Goal: Contribute content: Contribute content

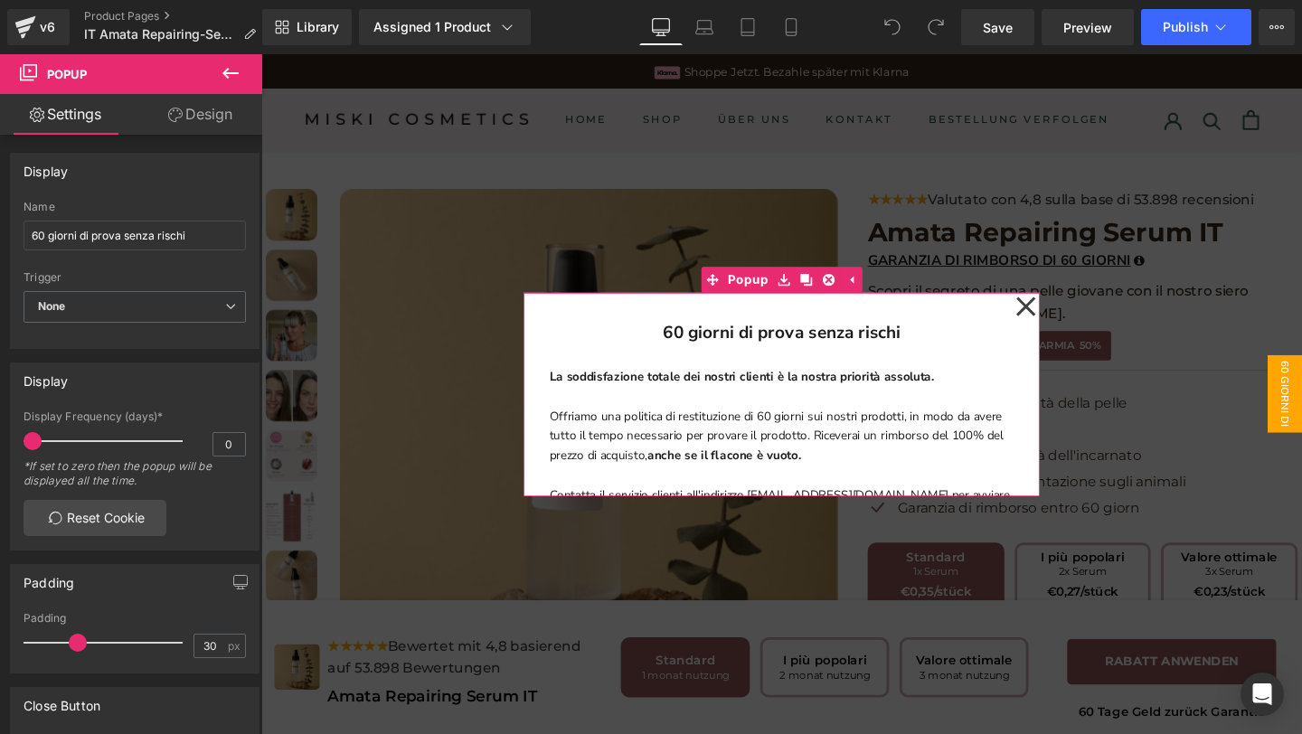
click at [1061, 308] on icon at bounding box center [1066, 319] width 22 height 90
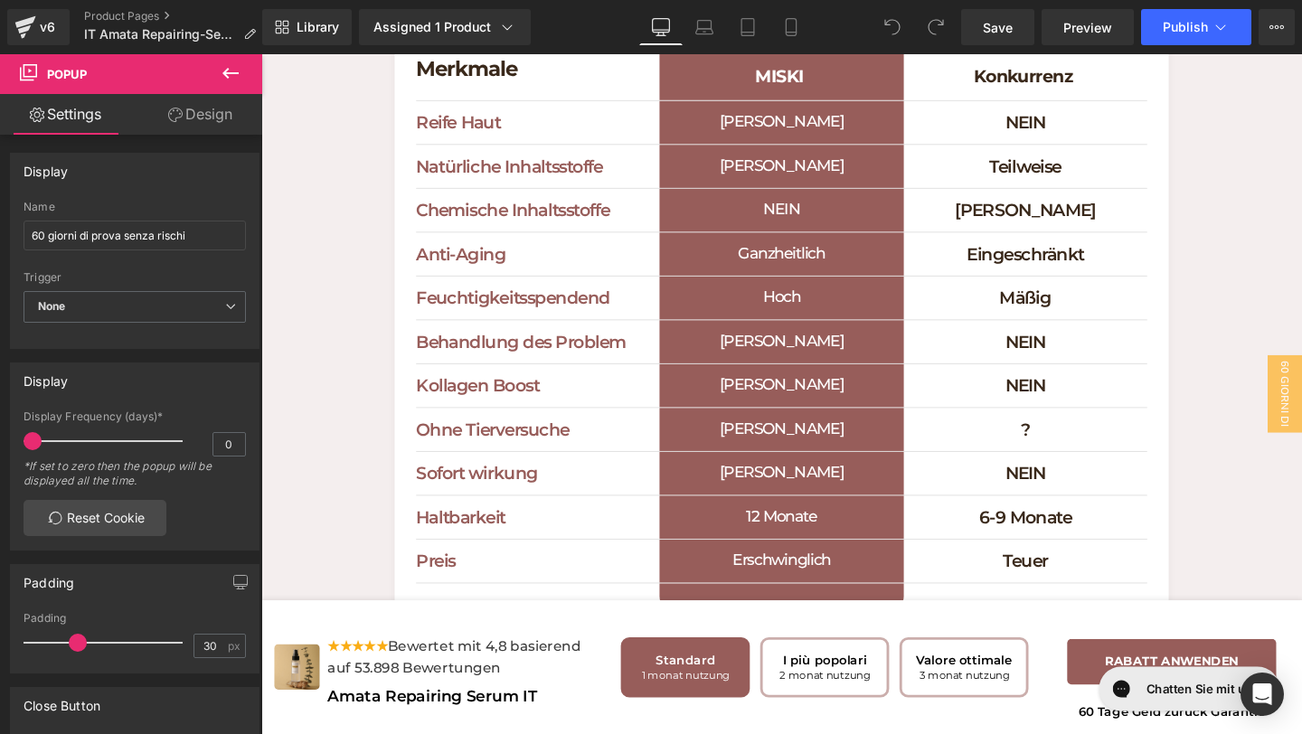
scroll to position [5837, 0]
drag, startPoint x: 995, startPoint y: 17, endPoint x: 718, endPoint y: 272, distance: 376.4
click at [995, 18] on span "Save" at bounding box center [998, 27] width 30 height 19
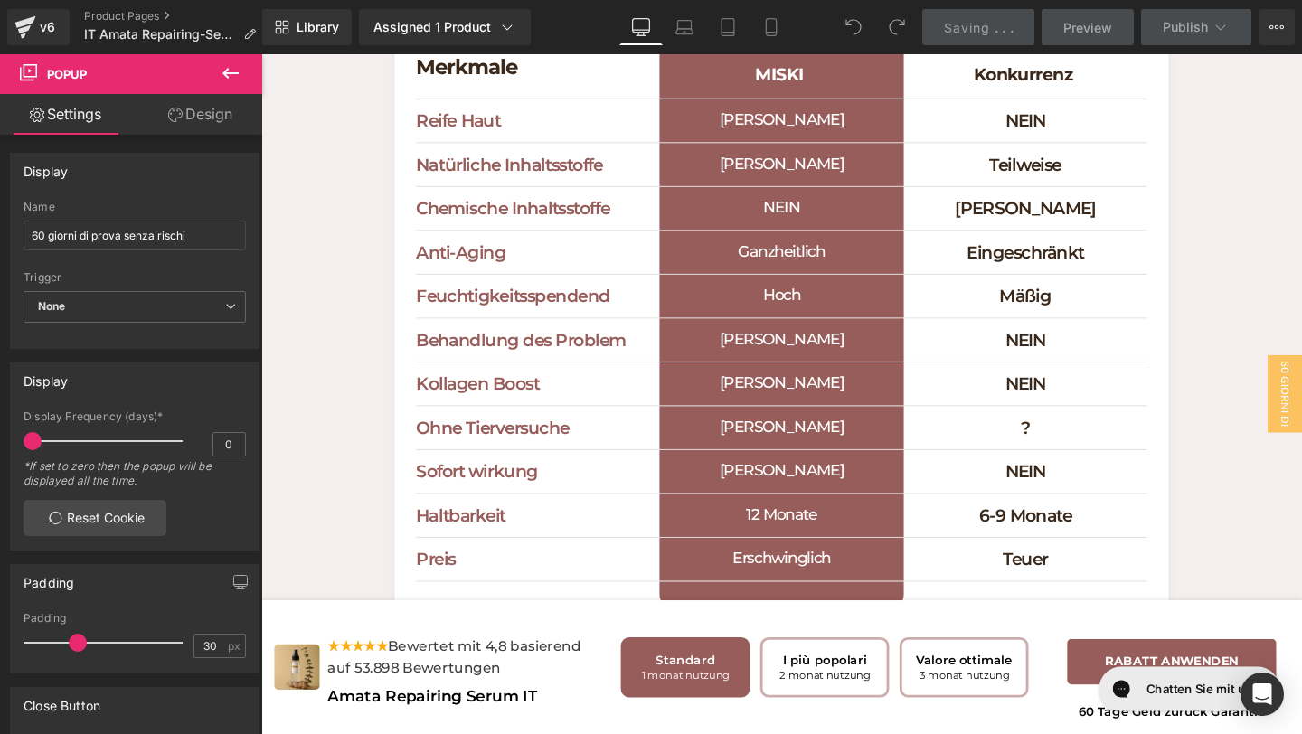
scroll to position [2790, 0]
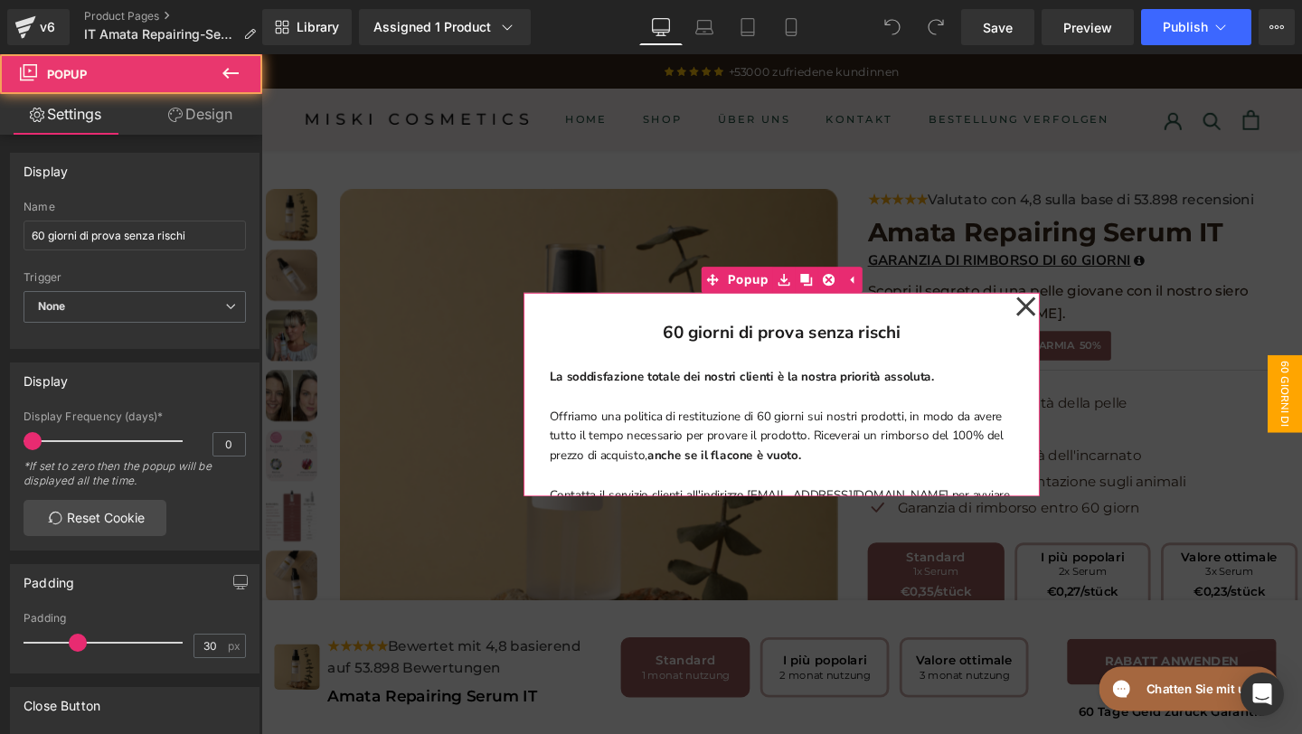
click at [1066, 314] on icon at bounding box center [1066, 319] width 22 height 90
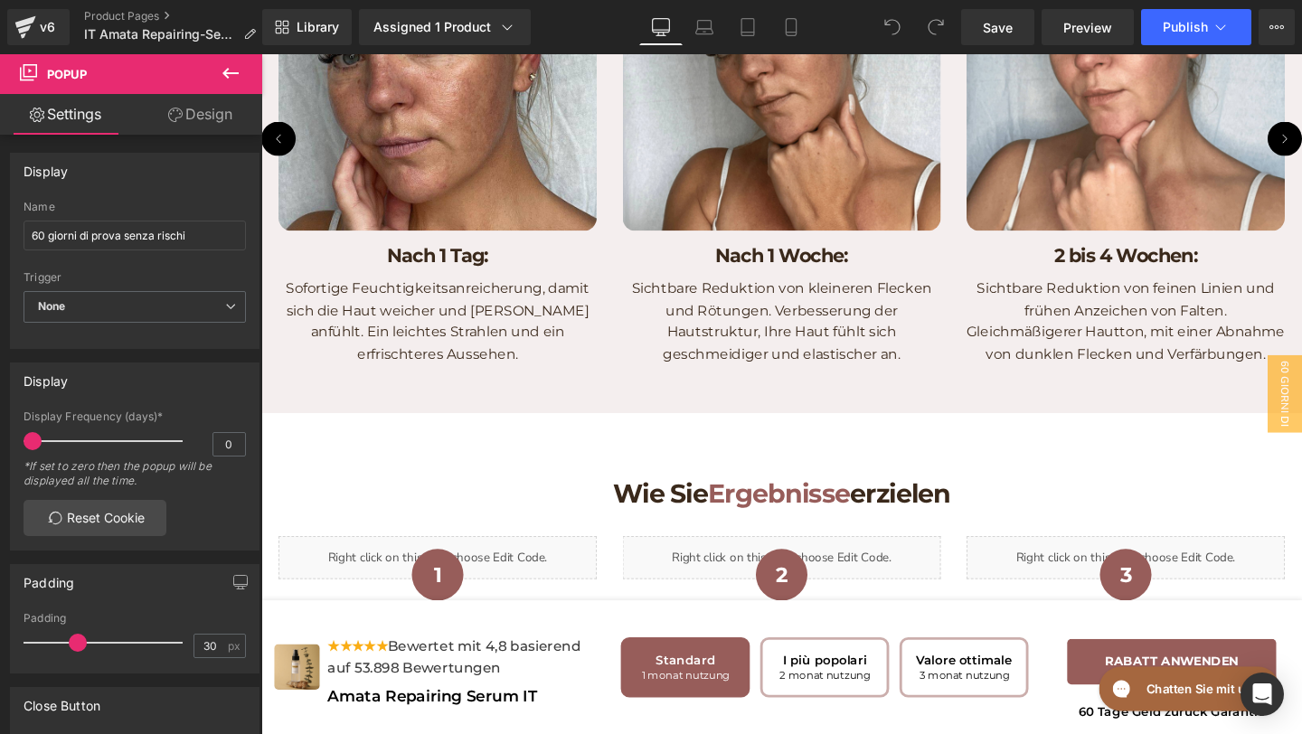
scroll to position [3511, 0]
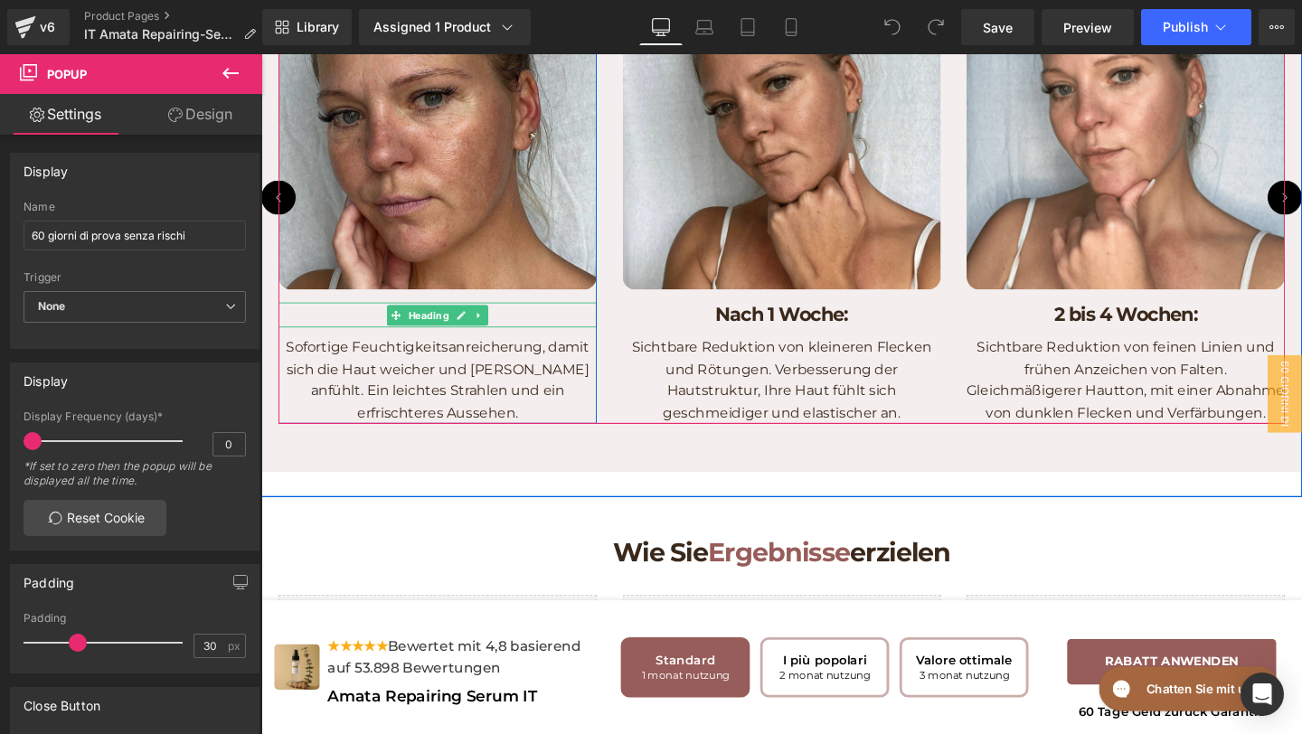
click at [522, 342] on h1 "Nach 1 Tag:" at bounding box center [446, 329] width 335 height 26
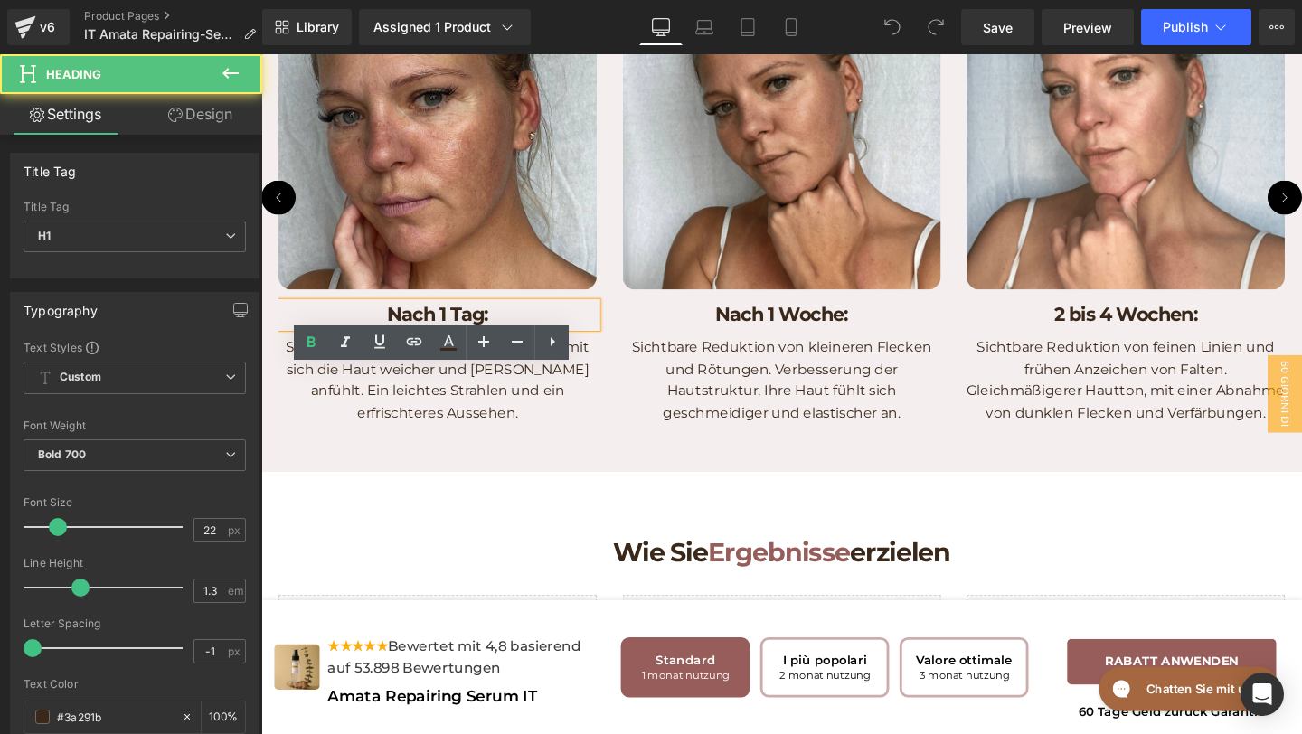
click at [522, 342] on h1 "Nach 1 Tag:" at bounding box center [446, 329] width 335 height 26
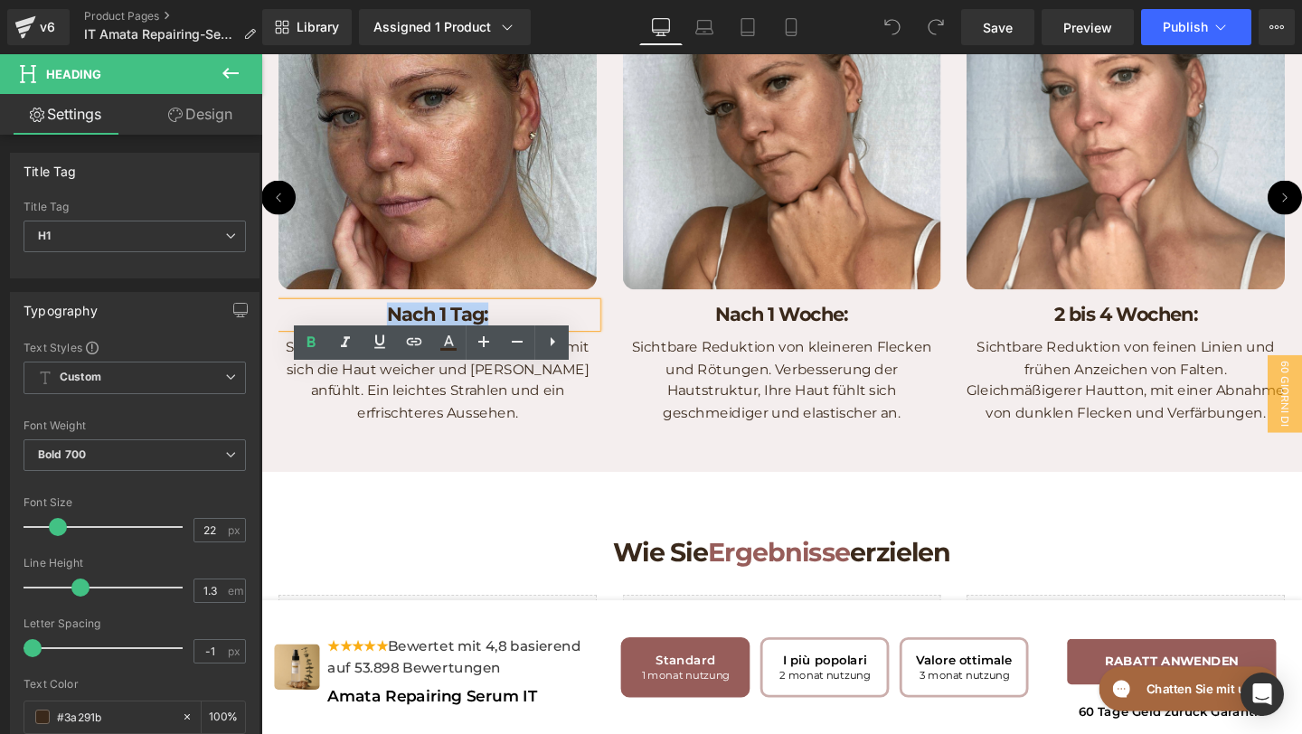
drag, startPoint x: 522, startPoint y: 388, endPoint x: 388, endPoint y: 386, distance: 133.9
click at [389, 342] on h1 "Nach 1 Tag:" at bounding box center [446, 329] width 335 height 26
copy h1 "Nach 1 Tag:"
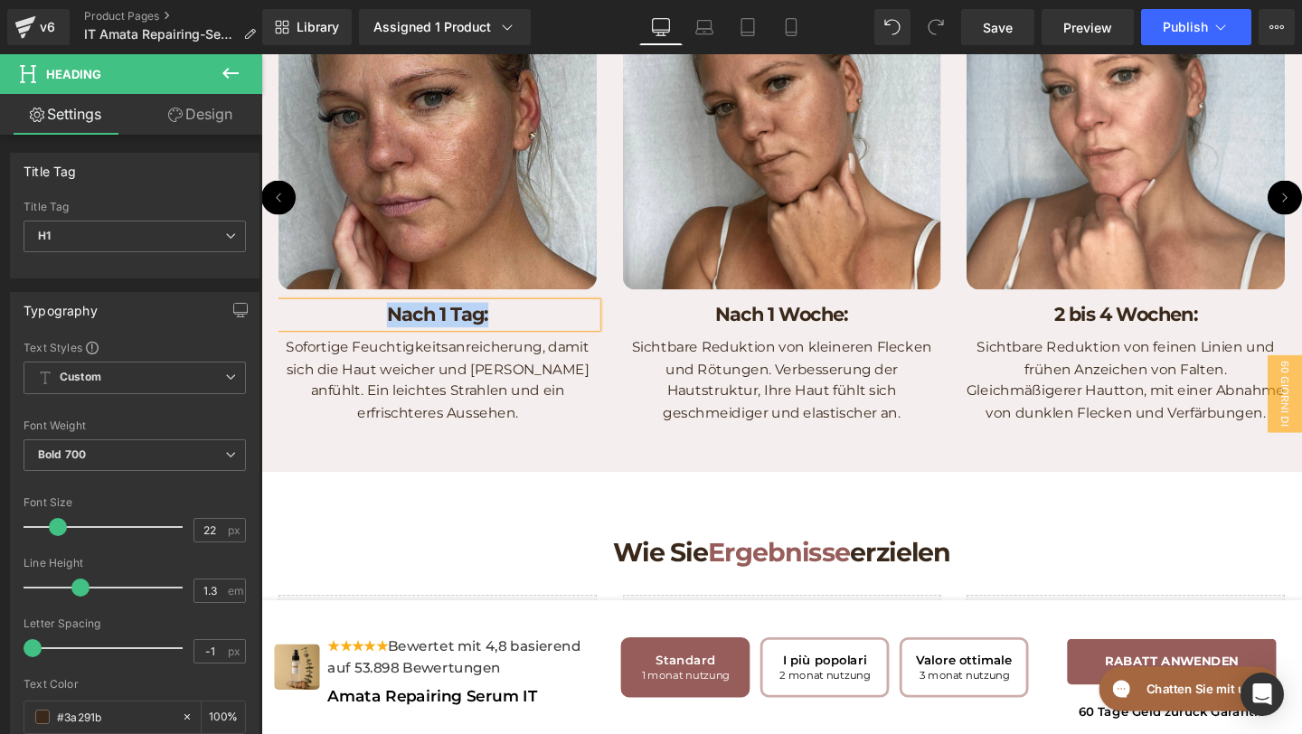
paste div
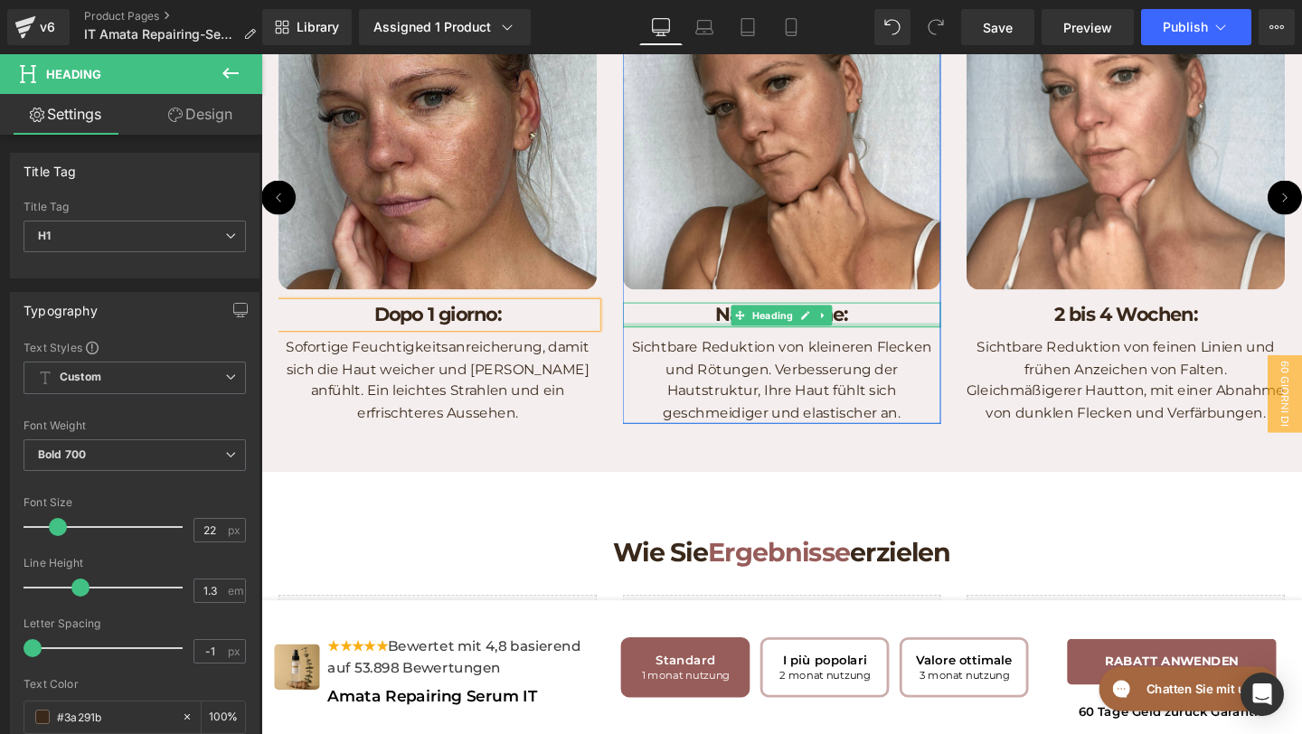
click at [895, 342] on h1 "Nach 1 Woche:" at bounding box center [808, 329] width 335 height 26
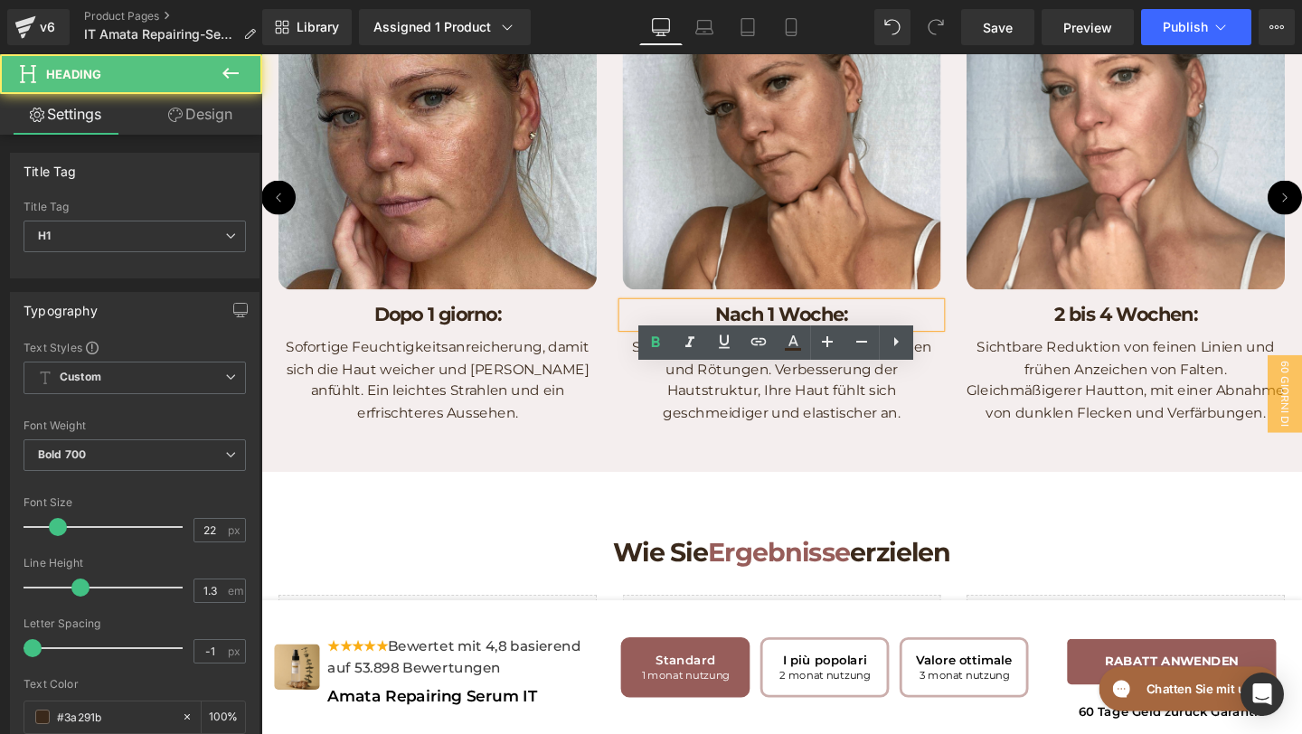
click at [895, 342] on h1 "Nach 1 Woche:" at bounding box center [808, 329] width 335 height 26
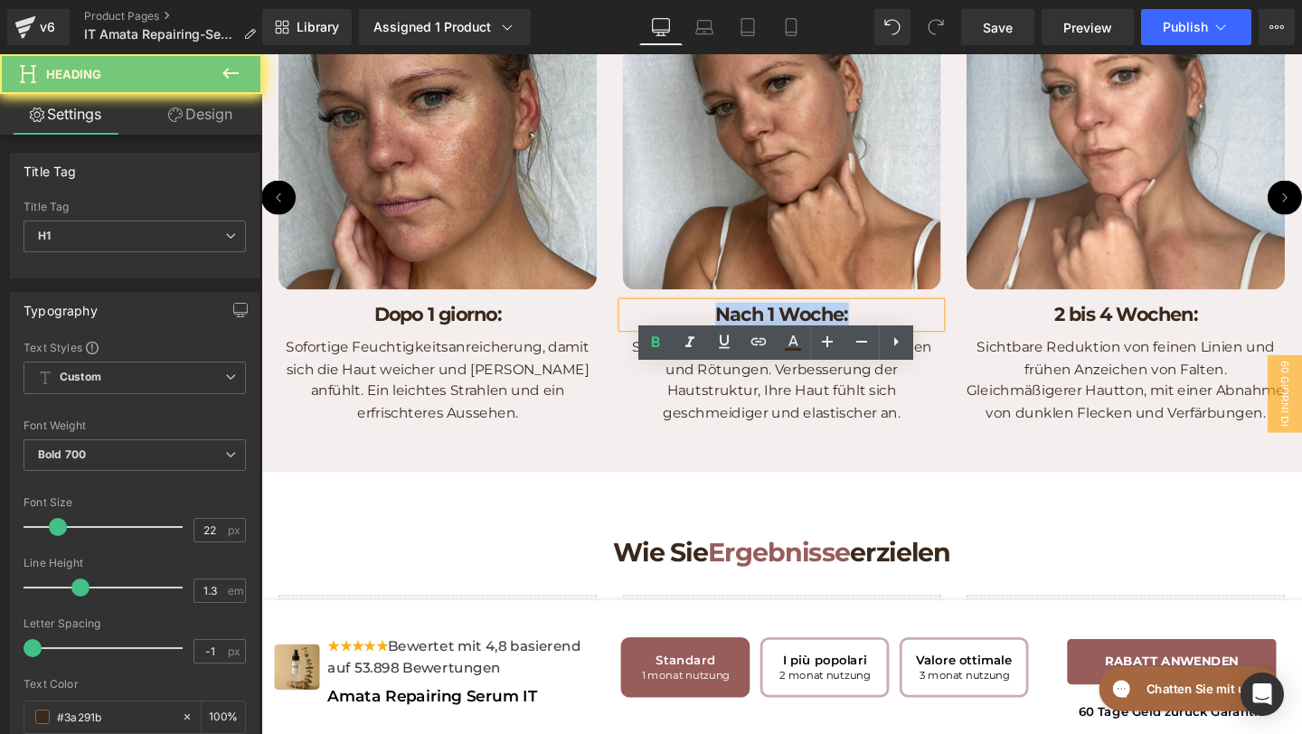
drag, startPoint x: 895, startPoint y: 399, endPoint x: 734, endPoint y: 397, distance: 161.9
click at [734, 342] on h1 "Nach 1 Woche:" at bounding box center [808, 329] width 335 height 26
copy h1 "Nach 1 Woche:"
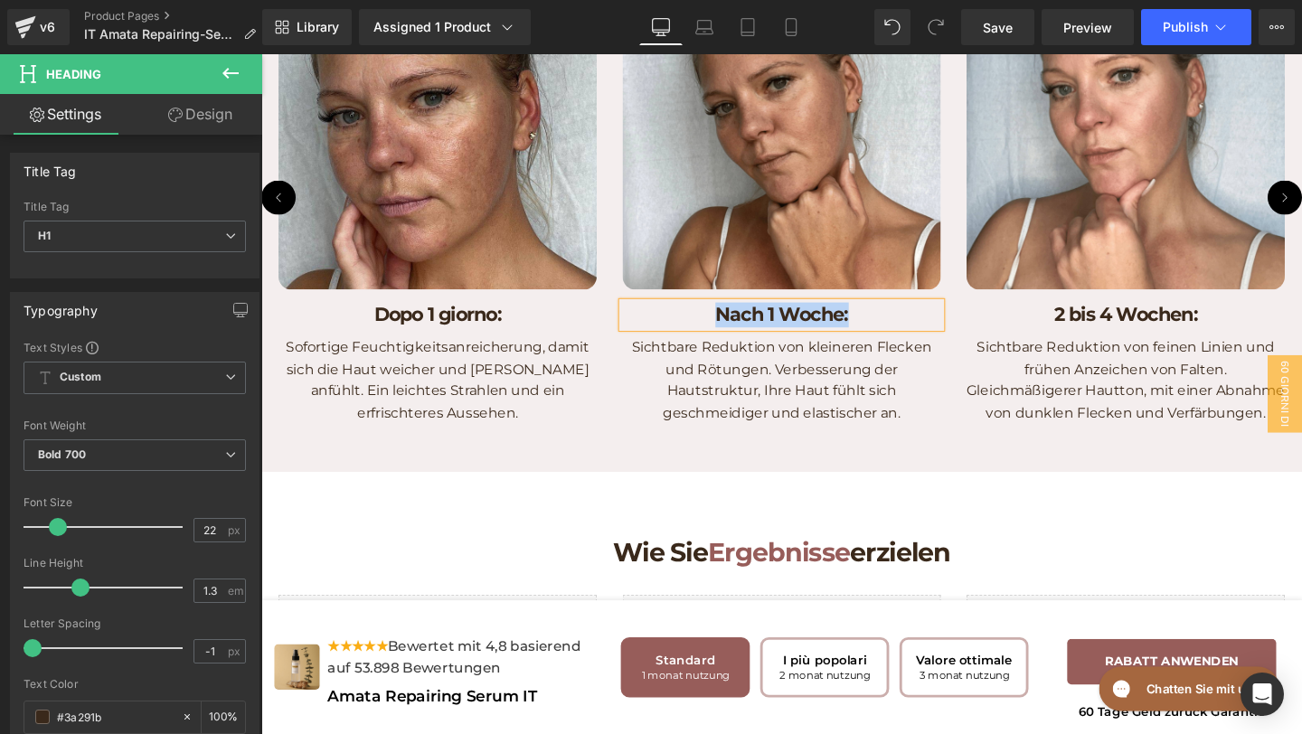
paste div
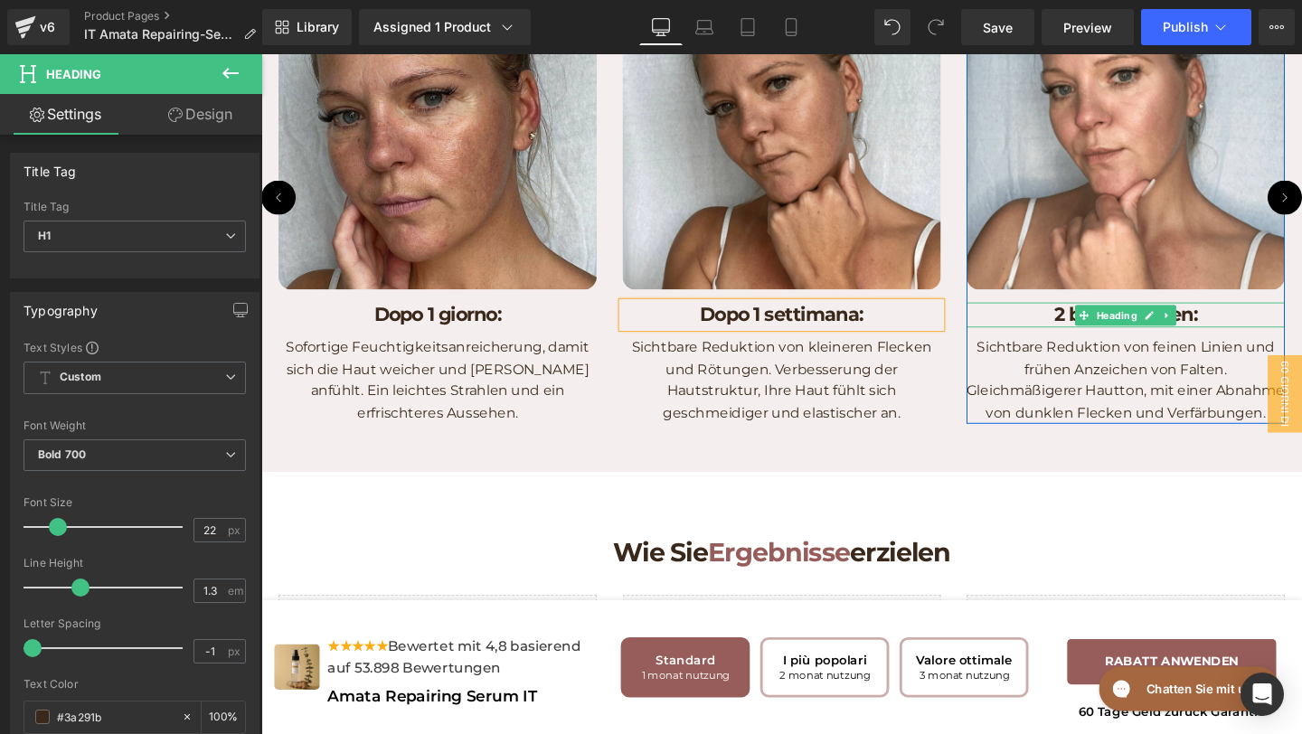
click at [1249, 342] on h1 "2 bis 4 Wochen:" at bounding box center [1170, 329] width 335 height 26
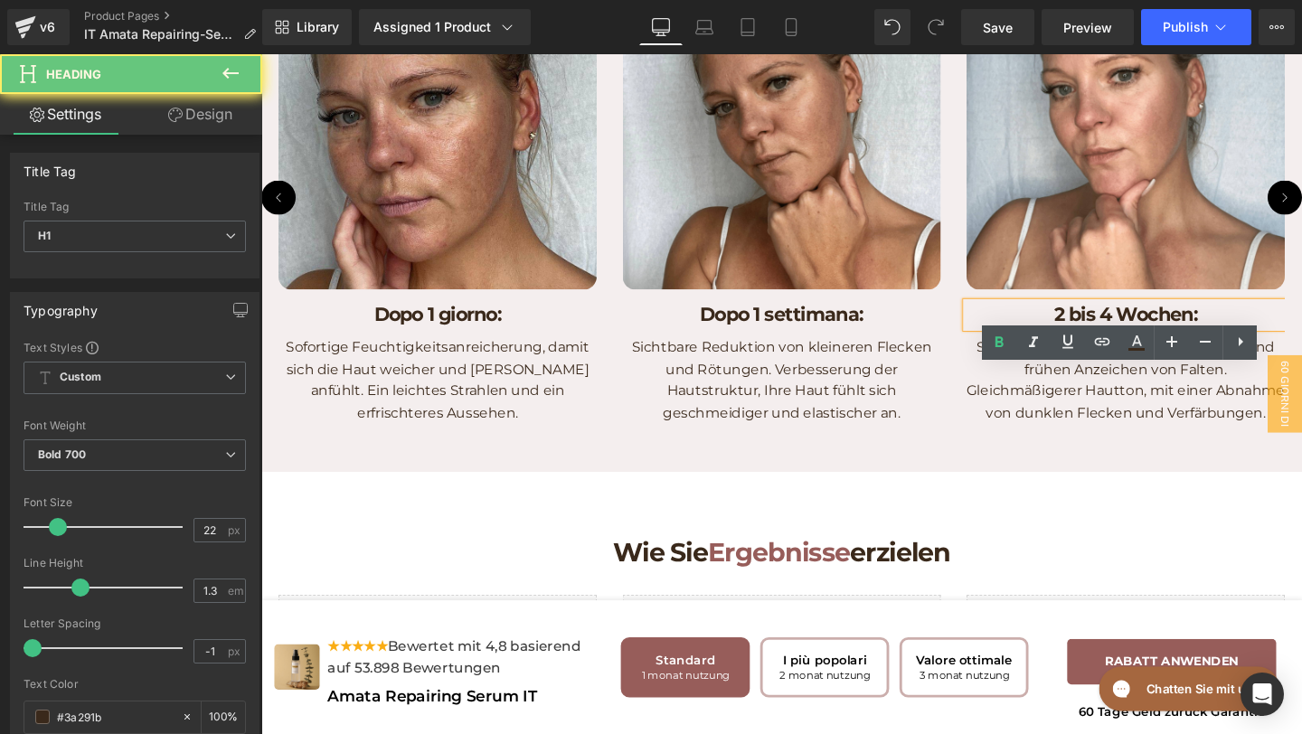
drag, startPoint x: 1253, startPoint y: 400, endPoint x: 978, endPoint y: 400, distance: 275.0
click at [979, 400] on div "Image Dopo 1 giorno: Heading Sofortige Feuchtigkeitsanreicherung, damit sich di…" at bounding box center [1183, 205] width 1809 height 476
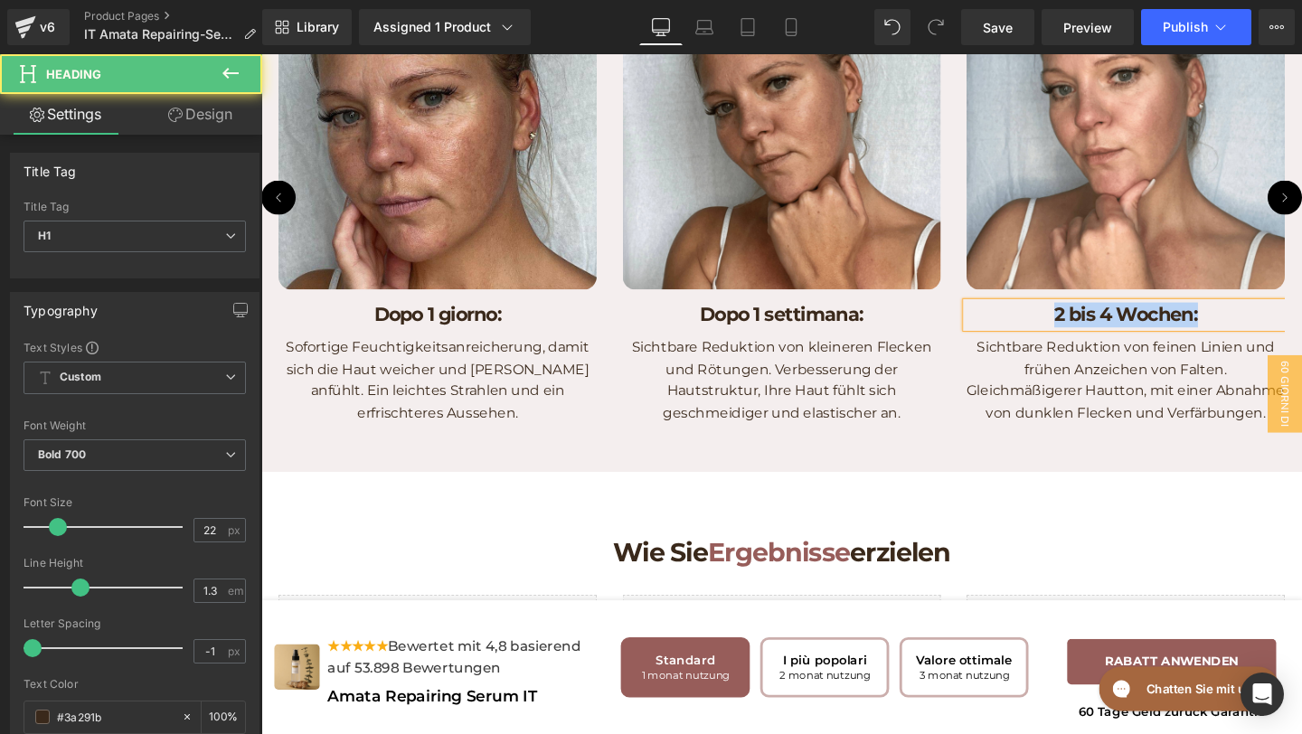
paste div
drag, startPoint x: 1262, startPoint y: 410, endPoint x: 980, endPoint y: 377, distance: 284.1
click at [980, 378] on div "Image Dopo 1 giorno: Heading Sofortige Feuchtigkeitsanreicherung, damit sich di…" at bounding box center [1183, 205] width 1809 height 476
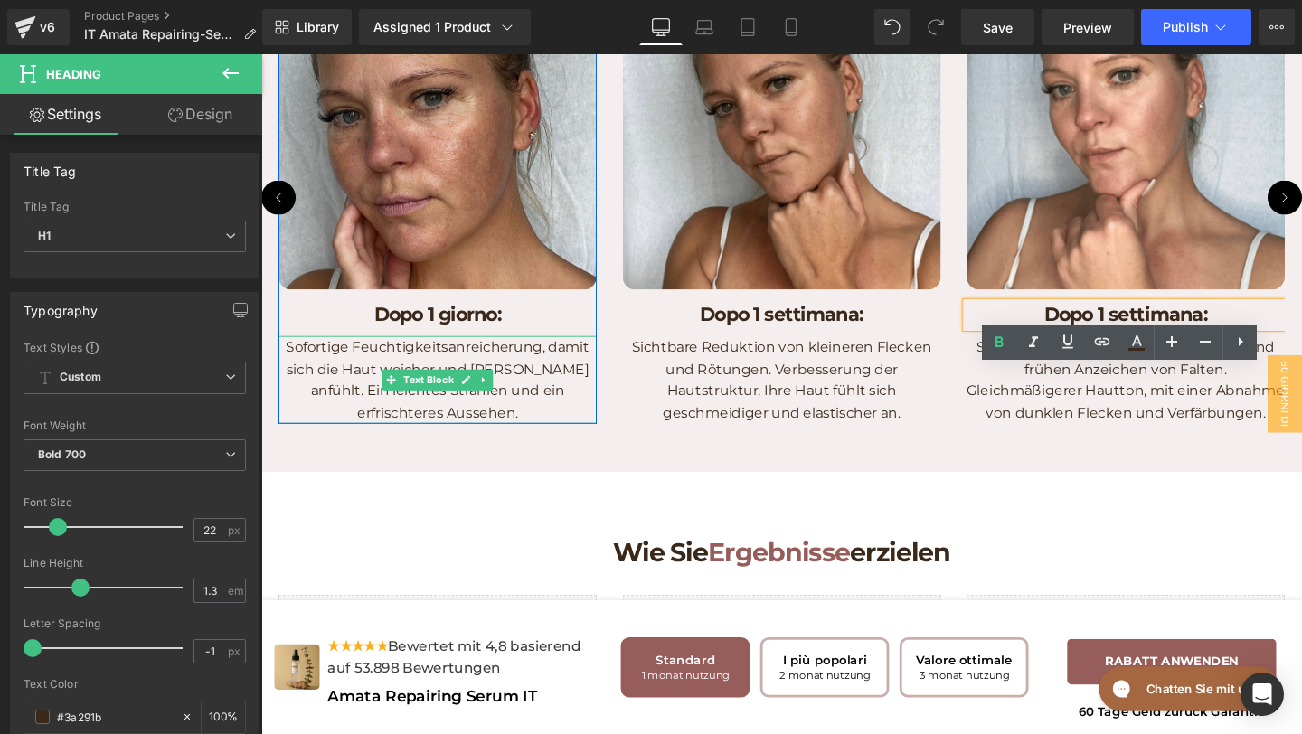
click at [517, 443] on p "Sofortige Feuchtigkeitsanreicherung, damit sich die Haut weicher und [PERSON_NA…" at bounding box center [446, 397] width 335 height 92
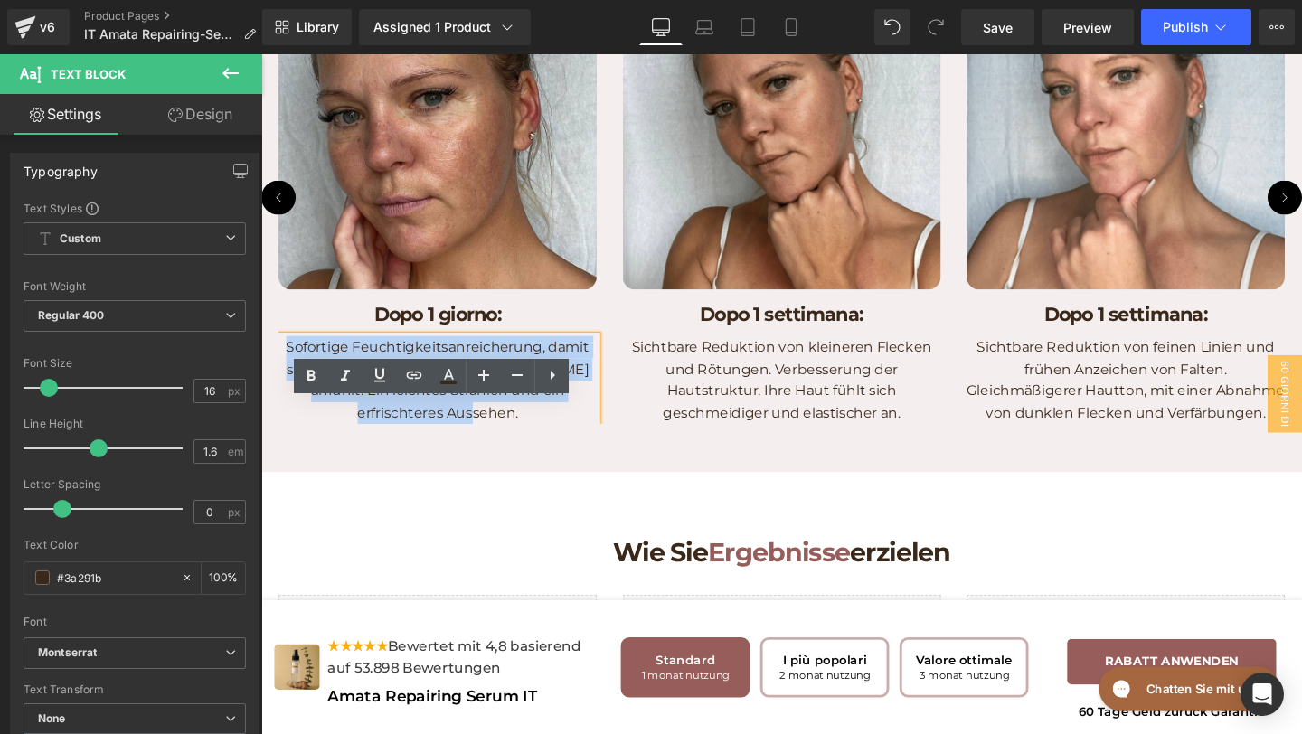
drag, startPoint x: 506, startPoint y: 499, endPoint x: 287, endPoint y: 431, distance: 229.2
click at [287, 431] on p "Sofortige Feuchtigkeitsanreicherung, damit sich die Haut weicher und [PERSON_NA…" at bounding box center [446, 397] width 335 height 92
copy p "Sofortige Feuchtigkeitsanreicherung, damit sich die Haut weicher und glatter an…"
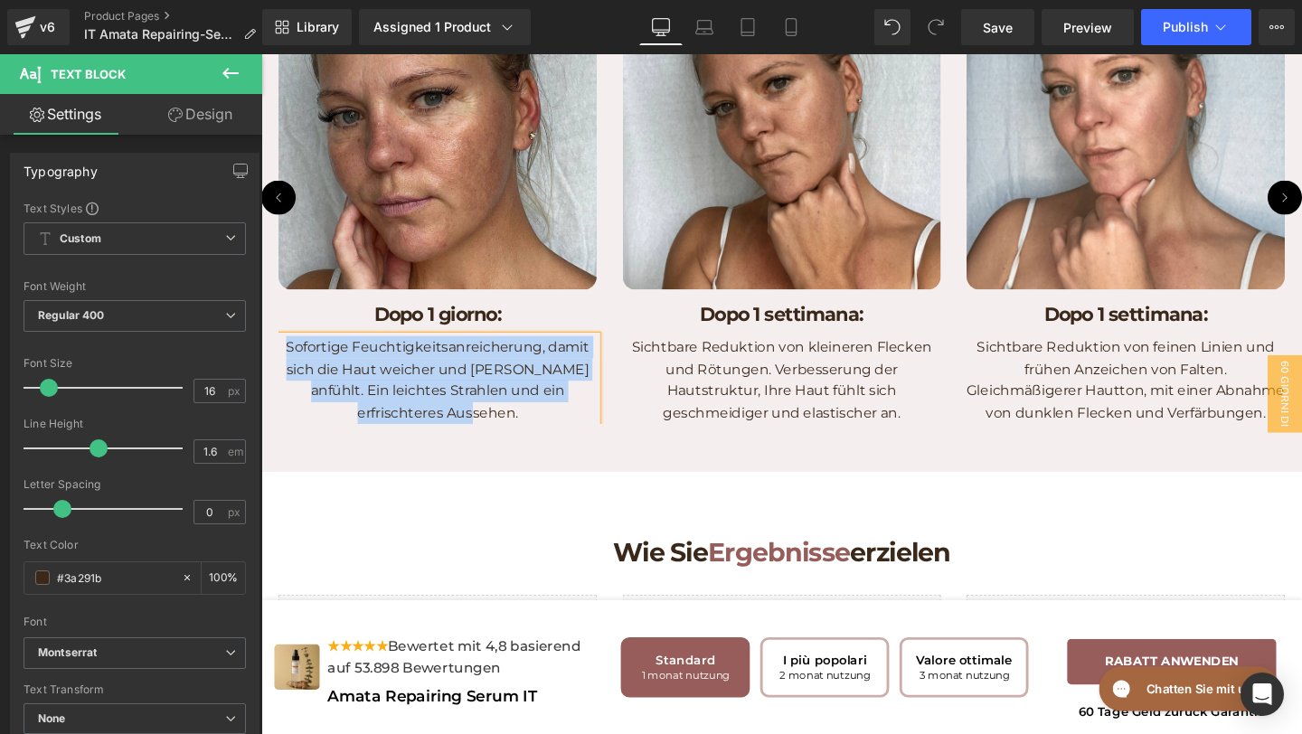
paste div
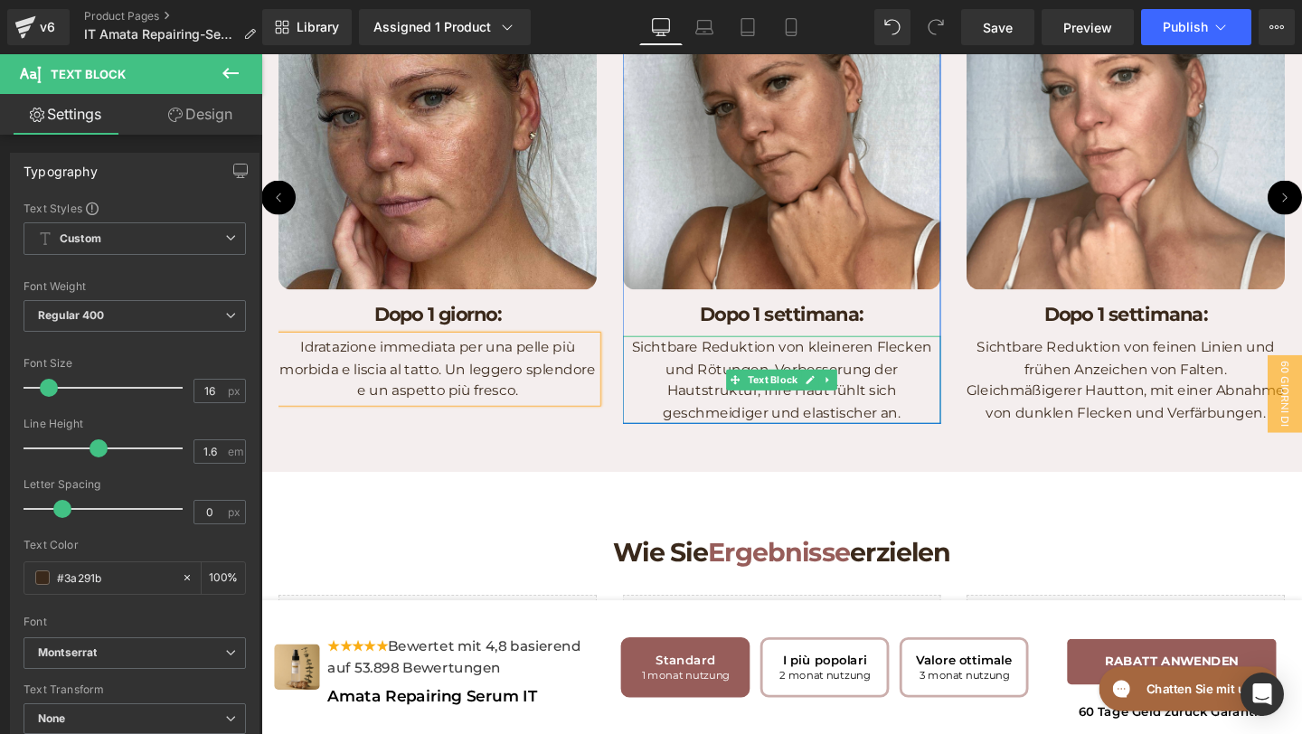
click at [905, 443] on p "Sichtbare Reduktion von kleineren Flecken und Rötungen. Verbesserung der Hautst…" at bounding box center [808, 397] width 335 height 92
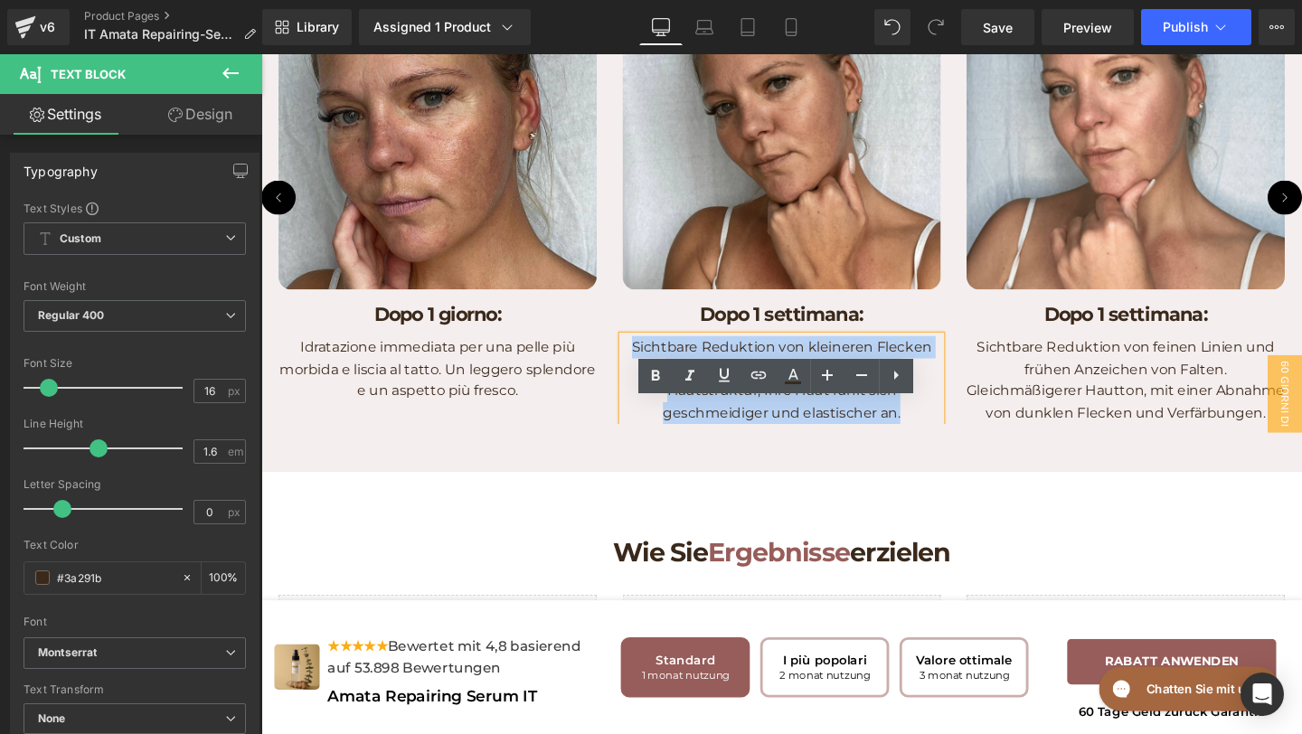
copy p "Sichtbare Reduktion von kleineren Flecken und Rötungen. Verbesserung der Hautst…"
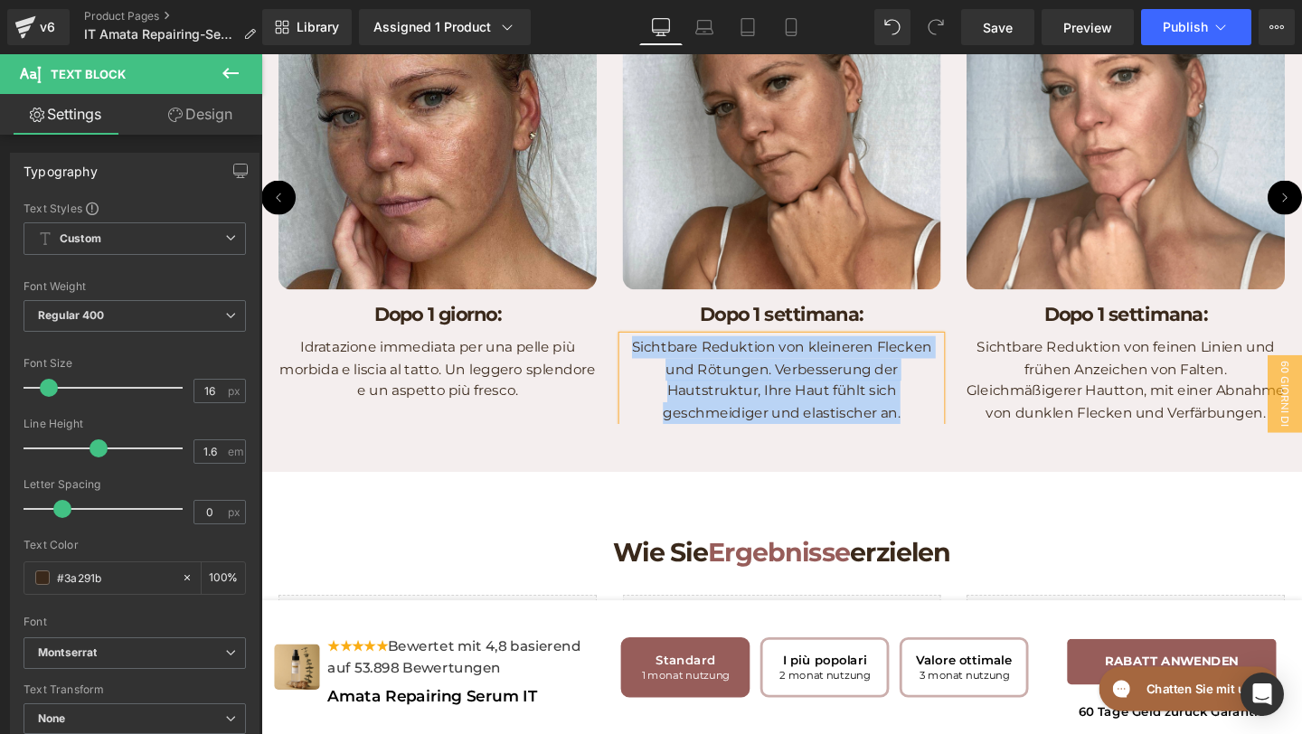
drag, startPoint x: 936, startPoint y: 501, endPoint x: 633, endPoint y: 431, distance: 310.9
click at [633, 431] on div "Image Dopo 1 giorno: Heading Idratazione immediata per una pelle più morbida e …" at bounding box center [1183, 205] width 1809 height 476
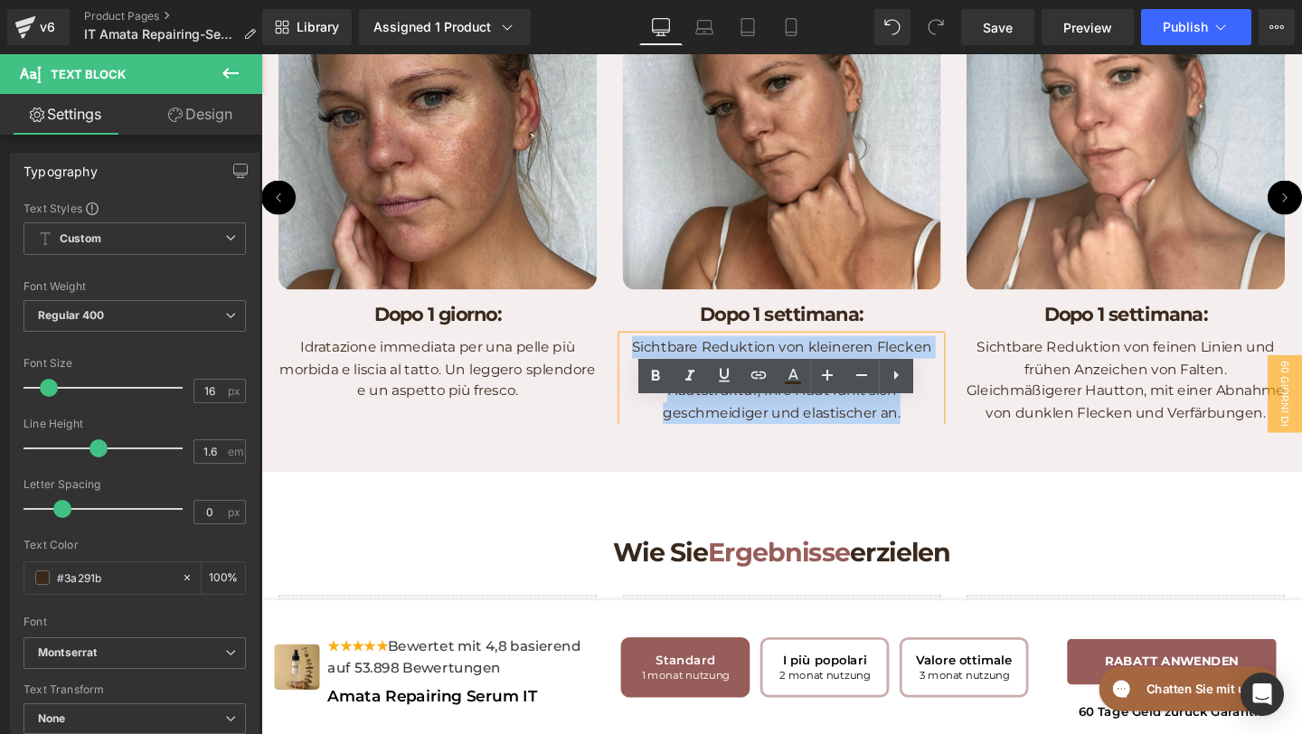
paste div
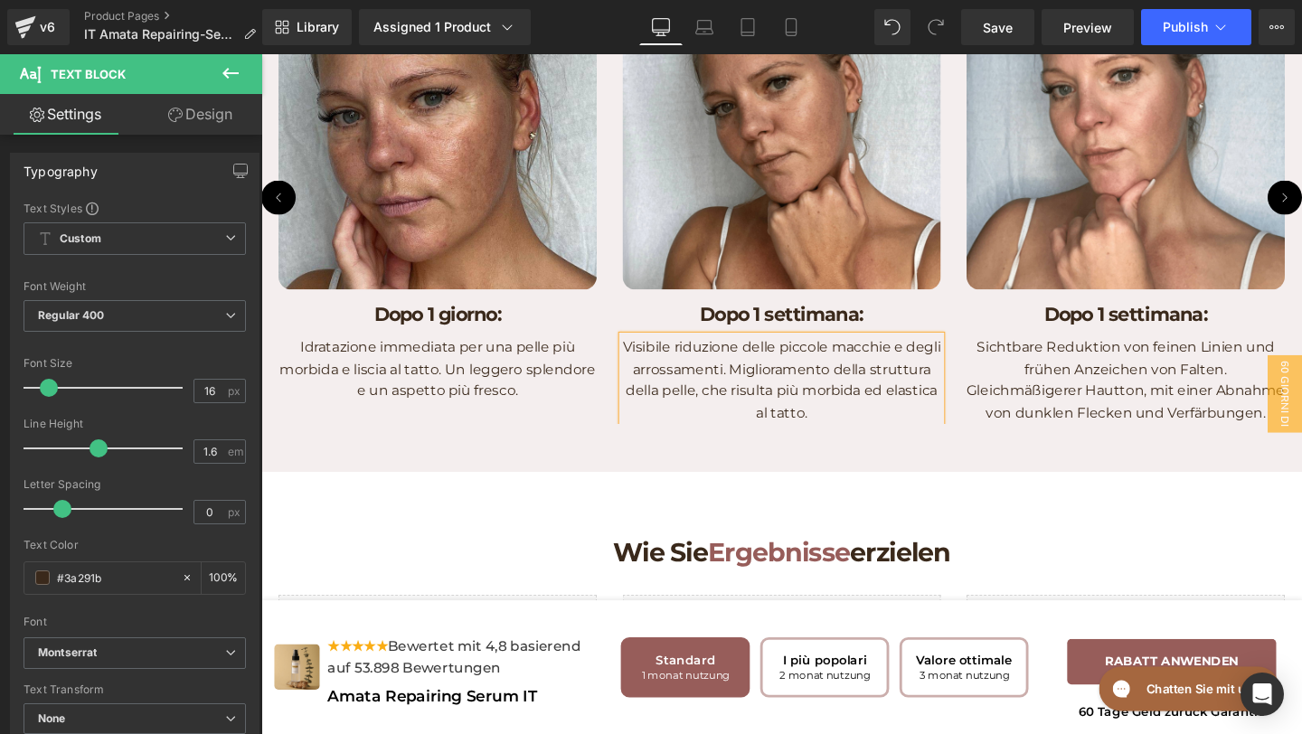
click at [1179, 443] on p "Sichtbare Reduktion von feinen Linien und frühen Anzeichen von Falten. Gleichmä…" at bounding box center [1170, 397] width 335 height 92
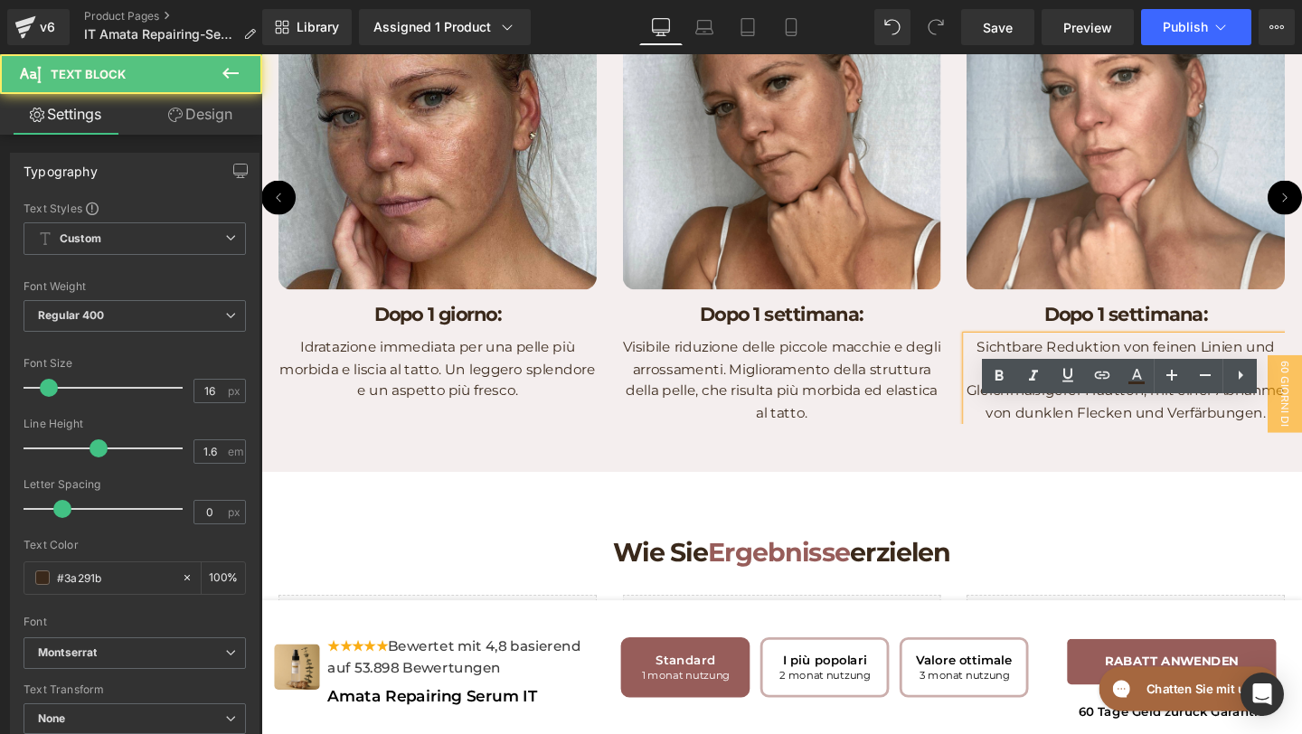
click at [1302, 443] on p "Sichtbare Reduktion von feinen Linien und frühen Anzeichen von Falten. Gleichmä…" at bounding box center [1170, 397] width 335 height 92
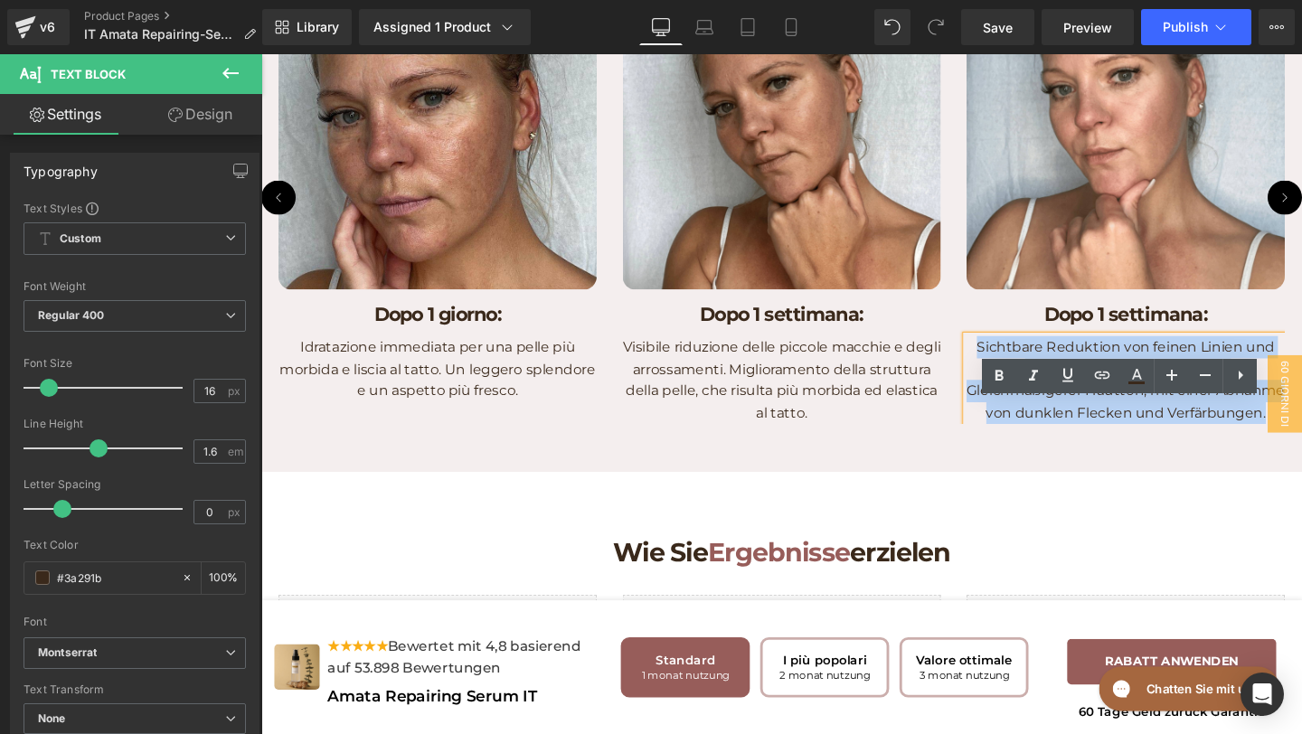
copy p "Sichtbare Reduktion von feinen Linien und frühen Anzeichen von Falten. Gleichmä…"
drag, startPoint x: 1319, startPoint y: 503, endPoint x: 1017, endPoint y: 435, distance: 309.6
click at [1017, 435] on p "Sichtbare Reduktion von feinen Linien und frühen Anzeichen von Falten. Gleichmä…" at bounding box center [1170, 397] width 335 height 92
paste div
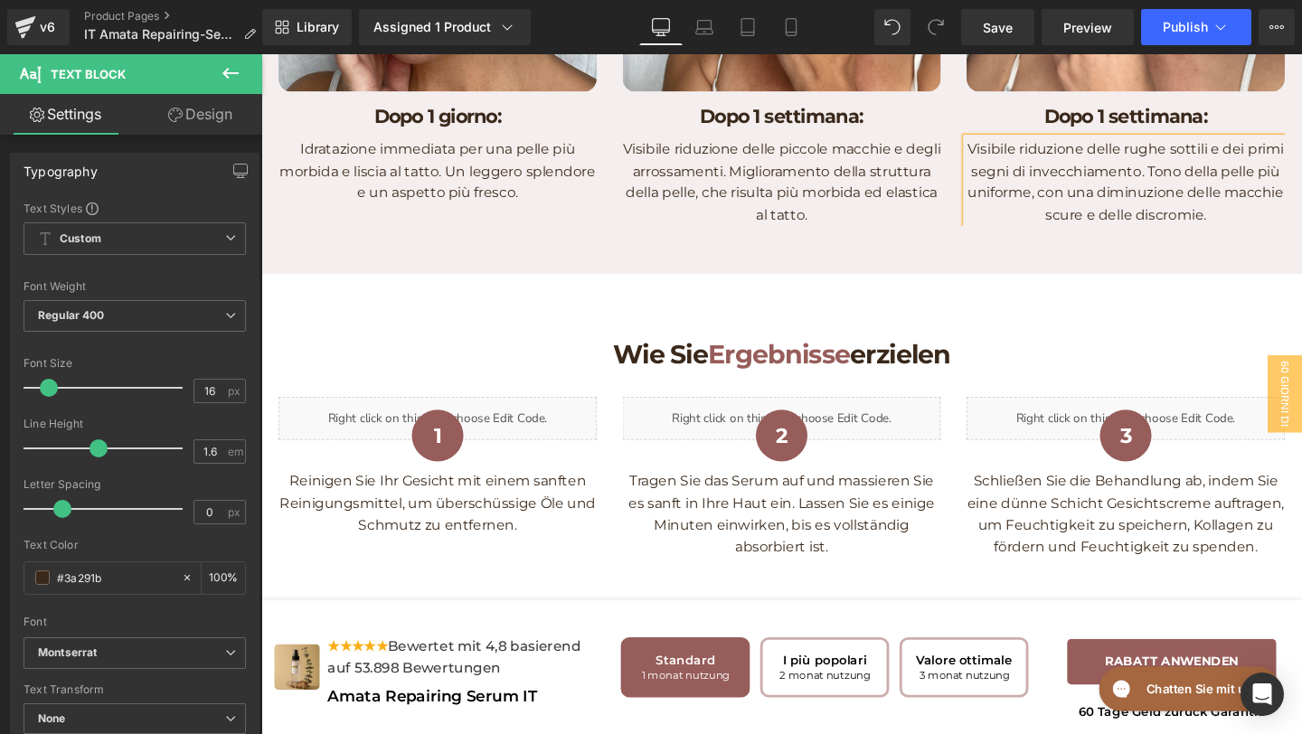
scroll to position [3738, 0]
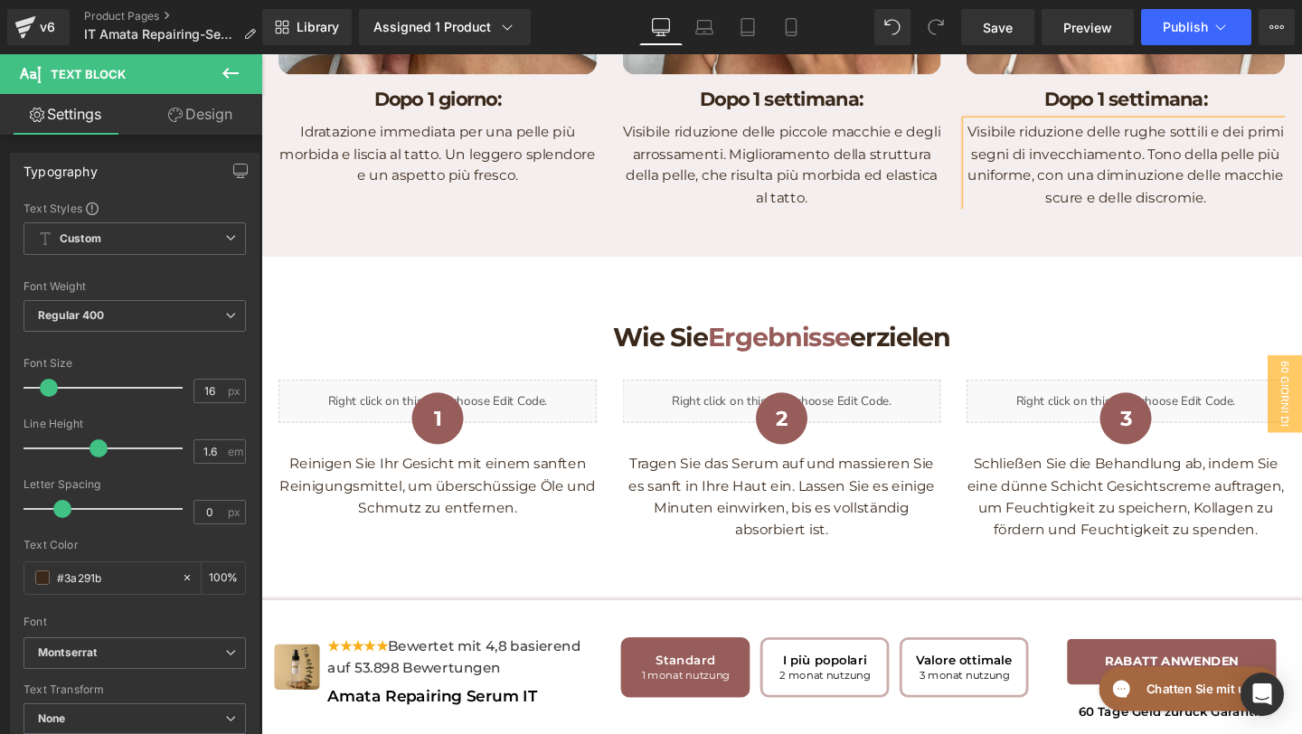
click at [906, 369] on h1 "Wie Sie Ergebnisse erzielen" at bounding box center [809, 351] width 606 height 35
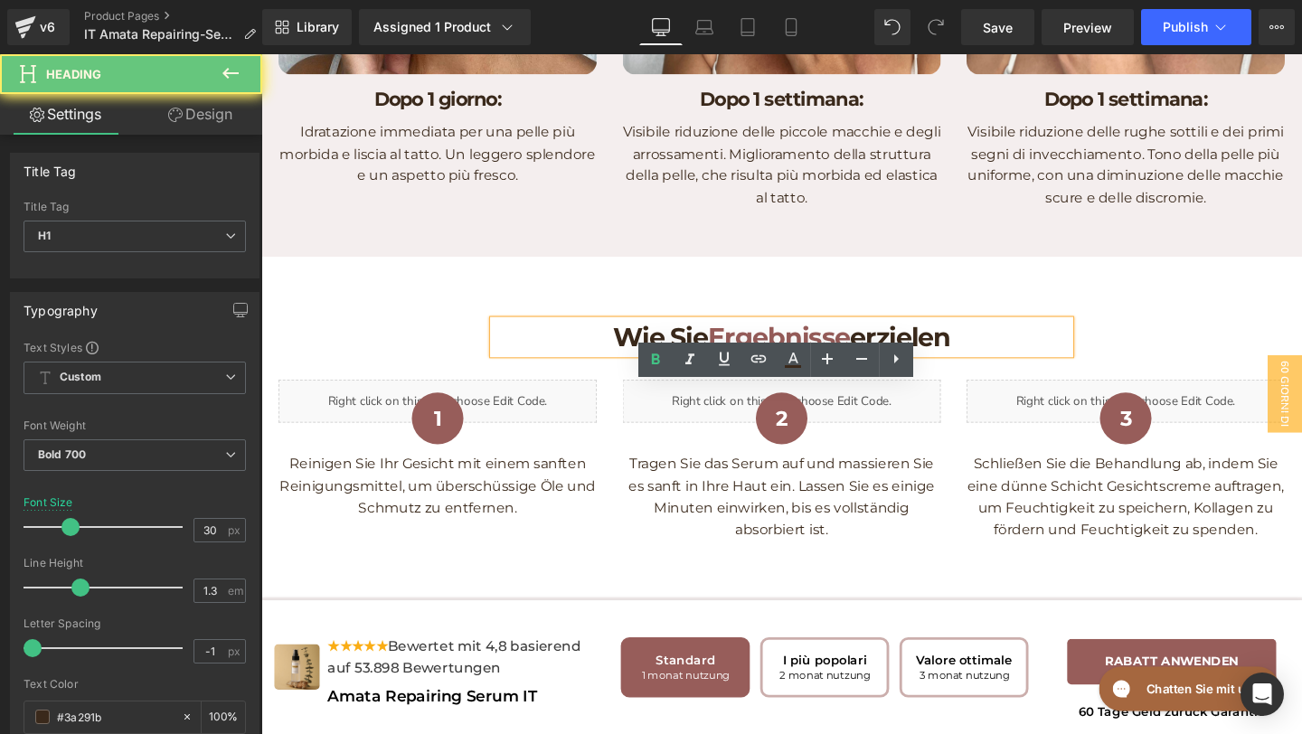
drag, startPoint x: 1030, startPoint y: 412, endPoint x: 498, endPoint y: 404, distance: 531.9
click at [506, 369] on div "Wie Sie Ergebnisse erzielen" at bounding box center [809, 351] width 606 height 35
copy h1 "Wie Sie Ergebnisse erzielen"
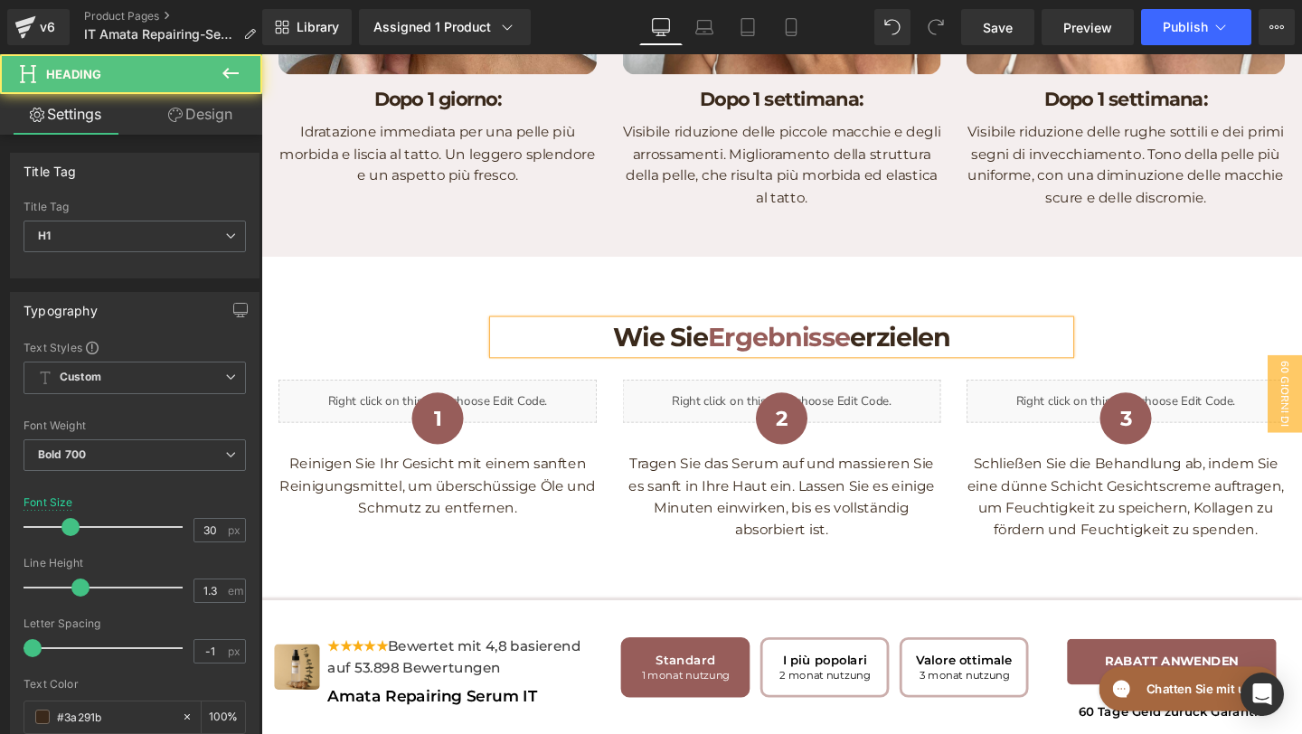
copy h1 "Wie Sie Ergebnisse erzielen"
drag, startPoint x: 605, startPoint y: 425, endPoint x: 995, endPoint y: 452, distance: 390.8
click at [998, 383] on div "Wie Sie Ergebnisse erzielen Heading Row" at bounding box center [808, 351] width 633 height 62
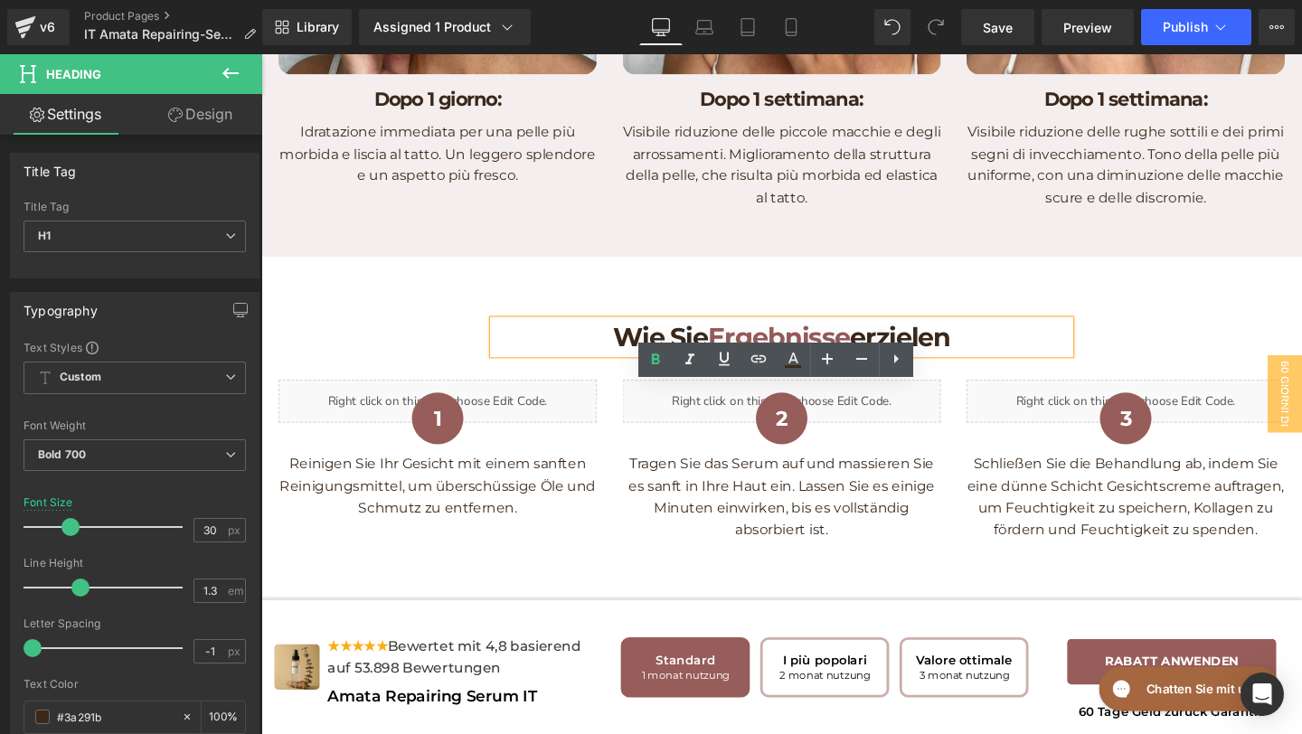
click at [538, 369] on h1 "Wie Sie Ergebnisse erzielen" at bounding box center [809, 351] width 606 height 35
paste div
drag, startPoint x: 588, startPoint y: 422, endPoint x: 727, endPoint y: 421, distance: 139.3
click at [727, 369] on h1 "Wie Sie Ergebnisse erzielen" at bounding box center [809, 351] width 606 height 35
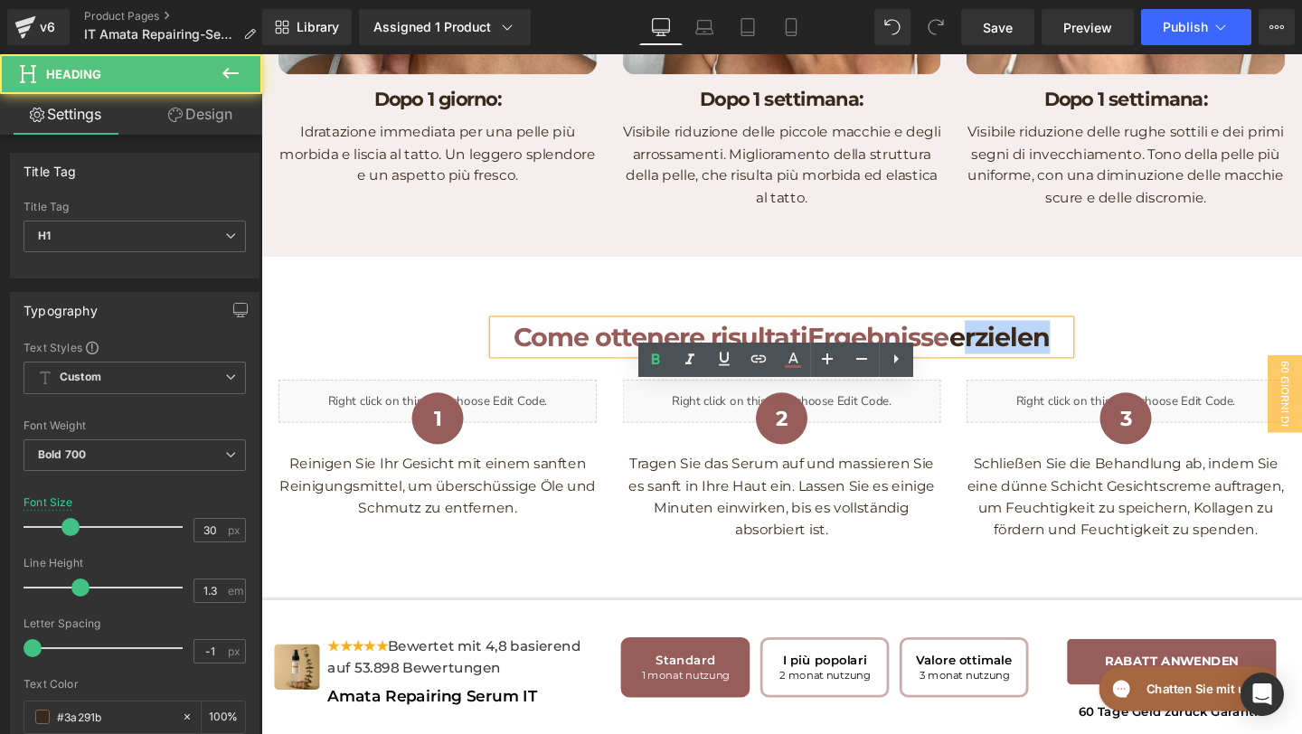
drag, startPoint x: 991, startPoint y: 429, endPoint x: 1086, endPoint y: 429, distance: 95.0
click at [1085, 369] on h1 "Come ottenere risultatiErgebnisse erzielen" at bounding box center [809, 351] width 606 height 35
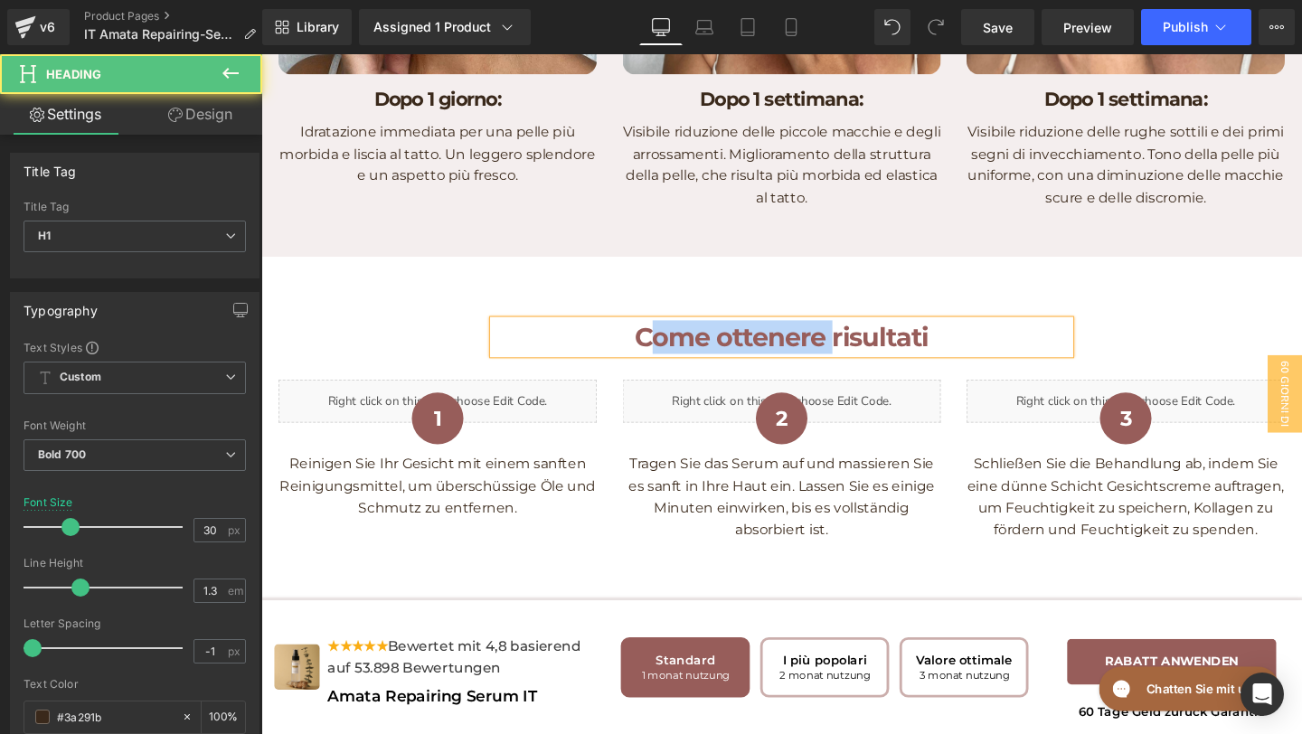
drag, startPoint x: 860, startPoint y: 421, endPoint x: 662, endPoint y: 420, distance: 198.1
click at [664, 368] on span "Come ottenere risultati" at bounding box center [809, 351] width 308 height 33
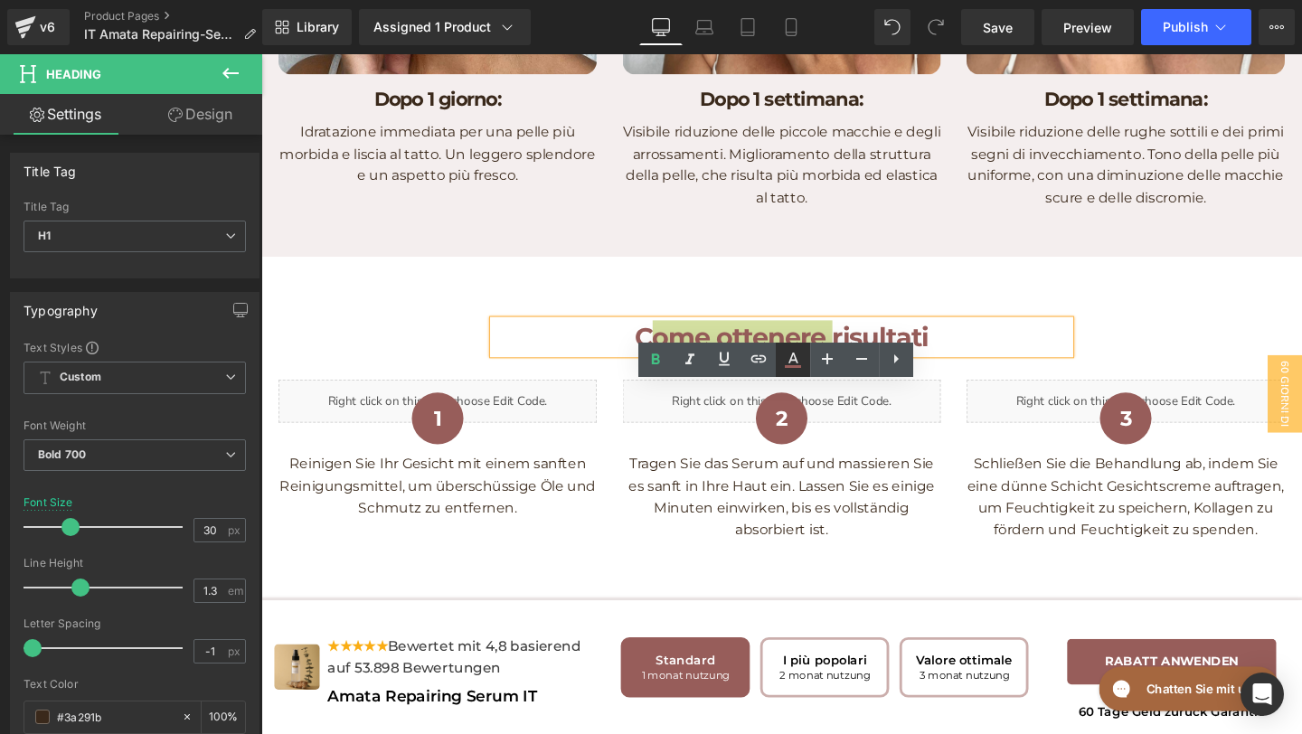
click at [799, 354] on icon at bounding box center [793, 360] width 22 height 22
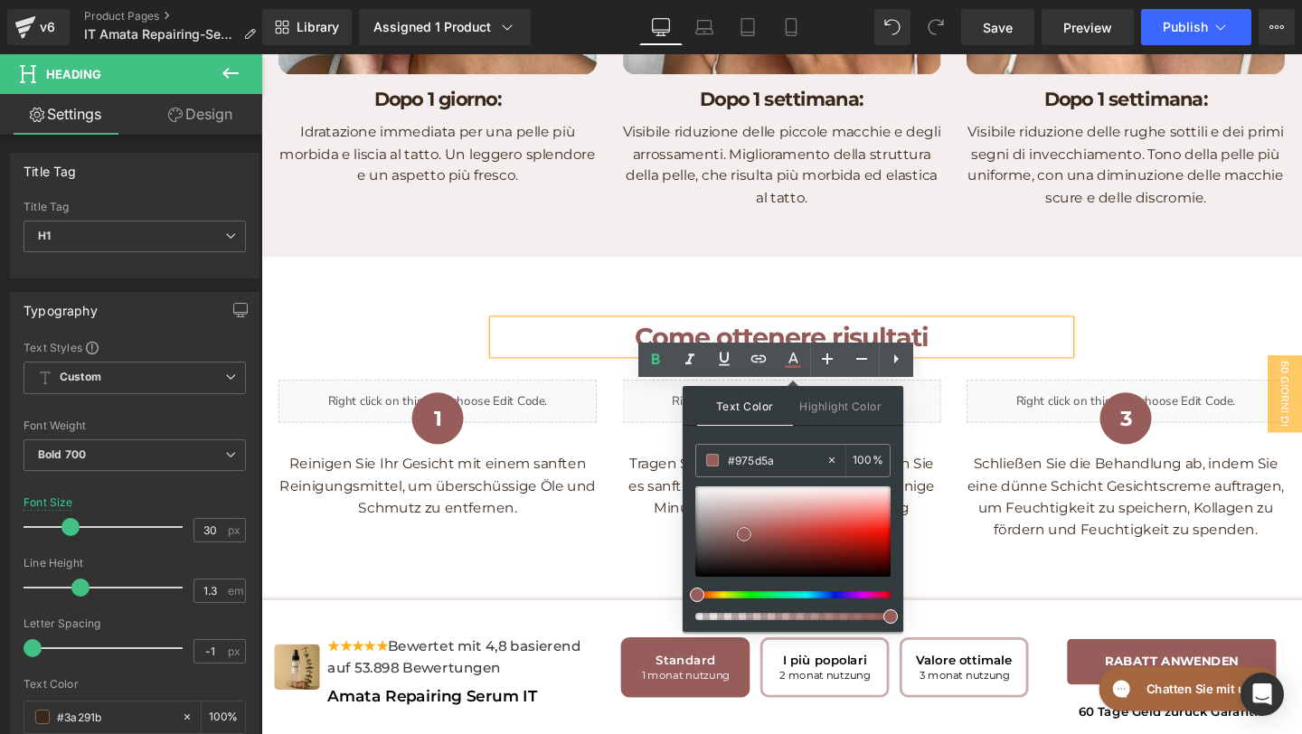
click at [704, 576] on div at bounding box center [793, 532] width 195 height 90
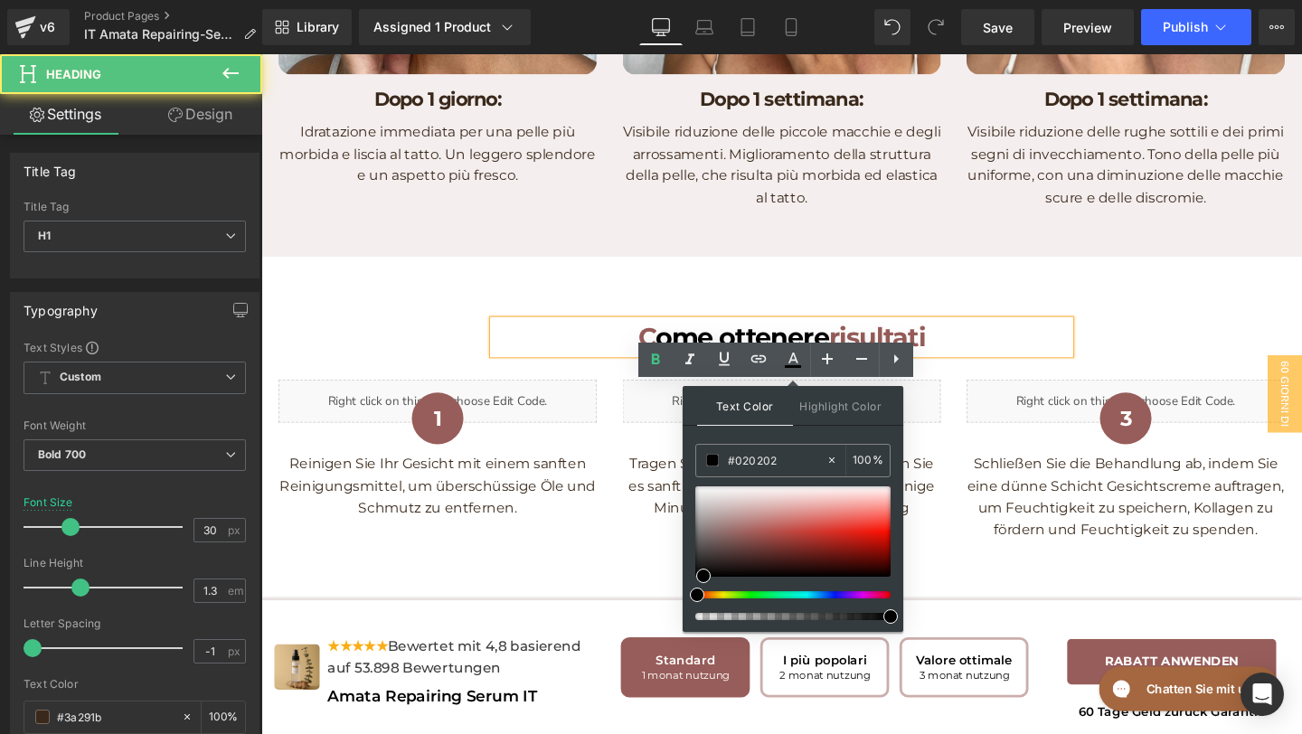
click at [595, 369] on div "C ome ottenere risultati" at bounding box center [809, 351] width 606 height 35
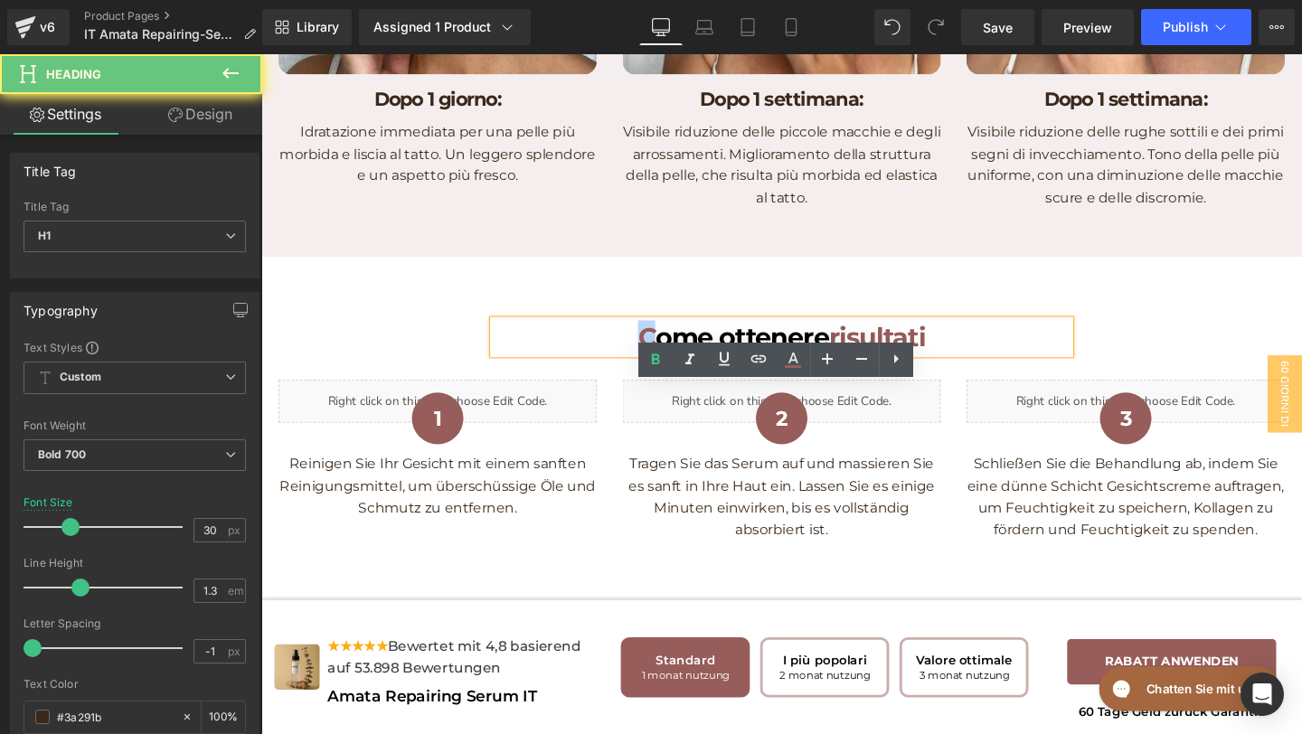
drag, startPoint x: 631, startPoint y: 433, endPoint x: 675, endPoint y: 431, distance: 43.5
click at [675, 369] on h1 "C ome ottenere risultati" at bounding box center [809, 351] width 606 height 35
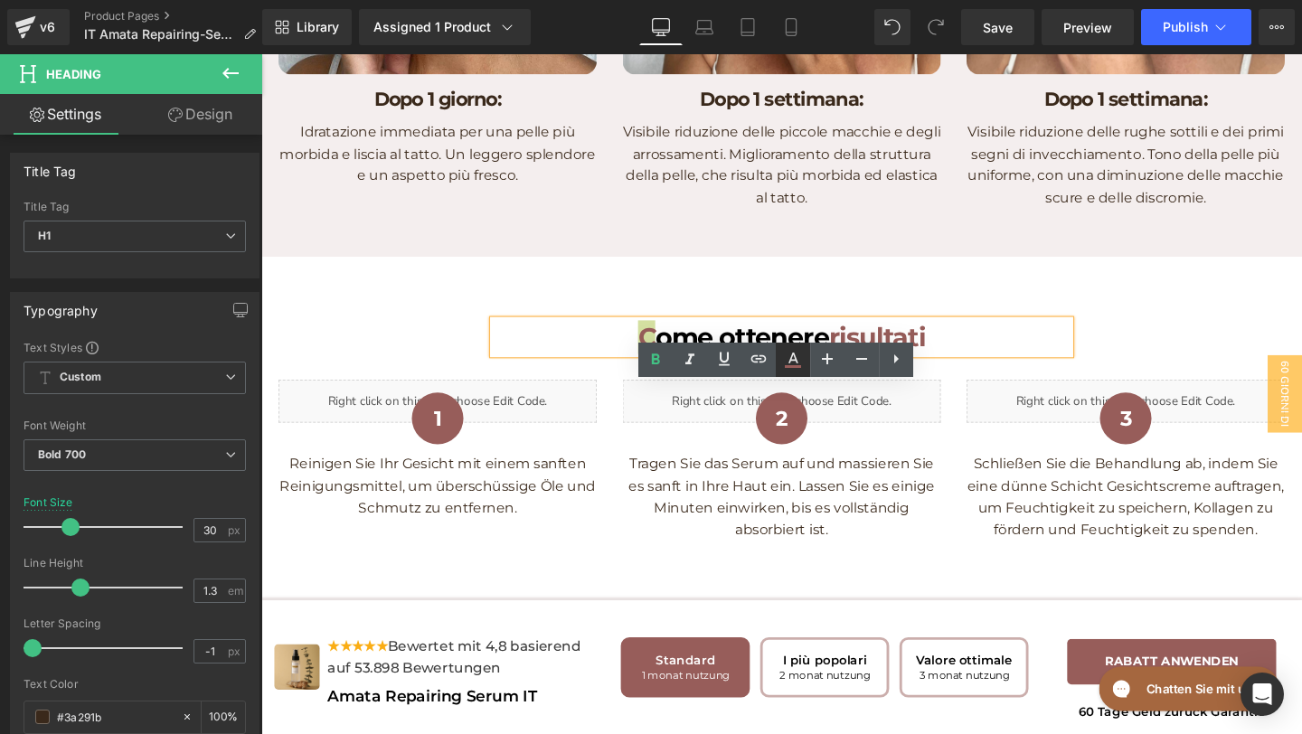
click at [794, 356] on icon at bounding box center [794, 358] width 10 height 11
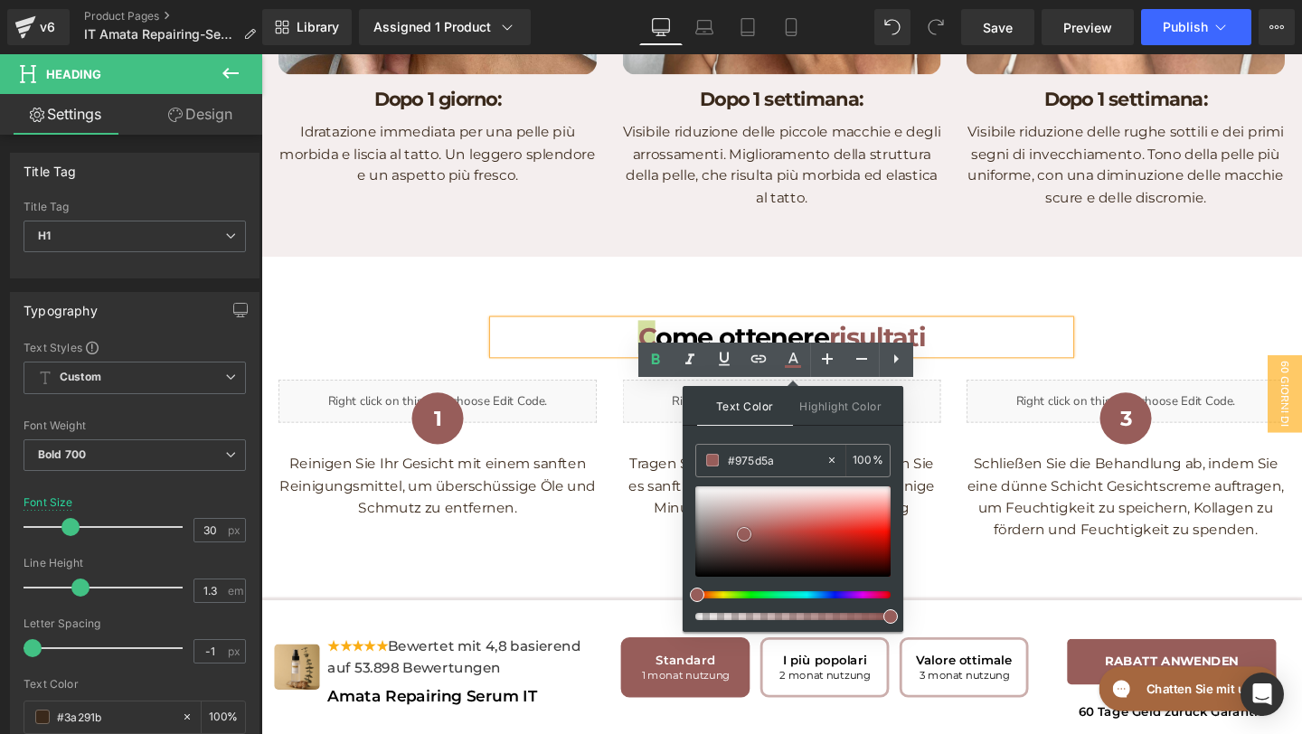
click at [702, 571] on div at bounding box center [793, 532] width 195 height 90
click at [707, 573] on span at bounding box center [702, 570] width 14 height 14
click at [707, 564] on div at bounding box center [793, 532] width 195 height 90
drag, startPoint x: 703, startPoint y: 572, endPoint x: 686, endPoint y: 575, distance: 16.7
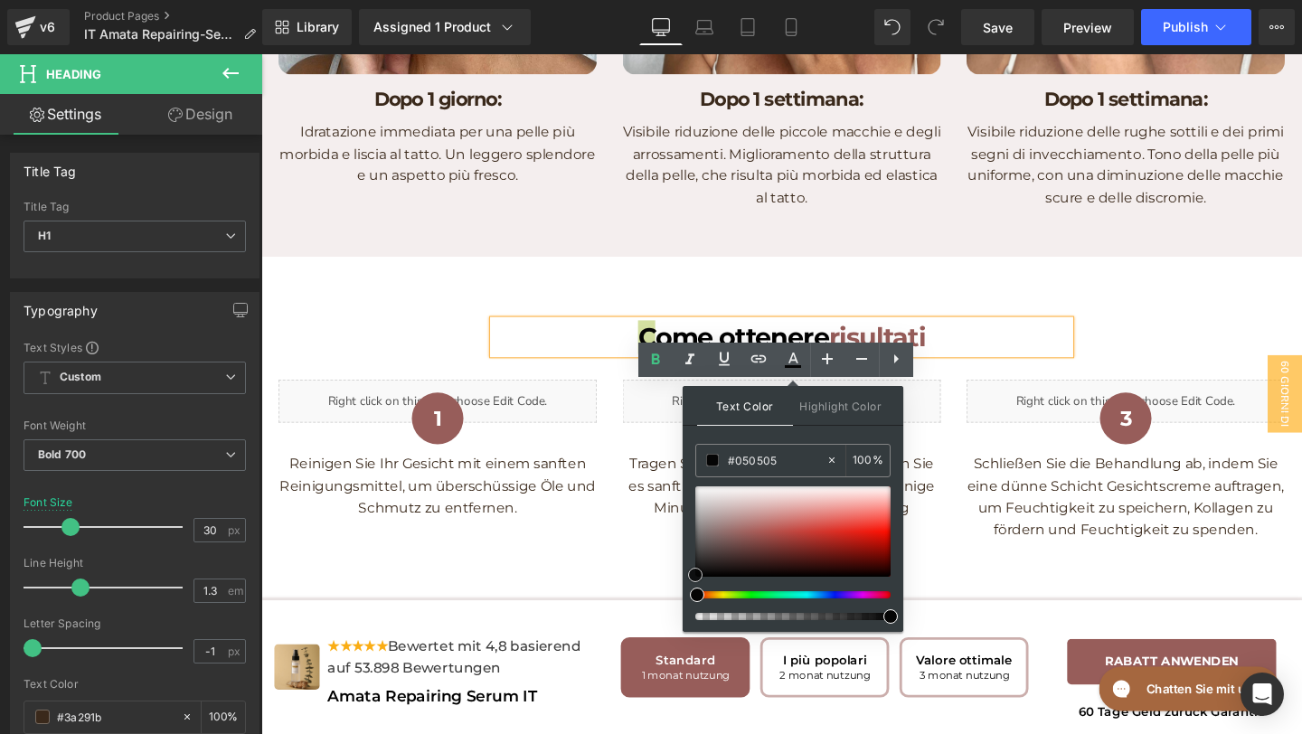
click at [686, 575] on div "Text Color Highlight Color #333333 #975d5a 100 % none 0 %" at bounding box center [793, 509] width 221 height 246
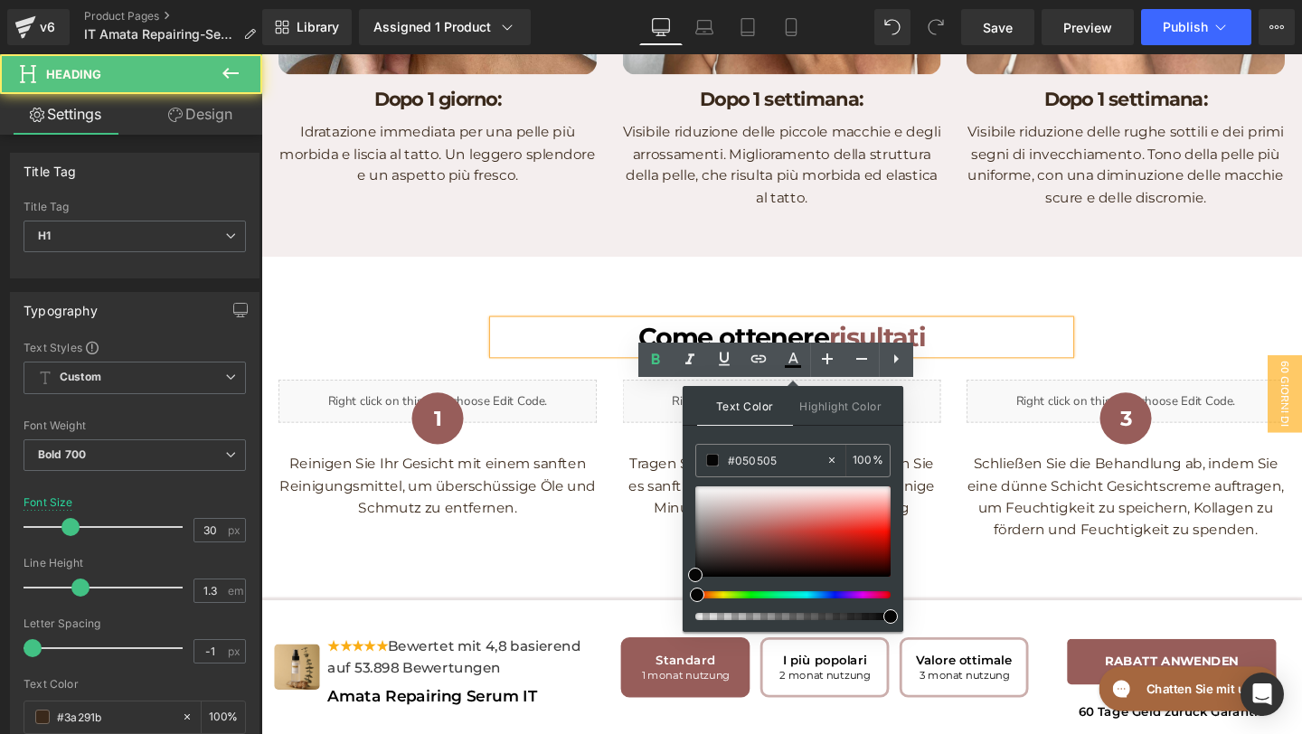
click at [587, 369] on h1 "C ome ottenere risultati" at bounding box center [809, 351] width 606 height 35
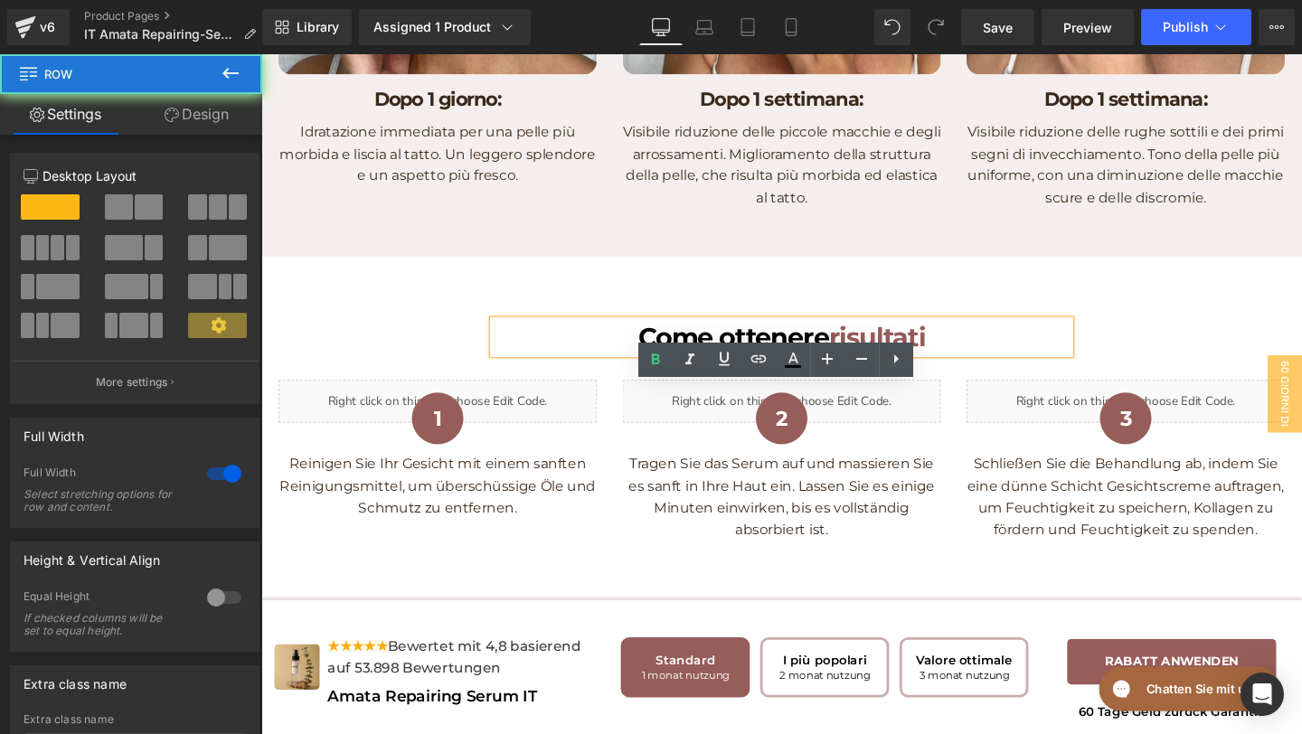
click at [592, 377] on div "C ome ottenere risultati Heading Row Liquid 1 Heading Reinigen Sie Ihr Gesicht …" at bounding box center [808, 458] width 1094 height 331
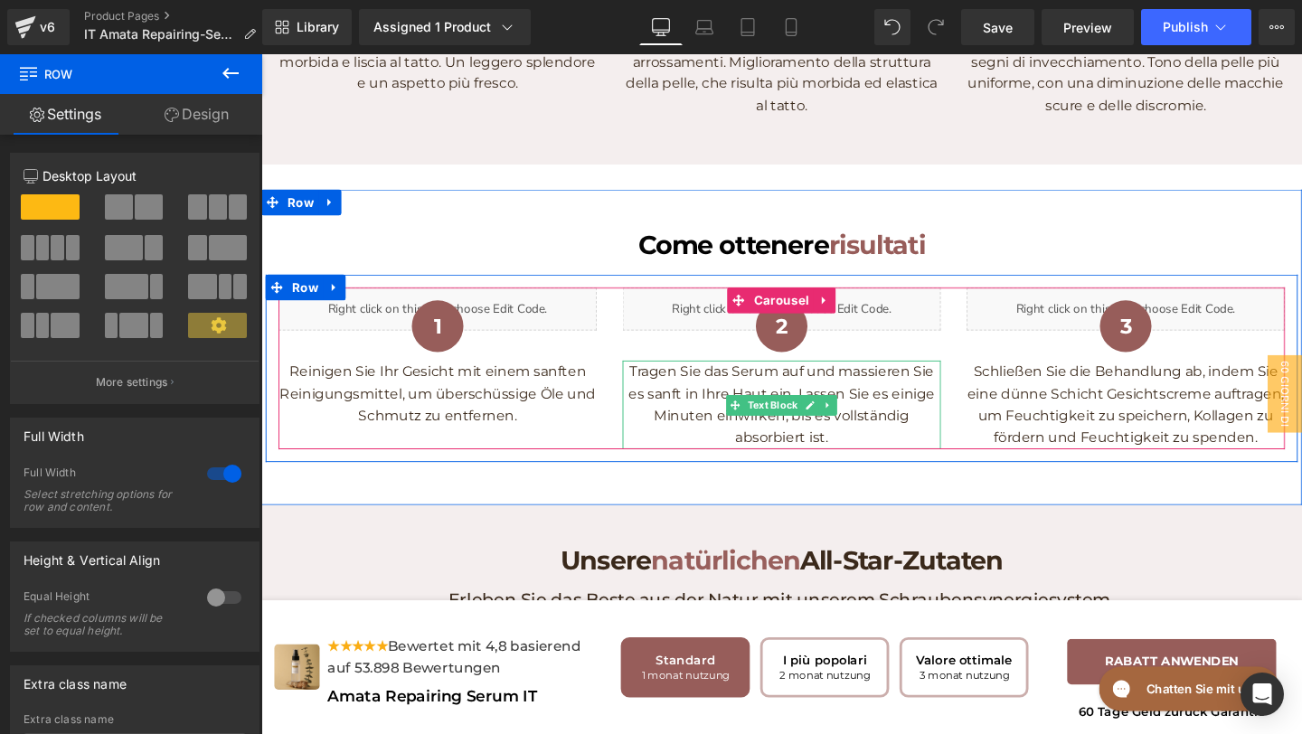
scroll to position [3886, 0]
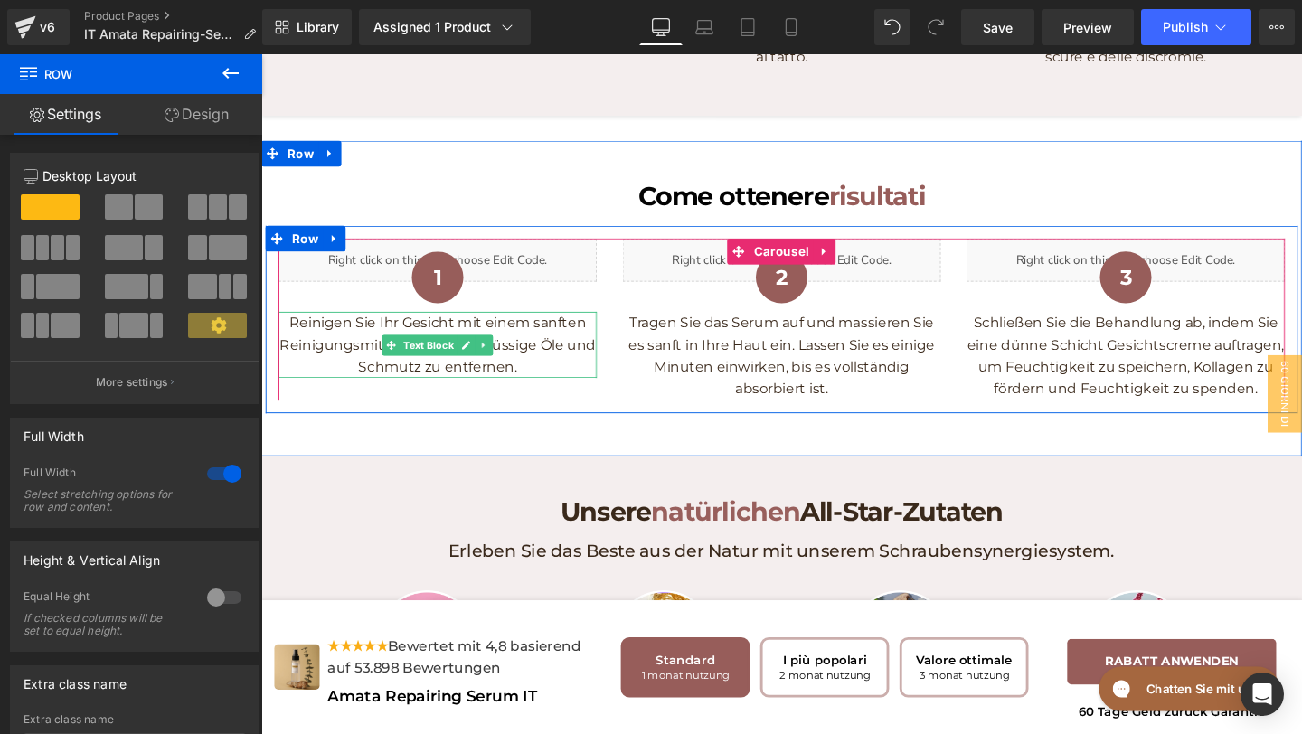
click at [539, 395] on p "Reinigen Sie Ihr Gesicht mit einem sanften Reinigungsmittel, um überschüssige Ö…" at bounding box center [446, 361] width 335 height 70
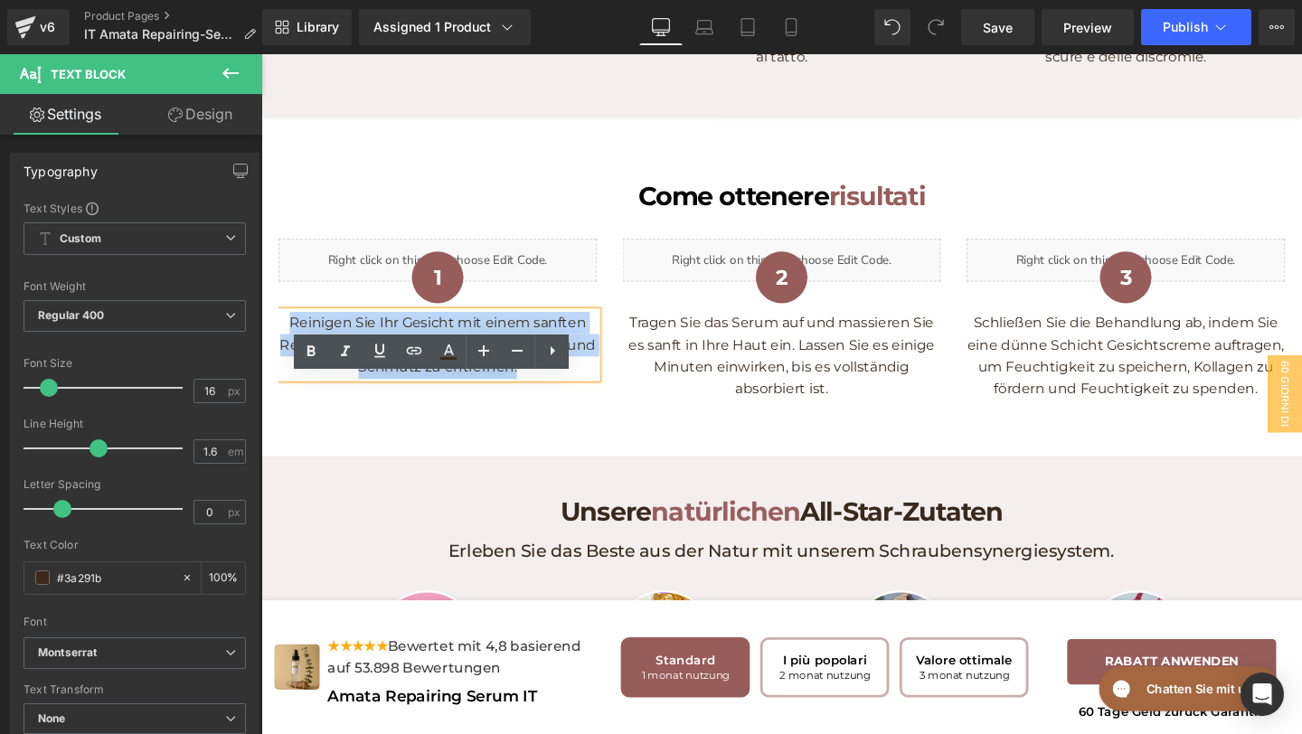
drag, startPoint x: 545, startPoint y: 453, endPoint x: 290, endPoint y: 404, distance: 259.7
click at [289, 395] on p "Reinigen Sie Ihr Gesicht mit einem sanften Reinigungsmittel, um überschüssige Ö…" at bounding box center [446, 361] width 335 height 70
copy p "Reinigen Sie Ihr Gesicht mit einem sanften Reinigungsmittel, um überschüssige Ö…"
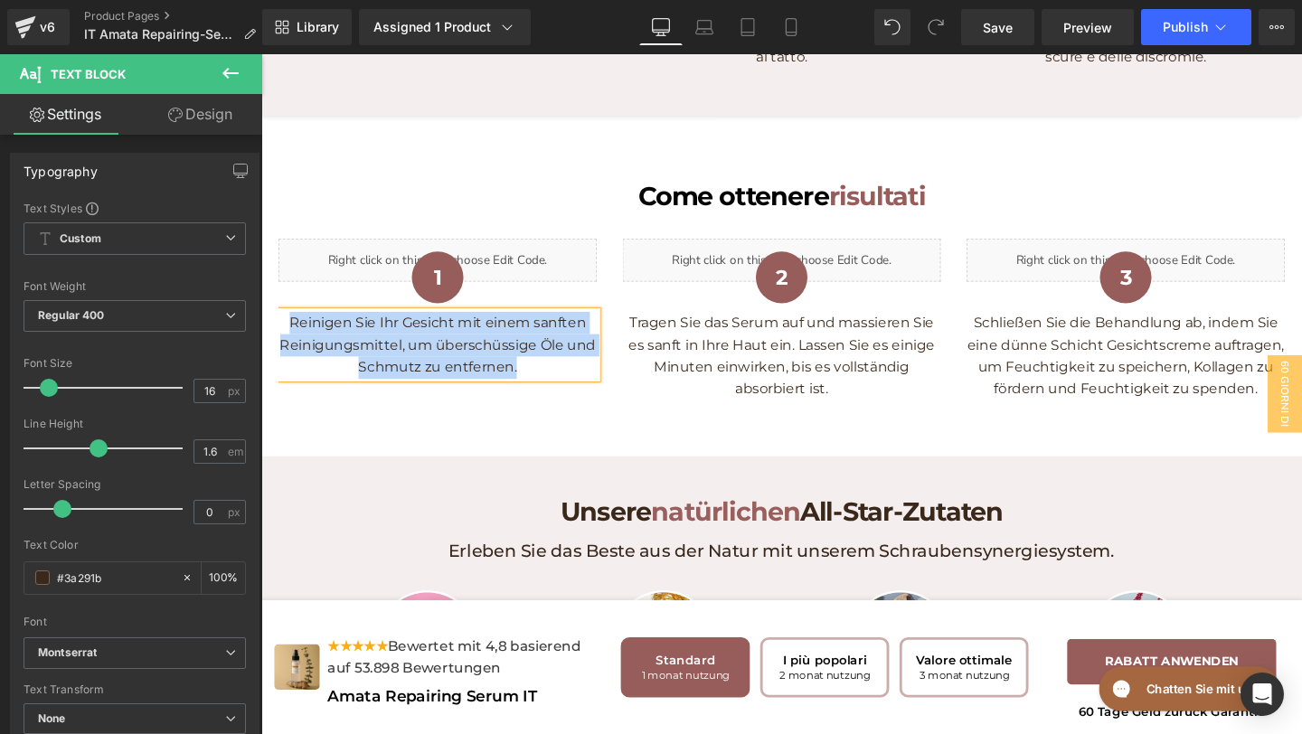
paste div
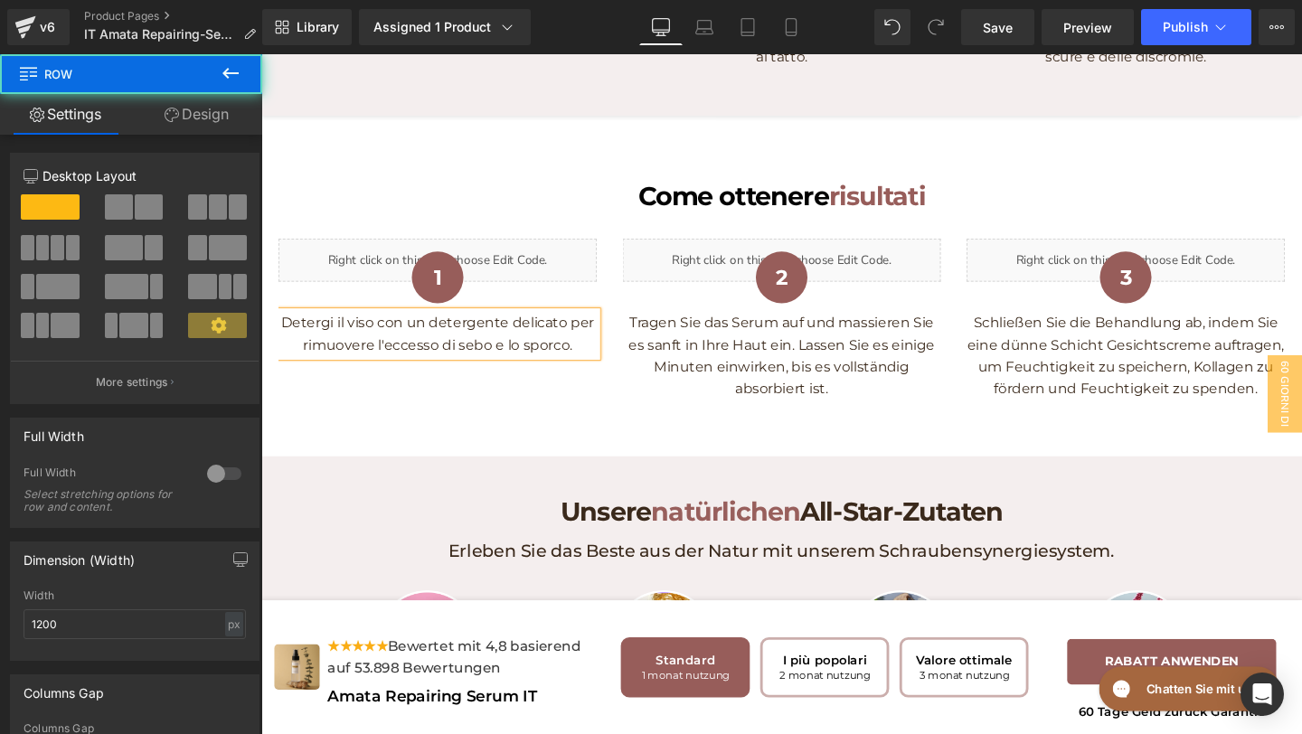
click at [866, 431] on div "Liquid 1 Heading Detergi il viso con un detergente delicato per rimuovere l'ecc…" at bounding box center [808, 333] width 1085 height 196
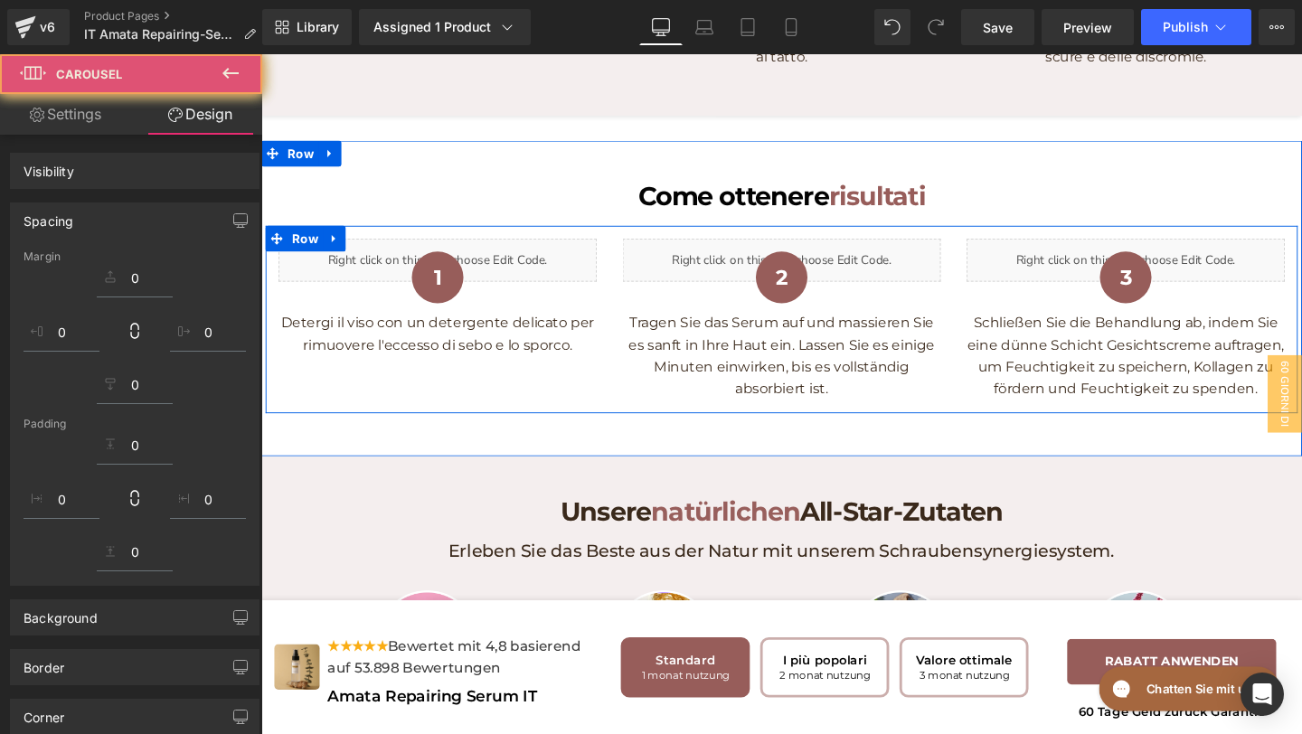
click at [874, 418] on p "Tragen Sie das Serum auf und massieren Sie es sanft in Ihre Haut ein. Lassen Si…" at bounding box center [808, 372] width 335 height 92
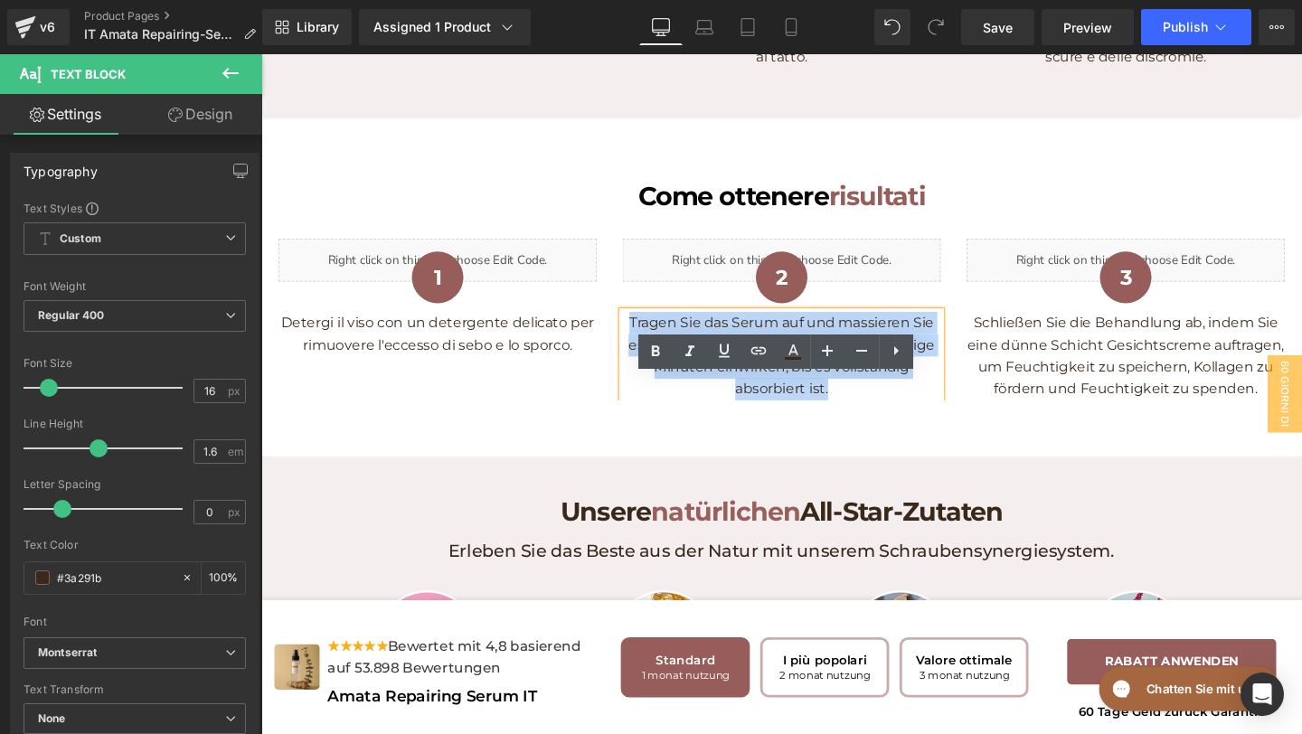
drag, startPoint x: 867, startPoint y: 471, endPoint x: 643, endPoint y: 397, distance: 236.3
click at [643, 397] on p "Tragen Sie das Serum auf und massieren Sie es sanft in Ihre Haut ein. Lassen Si…" at bounding box center [808, 372] width 335 height 92
copy p "Tragen Sie das Serum auf und massieren Sie es sanft in Ihre Haut ein. Lassen Si…"
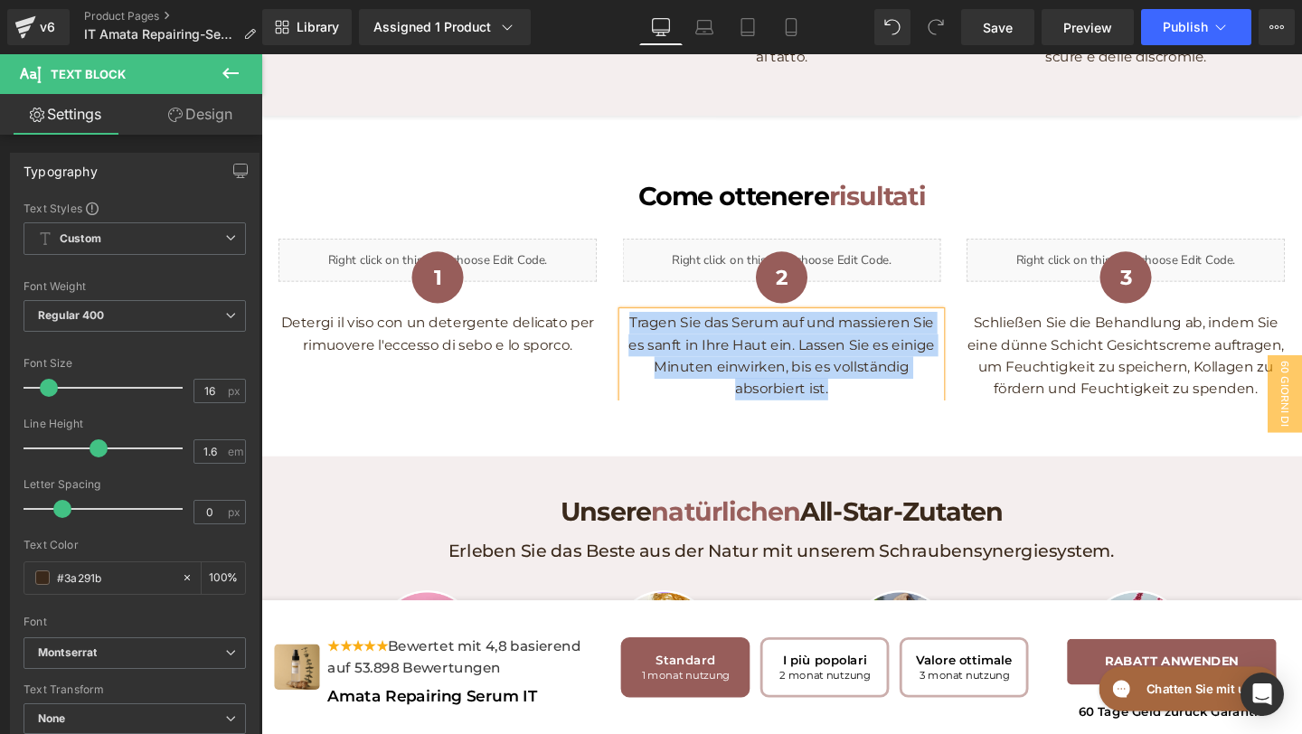
paste div
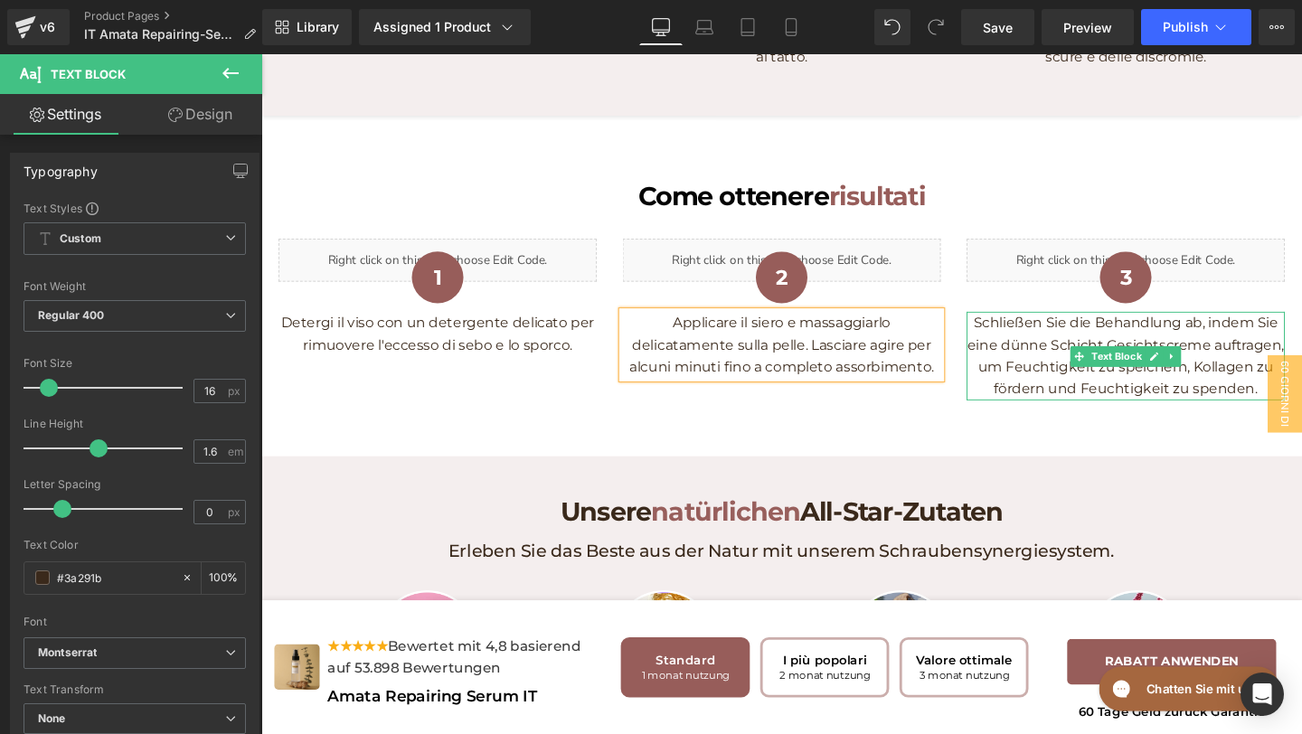
click at [1111, 418] on p "Schließen Sie die Behandlung ab, indem Sie eine dünne Schicht Gesichtscreme auf…" at bounding box center [1170, 372] width 335 height 92
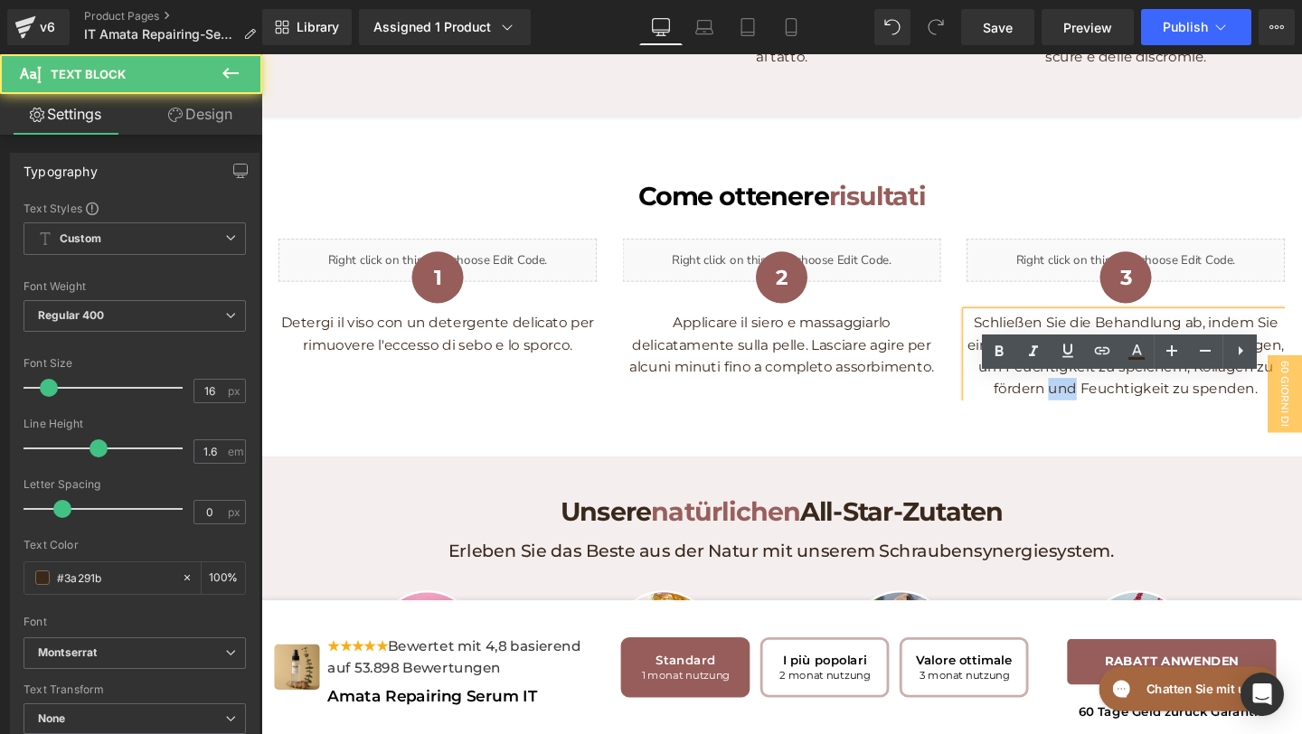
click at [1111, 418] on p "Schließen Sie die Behandlung ab, indem Sie eine dünne Schicht Gesichtscreme auf…" at bounding box center [1170, 372] width 335 height 92
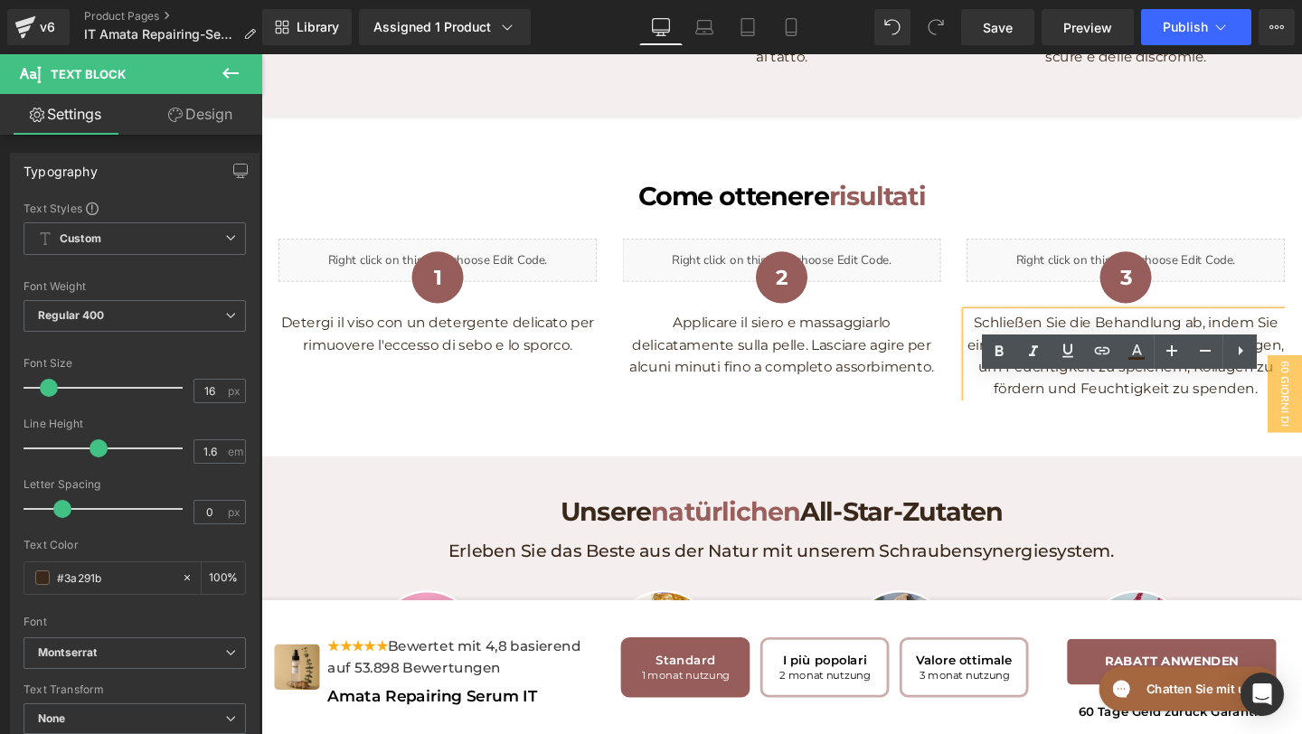
click at [1302, 418] on p "Schließen Sie die Behandlung ab, indem Sie eine dünne Schicht Gesichtscreme auf…" at bounding box center [1170, 372] width 335 height 92
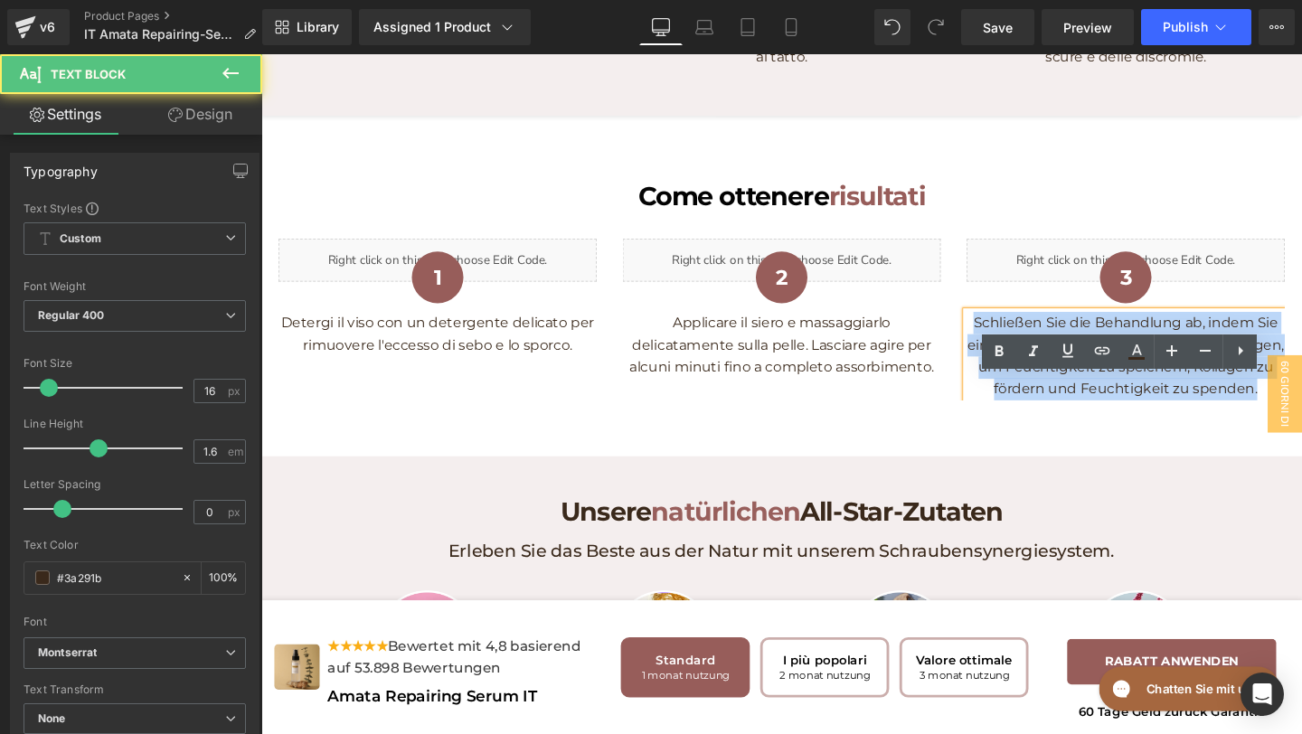
drag, startPoint x: 1314, startPoint y: 468, endPoint x: 980, endPoint y: 390, distance: 343.6
click at [979, 389] on div "Liquid 1 Heading Detergi il viso con un detergente delicato per rimuovere l'ecc…" at bounding box center [821, 333] width 1085 height 169
copy p "Schließen Sie die Behandlung ab, indem Sie eine dünne Schicht Gesichtscreme auf…"
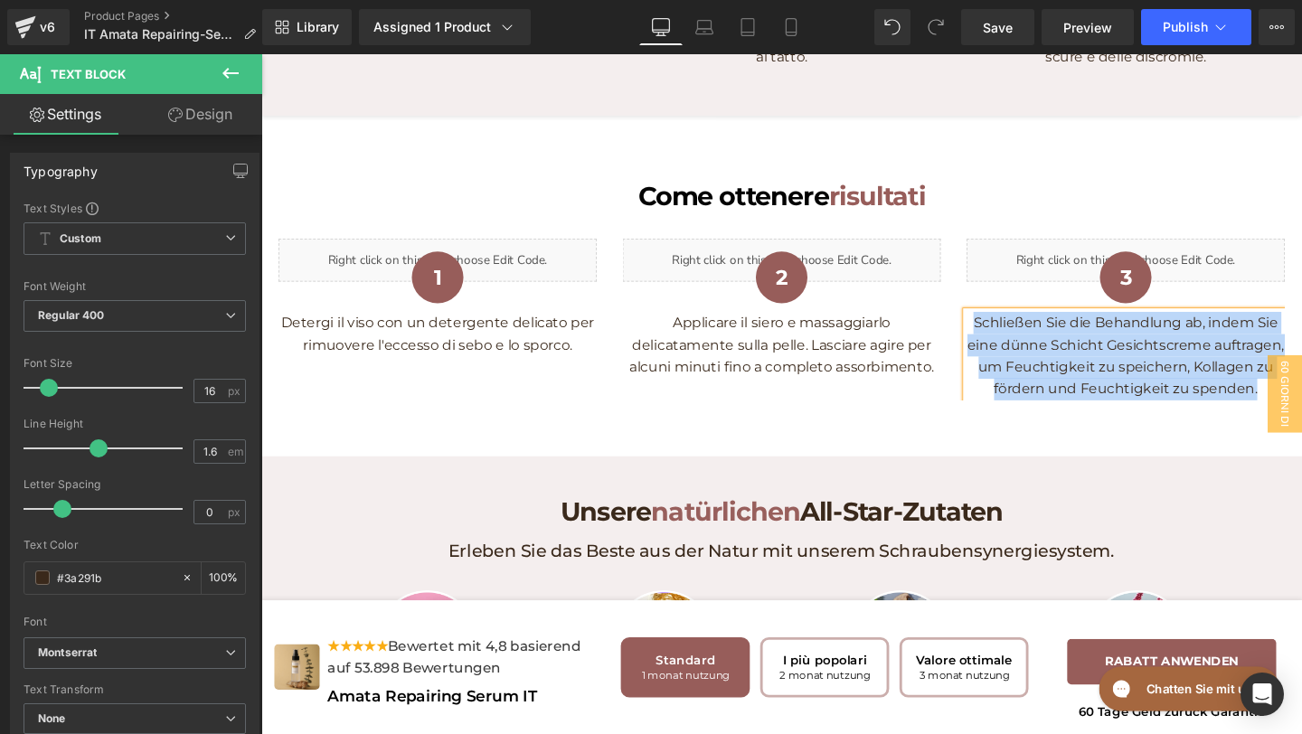
paste div
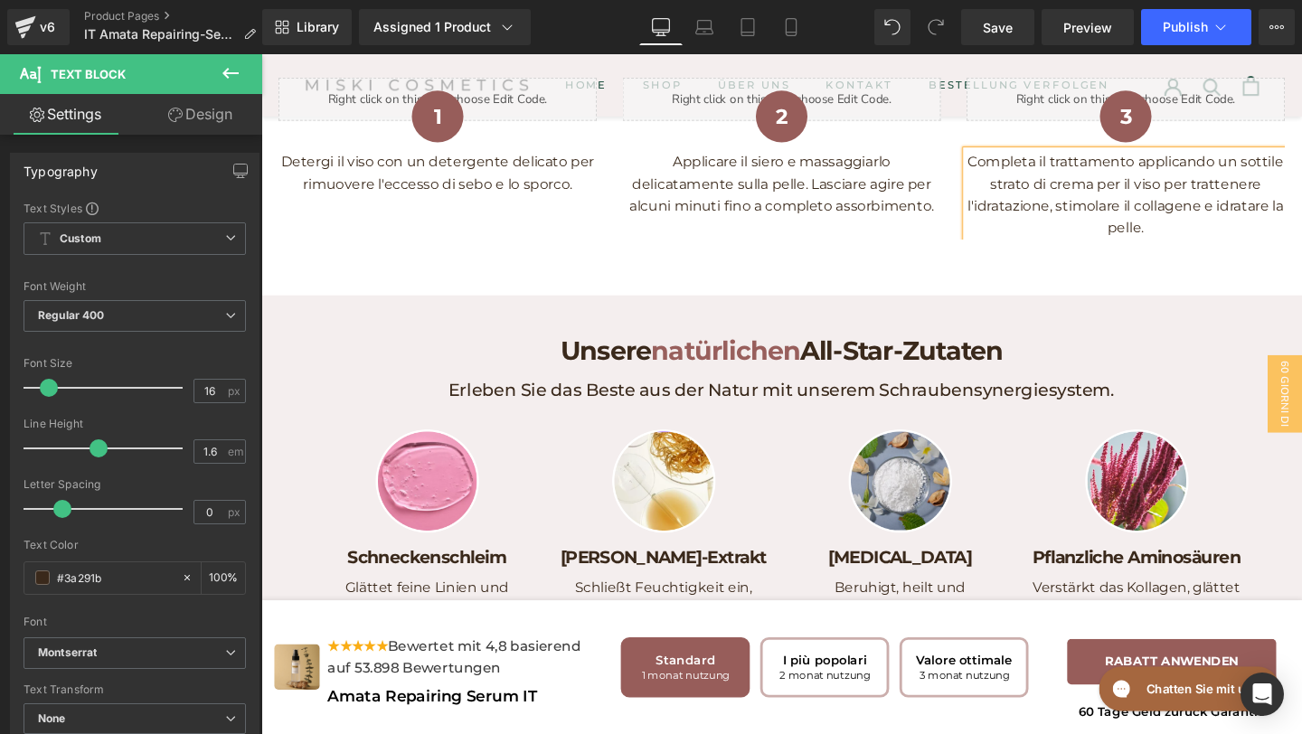
scroll to position [4099, 0]
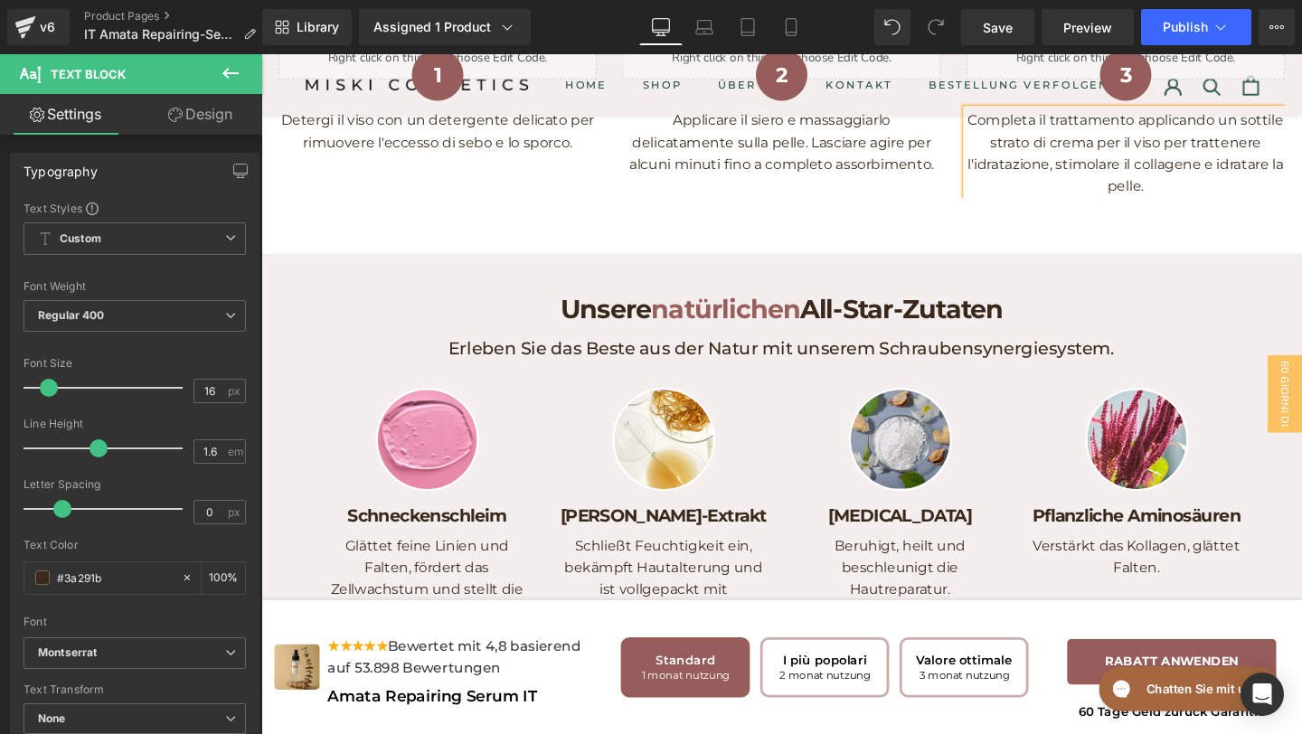
click at [1013, 340] on h1 "Unsere natürlichen All-Star-Zutaten" at bounding box center [808, 322] width 787 height 35
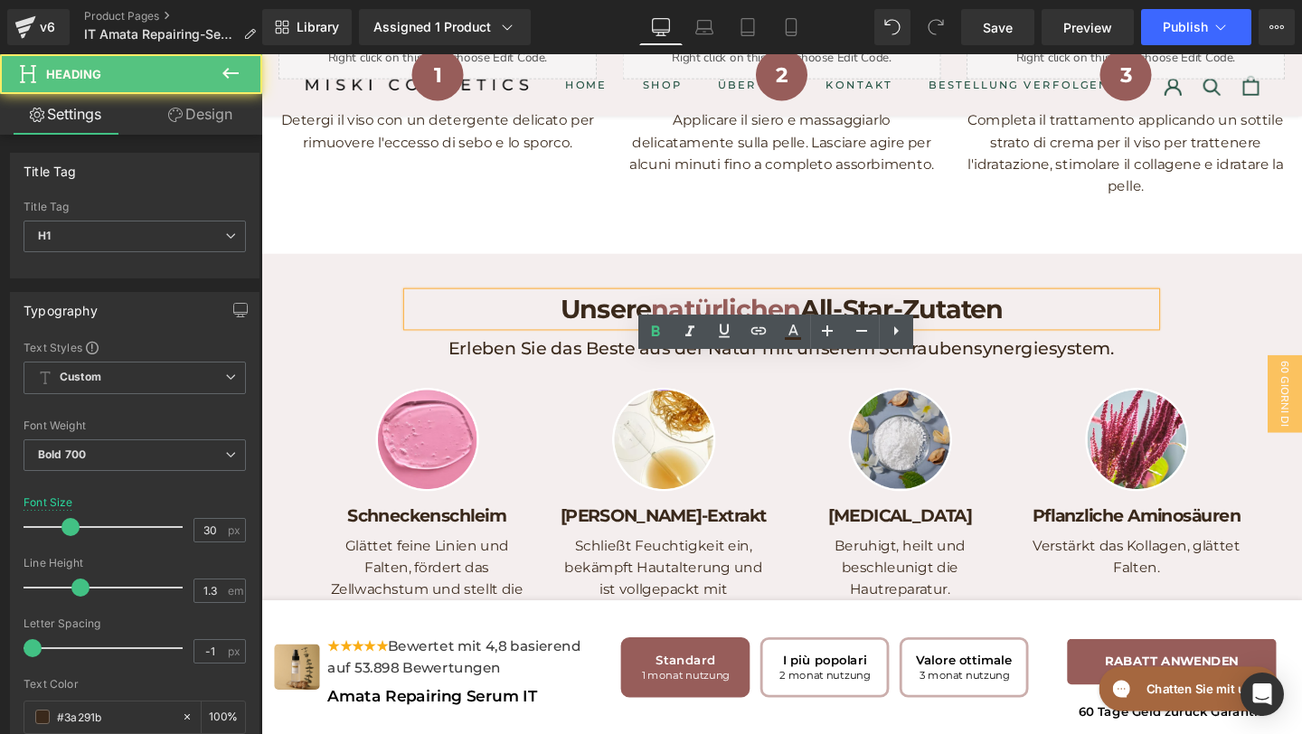
click at [1013, 340] on h1 "Unsere natürlichen All-Star-Zutaten" at bounding box center [808, 322] width 787 height 35
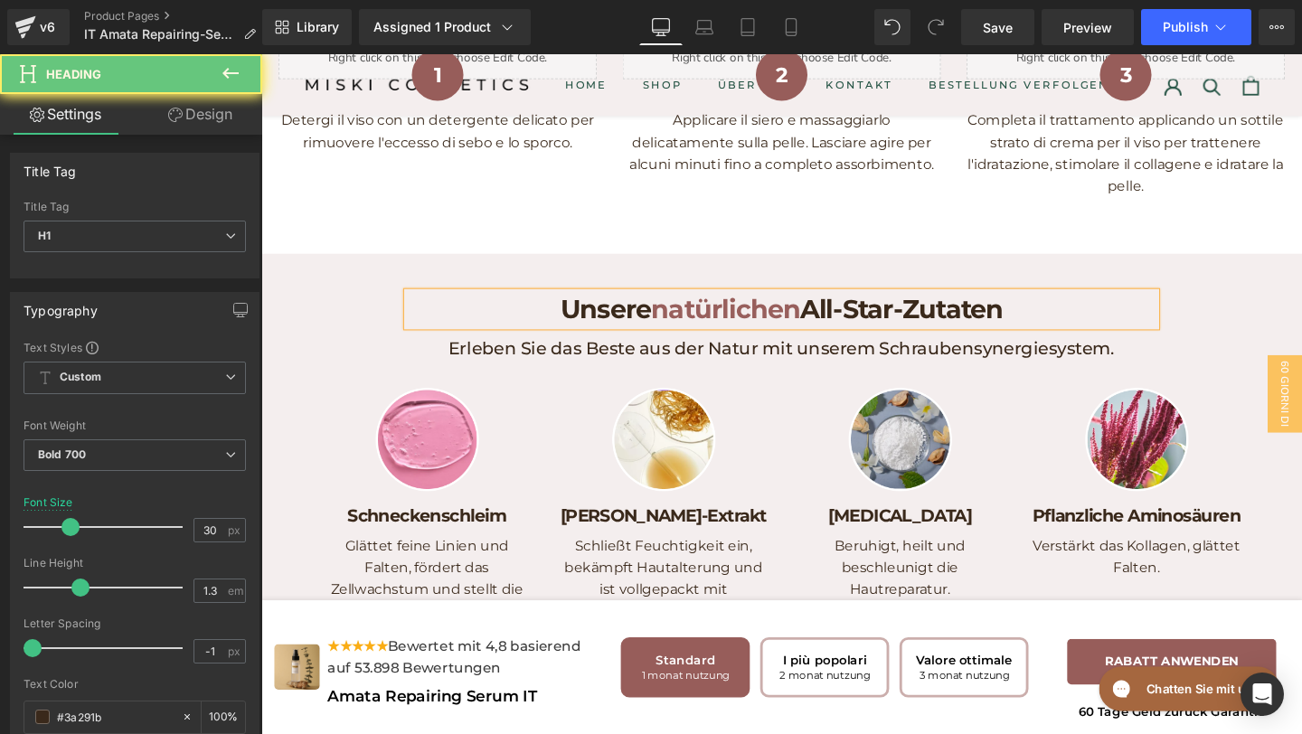
click at [1072, 340] on h1 "Unsere natürlichen All-Star-Zutaten" at bounding box center [808, 322] width 787 height 35
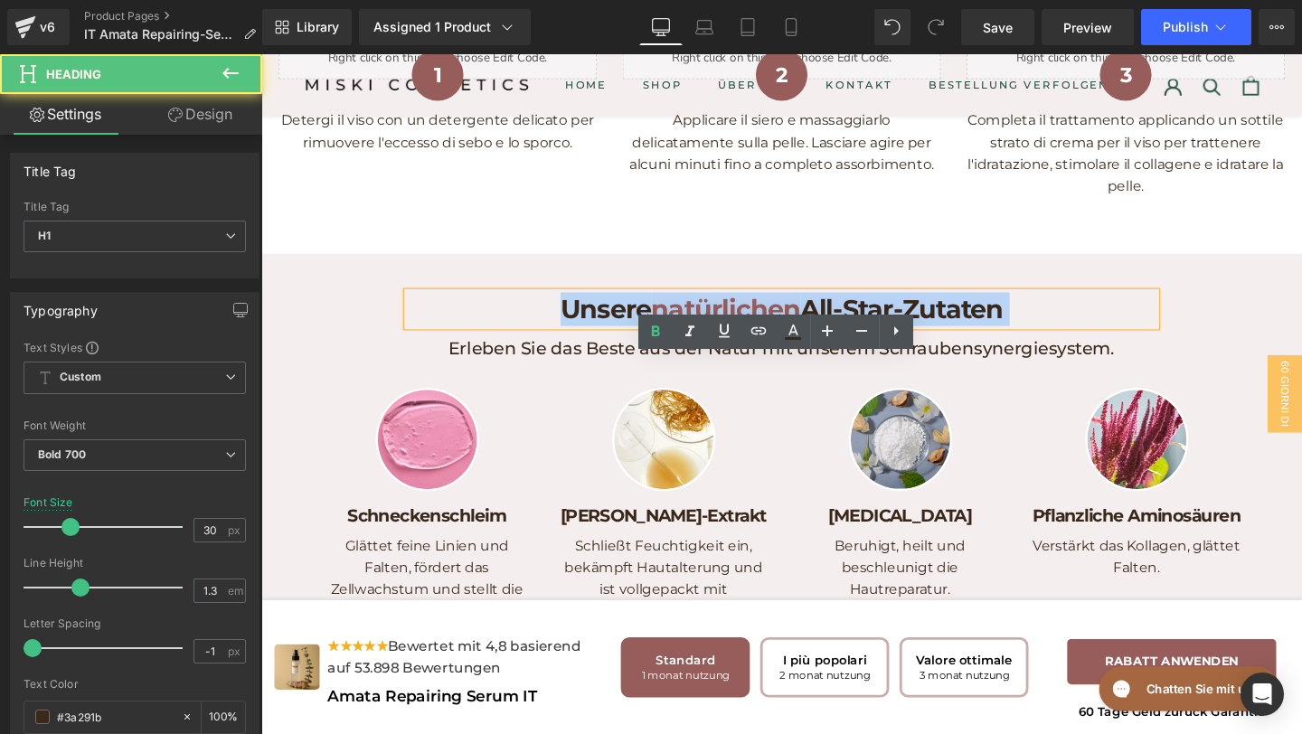
drag, startPoint x: 1073, startPoint y: 384, endPoint x: 587, endPoint y: 383, distance: 485.7
click at [587, 340] on h1 "Unsere natürlichen All-Star-Zutaten" at bounding box center [808, 322] width 787 height 35
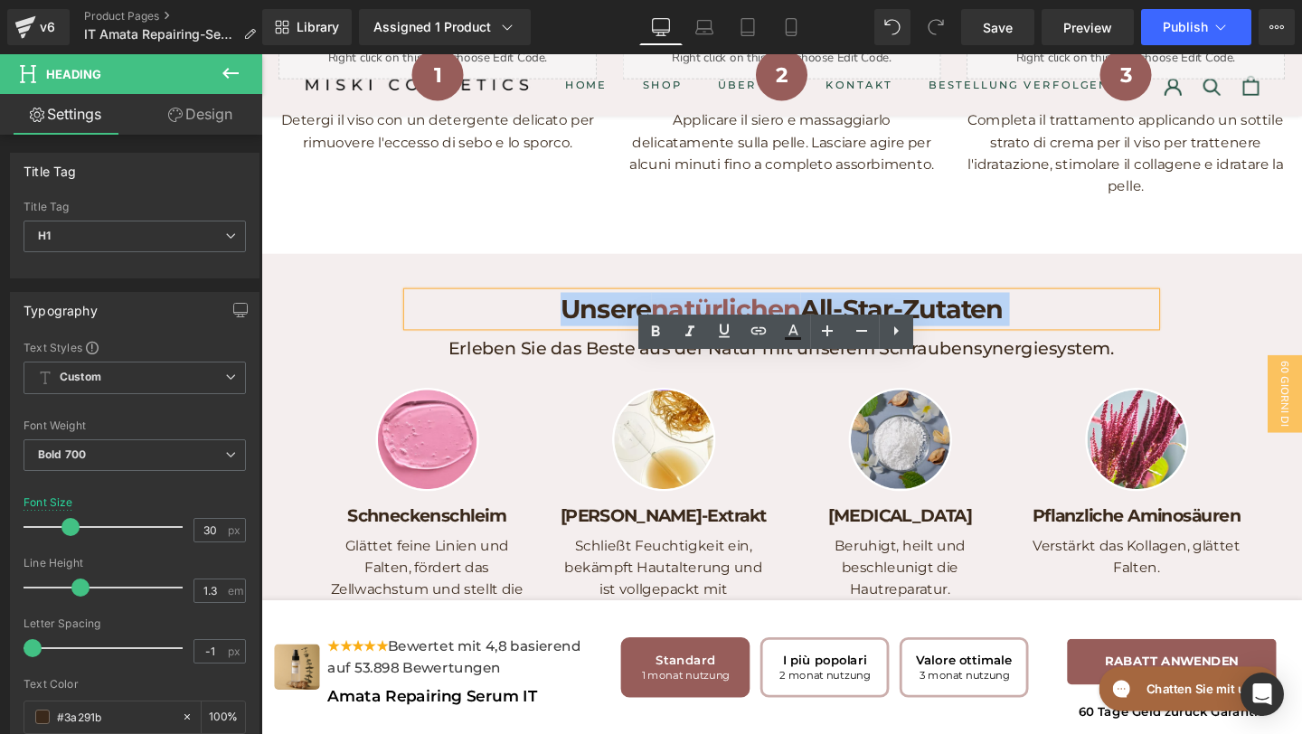
drag, startPoint x: 563, startPoint y: 391, endPoint x: 1099, endPoint y: 405, distance: 536.5
click at [1099, 340] on h1 "Unsere natürlichen All-Star-Zutaten" at bounding box center [808, 322] width 787 height 35
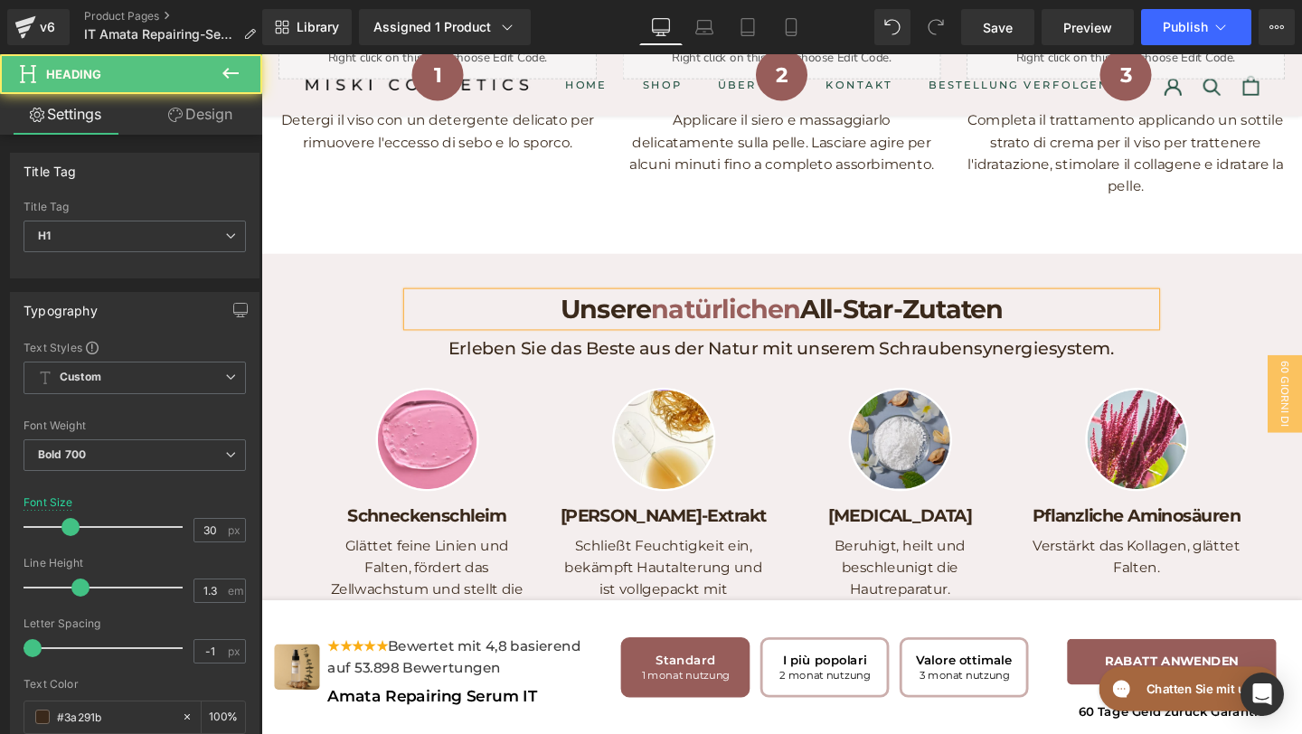
click at [559, 340] on h1 "Unsere natürlichen All-Star-Zutaten" at bounding box center [808, 322] width 787 height 35
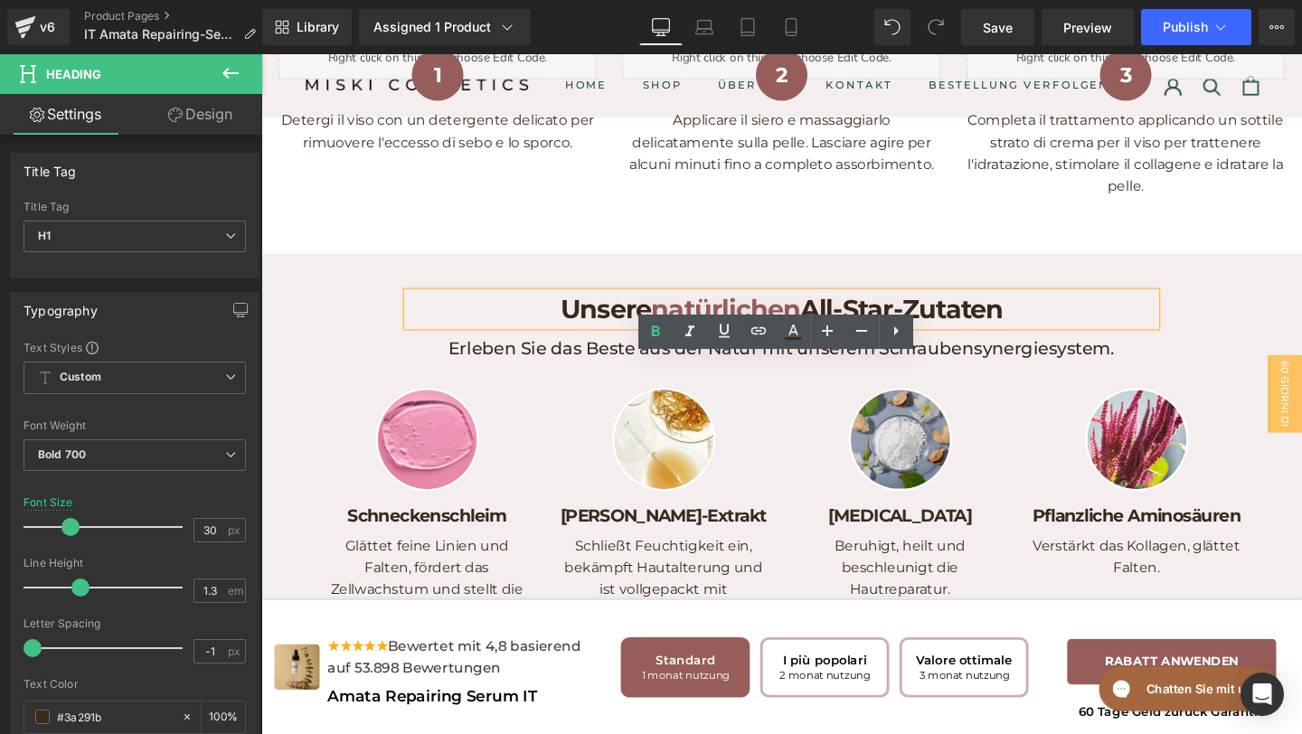
drag, startPoint x: 558, startPoint y: 396, endPoint x: 664, endPoint y: 393, distance: 105.9
click at [664, 340] on h1 "Unsere natürlichen All-Star-Zutaten" at bounding box center [808, 322] width 787 height 35
paste div
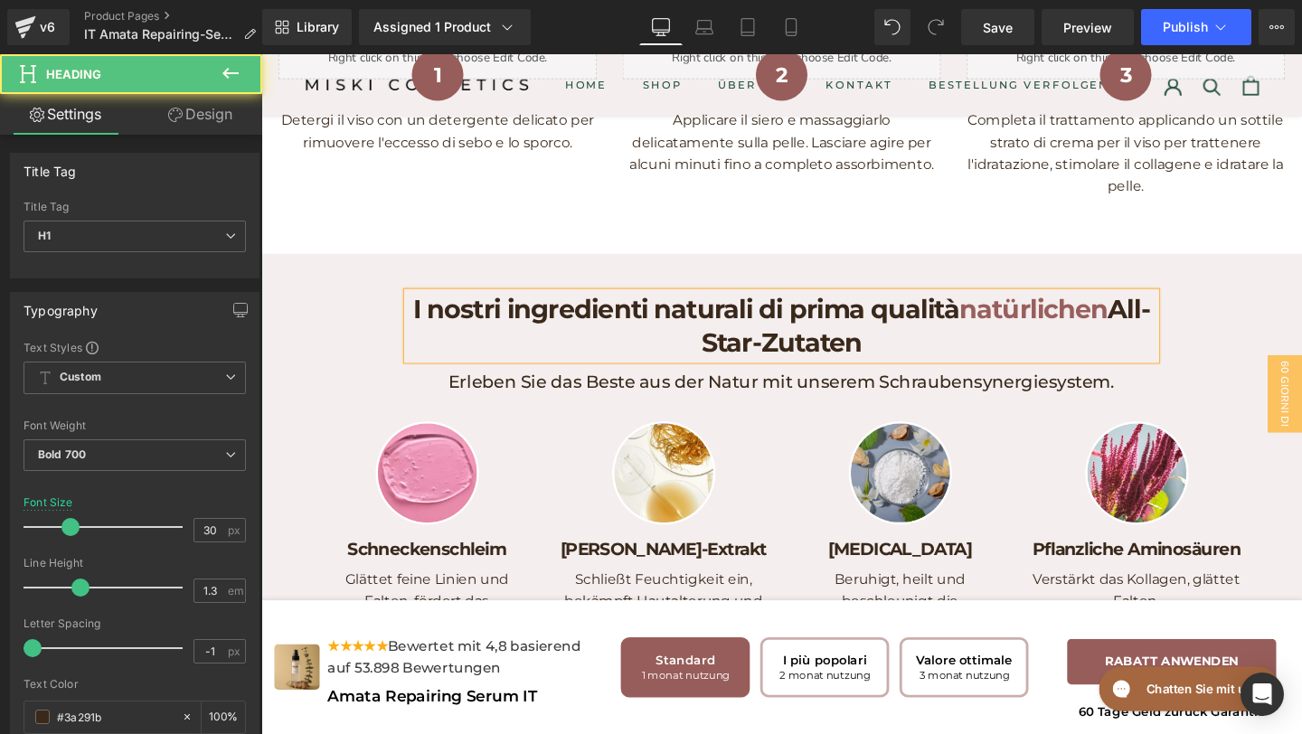
drag, startPoint x: 1161, startPoint y: 392, endPoint x: 1198, endPoint y: 437, distance: 57.9
click at [1200, 375] on h1 "I nostri ingredienti naturali di prima qualità natürlichen All-Star-Zutaten" at bounding box center [808, 340] width 787 height 71
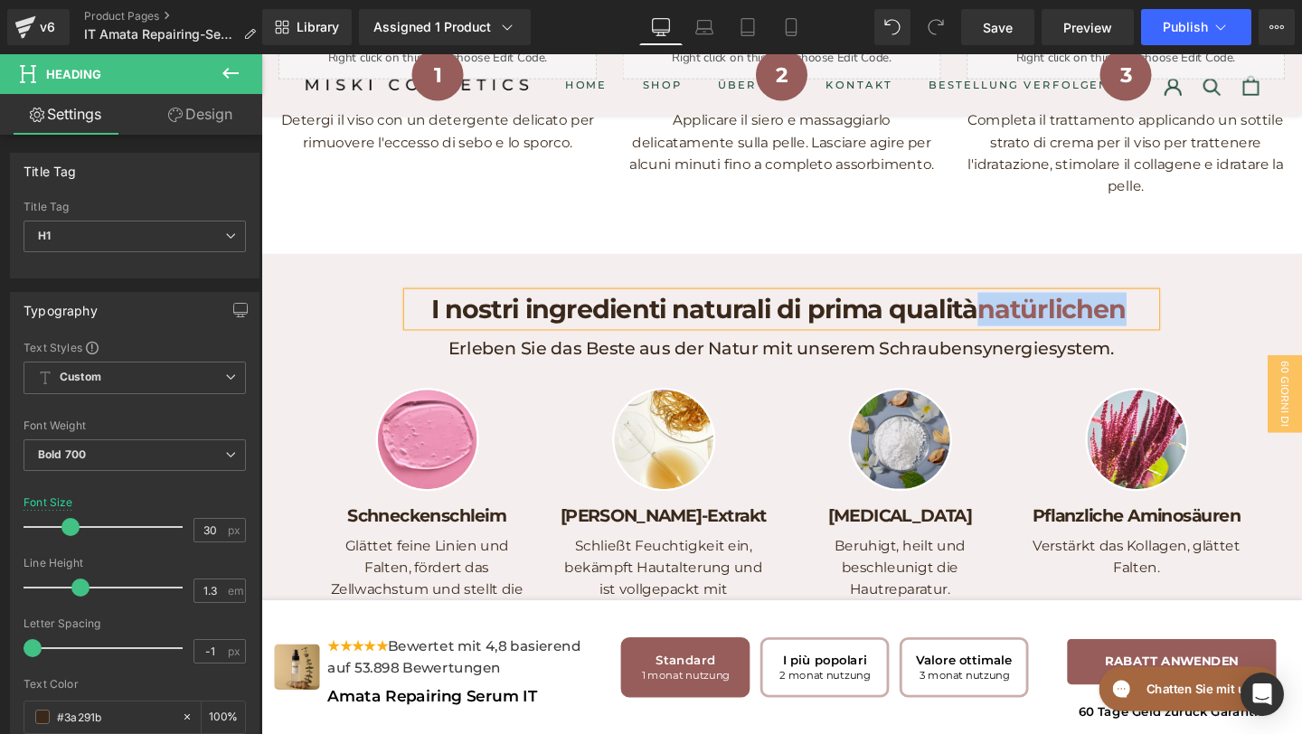
drag, startPoint x: 1018, startPoint y: 391, endPoint x: 1163, endPoint y: 395, distance: 144.8
click at [1163, 339] on span "natürlichen" at bounding box center [1093, 322] width 156 height 33
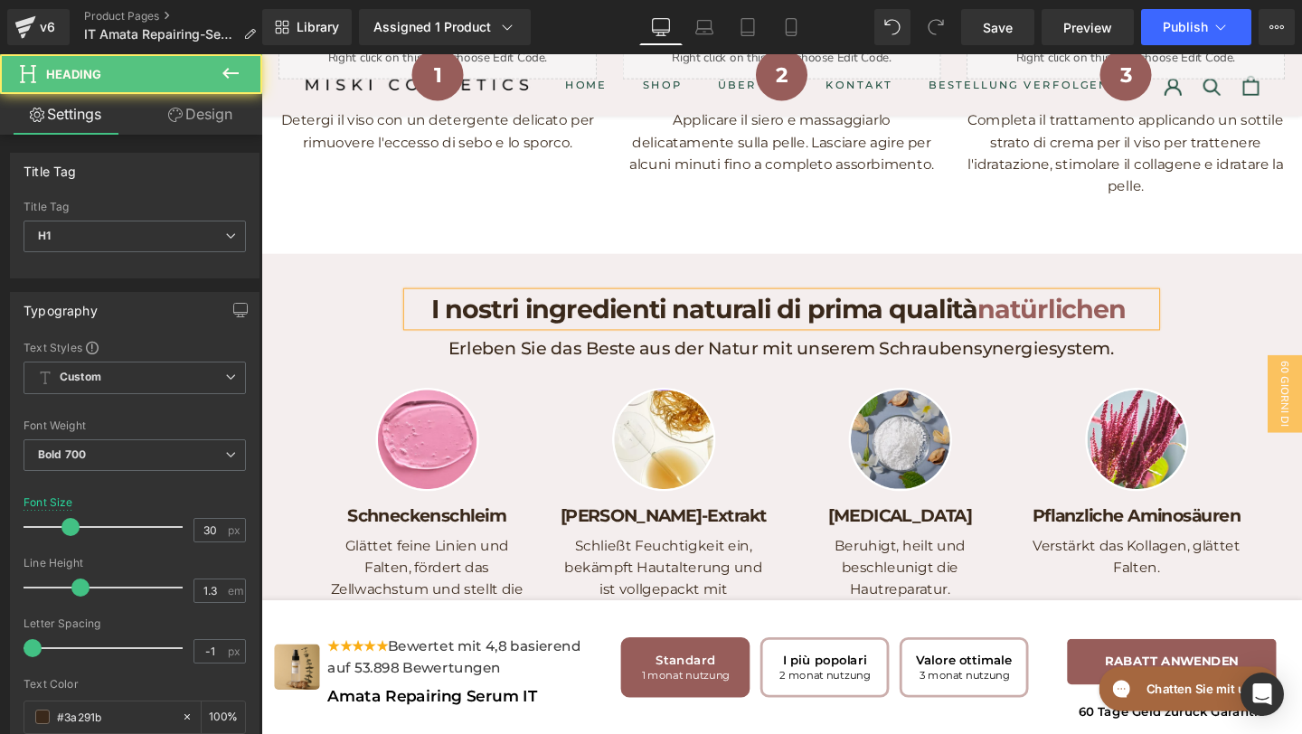
click at [696, 340] on h1 "I nostri ingredienti naturali di prima qualità natürlichen" at bounding box center [808, 322] width 787 height 35
drag, startPoint x: 1022, startPoint y: 388, endPoint x: 1137, endPoint y: 387, distance: 114.9
click at [1138, 339] on span "natürlichen" at bounding box center [1093, 322] width 156 height 33
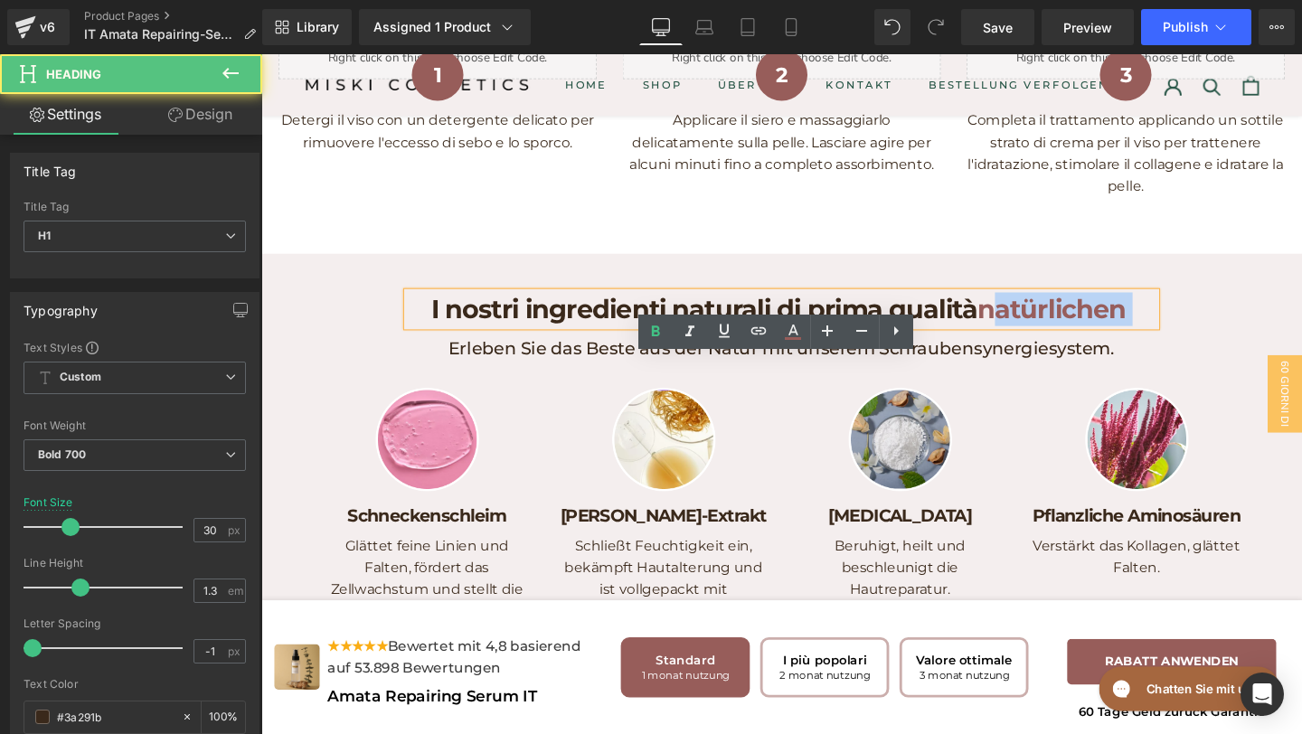
drag, startPoint x: 1181, startPoint y: 394, endPoint x: 1022, endPoint y: 393, distance: 159.2
click at [1022, 340] on h1 "I nostri ingredienti naturali di prima qualità natürlichen" at bounding box center [808, 322] width 787 height 35
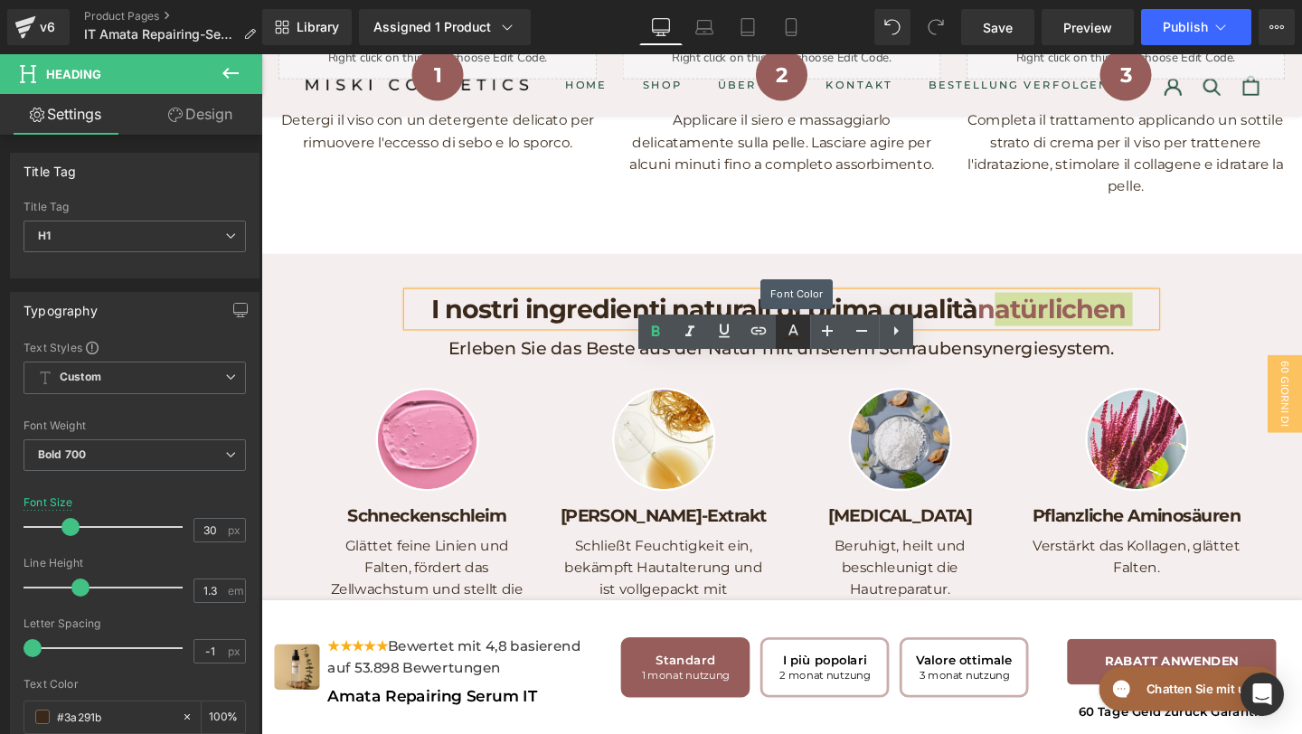
click at [790, 343] on link at bounding box center [793, 332] width 34 height 34
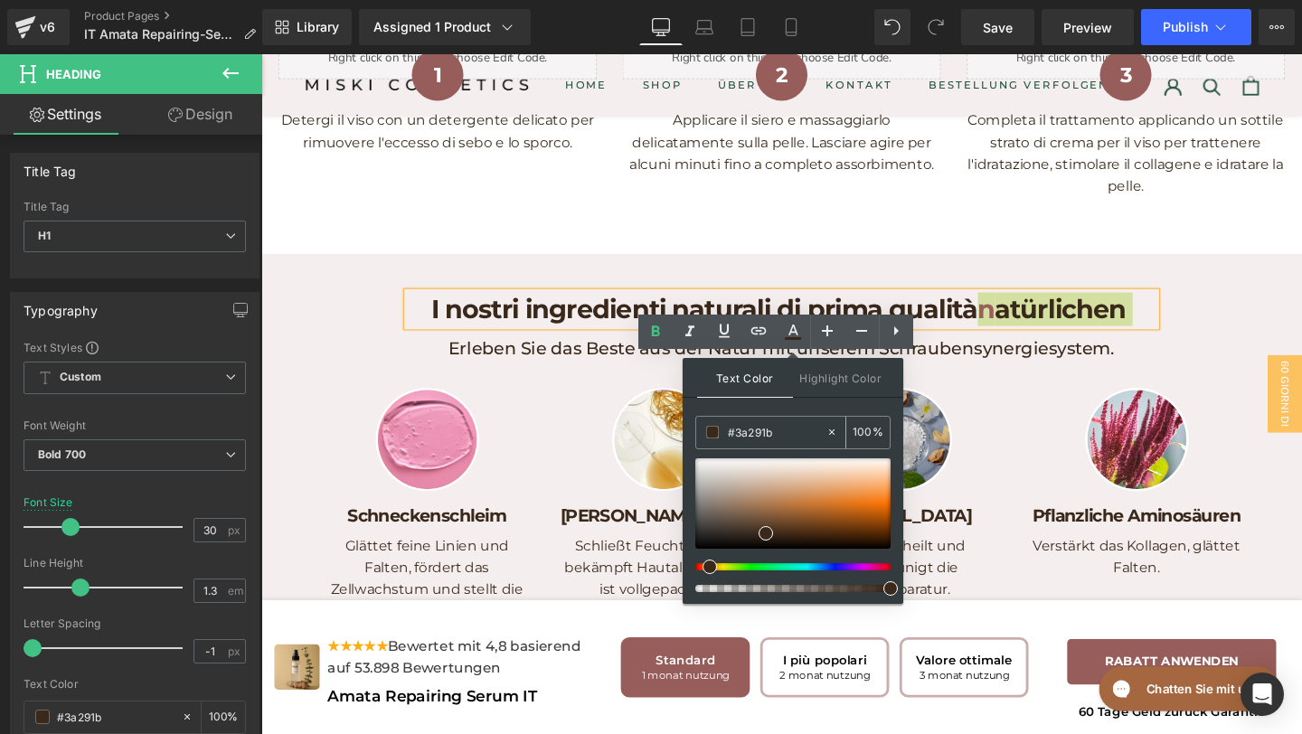
drag, startPoint x: 778, startPoint y: 429, endPoint x: 743, endPoint y: 430, distance: 35.3
click at [743, 430] on input "#975d5a" at bounding box center [777, 432] width 98 height 20
click at [1022, 339] on span "n" at bounding box center [1024, 322] width 18 height 33
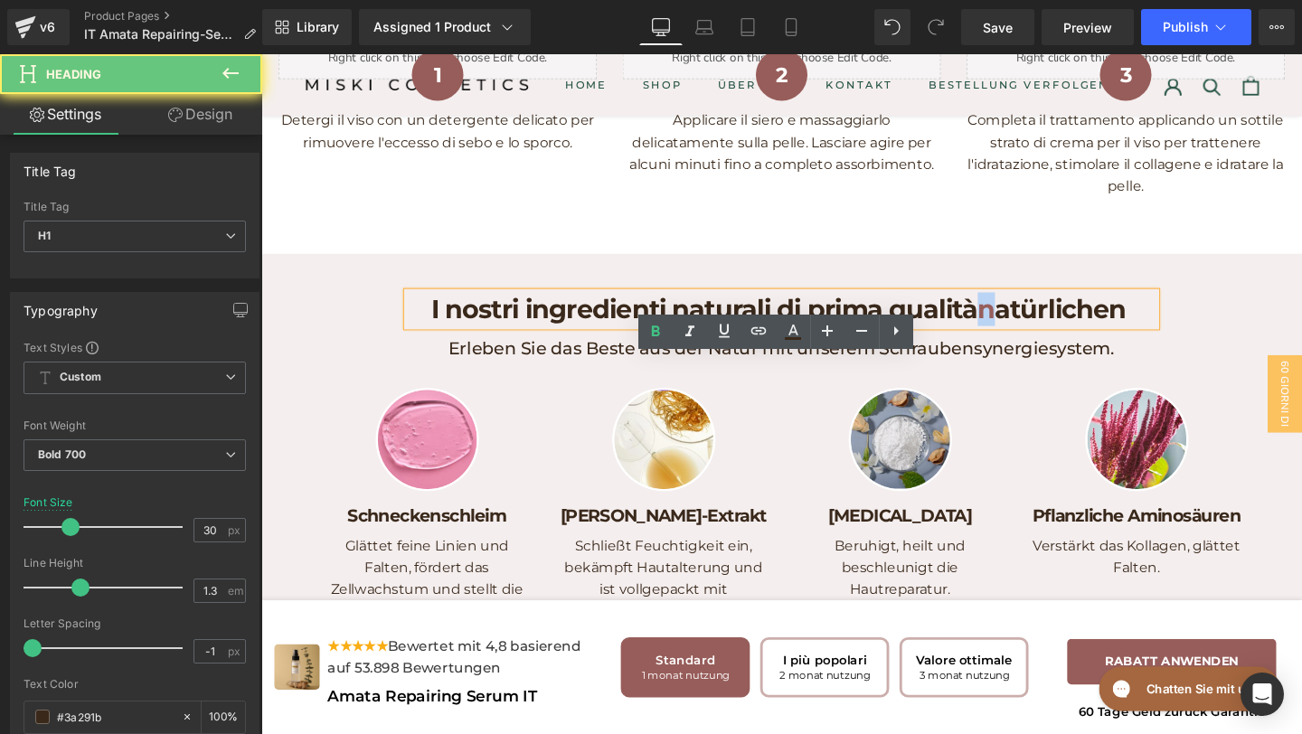
drag, startPoint x: 1017, startPoint y: 385, endPoint x: 1027, endPoint y: 385, distance: 10.9
click at [1027, 339] on span "n" at bounding box center [1024, 322] width 18 height 33
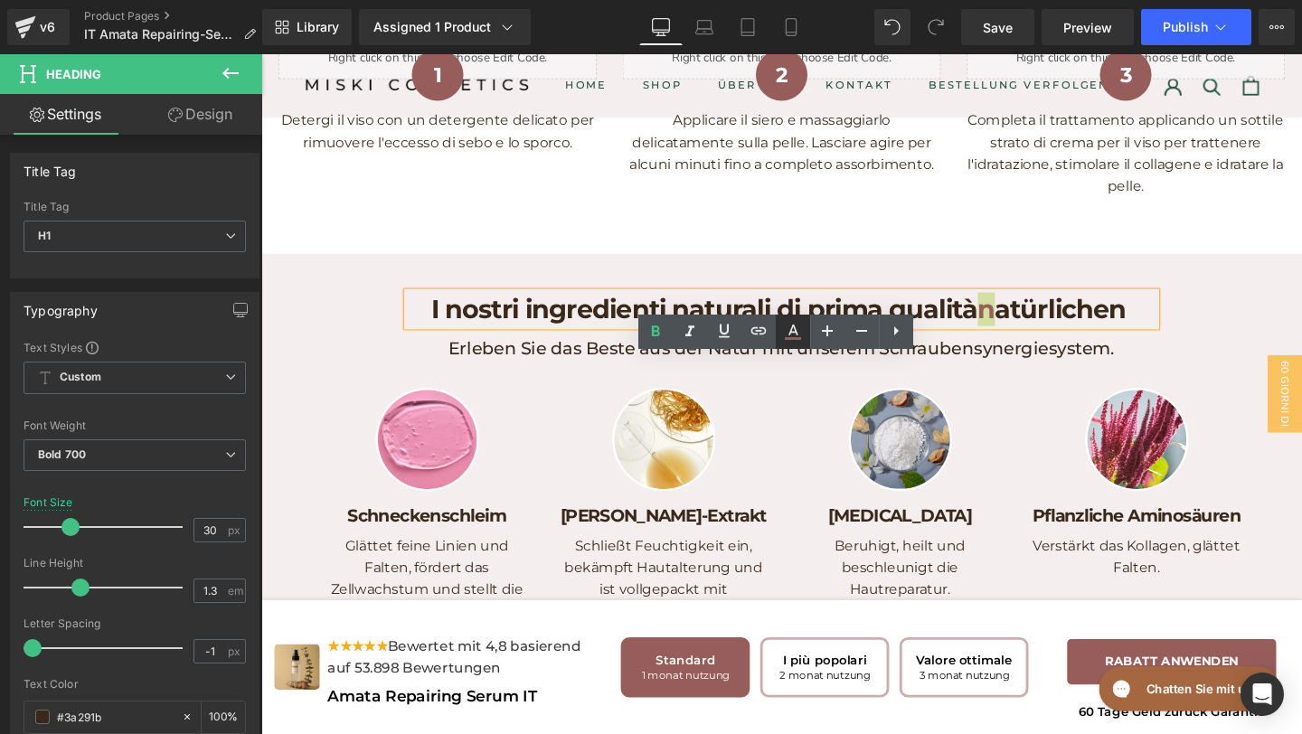
click at [783, 332] on icon at bounding box center [793, 332] width 22 height 22
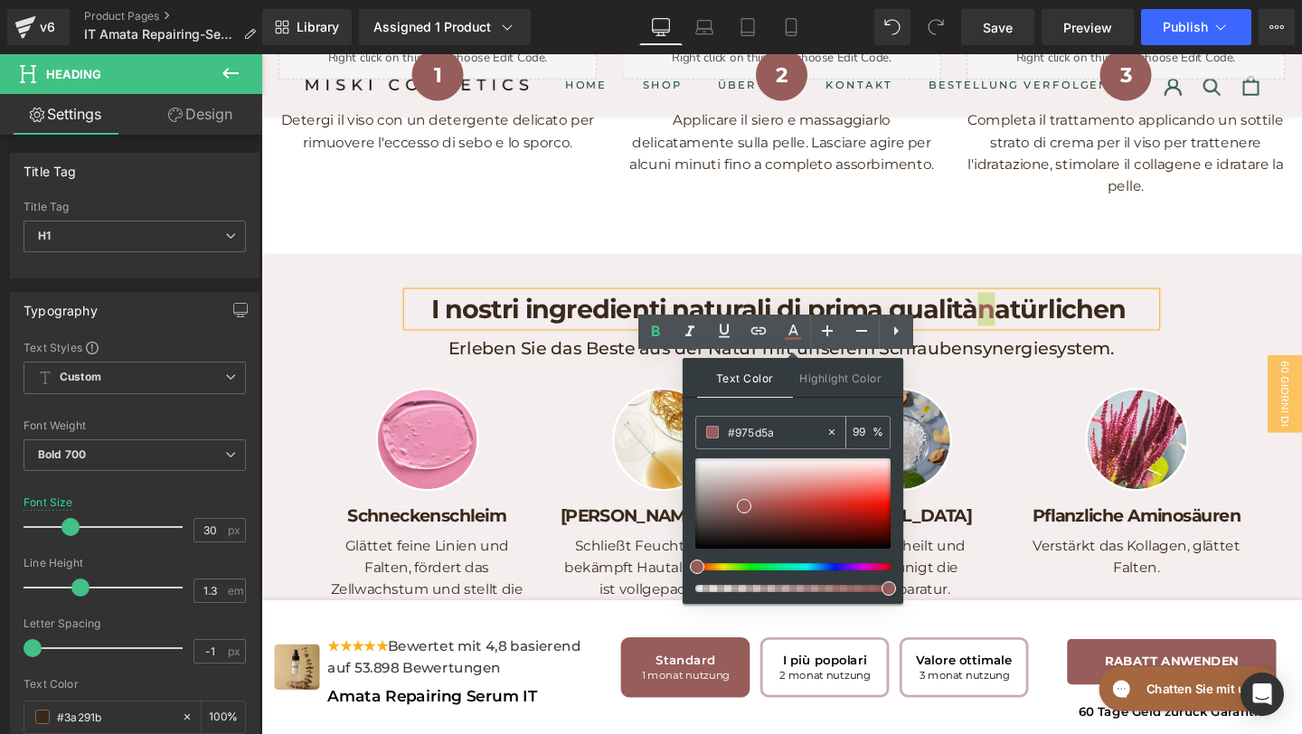
drag, startPoint x: 781, startPoint y: 426, endPoint x: 717, endPoint y: 426, distance: 63.3
click at [717, 426] on div "#975d5a" at bounding box center [760, 433] width 129 height 32
drag, startPoint x: 782, startPoint y: 439, endPoint x: 711, endPoint y: 439, distance: 71.5
click at [710, 439] on div "#975d5a" at bounding box center [760, 433] width 129 height 32
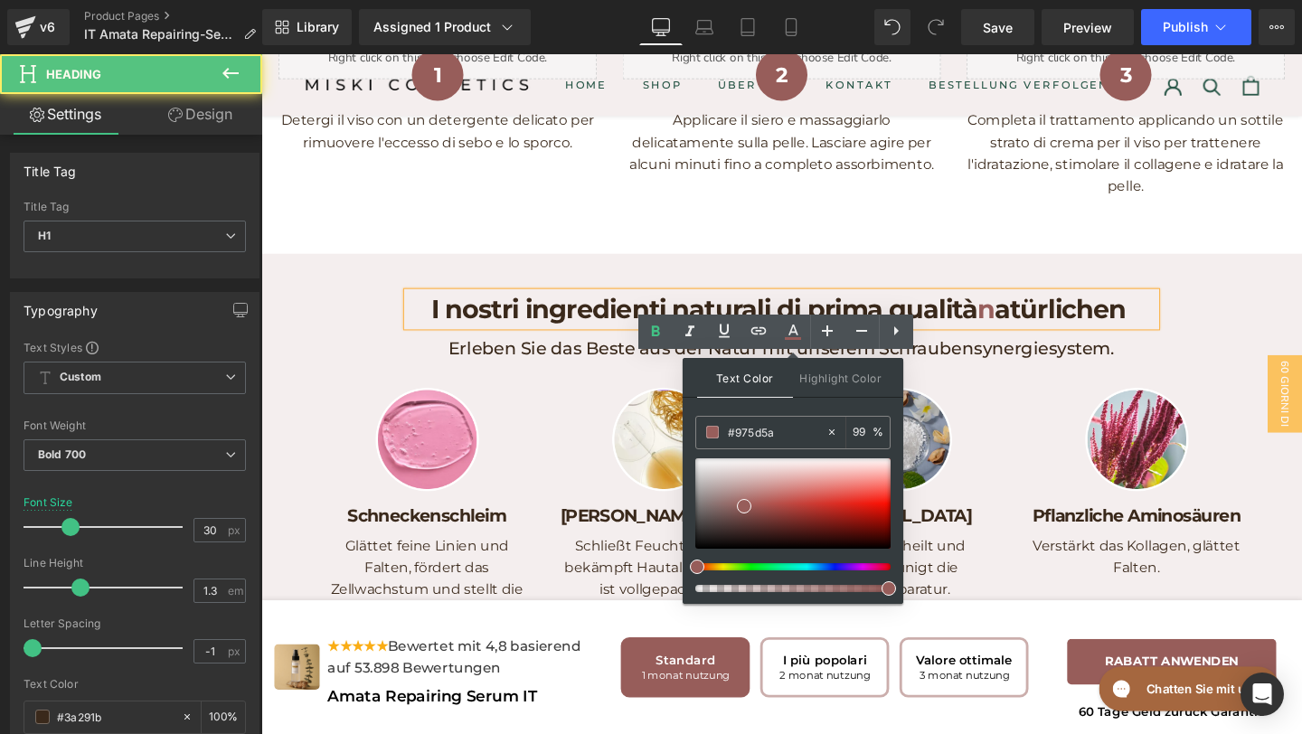
click at [1164, 340] on h1 "I nostri ingredienti naturali di prima qualità n atürlichen" at bounding box center [808, 322] width 787 height 35
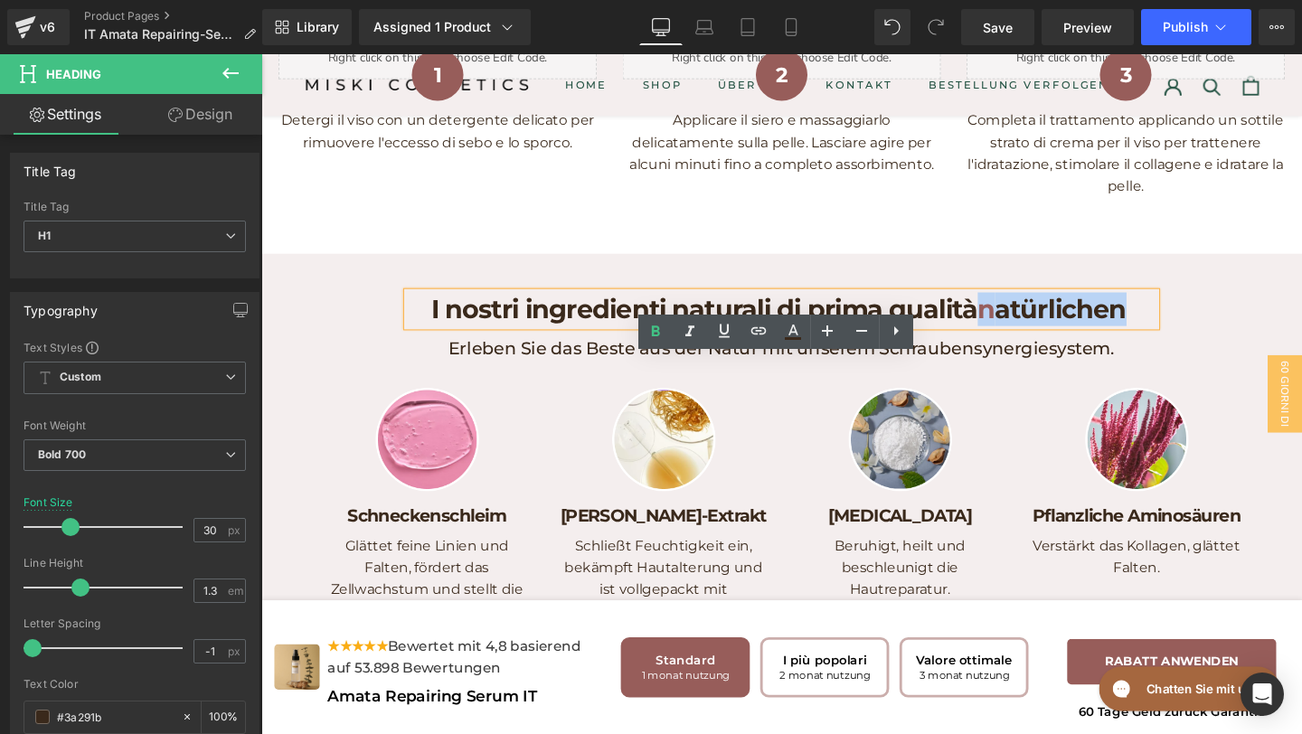
drag, startPoint x: 1163, startPoint y: 385, endPoint x: 1022, endPoint y: 382, distance: 141.1
click at [1019, 340] on h1 "I nostri ingredienti naturali di prima qualità n atürlichen" at bounding box center [808, 322] width 787 height 35
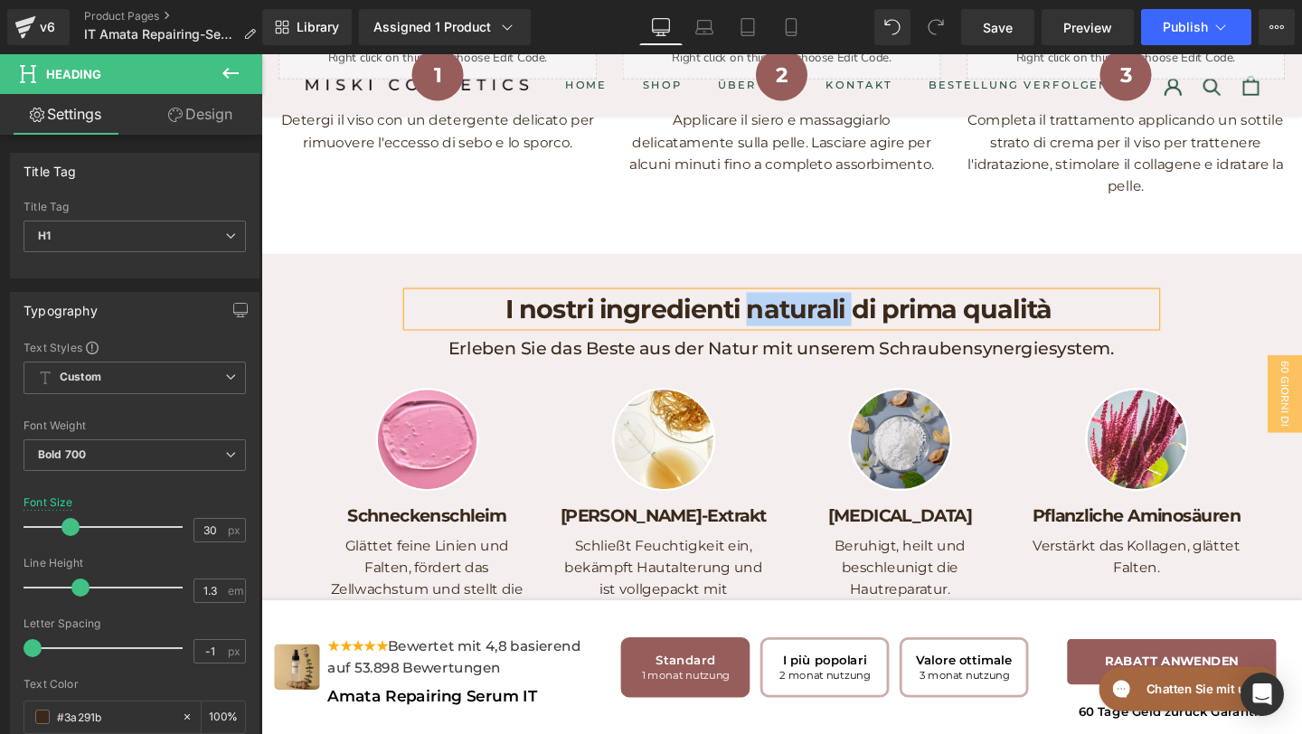
drag, startPoint x: 887, startPoint y: 397, endPoint x: 778, endPoint y: 388, distance: 109.8
click at [779, 340] on h1 "I nostri ingredienti naturali di prima qualità" at bounding box center [808, 322] width 787 height 35
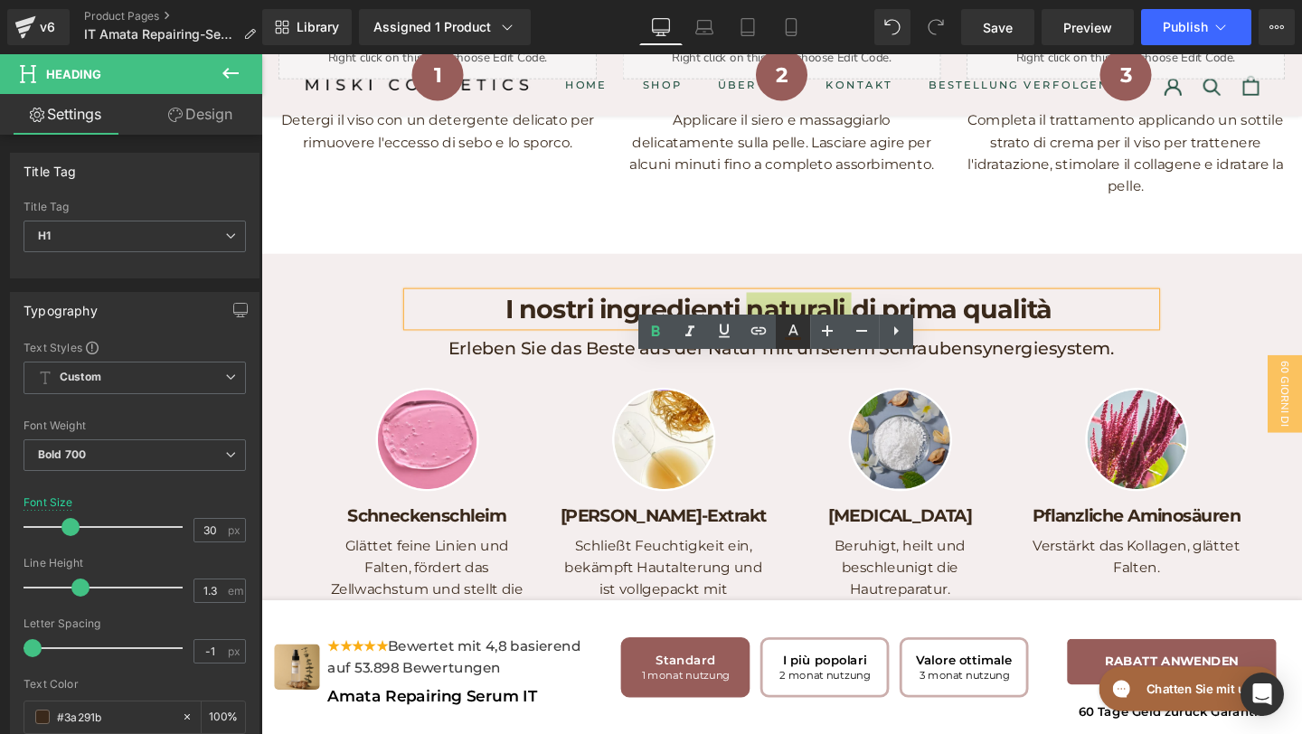
click at [806, 327] on link at bounding box center [793, 332] width 34 height 34
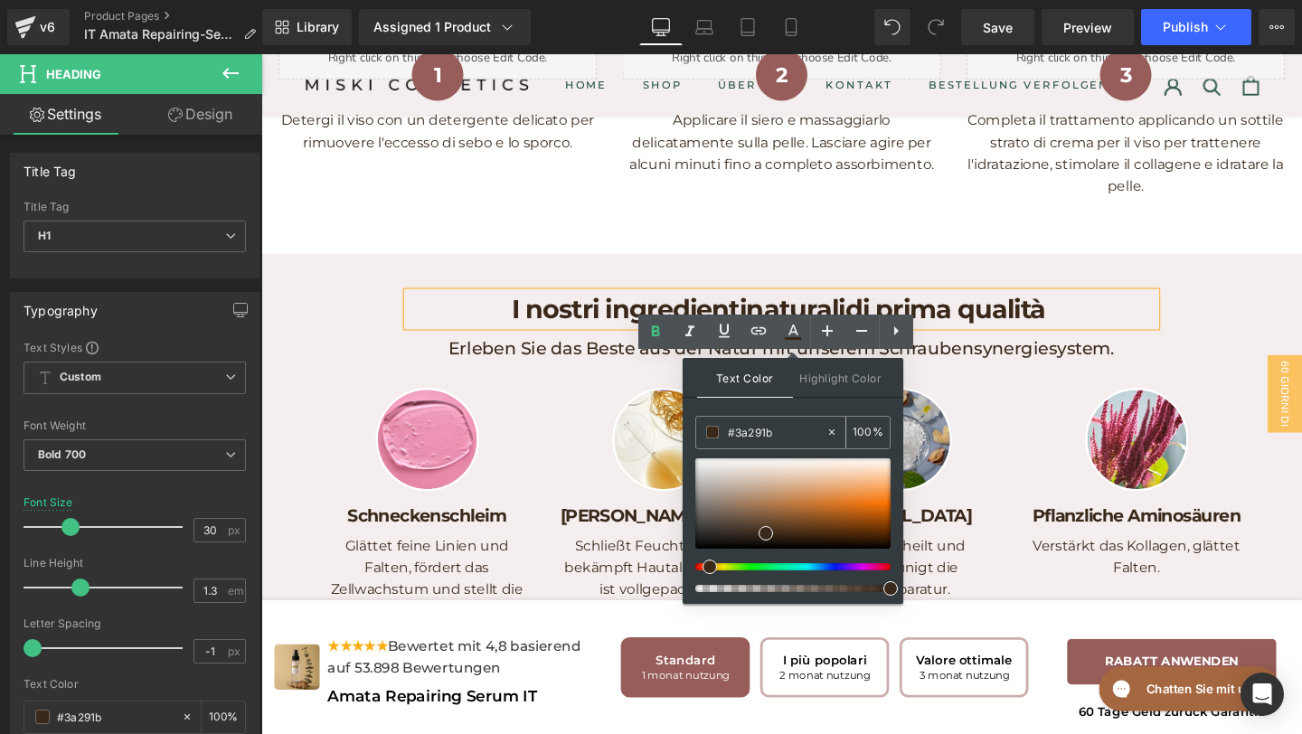
drag, startPoint x: 789, startPoint y: 426, endPoint x: 712, endPoint y: 424, distance: 76.9
click at [712, 425] on div "#3a291b" at bounding box center [760, 433] width 129 height 32
paste input "#975d5a"
click at [824, 435] on input "#975d5a#3a291b" at bounding box center [777, 432] width 98 height 20
click at [827, 435] on icon at bounding box center [832, 432] width 13 height 13
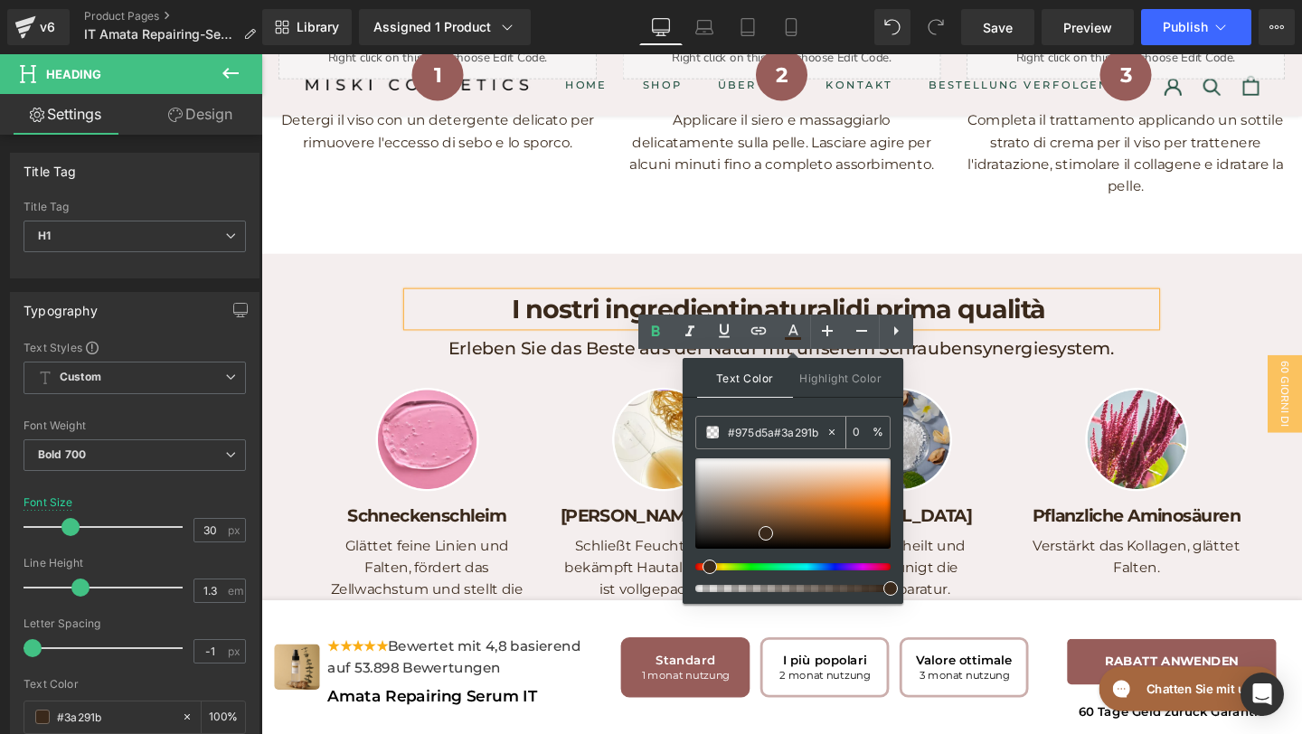
click at [766, 437] on input "#975d5a#3a291b" at bounding box center [777, 432] width 98 height 20
paste input "#975d5a"
drag, startPoint x: 756, startPoint y: 433, endPoint x: 686, endPoint y: 428, distance: 70.8
click at [689, 431] on div "Text Color Highlight Color #333333 none#975d5a 100 % none 0 %" at bounding box center [793, 481] width 221 height 246
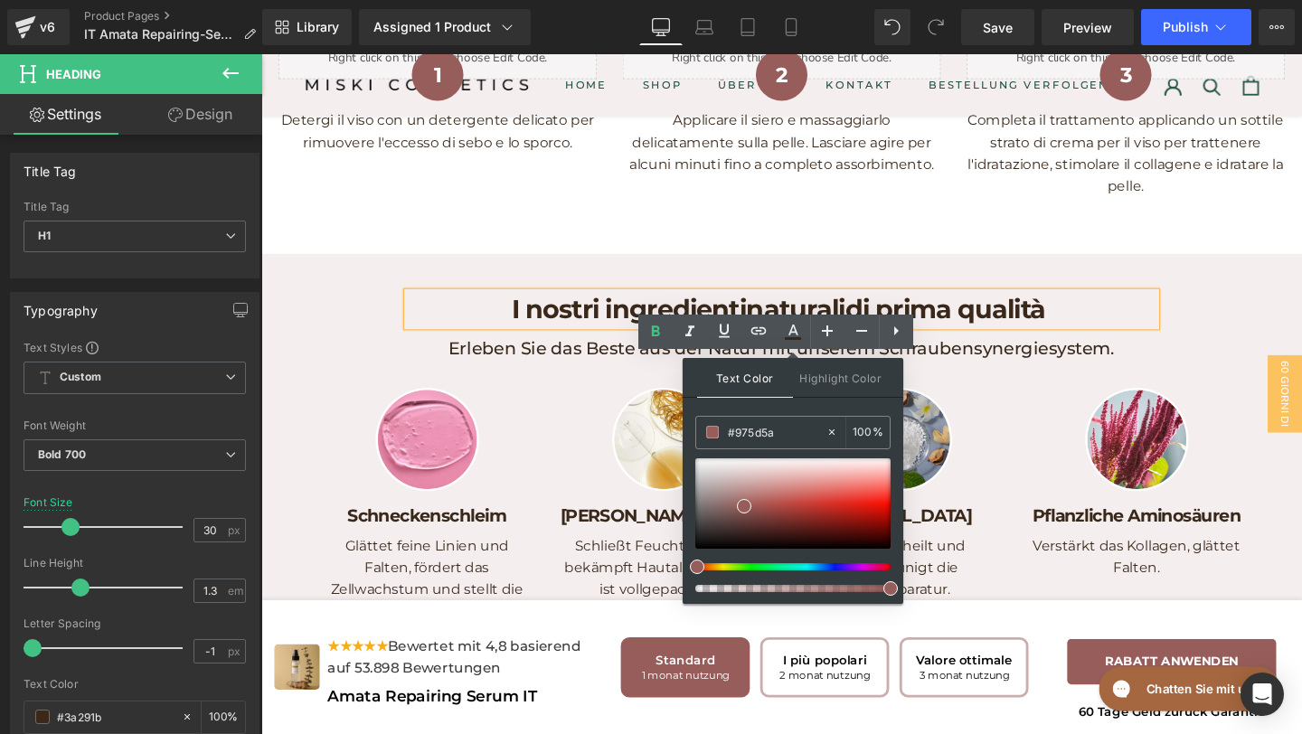
type input "#975d5a"
click at [581, 263] on div "C ome ottenere risultati Heading Row Liquid 1 Heading Detergi il viso con un de…" at bounding box center [808, 97] width 1094 height 331
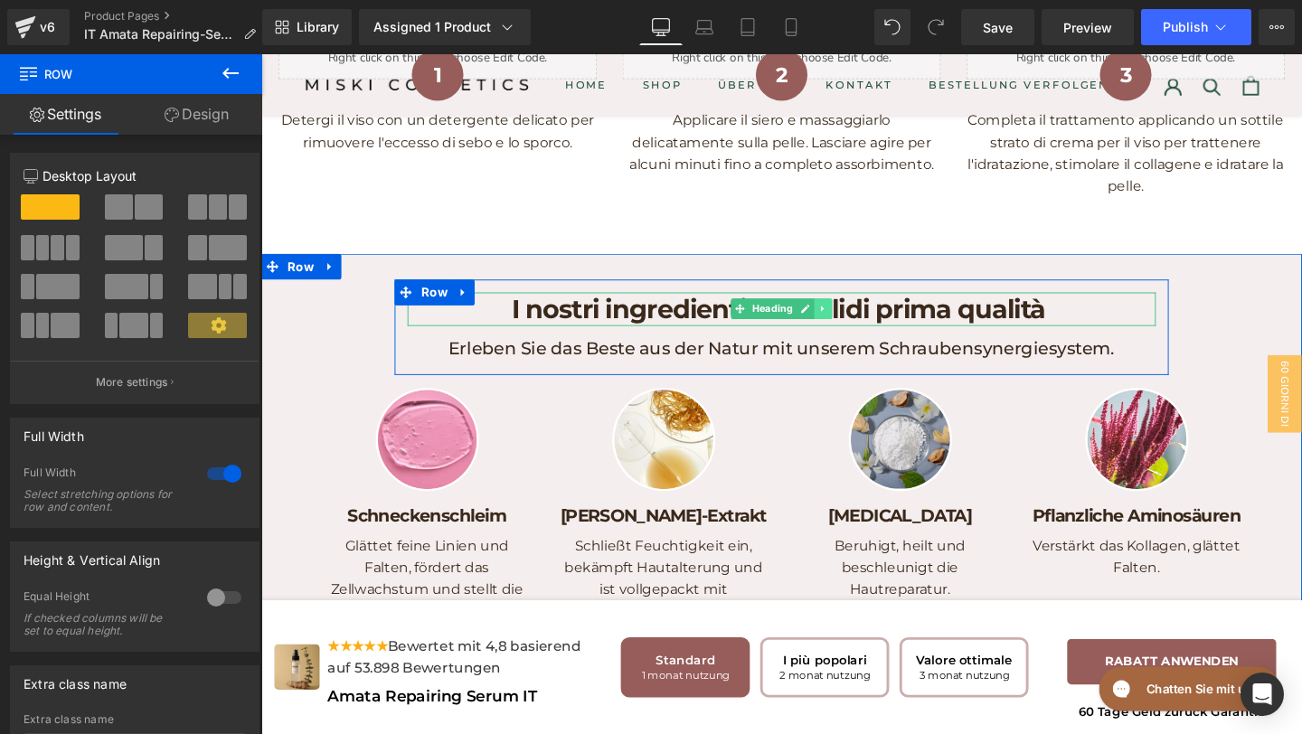
click at [850, 326] on icon at bounding box center [851, 322] width 3 height 6
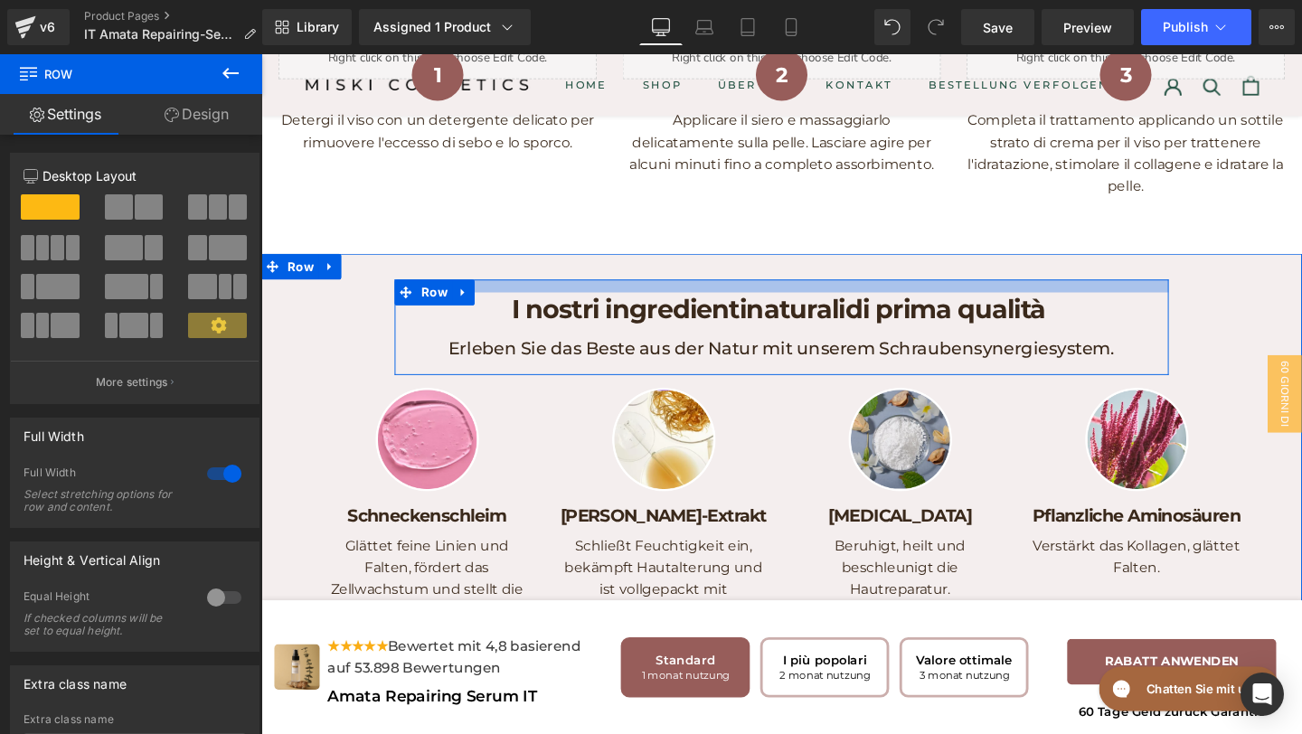
click at [922, 356] on div "I nostri ingredienti naturali di prima qualità Heading Erleben Sie das Beste au…" at bounding box center [808, 502] width 1094 height 476
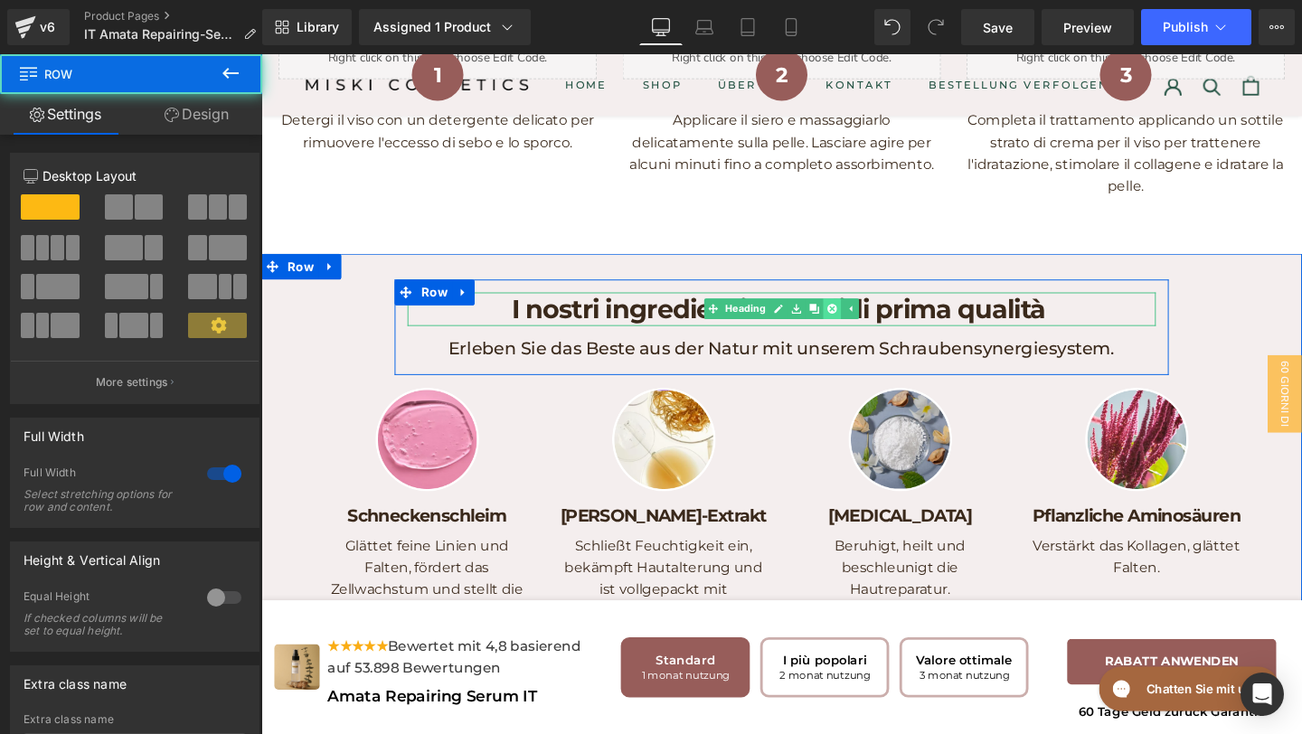
click at [859, 327] on icon at bounding box center [862, 322] width 10 height 10
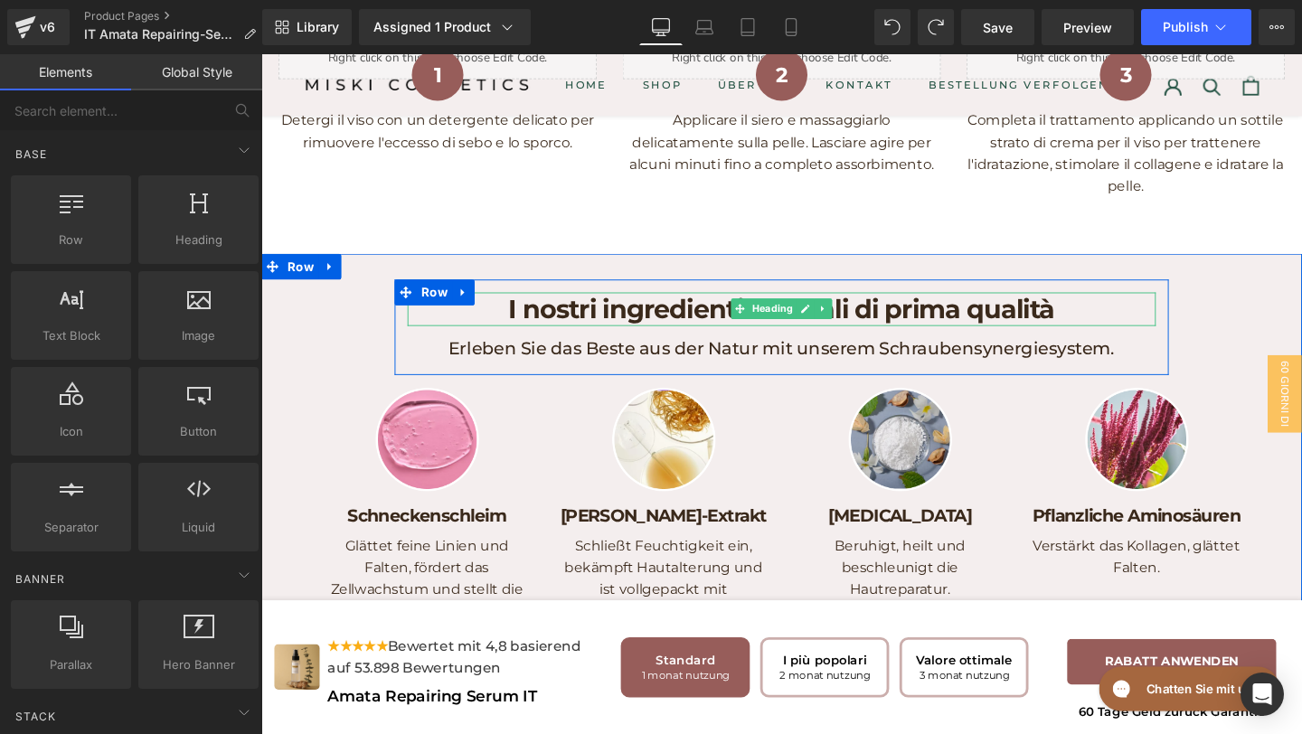
click at [909, 340] on h1 "I nostri ingredienti naturali di prima qualità" at bounding box center [808, 322] width 787 height 35
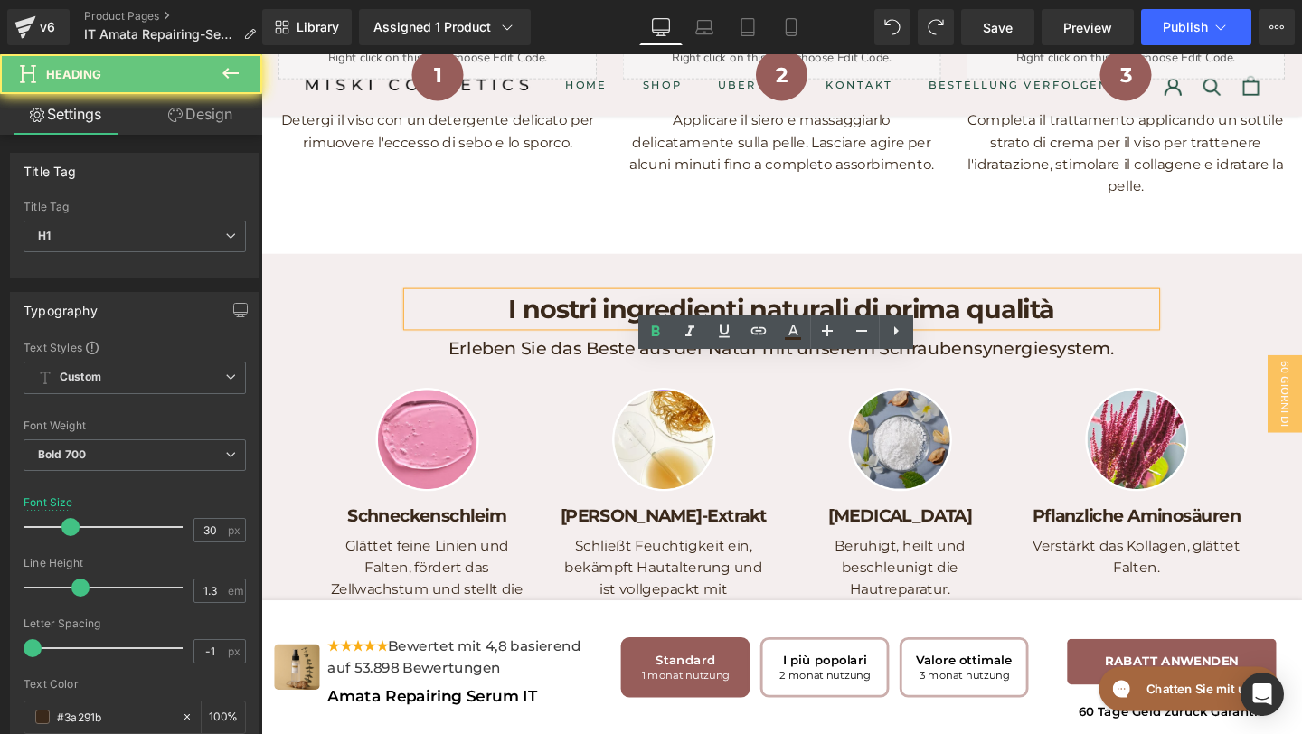
click at [882, 340] on h1 "I nostri ingredienti naturali di prima qualità" at bounding box center [808, 322] width 787 height 35
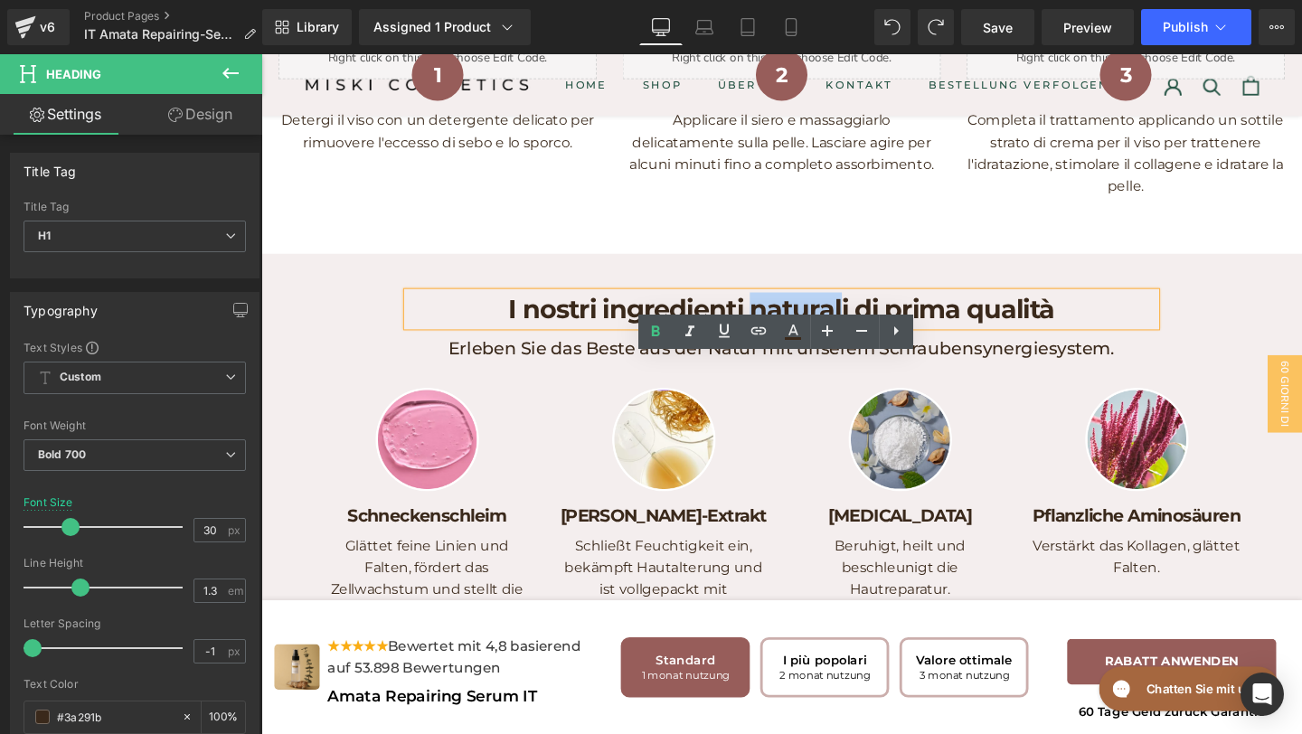
drag, startPoint x: 870, startPoint y: 393, endPoint x: 781, endPoint y: 388, distance: 89.7
click at [781, 340] on h1 "I nostri ingredienti naturali di prima qualità" at bounding box center [808, 322] width 787 height 35
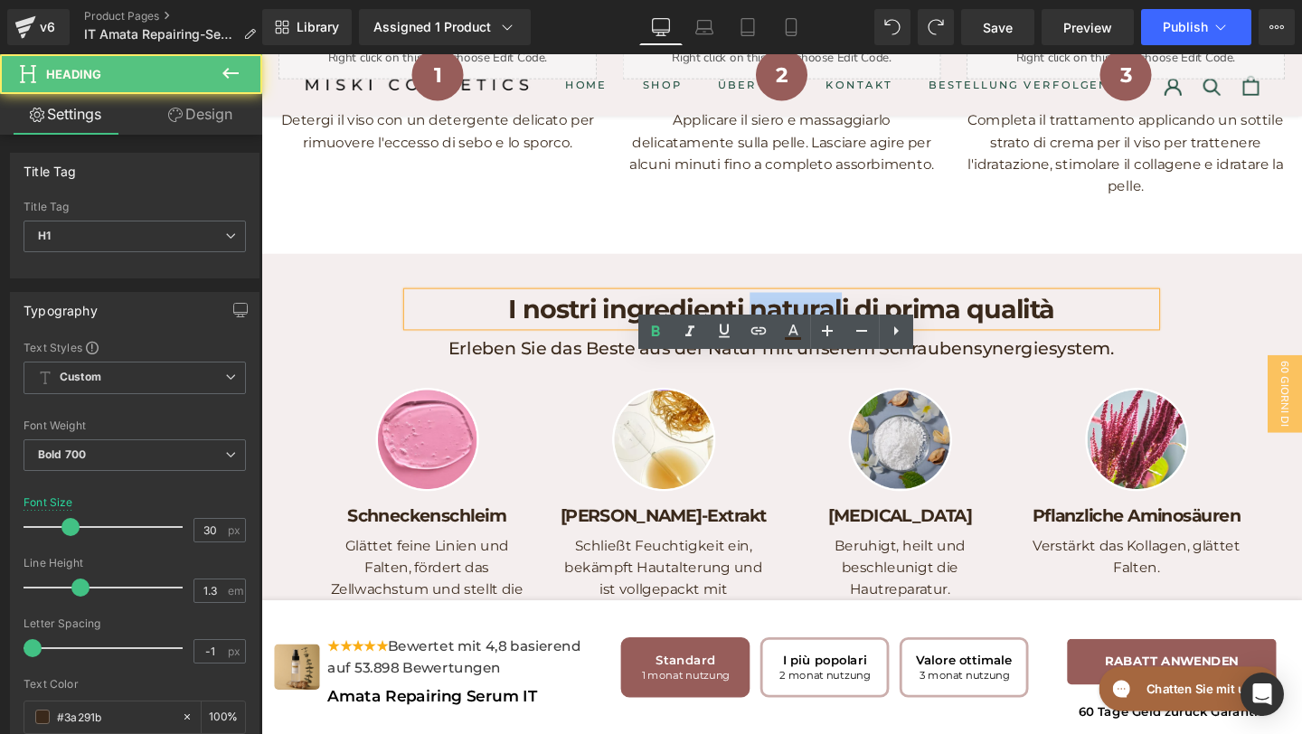
click at [781, 340] on h1 "I nostri ingredienti naturali di prima qualità" at bounding box center [808, 322] width 787 height 35
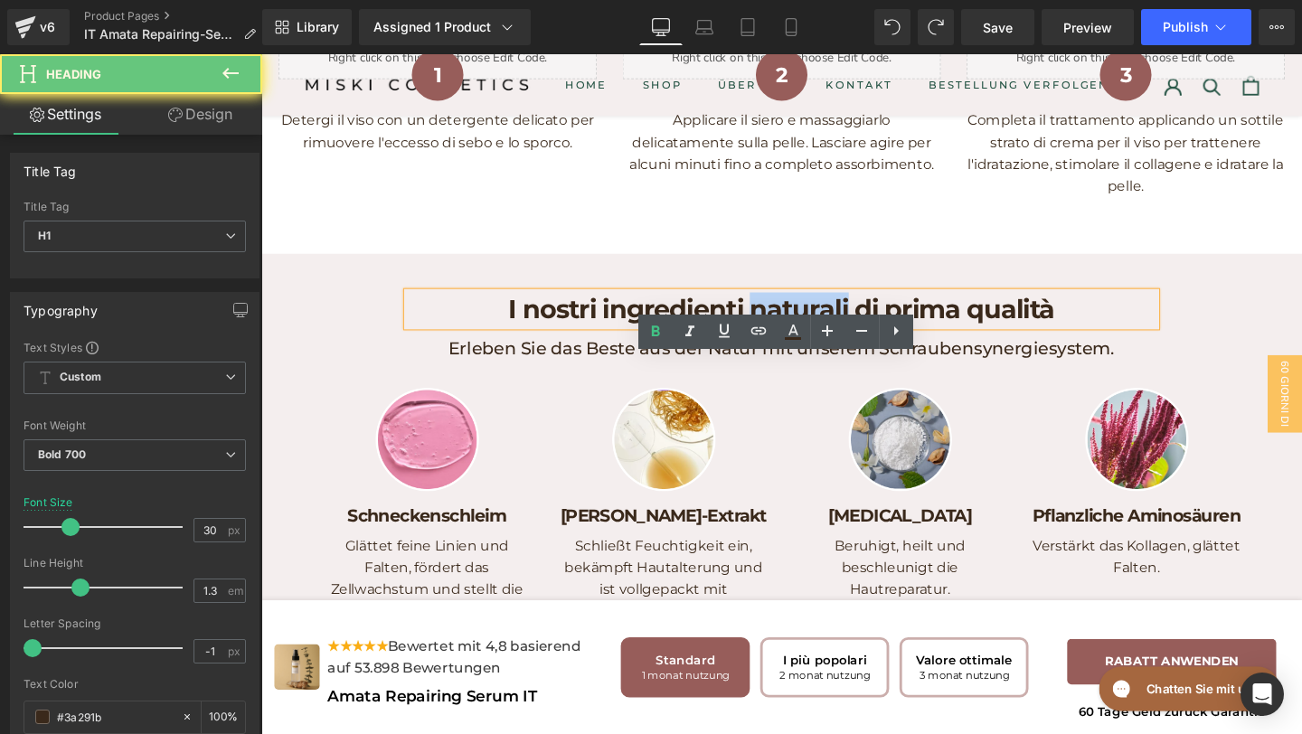
drag, startPoint x: 781, startPoint y: 388, endPoint x: 858, endPoint y: 388, distance: 77.8
click at [858, 340] on h1 "I nostri ingredienti naturali di prima qualità" at bounding box center [808, 322] width 787 height 35
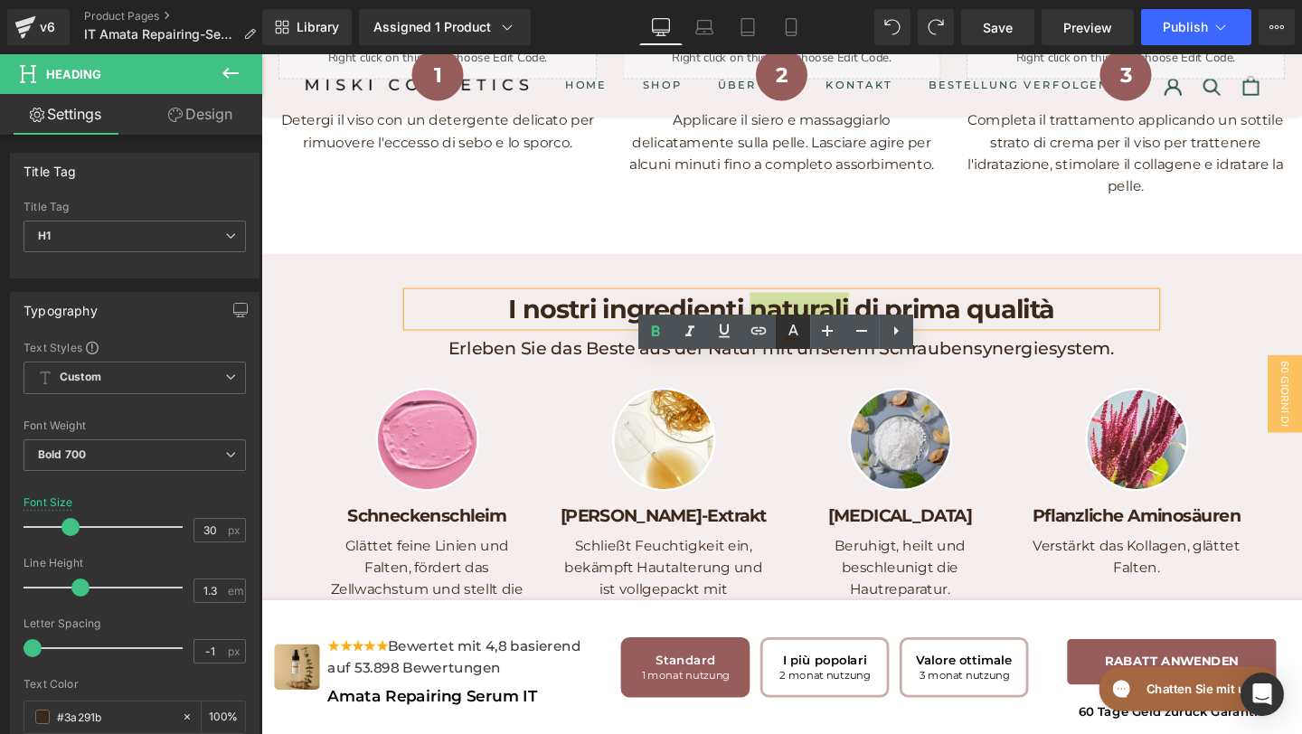
click at [799, 346] on link at bounding box center [793, 332] width 34 height 34
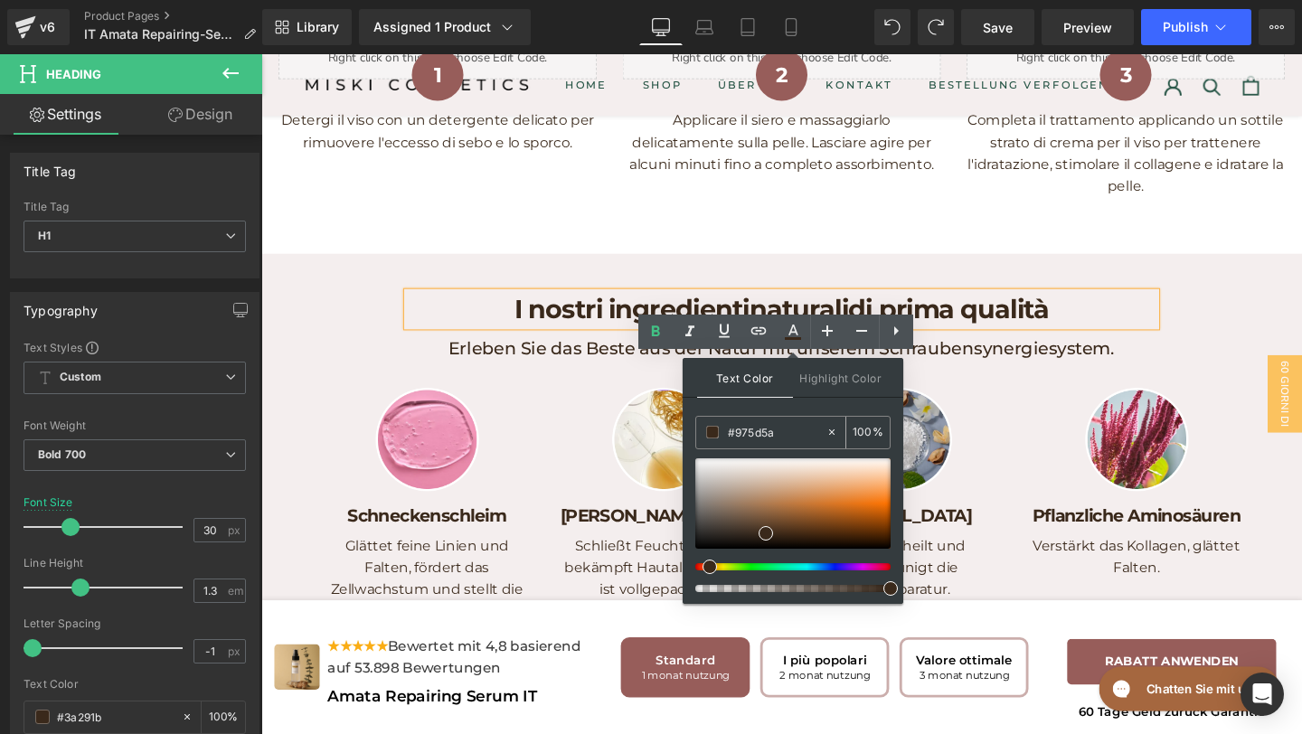
click at [795, 429] on input "#975d5a" at bounding box center [777, 432] width 98 height 20
click at [836, 430] on icon at bounding box center [832, 432] width 13 height 13
click at [787, 428] on input "#975d5a" at bounding box center [777, 432] width 98 height 20
drag, startPoint x: 787, startPoint y: 428, endPoint x: 715, endPoint y: 428, distance: 71.5
click at [717, 428] on div "#975d5a" at bounding box center [760, 433] width 129 height 32
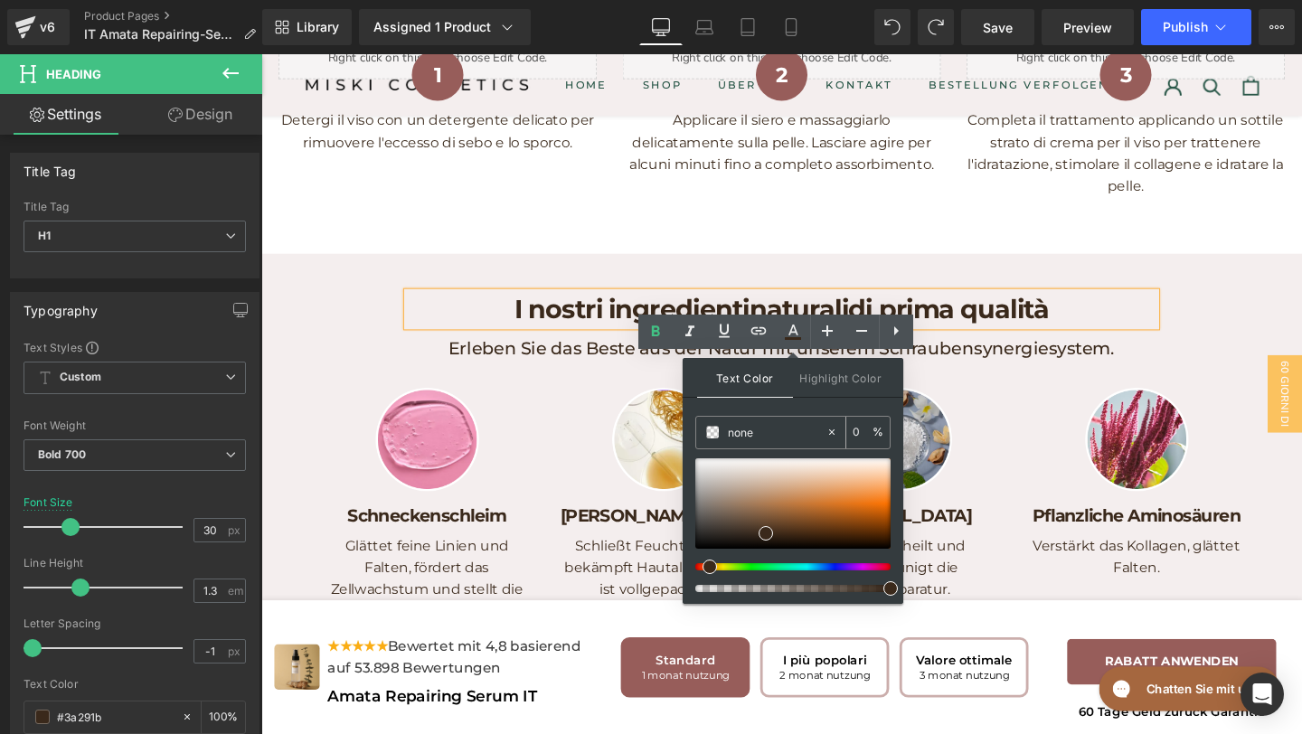
paste input "#975d5a"
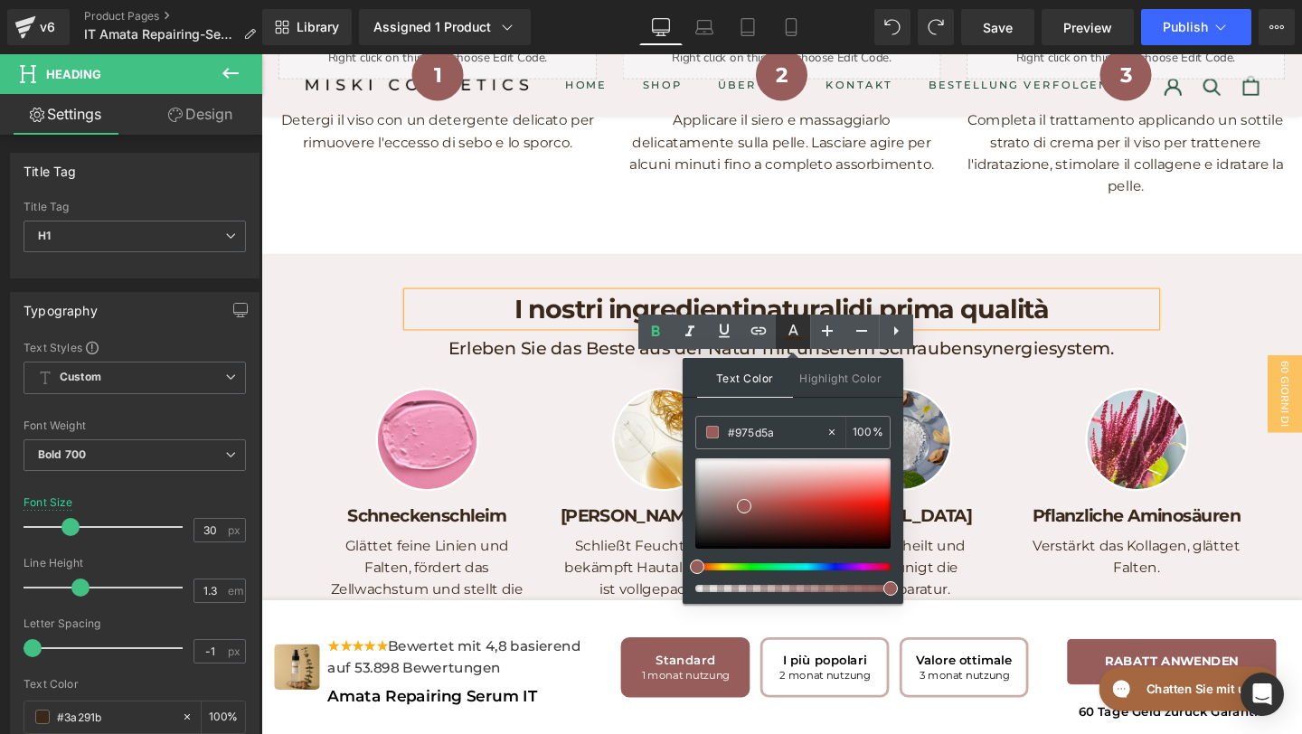
type input "#975d5a"
click at [790, 329] on icon at bounding box center [793, 332] width 22 height 22
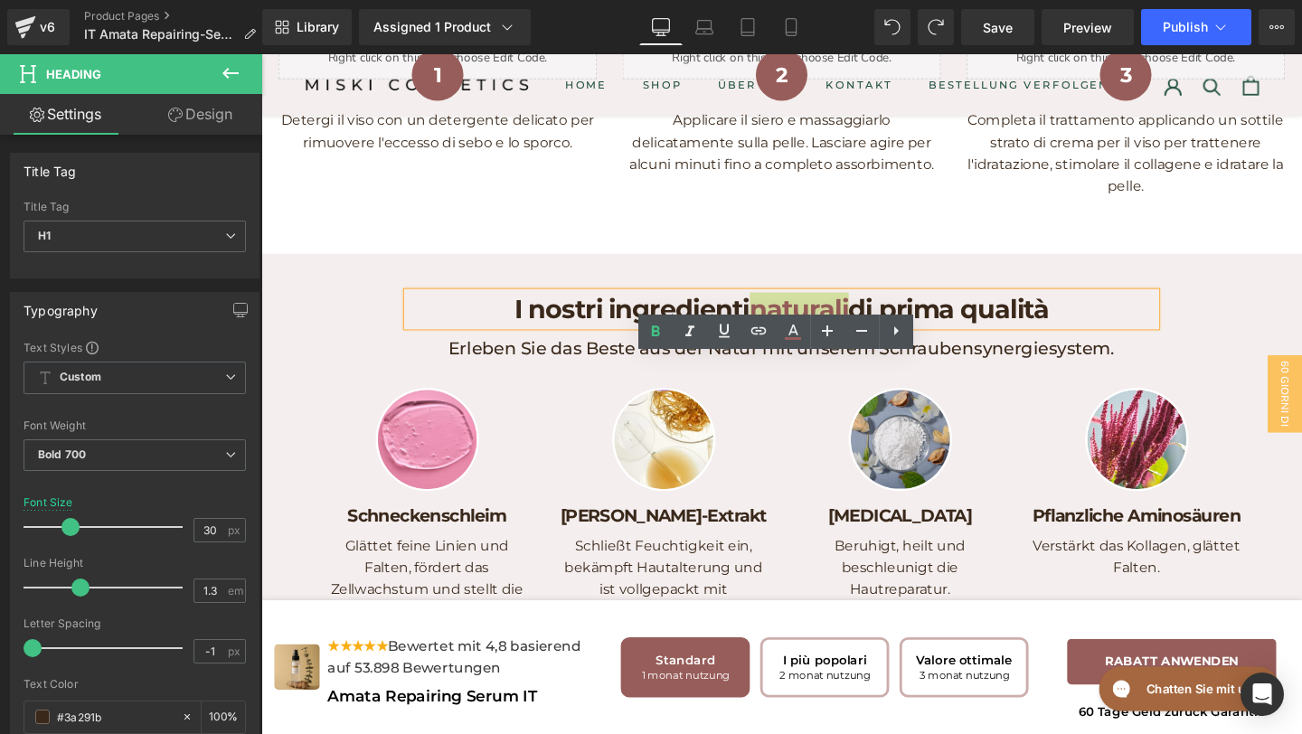
click at [261, 54] on div "50px" at bounding box center [261, 54] width 0 height 0
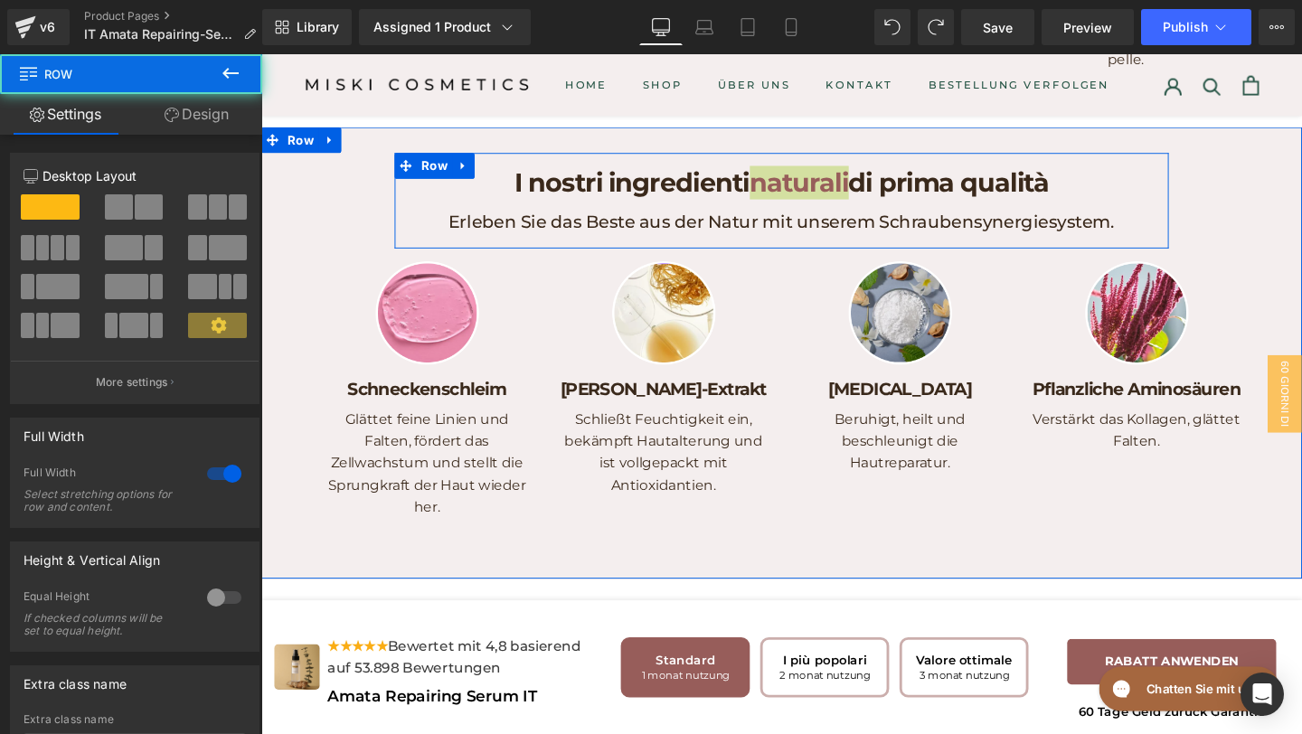
scroll to position [4251, 0]
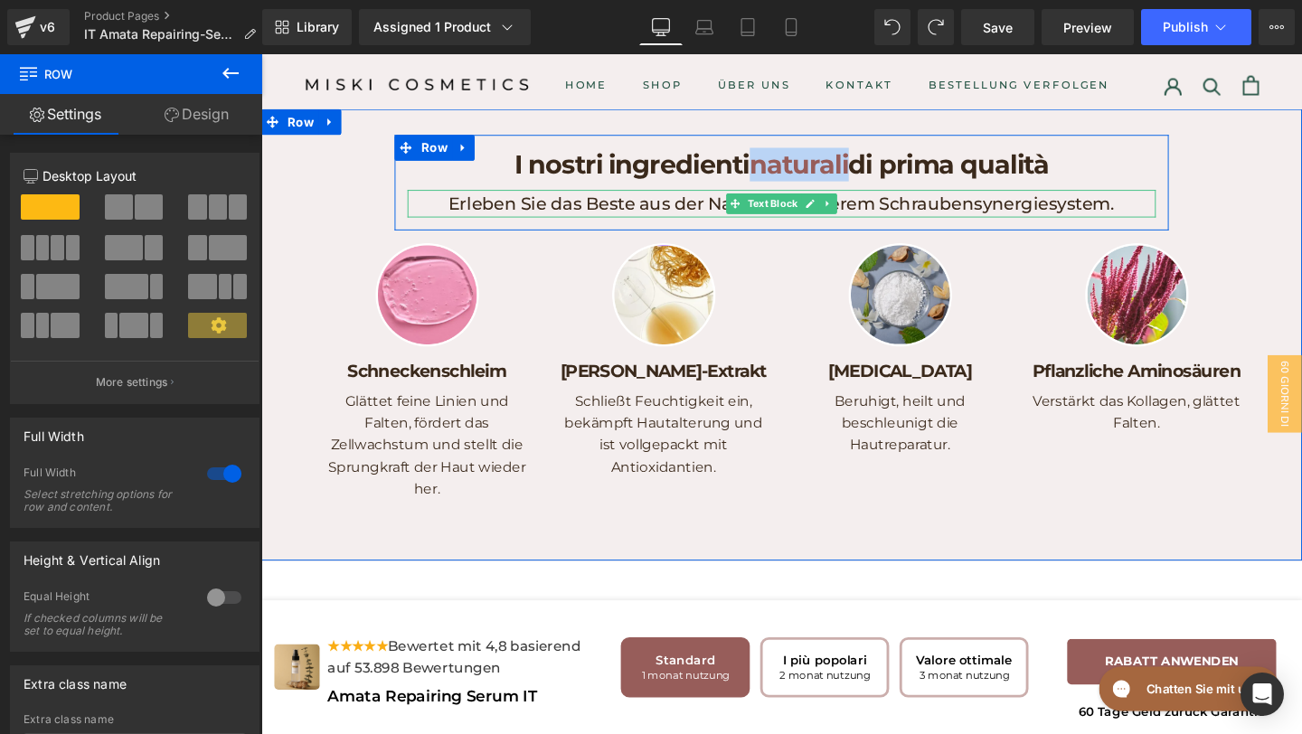
click at [940, 226] on p "Erleben Sie das Beste aus der Natur mit unserem Schraubensynergiesystem." at bounding box center [808, 211] width 787 height 29
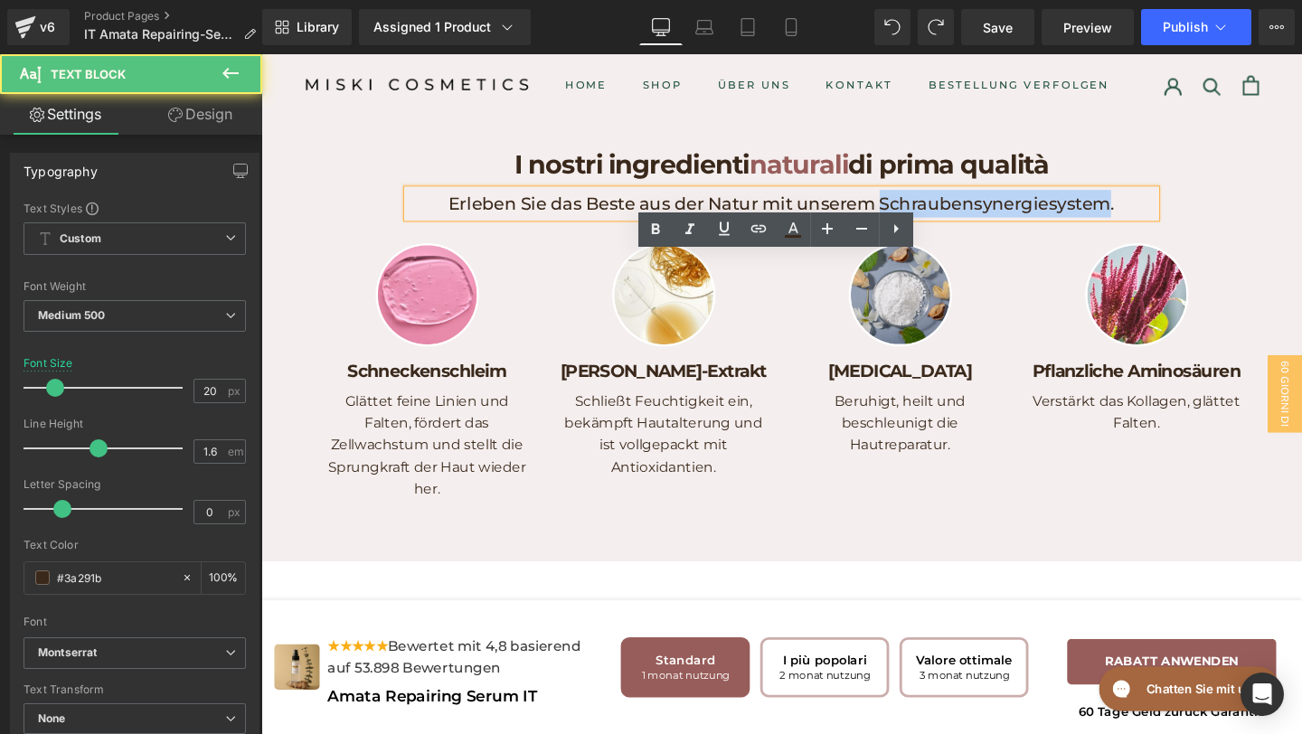
click at [940, 226] on p "Erleben Sie das Beste aus der Natur mit unserem Schraubensynergiesystem." at bounding box center [808, 211] width 787 height 29
click at [1173, 226] on p "Erleben Sie das Beste aus der Natur mit unserem Schraubensynergiesystem." at bounding box center [808, 211] width 787 height 29
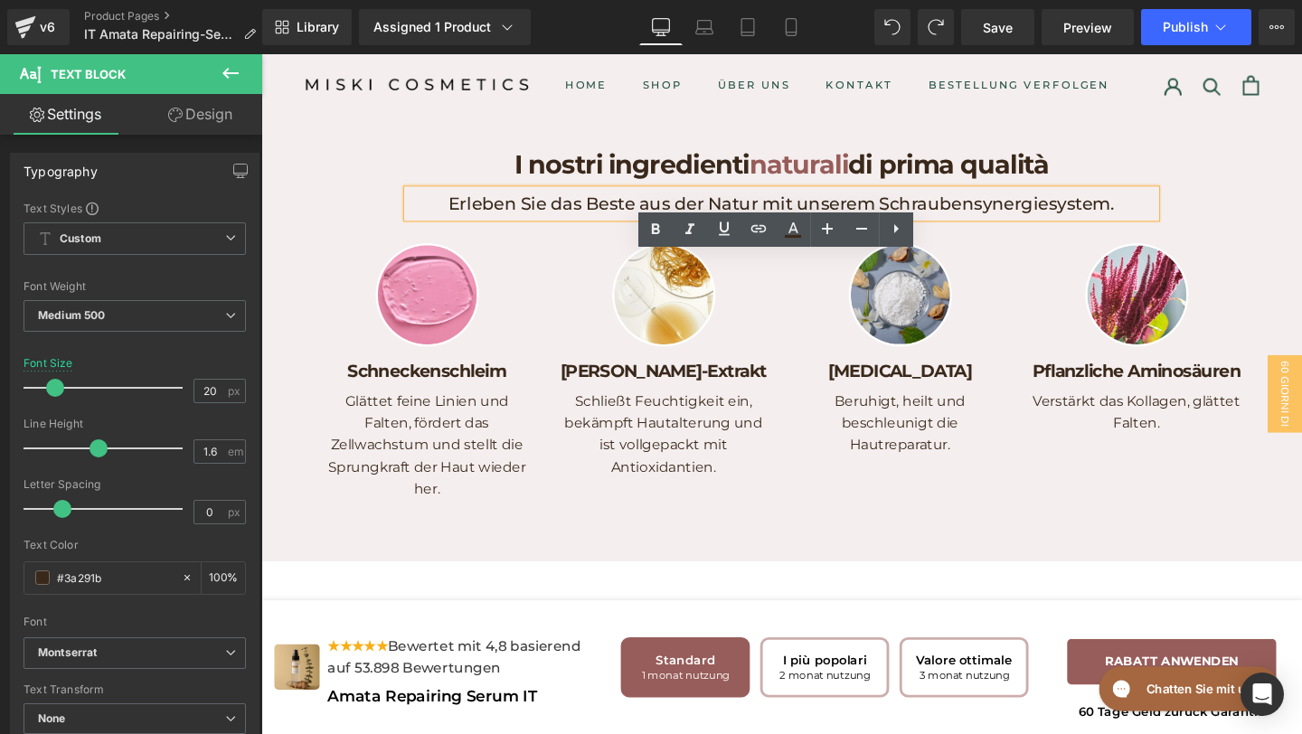
drag, startPoint x: 1172, startPoint y: 285, endPoint x: 427, endPoint y: 264, distance: 745.6
click at [426, 226] on p "Erleben Sie das Beste aus der Natur mit unserem Schraubensynergiesystem." at bounding box center [808, 211] width 787 height 29
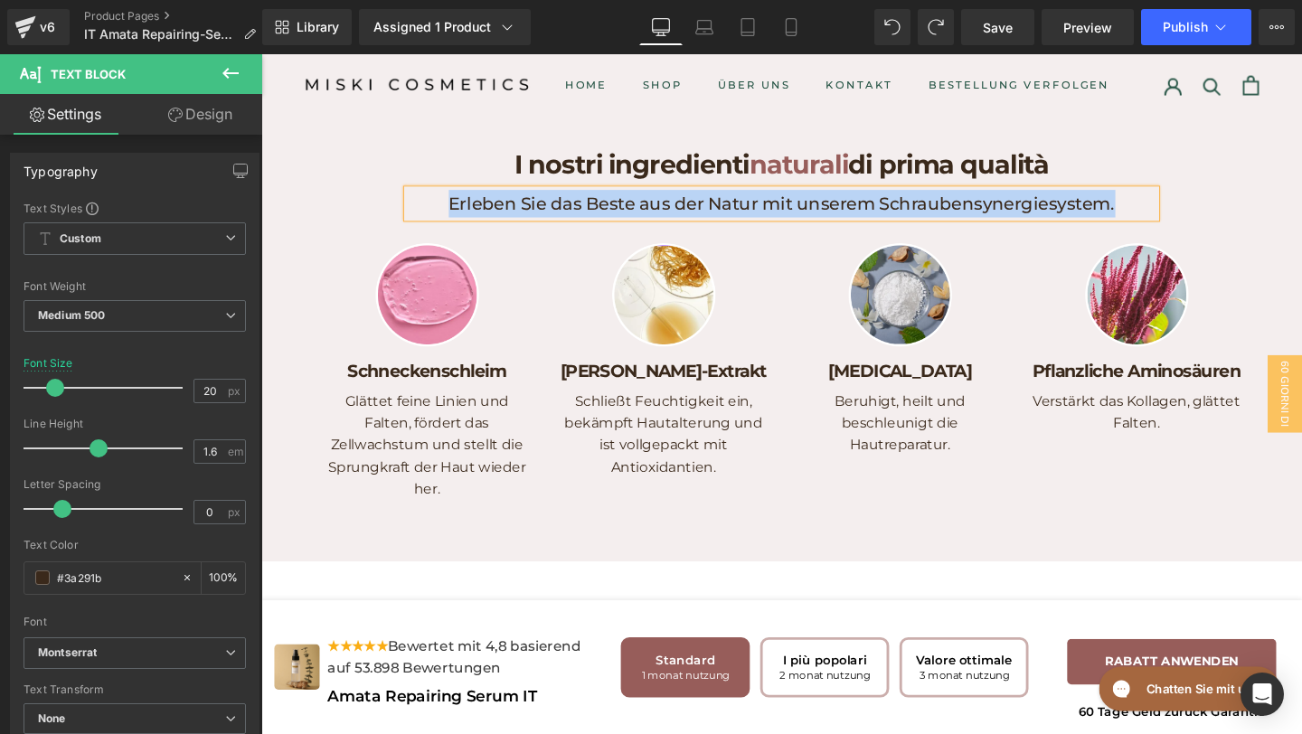
paste div
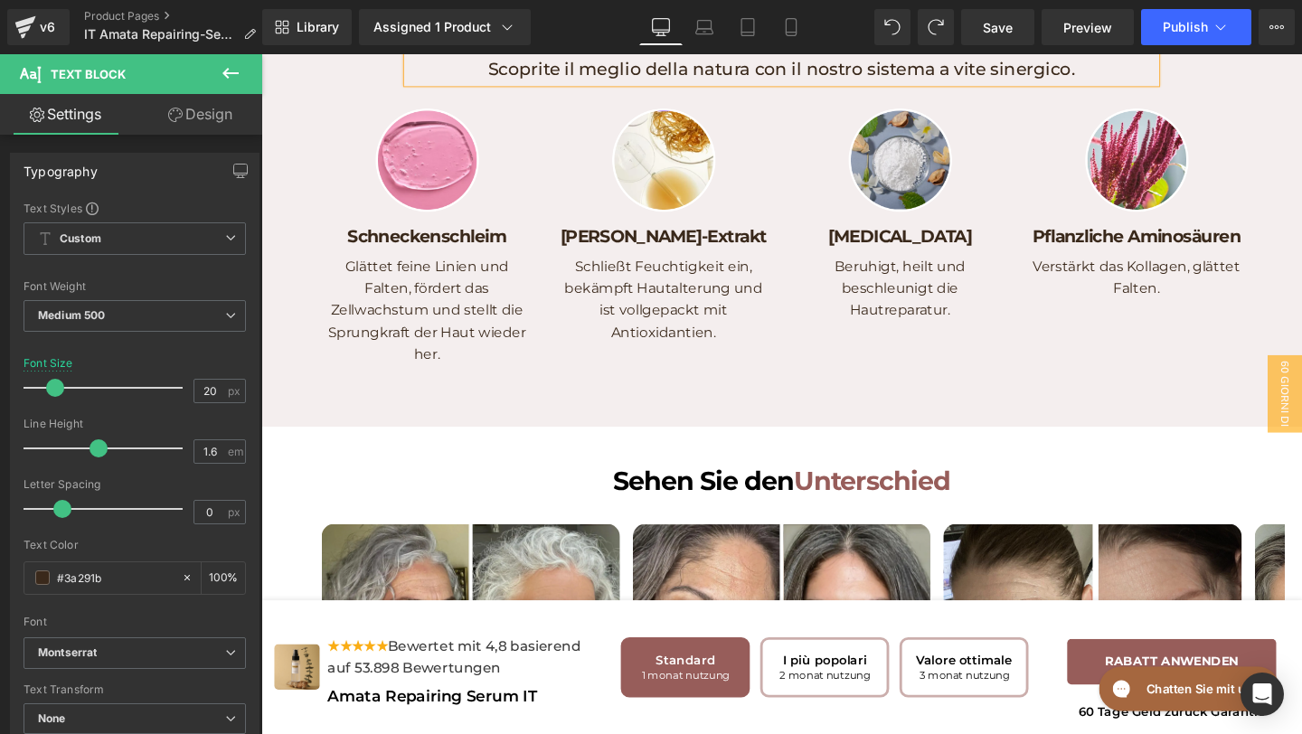
scroll to position [4448, 0]
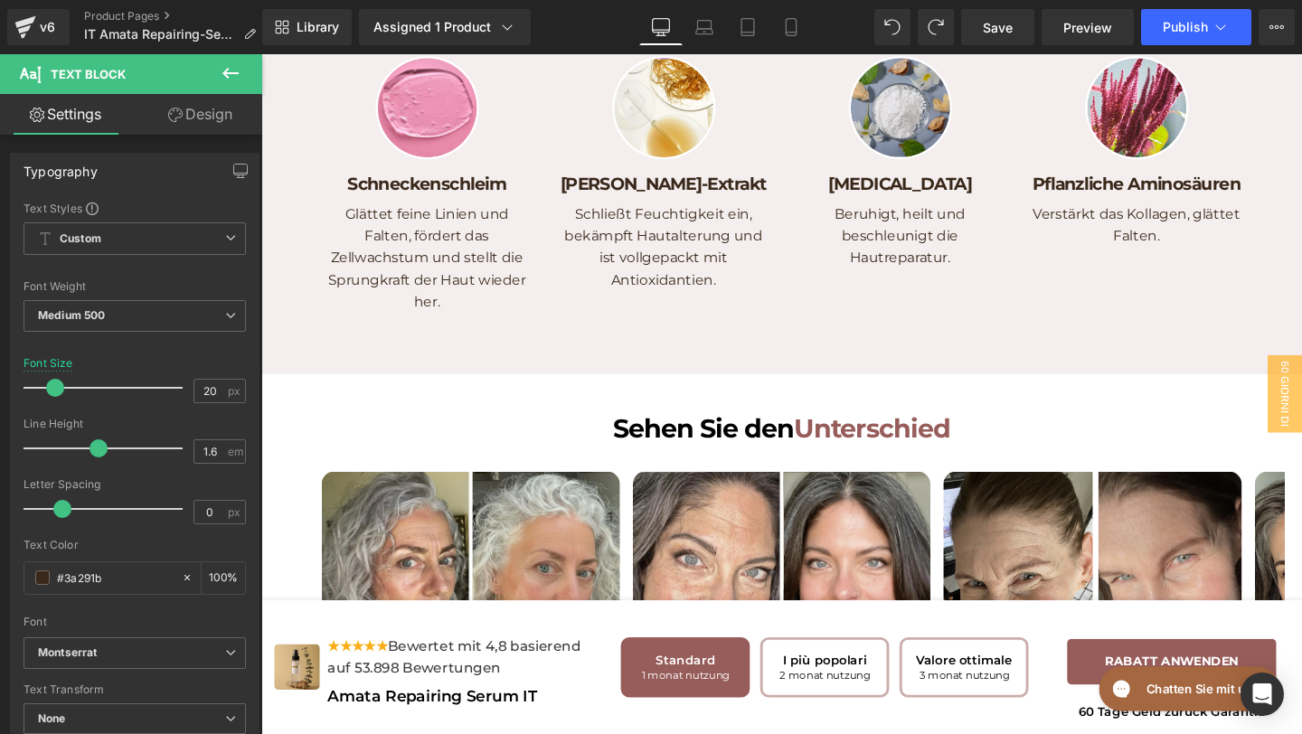
click at [434, 202] on div "Schneckenschleim Heading" at bounding box center [436, 190] width 222 height 24
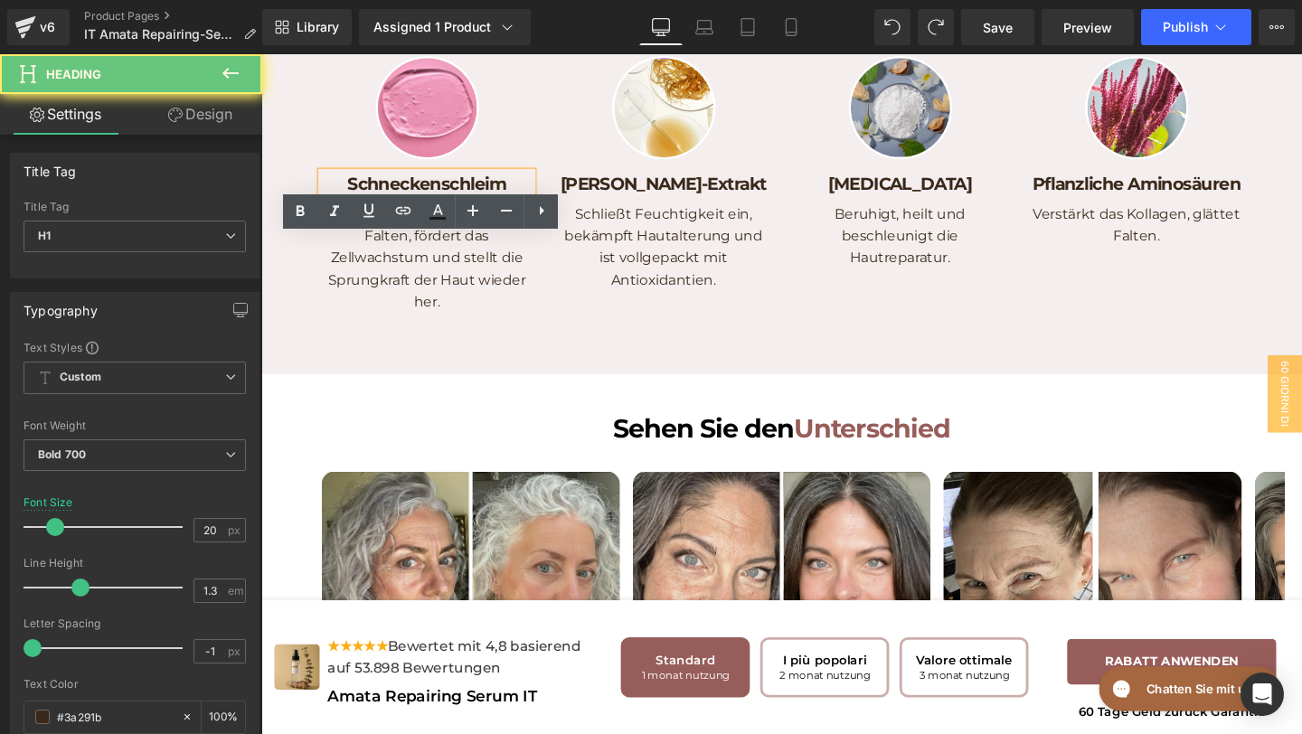
click at [475, 202] on h1 "Schneckenschleim" at bounding box center [436, 190] width 222 height 24
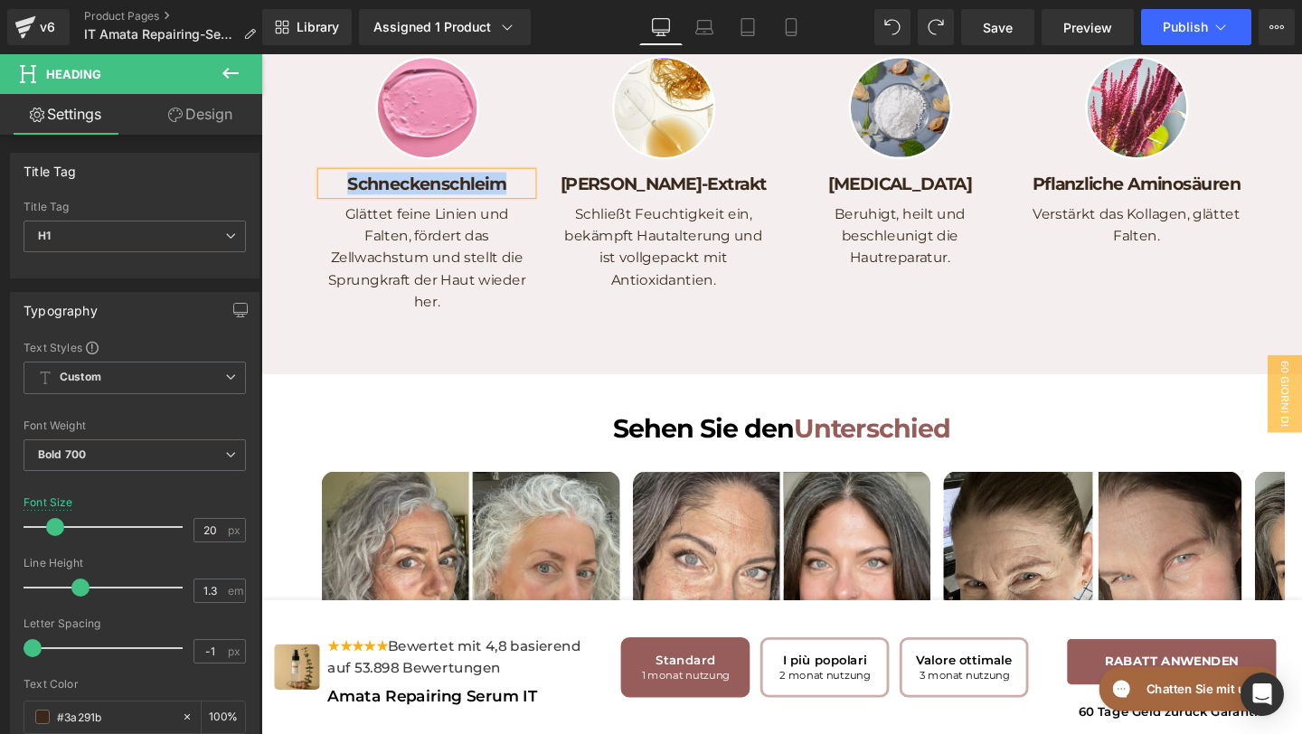
drag, startPoint x: 525, startPoint y: 259, endPoint x: 270, endPoint y: 255, distance: 256.0
click at [270, 256] on div "I nostri ingredienti naturali di prima qualità Heading Scoprite il meglio della…" at bounding box center [808, 152] width 1094 height 421
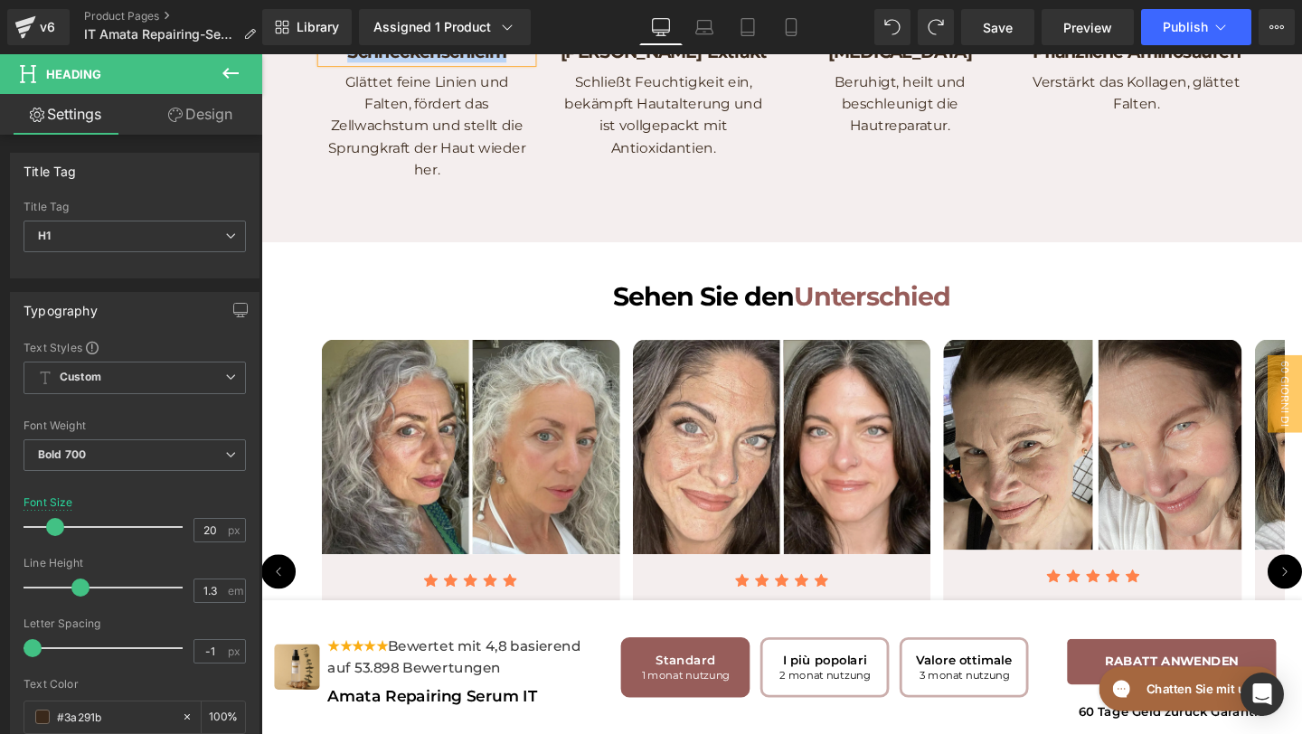
scroll to position [4618, 0]
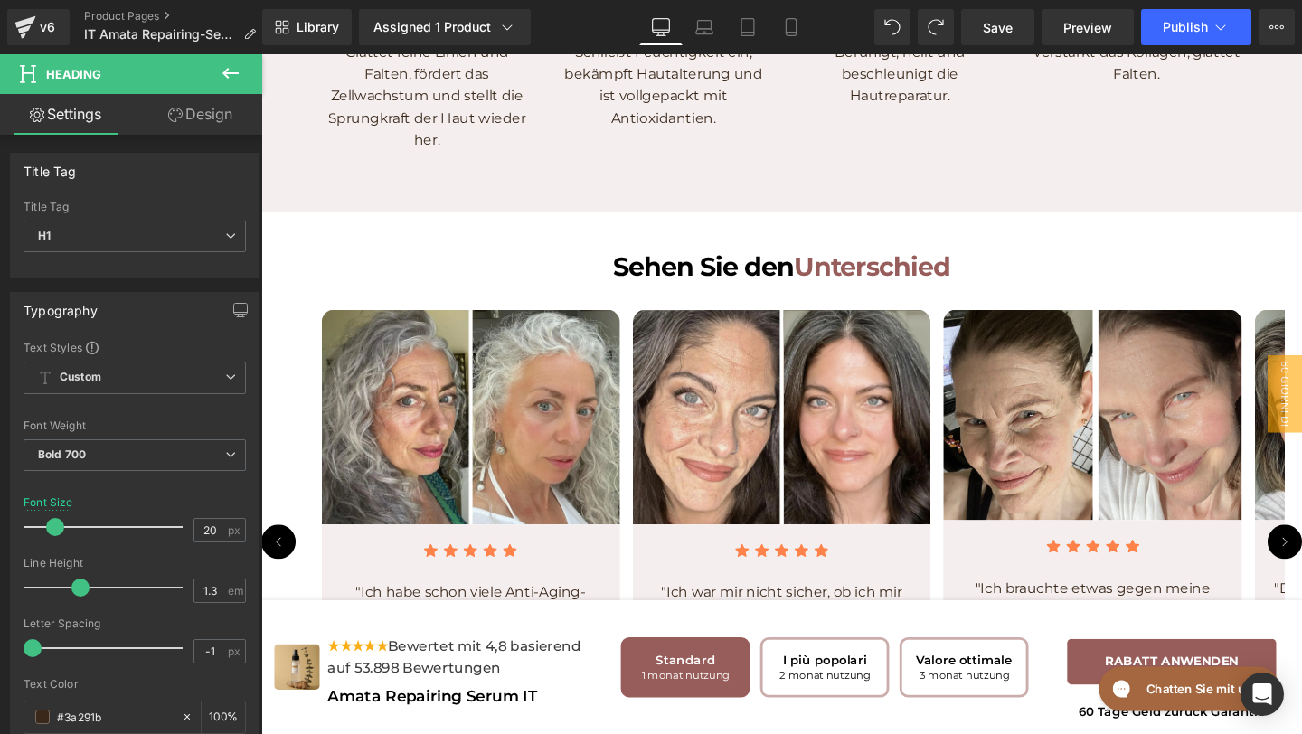
paste div
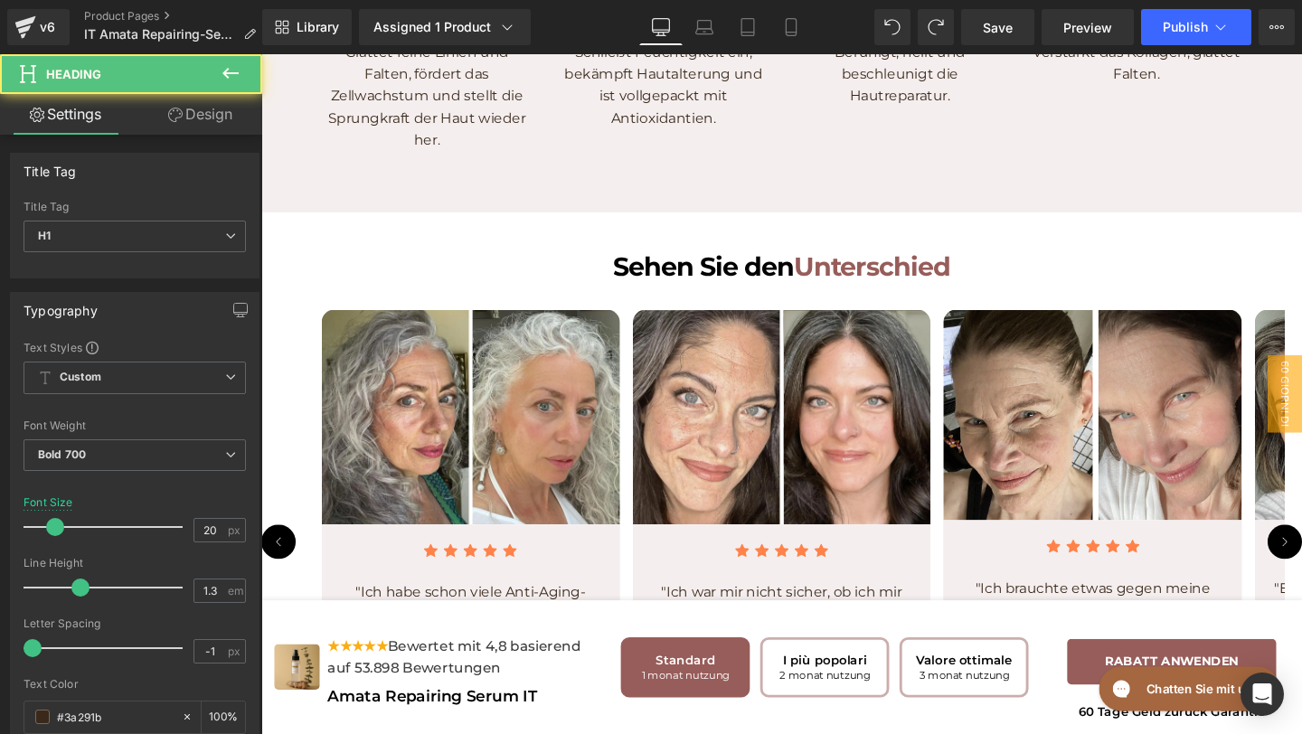
click at [389, 32] on h1 "bava di lumaca" at bounding box center [436, 20] width 222 height 24
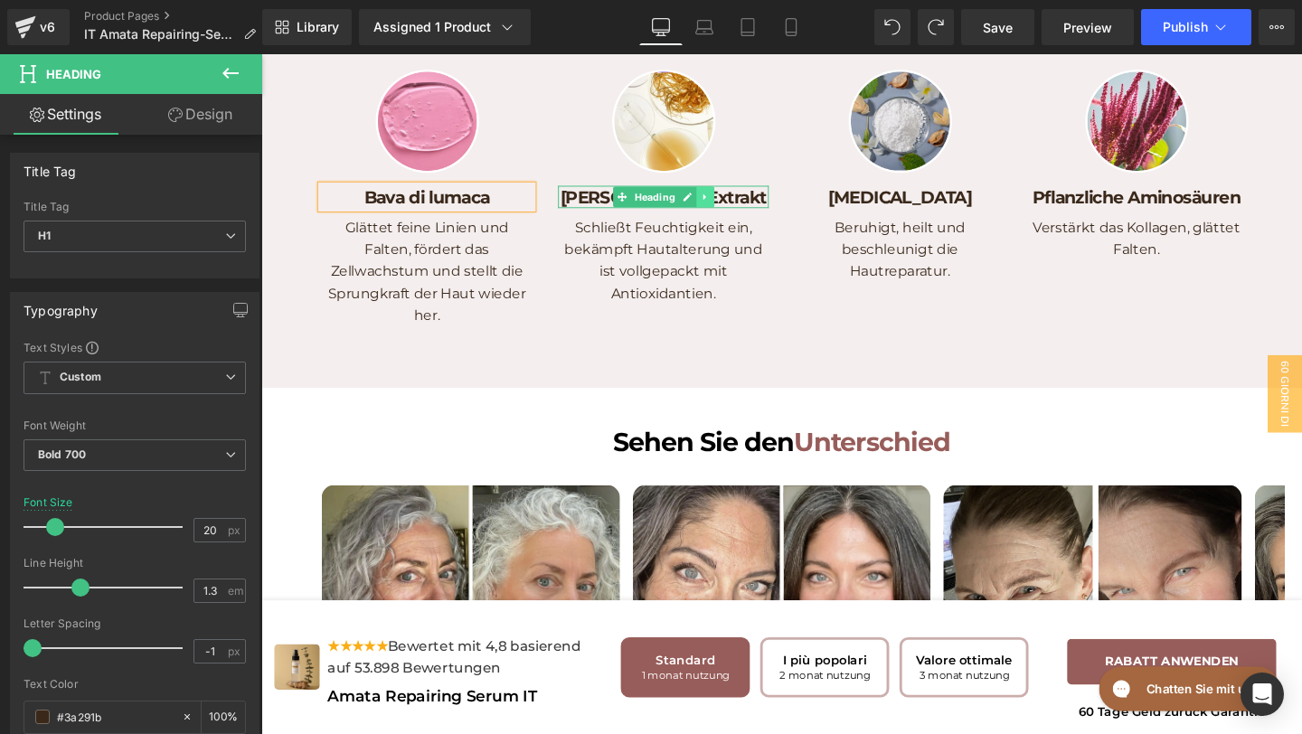
scroll to position [4293, 0]
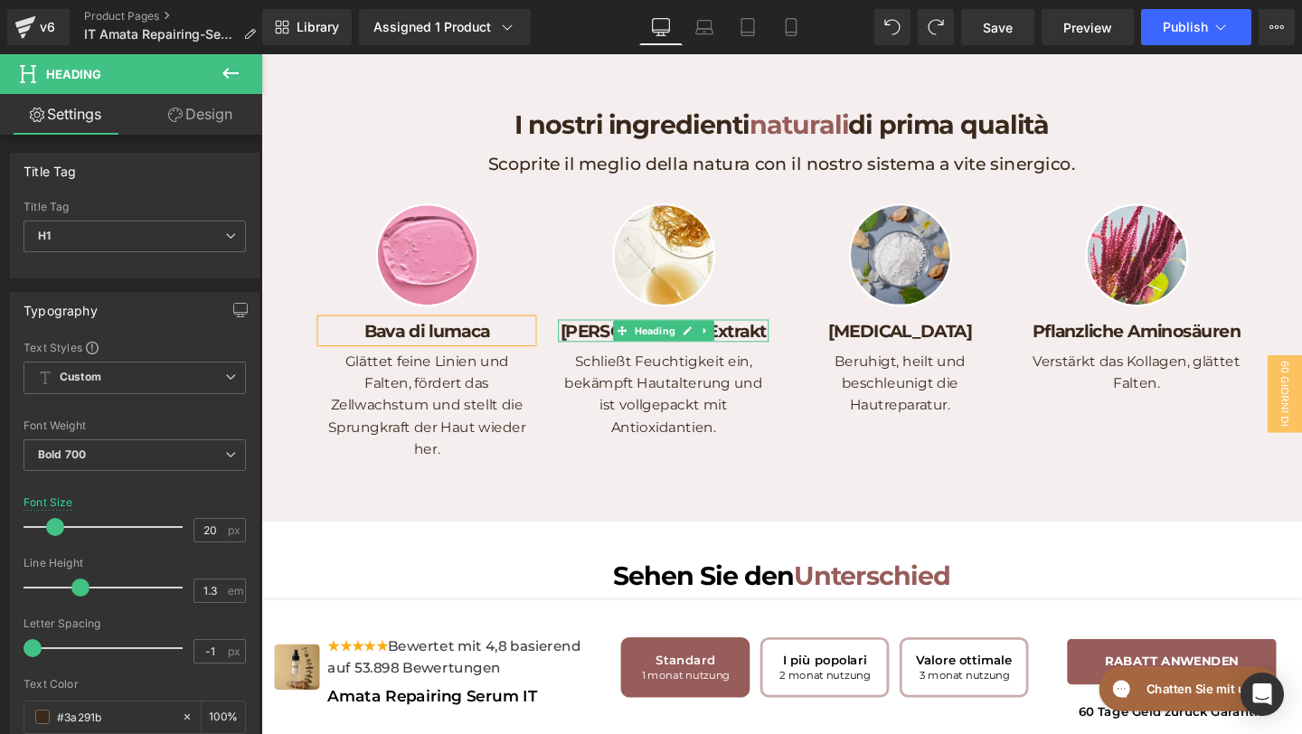
click at [771, 357] on h1 "[PERSON_NAME]-Extrakt" at bounding box center [684, 346] width 222 height 24
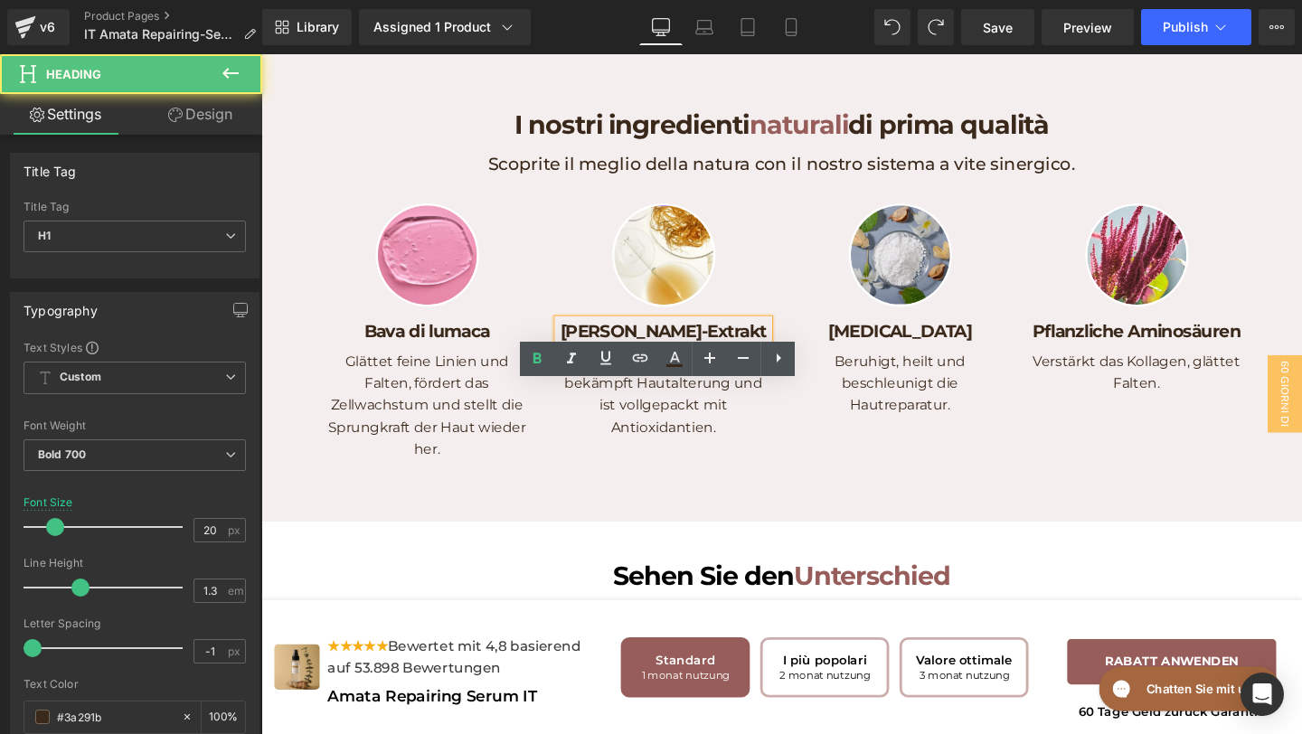
click at [771, 357] on h1 "[PERSON_NAME]-Extrakt" at bounding box center [684, 346] width 222 height 24
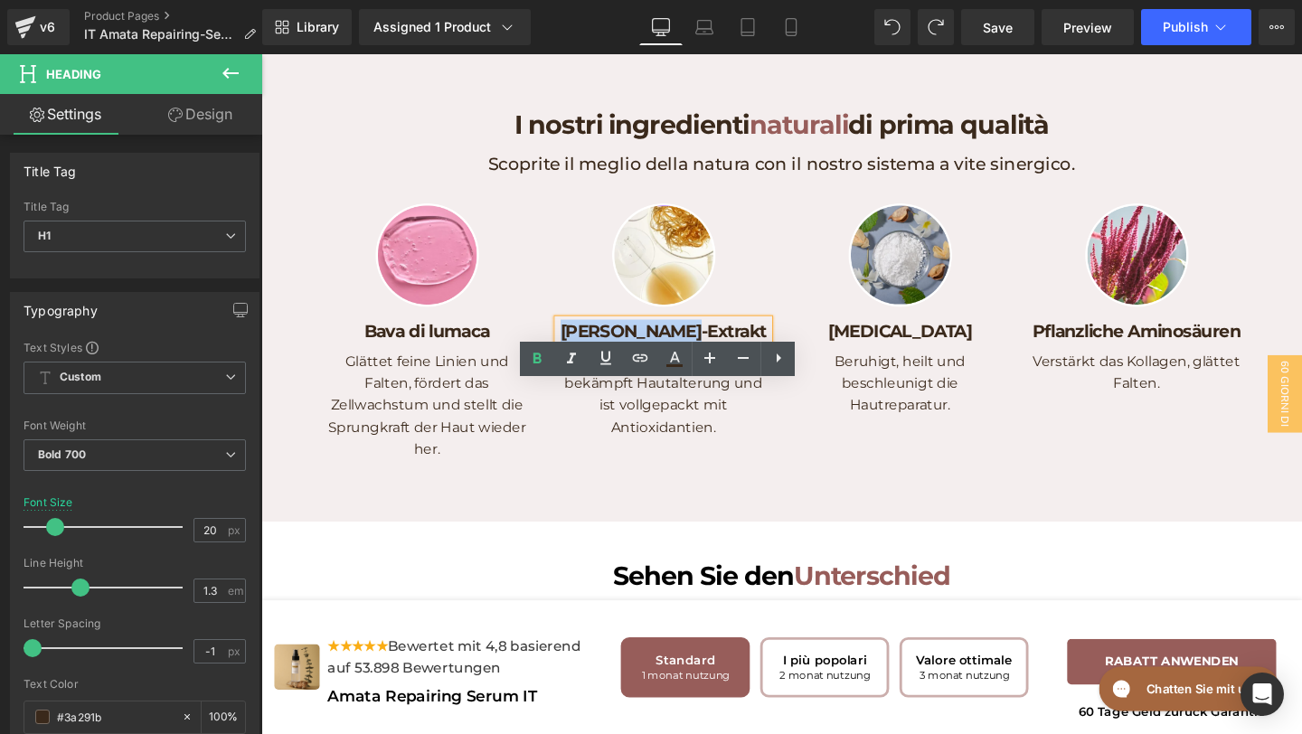
drag, startPoint x: 771, startPoint y: 412, endPoint x: 597, endPoint y: 412, distance: 173.7
click at [597, 357] on h1 "[PERSON_NAME]-Extrakt" at bounding box center [684, 346] width 222 height 24
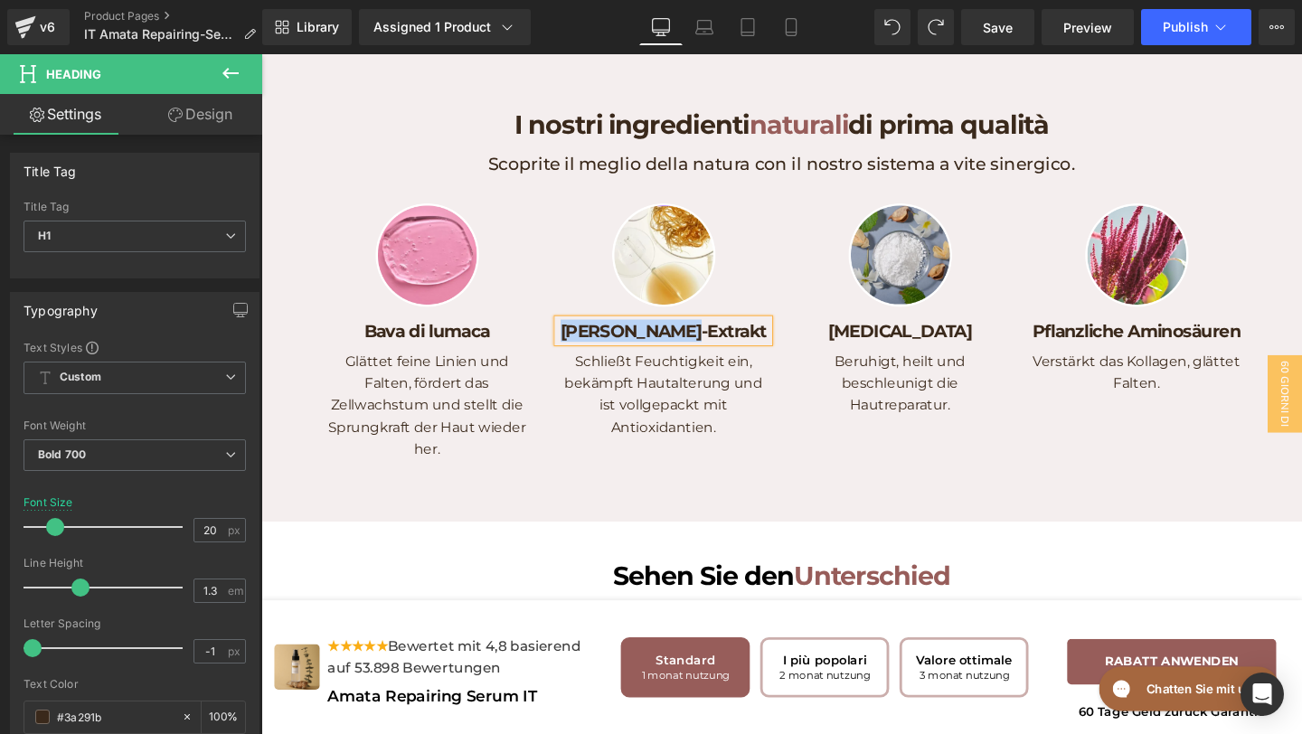
paste div
click at [992, 357] on h1 "[MEDICAL_DATA]" at bounding box center [933, 346] width 222 height 24
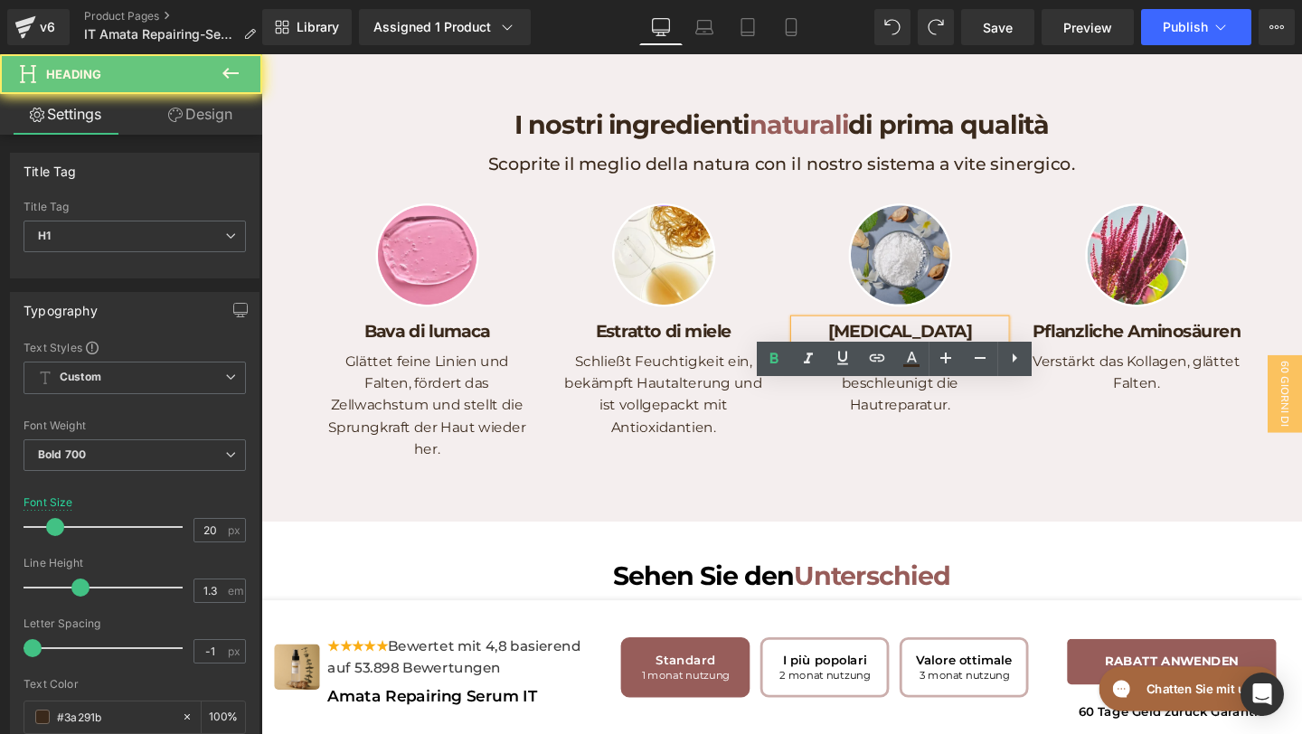
click at [993, 357] on h1 "[MEDICAL_DATA]" at bounding box center [933, 346] width 222 height 24
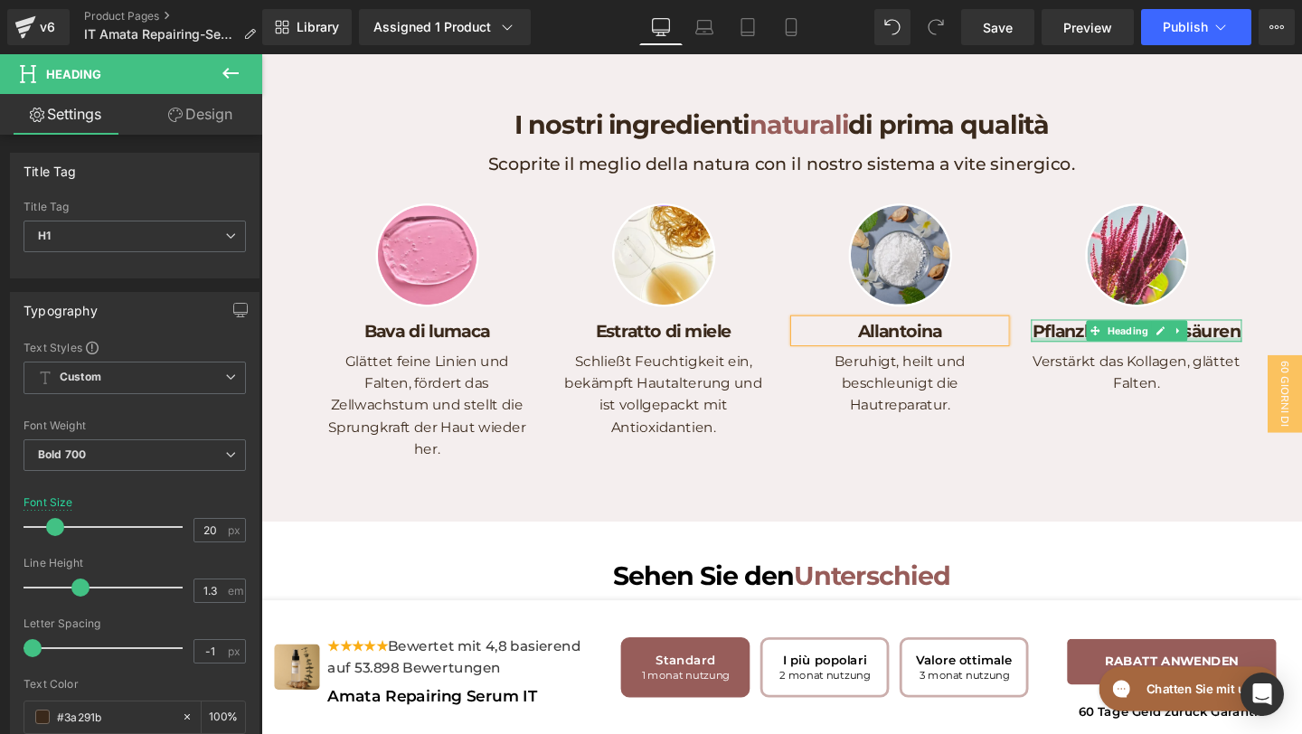
click at [1282, 357] on h1 "Pflanzliche Aminosäuren" at bounding box center [1182, 346] width 222 height 24
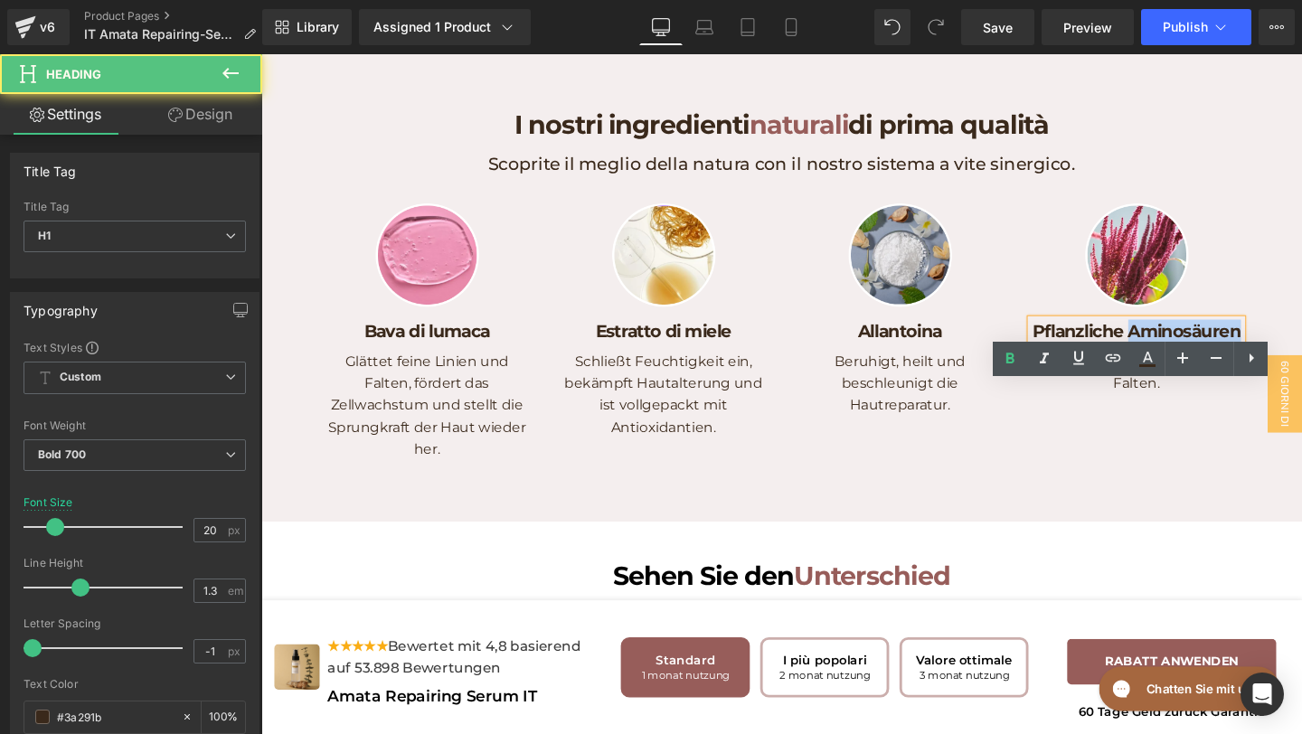
click at [1282, 357] on h1 "Pflanzliche Aminosäuren" at bounding box center [1182, 346] width 222 height 24
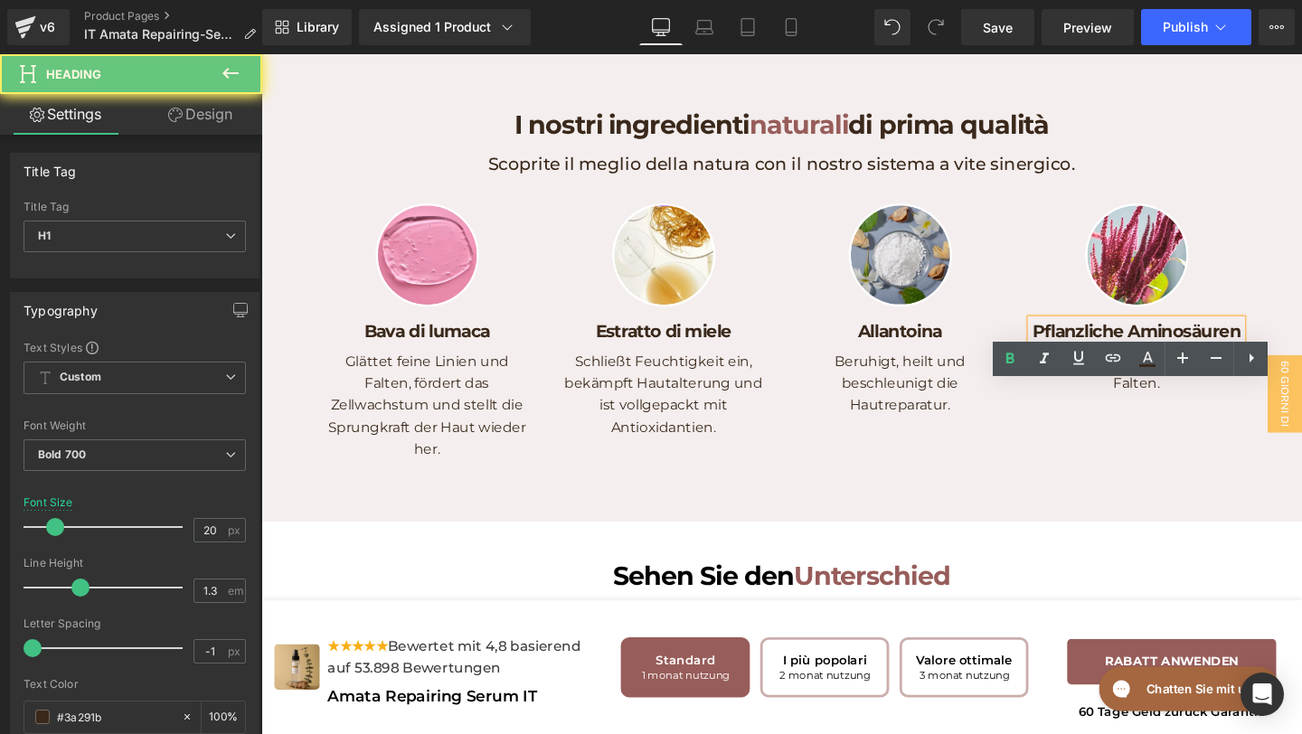
click at [1288, 357] on h1 "Pflanzliche Aminosäuren" at bounding box center [1182, 346] width 222 height 24
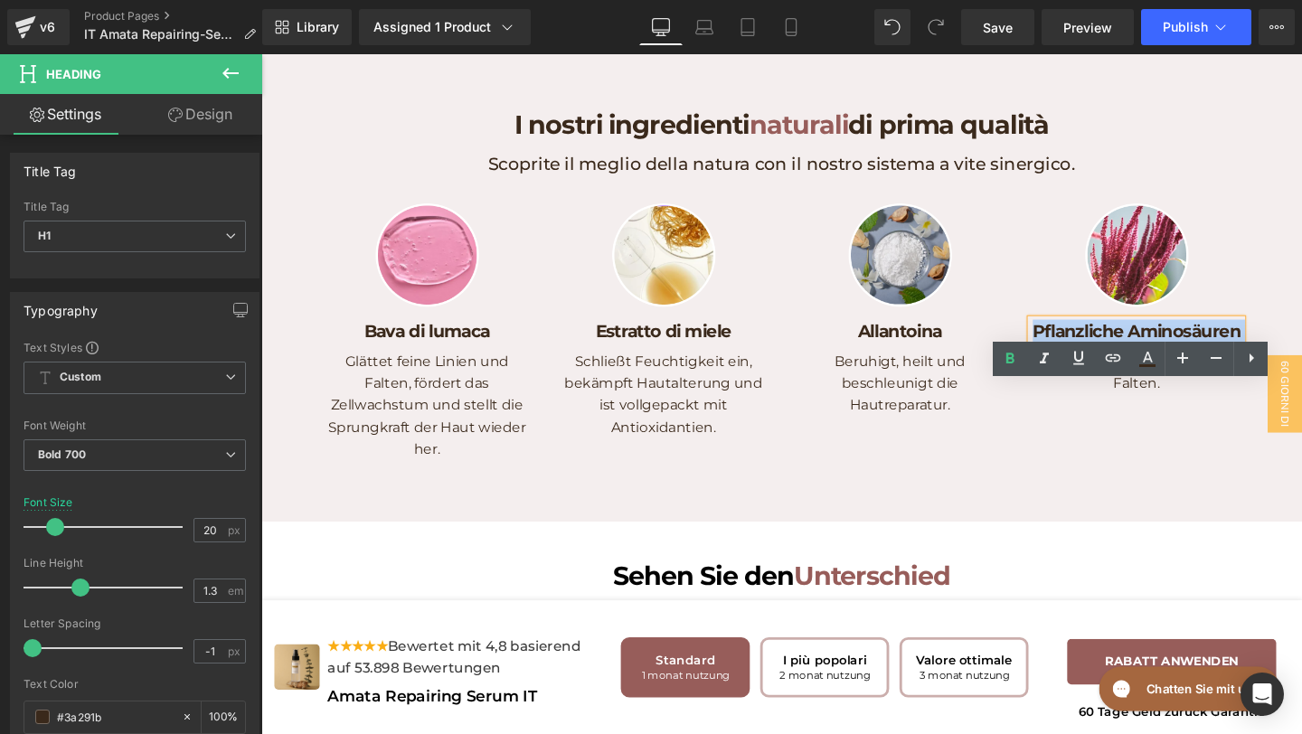
drag, startPoint x: 1292, startPoint y: 416, endPoint x: 1067, endPoint y: 418, distance: 224.3
click at [1071, 357] on div "Pflanzliche Aminosäuren" at bounding box center [1182, 346] width 222 height 24
drag, startPoint x: 1079, startPoint y: 412, endPoint x: 1302, endPoint y: 403, distance: 222.6
click at [1302, 403] on div "Image Pflanzliche Aminosäuren Heading Verstärkt das Kollagen, glättet Falten. T…" at bounding box center [1181, 359] width 249 height 294
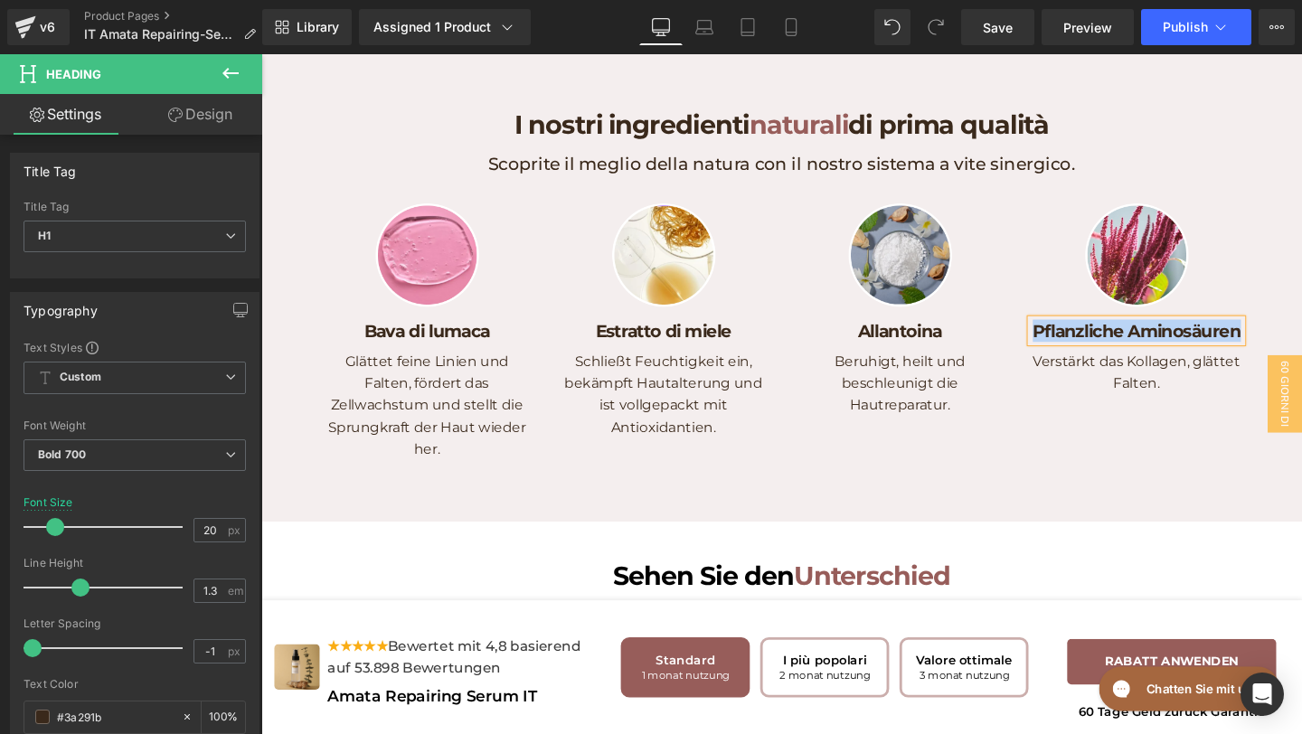
paste div
click at [1145, 412] on p "Verstärkt das Kollagen, glättet Falten." at bounding box center [1182, 389] width 222 height 46
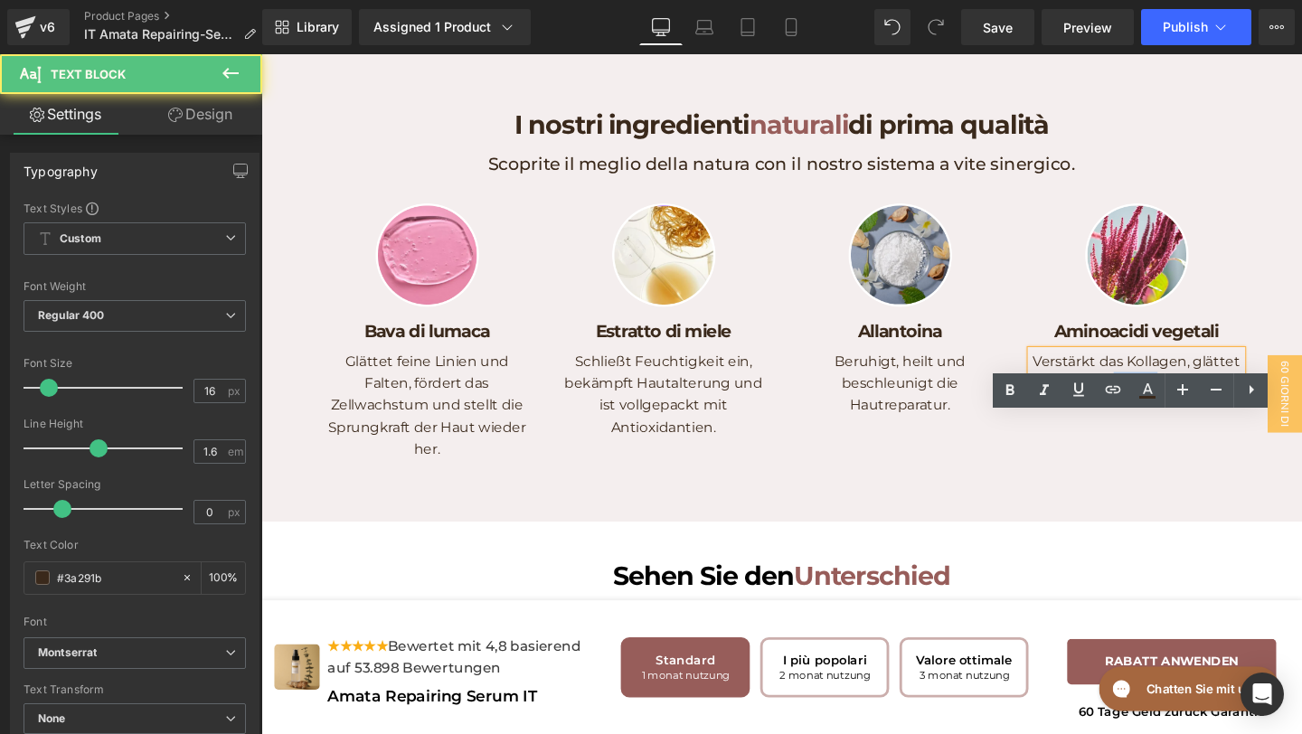
click at [1145, 412] on p "Verstärkt das Kollagen, glättet Falten." at bounding box center [1182, 389] width 222 height 46
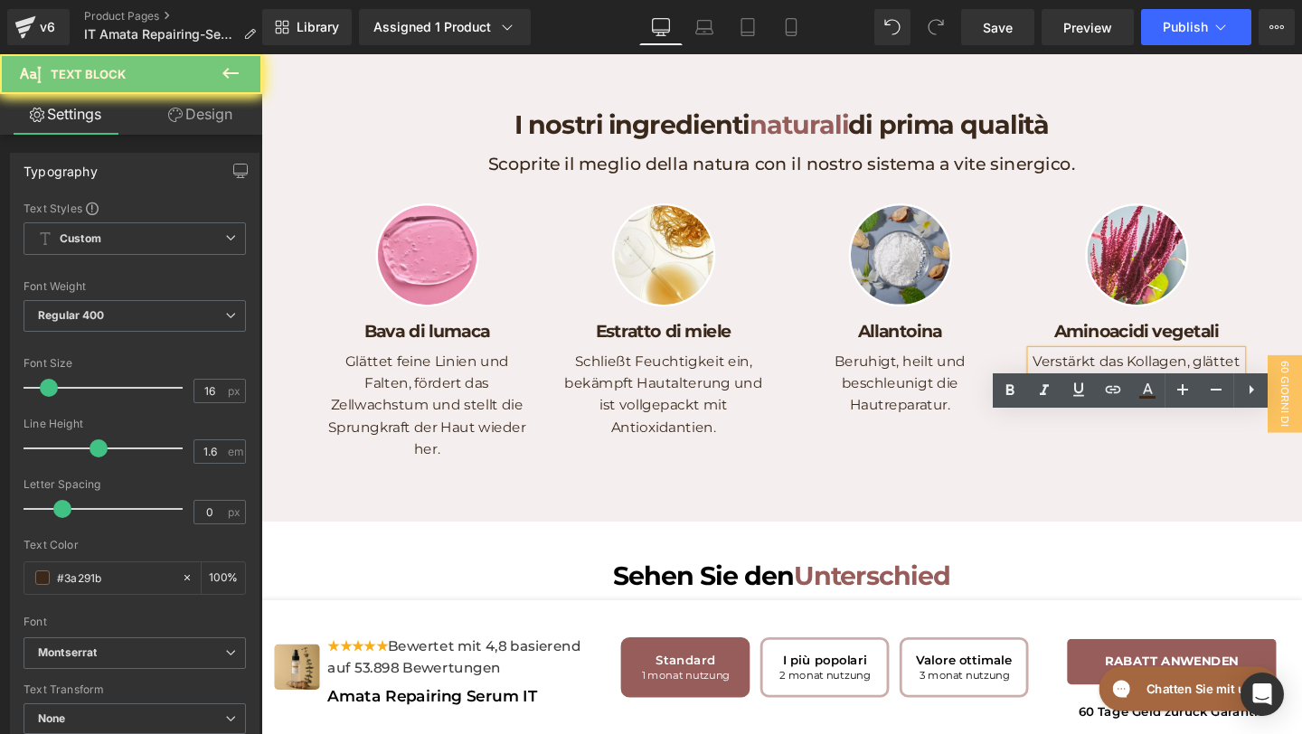
click at [1148, 412] on p "Verstärkt das Kollagen, glättet Falten." at bounding box center [1182, 389] width 222 height 46
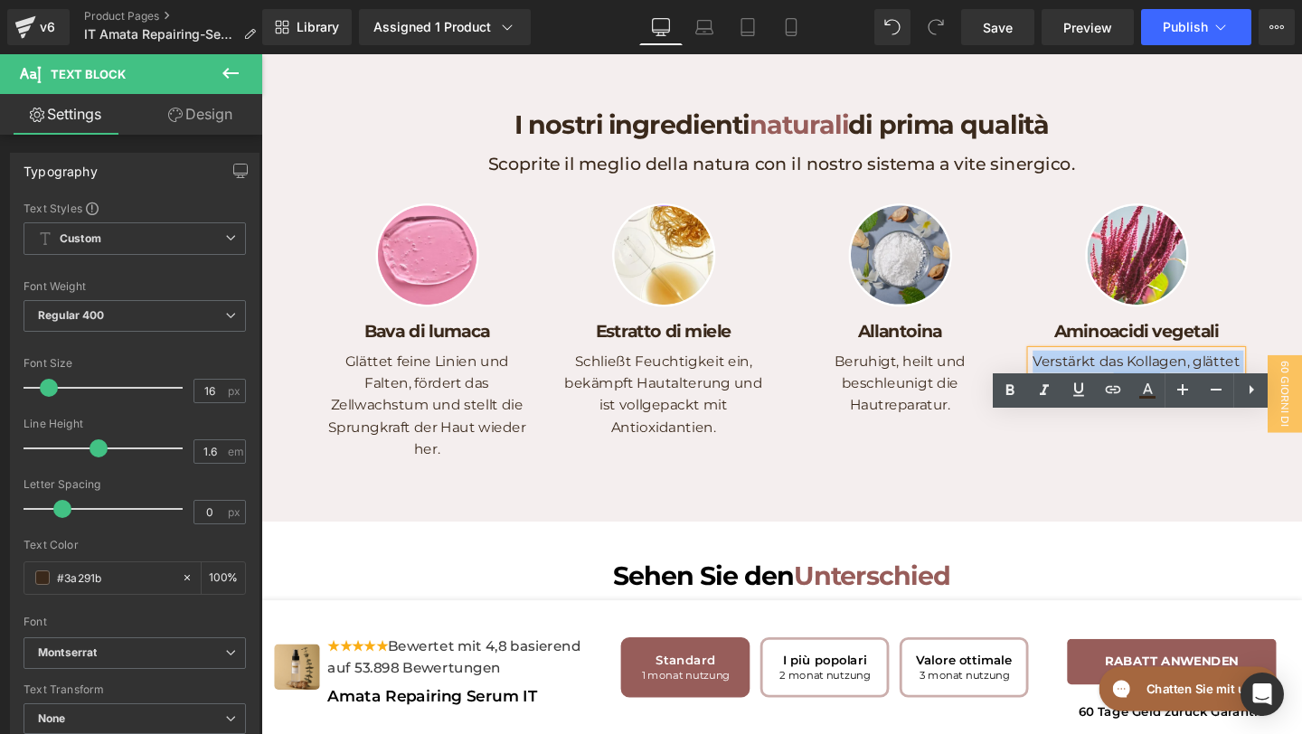
drag, startPoint x: 1209, startPoint y: 473, endPoint x: 1063, endPoint y: 442, distance: 149.7
click at [1063, 442] on div "Image Aminoacidi vegetali Heading Verstärkt das Kollagen, glättet Falten. Text …" at bounding box center [1181, 359] width 249 height 294
paste div
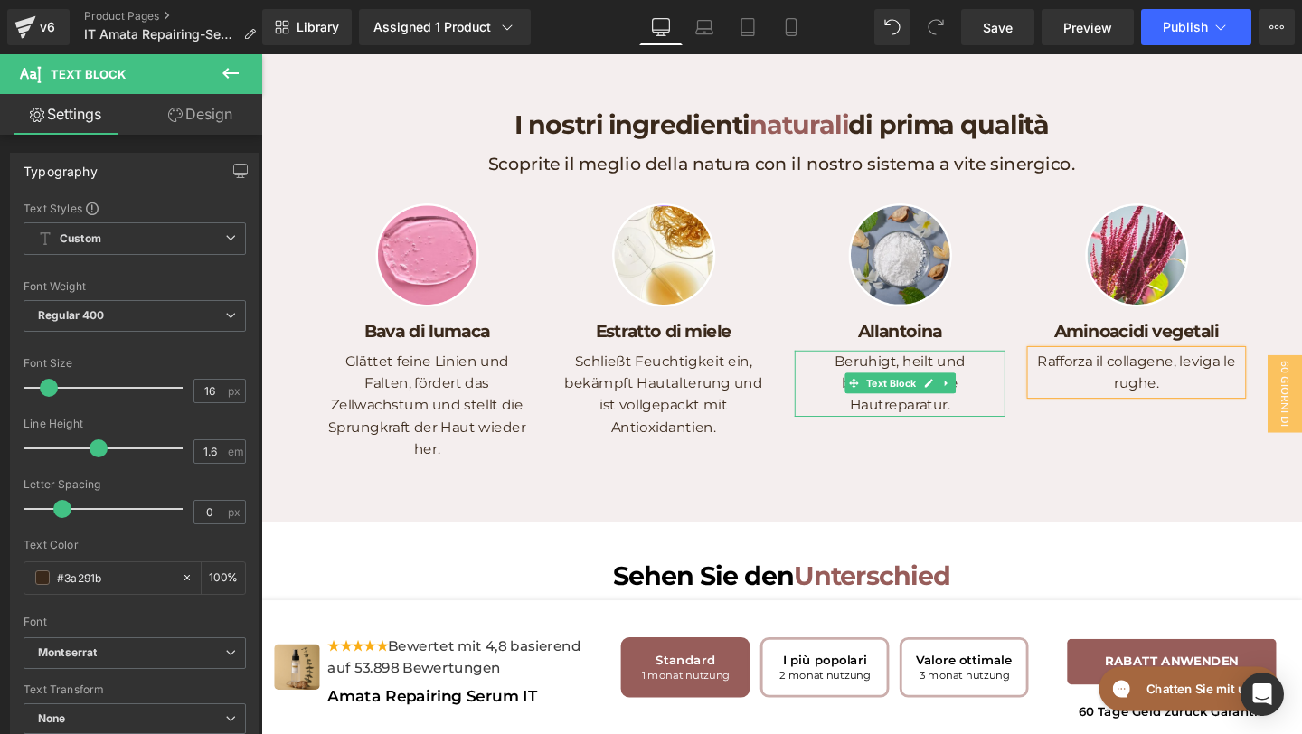
click at [950, 436] on p "Beruhigt, heilt und beschleunigt die Hautreparatur." at bounding box center [933, 401] width 222 height 70
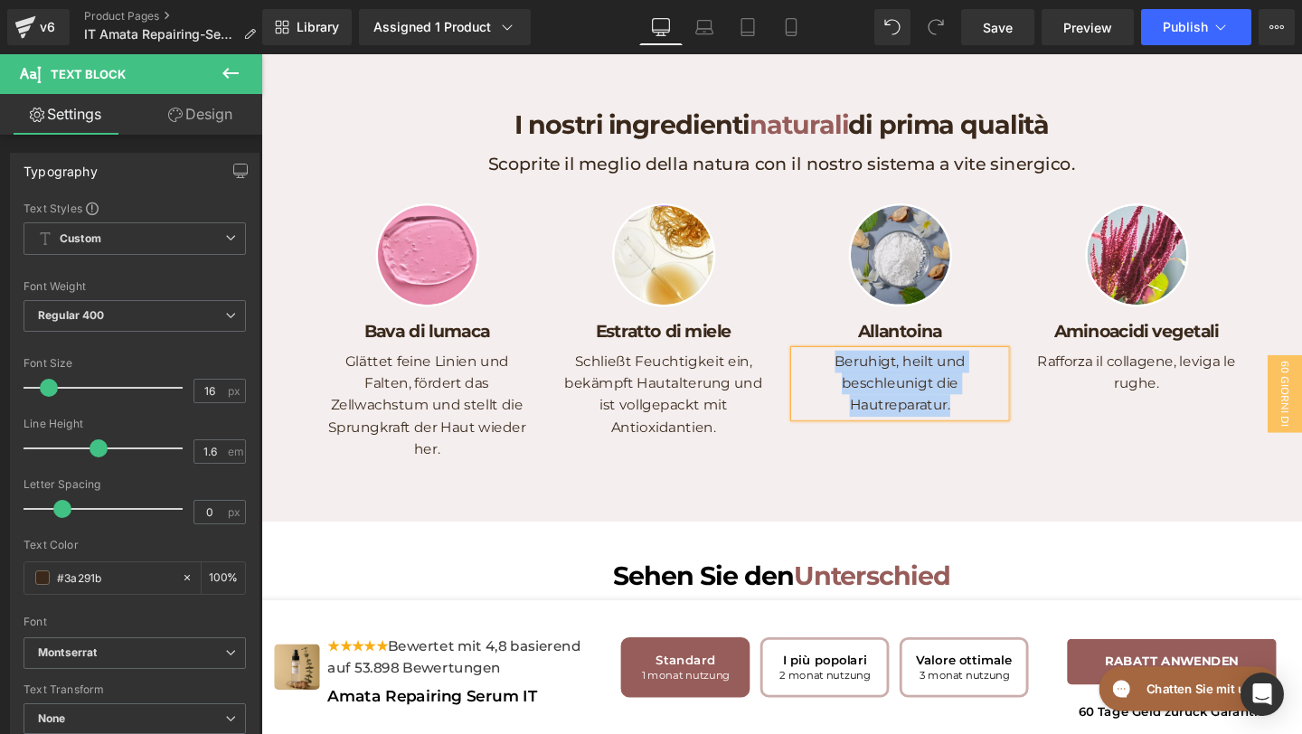
drag, startPoint x: 992, startPoint y: 488, endPoint x: 863, endPoint y: 440, distance: 137.9
click at [863, 436] on p "Beruhigt, heilt und beschleunigt die Hautreparatur." at bounding box center [933, 401] width 222 height 70
paste div
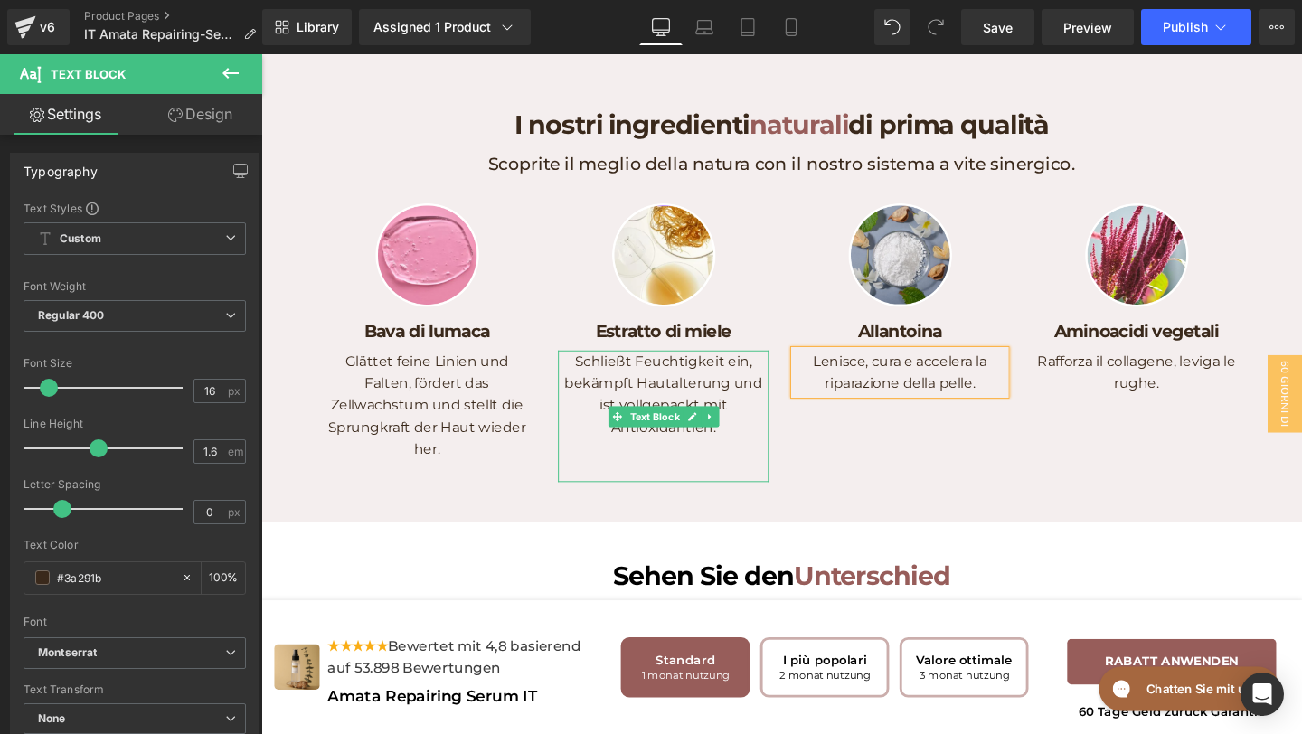
click at [752, 459] on p "Schließt Feuchtigkeit ein, bekämpft Hautalterung und ist vollgepackt mit Antiox…" at bounding box center [684, 412] width 222 height 92
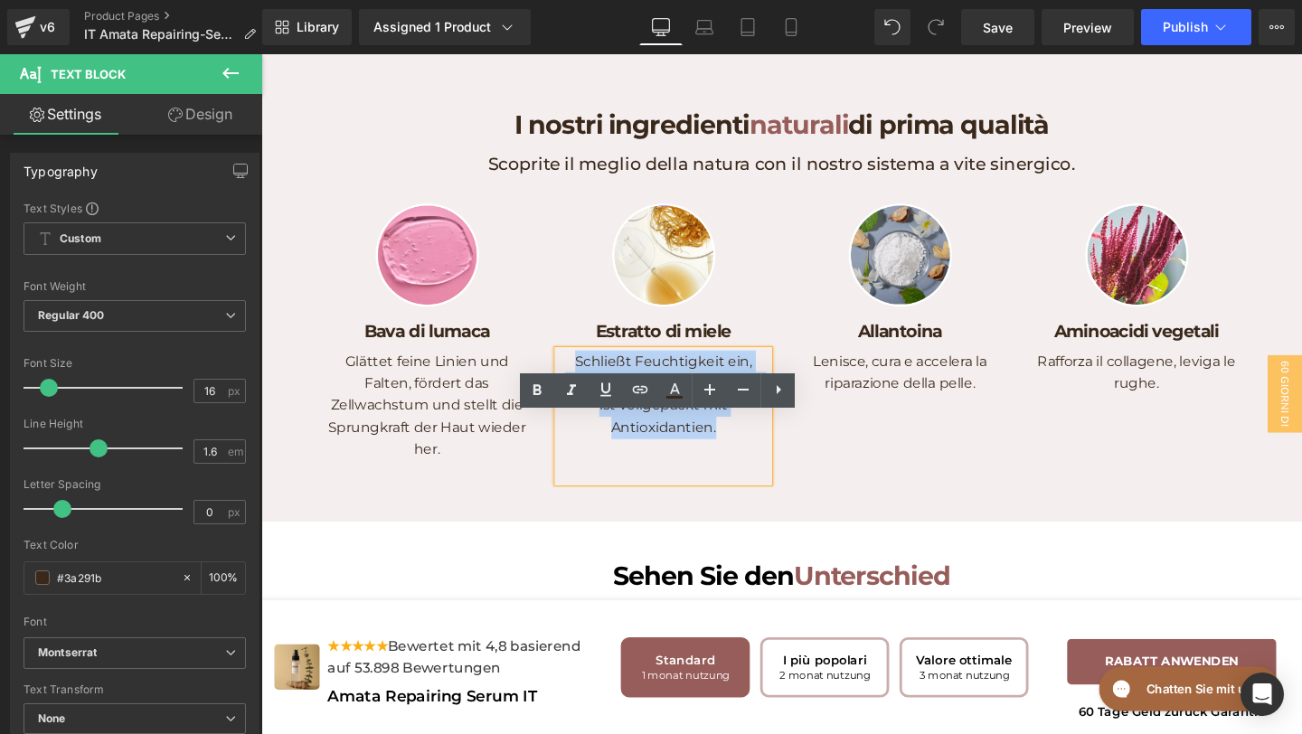
drag, startPoint x: 747, startPoint y: 511, endPoint x: 595, endPoint y: 446, distance: 165.3
click at [595, 446] on p "Schließt Feuchtigkeit ein, bekämpft Hautalterung und ist vollgepackt mit Antiox…" at bounding box center [684, 412] width 222 height 92
paste div
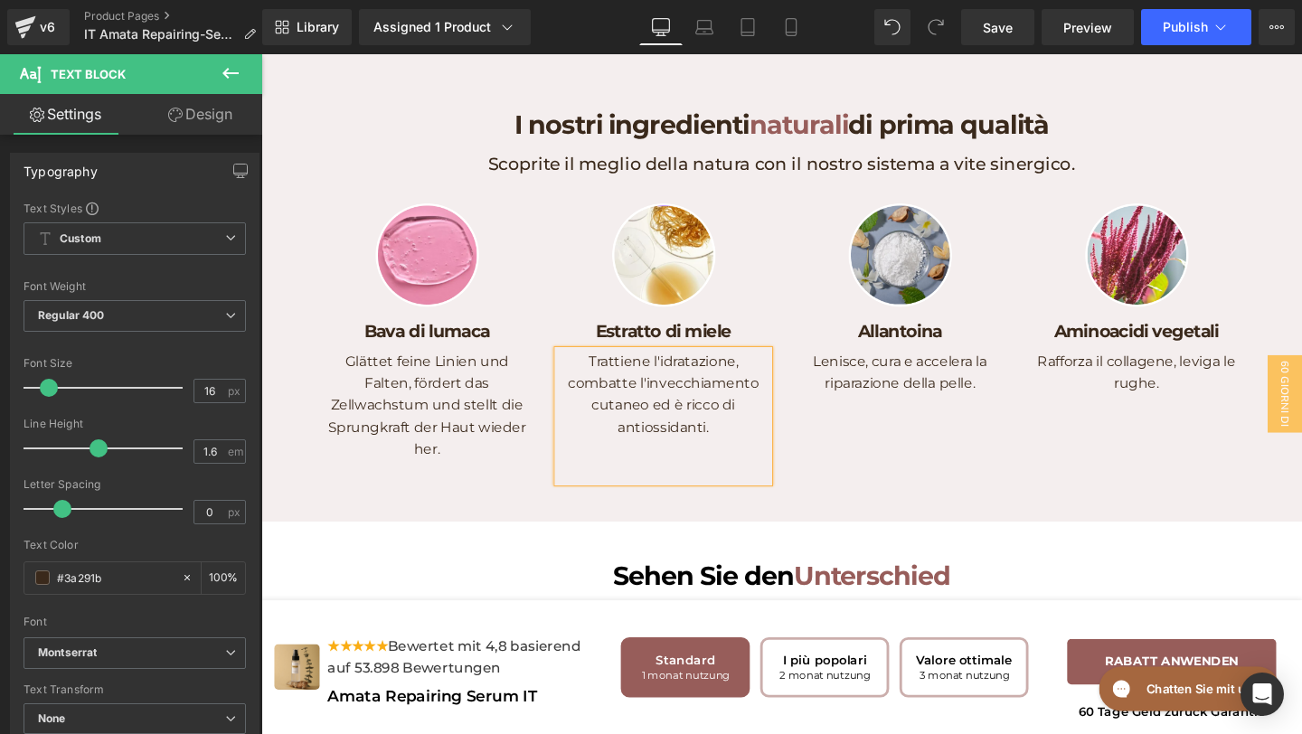
click at [491, 482] on p "Glättet feine Linien und Falten, fördert das Zellwachstum und stellt die Sprung…" at bounding box center [436, 424] width 222 height 116
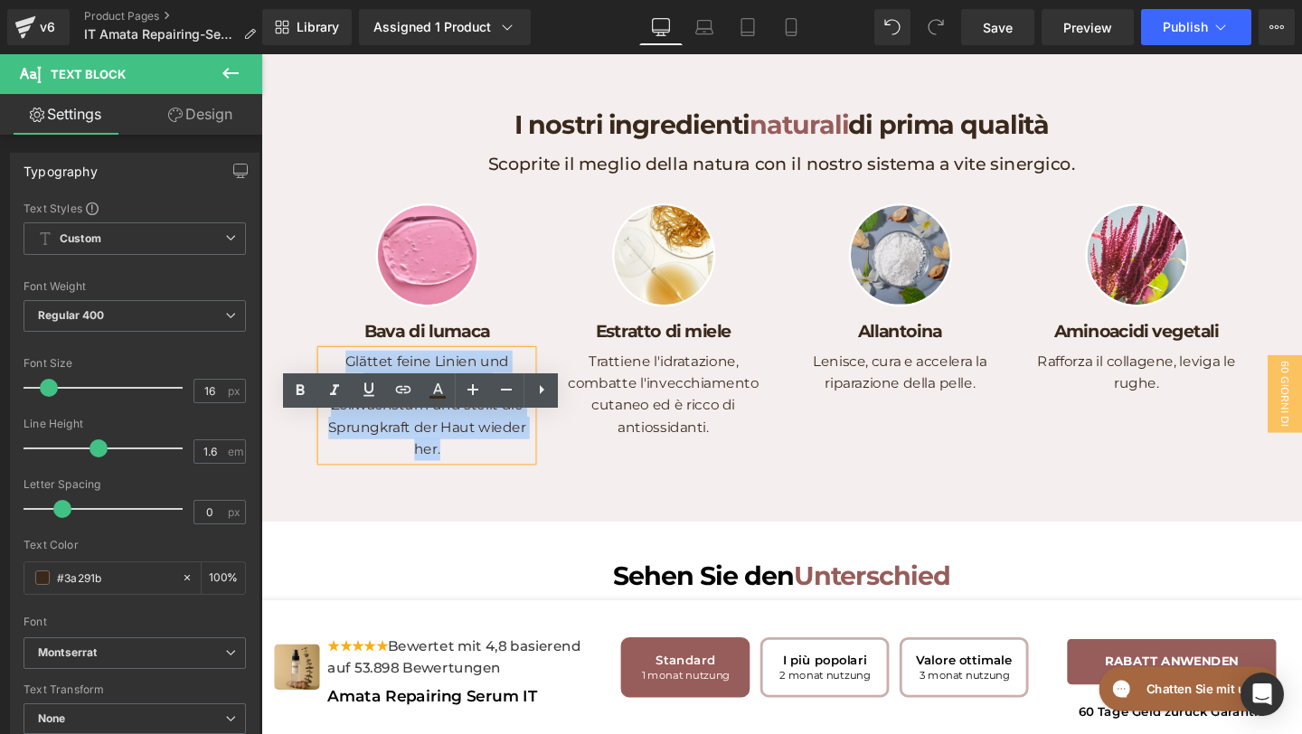
drag, startPoint x: 469, startPoint y: 535, endPoint x: 343, endPoint y: 440, distance: 157.6
click at [343, 440] on p "Glättet feine Linien und Falten, fördert das Zellwachstum und stellt die Sprung…" at bounding box center [436, 424] width 222 height 116
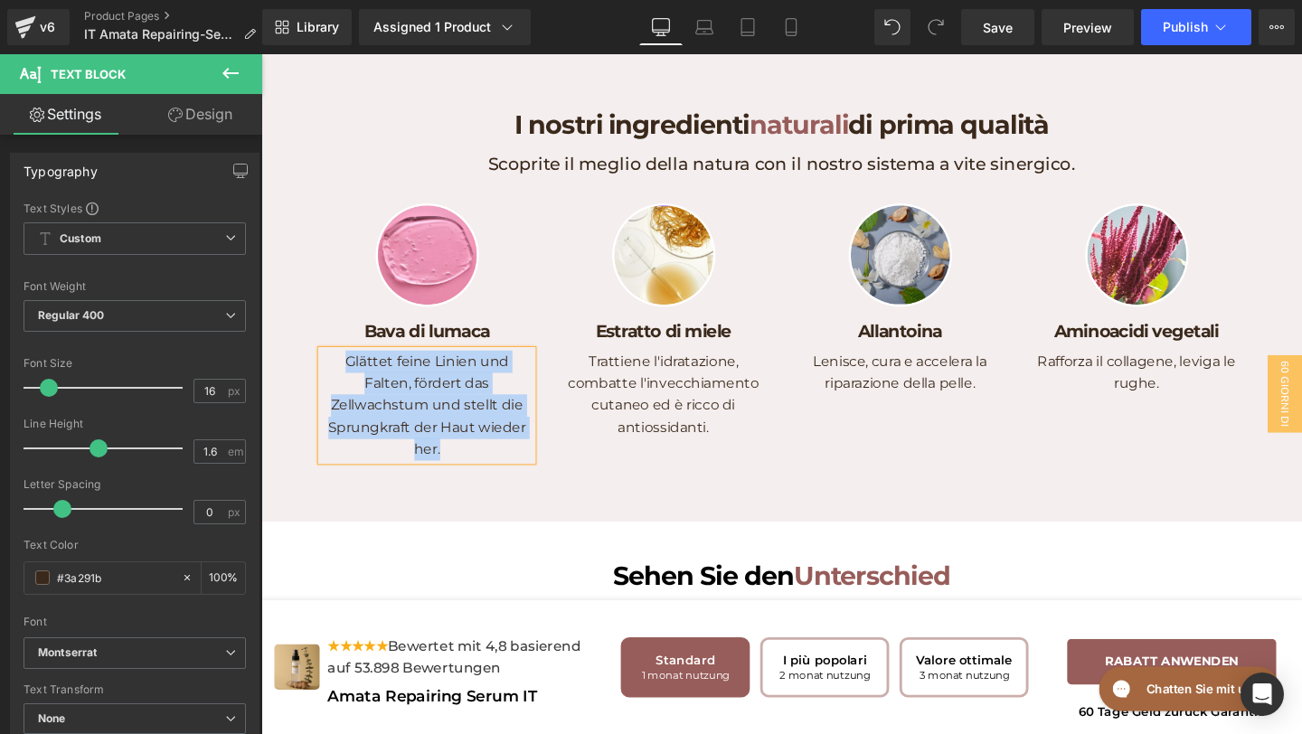
paste div
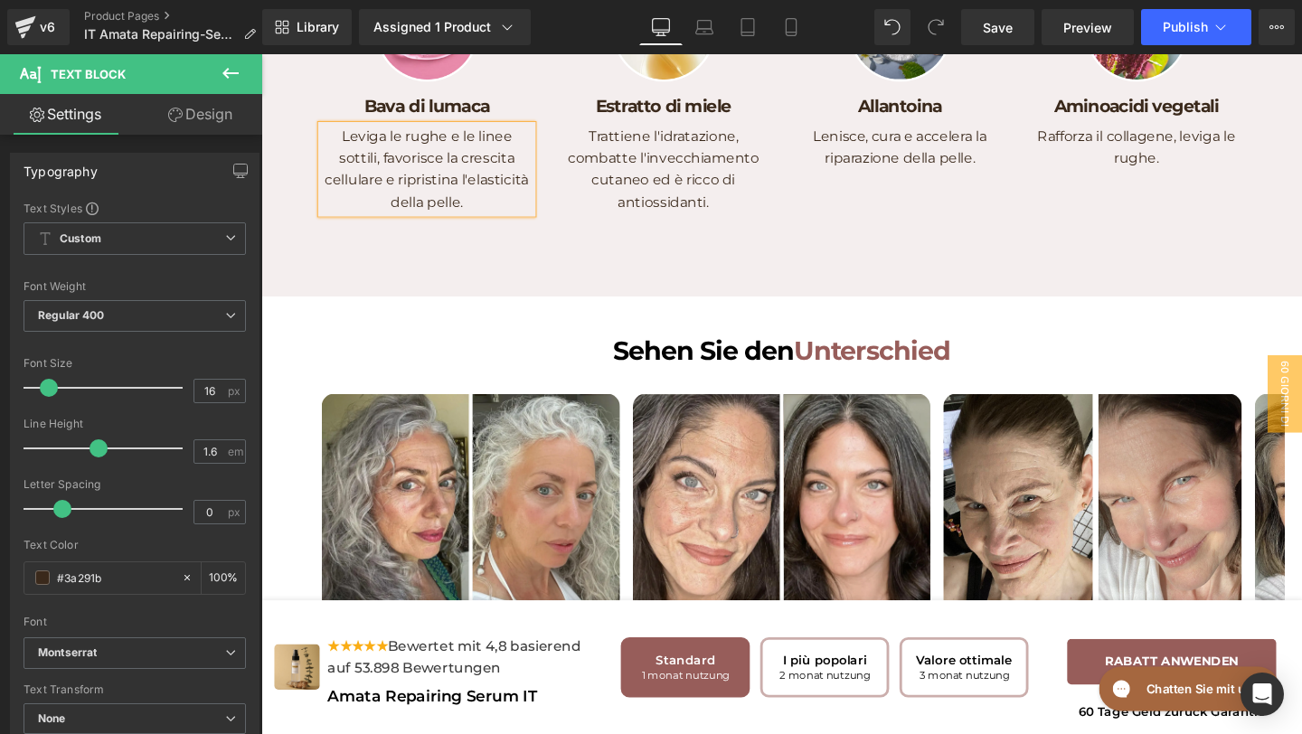
scroll to position [4541, 0]
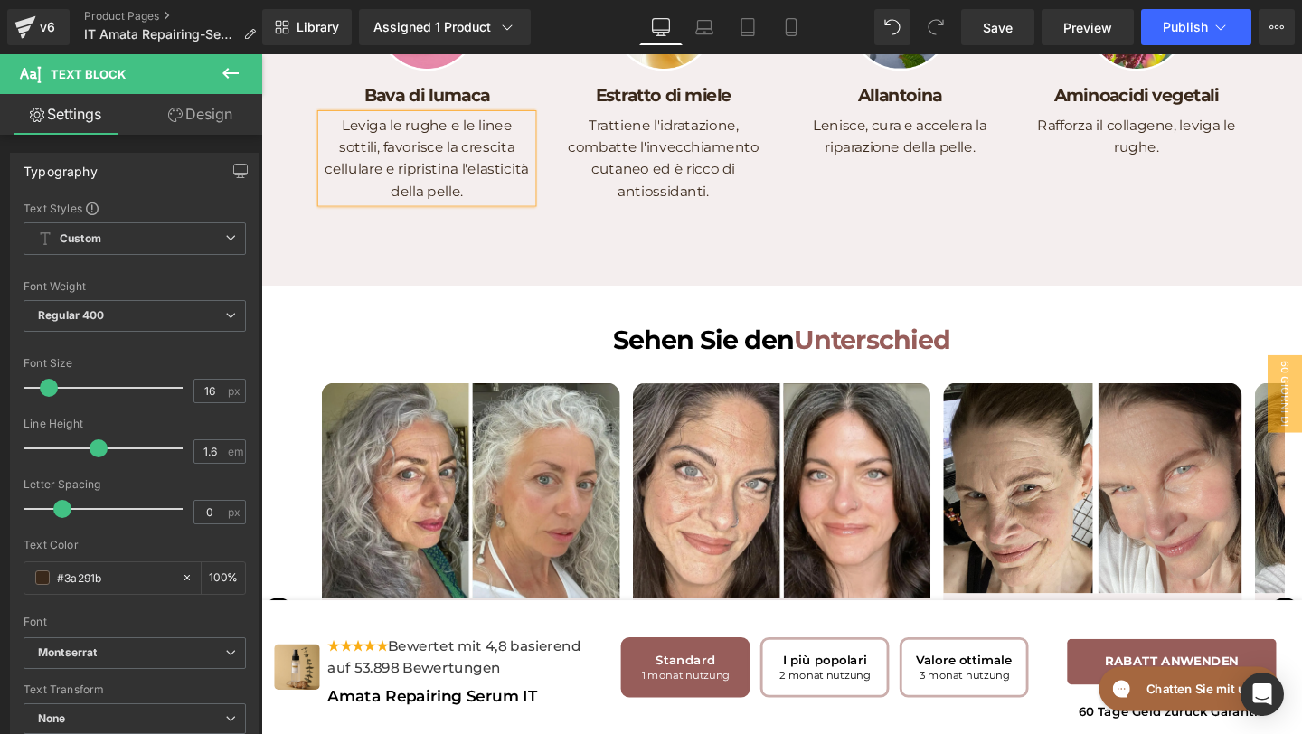
click at [794, 373] on div "Sehen Sie den Unterschied Heading" at bounding box center [808, 354] width 787 height 35
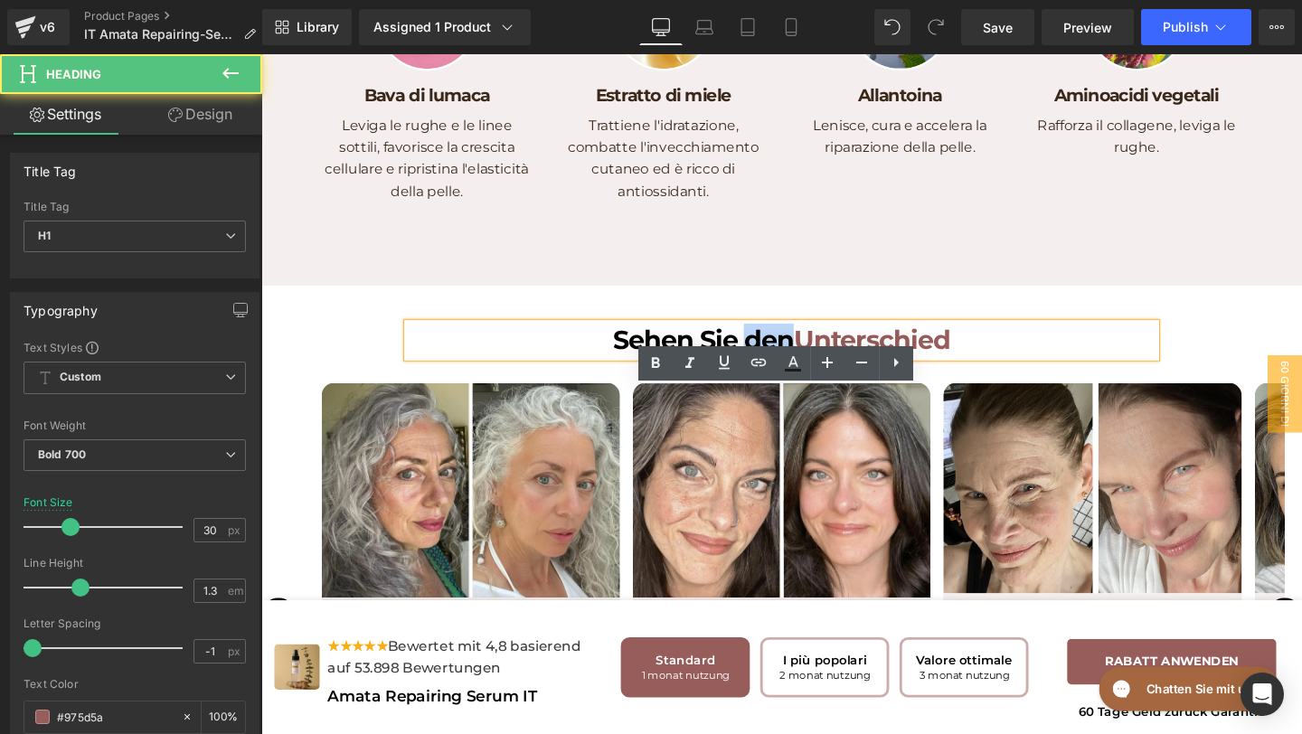
click at [794, 372] on span "Sehen Sie den" at bounding box center [726, 354] width 190 height 33
drag, startPoint x: 994, startPoint y: 431, endPoint x: 582, endPoint y: 395, distance: 413.9
click at [582, 386] on div "Sehen Sie den Unterschied Heading Row" at bounding box center [809, 355] width 814 height 62
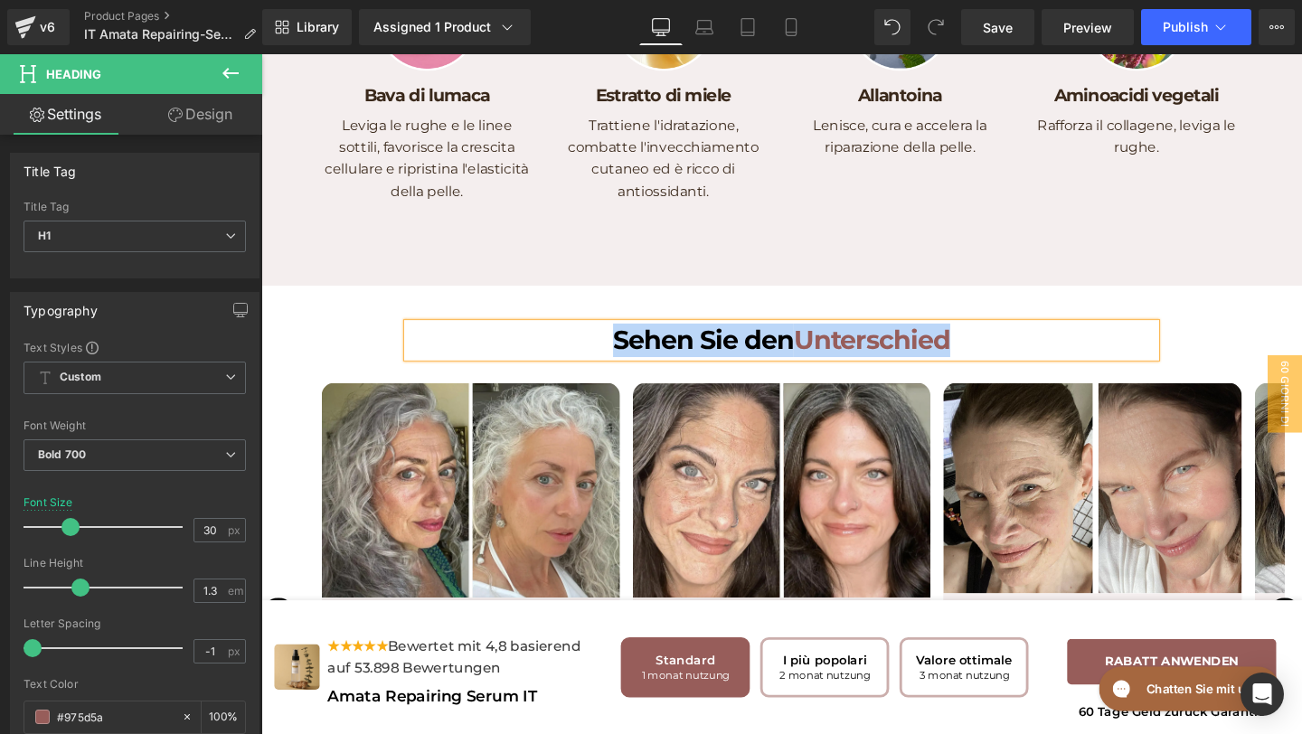
click at [821, 372] on span "Sehen Sie den" at bounding box center [726, 354] width 190 height 33
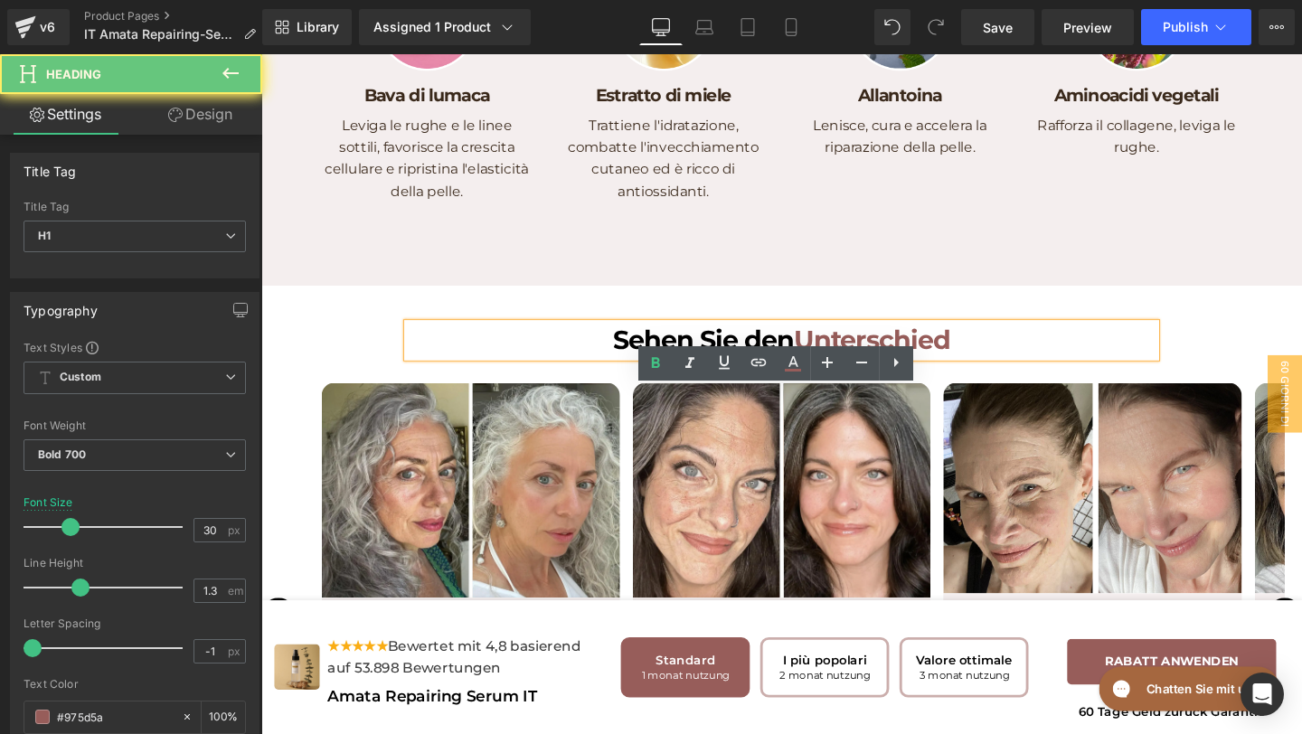
click at [821, 372] on span "Sehen Sie den" at bounding box center [726, 354] width 190 height 33
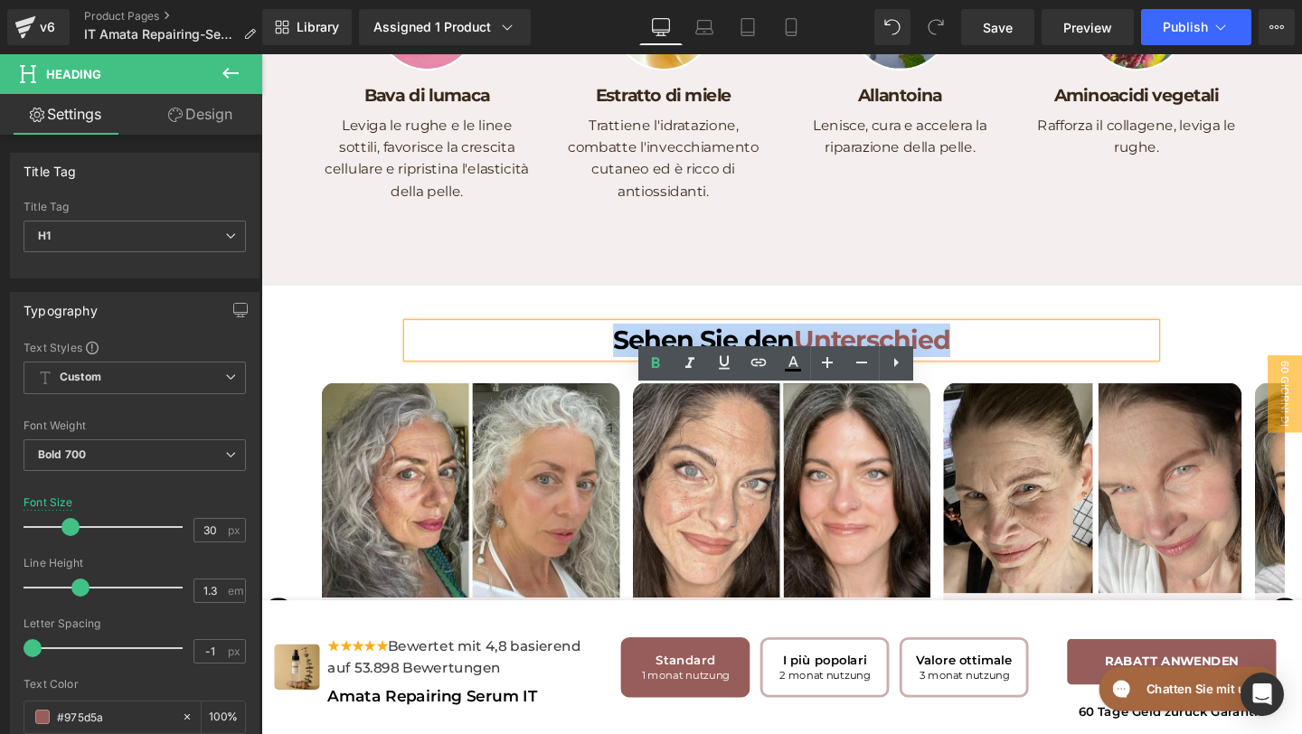
drag, startPoint x: 1055, startPoint y: 442, endPoint x: 617, endPoint y: 421, distance: 438.3
click at [617, 373] on div "Sehen Sie den Unterschied" at bounding box center [808, 354] width 787 height 35
paste div
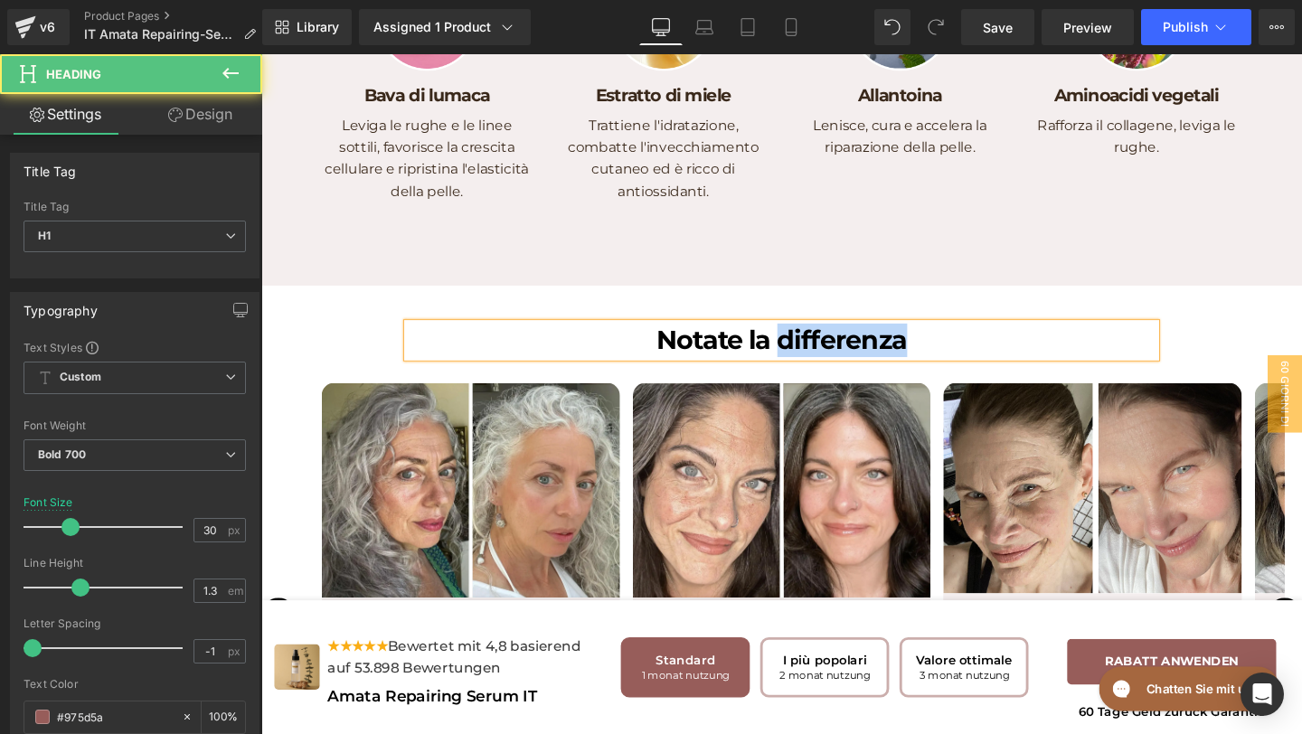
drag, startPoint x: 996, startPoint y: 429, endPoint x: 806, endPoint y: 426, distance: 190.0
click at [807, 373] on h1 "Notate la differenza" at bounding box center [808, 354] width 787 height 35
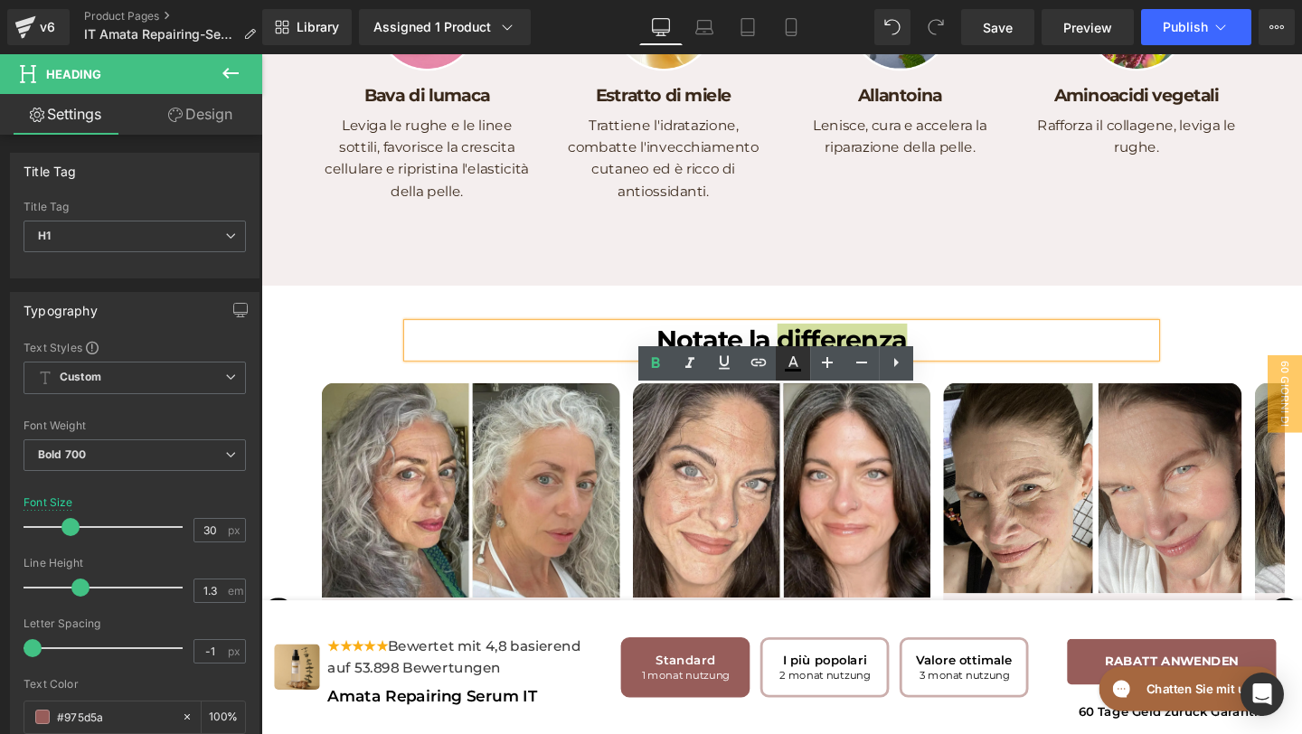
click at [788, 373] on icon at bounding box center [793, 364] width 22 height 22
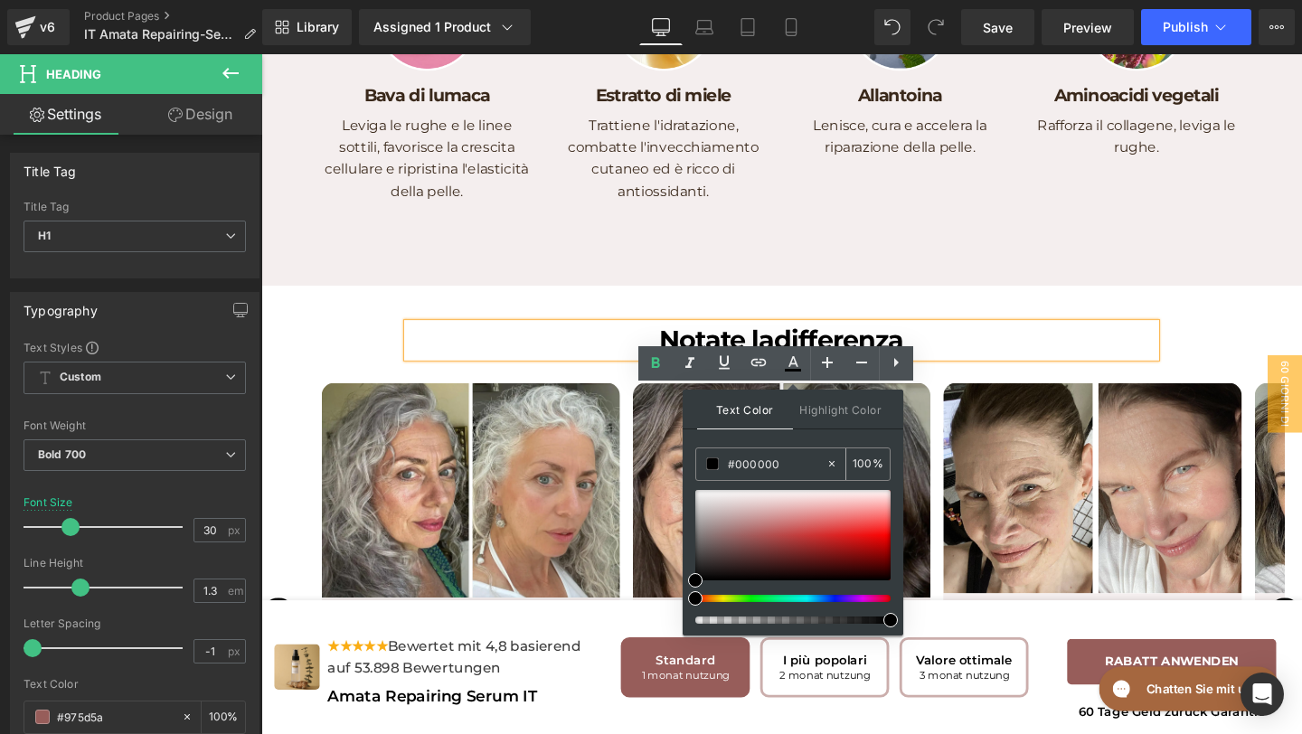
paste input "Notate la differenza"
drag, startPoint x: 792, startPoint y: 456, endPoint x: 784, endPoint y: 468, distance: 14.3
click at [784, 468] on input "Notate la differenza" at bounding box center [777, 464] width 98 height 20
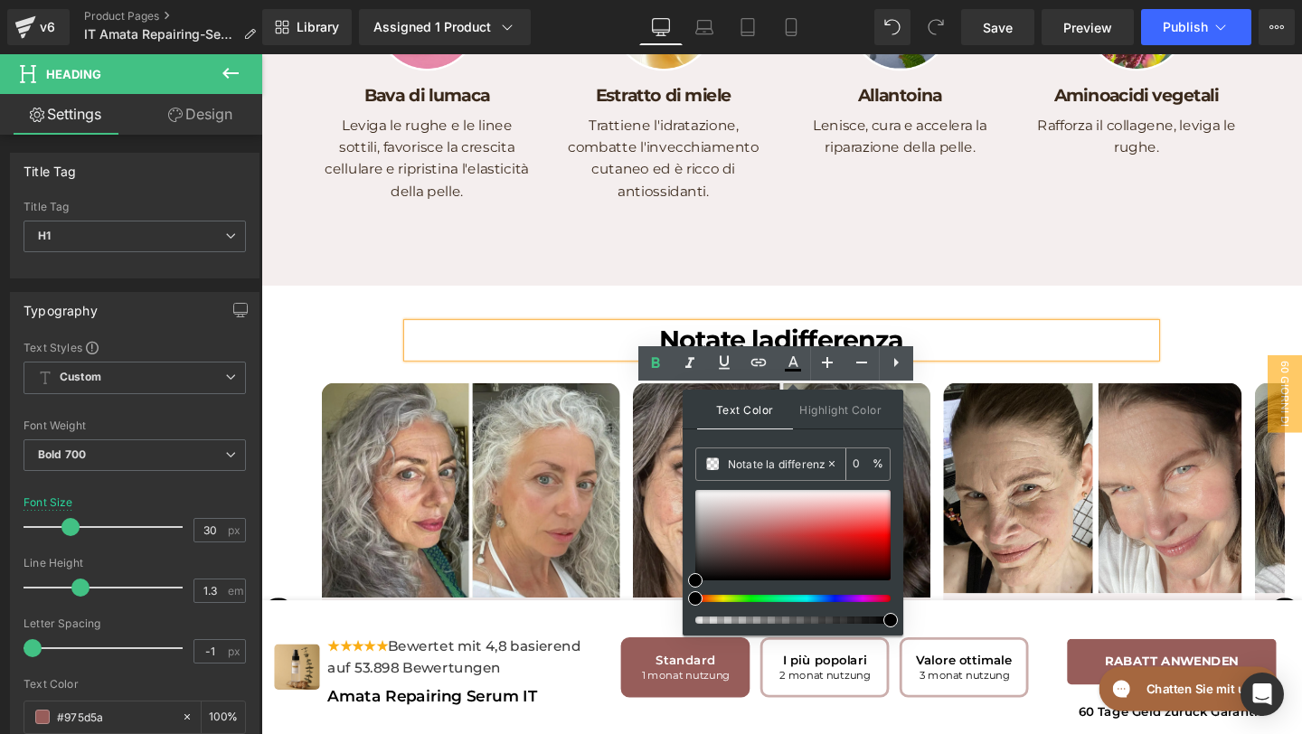
click at [832, 461] on icon at bounding box center [832, 464] width 13 height 13
click at [837, 459] on icon at bounding box center [832, 464] width 13 height 13
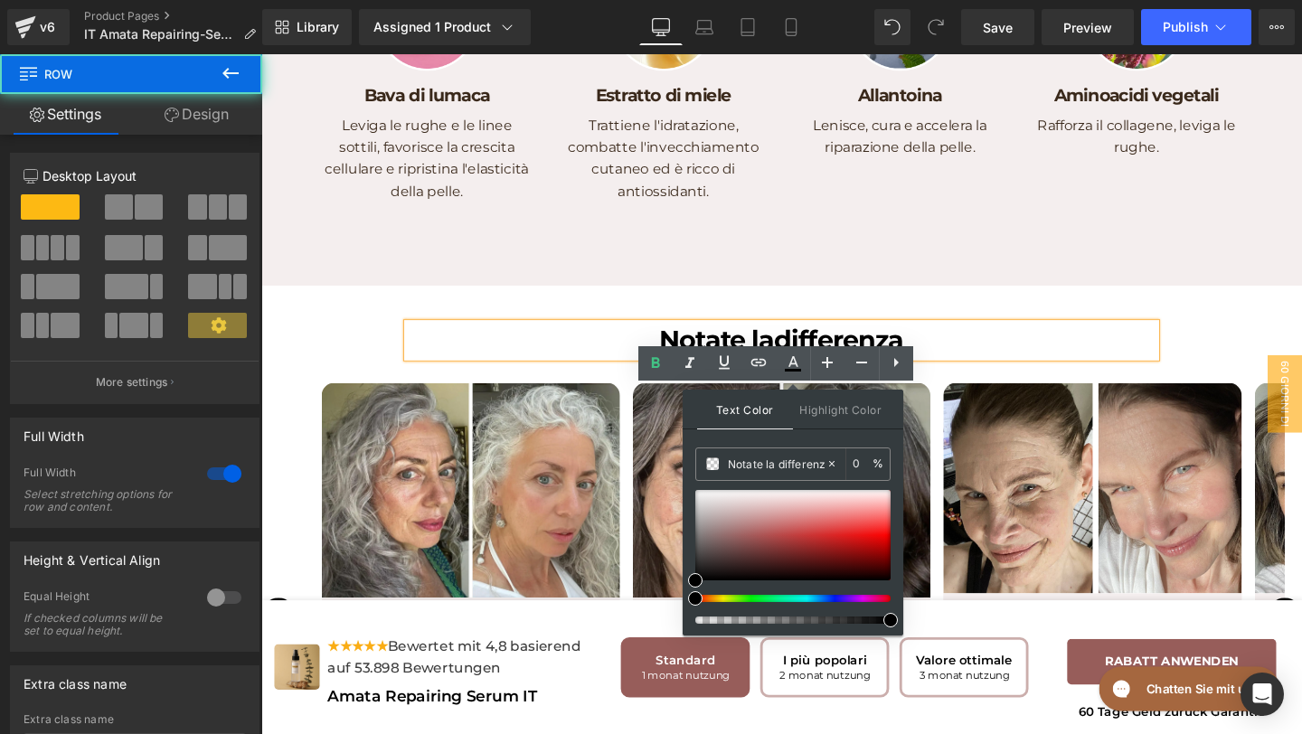
click at [1043, 373] on div "Notate la differenza Heading Row Image Icon Icon Icon Icon Icon Icon List Hoz T…" at bounding box center [808, 622] width 1094 height 650
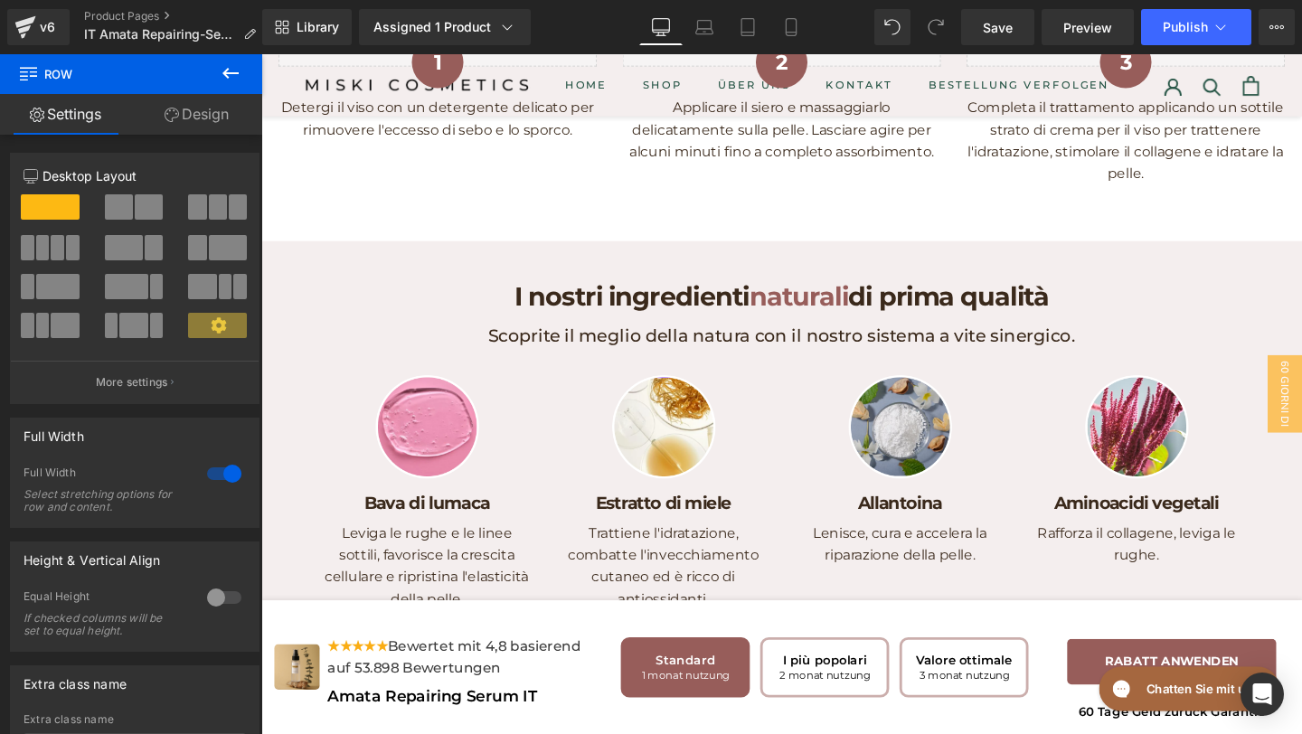
scroll to position [4061, 0]
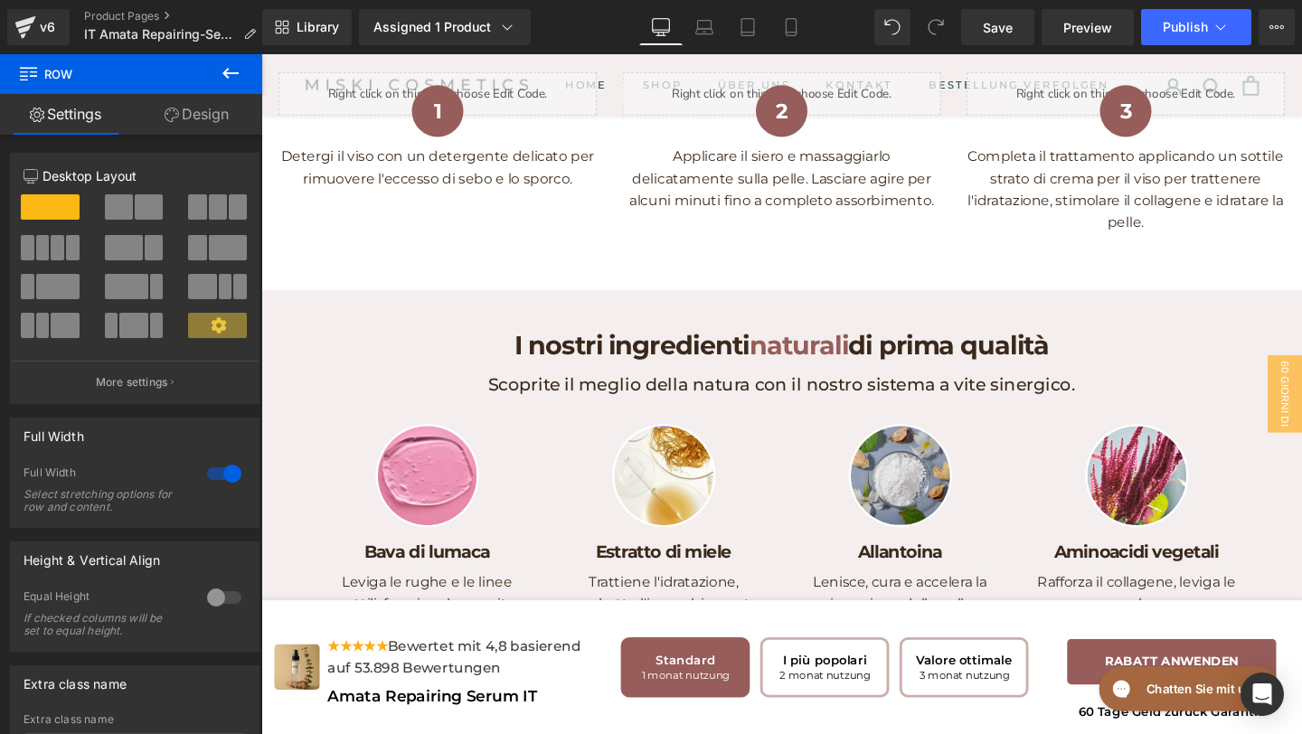
click at [838, 378] on div "I nostri ingredienti naturali di prima qualità Heading" at bounding box center [808, 360] width 787 height 35
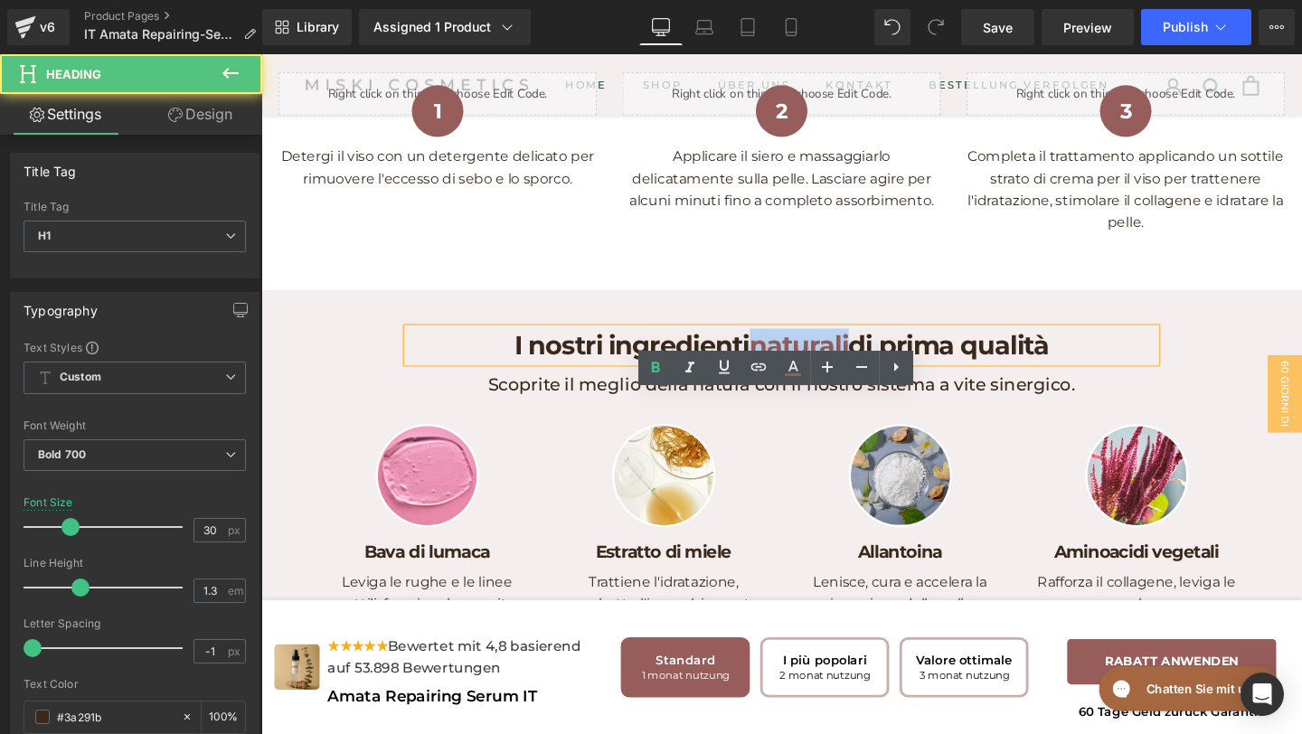
click at [838, 377] on span "naturali" at bounding box center [827, 360] width 104 height 33
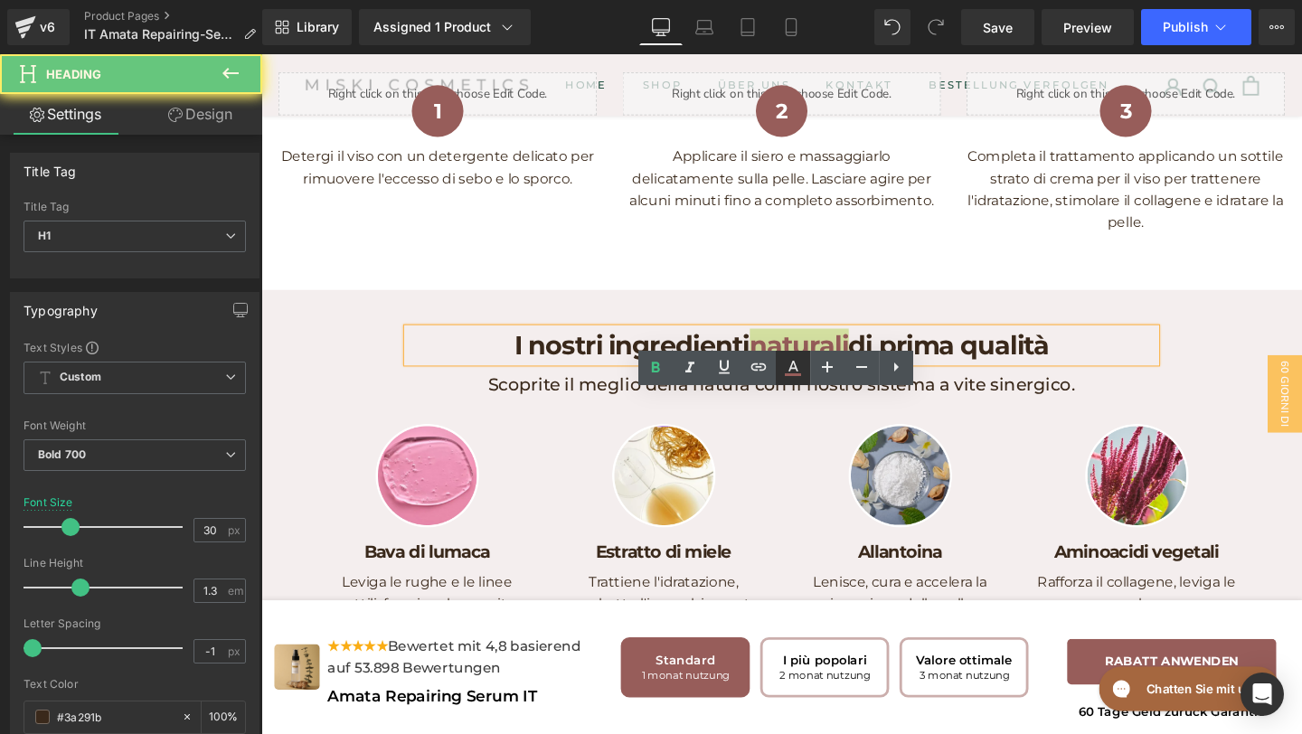
click at [791, 373] on icon at bounding box center [793, 368] width 22 height 22
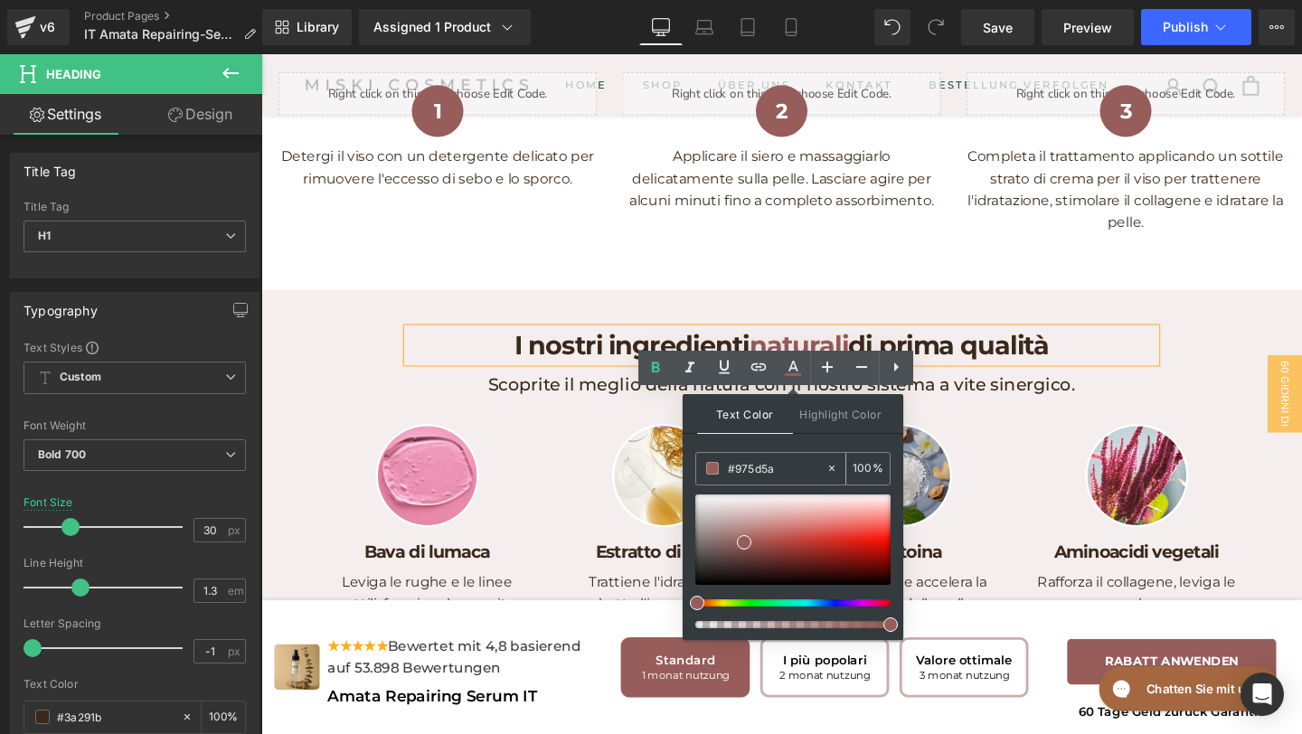
drag, startPoint x: 800, startPoint y: 475, endPoint x: 714, endPoint y: 473, distance: 86.8
click at [714, 473] on div "#975d5a" at bounding box center [760, 469] width 129 height 32
click at [563, 301] on div "C ome ottenere risultati Heading Row Liquid 1 Heading Detergi il viso con un de…" at bounding box center [808, 135] width 1094 height 331
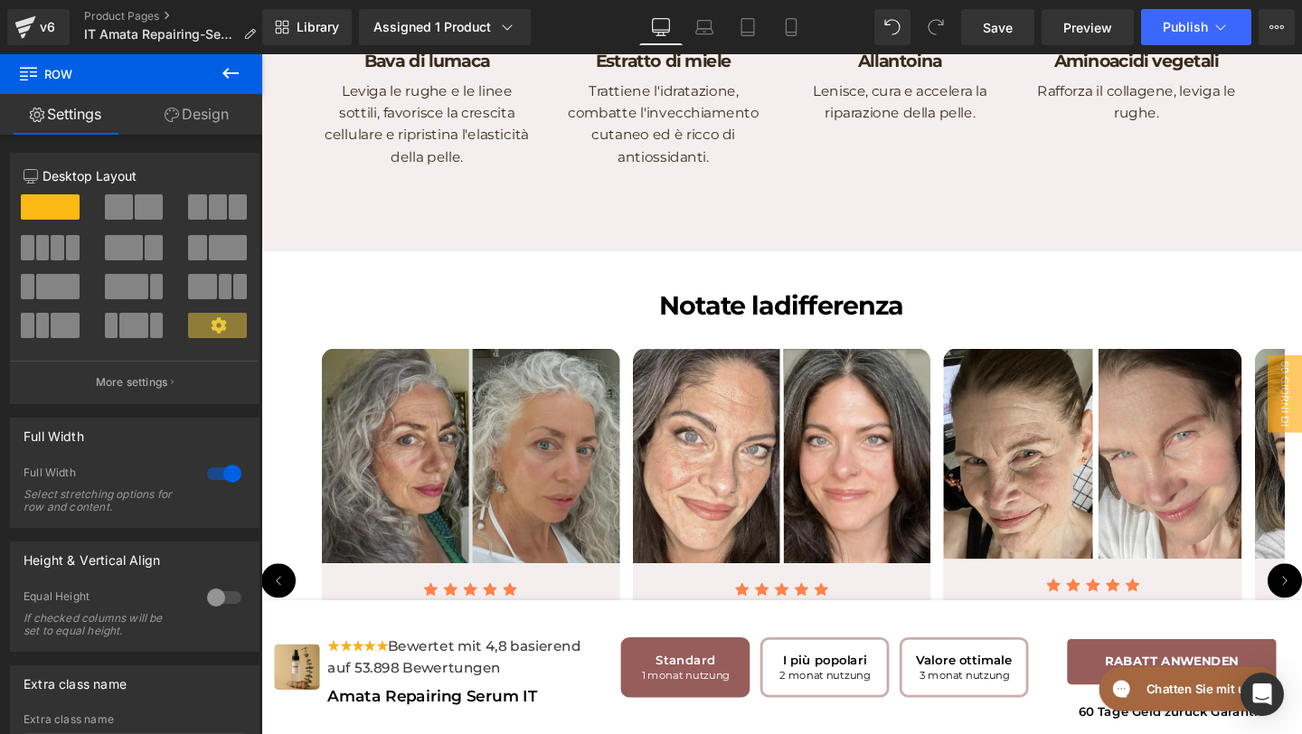
scroll to position [4614, 0]
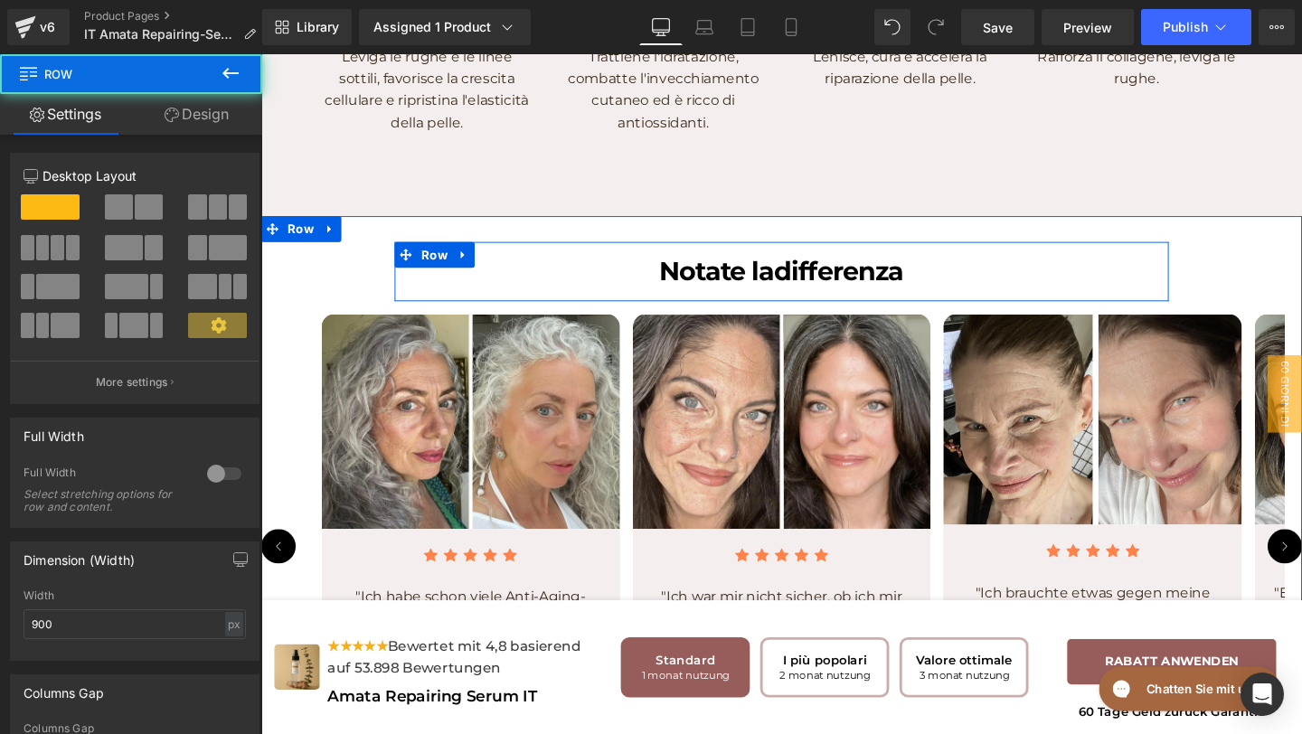
click at [894, 314] on div "Notate la differenza Heading Row" at bounding box center [809, 282] width 814 height 62
click at [894, 300] on div "Notate la differenza Heading" at bounding box center [808, 282] width 787 height 35
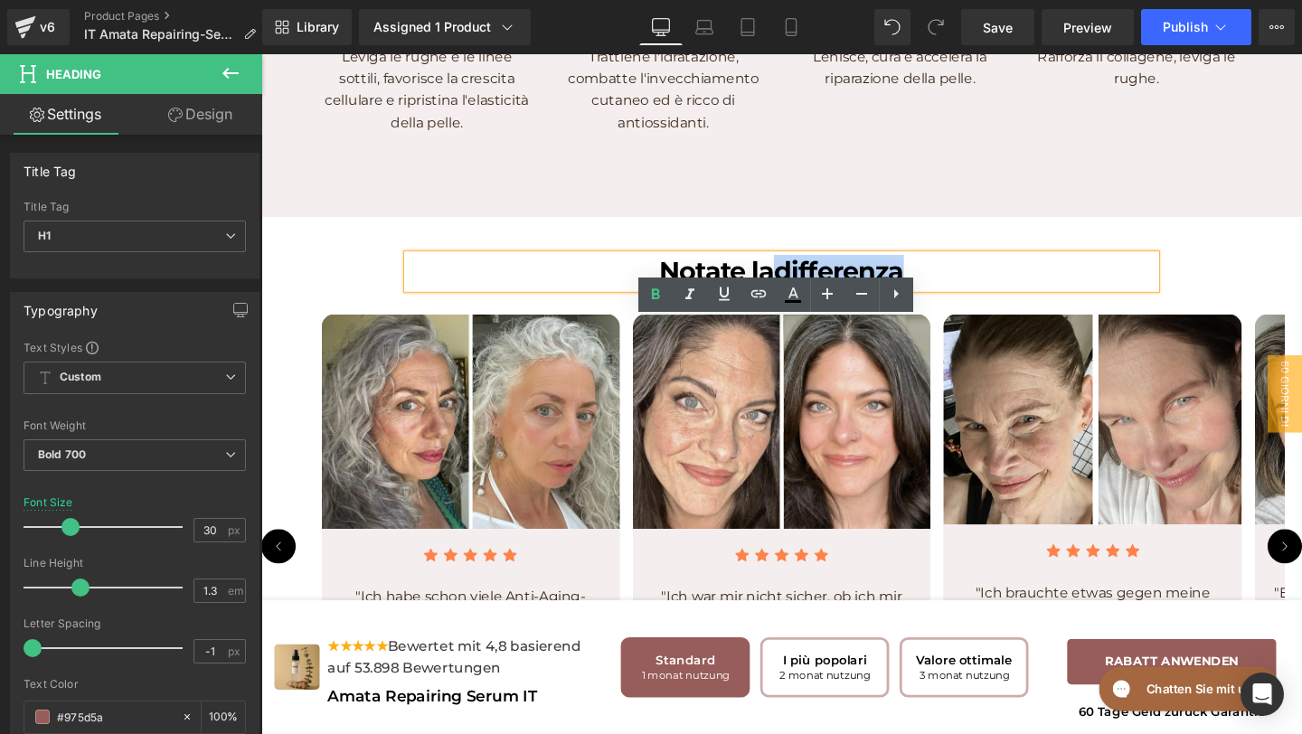
drag, startPoint x: 963, startPoint y: 355, endPoint x: 807, endPoint y: 357, distance: 156.5
click at [807, 300] on h1 "Notate la differenza" at bounding box center [808, 282] width 787 height 35
click at [801, 286] on icon at bounding box center [793, 295] width 22 height 22
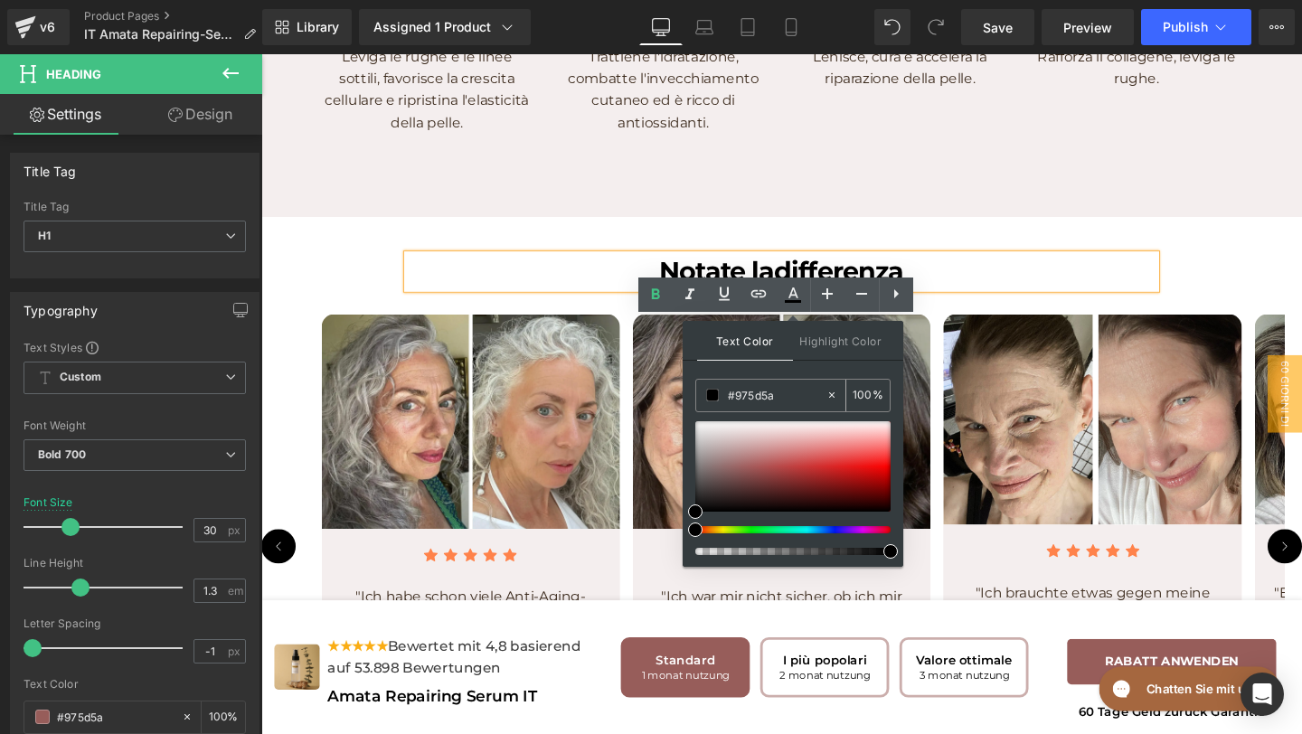
click at [785, 394] on input "#975d5a" at bounding box center [777, 395] width 98 height 20
click at [831, 393] on icon at bounding box center [832, 395] width 13 height 13
drag, startPoint x: 793, startPoint y: 396, endPoint x: 730, endPoint y: 393, distance: 63.4
click at [732, 393] on input "none" at bounding box center [777, 395] width 98 height 20
paste input "#975d5a"
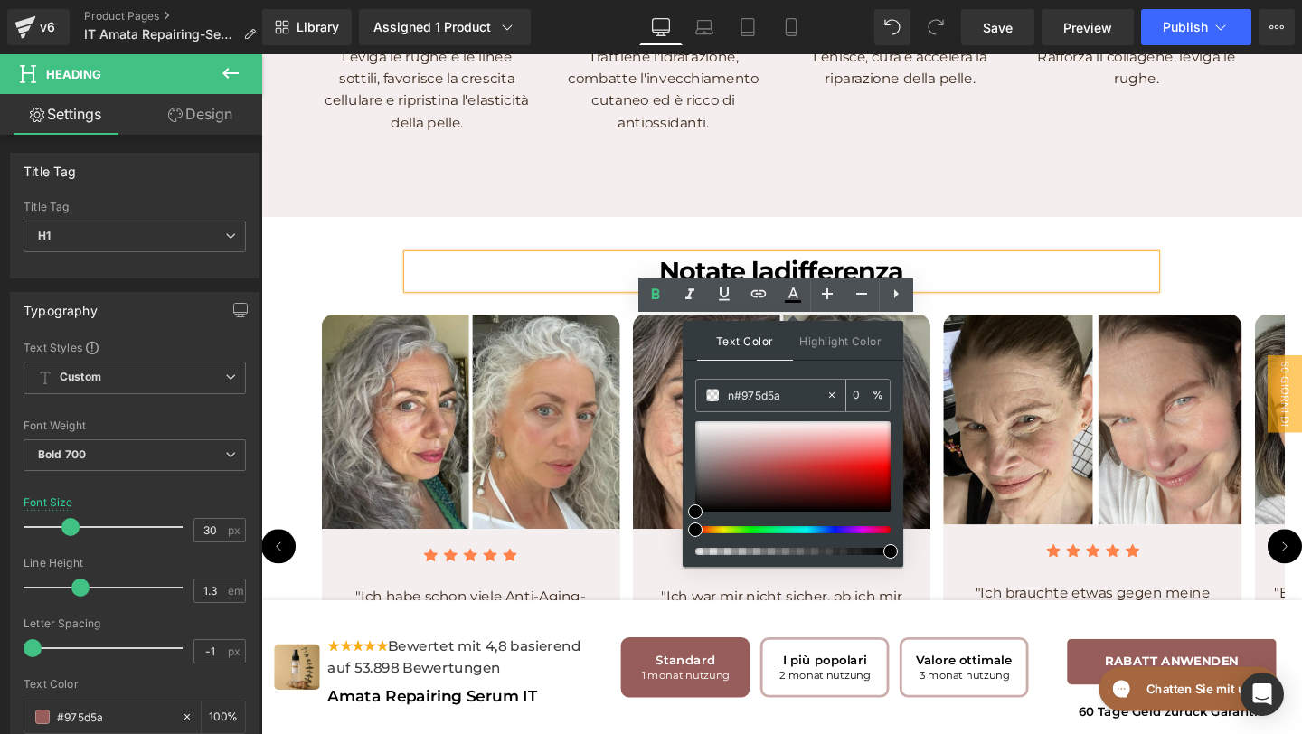
click at [734, 394] on input "n#975d5a" at bounding box center [777, 395] width 98 height 20
type input "#975d5a"
click at [786, 296] on icon at bounding box center [793, 295] width 22 height 22
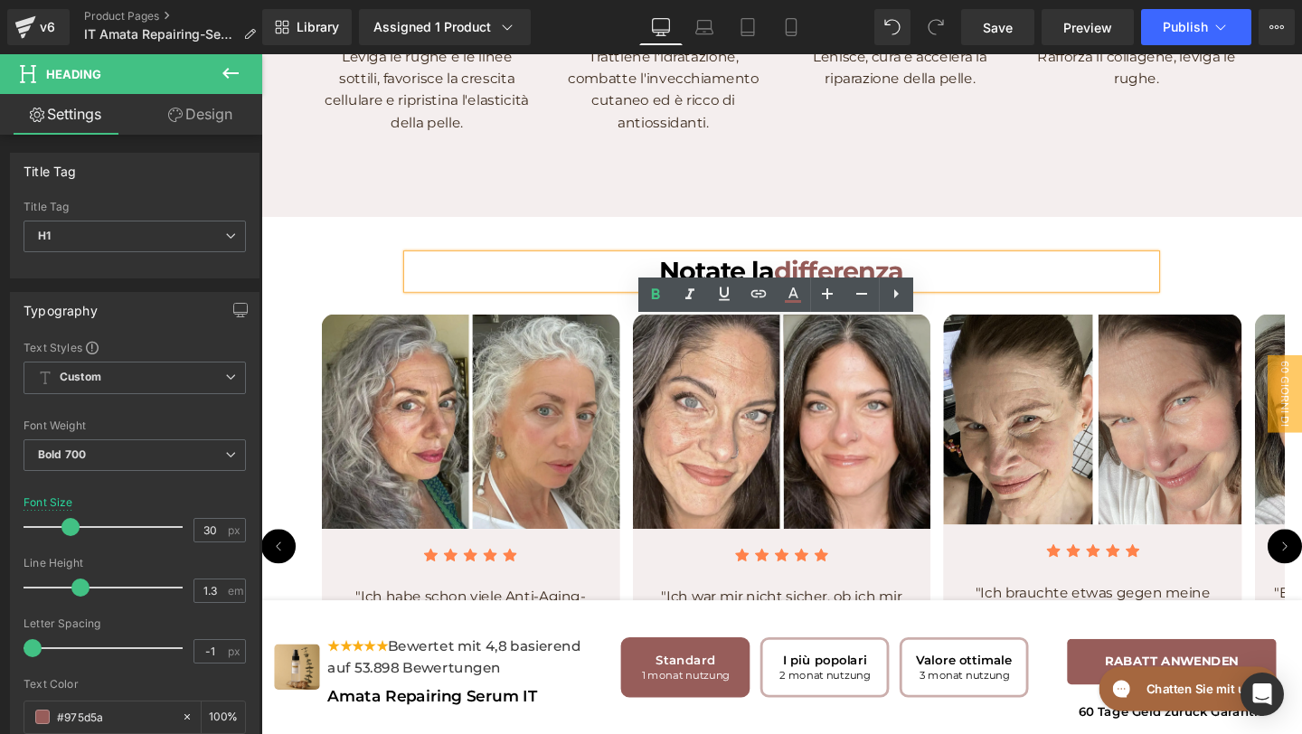
click at [828, 198] on div "Image Bava di lumaca Heading Leviga le rughe e le linee sottili, favorisce la c…" at bounding box center [808, 37] width 995 height 321
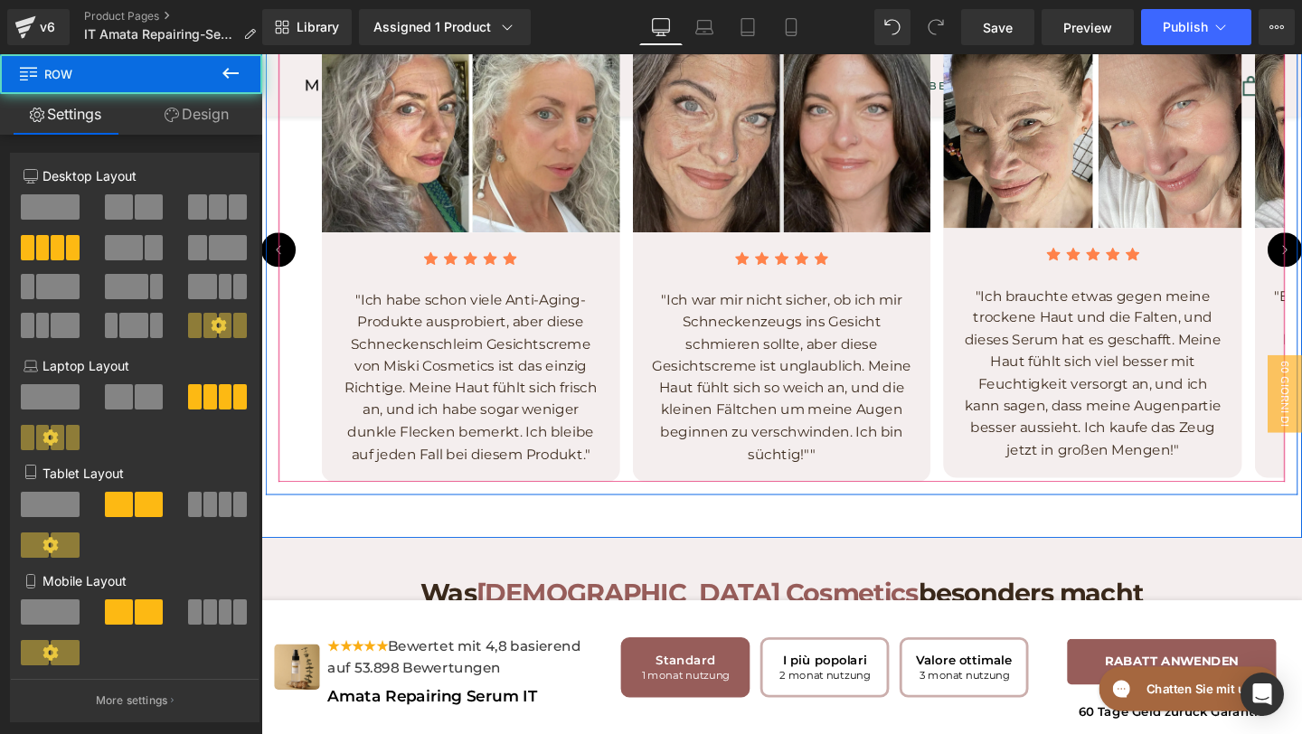
scroll to position [4938, 0]
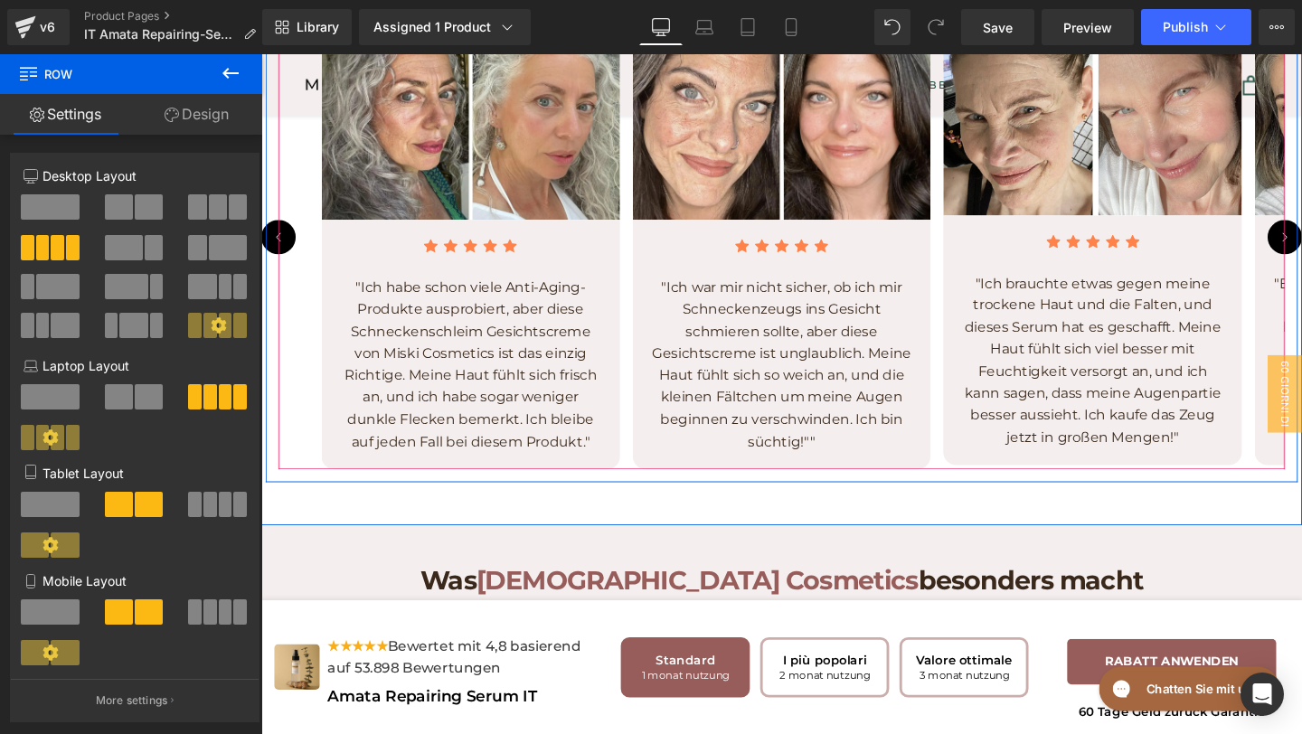
click at [564, 474] on p ""Ich habe schon viele Anti-Aging-Produkte ausprobiert, aber diese Schneckenschl…" at bounding box center [482, 381] width 278 height 185
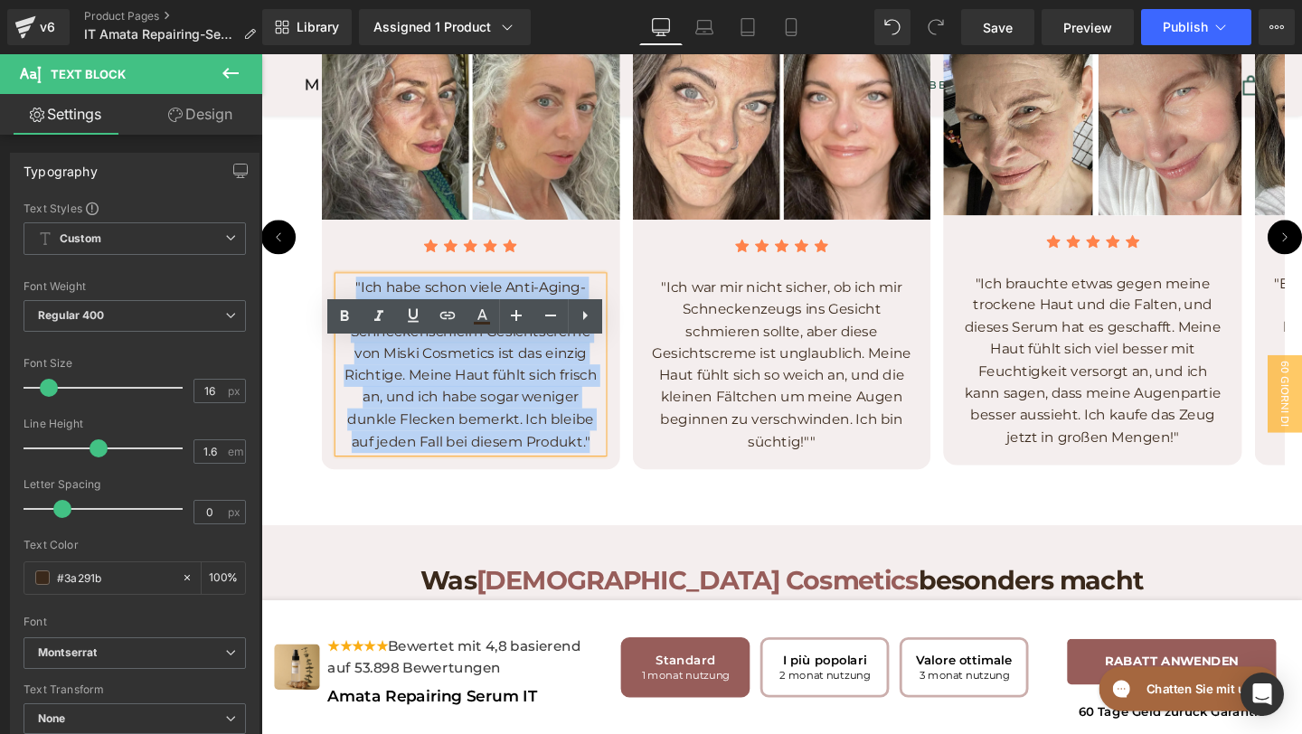
drag, startPoint x: 609, startPoint y: 525, endPoint x: 330, endPoint y: 355, distance: 326.8
click at [329, 355] on div "Icon Icon Icon Icon Icon Icon List Hoz "Ich habe schon viele Anti-Aging-Produkt…" at bounding box center [482, 360] width 314 height 262
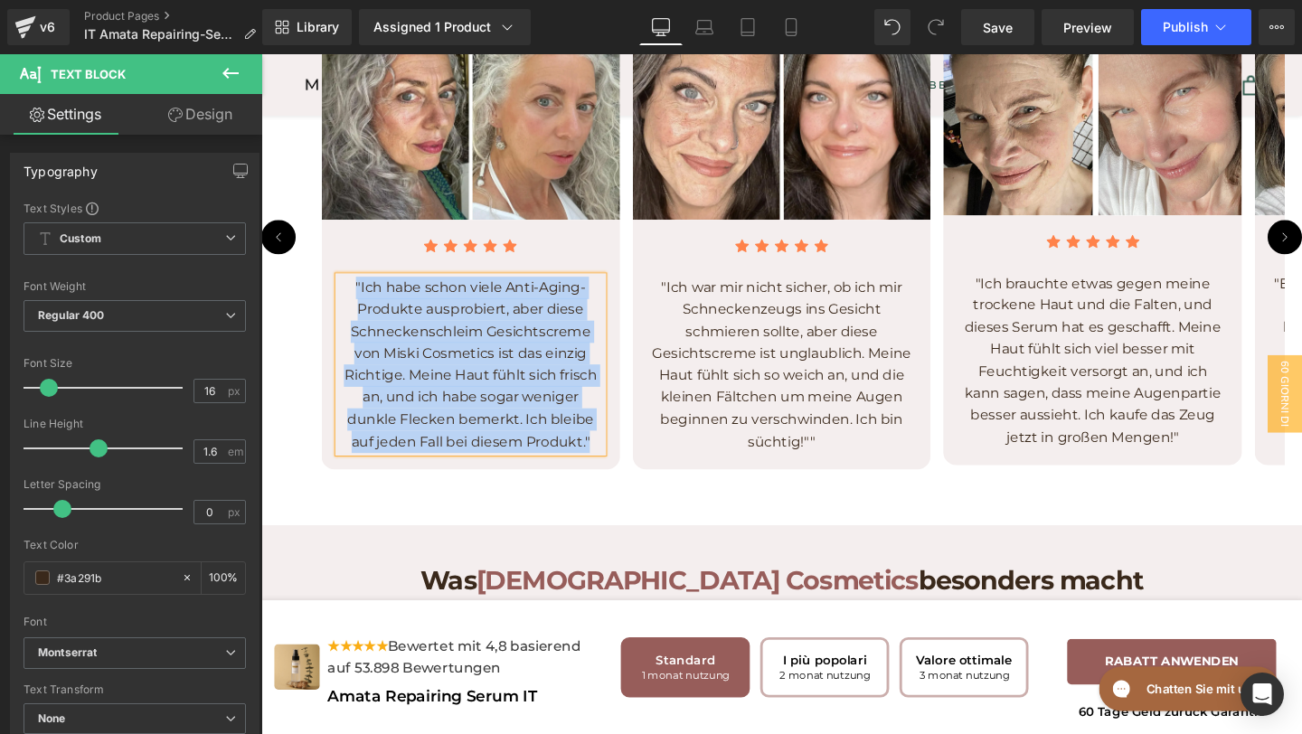
paste div
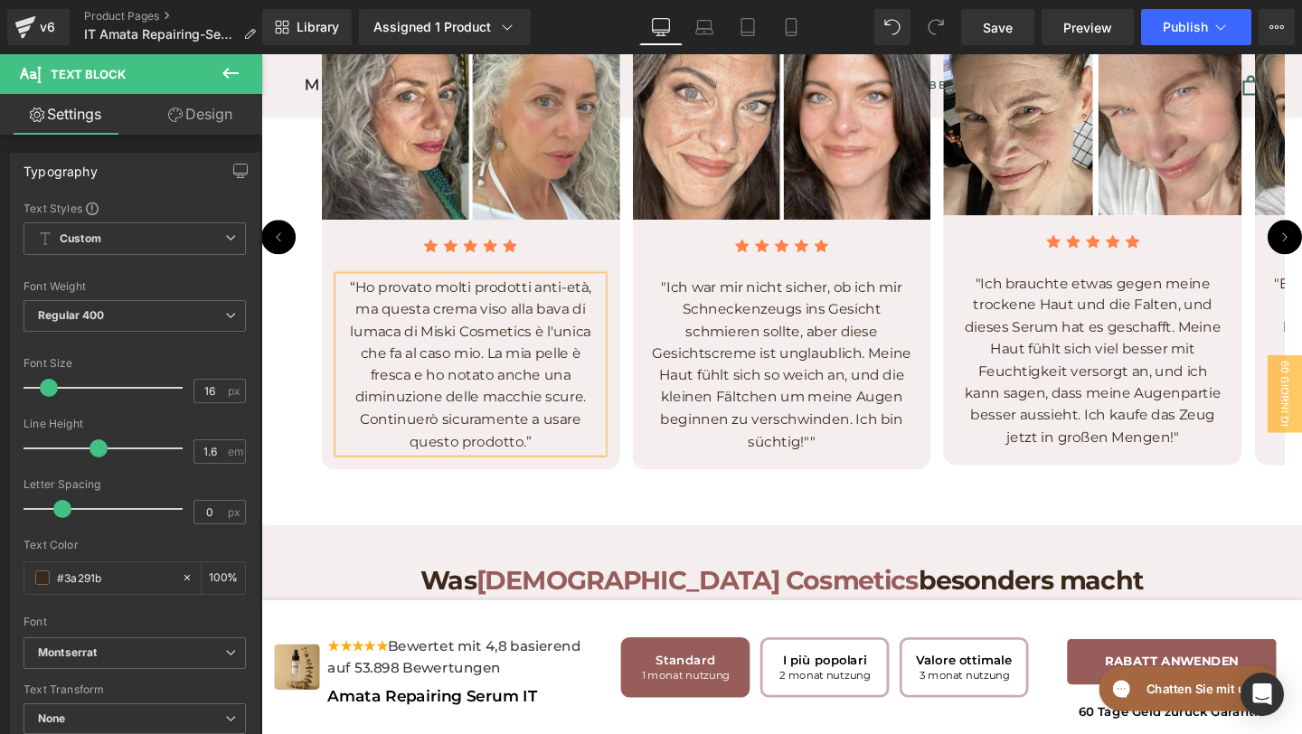
scroll to position [5044, 0]
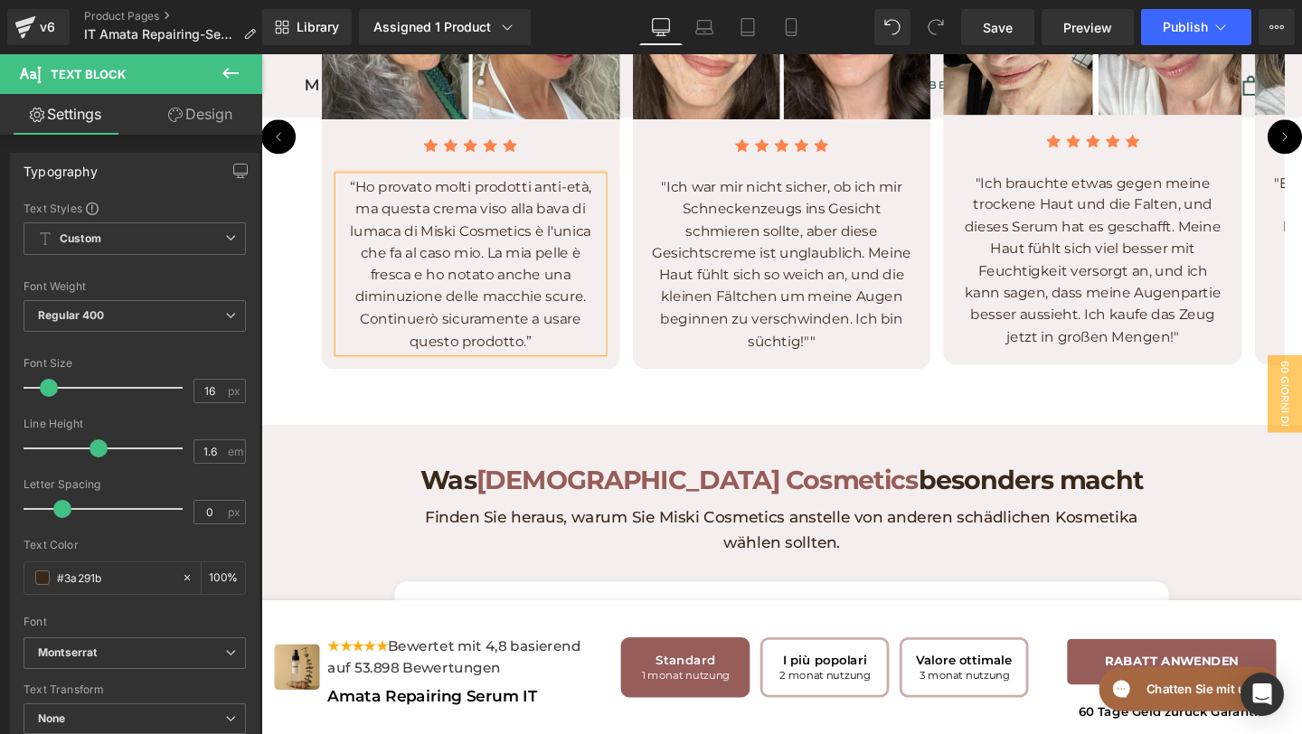
click at [809, 368] on p ""Ich war mir nicht sicher, ob ich mir Schneckenzeugs ins Gesicht schmieren soll…" at bounding box center [809, 275] width 278 height 185
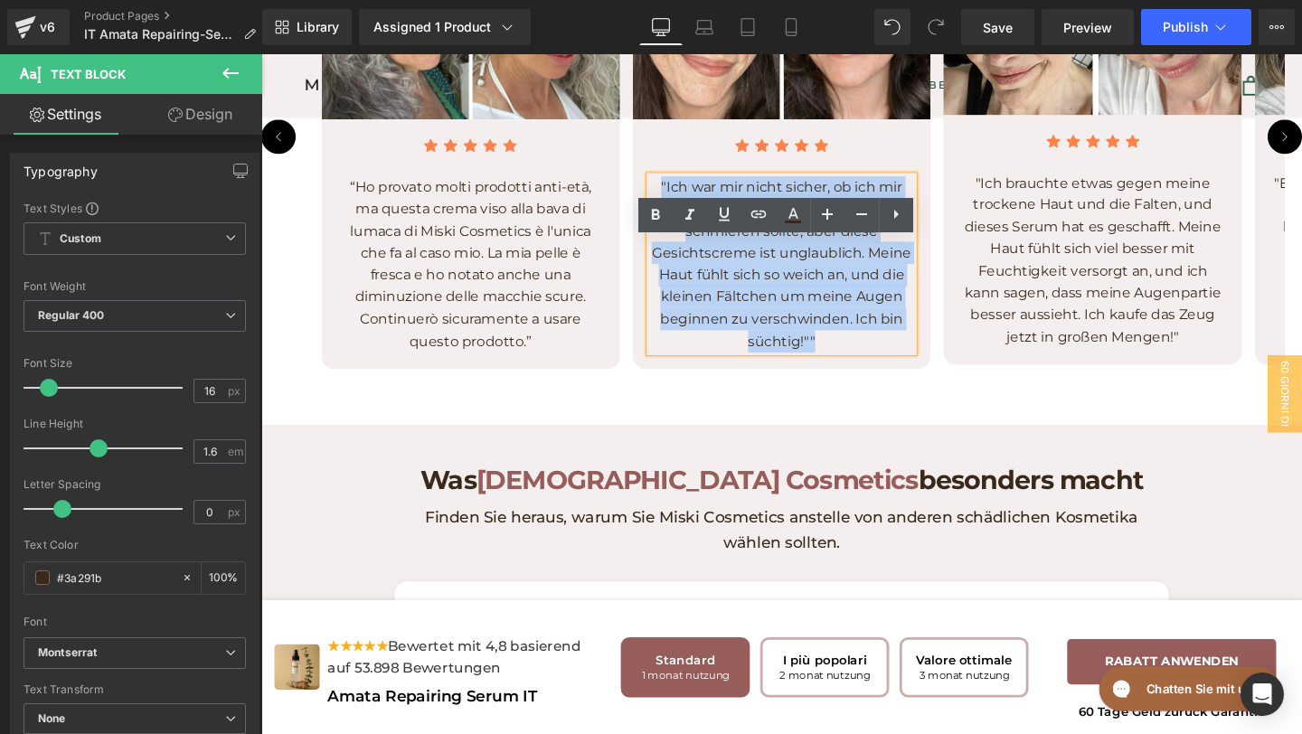
drag, startPoint x: 857, startPoint y: 423, endPoint x: 673, endPoint y: 257, distance: 247.8
click at [672, 257] on p ""Ich war mir nicht sicher, ob ich mir Schneckenzeugs ins Gesicht schmieren soll…" at bounding box center [809, 275] width 278 height 185
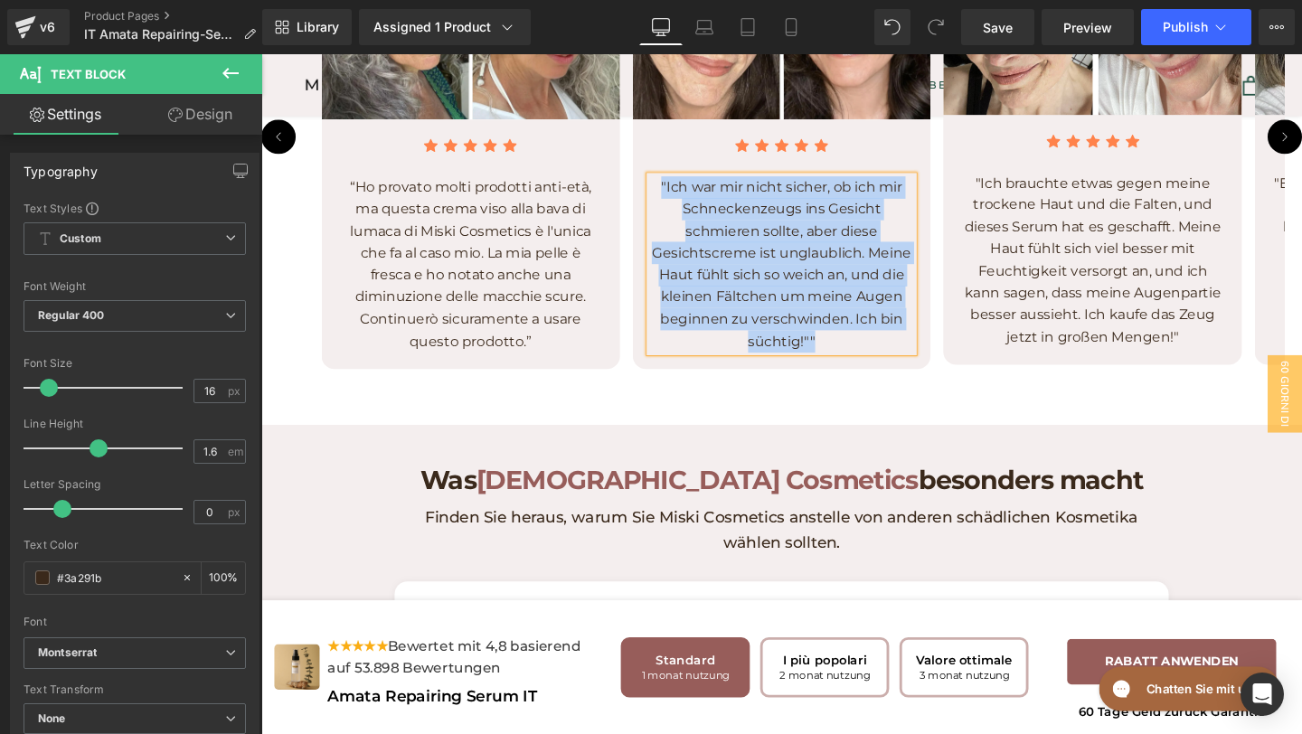
paste div
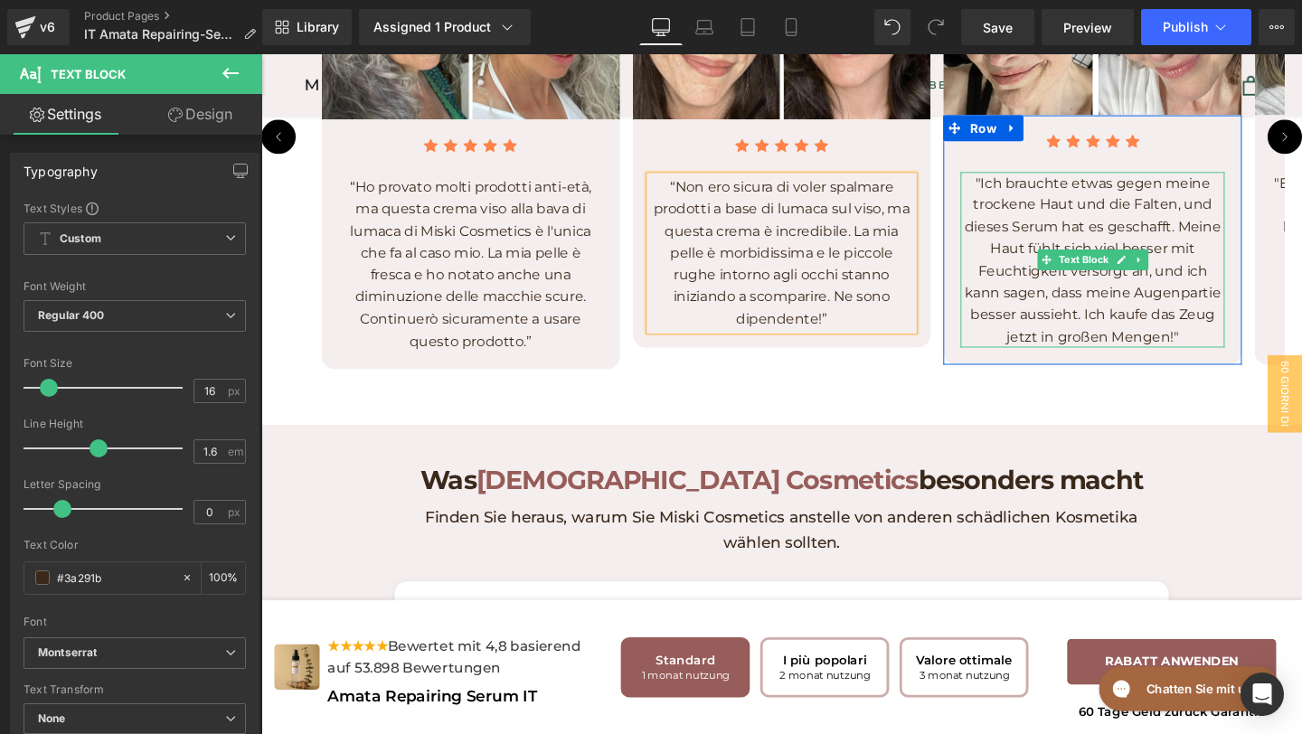
click at [1220, 364] on p ""Ich brauchte etwas gegen meine trockene Haut und die Falten, und dieses Serum …" at bounding box center [1136, 270] width 278 height 185
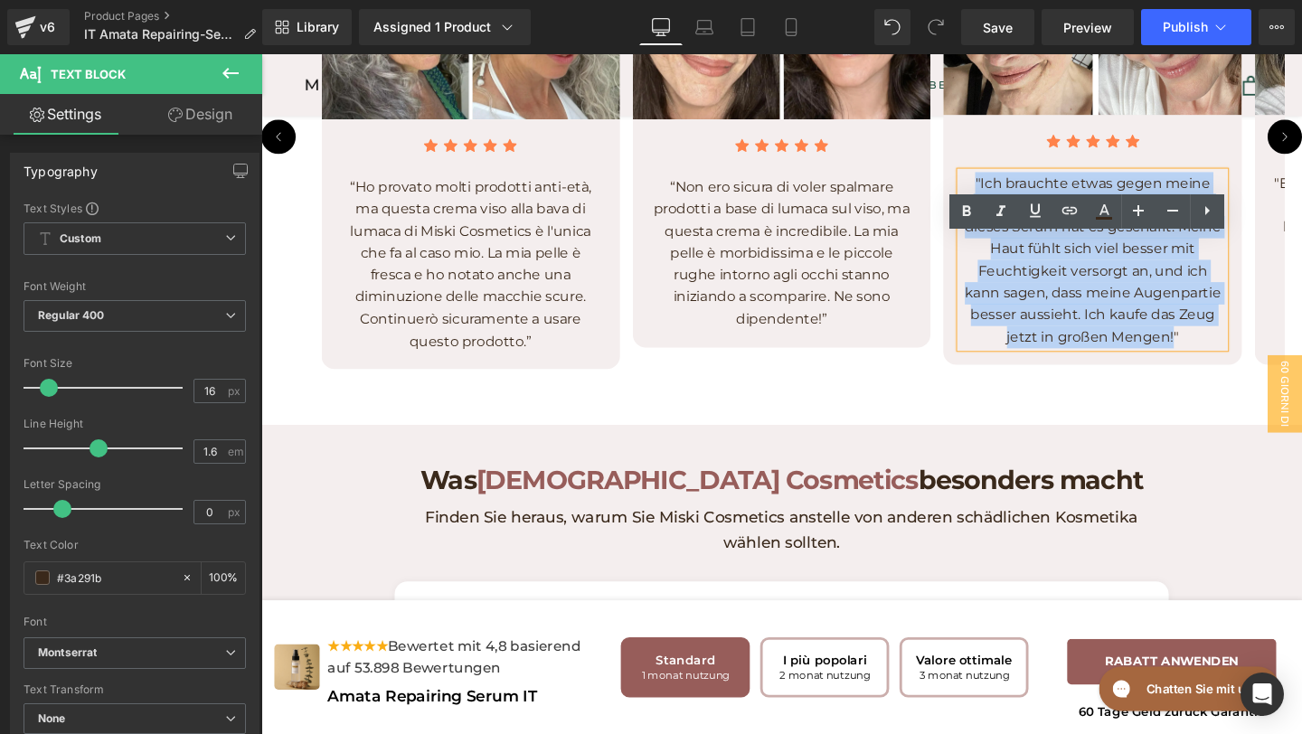
drag, startPoint x: 1223, startPoint y: 412, endPoint x: 1009, endPoint y: 251, distance: 267.4
click at [1009, 251] on p ""Ich brauchte etwas gegen meine trockene Haut und die Falten, und dieses Serum …" at bounding box center [1136, 270] width 278 height 185
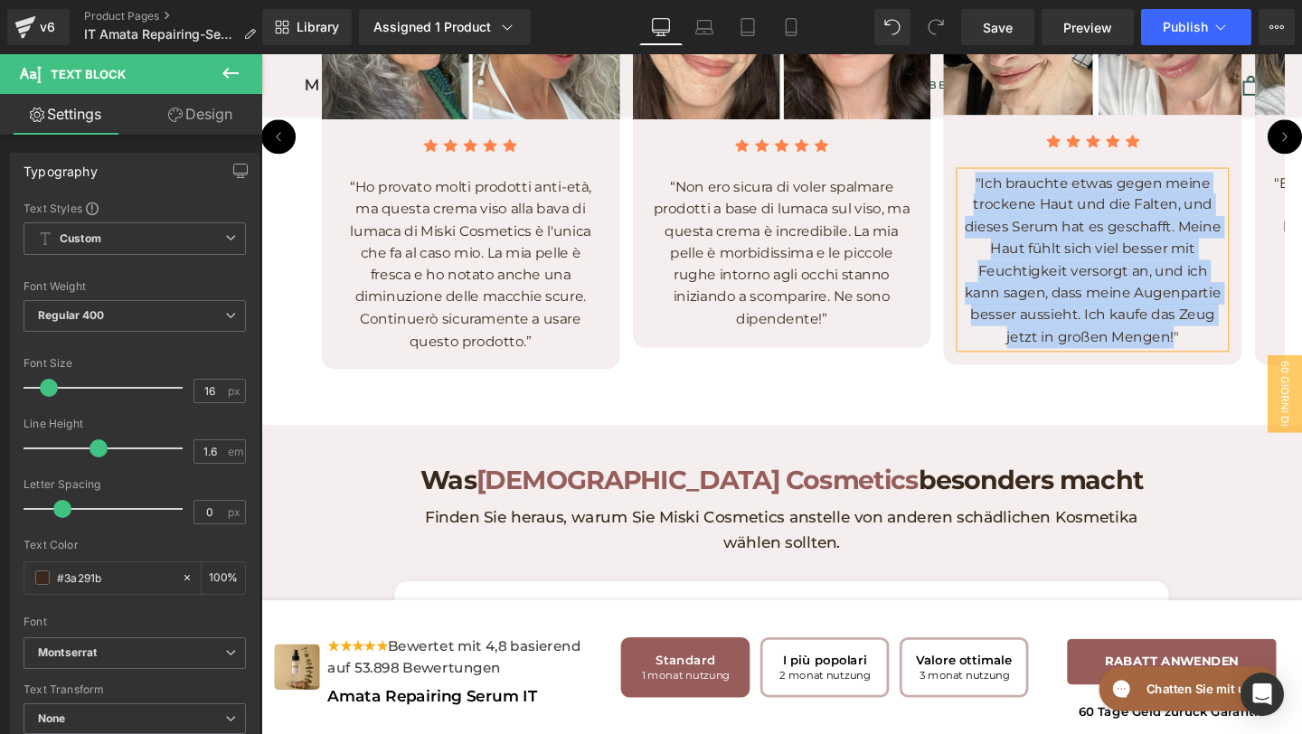
paste div
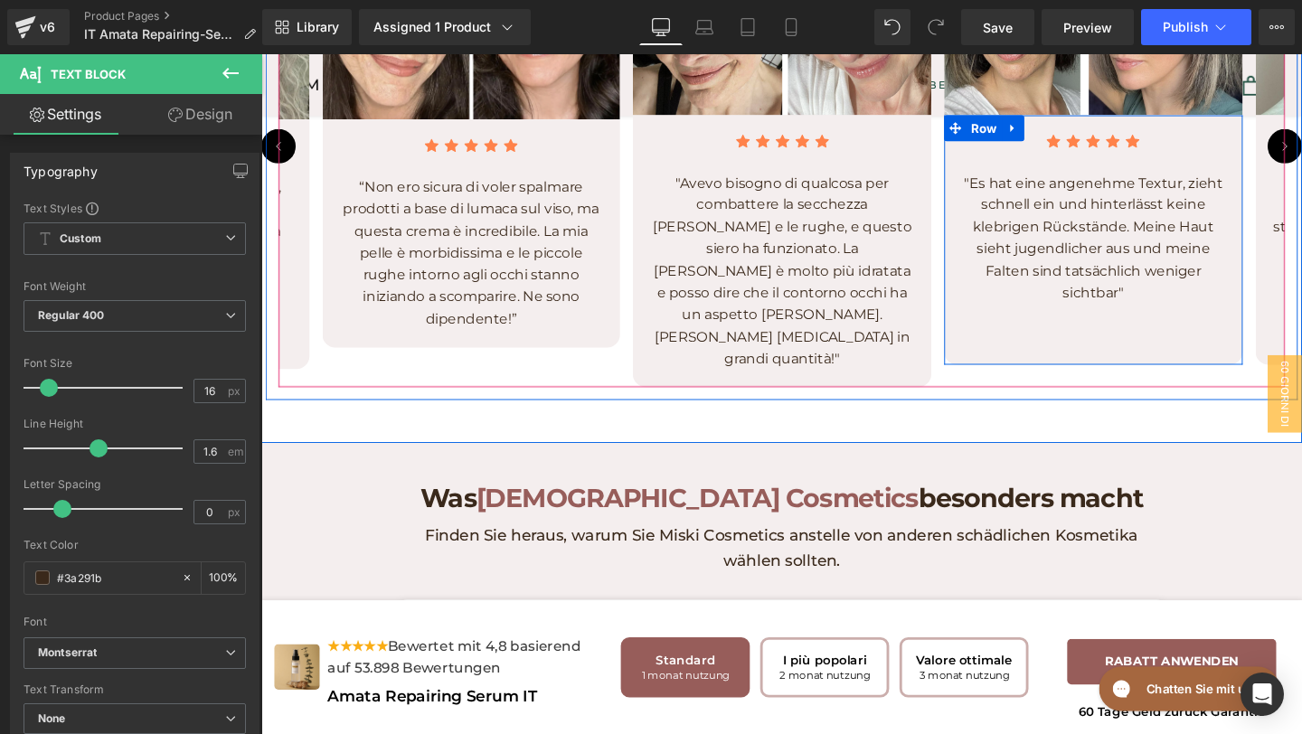
click at [1164, 340] on p at bounding box center [1137, 329] width 278 height 24
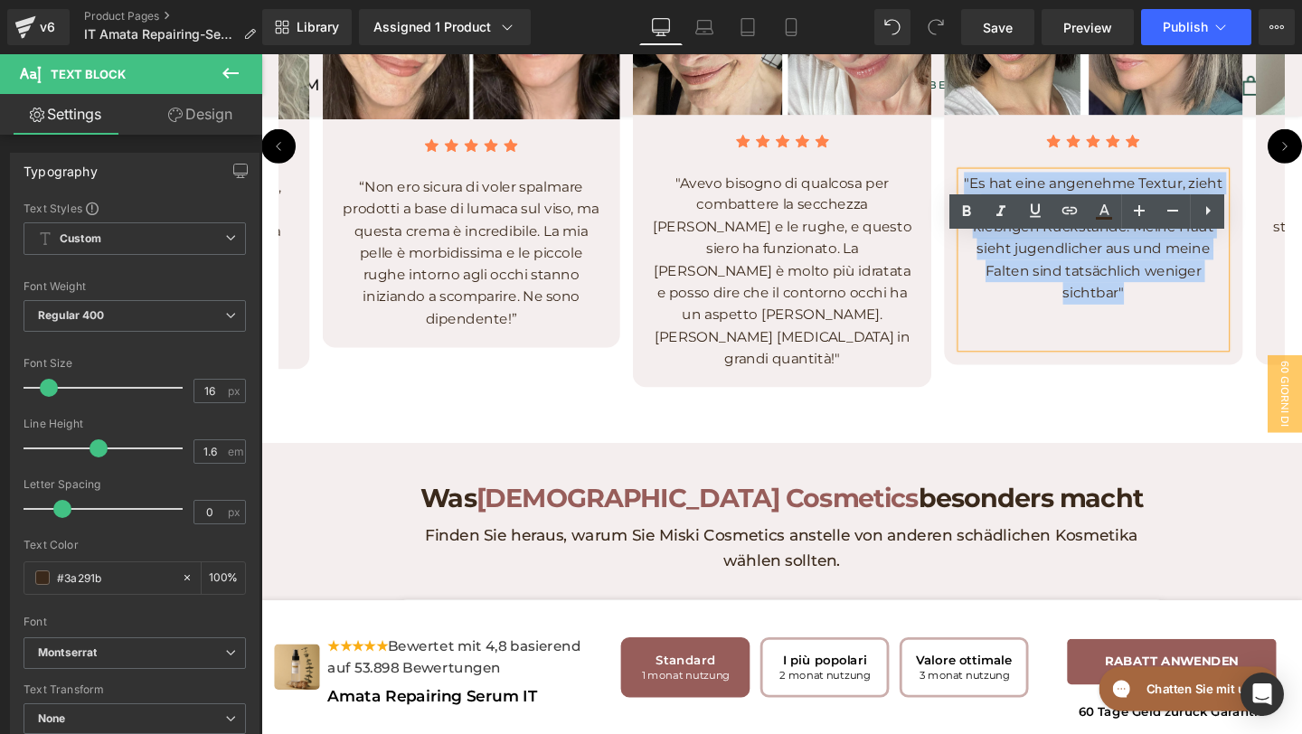
drag, startPoint x: 1186, startPoint y: 369, endPoint x: 1004, endPoint y: 252, distance: 216.0
click at [1004, 252] on p ""Es hat eine angenehme Textur, zieht schnell ein und hinterlässt keine klebrige…" at bounding box center [1137, 247] width 278 height 139
paste div
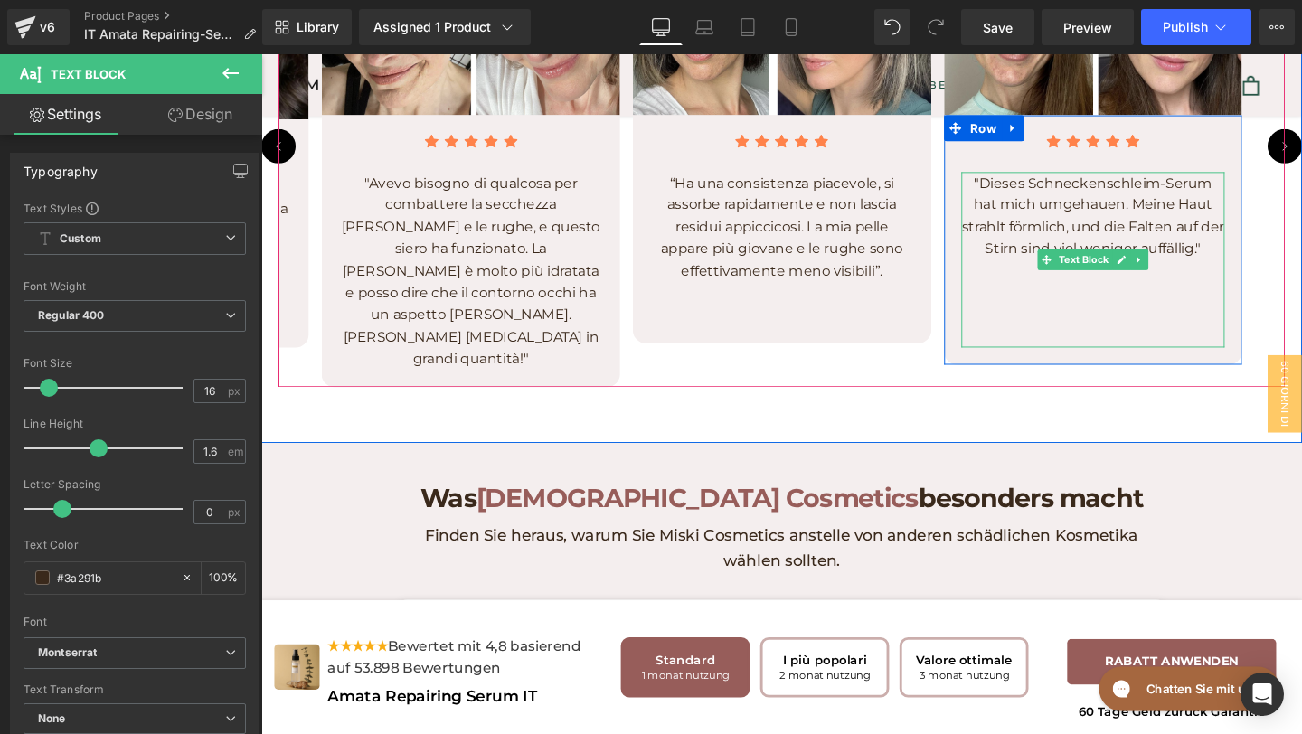
click at [1193, 281] on link at bounding box center [1185, 271] width 19 height 22
click at [1221, 270] on p ""Dieses Schneckenschleim-Serum hat mich umgehauen. Meine Haut strahlt förmlich,…" at bounding box center [1137, 224] width 278 height 92
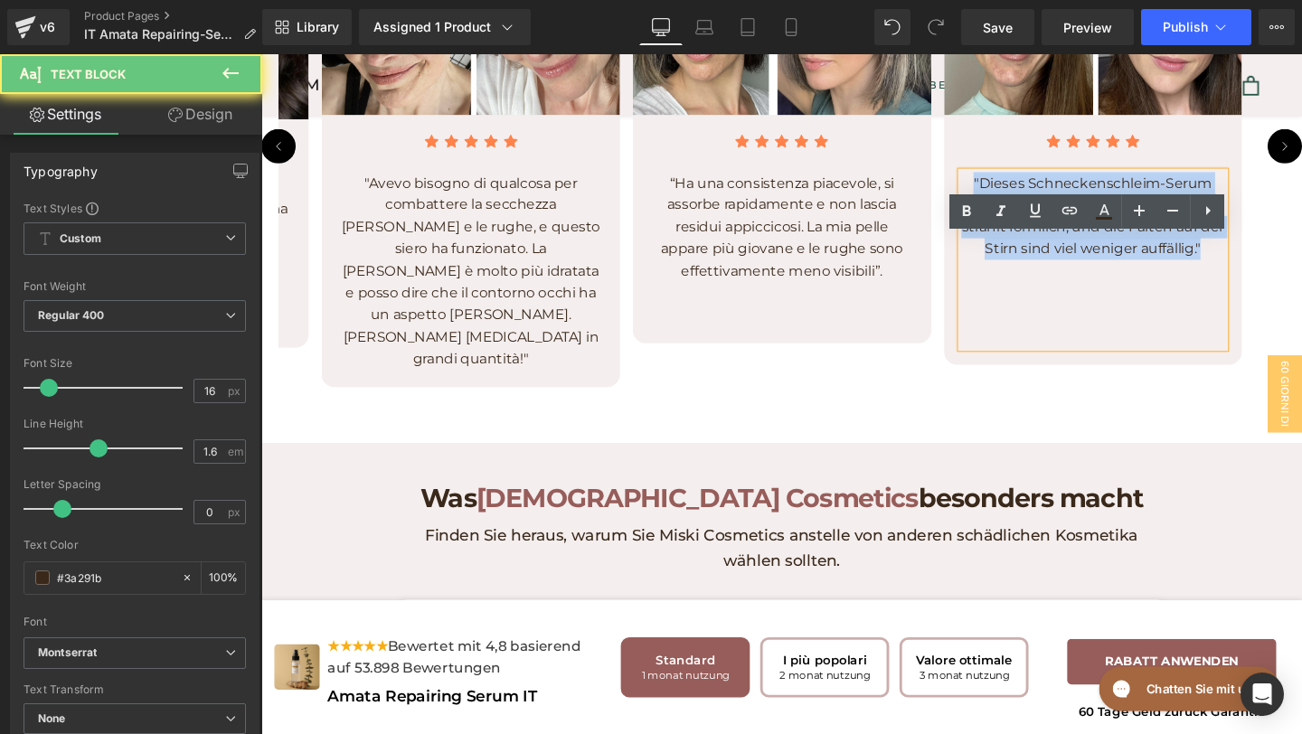
drag, startPoint x: 1240, startPoint y: 324, endPoint x: 996, endPoint y: 243, distance: 257.1
click at [998, 241] on div ""Dieses Schneckenschleim-Serum hat mich umgehauen. Meine Haut strahlt förmlich,…" at bounding box center [1137, 270] width 278 height 185
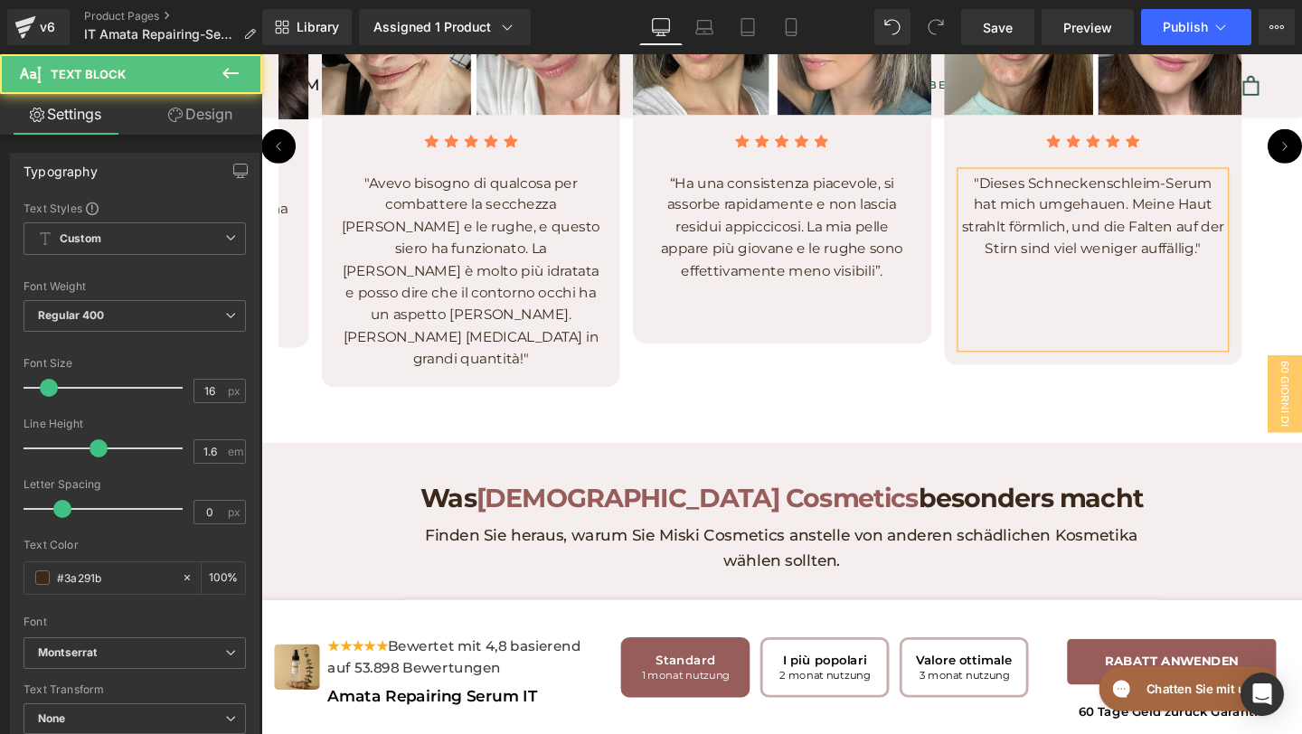
click at [1197, 270] on p ""Dieses Schneckenschleim-Serum hat mich umgehauen. Meine Haut strahlt förmlich,…" at bounding box center [1137, 224] width 278 height 92
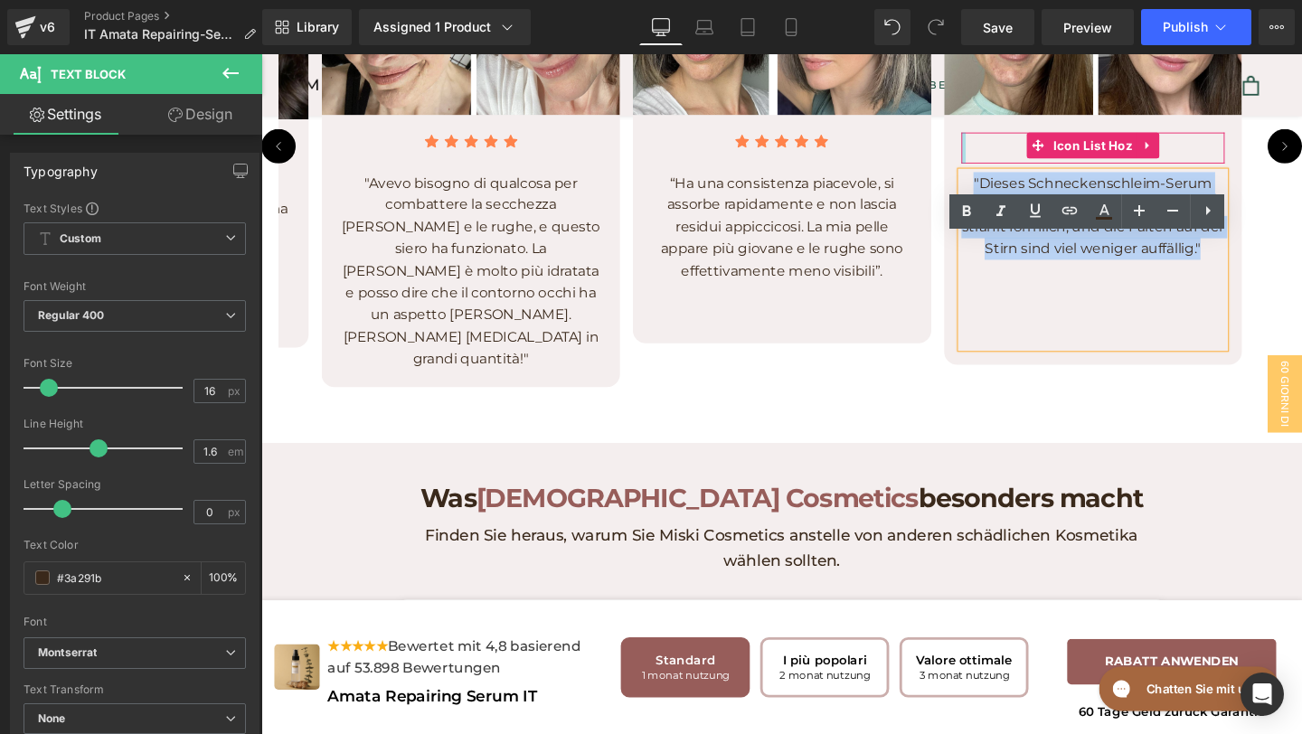
drag, startPoint x: 1235, startPoint y: 337, endPoint x: 999, endPoint y: 234, distance: 256.8
click at [999, 234] on div "Icon Icon Icon Icon Icon Icon List Hoz "Dieses Schneckenschleim-Serum hat mich …" at bounding box center [1137, 250] width 278 height 226
paste div
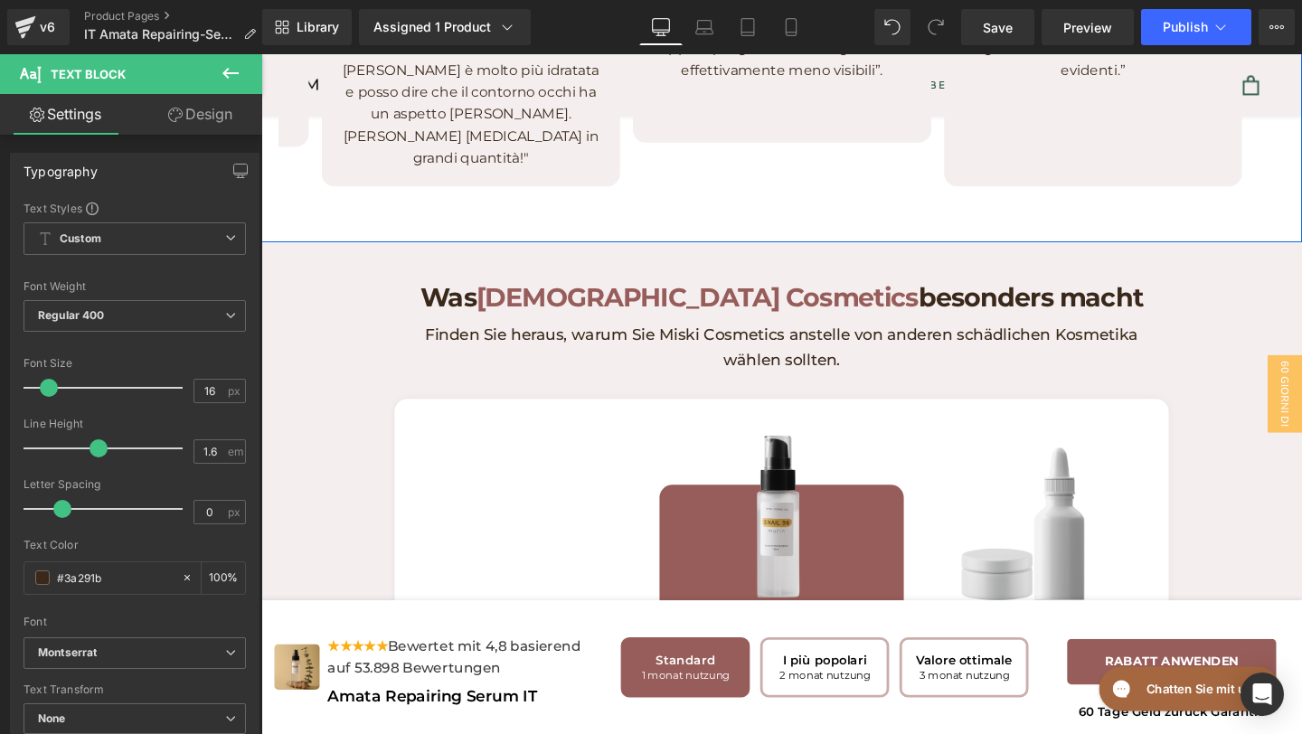
scroll to position [5277, 0]
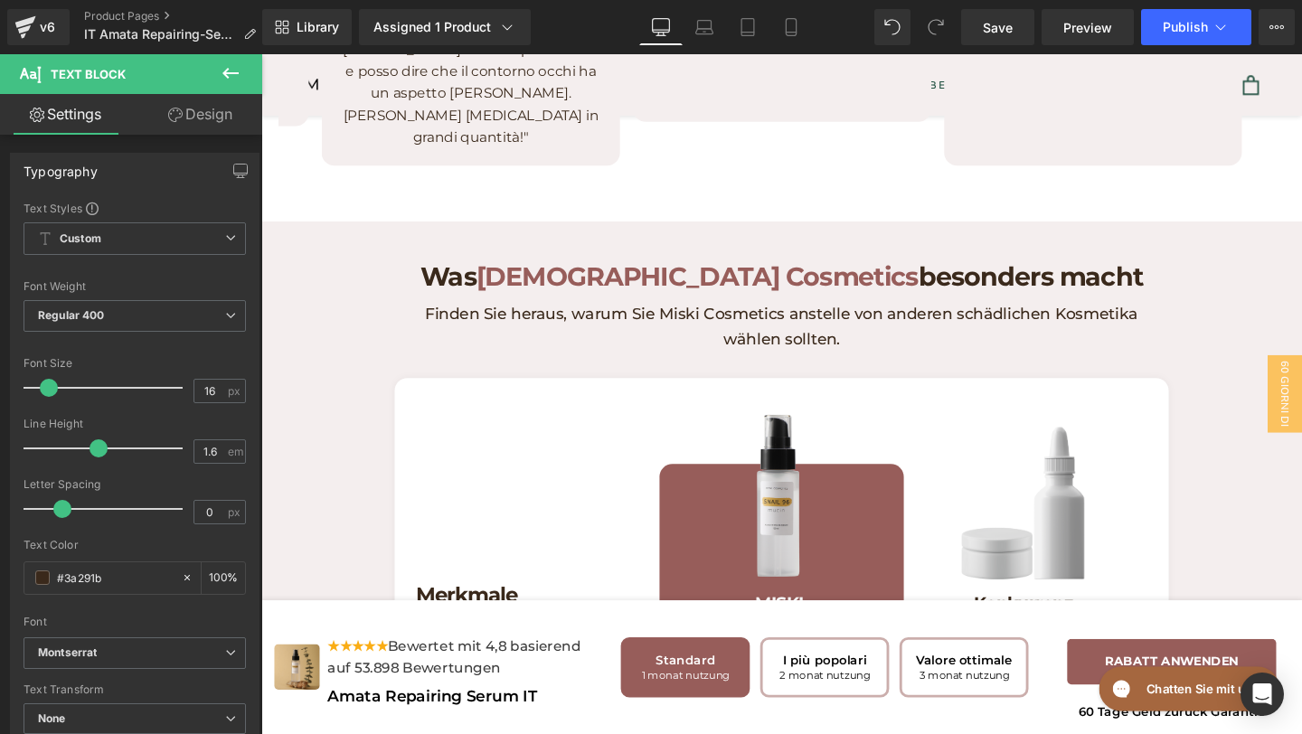
click at [1019, 307] on h1 "Was Miski Cosmetics besonders macht" at bounding box center [808, 288] width 787 height 35
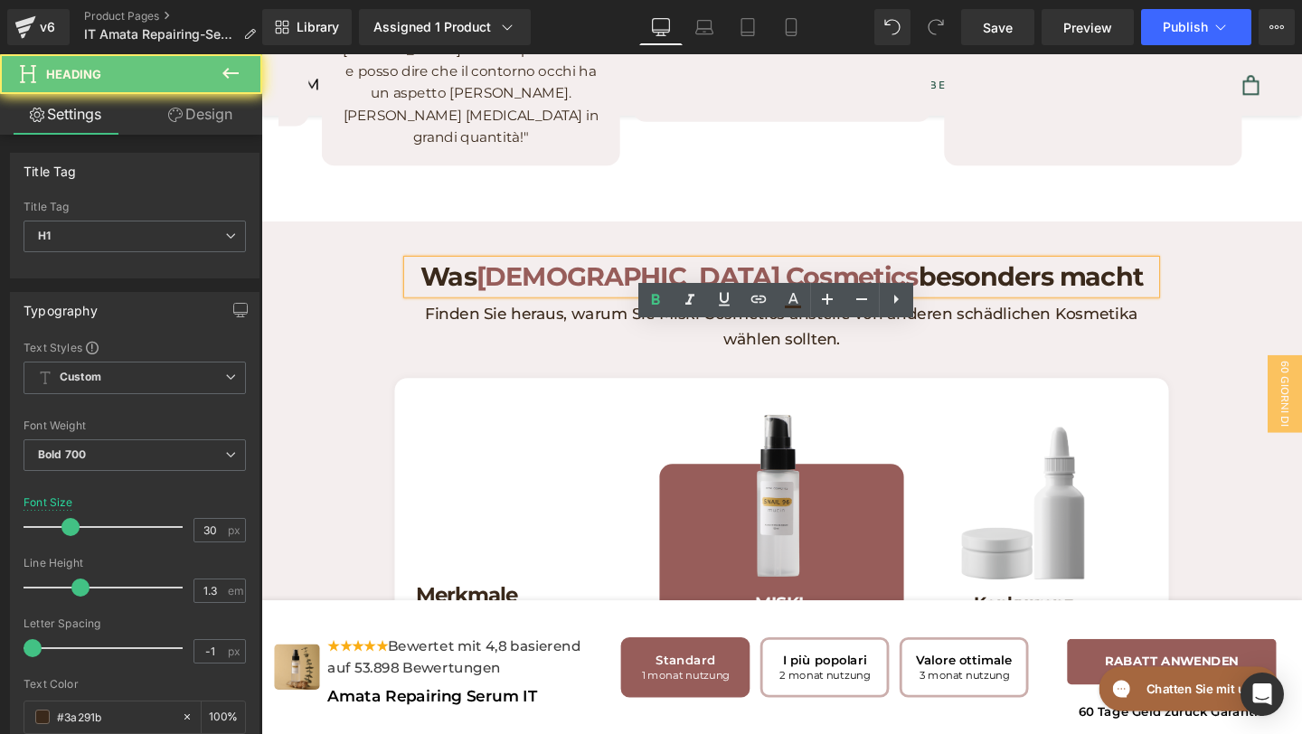
drag, startPoint x: 1084, startPoint y: 355, endPoint x: 445, endPoint y: 352, distance: 639.5
click at [445, 307] on h1 "Was Miski Cosmetics besonders macht" at bounding box center [808, 288] width 787 height 35
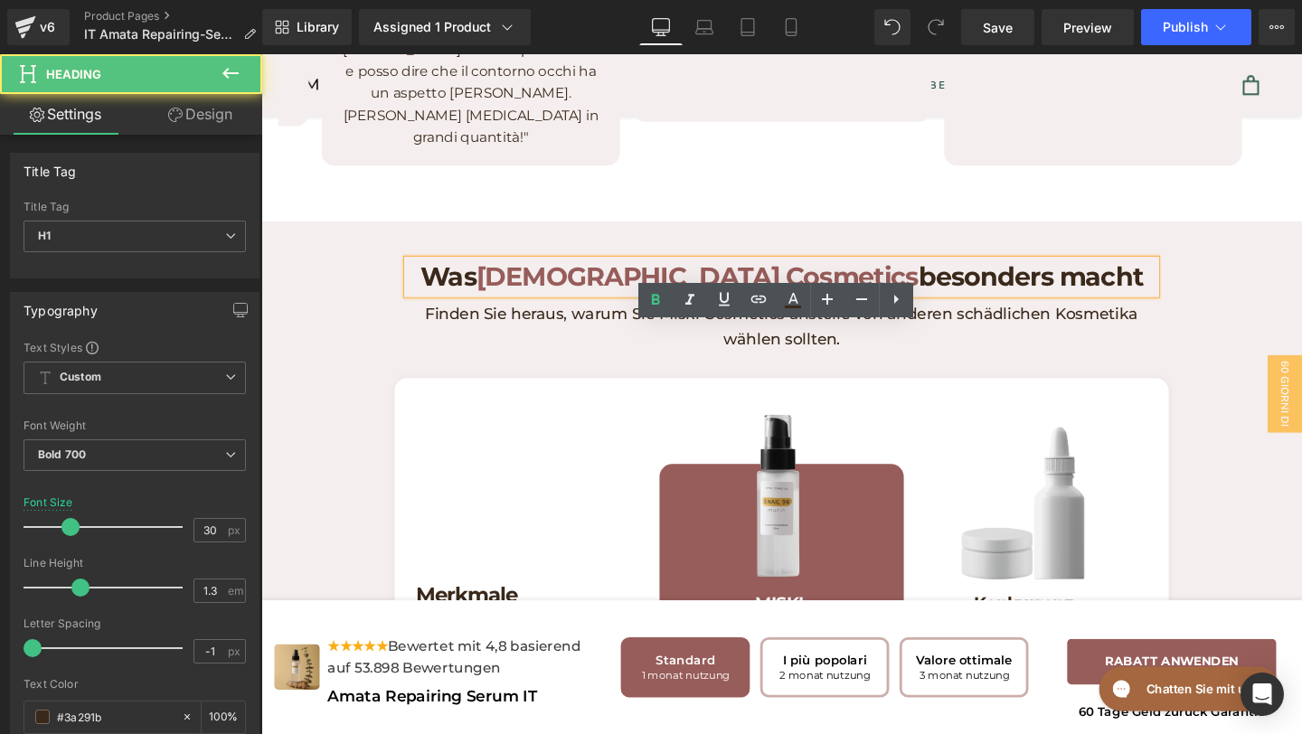
click at [511, 307] on h1 "Was Miski Cosmetics besonders macht" at bounding box center [808, 288] width 787 height 35
paste div
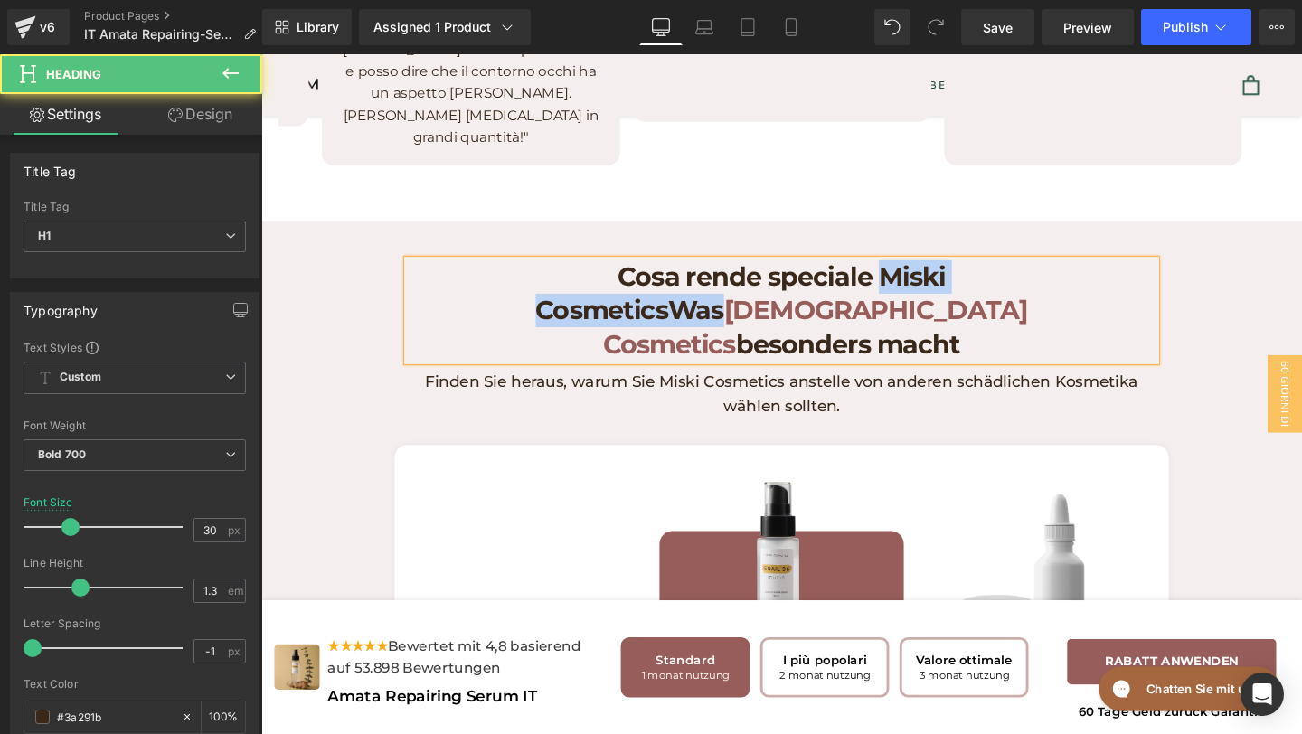
drag, startPoint x: 695, startPoint y: 353, endPoint x: 971, endPoint y: 358, distance: 276.8
click at [971, 363] on h1 "Cosa rende speciale Miski CosmeticsWas Miski Cosmetics besonders macht" at bounding box center [808, 324] width 787 height 106
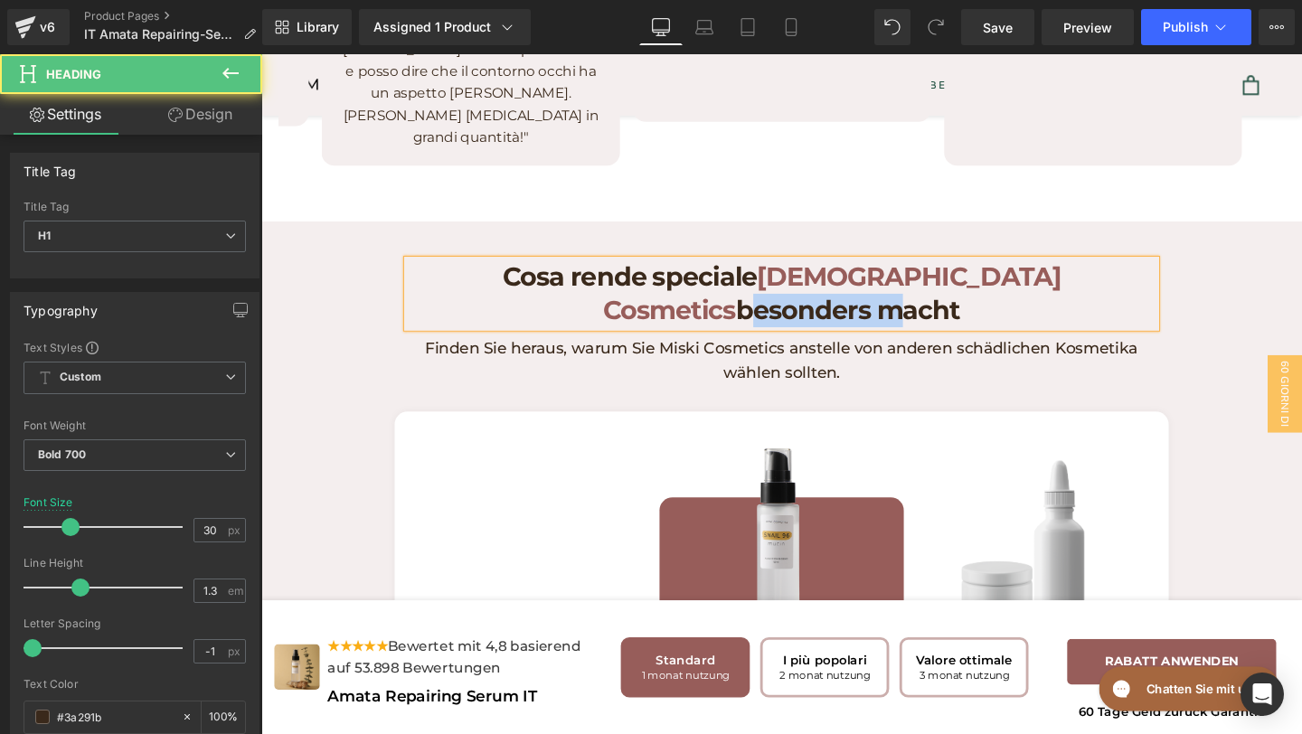
drag, startPoint x: 946, startPoint y: 353, endPoint x: 1250, endPoint y: 353, distance: 303.9
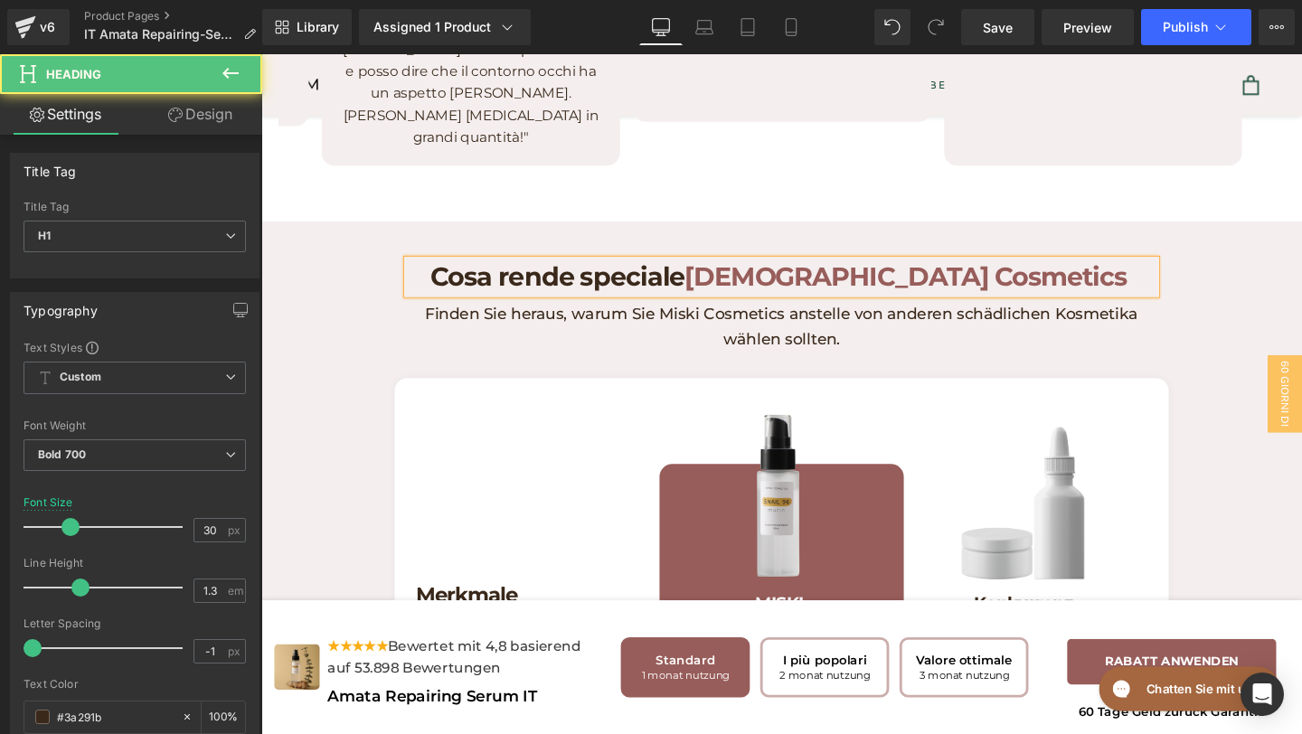
click at [844, 306] on span "[DEMOGRAPHIC_DATA] Cosmetics" at bounding box center [939, 288] width 465 height 33
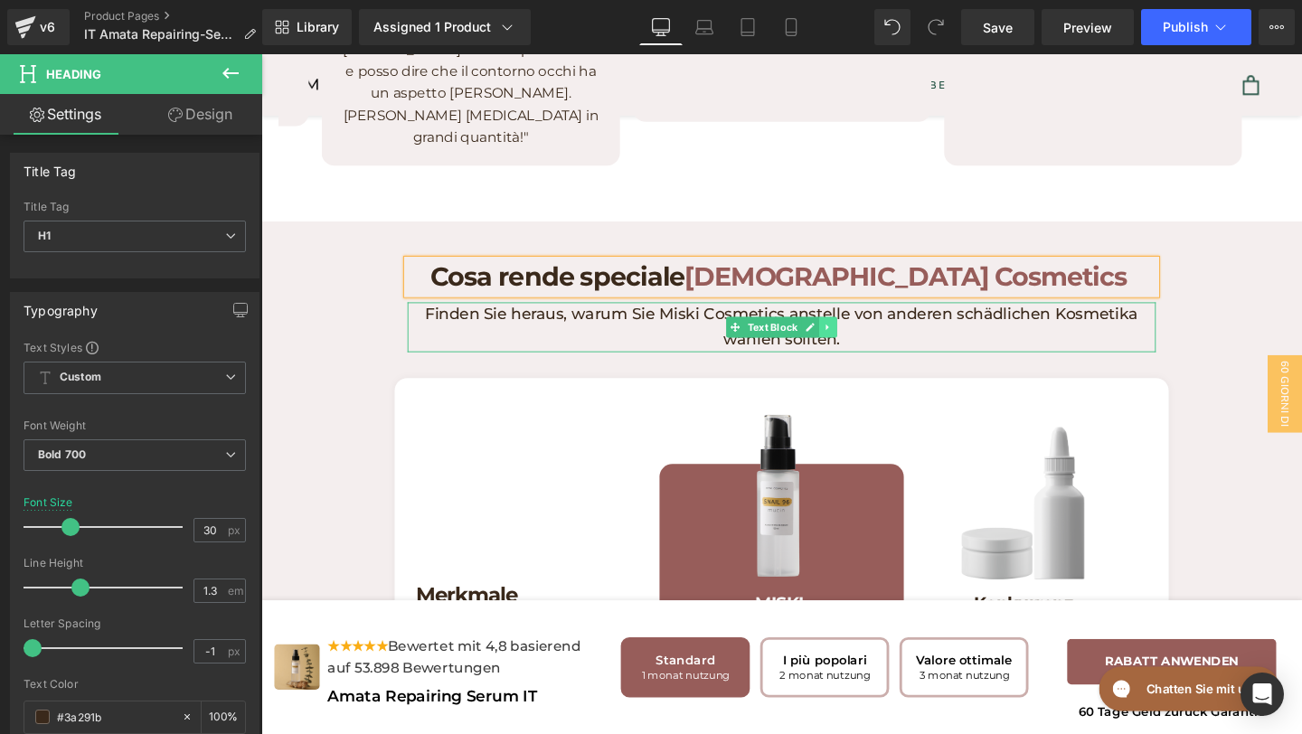
click at [864, 353] on link at bounding box center [857, 342] width 19 height 22
drag, startPoint x: 888, startPoint y: 420, endPoint x: 871, endPoint y: 420, distance: 17.2
click at [871, 353] on ul "Text Block" at bounding box center [808, 342] width 173 height 22
drag, startPoint x: 871, startPoint y: 420, endPoint x: 900, endPoint y: 427, distance: 29.8
click at [900, 368] on div "Finden Sie heraus, warum Sie Miski Cosmetics anstelle von anderen schädlichen K…" at bounding box center [808, 342] width 787 height 52
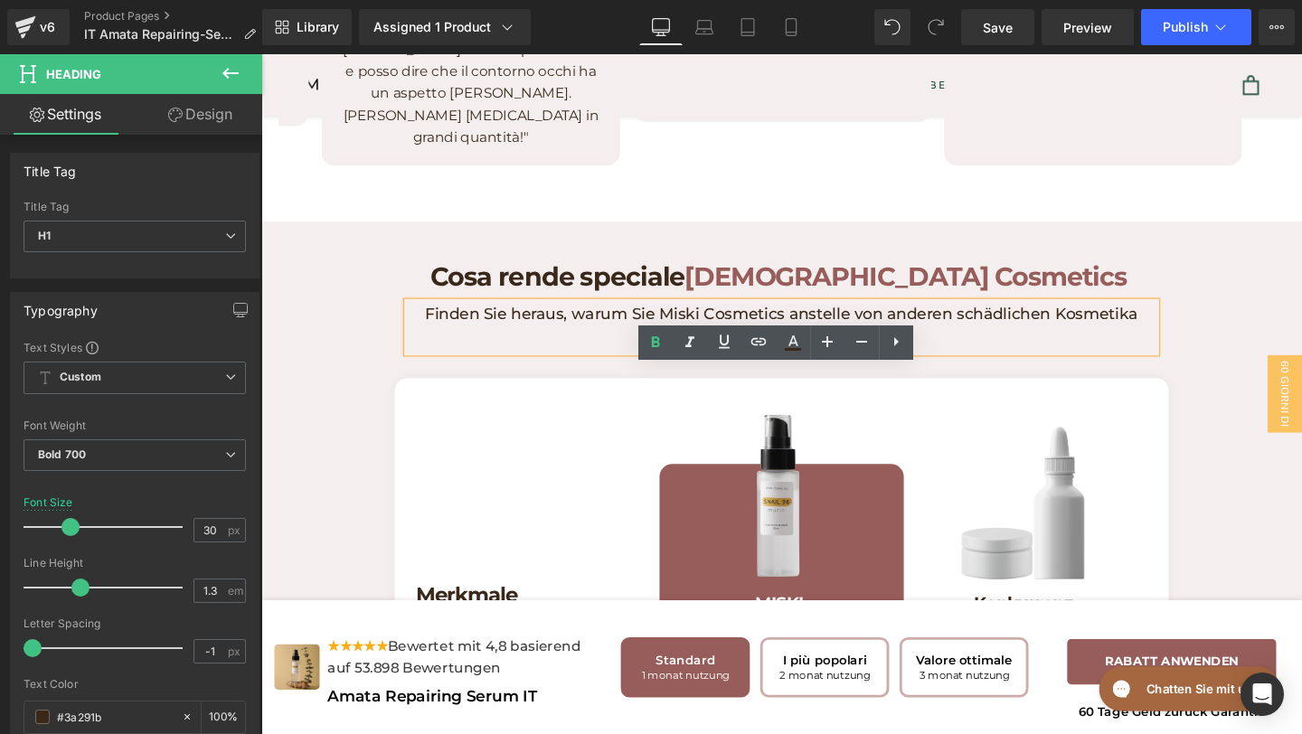
click at [889, 368] on p "Finden Sie heraus, warum Sie Miski Cosmetics anstelle von anderen schädlichen K…" at bounding box center [808, 342] width 787 height 52
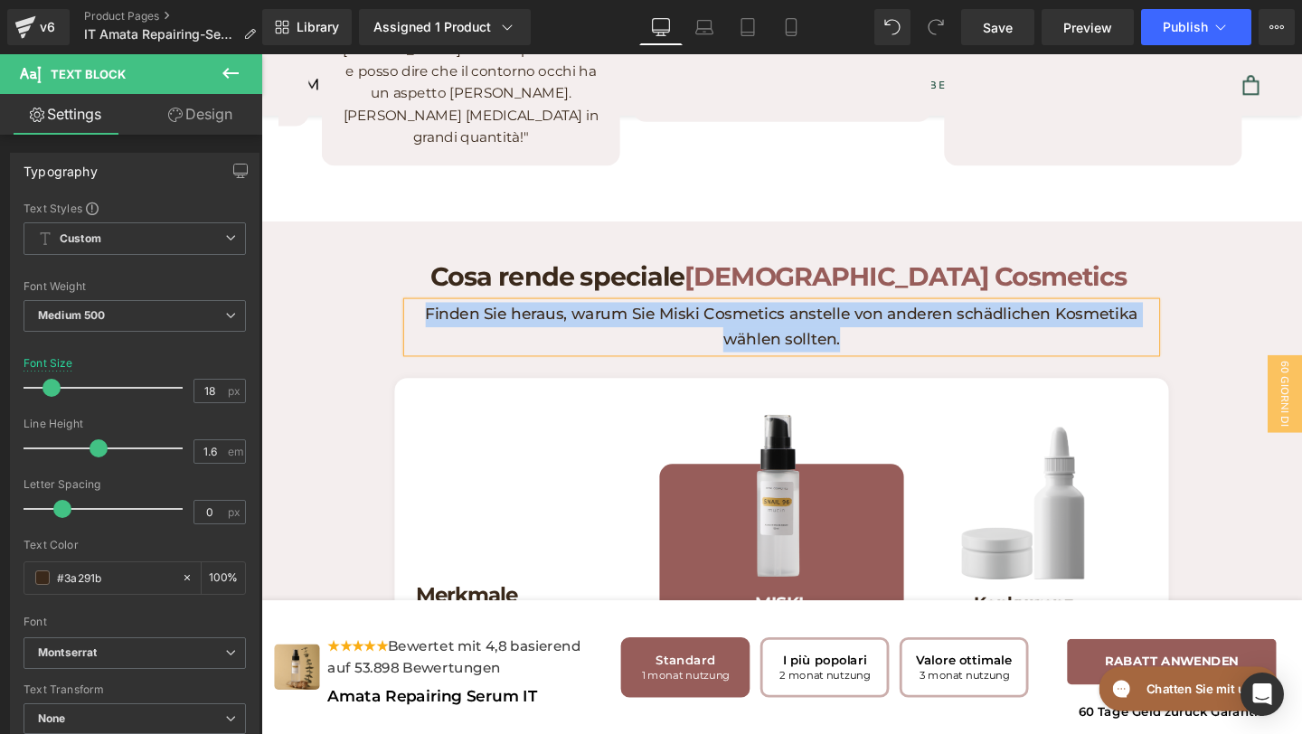
drag, startPoint x: 889, startPoint y: 412, endPoint x: 426, endPoint y: 391, distance: 463.6
click at [426, 368] on p "Finden Sie heraus, warum Sie Miski Cosmetics anstelle von anderen schädlichen K…" at bounding box center [808, 342] width 787 height 52
paste div
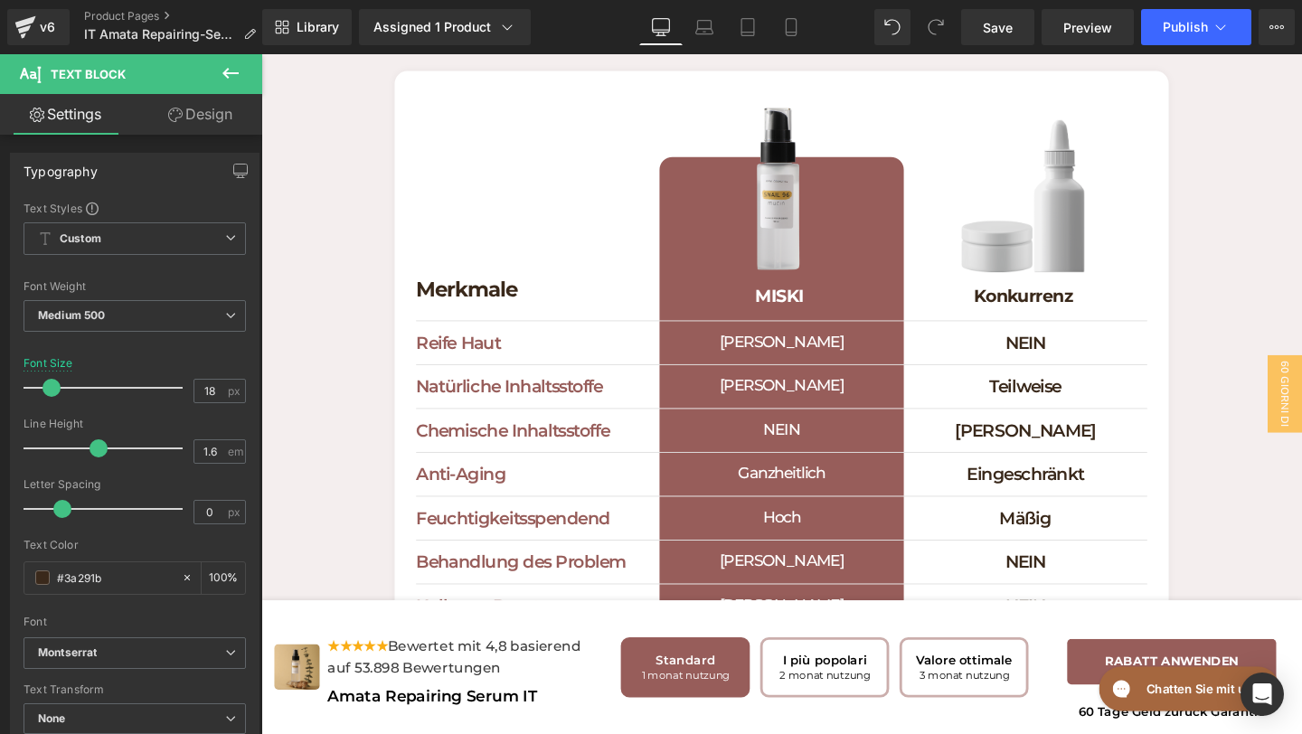
scroll to position [5625, 0]
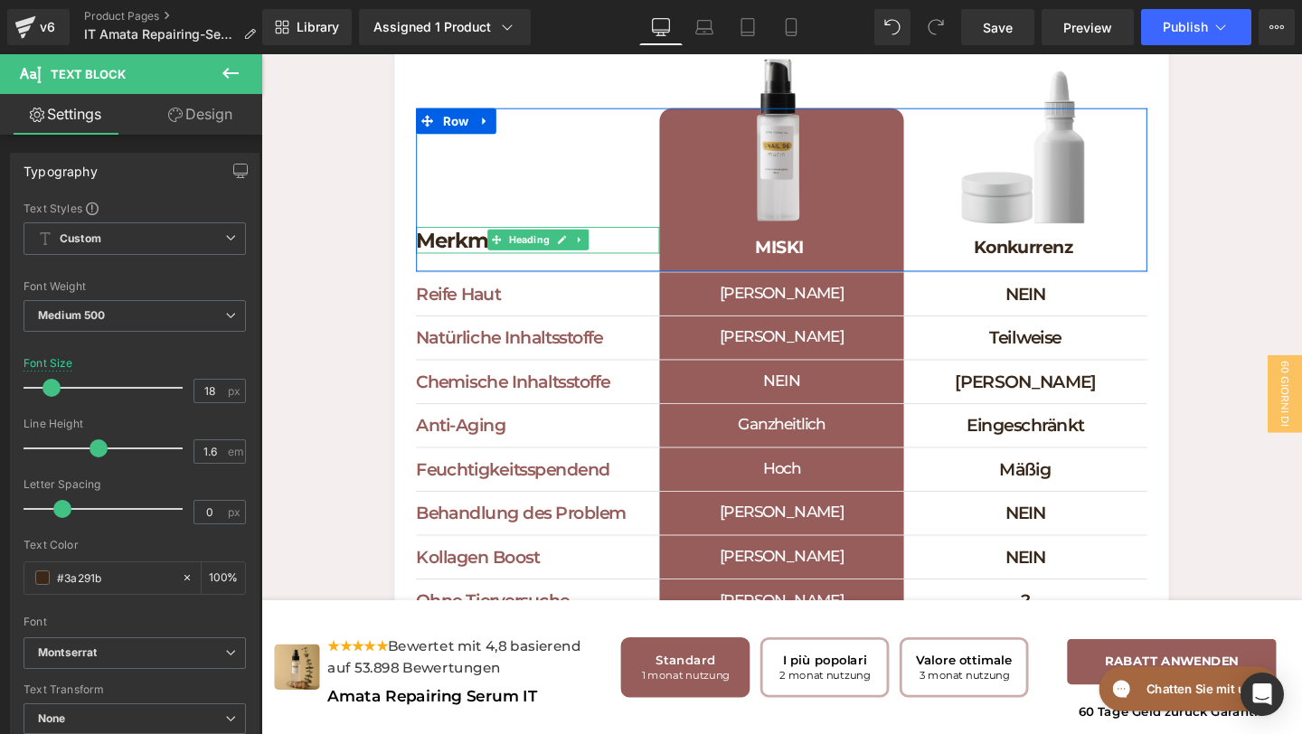
click at [616, 264] on h1 "Merkmale" at bounding box center [552, 250] width 256 height 28
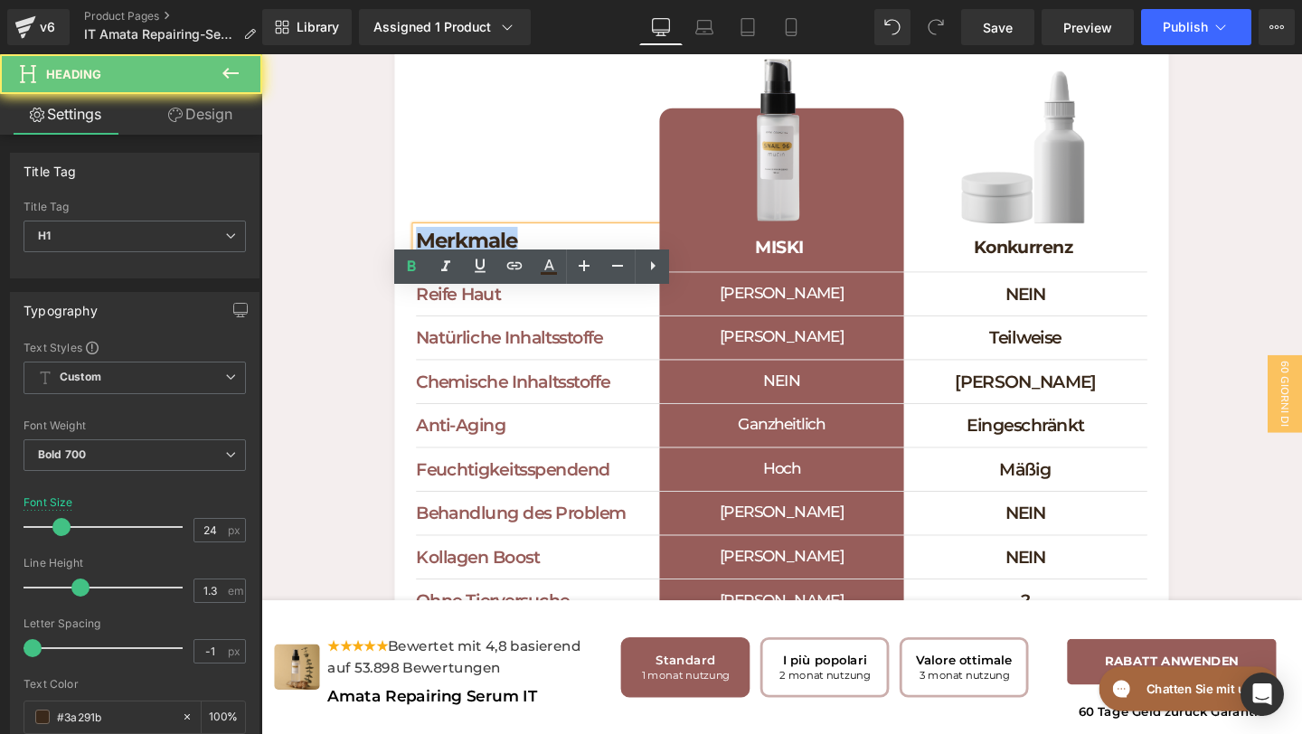
drag, startPoint x: 567, startPoint y: 315, endPoint x: 395, endPoint y: 317, distance: 171.9
click at [396, 312] on div "Cosa rende speciale Miski Cosmetics Heading Scopri perché dovresti scegliere Mi…" at bounding box center [808, 376] width 1094 height 932
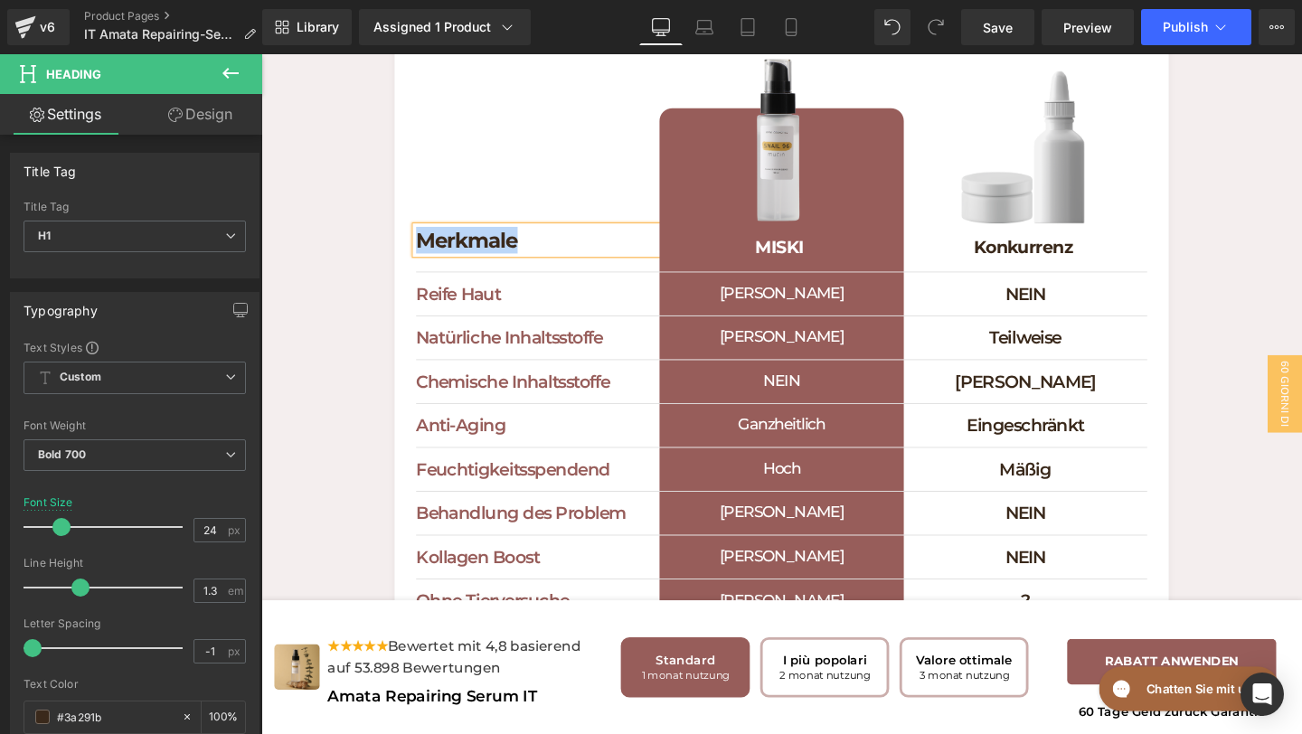
paste div
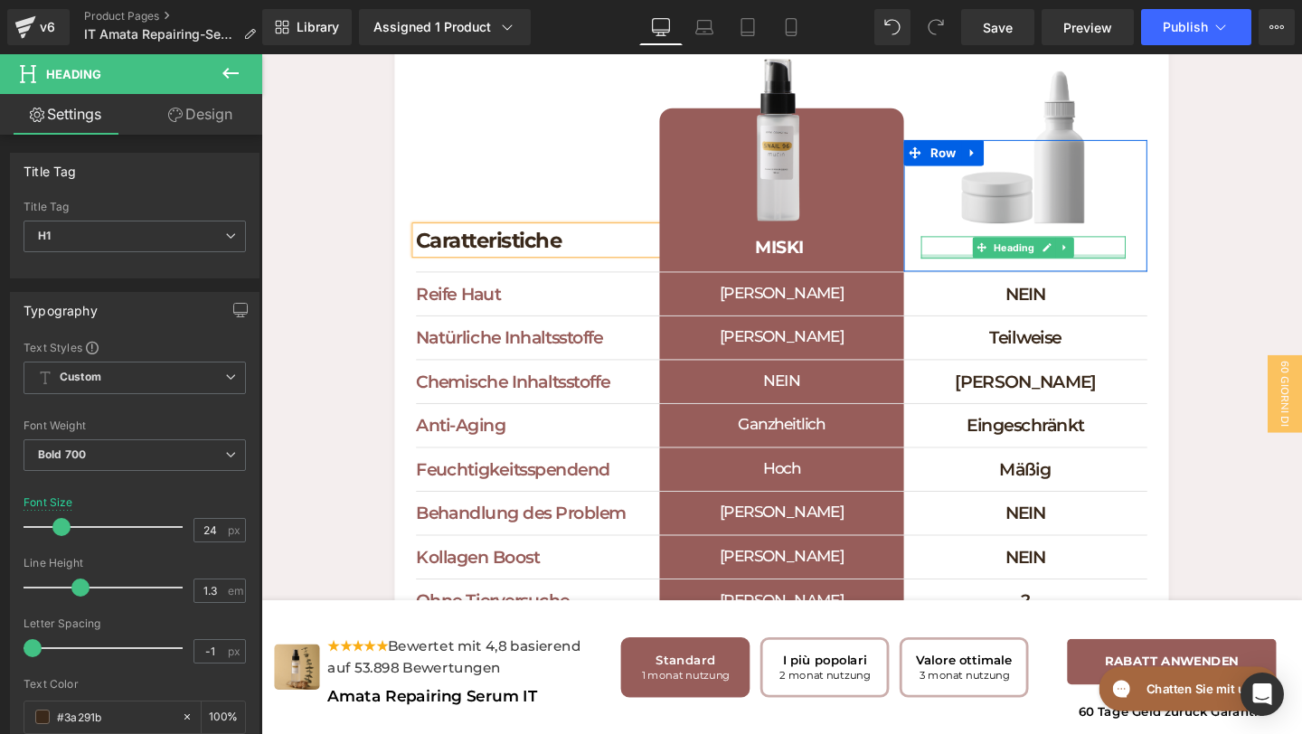
click at [1132, 270] on div at bounding box center [1062, 267] width 215 height 5
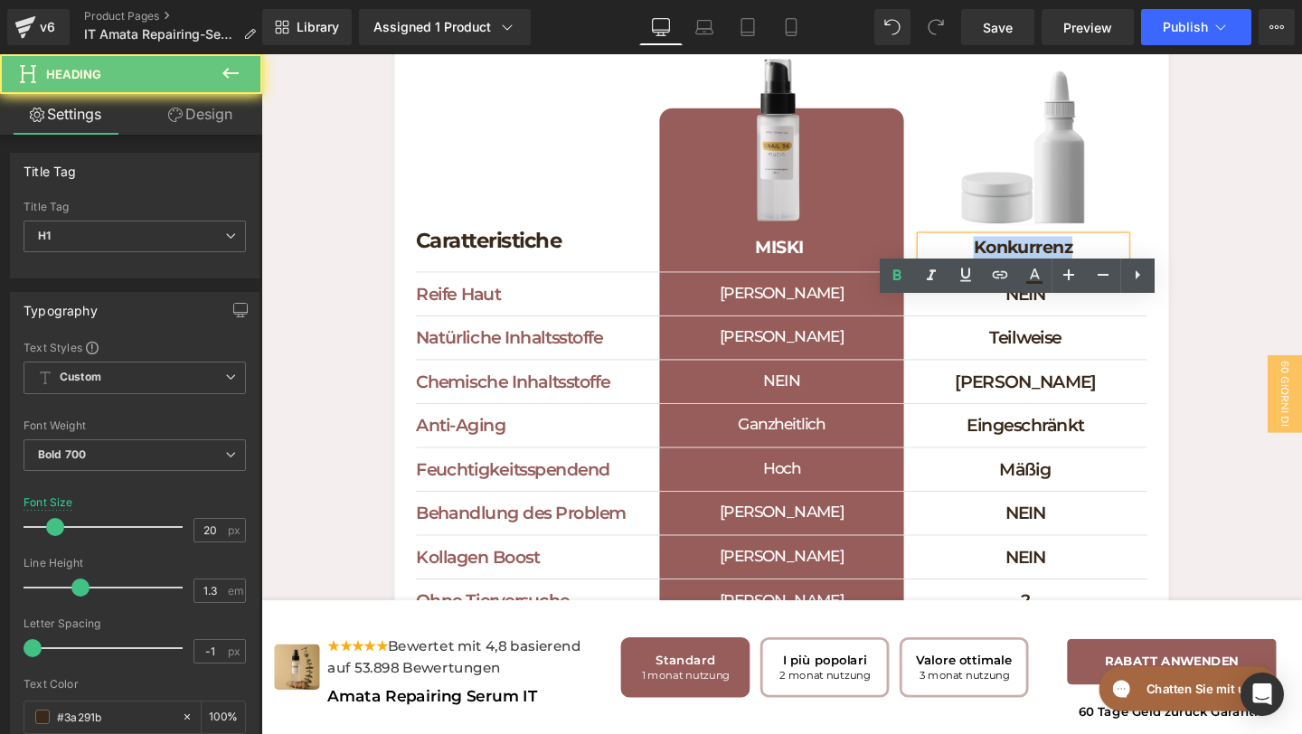
drag, startPoint x: 1131, startPoint y: 332, endPoint x: 963, endPoint y: 332, distance: 168.2
click at [964, 270] on h1 "Konkurrenz" at bounding box center [1062, 258] width 215 height 24
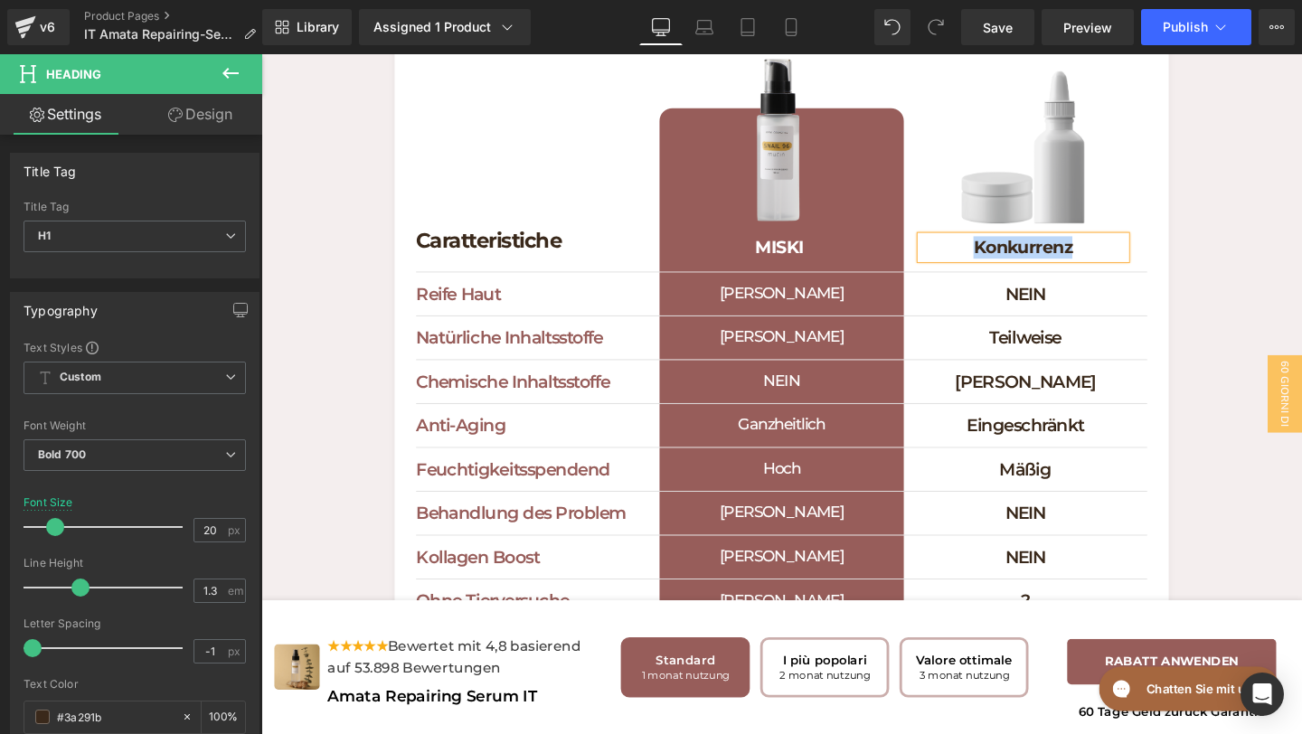
paste div
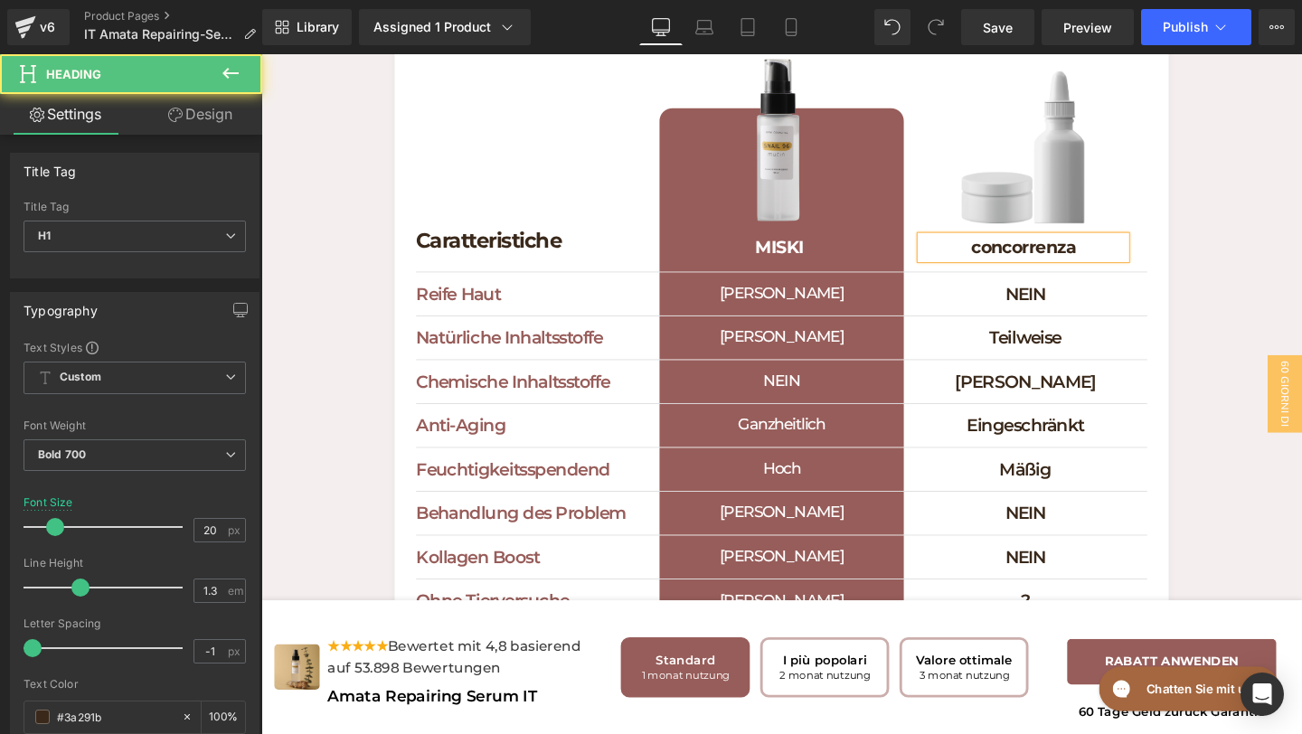
click at [1018, 270] on h1 "concorrenza" at bounding box center [1062, 258] width 215 height 24
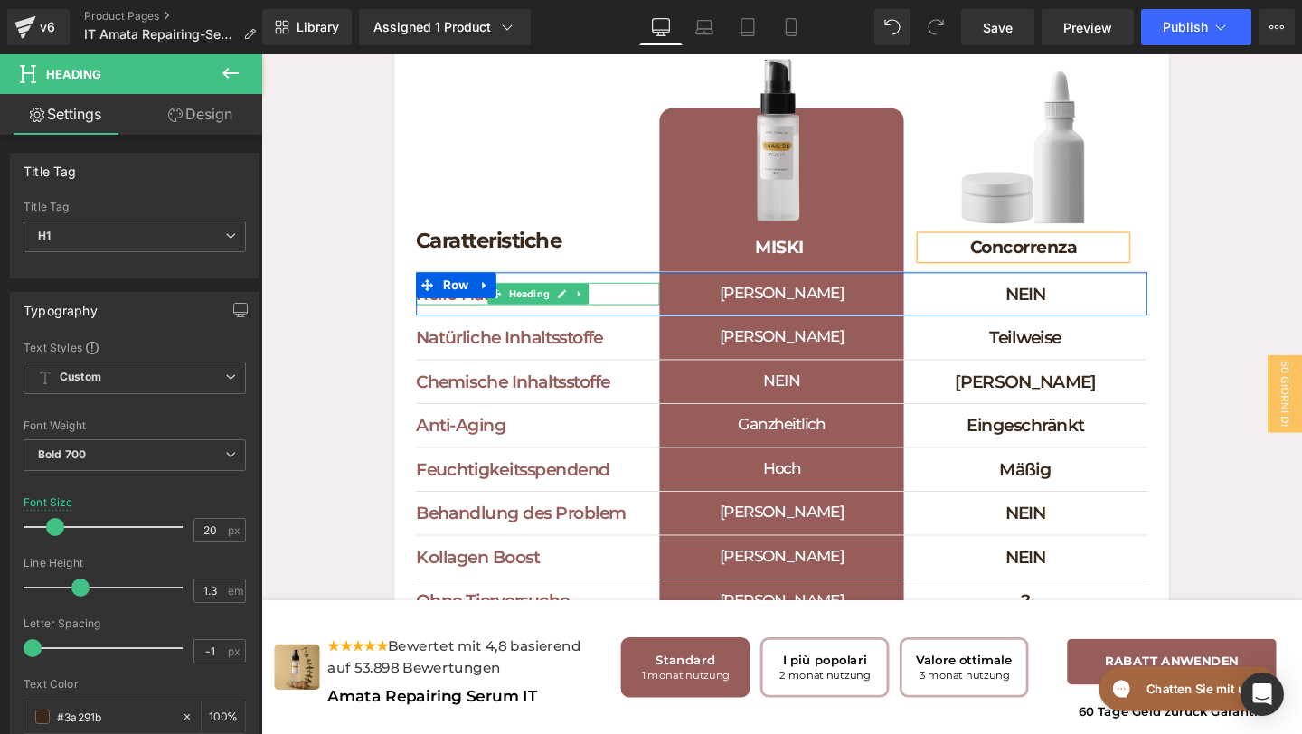
click at [599, 312] on icon at bounding box center [597, 306] width 10 height 11
click at [657, 318] on h1 "Reife Haut" at bounding box center [552, 307] width 256 height 24
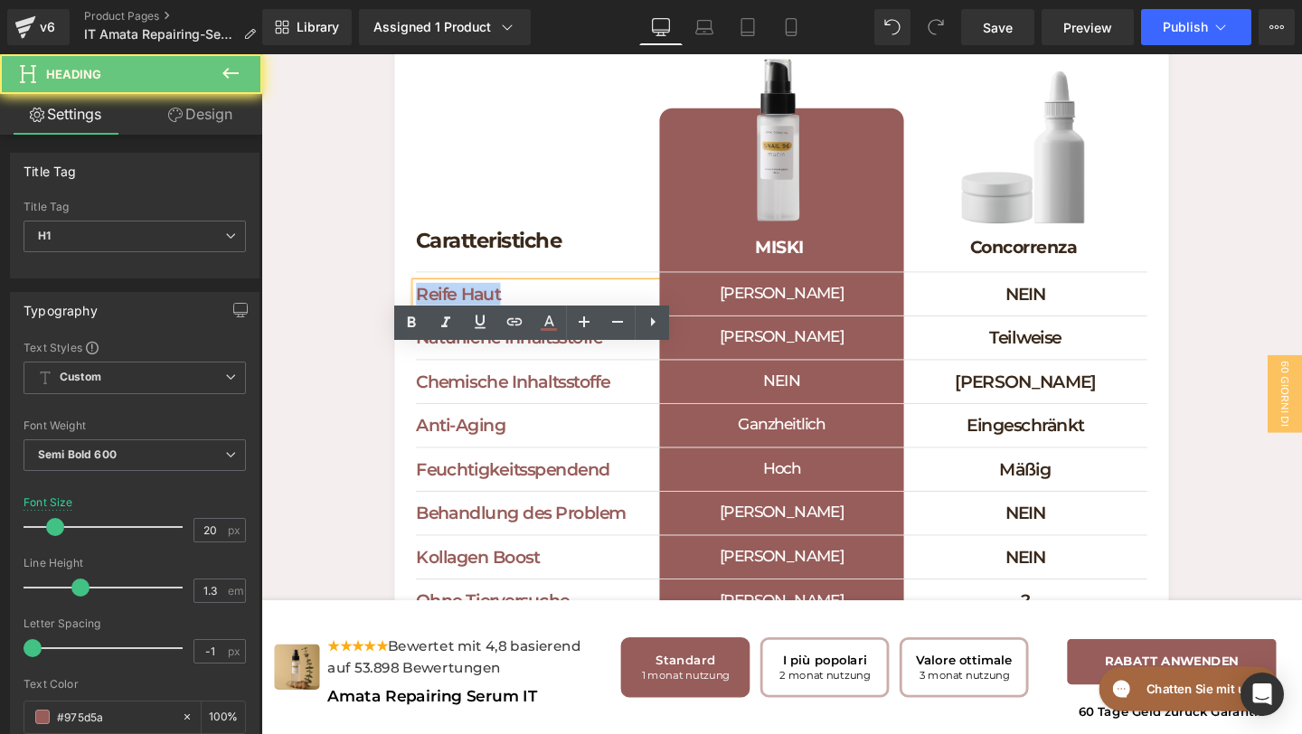
drag, startPoint x: 591, startPoint y: 376, endPoint x: 383, endPoint y: 374, distance: 208.0
click at [384, 374] on div "Cosa rende speciale Miski Cosmetics Heading Scopri perché dovresti scegliere Mi…" at bounding box center [808, 376] width 1094 height 932
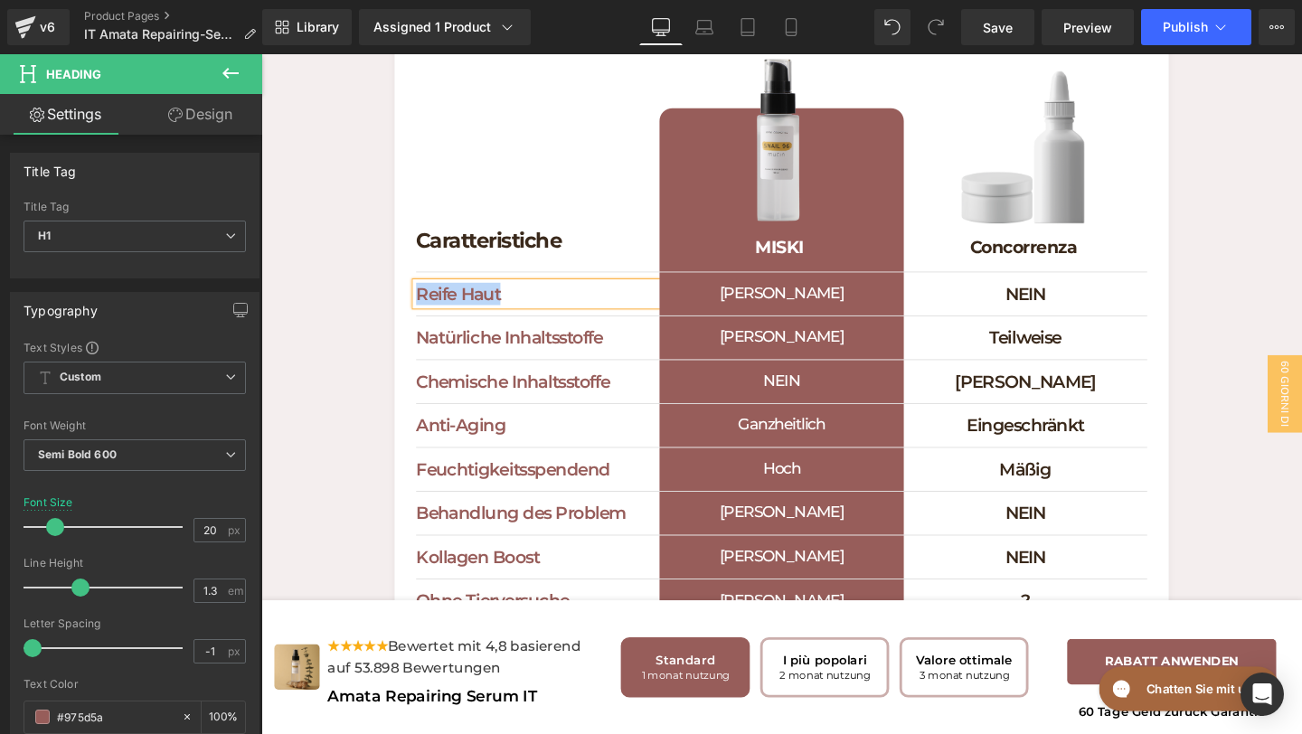
paste div
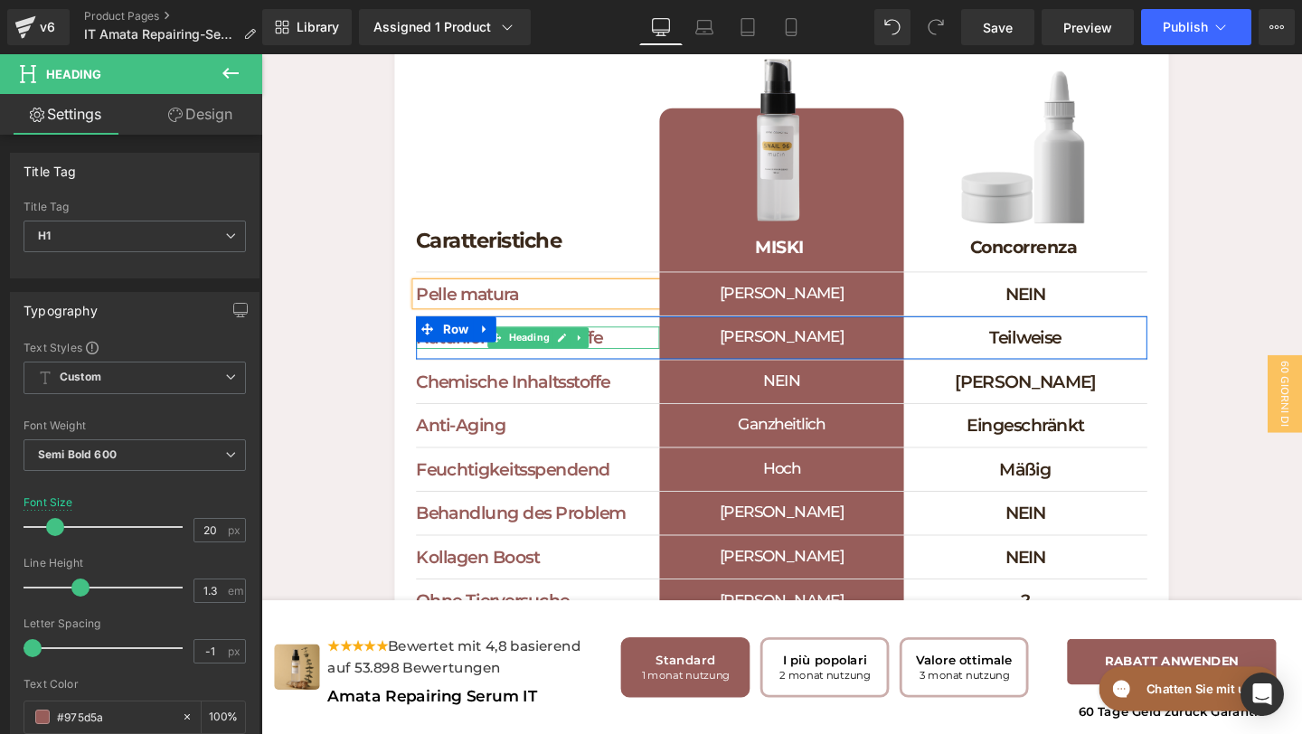
click at [634, 364] on h1 "Natürliche Inhaltsstoffe" at bounding box center [552, 353] width 256 height 24
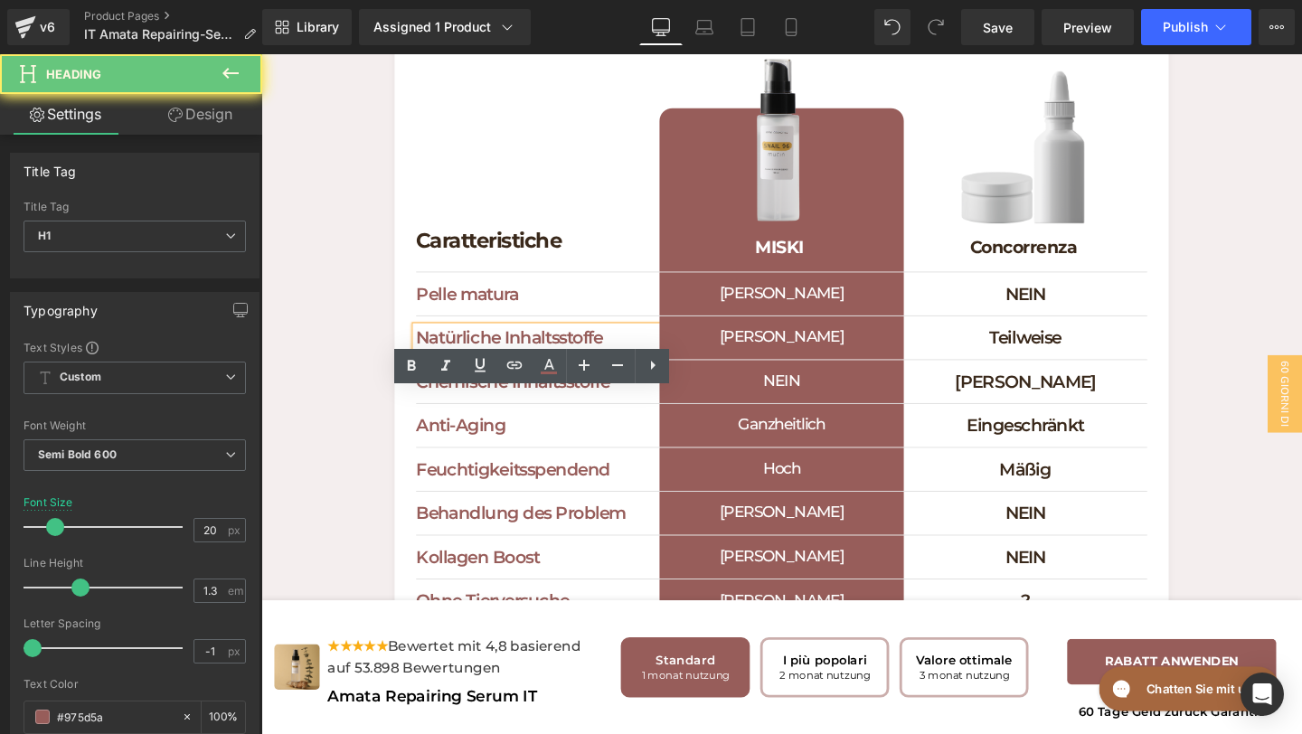
drag, startPoint x: 634, startPoint y: 422, endPoint x: 404, endPoint y: 422, distance: 229.7
click at [407, 422] on div "Caratteristiche Heading Separator Image MISKI Heading Row Image Concorrenza Hea…" at bounding box center [809, 431] width 814 height 820
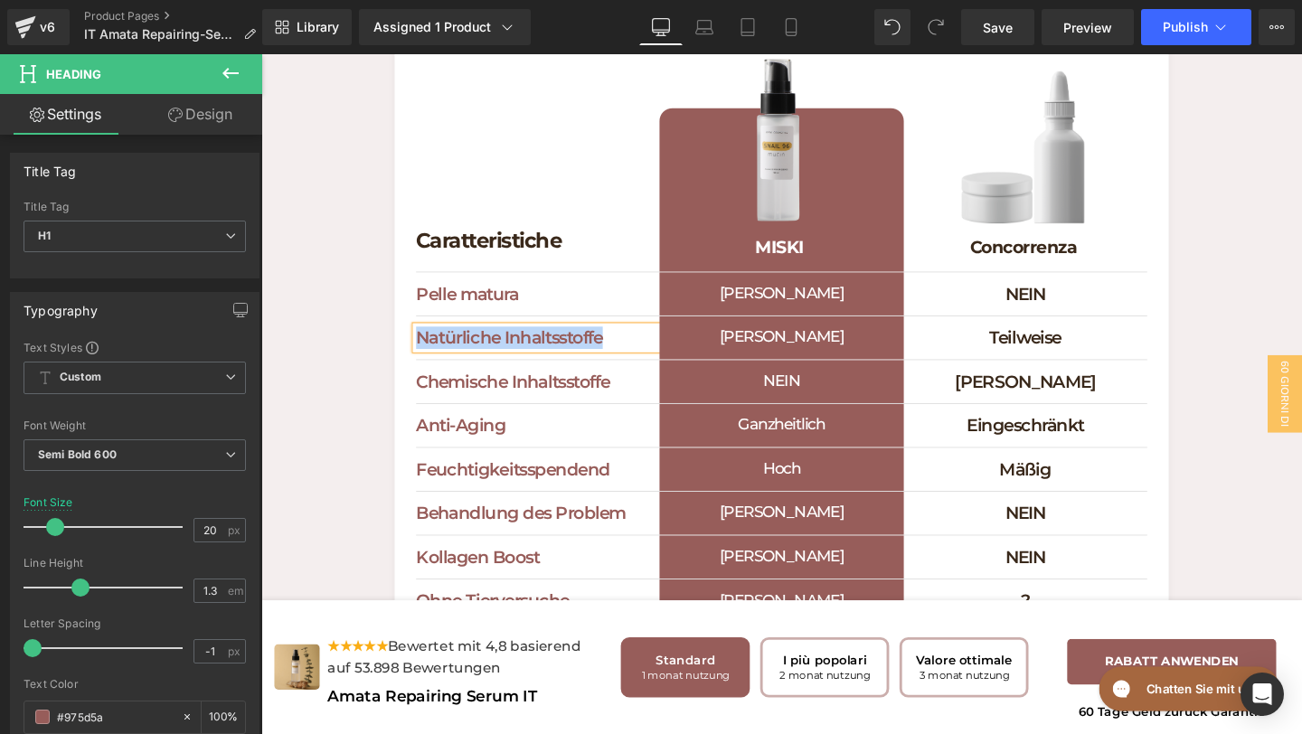
paste div
click at [1150, 364] on h1 "Teilweise" at bounding box center [1065, 353] width 256 height 24
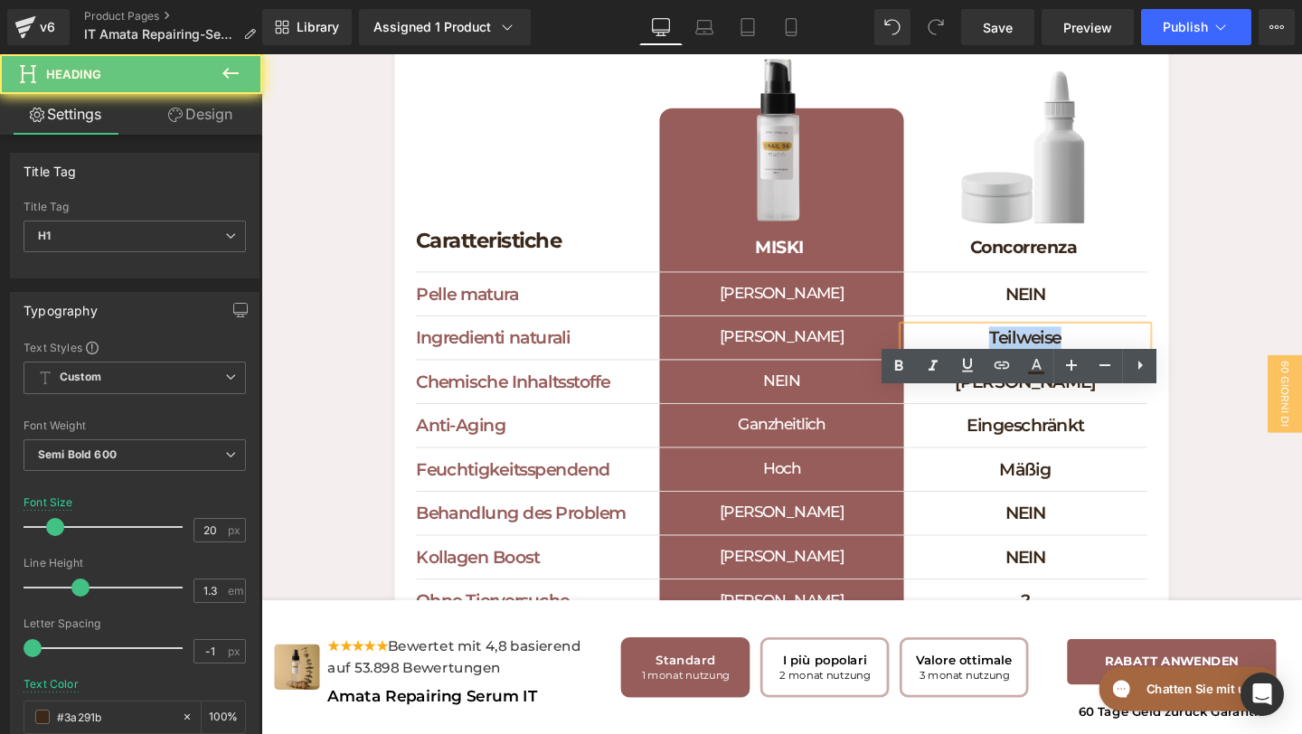
drag, startPoint x: 1138, startPoint y: 420, endPoint x: 961, endPoint y: 420, distance: 177.3
click at [966, 364] on h1 "Teilweise" at bounding box center [1065, 353] width 256 height 24
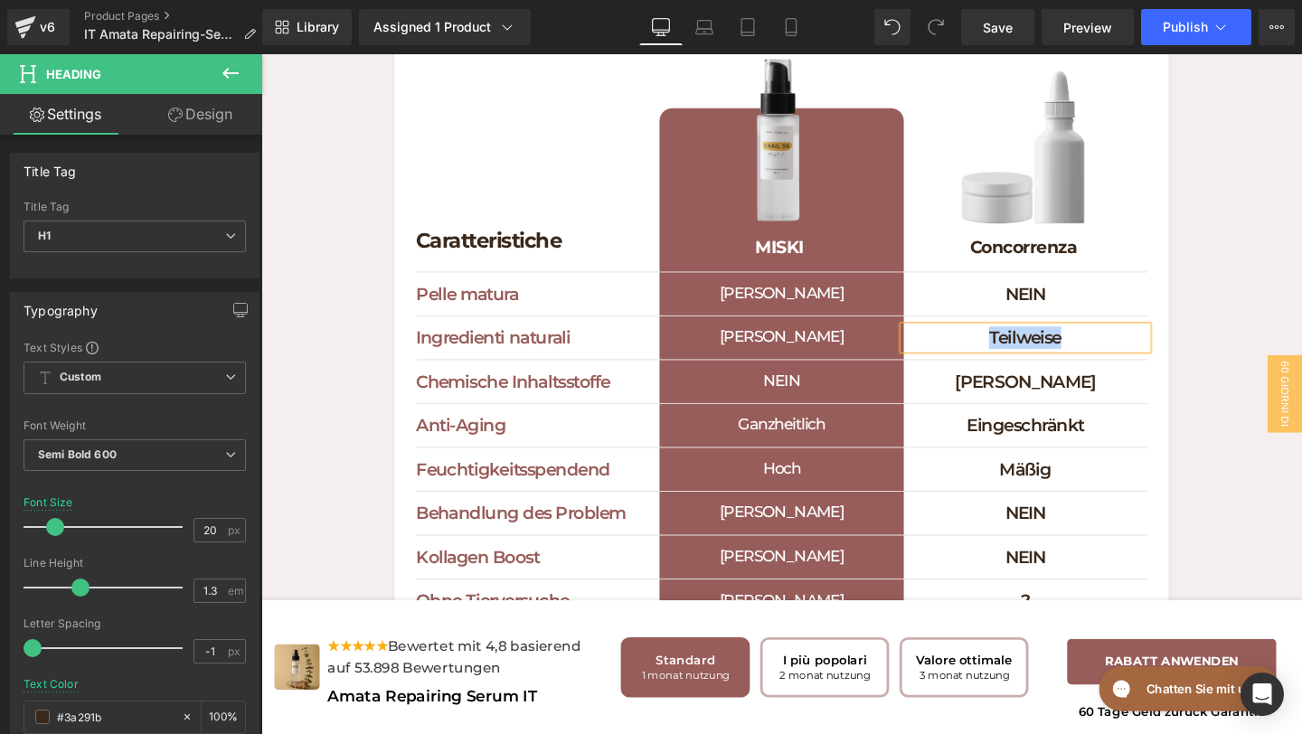
paste div
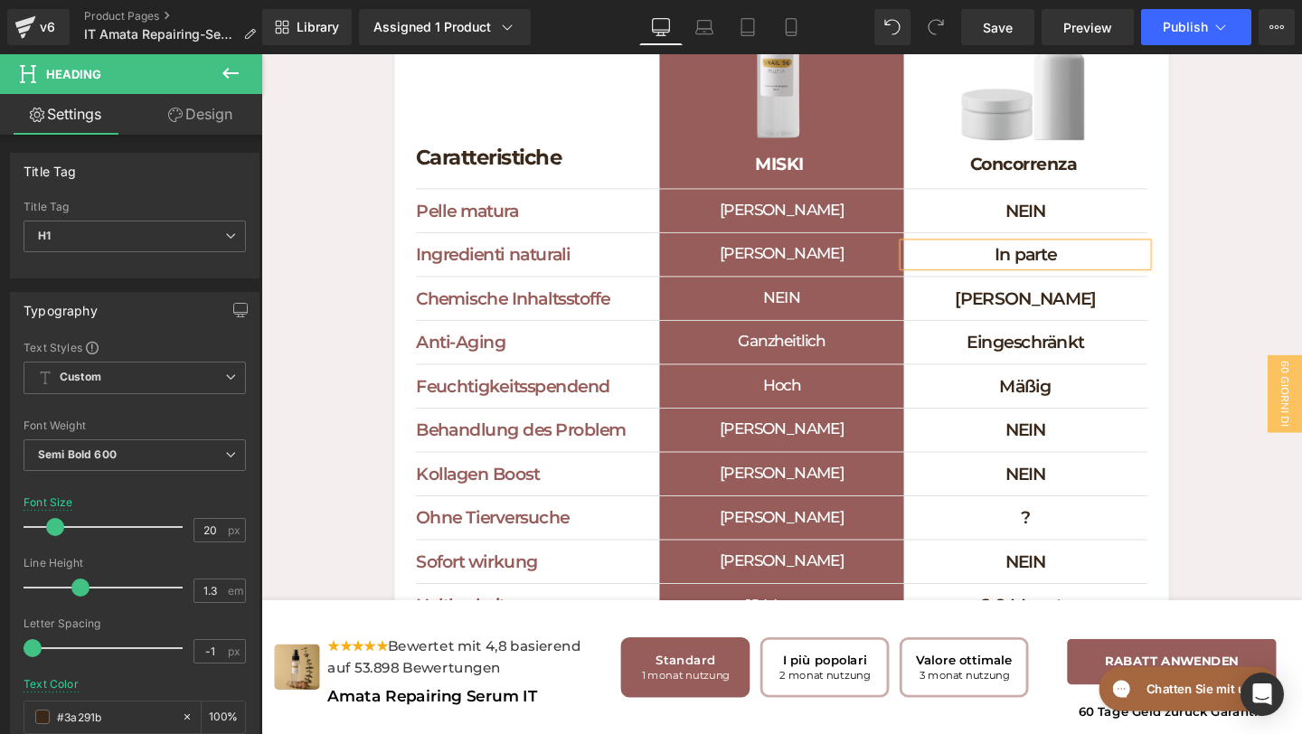
scroll to position [5722, 0]
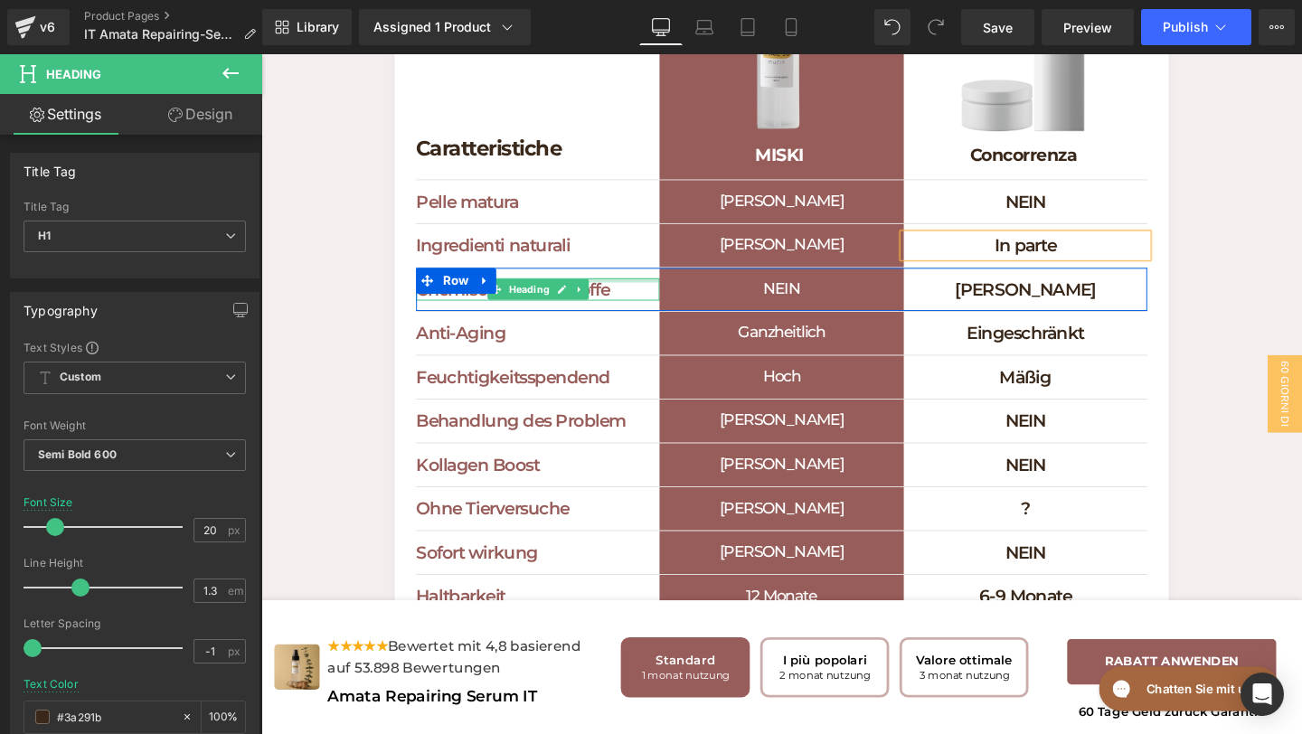
click at [645, 314] on div at bounding box center [552, 311] width 256 height 5
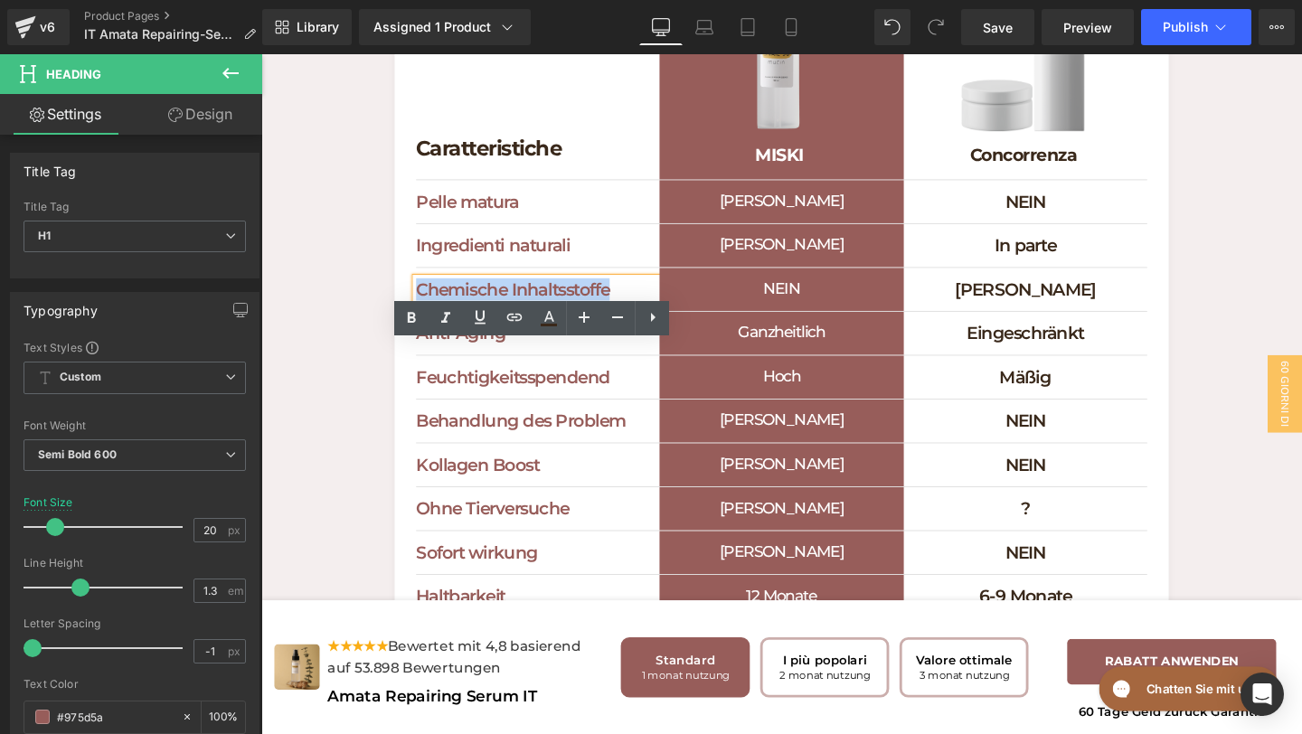
drag, startPoint x: 645, startPoint y: 372, endPoint x: 402, endPoint y: 343, distance: 244.1
click at [402, 343] on div "Caratteristiche Heading Separator Image MISKI Heading Row Image Concorrenza Hea…" at bounding box center [809, 334] width 814 height 820
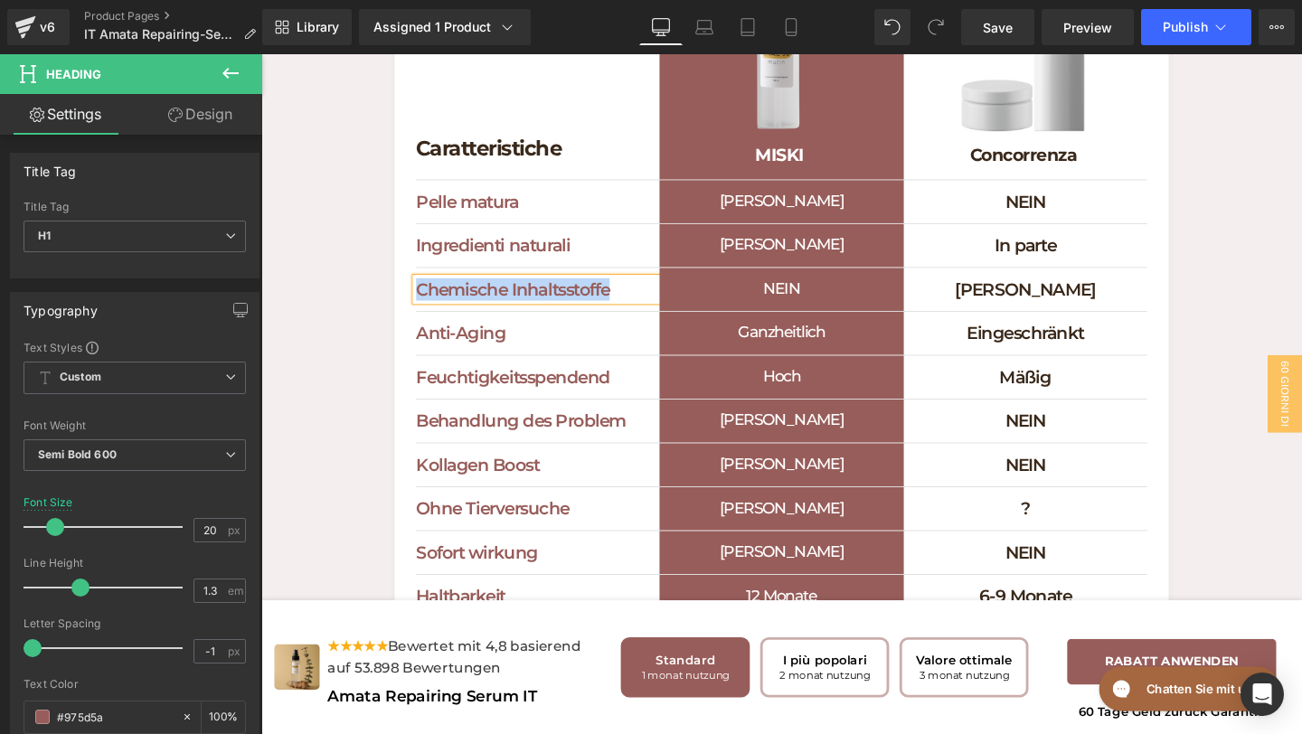
paste div
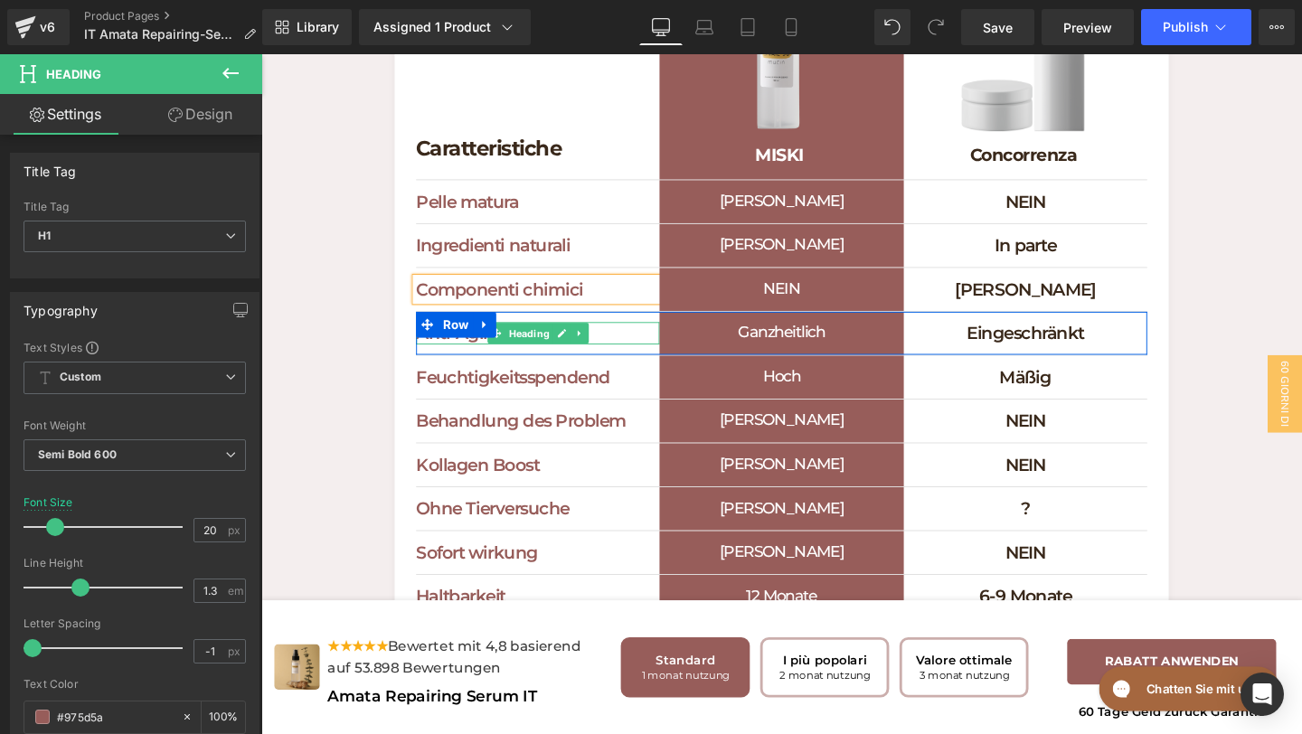
click at [612, 360] on h1 "Anti-Aging" at bounding box center [552, 348] width 256 height 24
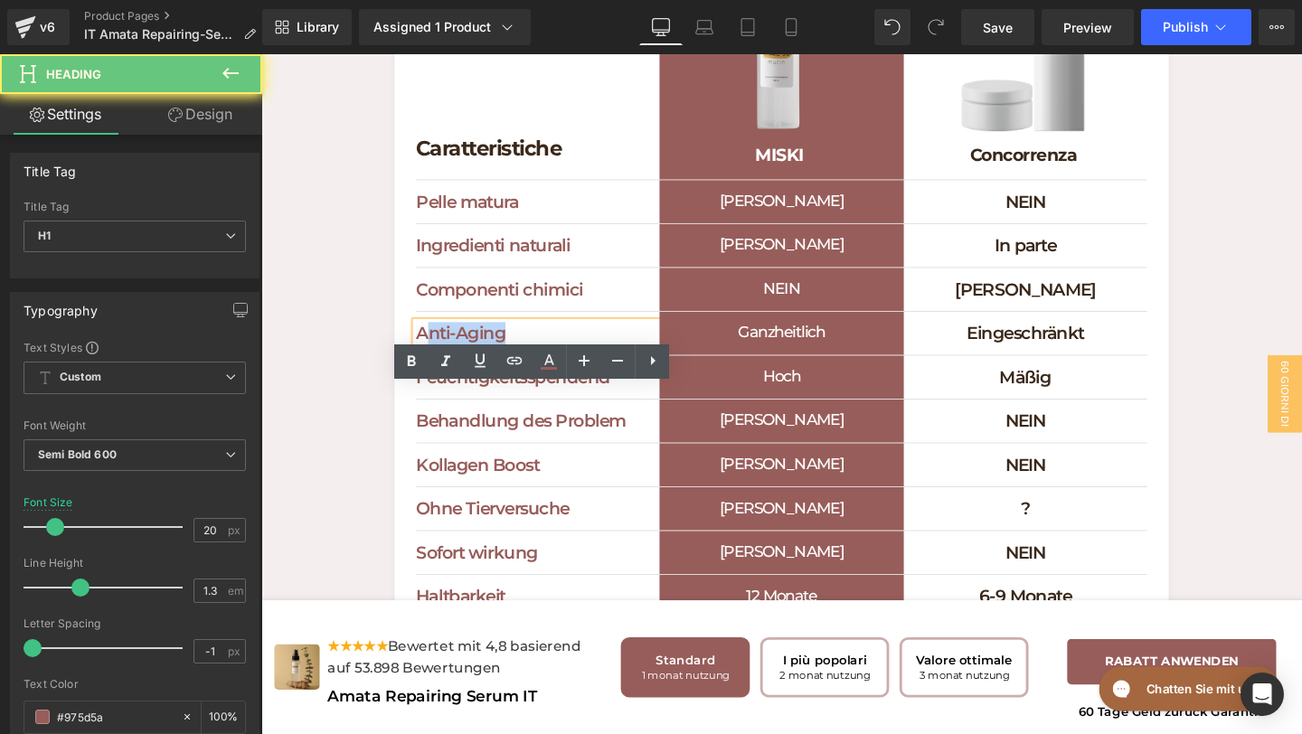
drag, startPoint x: 601, startPoint y: 410, endPoint x: 403, endPoint y: 407, distance: 197.2
click at [408, 407] on div "Caratteristiche Heading Separator Image MISKI Heading Row Image Concorrenza Hea…" at bounding box center [809, 334] width 814 height 820
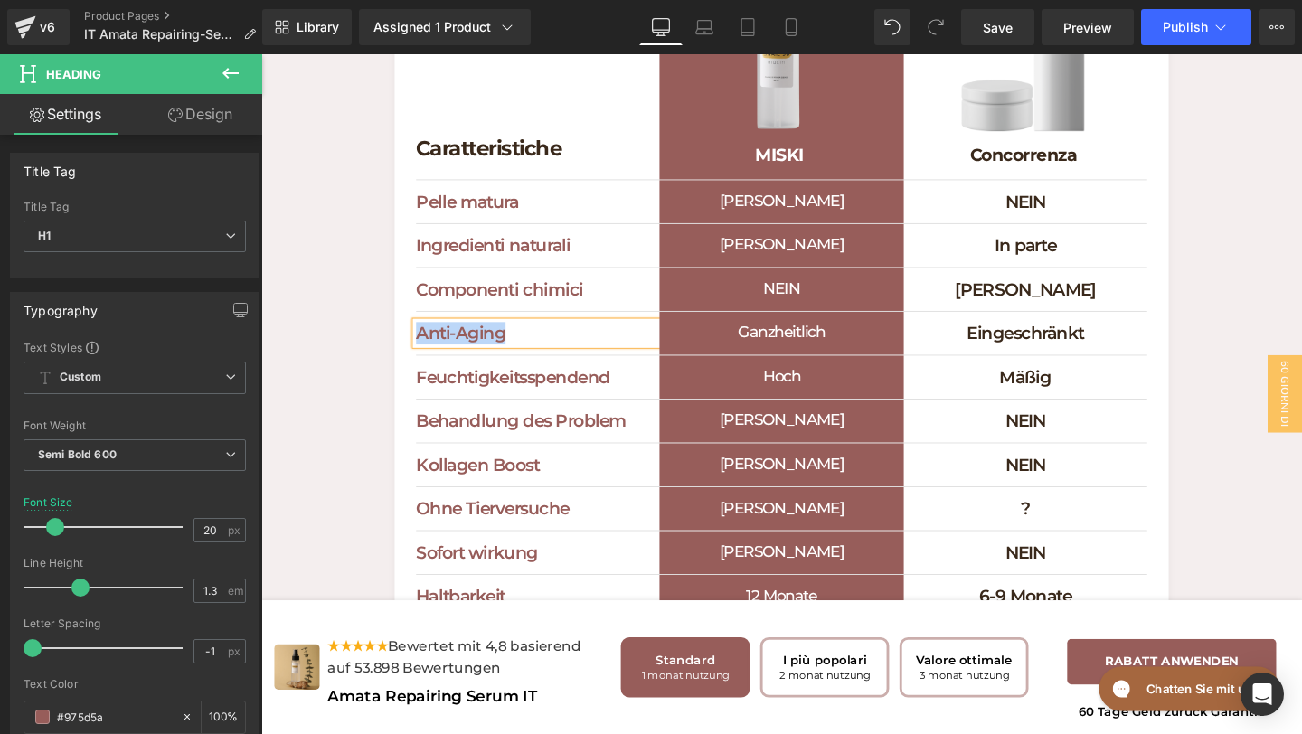
paste div
click at [887, 371] on h1 "Ganzheitlich" at bounding box center [808, 348] width 256 height 45
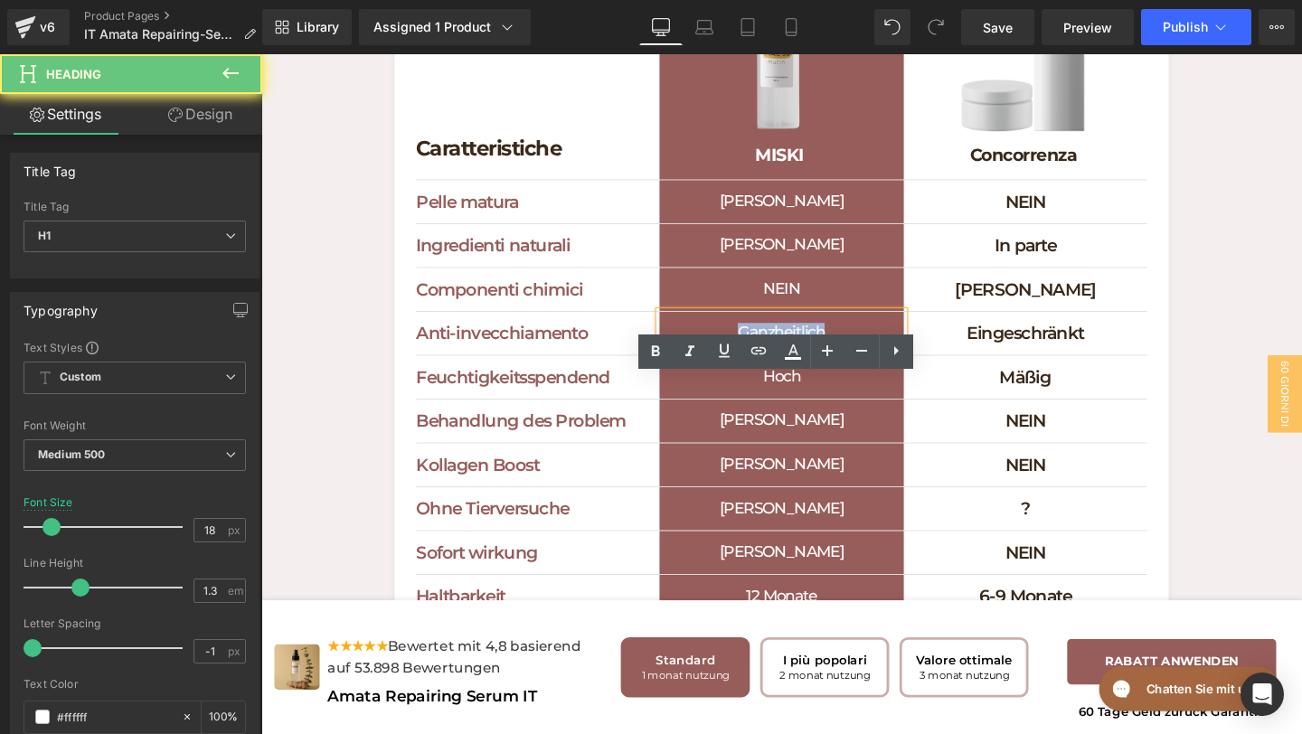
drag, startPoint x: 887, startPoint y: 416, endPoint x: 710, endPoint y: 415, distance: 177.3
click at [711, 371] on h1 "Ganzheitlich" at bounding box center [808, 348] width 256 height 45
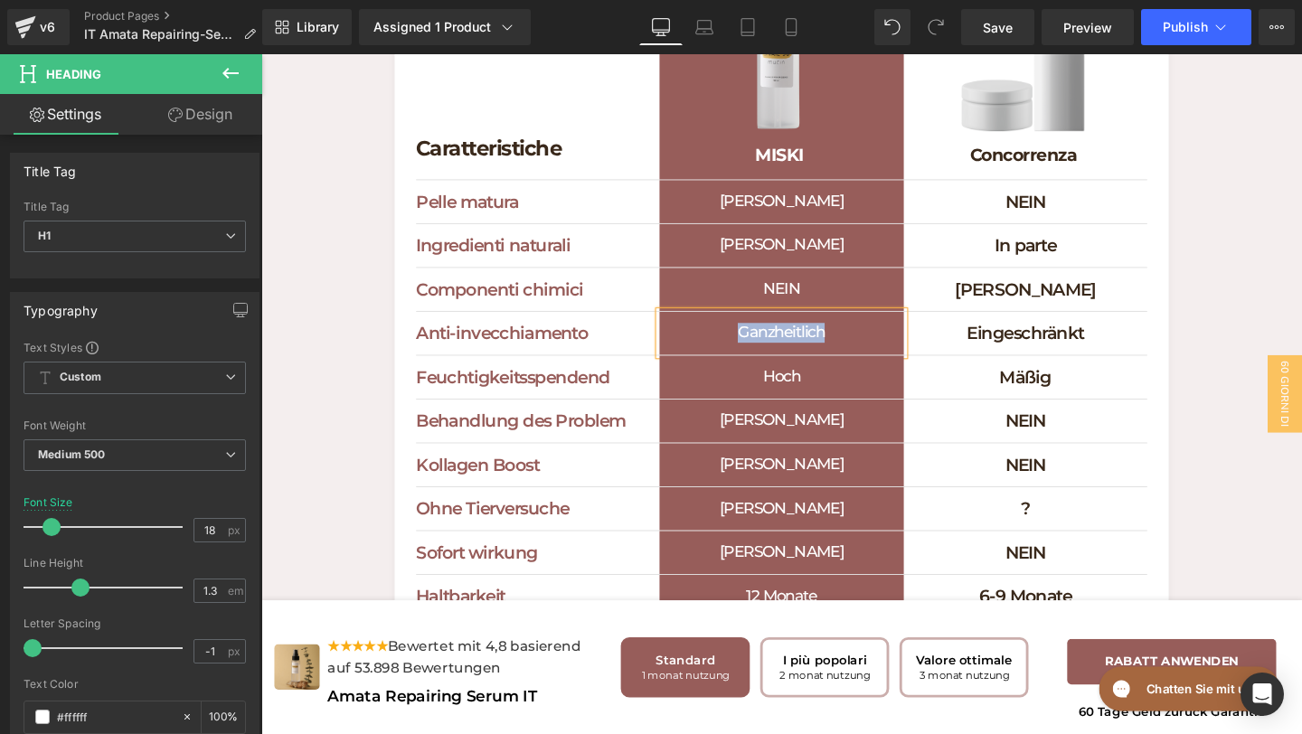
paste div
click at [1143, 360] on h1 "Eingeschränkt" at bounding box center [1065, 348] width 256 height 24
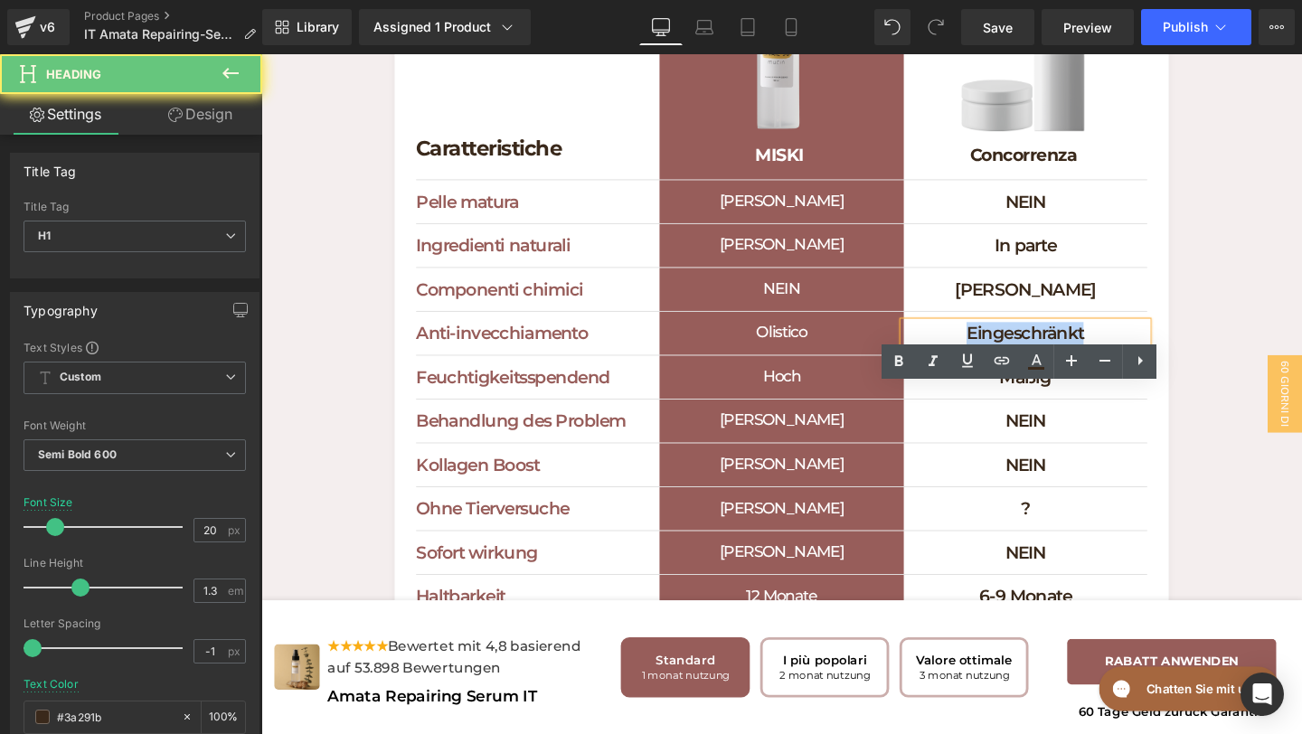
drag, startPoint x: 1131, startPoint y: 413, endPoint x: 895, endPoint y: 408, distance: 235.2
click at [908, 372] on div "Anti-invecchiamento Heading Olistico Heading Eingeschränkt Heading Row" at bounding box center [808, 349] width 769 height 46
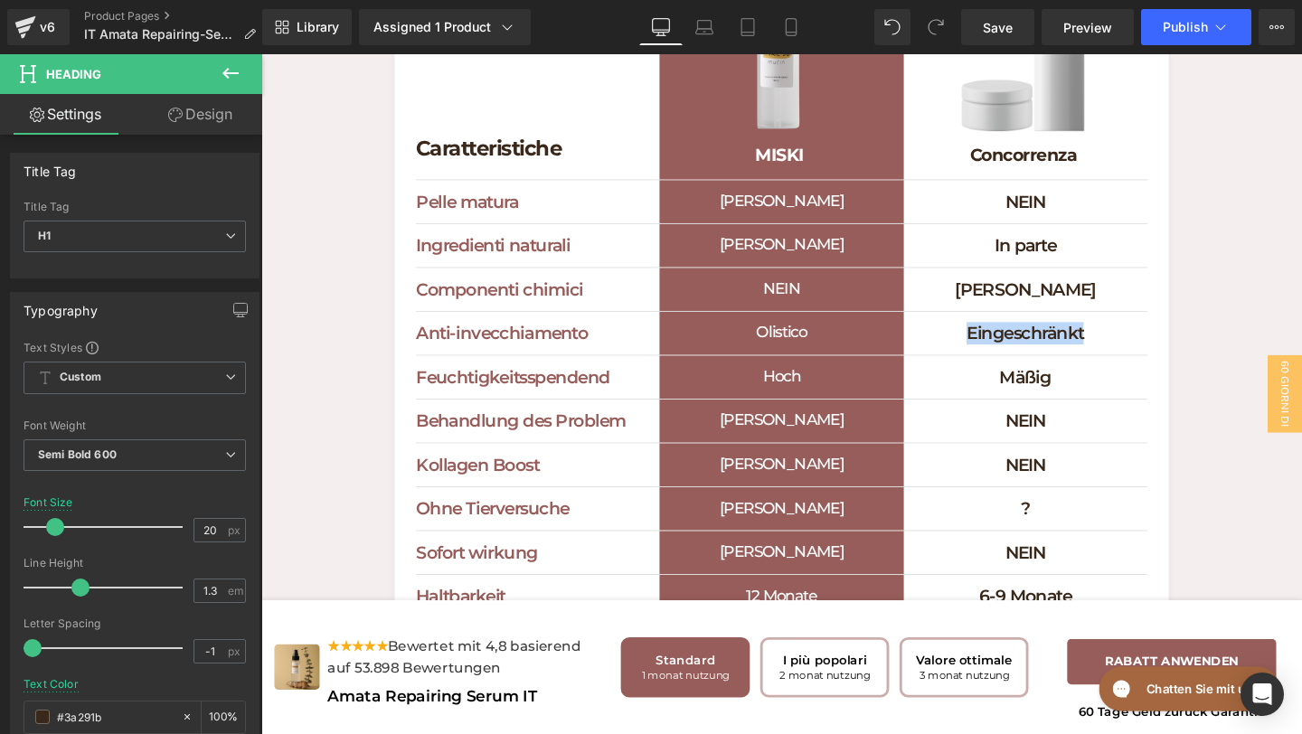
paste div
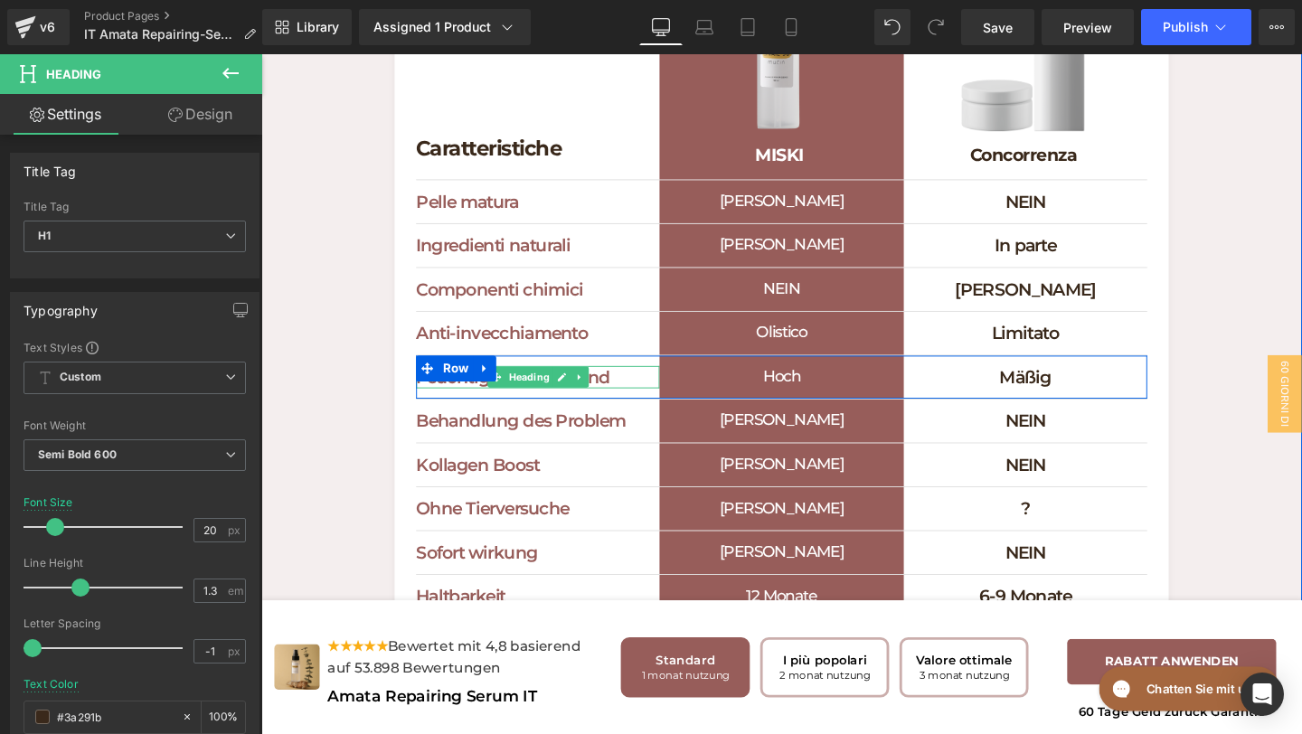
click at [635, 406] on div "Feuchtigkeitsspendend Heading" at bounding box center [552, 395] width 256 height 24
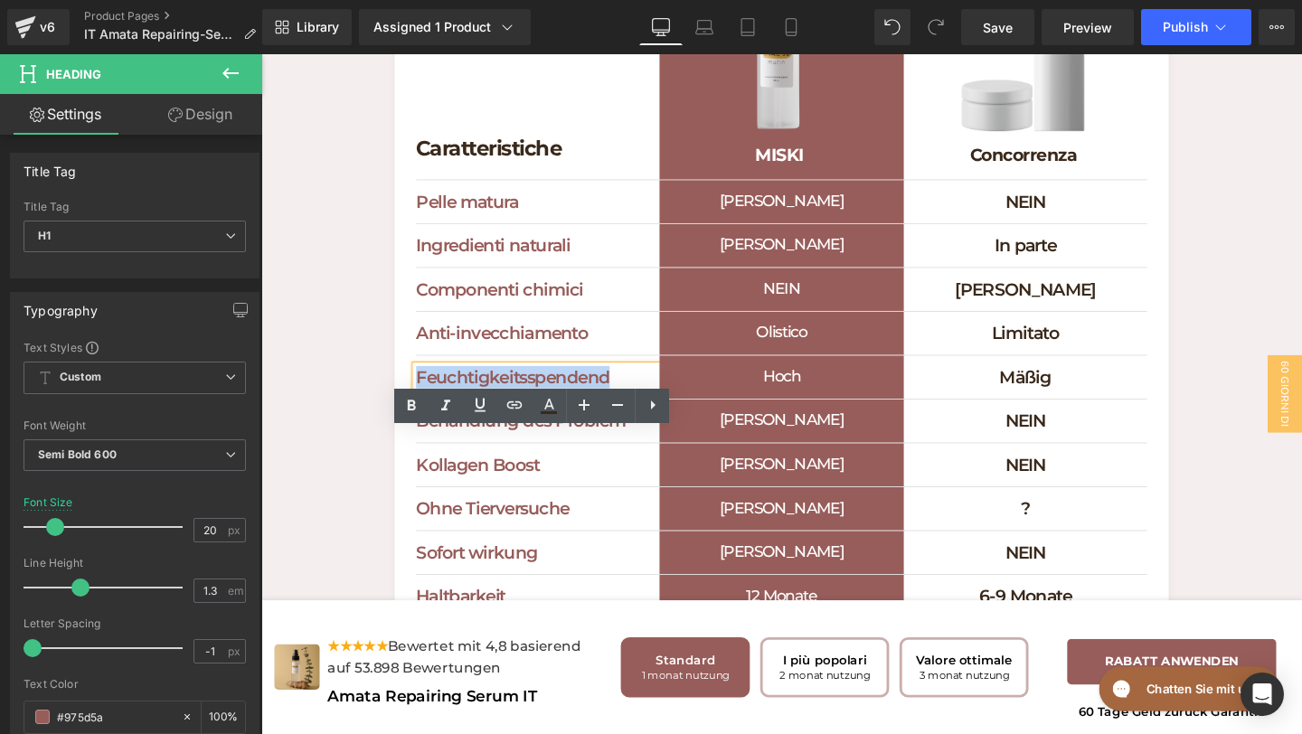
drag, startPoint x: 636, startPoint y: 454, endPoint x: 320, endPoint y: 456, distance: 315.7
click at [320, 456] on div "Cosa rende speciale Miski Cosmetics Heading Scopri perché dovresti scegliere Mi…" at bounding box center [808, 279] width 1094 height 932
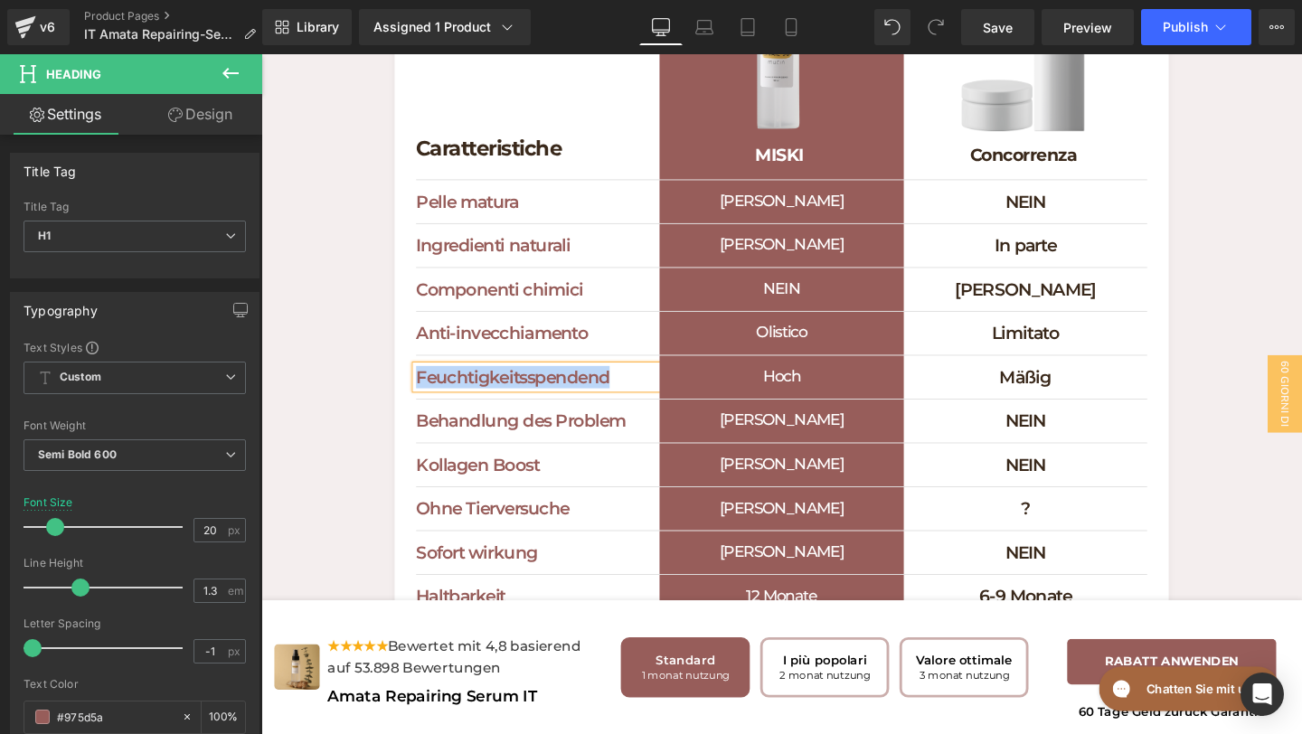
paste div
click at [871, 417] on h1 "Hoch" at bounding box center [808, 394] width 256 height 45
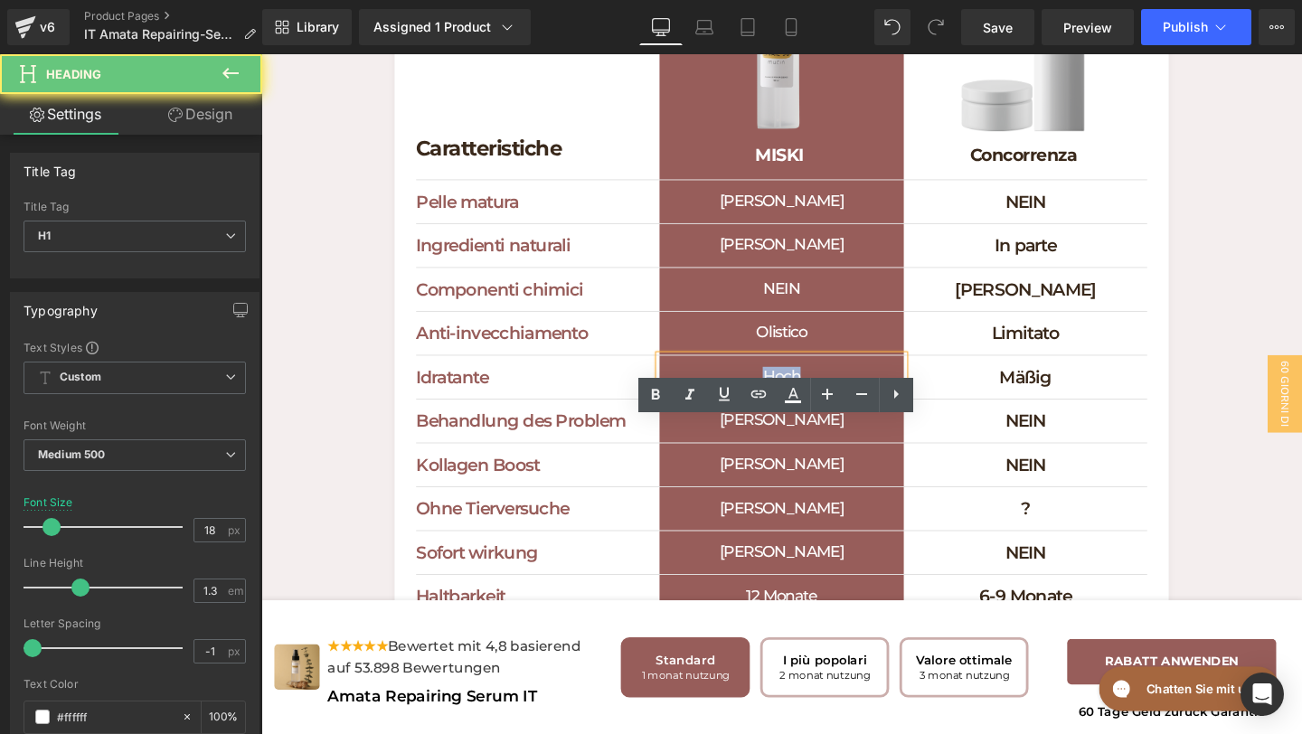
drag, startPoint x: 863, startPoint y: 462, endPoint x: 735, endPoint y: 462, distance: 127.5
click at [744, 417] on h1 "Hoch" at bounding box center [808, 394] width 256 height 45
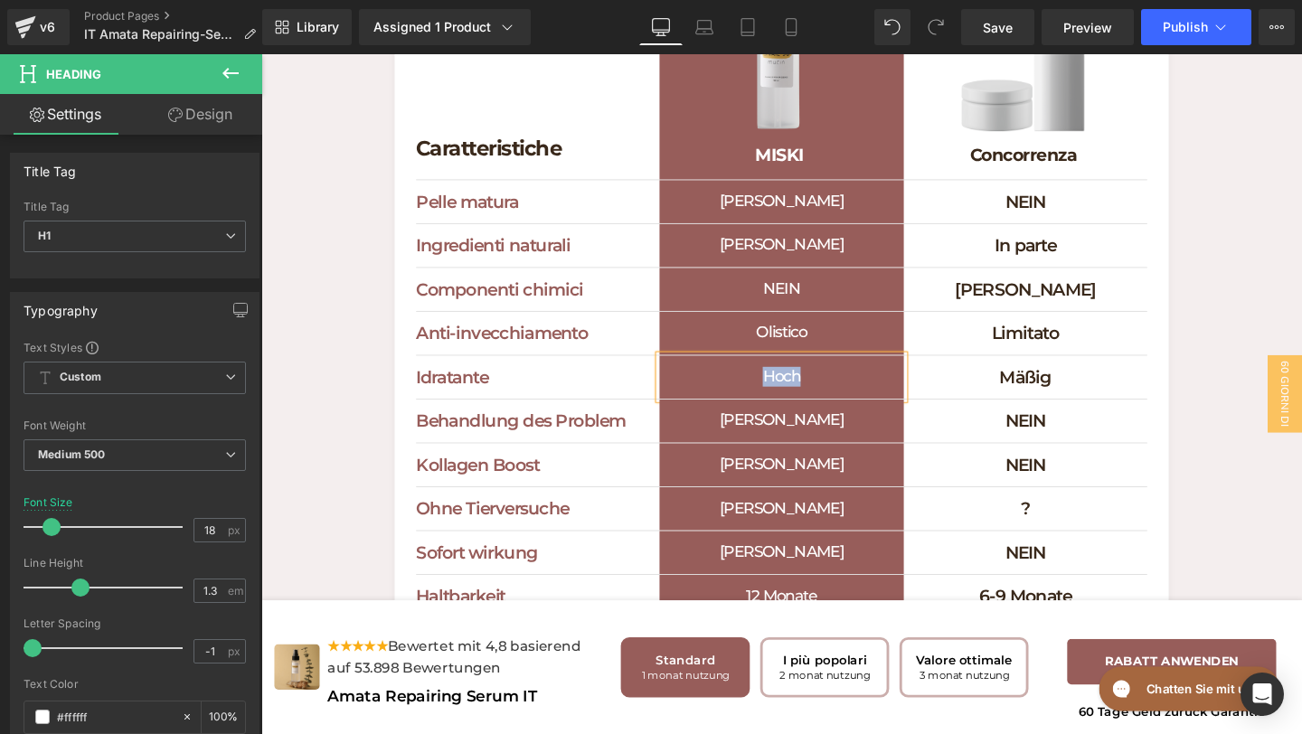
paste div
click at [1104, 400] on icon at bounding box center [1108, 394] width 10 height 11
click at [1158, 406] on h1 "Mäßig" at bounding box center [1065, 395] width 256 height 24
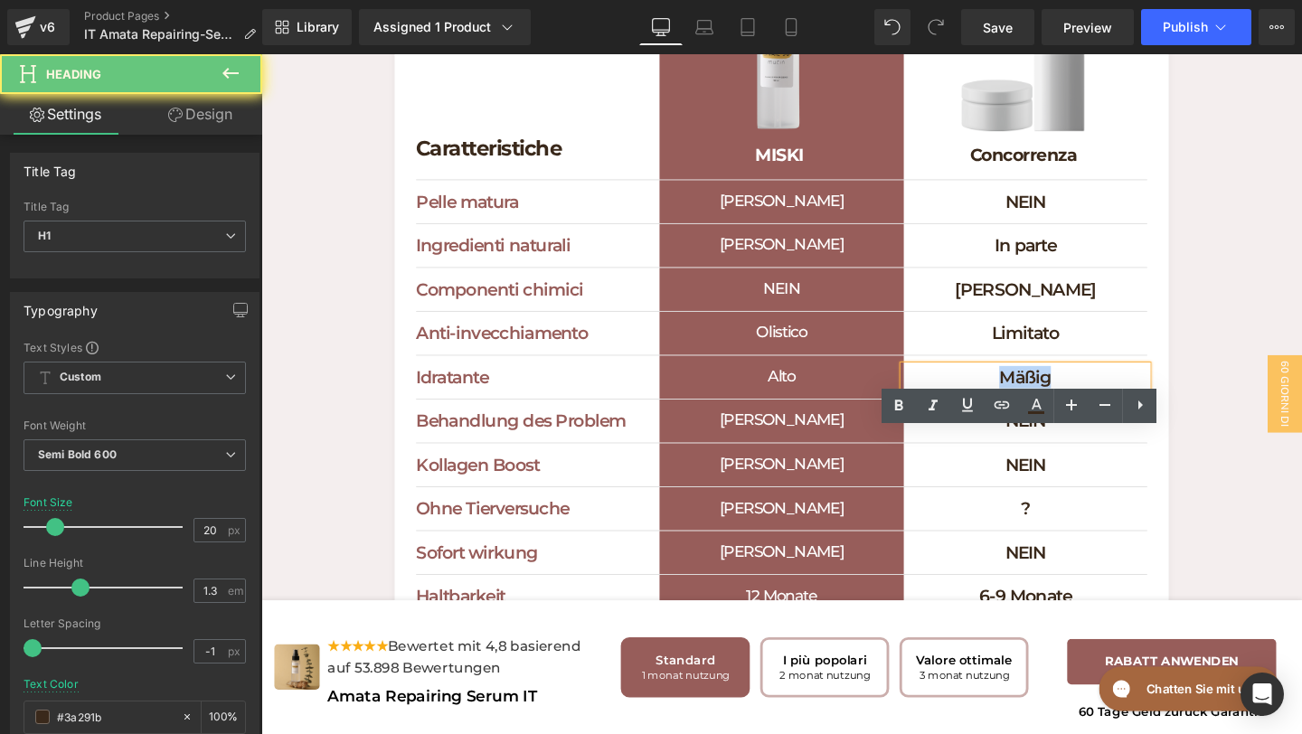
drag, startPoint x: 1145, startPoint y: 463, endPoint x: 911, endPoint y: 463, distance: 234.3
click at [923, 418] on div "Idratante Heading Alto Heading Mäßig Heading Row" at bounding box center [808, 395] width 769 height 46
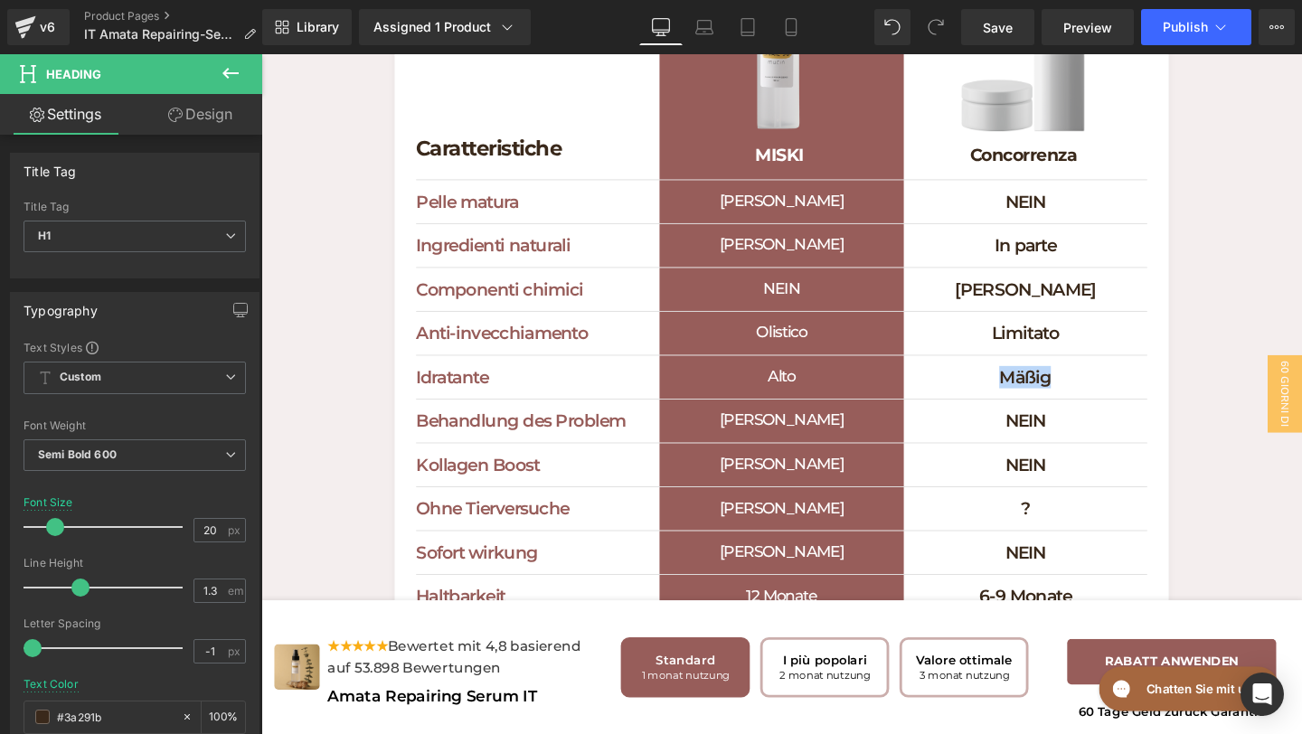
paste div
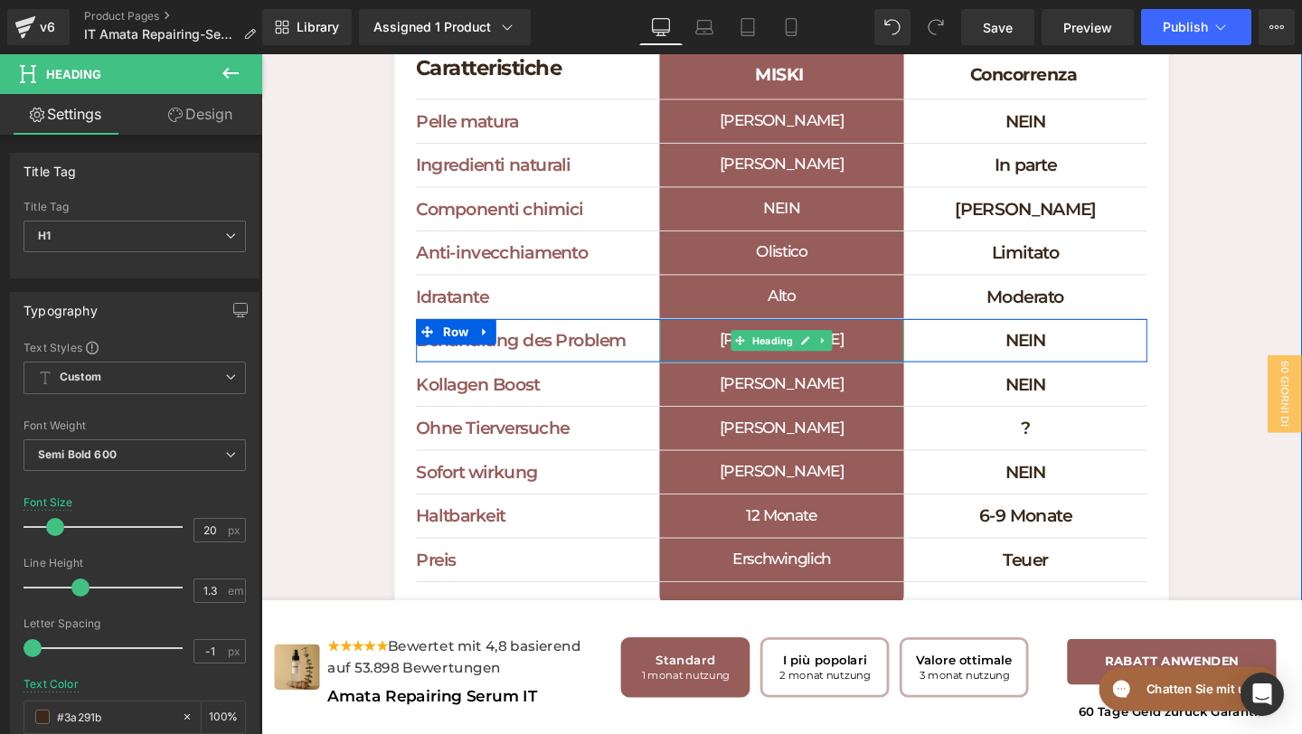
scroll to position [5811, 0]
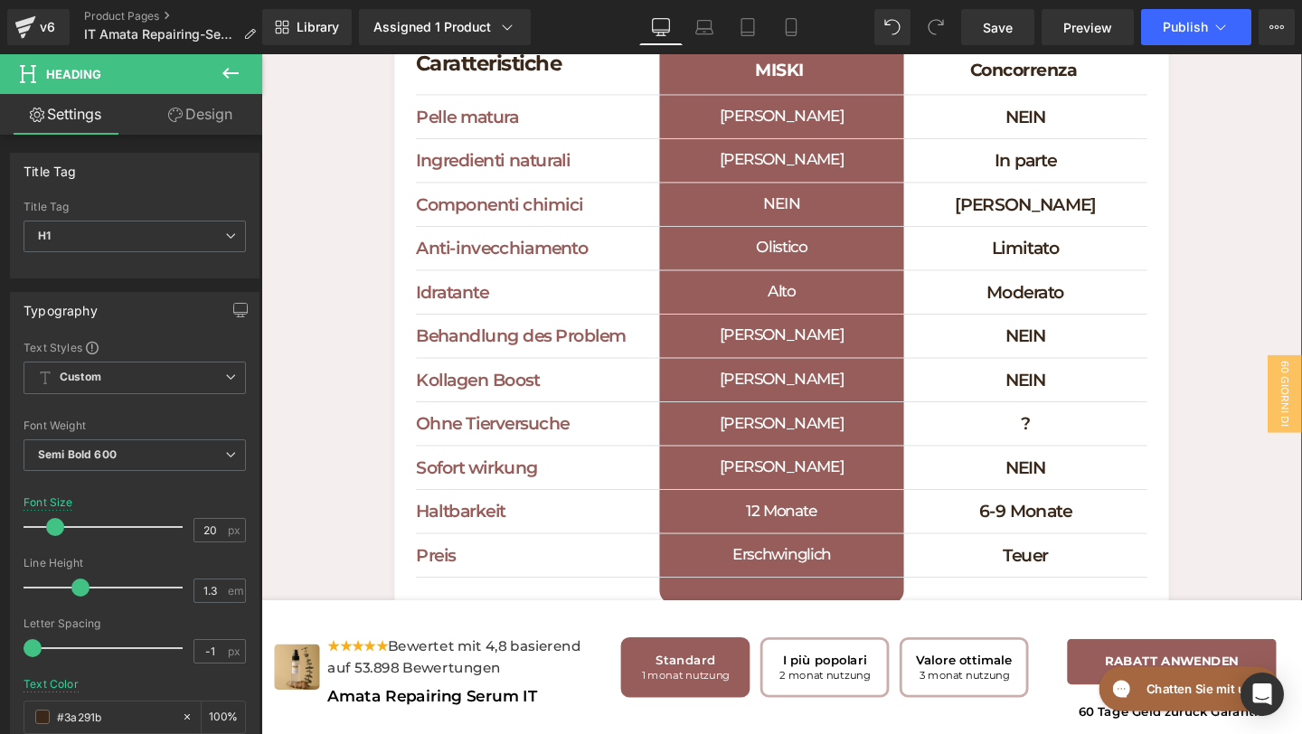
click at [624, 363] on h1 "Behandlung des Problem" at bounding box center [552, 351] width 256 height 24
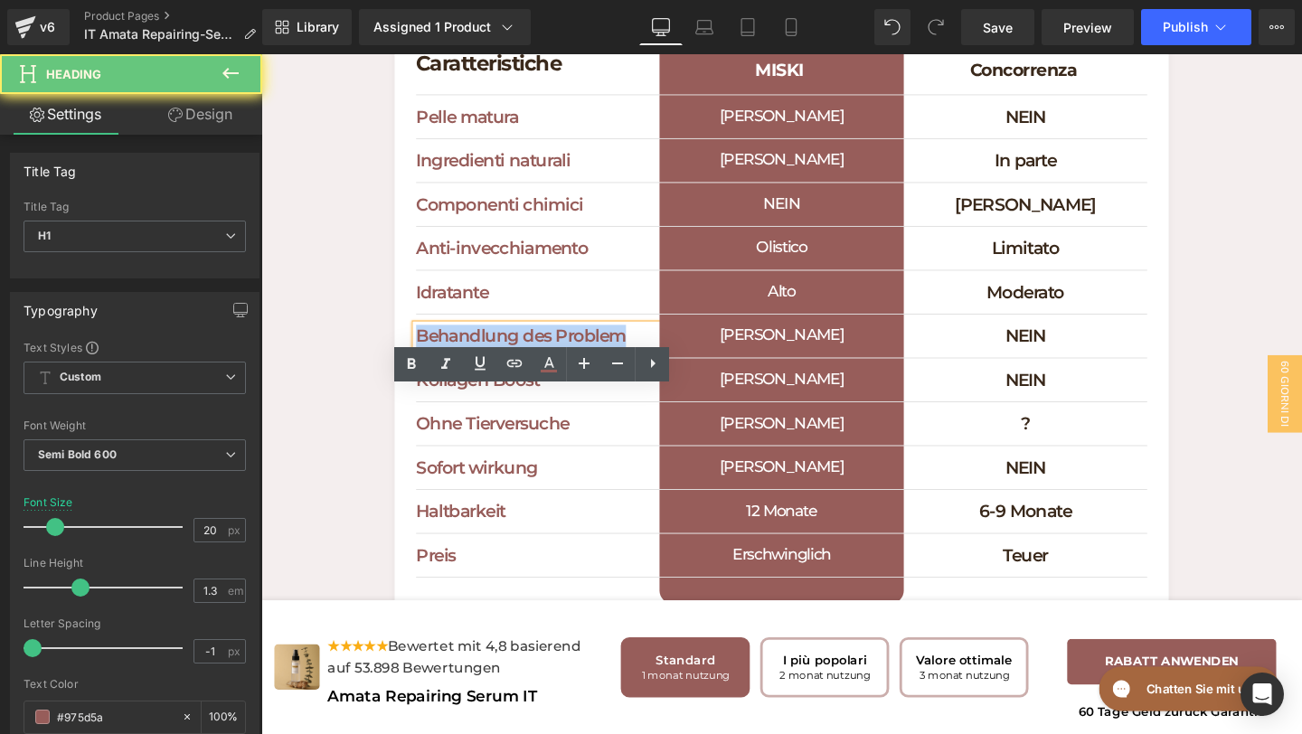
drag, startPoint x: 649, startPoint y: 421, endPoint x: 361, endPoint y: 419, distance: 288.5
click at [363, 419] on div "Cosa rende speciale Miski Cosmetics Heading Scopri perché dovresti scegliere Mi…" at bounding box center [808, 189] width 1094 height 932
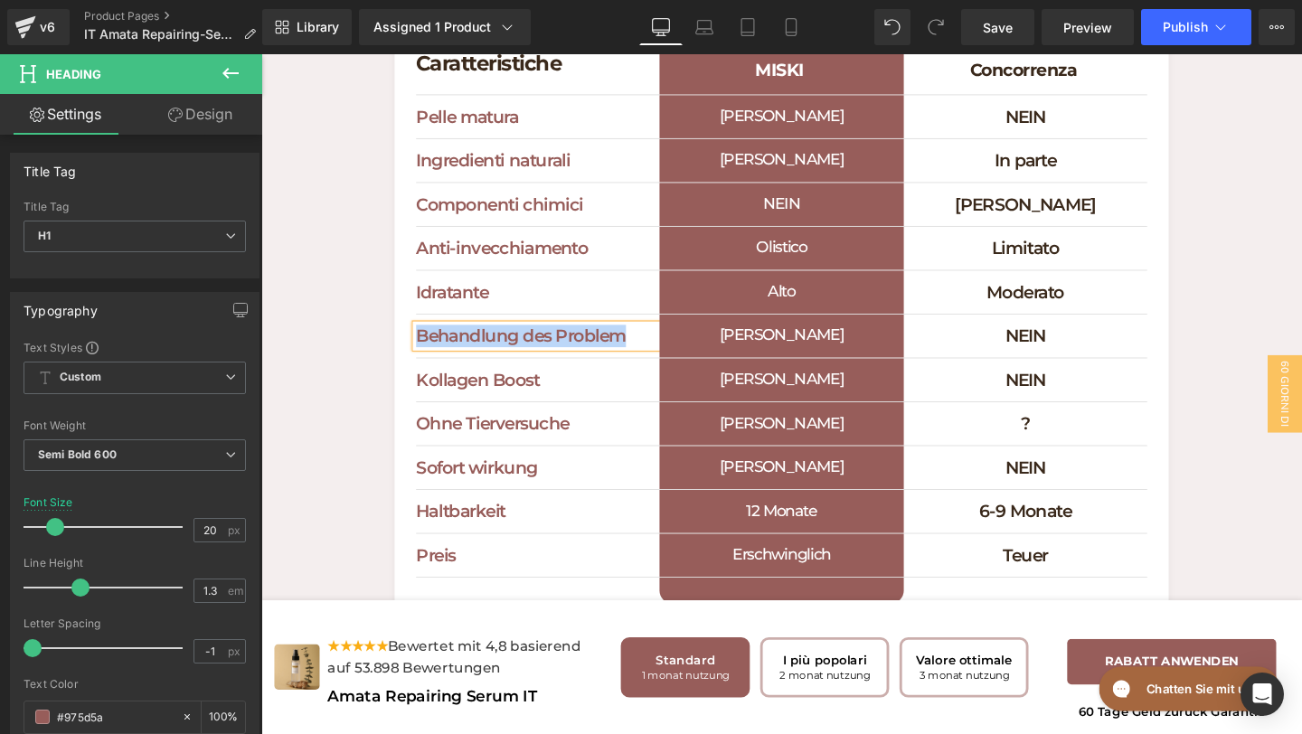
paste div
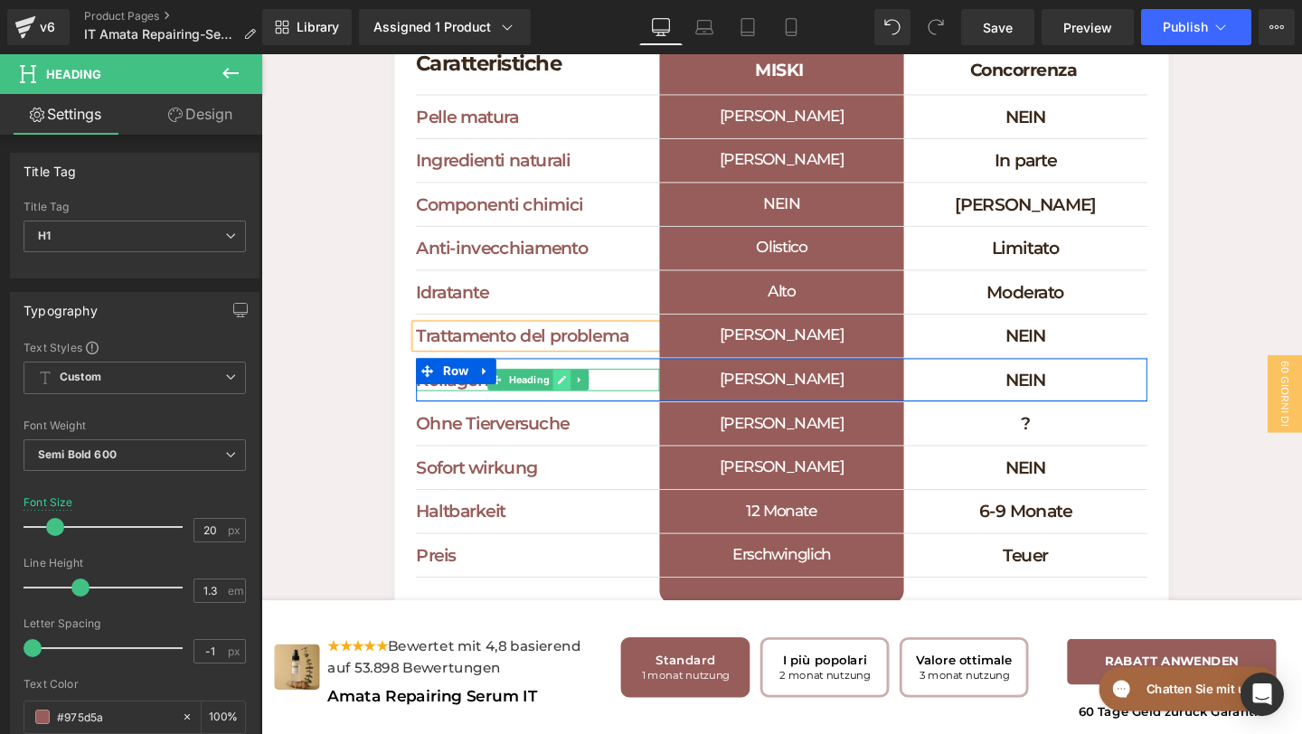
click at [573, 402] on icon at bounding box center [578, 397] width 10 height 11
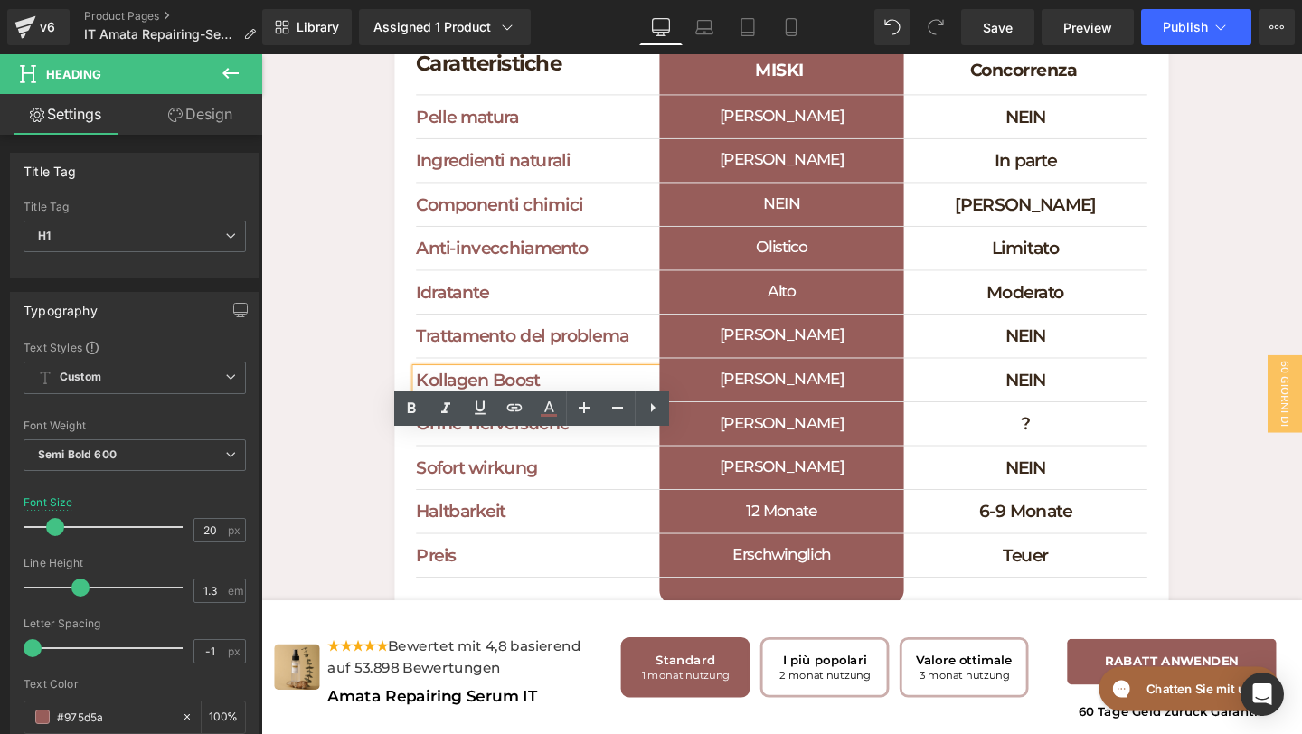
click at [586, 409] on h1 "Kollagen Boost" at bounding box center [552, 397] width 256 height 24
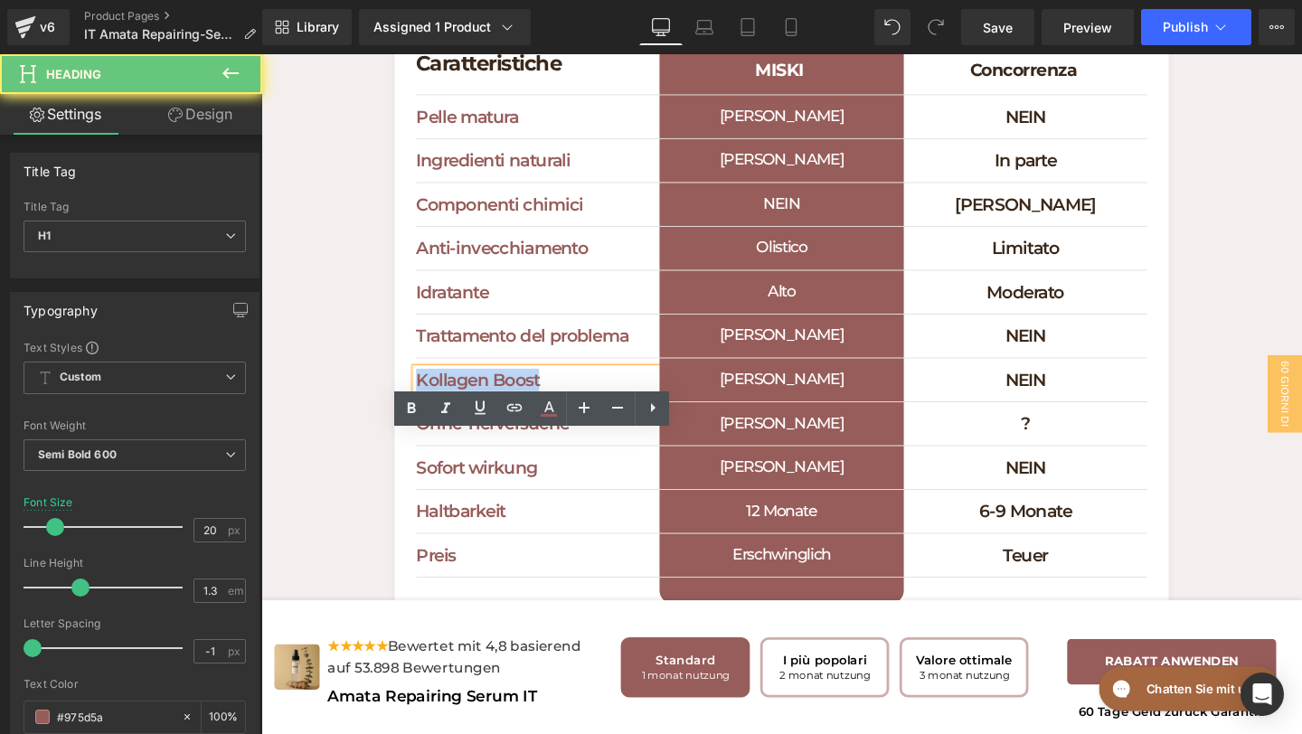
drag, startPoint x: 586, startPoint y: 465, endPoint x: 346, endPoint y: 452, distance: 240.0
click at [353, 452] on div "Cosa rende speciale Miski Cosmetics Heading Scopri perché dovresti scegliere Mi…" at bounding box center [808, 189] width 1094 height 932
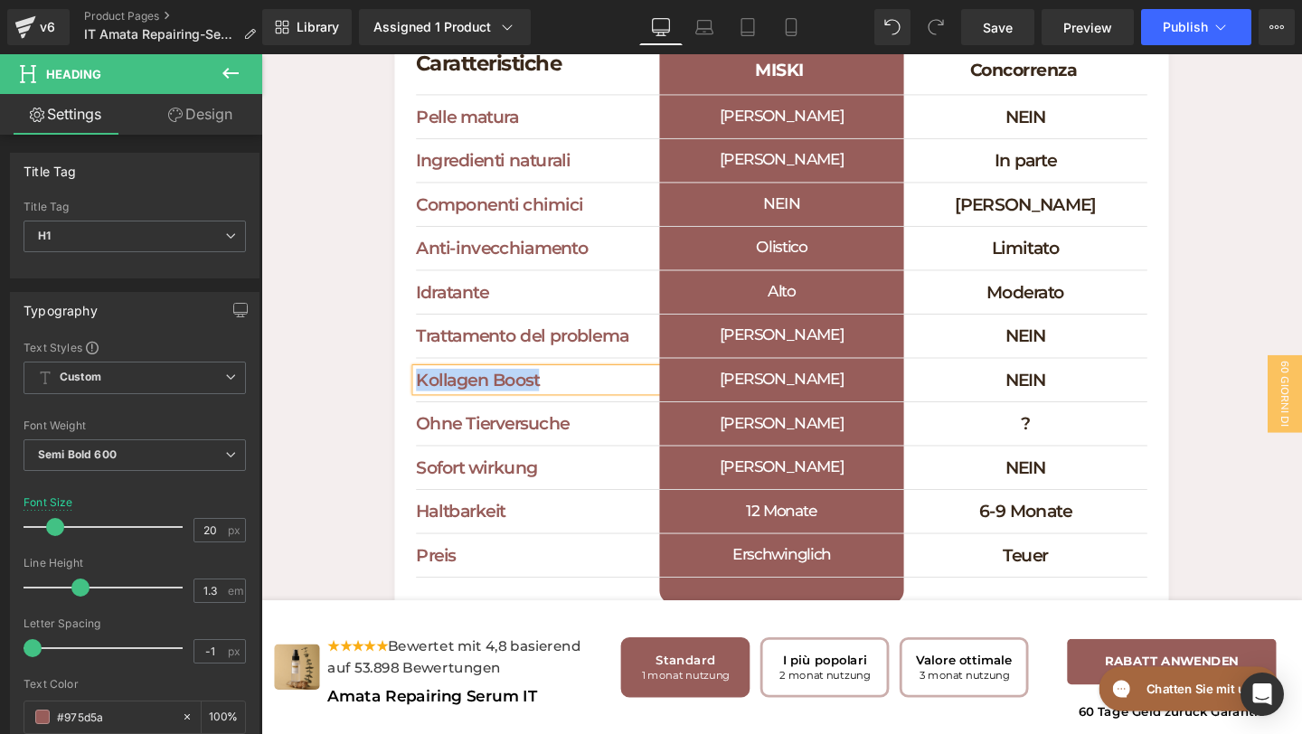
paste div
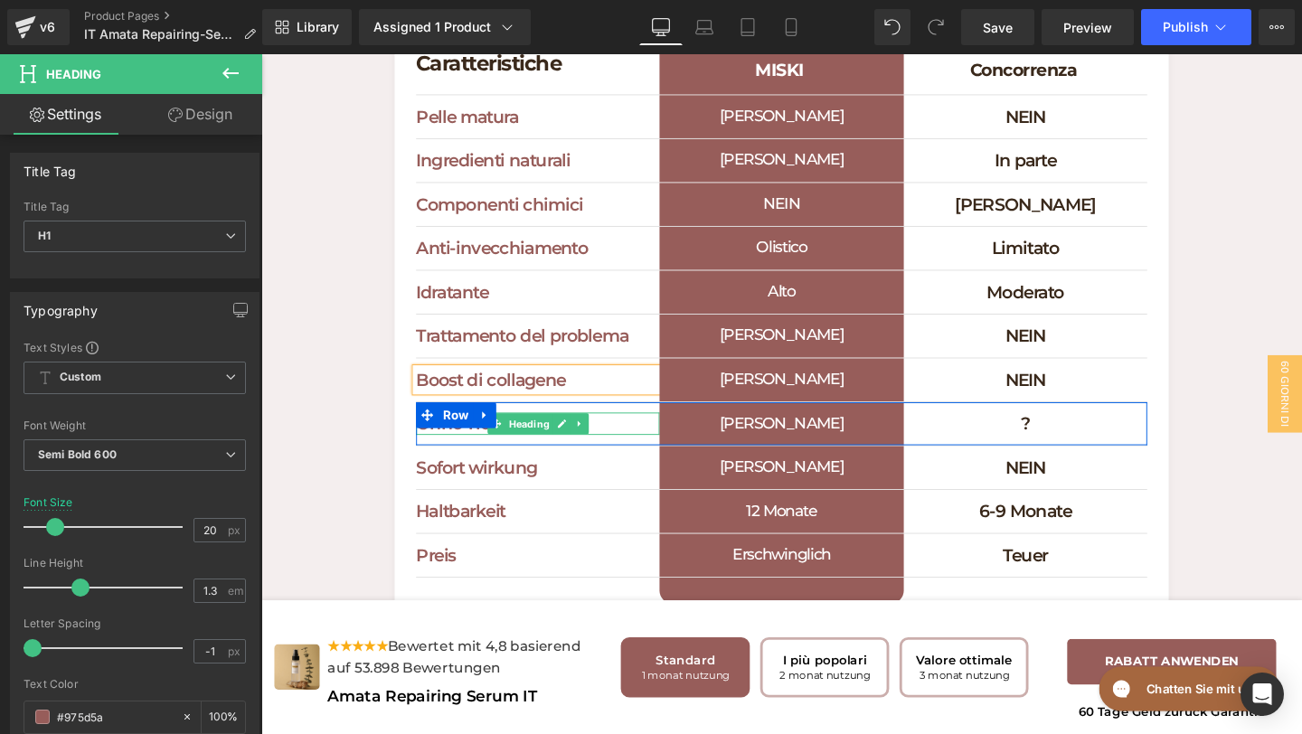
click at [644, 455] on h1 "Ohne Tierversuche" at bounding box center [552, 443] width 256 height 24
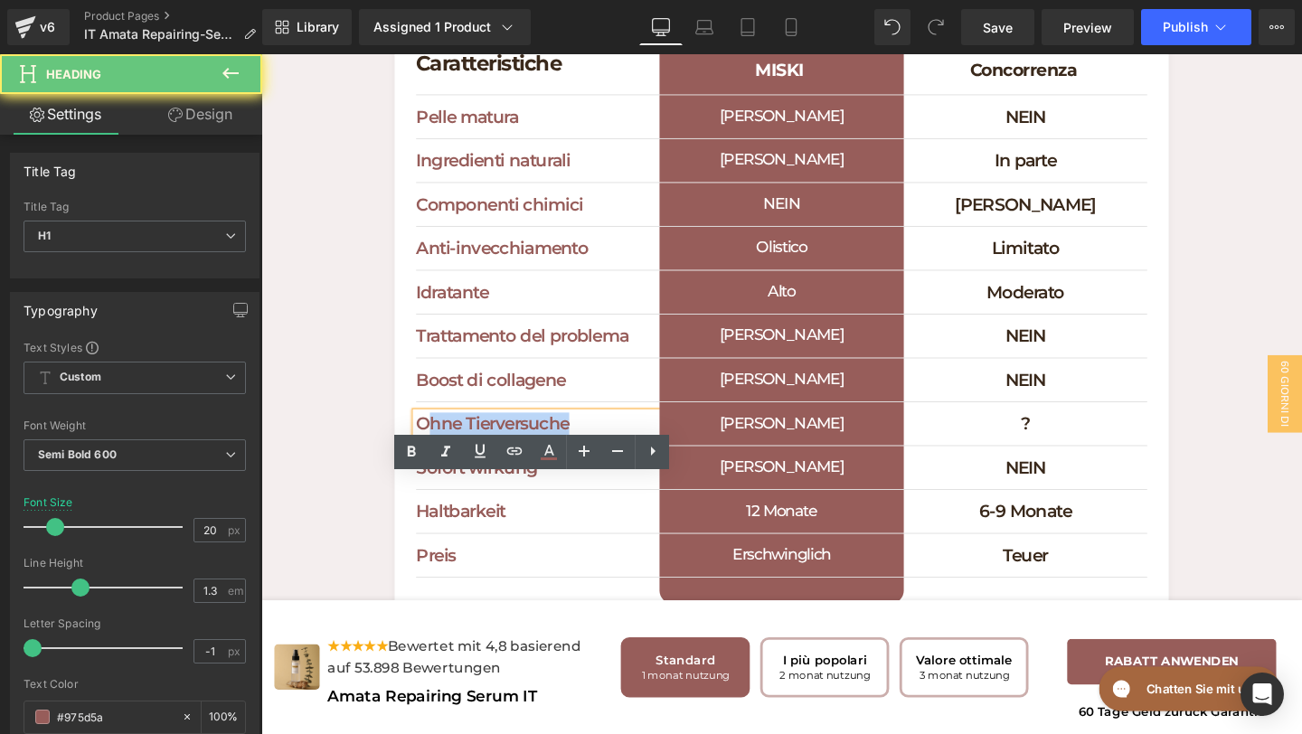
drag, startPoint x: 624, startPoint y: 513, endPoint x: 419, endPoint y: 504, distance: 205.5
click at [425, 455] on h1 "Ohne Tierversuche" at bounding box center [552, 443] width 256 height 24
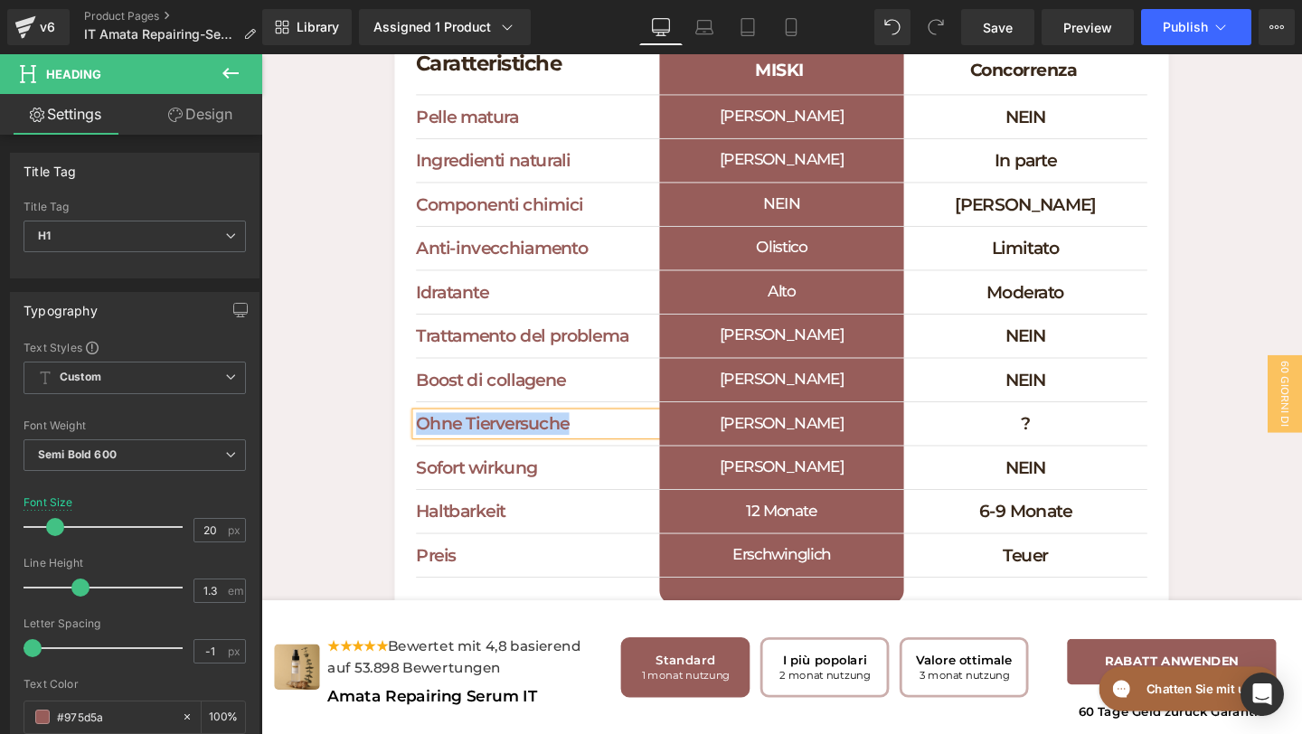
paste div
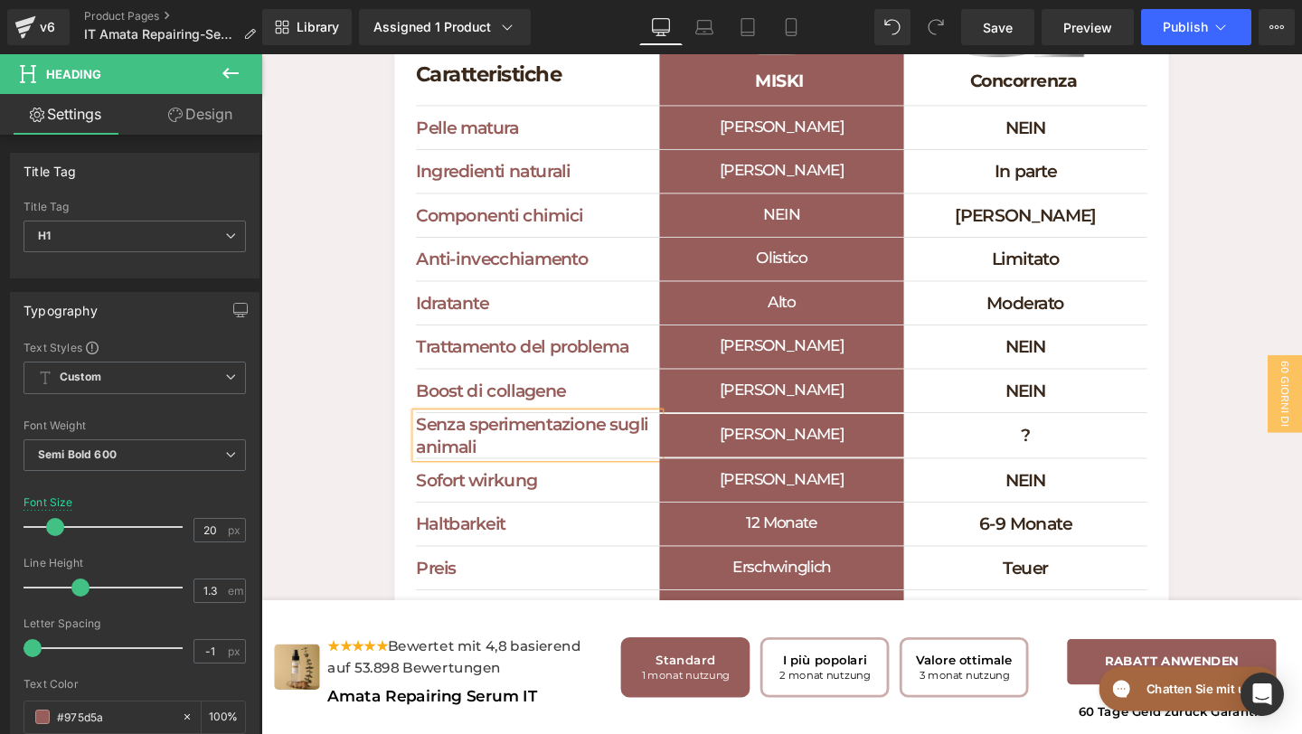
click at [573, 507] on icon at bounding box center [578, 502] width 10 height 11
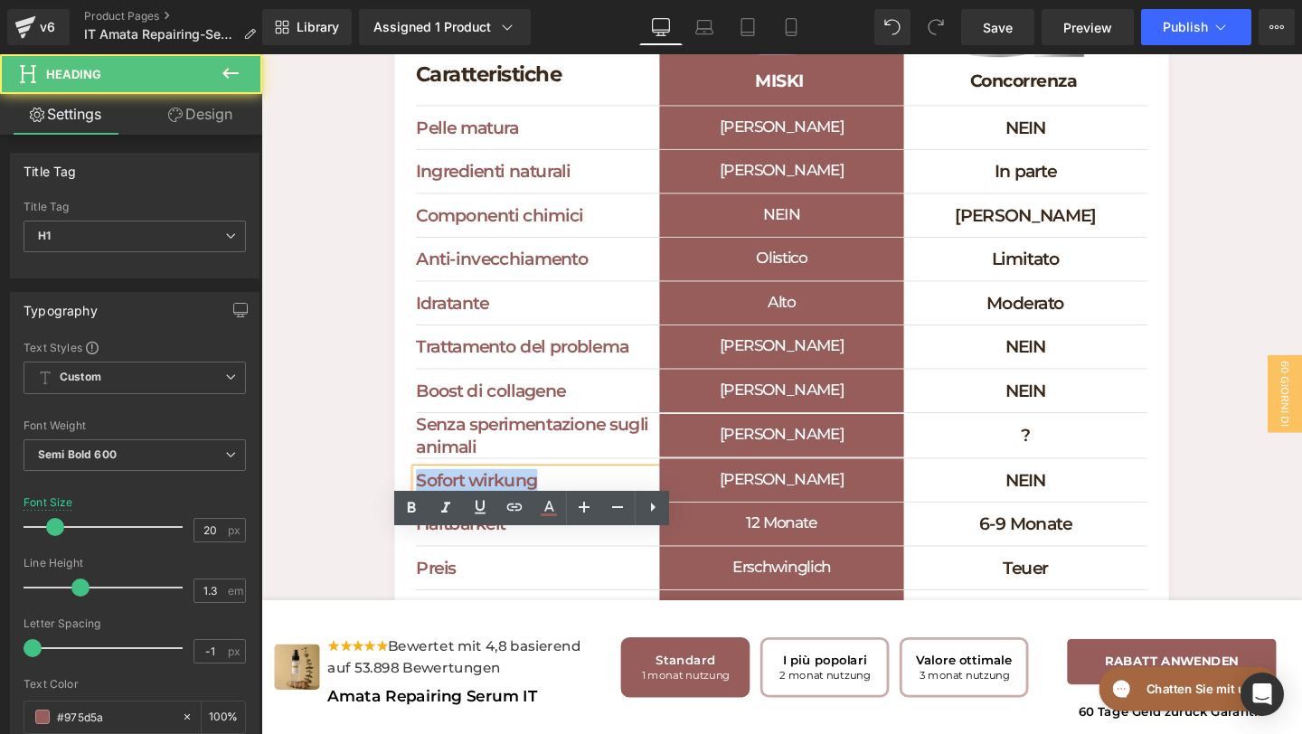
drag, startPoint x: 592, startPoint y: 576, endPoint x: 372, endPoint y: 565, distance: 221.0
click at [373, 566] on div "Cosa rende speciale Miski Cosmetics Heading Scopri perché dovresti scegliere Mi…" at bounding box center [808, 200] width 1094 height 933
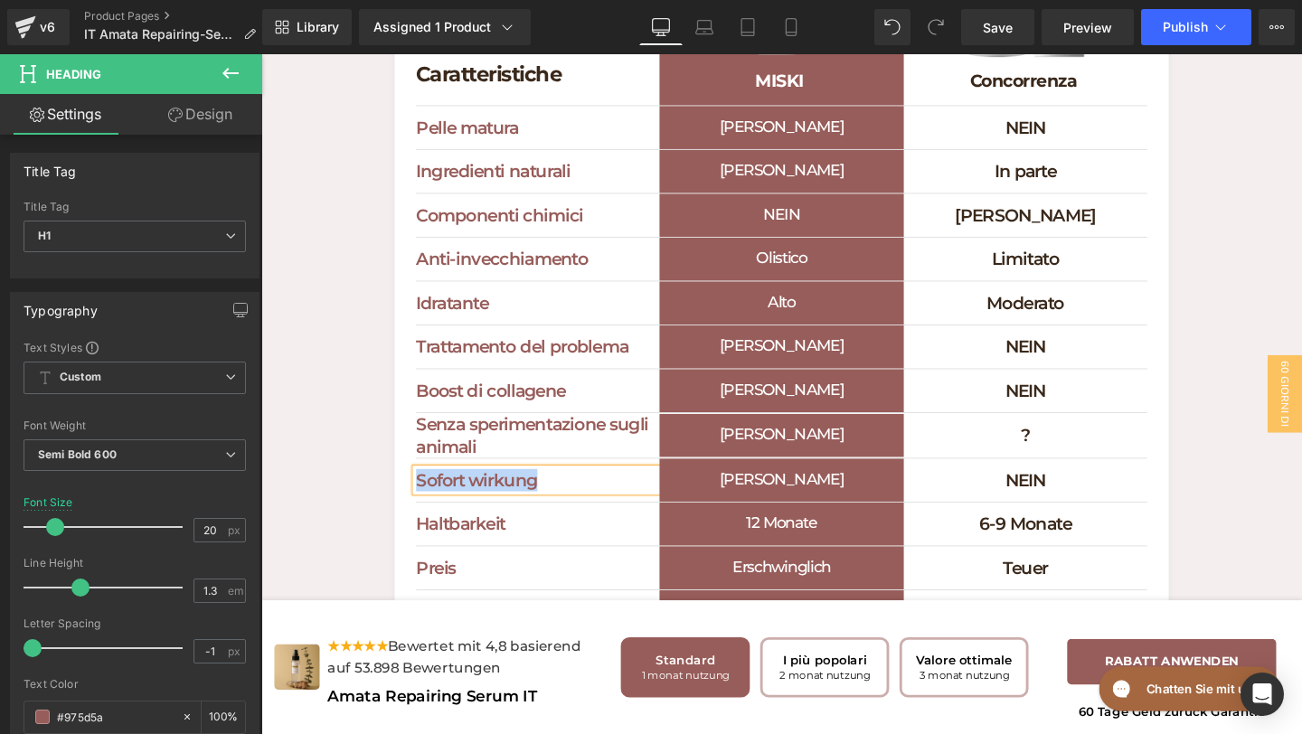
paste div
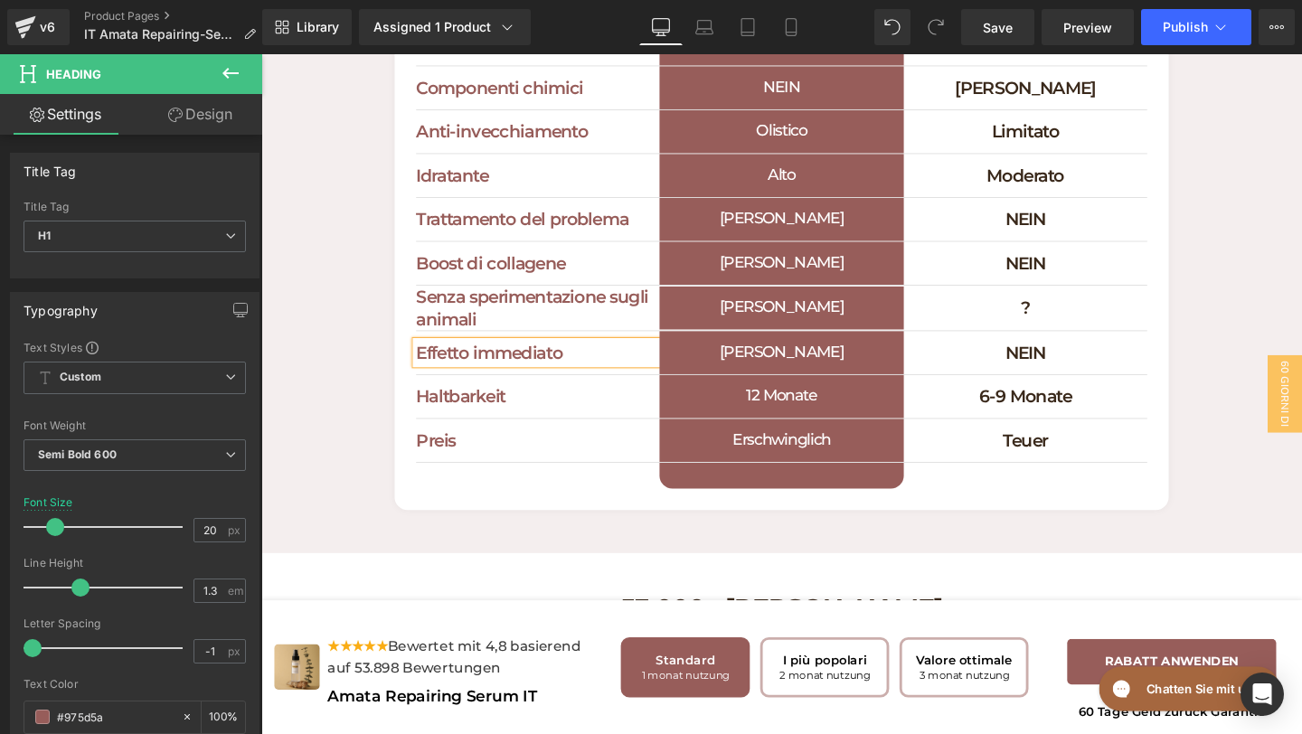
scroll to position [6007, 0]
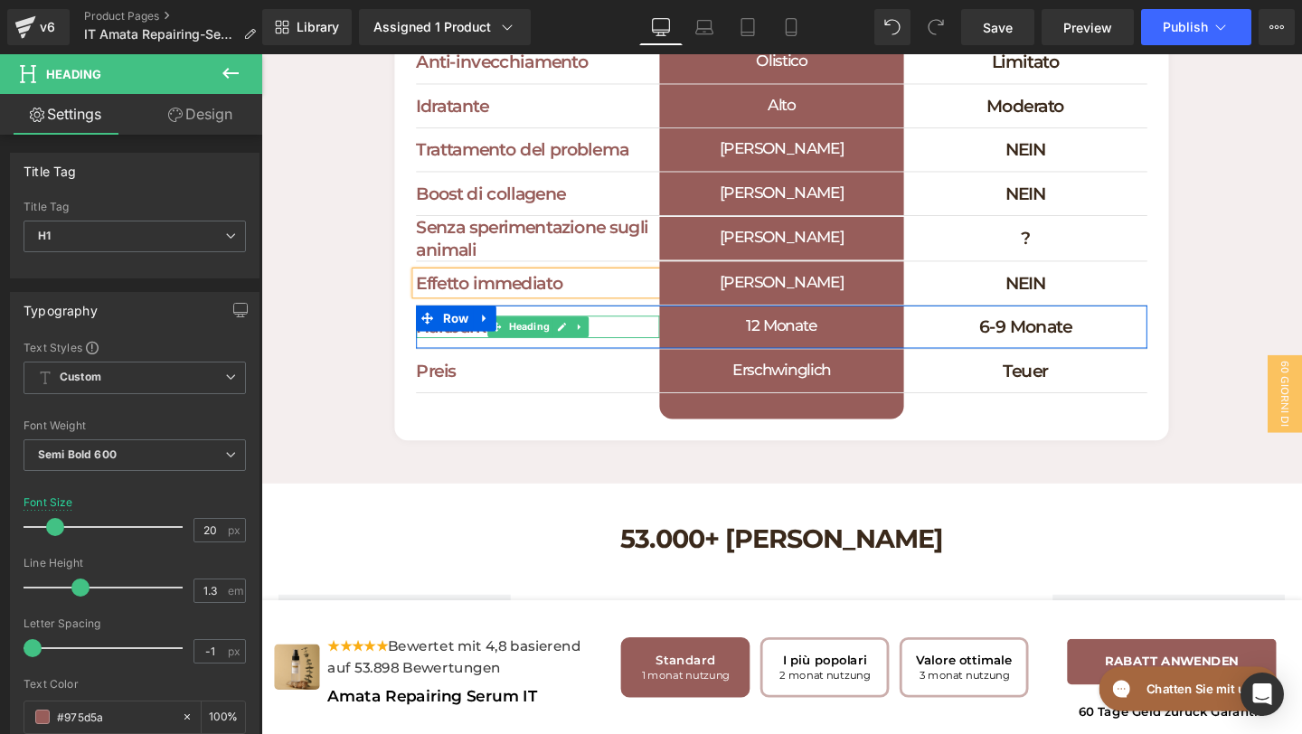
click at [611, 353] on h1 "Haltbarkeit" at bounding box center [552, 341] width 256 height 24
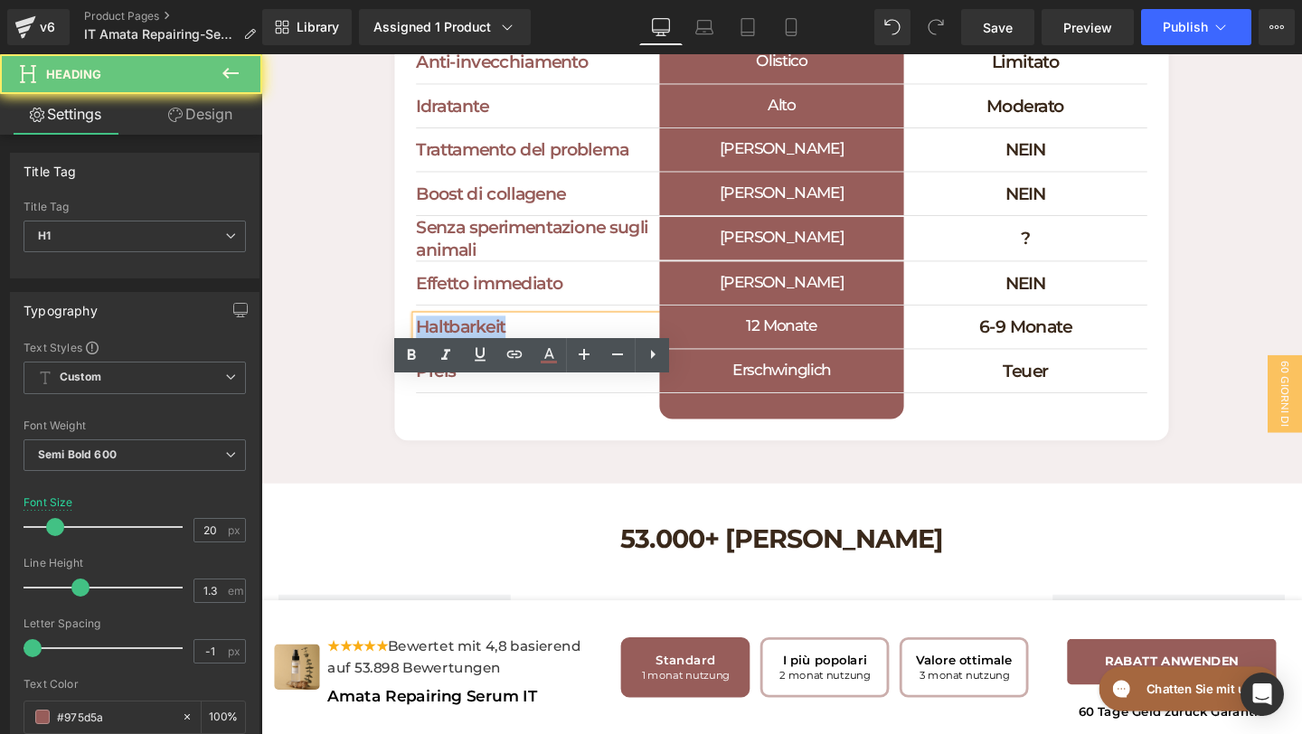
drag, startPoint x: 608, startPoint y: 408, endPoint x: 388, endPoint y: 385, distance: 220.9
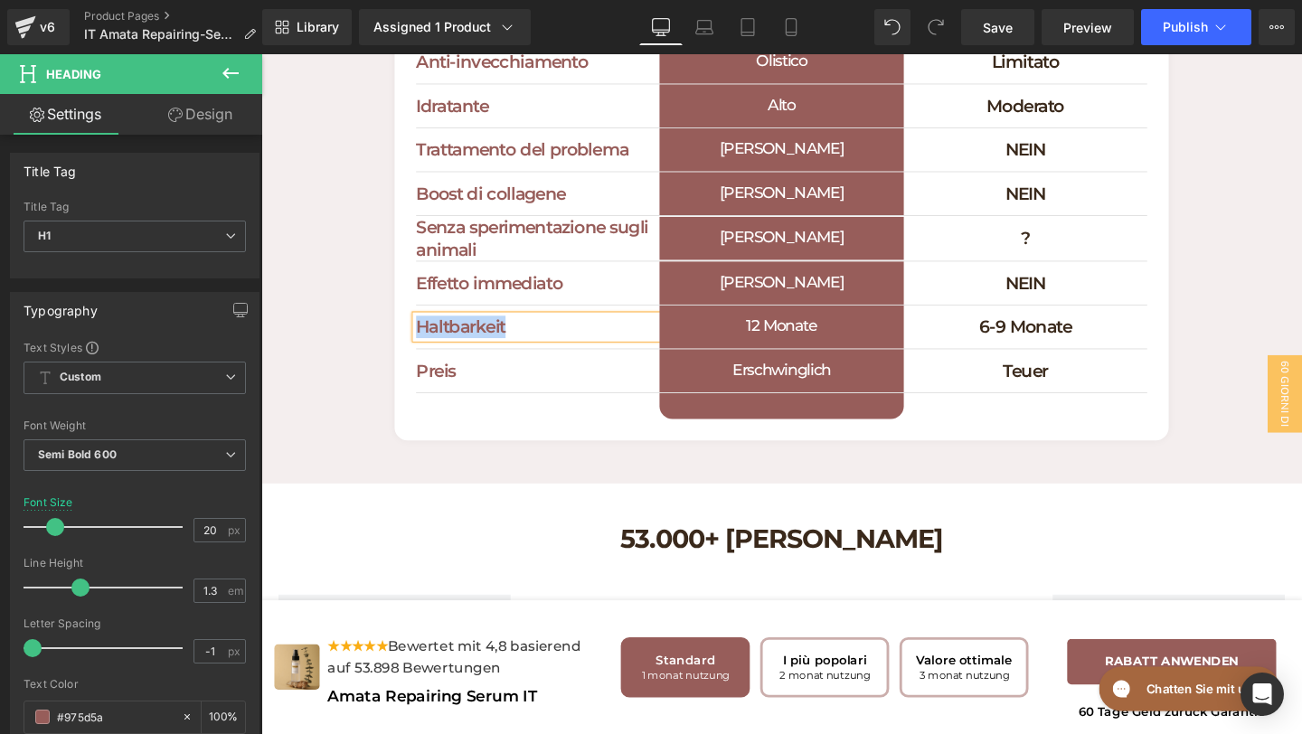
paste div
click at [436, 343] on span at bounding box center [441, 332] width 19 height 22
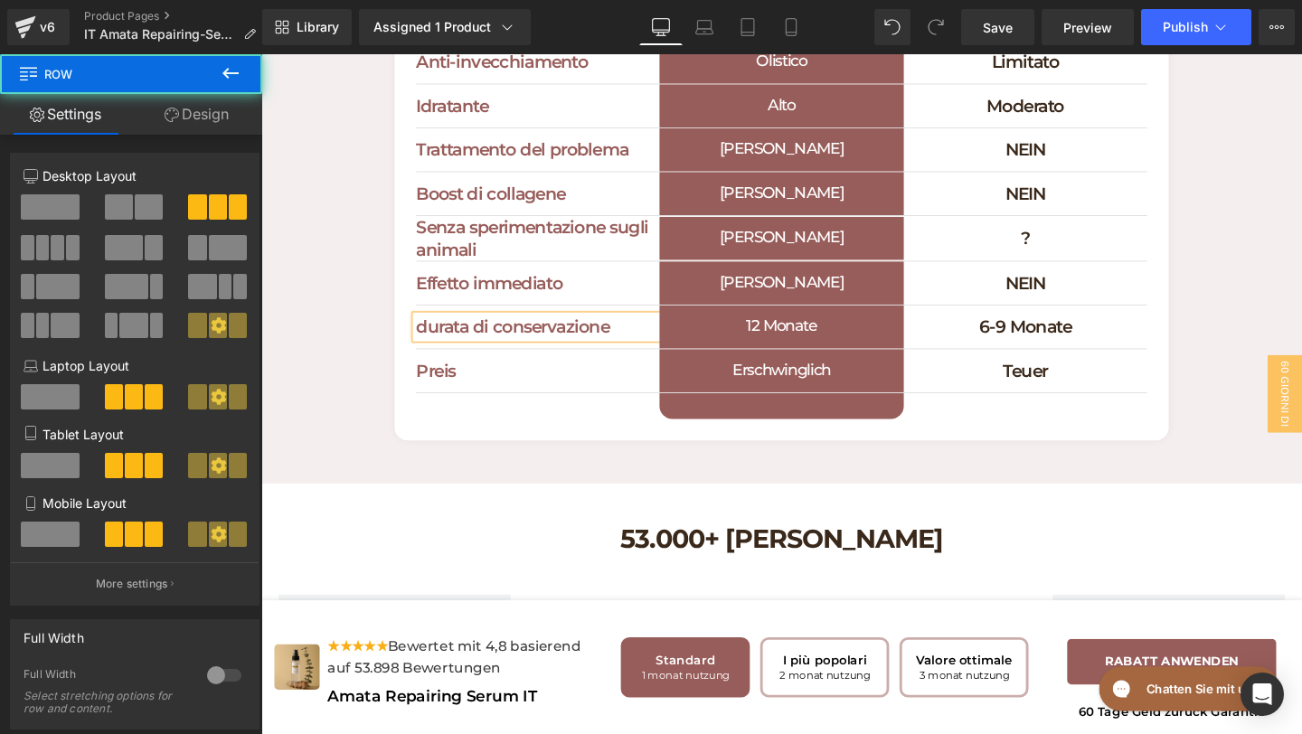
click at [440, 343] on span at bounding box center [441, 332] width 19 height 22
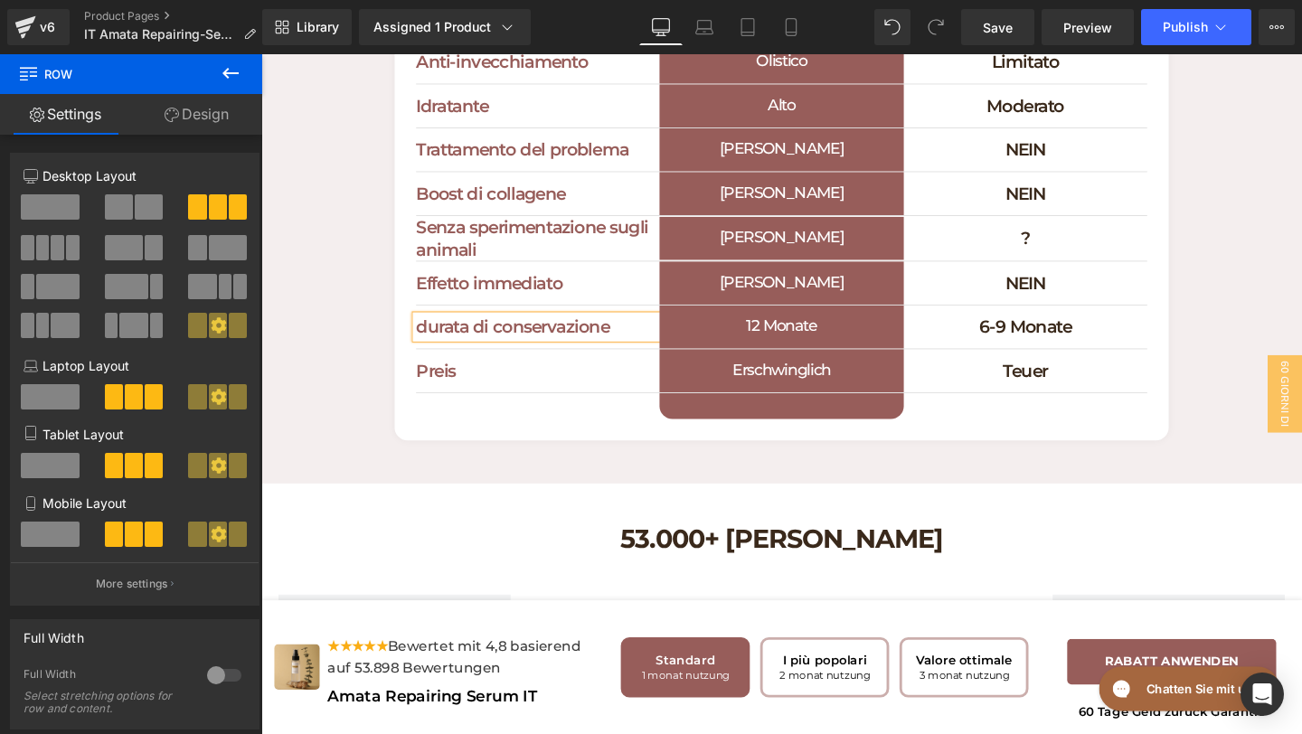
click at [458, 343] on span "Row" at bounding box center [466, 332] width 30 height 22
click at [237, 69] on icon at bounding box center [231, 73] width 22 height 22
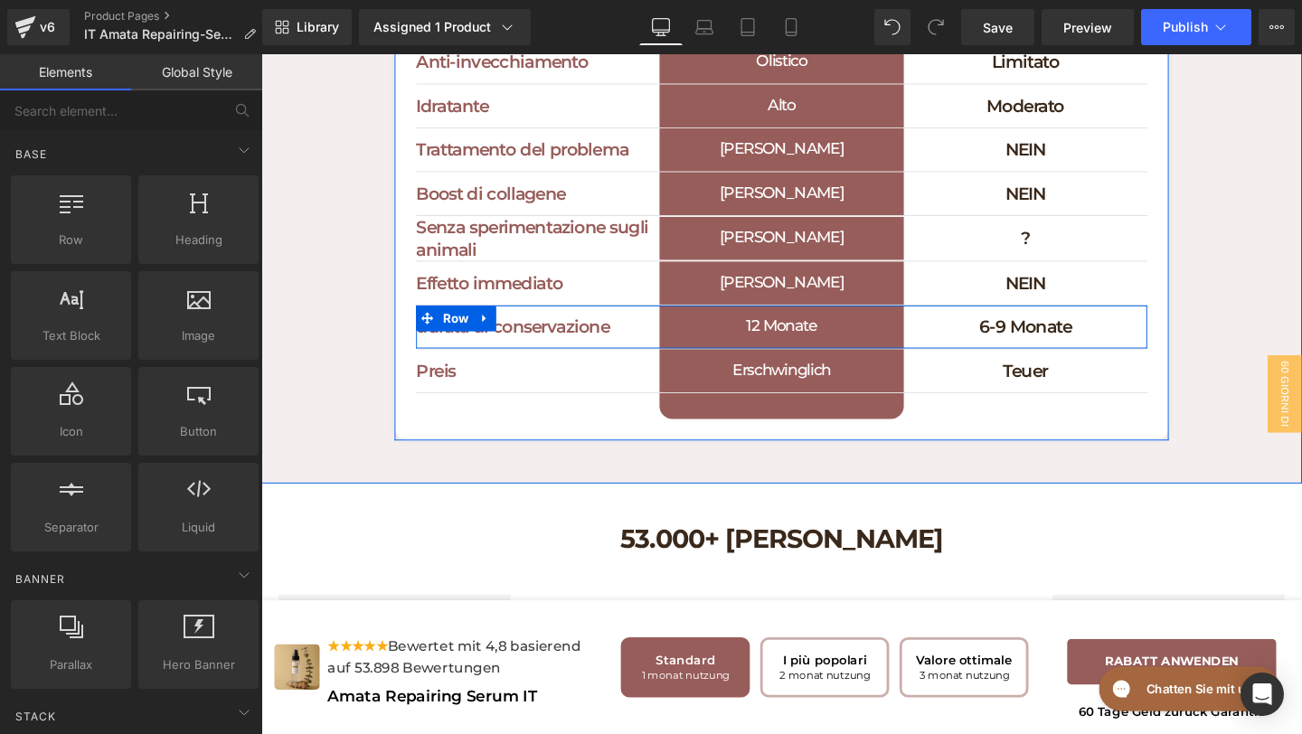
click at [655, 353] on h1 "durata di conservazione" at bounding box center [552, 341] width 256 height 24
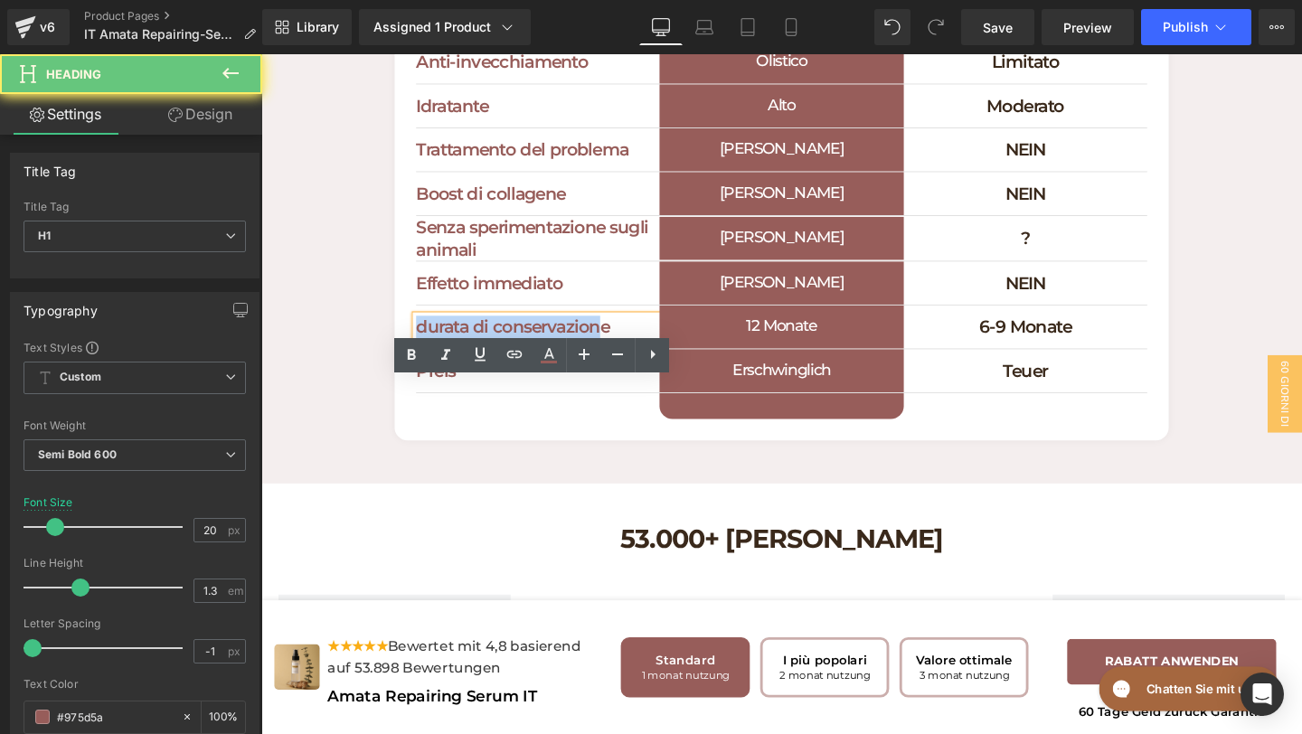
drag, startPoint x: 620, startPoint y: 403, endPoint x: 451, endPoint y: 395, distance: 168.4
click at [451, 364] on div "durata di conservazione Heading 12 Monate Heading 6-9 Monate Heading Row" at bounding box center [808, 341] width 769 height 46
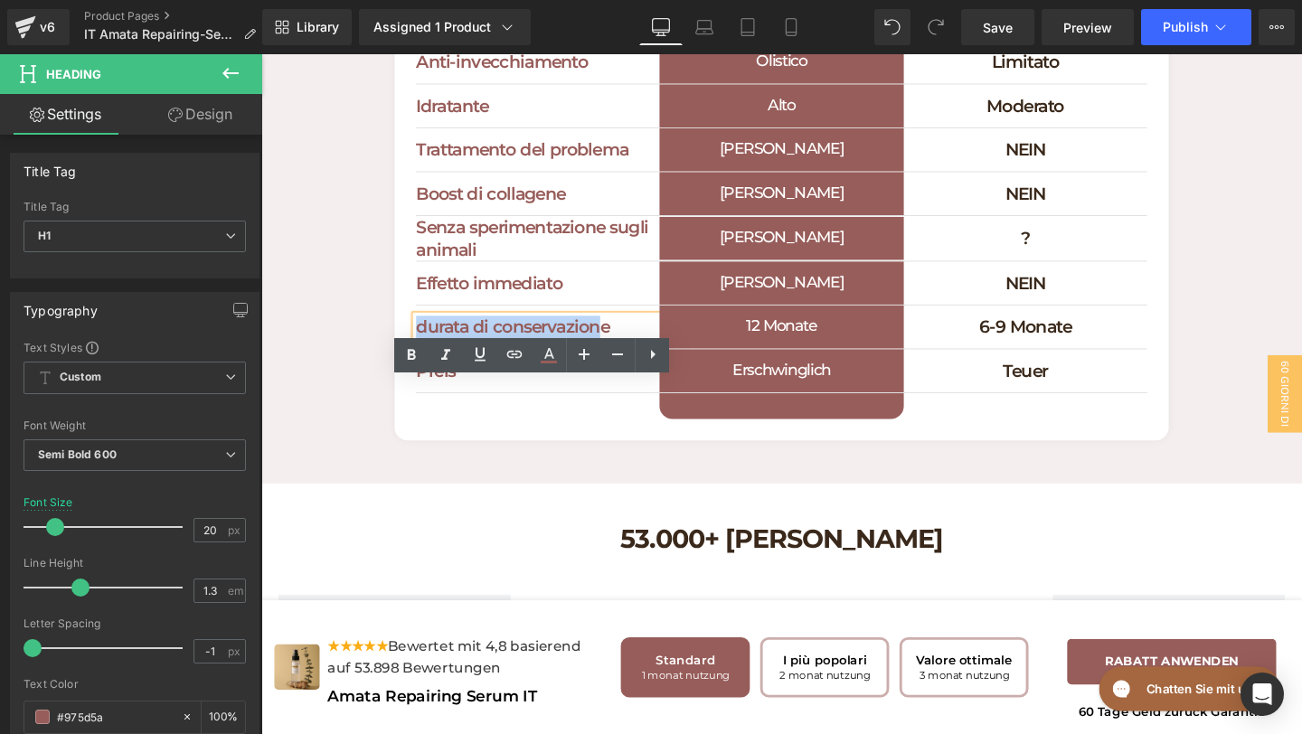
click at [438, 337] on icon at bounding box center [442, 332] width 10 height 11
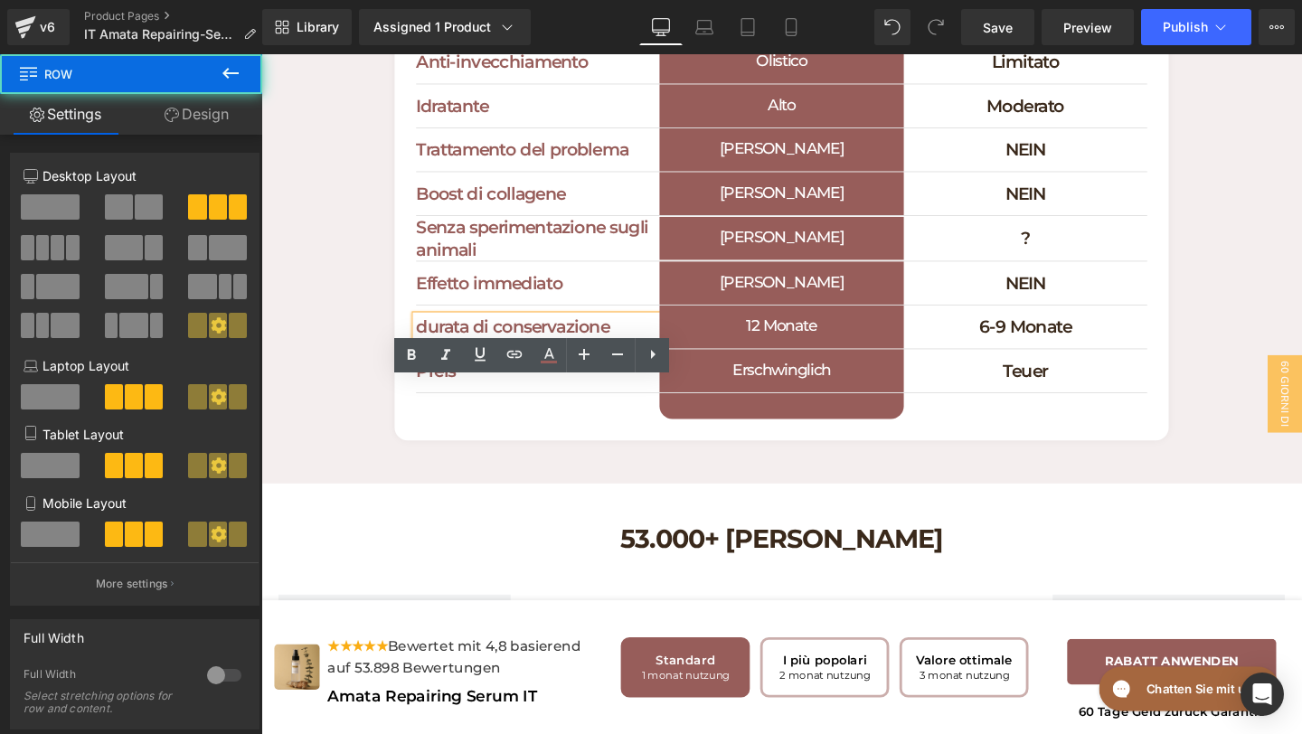
click at [441, 353] on h1 "durata di conservazione" at bounding box center [552, 341] width 256 height 24
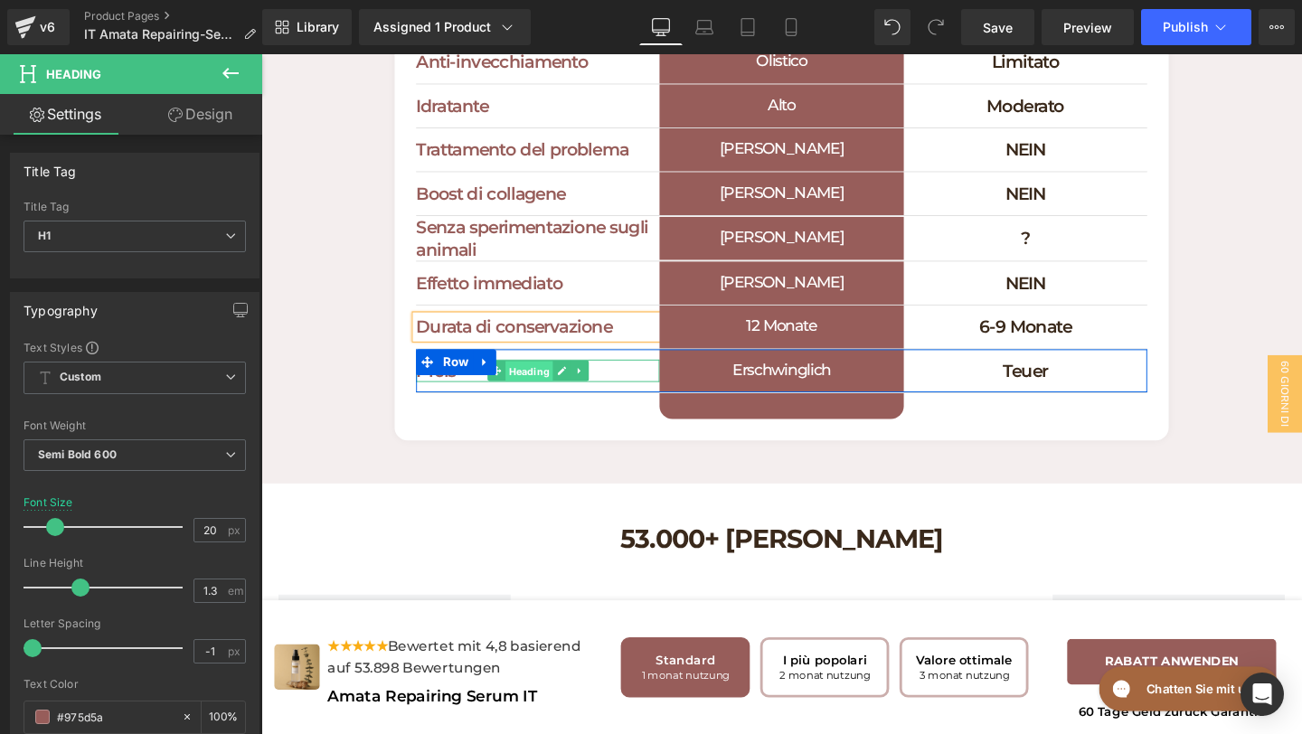
click at [558, 399] on span "Heading" at bounding box center [543, 388] width 50 height 22
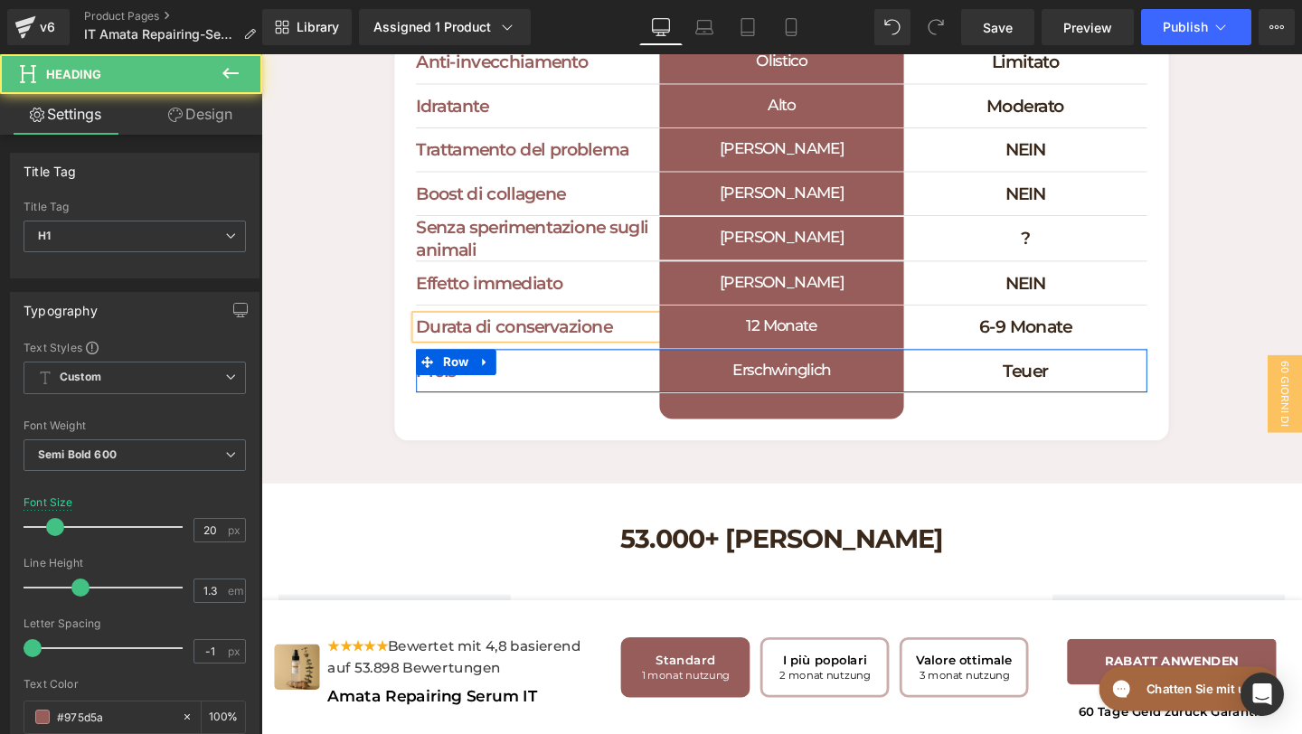
click at [639, 399] on h1 "Preis" at bounding box center [552, 387] width 256 height 24
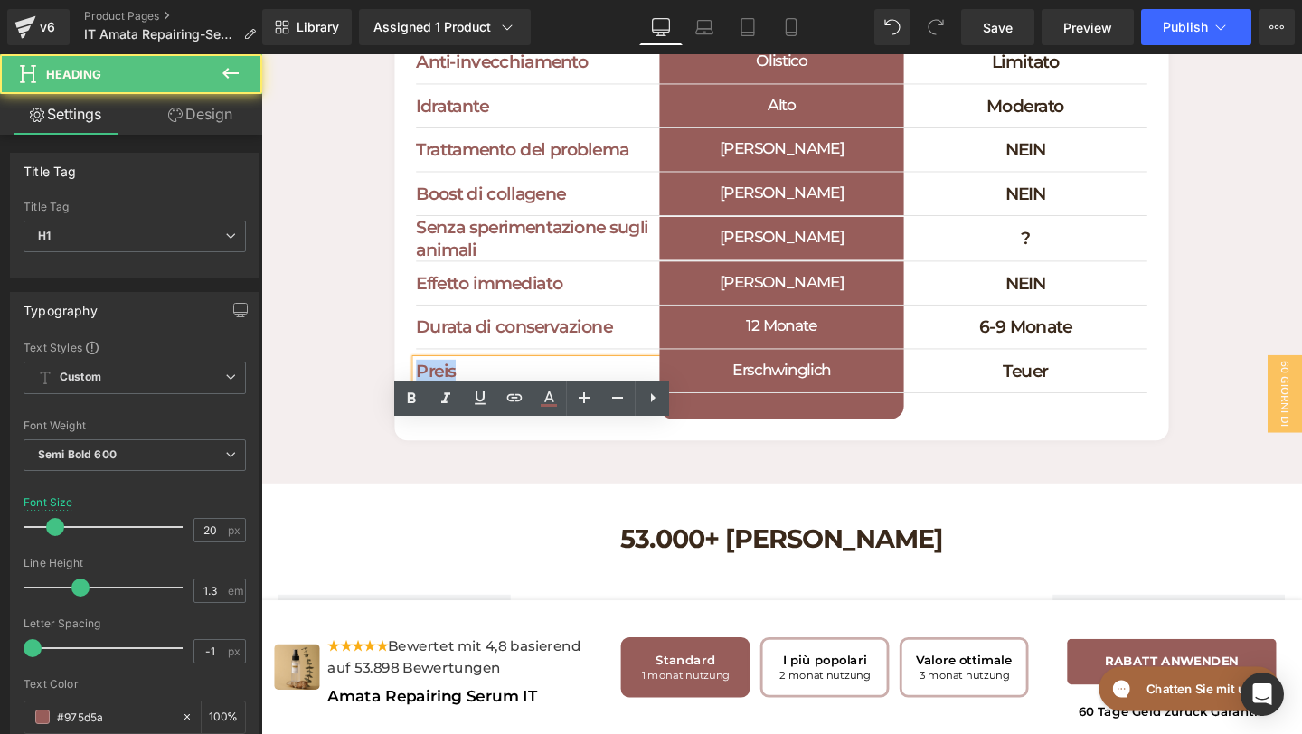
drag, startPoint x: 637, startPoint y: 457, endPoint x: 357, endPoint y: 456, distance: 279.5
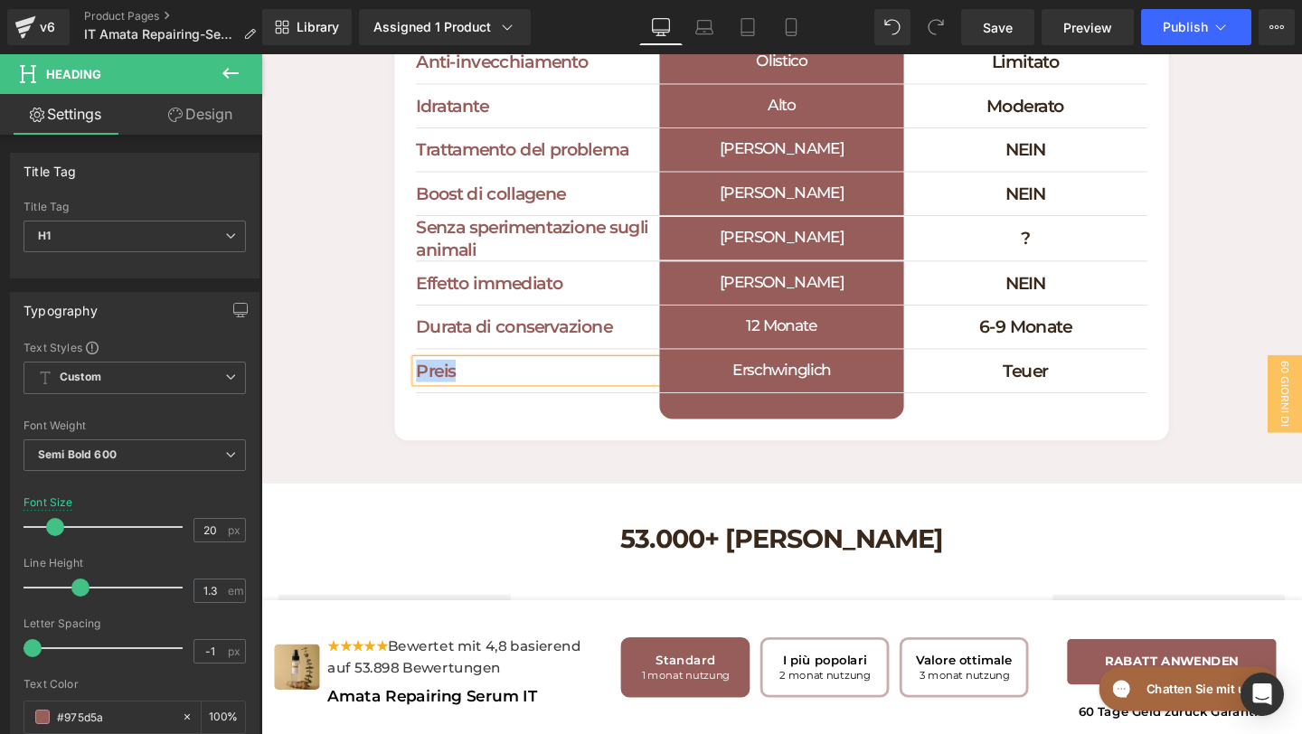
paste div
click at [904, 410] on h1 "Erschwinglich" at bounding box center [808, 386] width 256 height 45
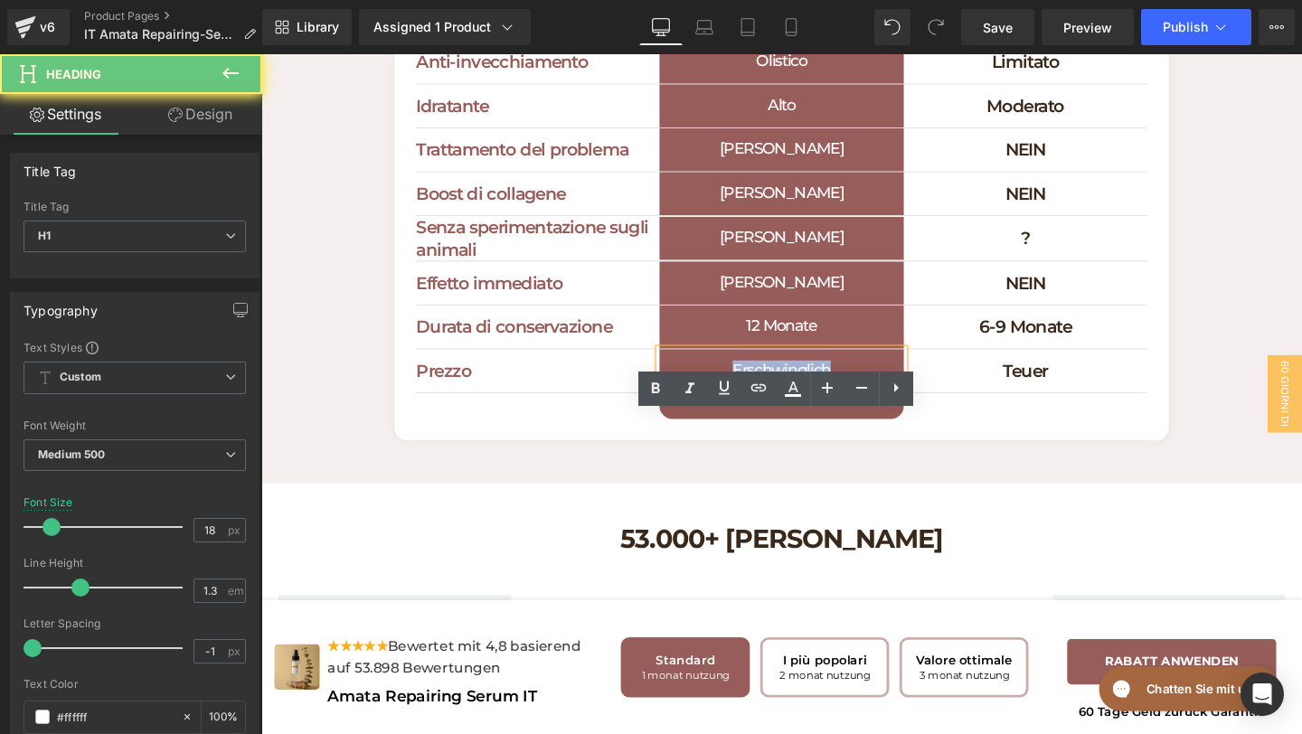
drag, startPoint x: 904, startPoint y: 456, endPoint x: 705, endPoint y: 456, distance: 199.9
click at [705, 410] on h1 "Erschwinglich" at bounding box center [808, 386] width 256 height 45
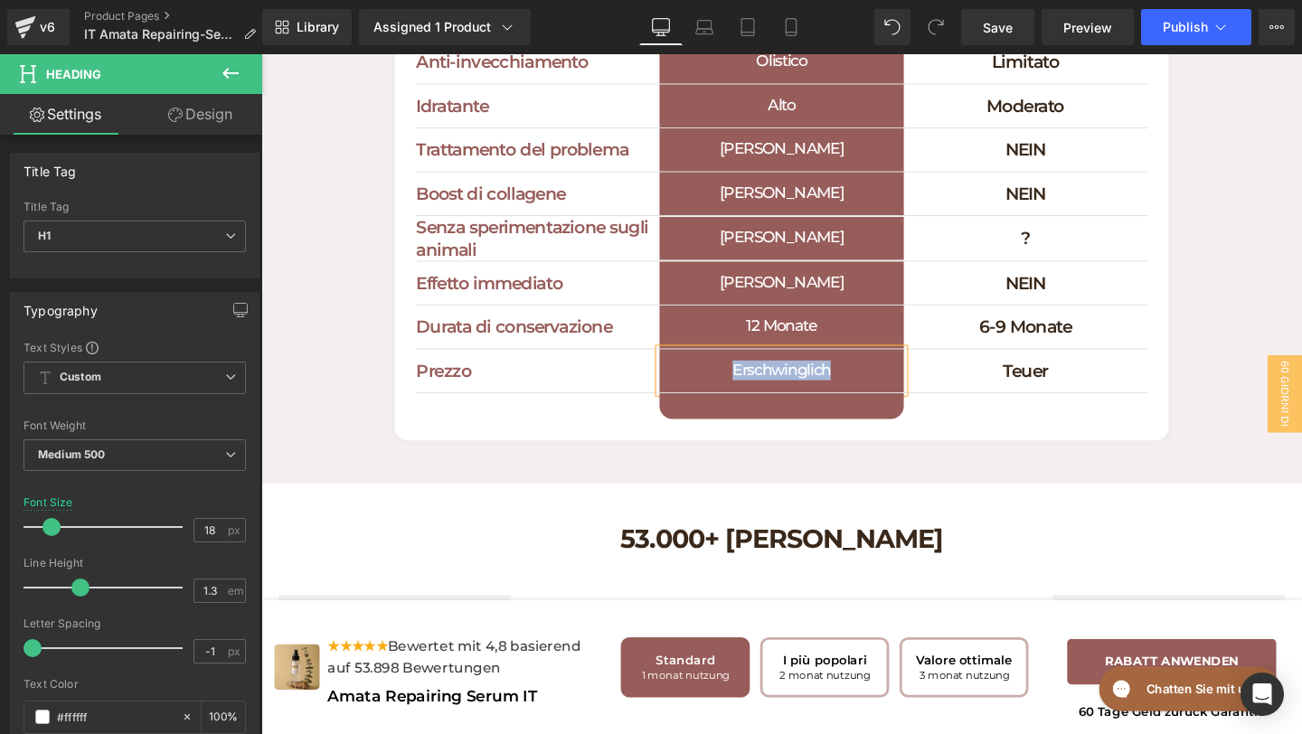
paste div
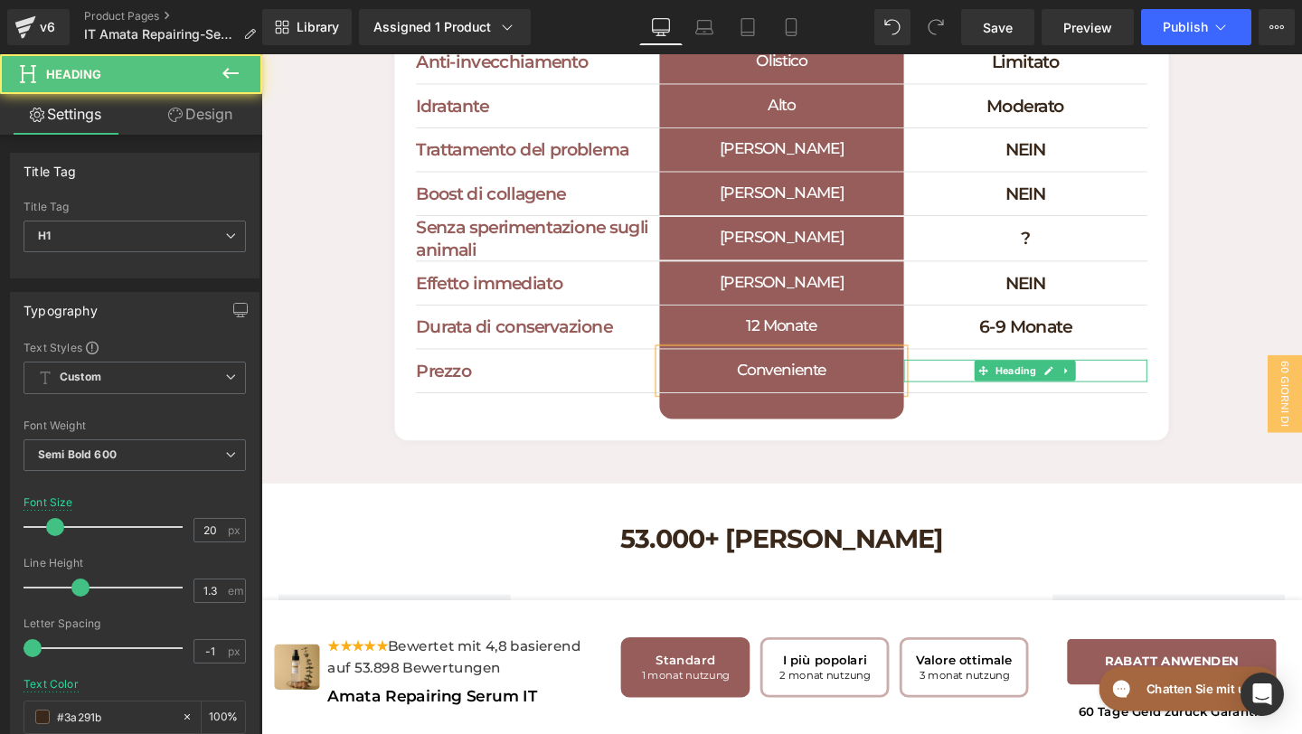
click at [1122, 399] on h1 "Teuer" at bounding box center [1065, 387] width 256 height 24
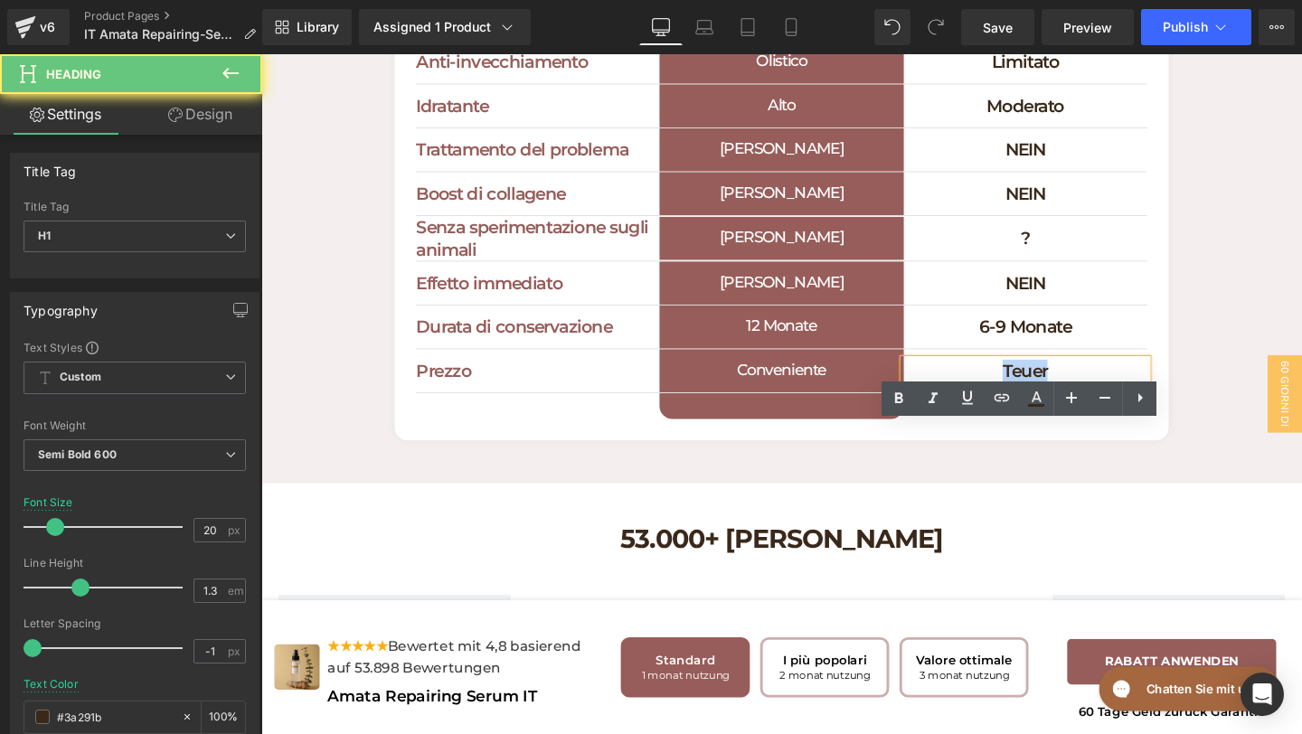
drag, startPoint x: 1136, startPoint y: 450, endPoint x: 955, endPoint y: 450, distance: 180.9
click at [959, 399] on h1 "Teuer" at bounding box center [1065, 387] width 256 height 24
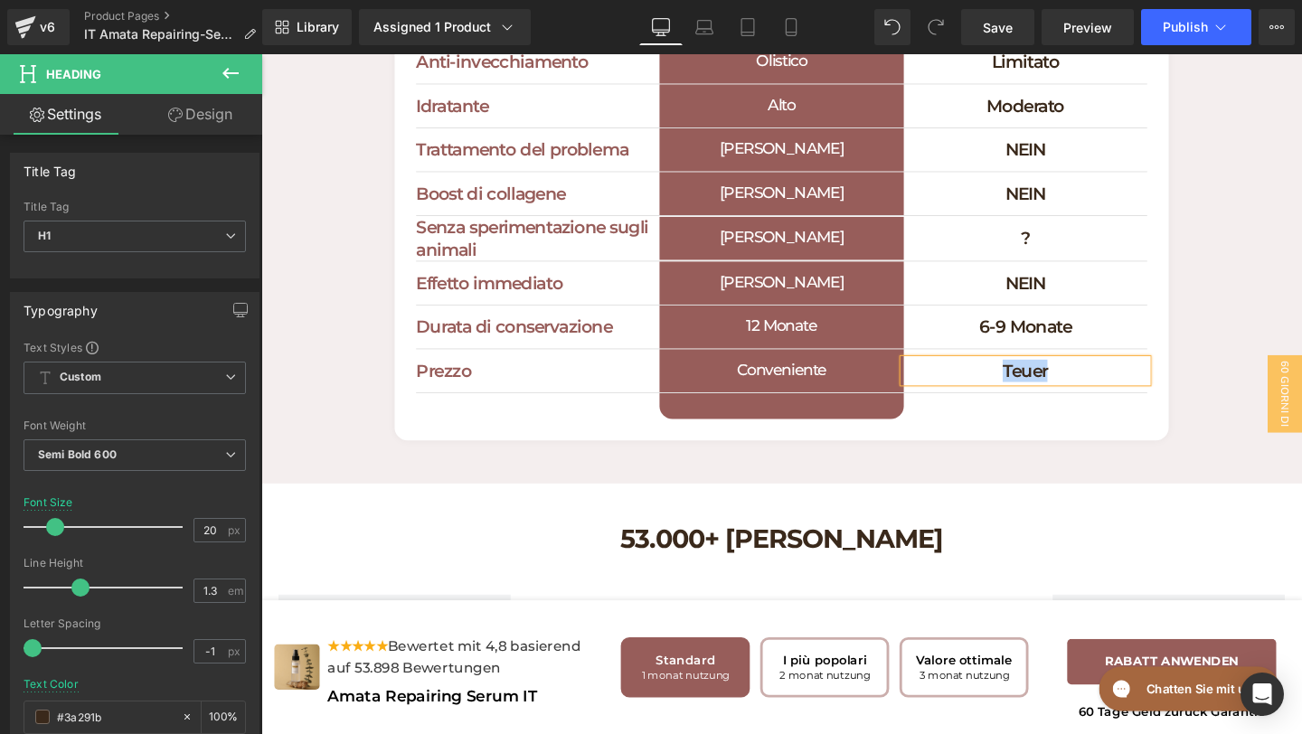
paste div
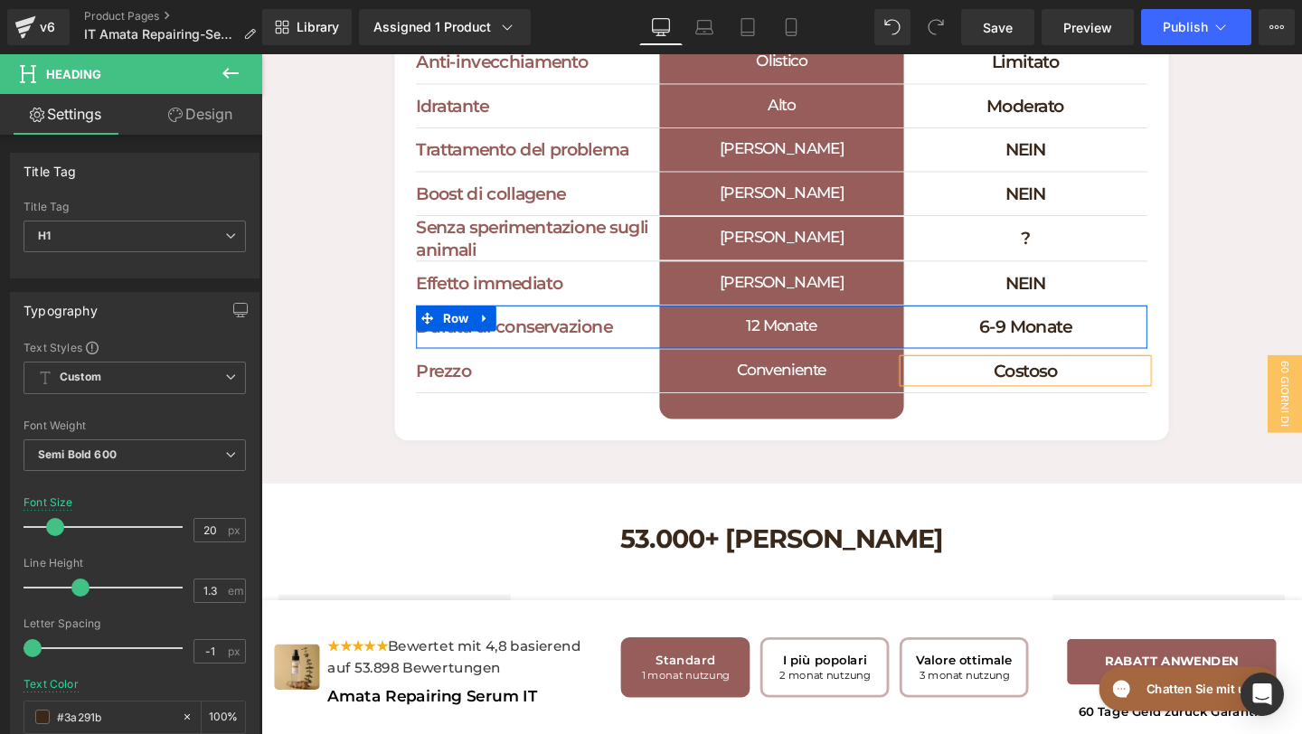
click at [878, 364] on h1 "12 Monate" at bounding box center [808, 340] width 256 height 45
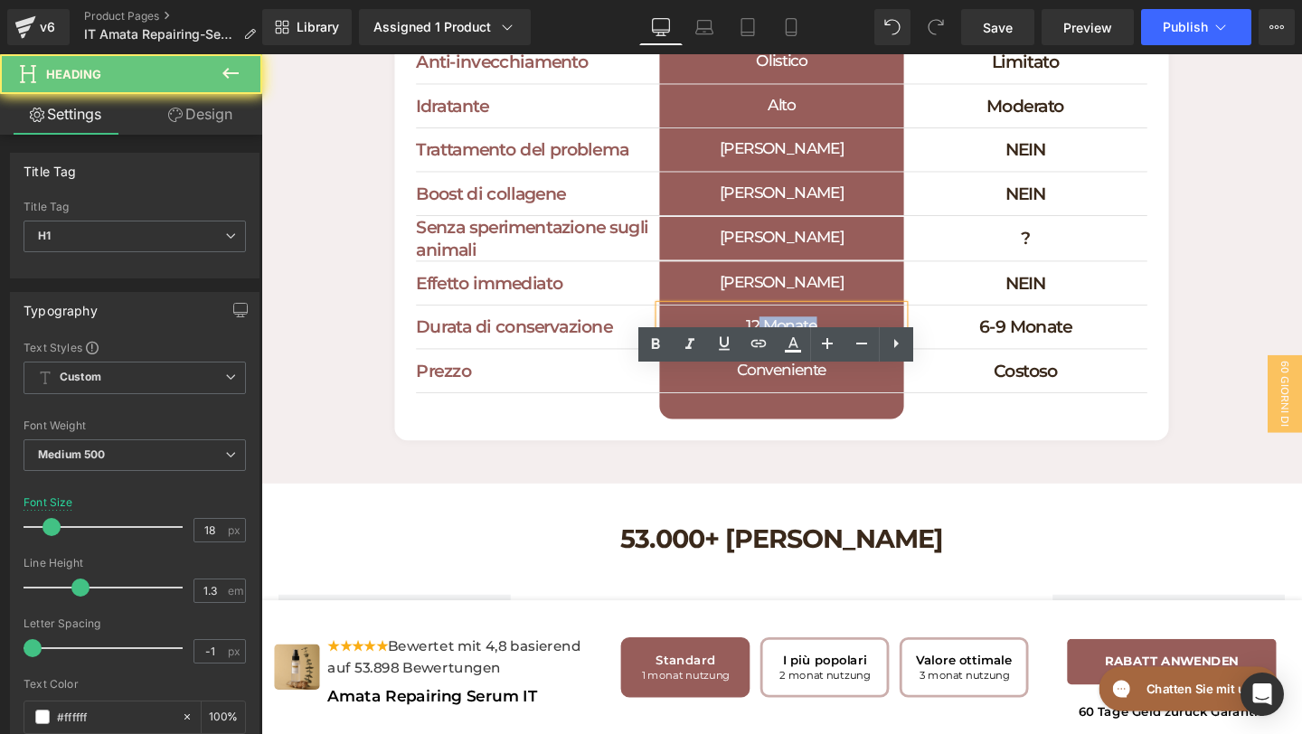
drag, startPoint x: 882, startPoint y: 412, endPoint x: 695, endPoint y: 409, distance: 187.2
click at [697, 364] on h1 "12 Monate" at bounding box center [808, 340] width 256 height 45
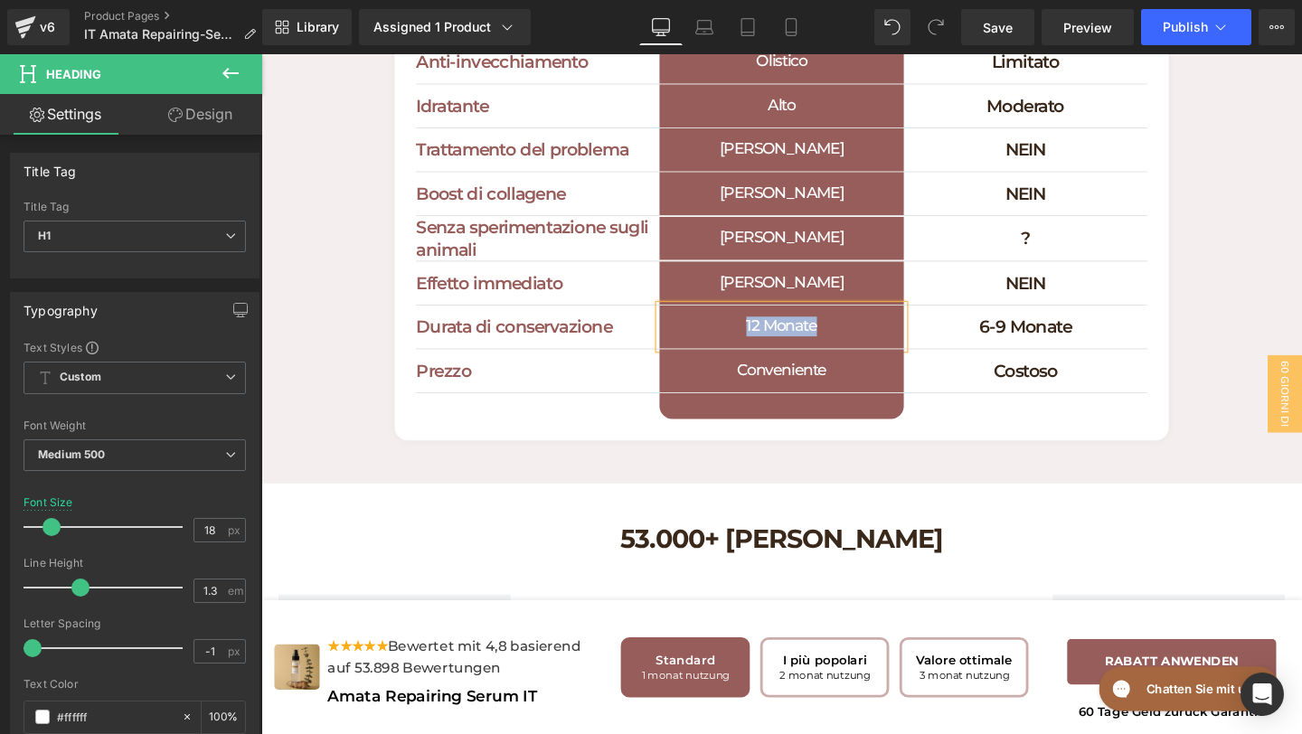
paste div
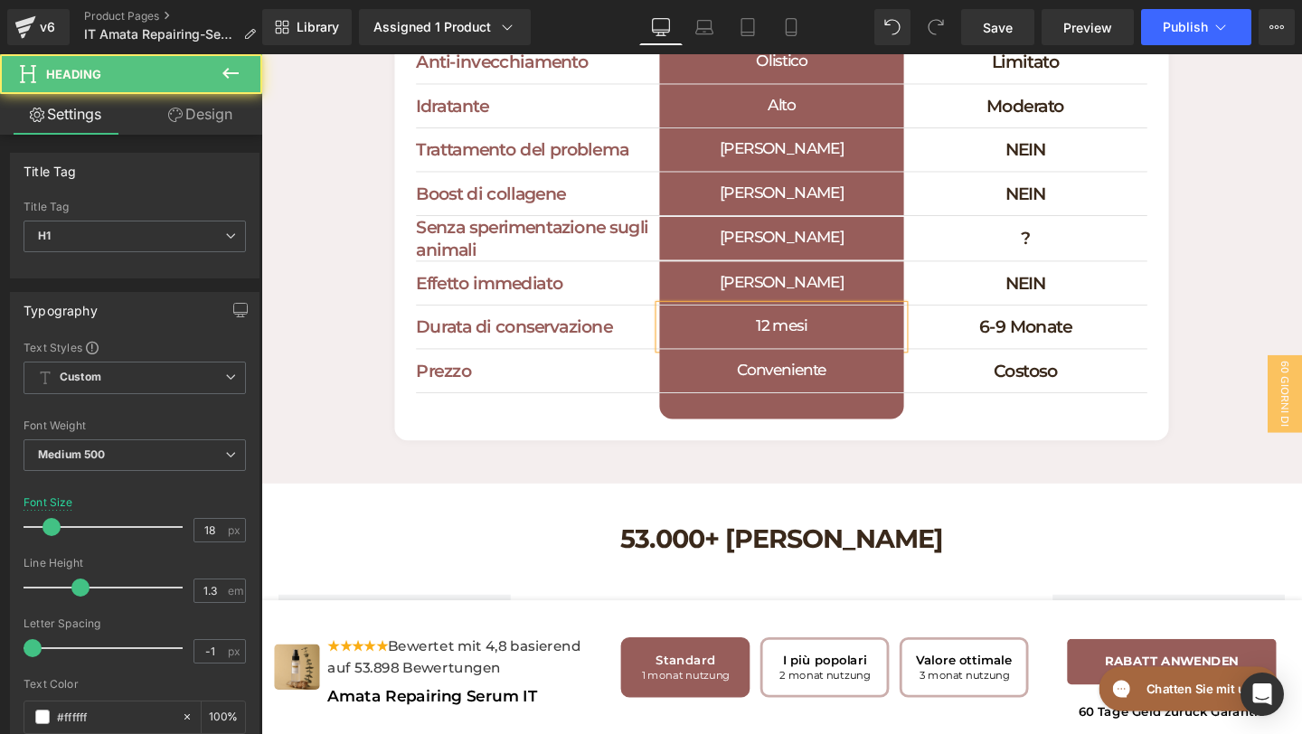
drag, startPoint x: 806, startPoint y: 412, endPoint x: 809, endPoint y: 434, distance: 22.0
click at [806, 364] on h1 "12 mesi" at bounding box center [808, 340] width 256 height 45
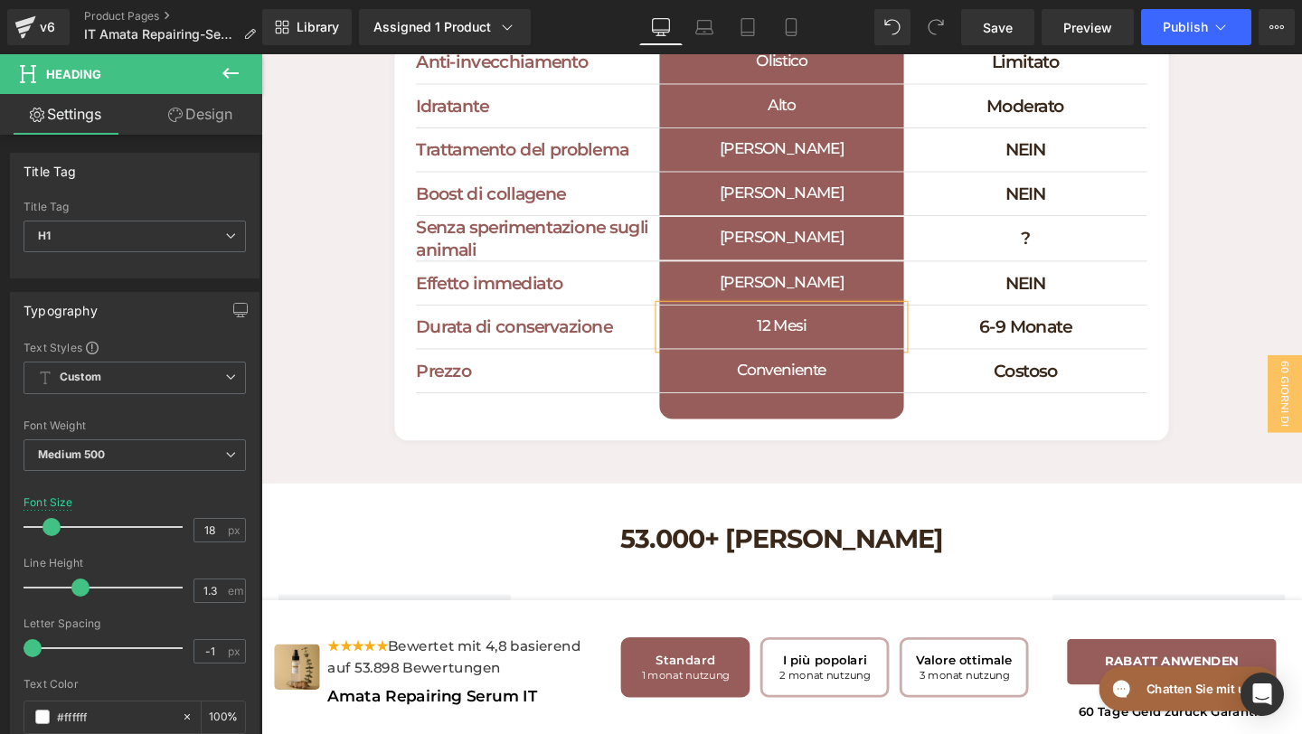
click at [1153, 353] on h1 "6-9 Monate" at bounding box center [1065, 341] width 256 height 24
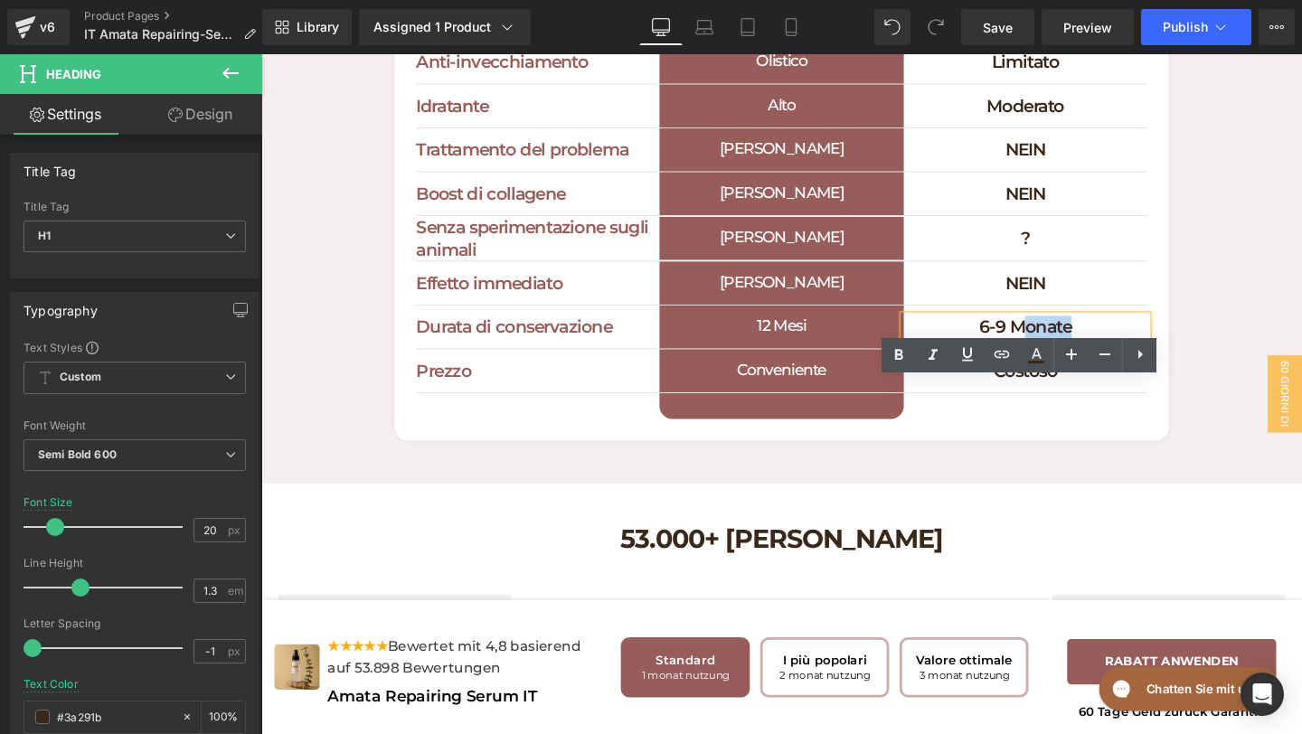
drag, startPoint x: 1153, startPoint y: 409, endPoint x: 1065, endPoint y: 406, distance: 87.8
click at [1064, 353] on h1 "6-9 Monate" at bounding box center [1065, 341] width 256 height 24
paste div
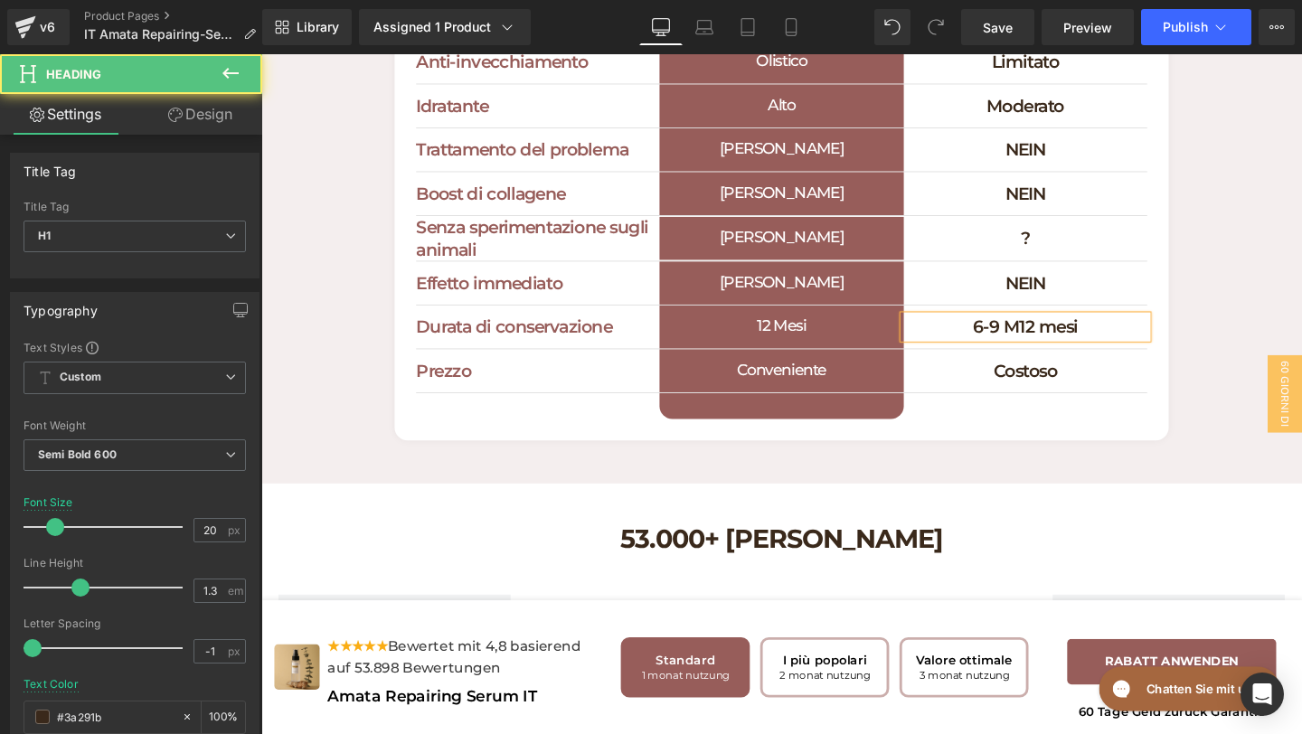
click at [1065, 353] on h1 "6-9 M12 mesi" at bounding box center [1065, 341] width 256 height 24
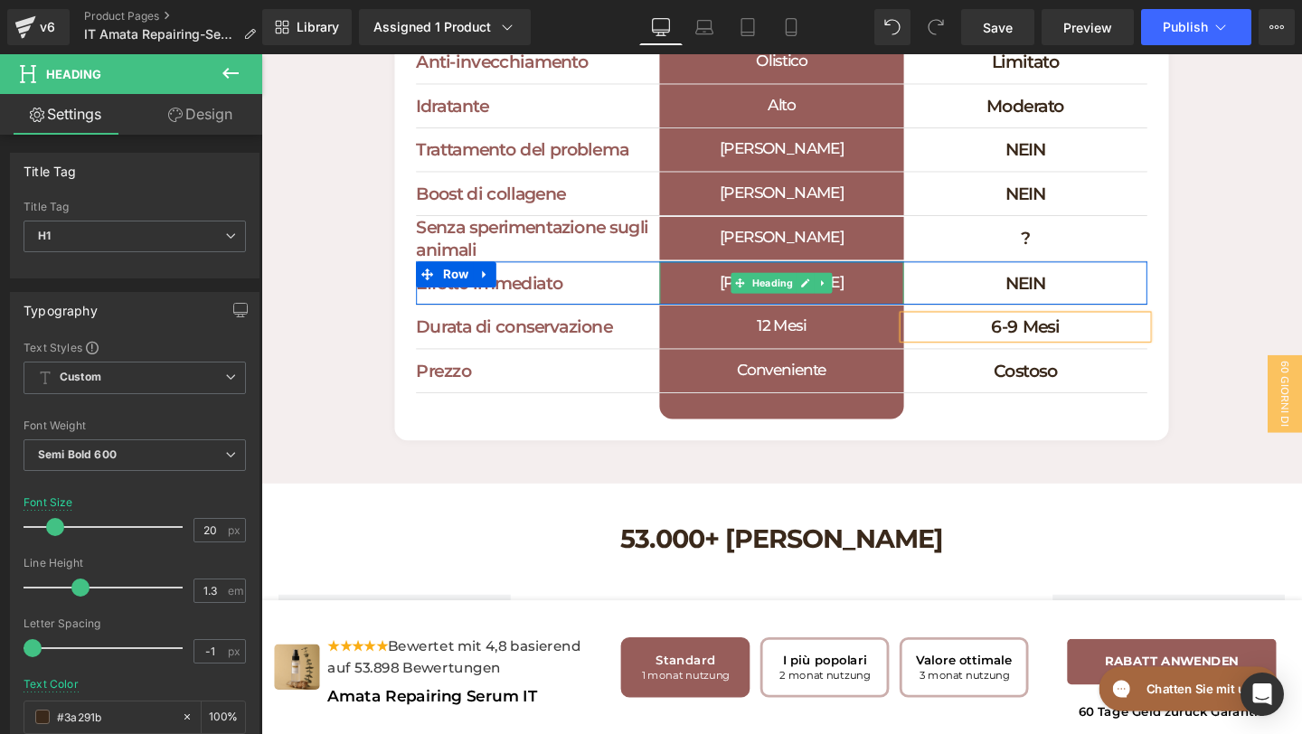
click at [882, 317] on h1 "[PERSON_NAME]" at bounding box center [808, 294] width 256 height 45
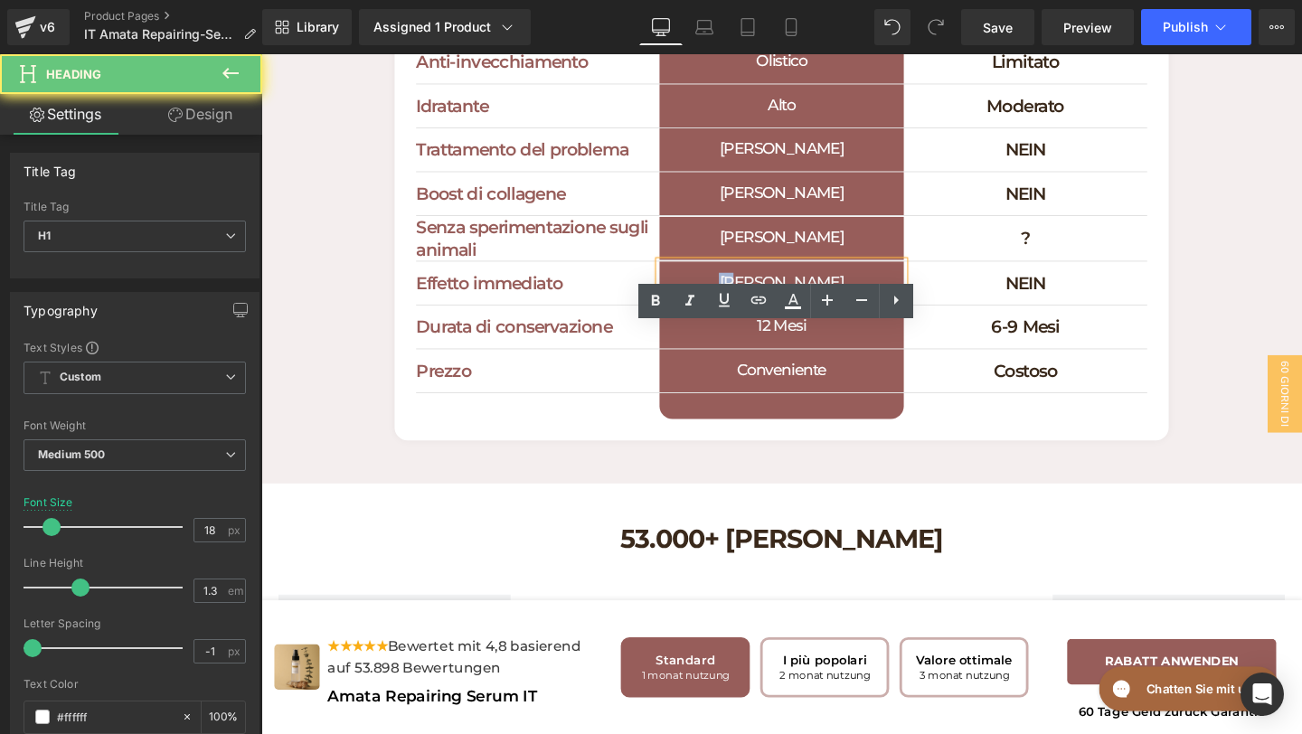
drag, startPoint x: 883, startPoint y: 362, endPoint x: 755, endPoint y: 364, distance: 127.6
click at [756, 317] on h1 "[PERSON_NAME]" at bounding box center [808, 294] width 256 height 45
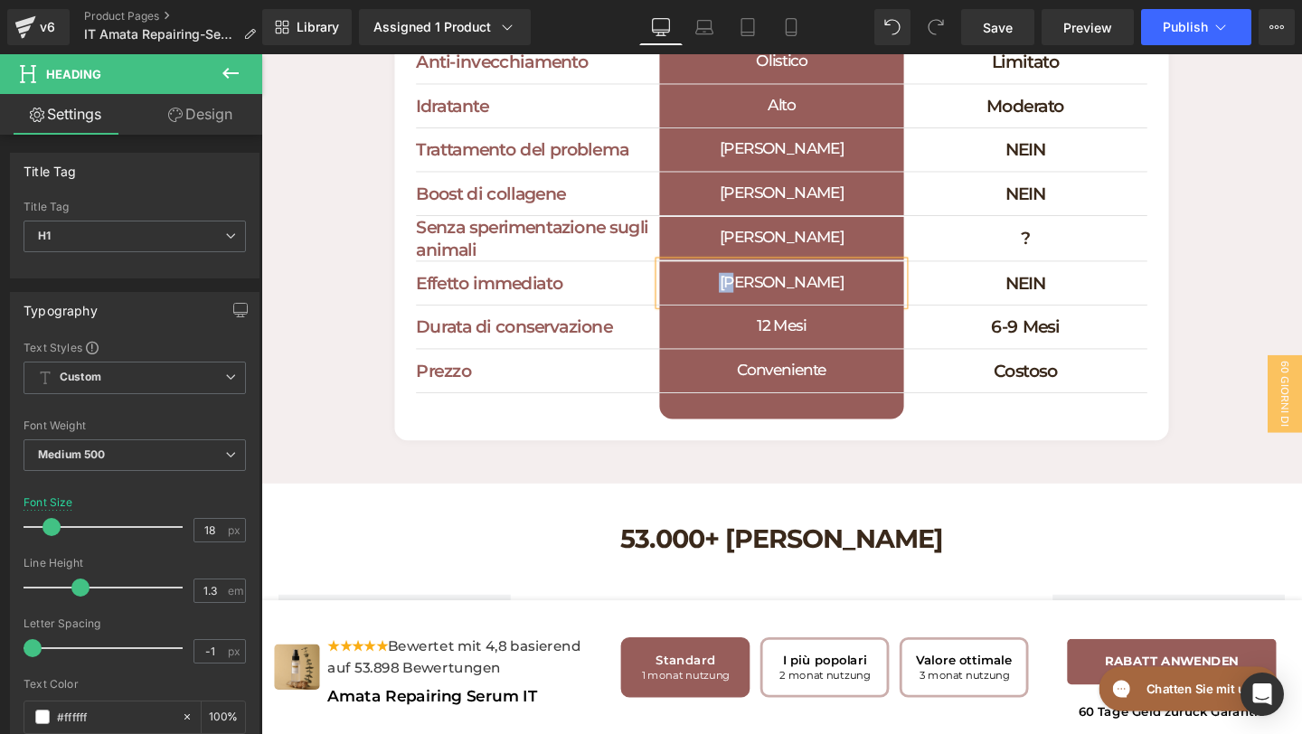
paste div
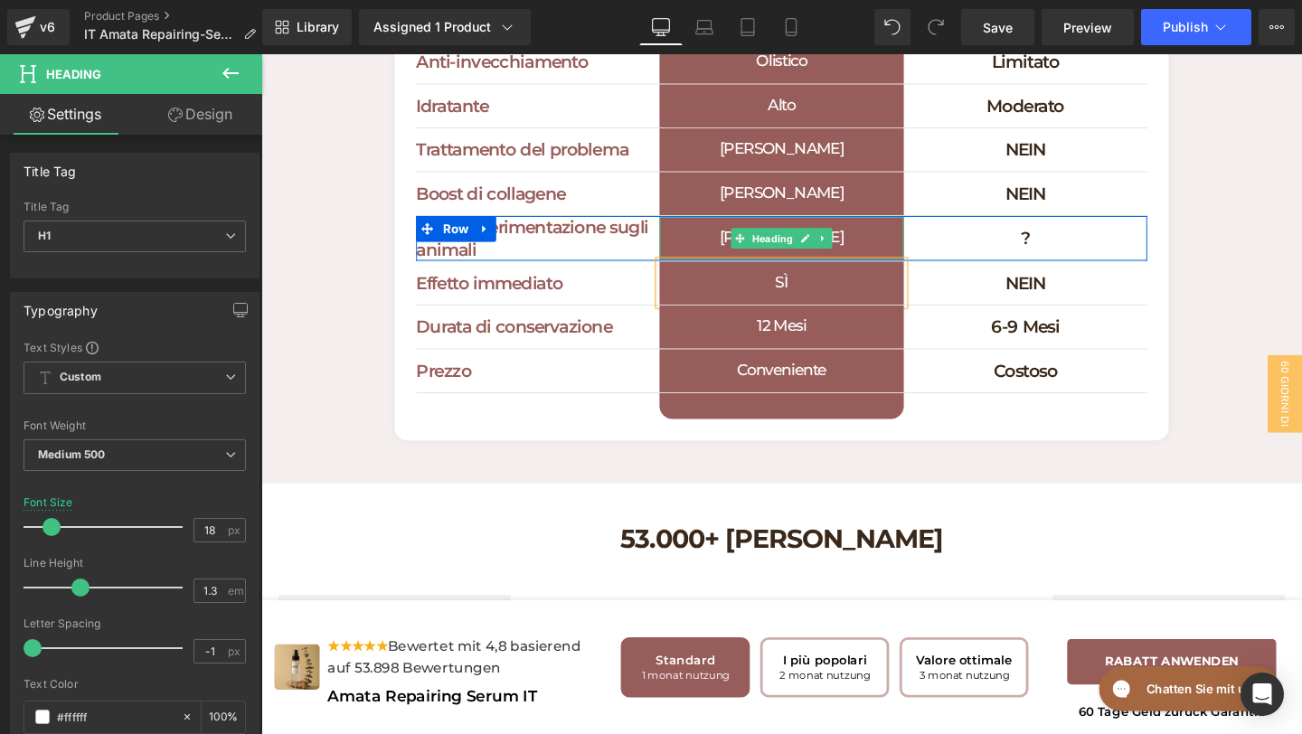
click at [864, 270] on h1 "[PERSON_NAME]" at bounding box center [808, 247] width 256 height 45
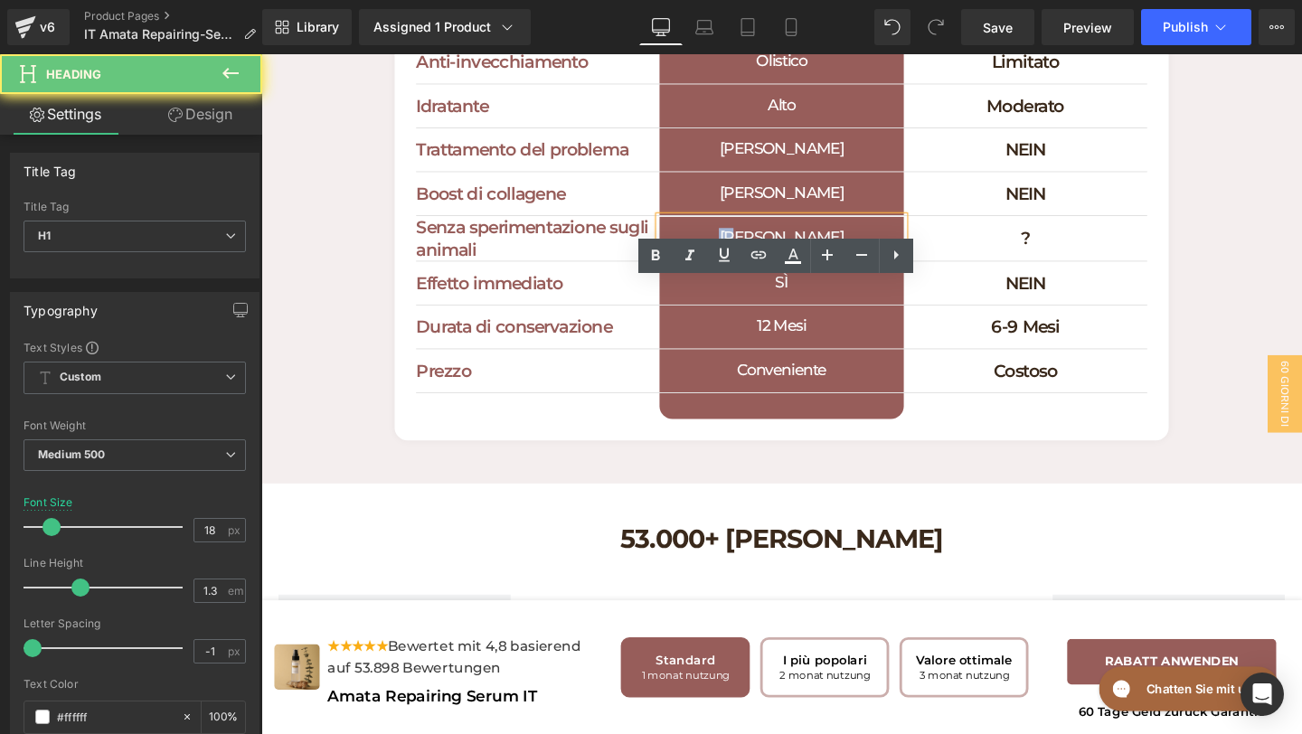
drag, startPoint x: 840, startPoint y: 317, endPoint x: 768, endPoint y: 317, distance: 72.4
click at [768, 270] on h1 "[PERSON_NAME]" at bounding box center [808, 247] width 256 height 45
paste div
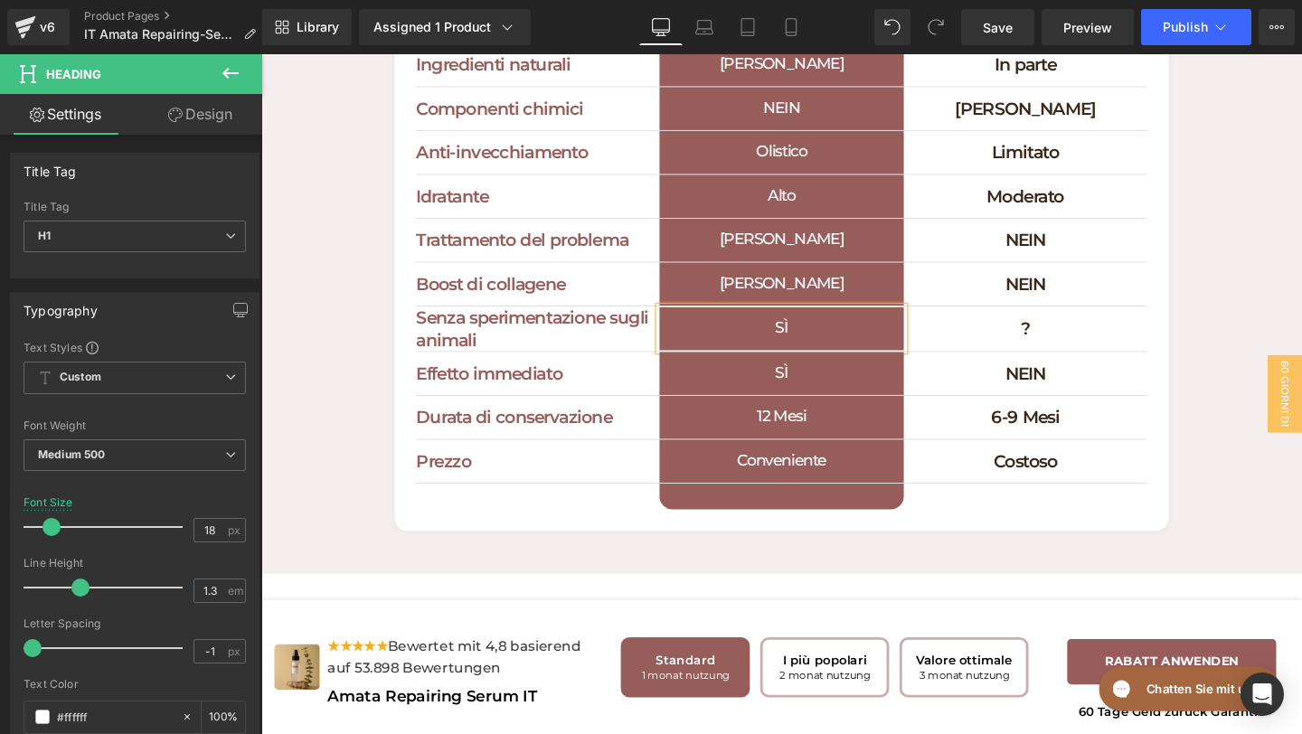
scroll to position [5899, 0]
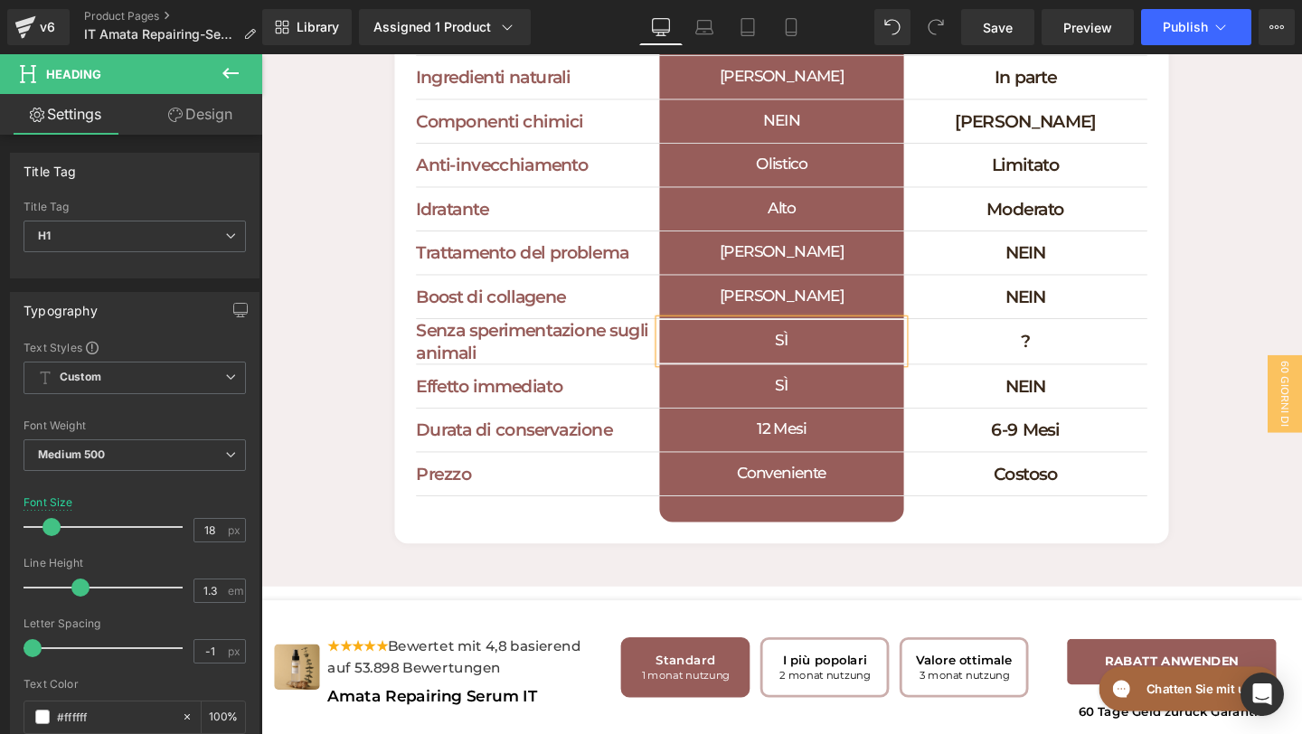
click at [874, 332] on h1 "[PERSON_NAME]" at bounding box center [808, 309] width 256 height 45
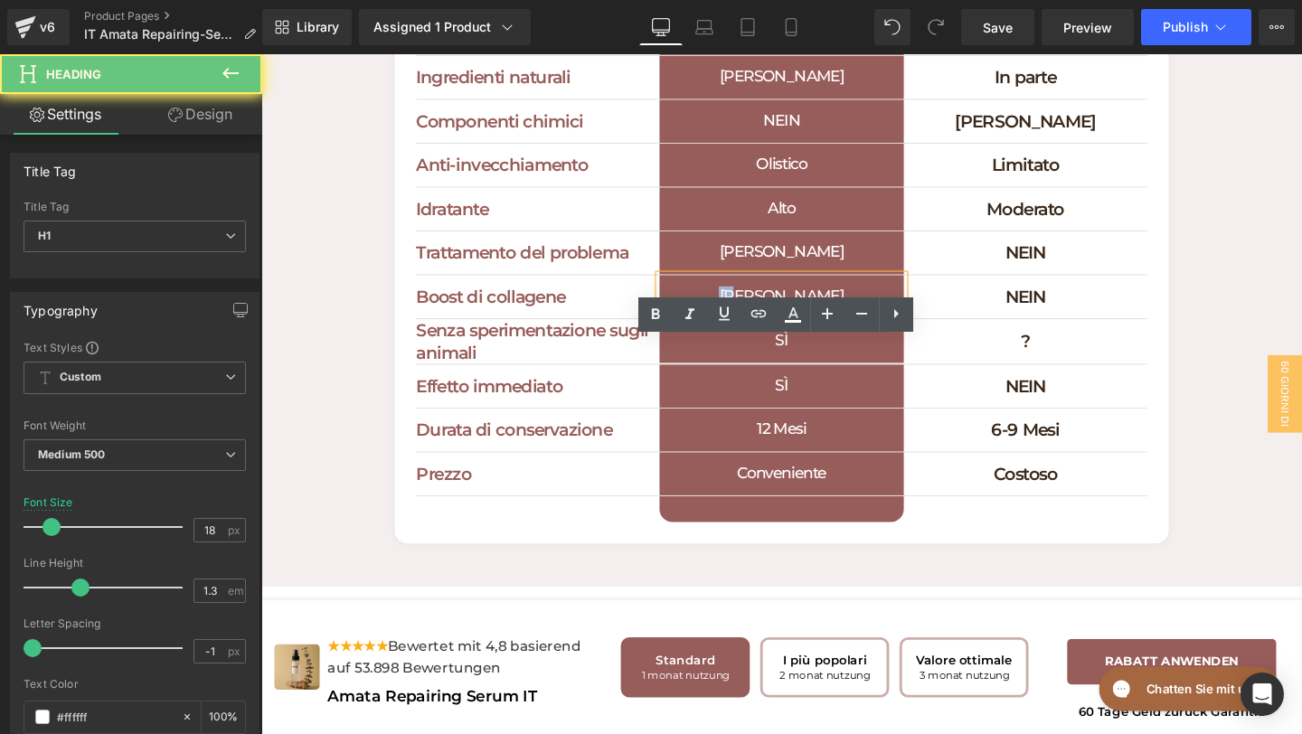
drag, startPoint x: 850, startPoint y: 377, endPoint x: 723, endPoint y: 377, distance: 127.5
click at [731, 332] on h1 "[PERSON_NAME]" at bounding box center [808, 309] width 256 height 45
paste div
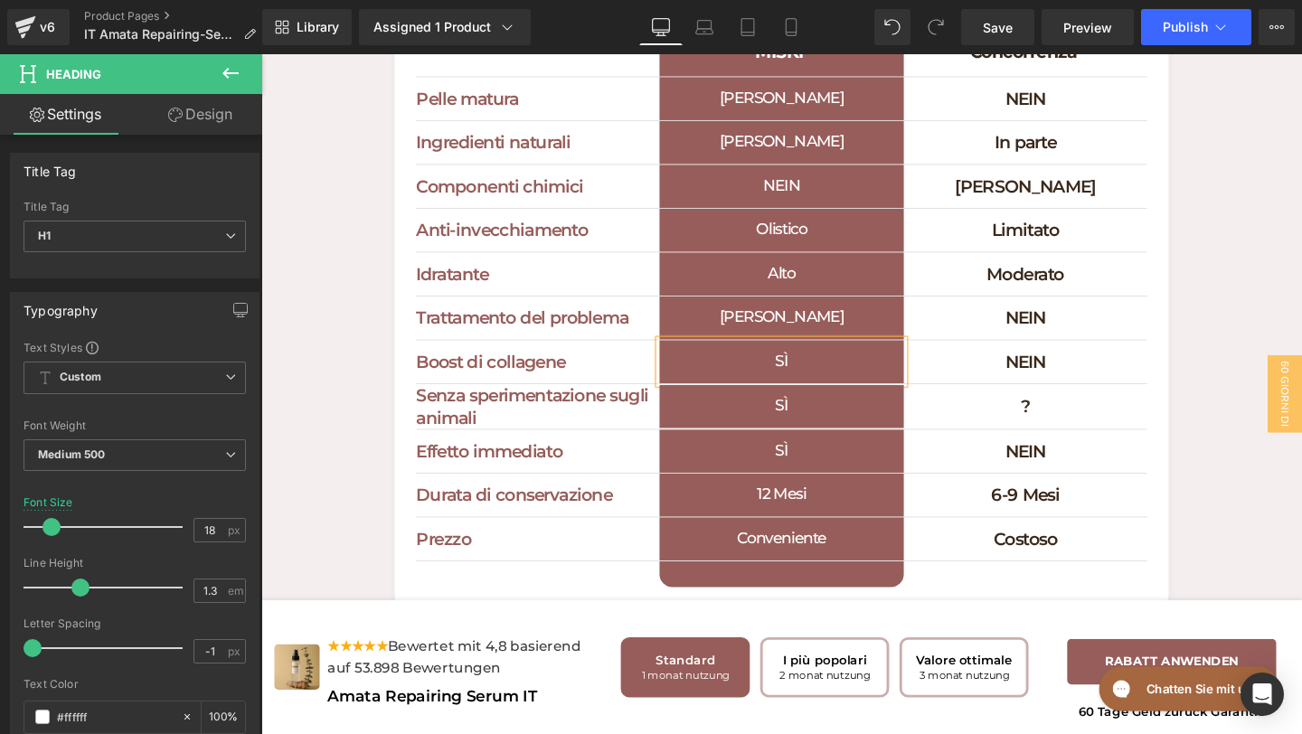
scroll to position [5803, 0]
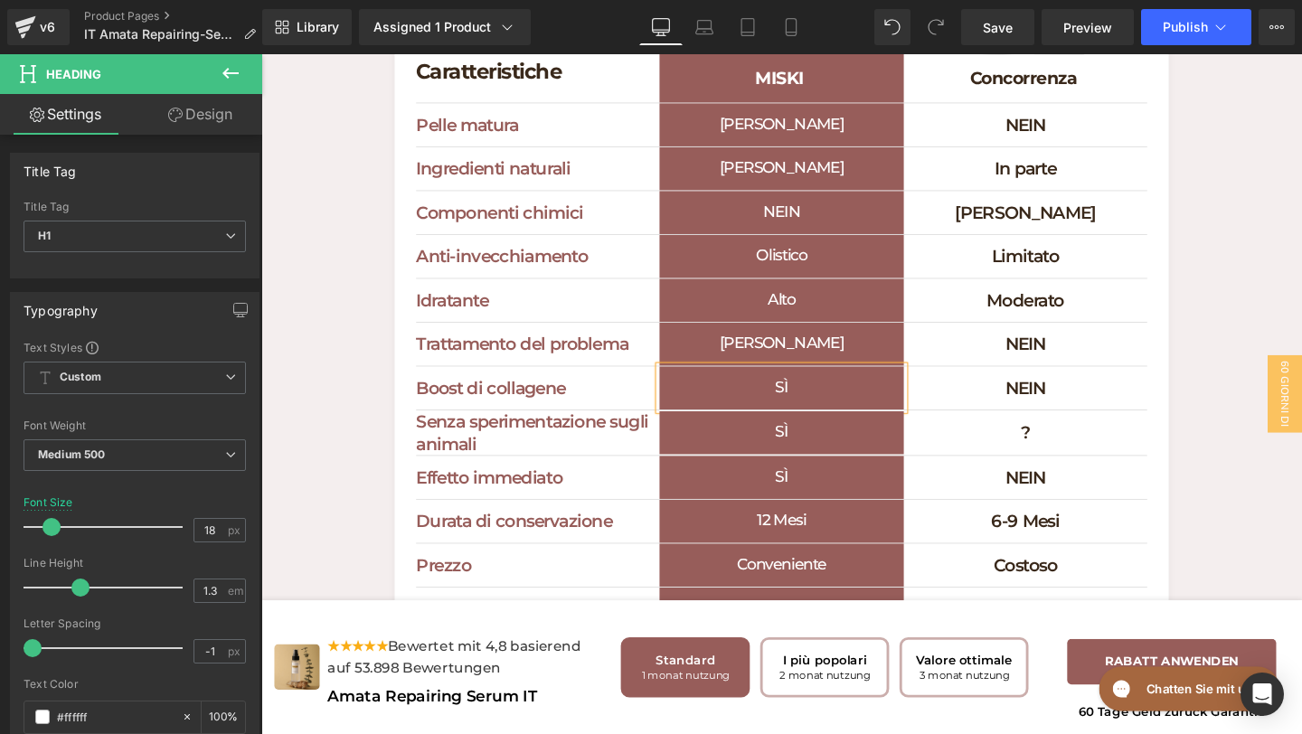
click at [846, 382] on div "JA Heading" at bounding box center [808, 358] width 256 height 45
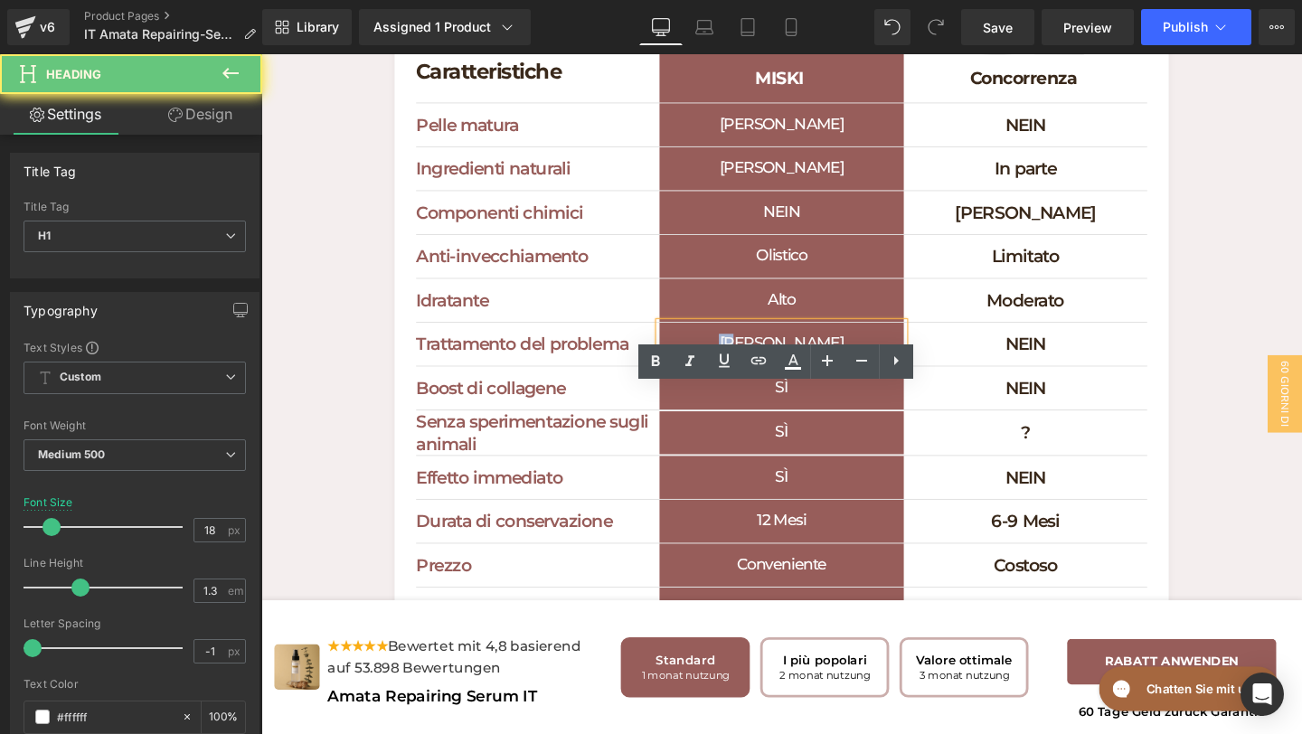
drag, startPoint x: 846, startPoint y: 431, endPoint x: 738, endPoint y: 428, distance: 107.7
click at [739, 382] on h1 "[PERSON_NAME]" at bounding box center [808, 358] width 256 height 45
paste div
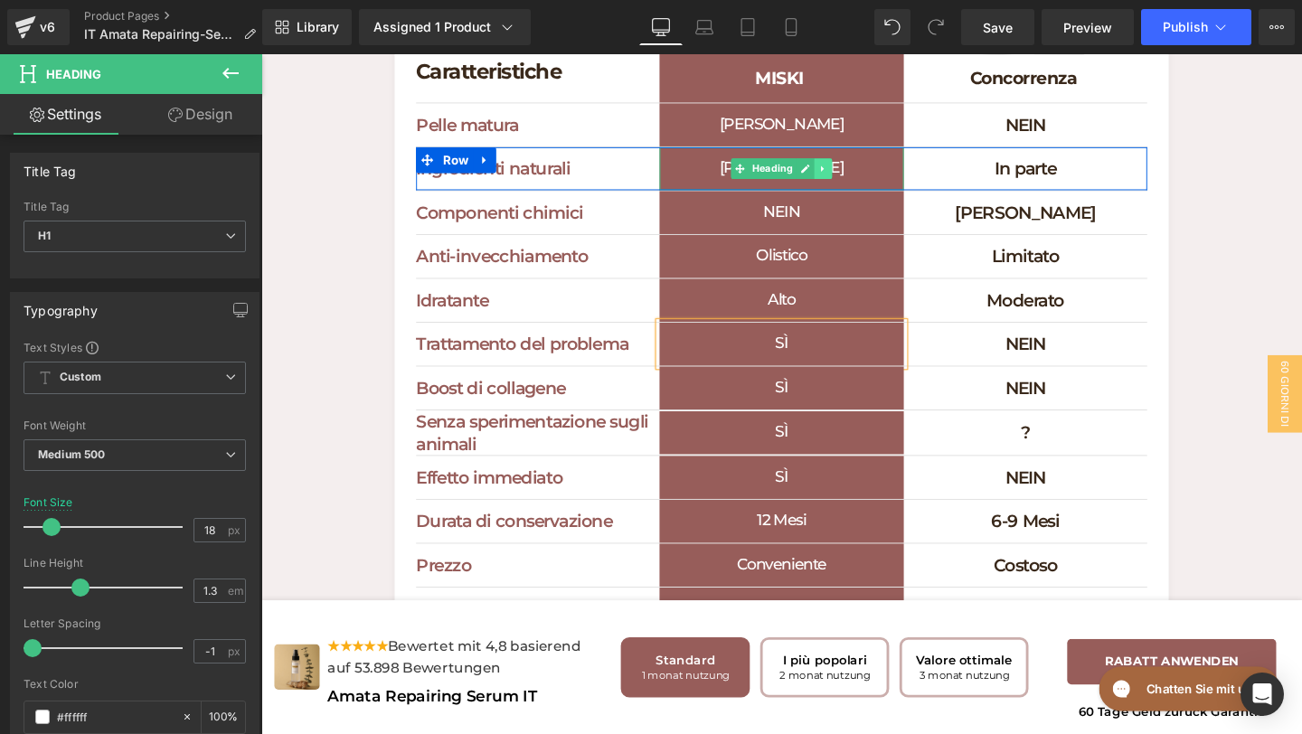
click at [843, 185] on link at bounding box center [852, 175] width 19 height 22
click at [916, 197] on h1 "[PERSON_NAME]" at bounding box center [808, 174] width 256 height 45
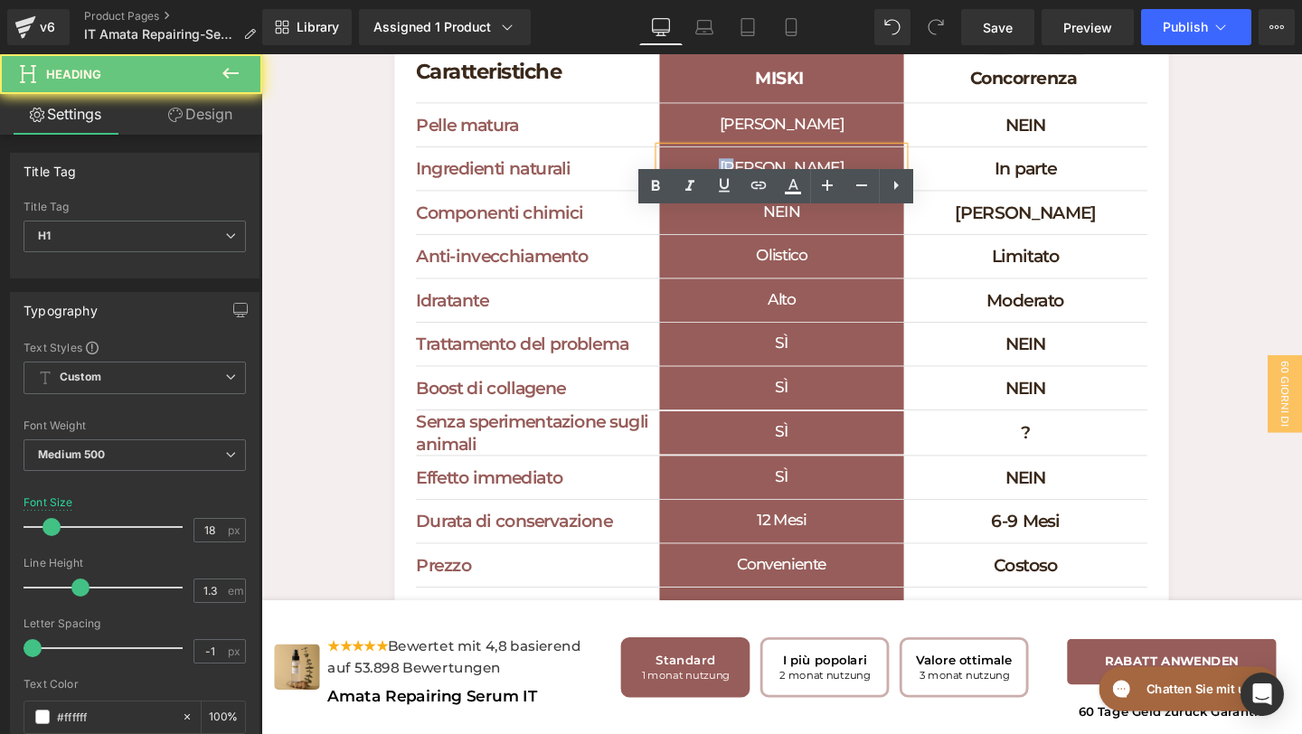
drag, startPoint x: 891, startPoint y: 249, endPoint x: 724, endPoint y: 240, distance: 166.7
click at [731, 197] on h1 "[PERSON_NAME]" at bounding box center [808, 174] width 256 height 45
paste div
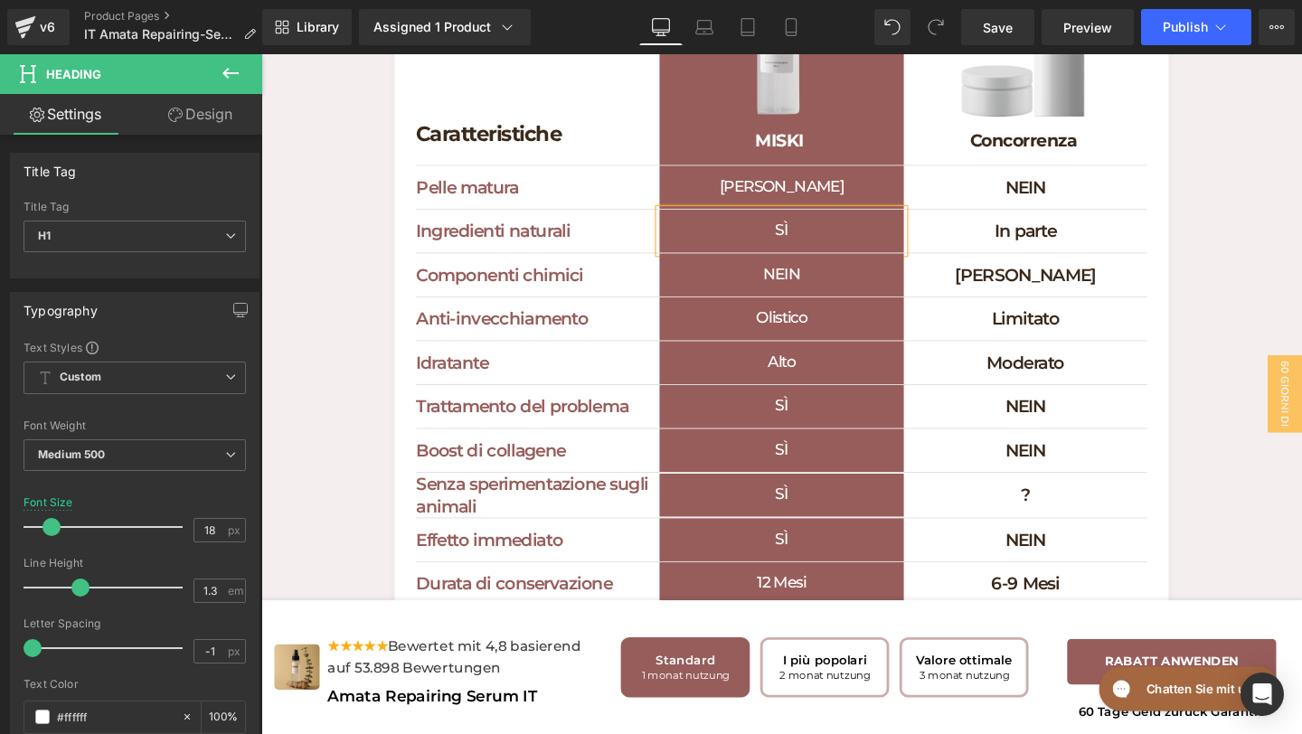
scroll to position [5704, 0]
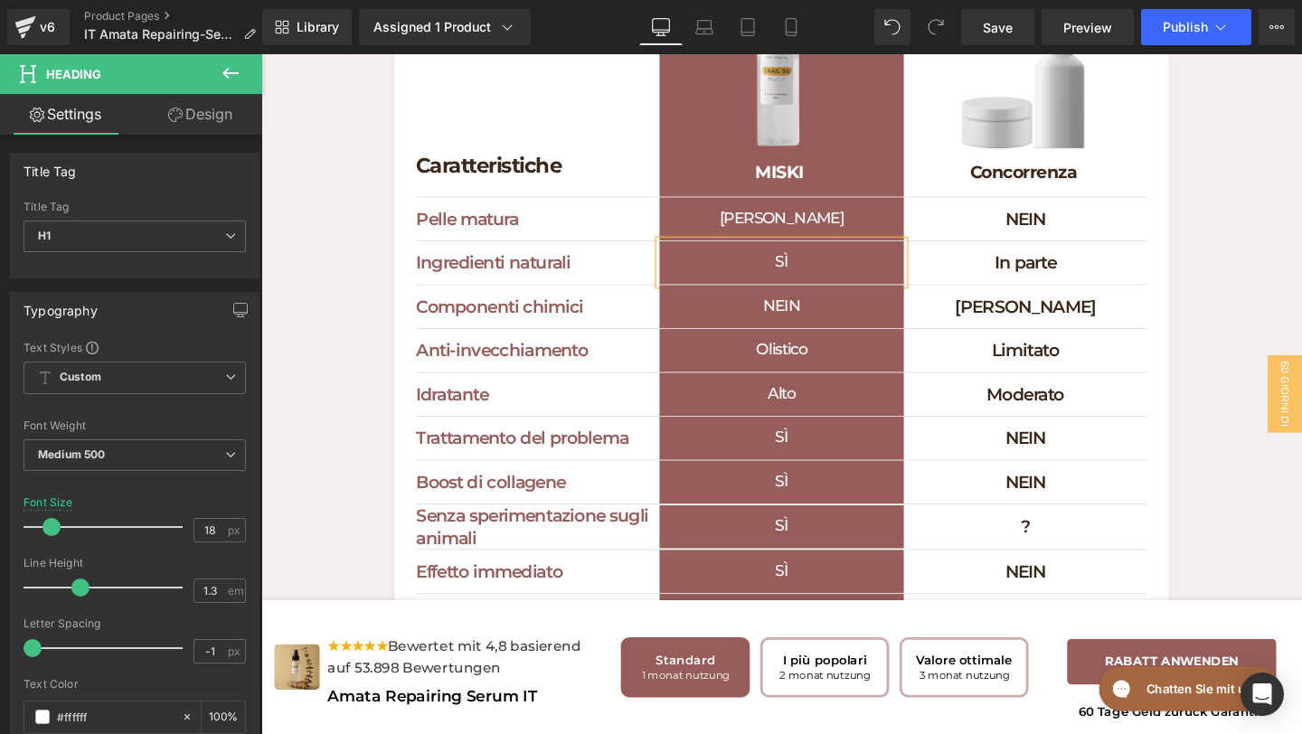
click at [882, 250] on h1 "[PERSON_NAME]" at bounding box center [808, 226] width 256 height 45
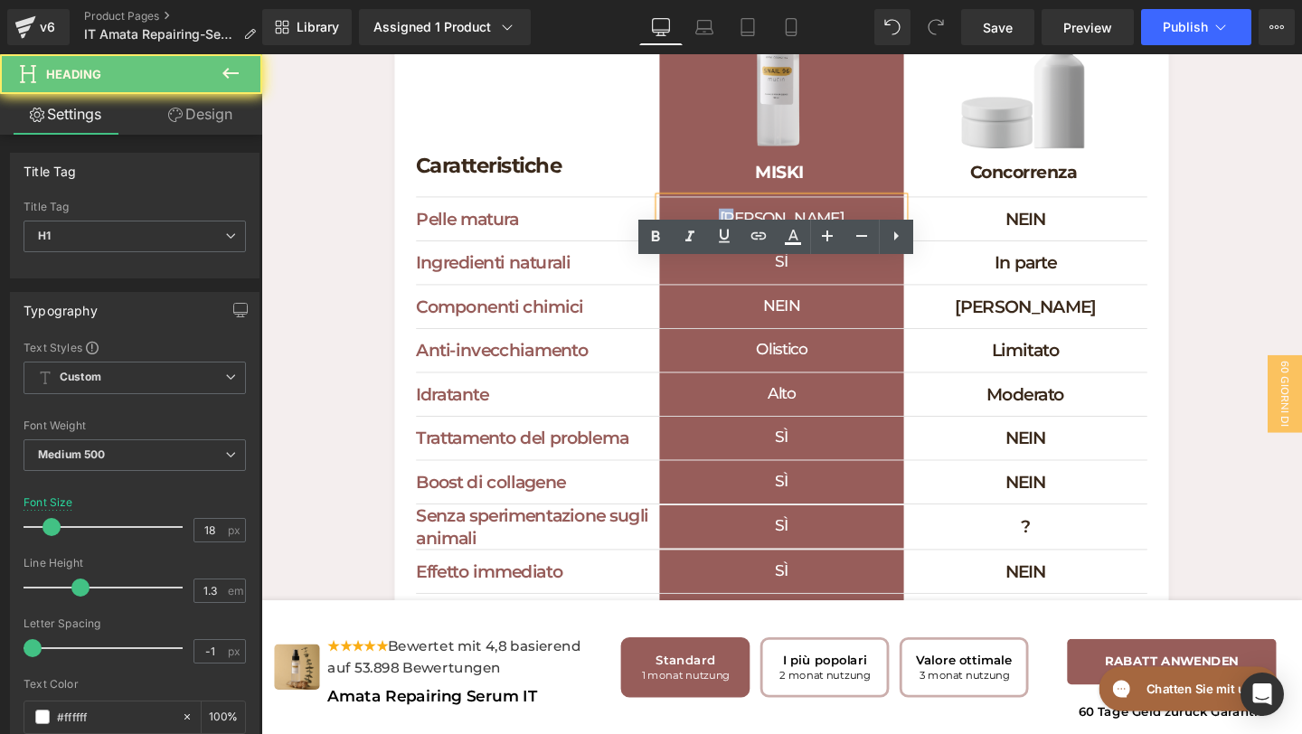
drag, startPoint x: 858, startPoint y: 300, endPoint x: 734, endPoint y: 295, distance: 124.0
click at [738, 250] on h1 "[PERSON_NAME]" at bounding box center [808, 226] width 256 height 45
paste div
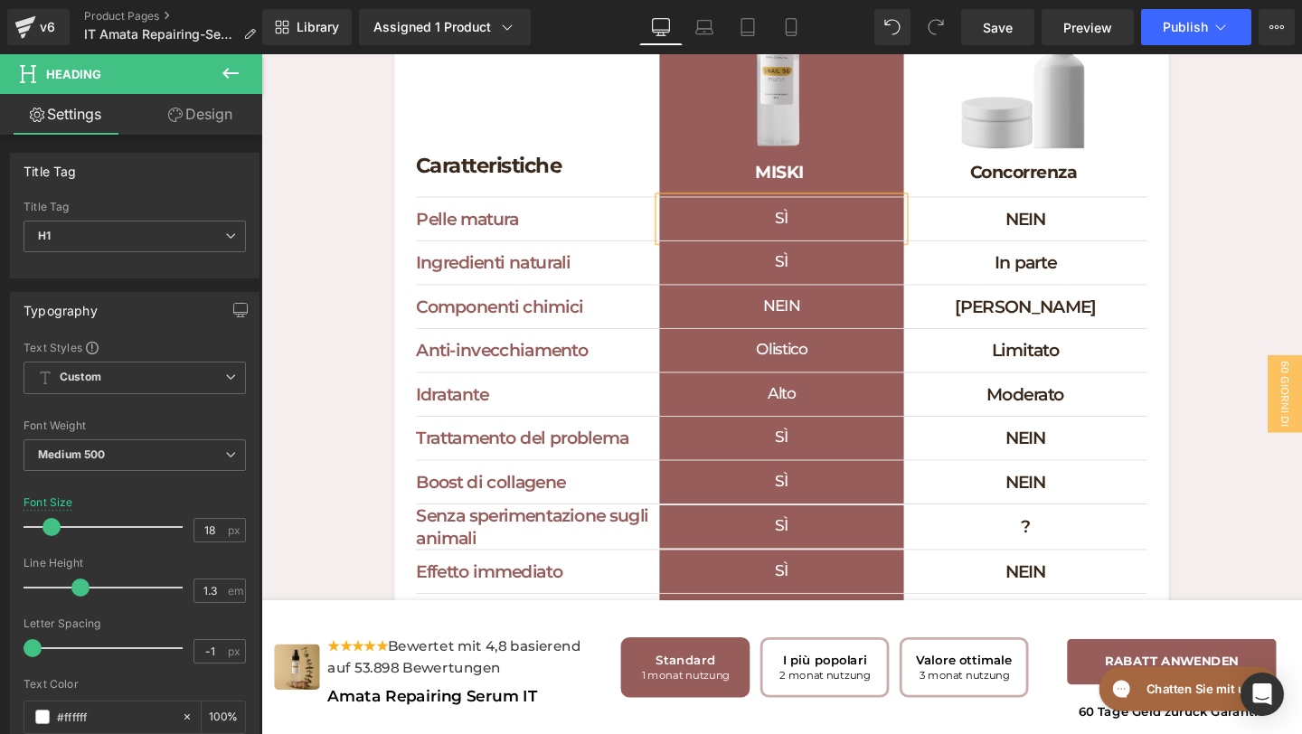
click at [1119, 331] on h1 "[PERSON_NAME]" at bounding box center [1065, 320] width 256 height 24
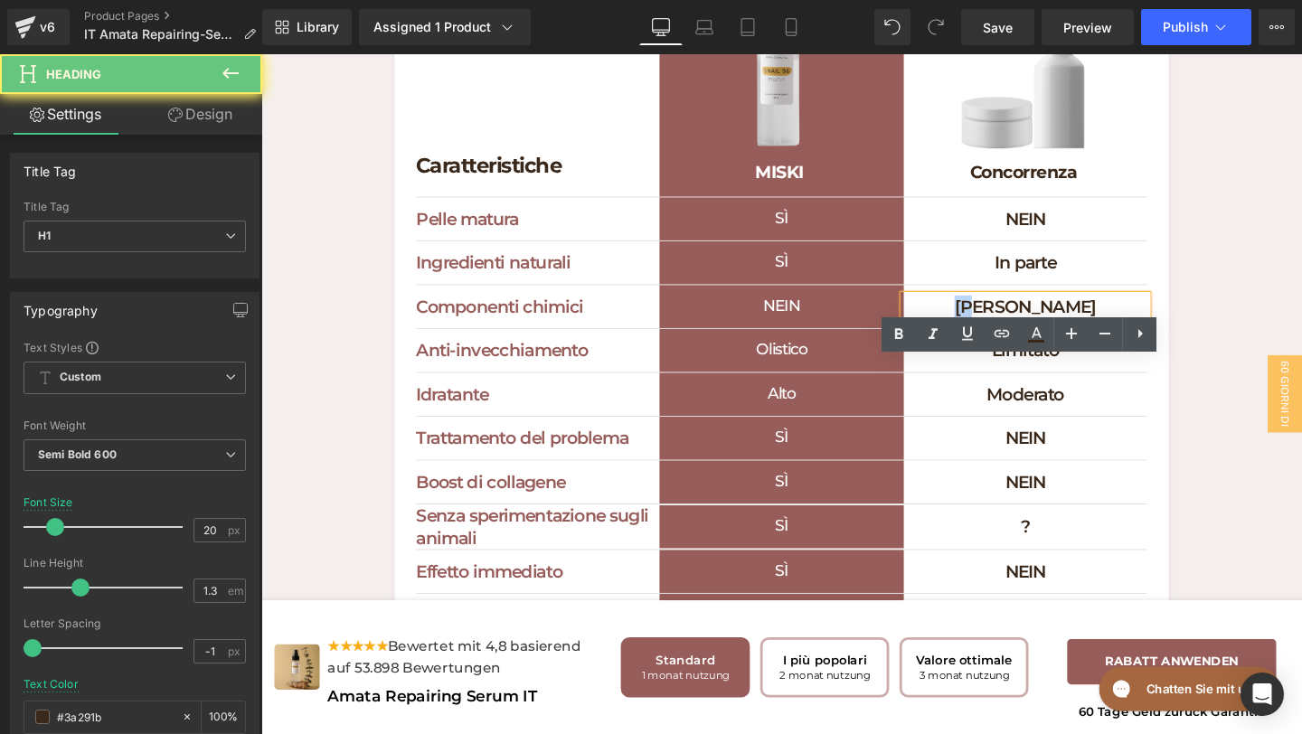
drag, startPoint x: 1136, startPoint y: 388, endPoint x: 1015, endPoint y: 383, distance: 121.3
click at [1015, 331] on h1 "[PERSON_NAME]" at bounding box center [1065, 320] width 256 height 24
paste div
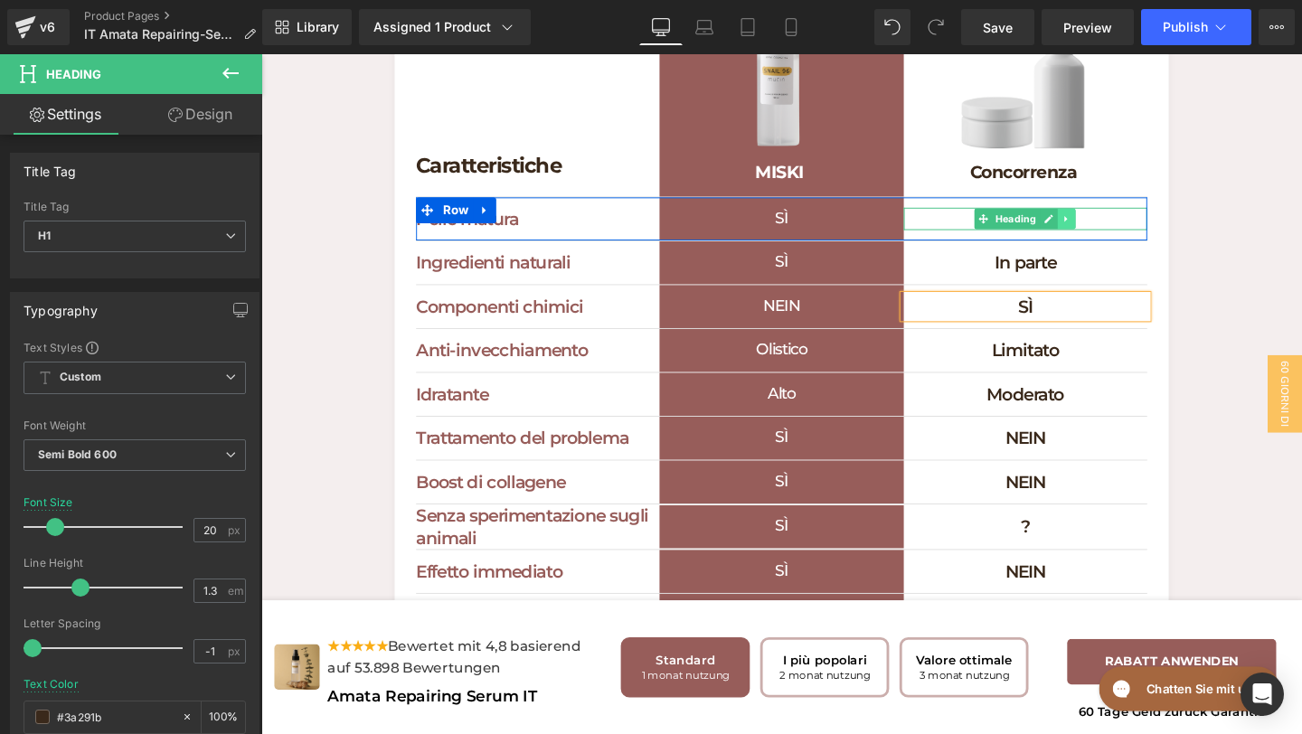
click at [1114, 238] on link at bounding box center [1108, 227] width 19 height 22
click at [1165, 239] on h1 "NEIN" at bounding box center [1065, 227] width 256 height 24
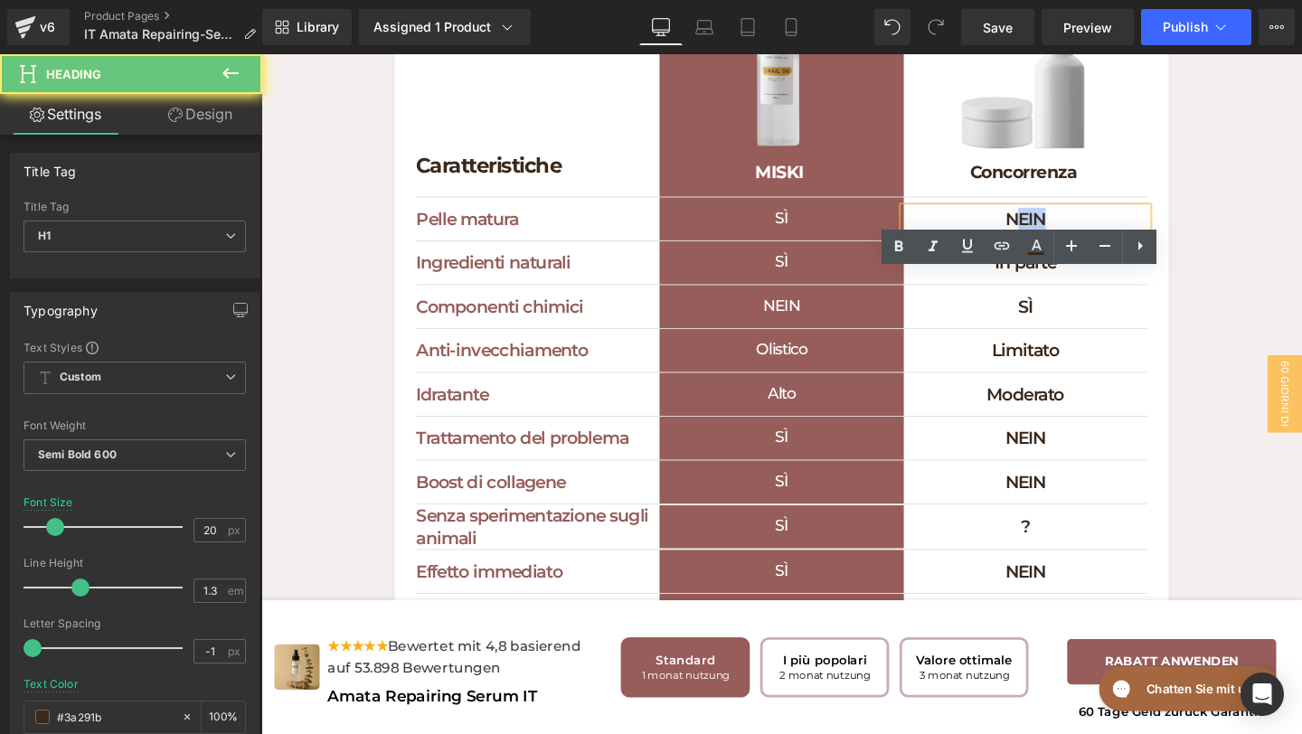
drag, startPoint x: 1127, startPoint y: 301, endPoint x: 1055, endPoint y: 301, distance: 72.4
click at [1055, 239] on h1 "NEIN" at bounding box center [1065, 227] width 256 height 24
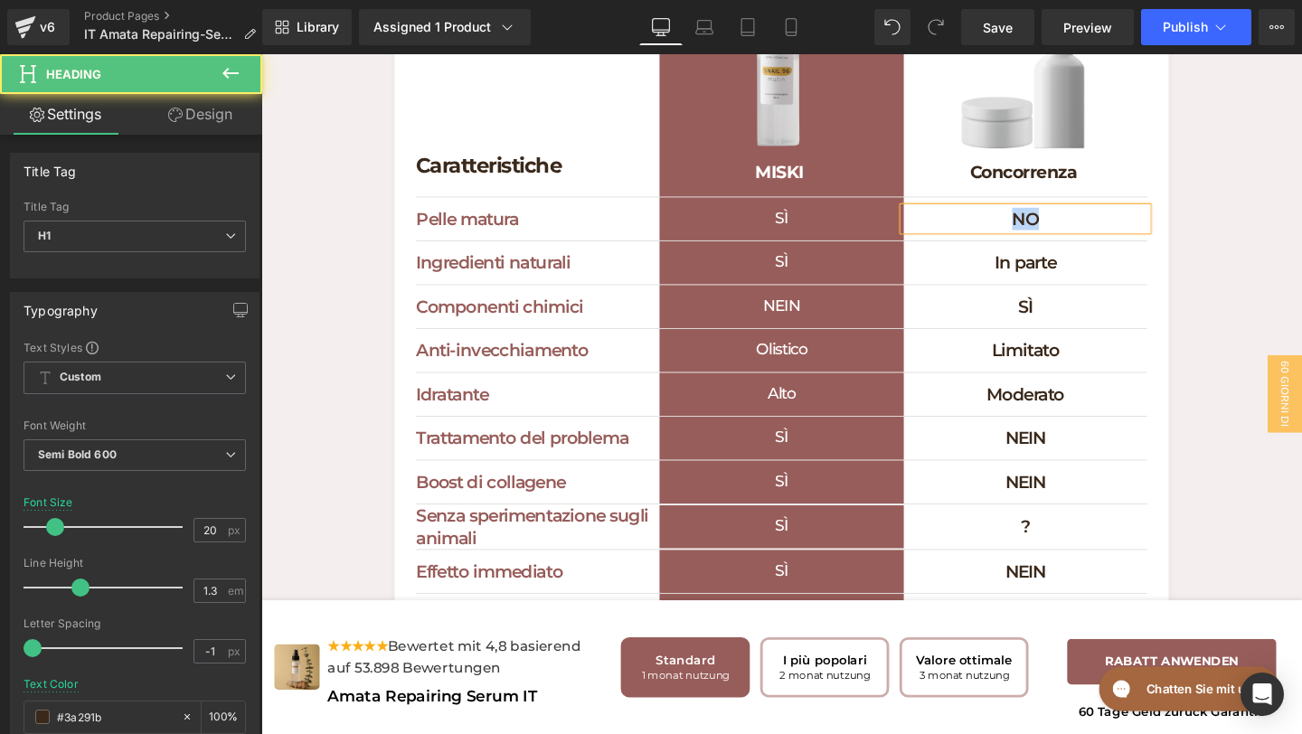
drag, startPoint x: 1115, startPoint y: 291, endPoint x: 1056, endPoint y: 292, distance: 59.7
click at [1056, 239] on h1 "NO" at bounding box center [1065, 227] width 256 height 24
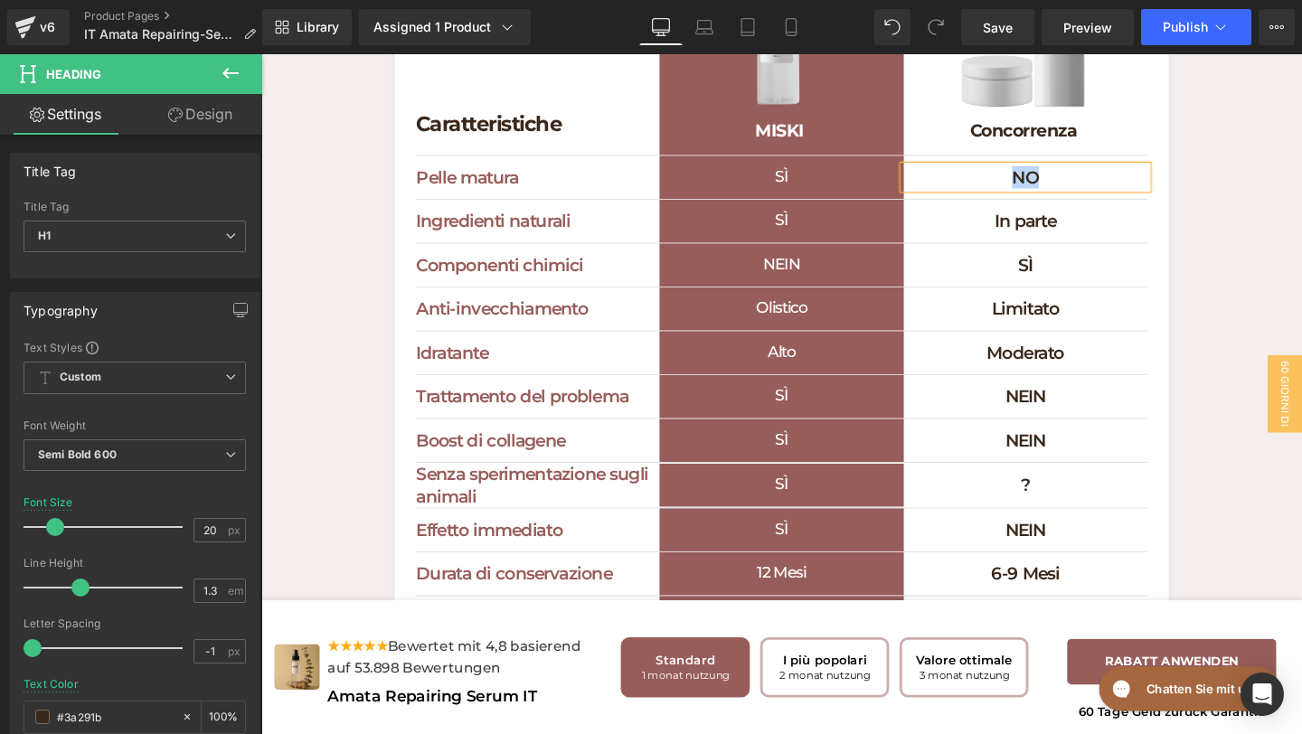
scroll to position [5760, 0]
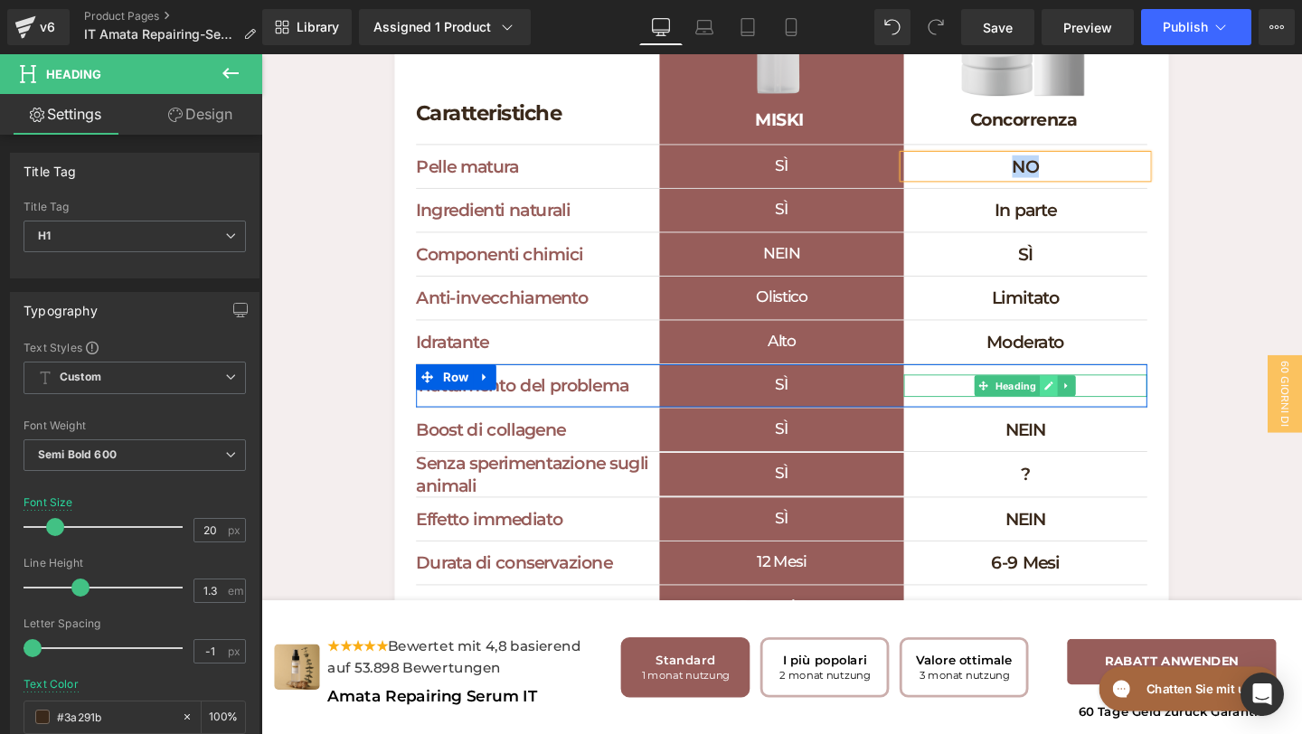
click at [1094, 413] on link at bounding box center [1090, 403] width 19 height 22
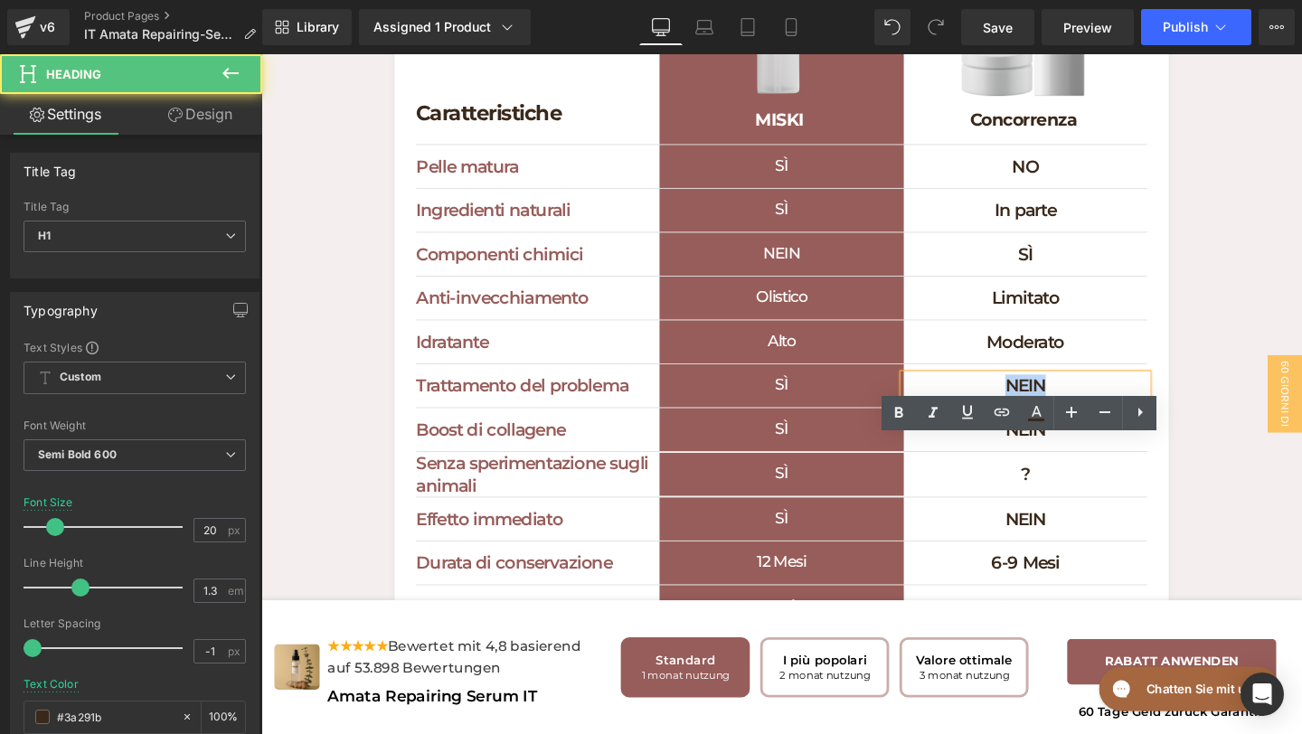
drag, startPoint x: 1127, startPoint y: 471, endPoint x: 1011, endPoint y: 471, distance: 115.8
click at [1012, 414] on h1 "NEIN" at bounding box center [1065, 403] width 256 height 24
paste div
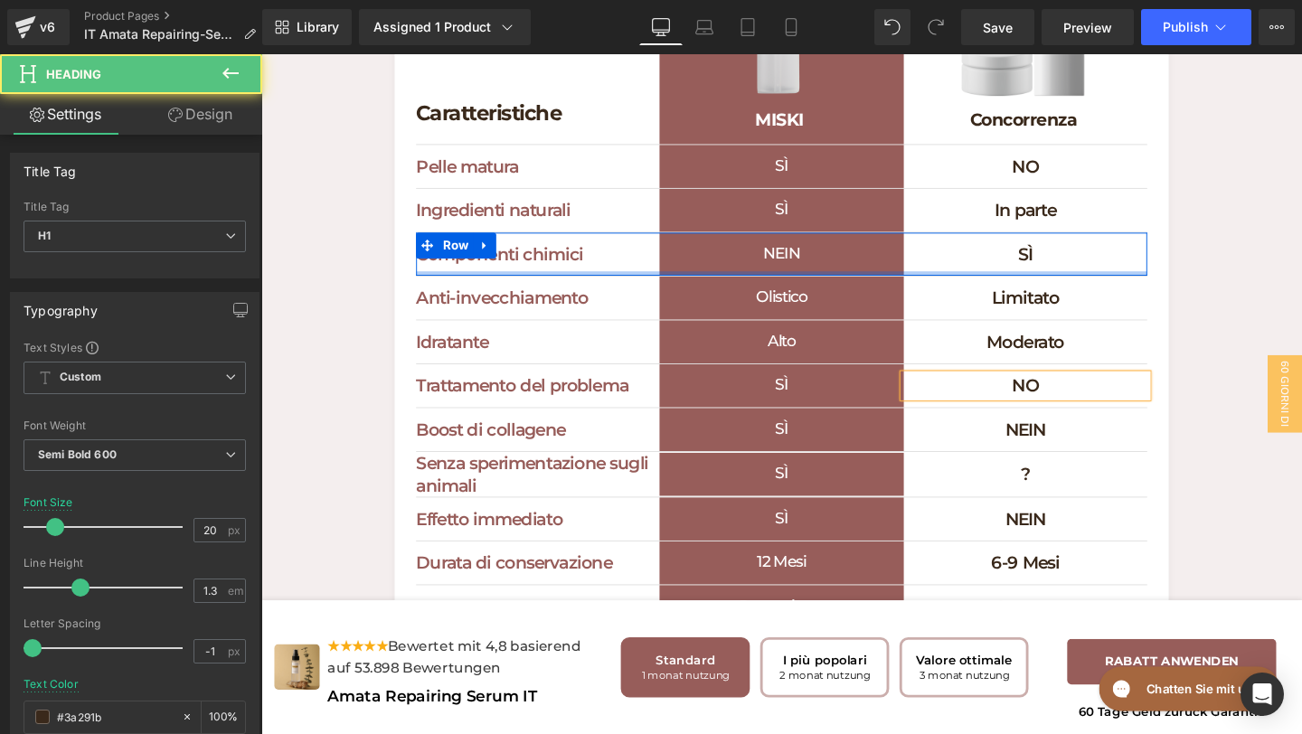
click at [888, 287] on h1 "NEIN" at bounding box center [808, 263] width 256 height 45
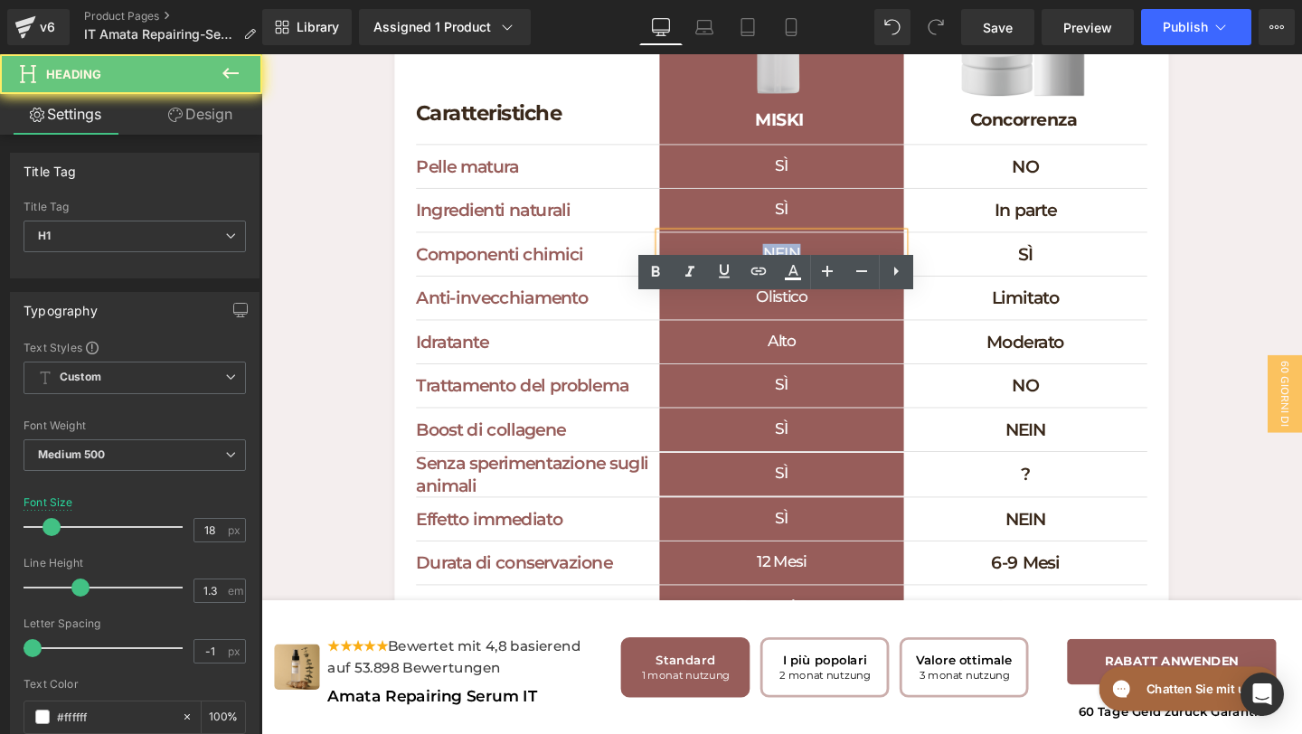
drag, startPoint x: 887, startPoint y: 333, endPoint x: 728, endPoint y: 333, distance: 159.2
click at [732, 287] on h1 "NEIN" at bounding box center [808, 263] width 256 height 45
paste div
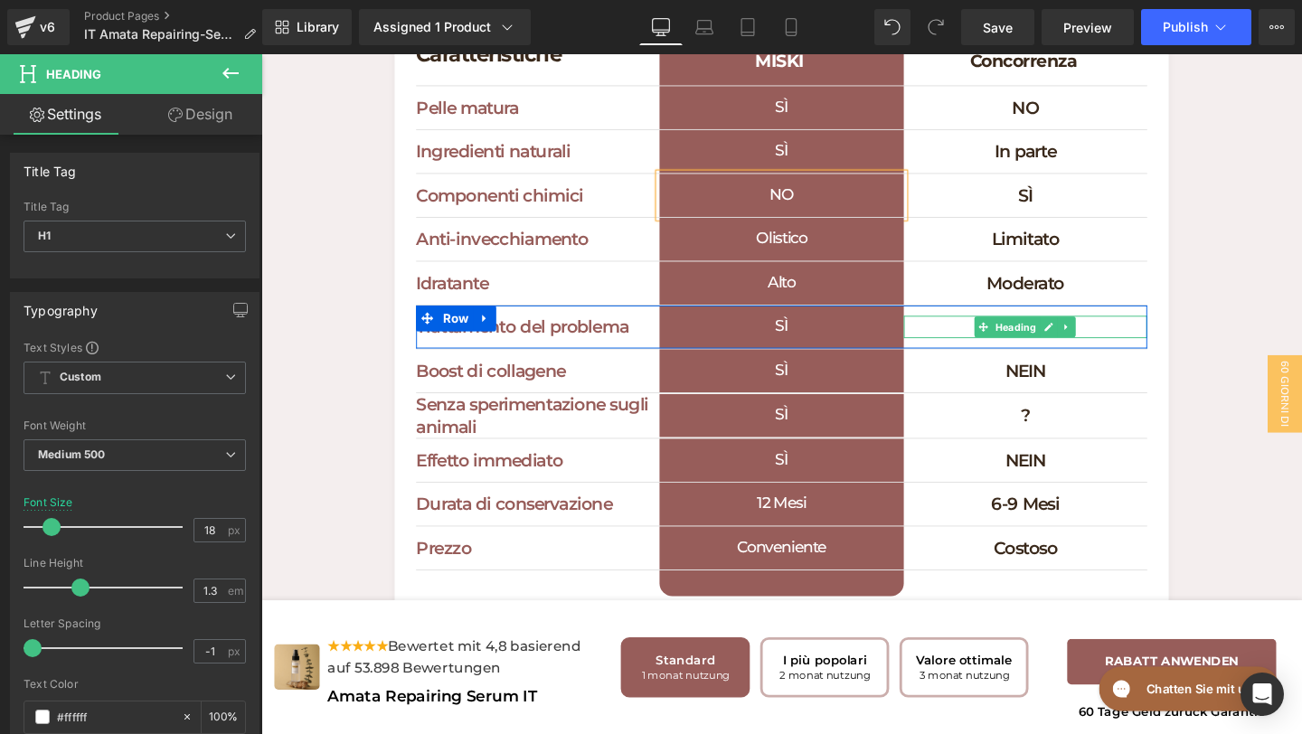
scroll to position [5836, 0]
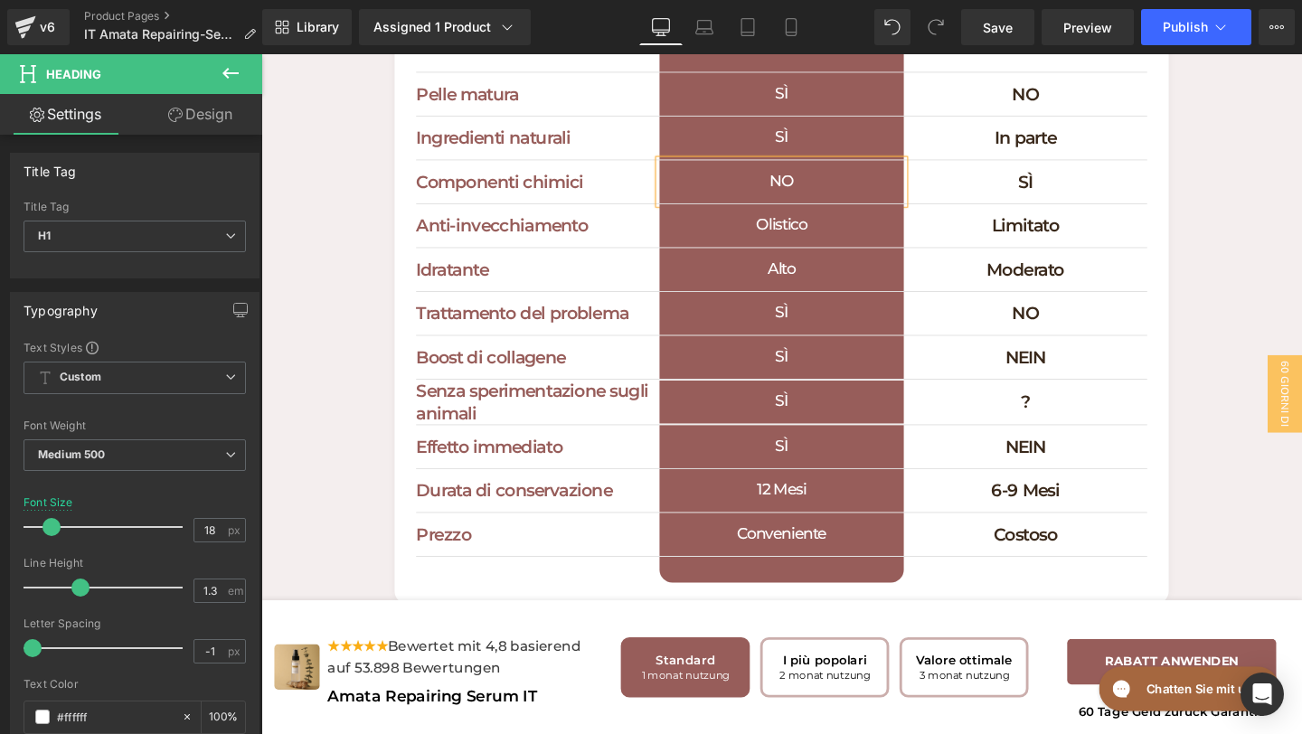
click at [1127, 384] on h1 "NEIN" at bounding box center [1065, 373] width 256 height 24
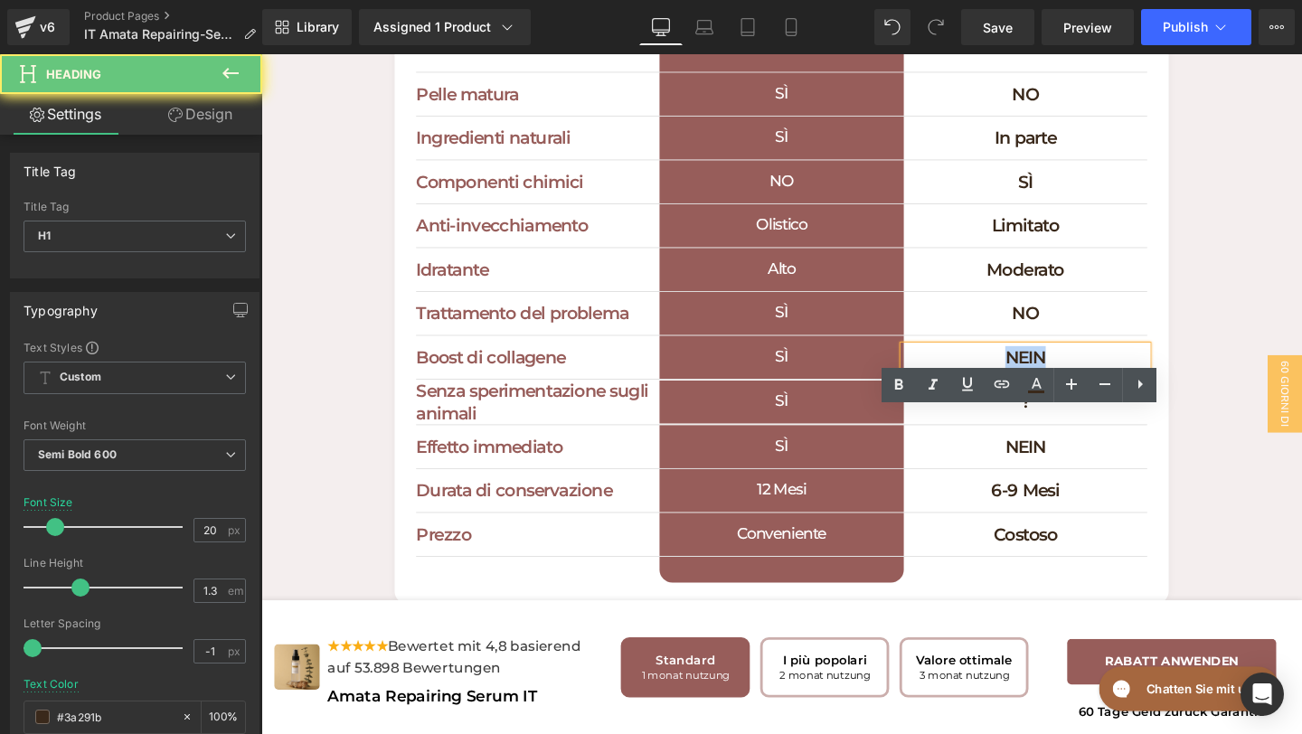
drag, startPoint x: 1143, startPoint y: 440, endPoint x: 1018, endPoint y: 443, distance: 125.8
click at [1020, 384] on h1 "NEIN" at bounding box center [1065, 373] width 256 height 24
paste div
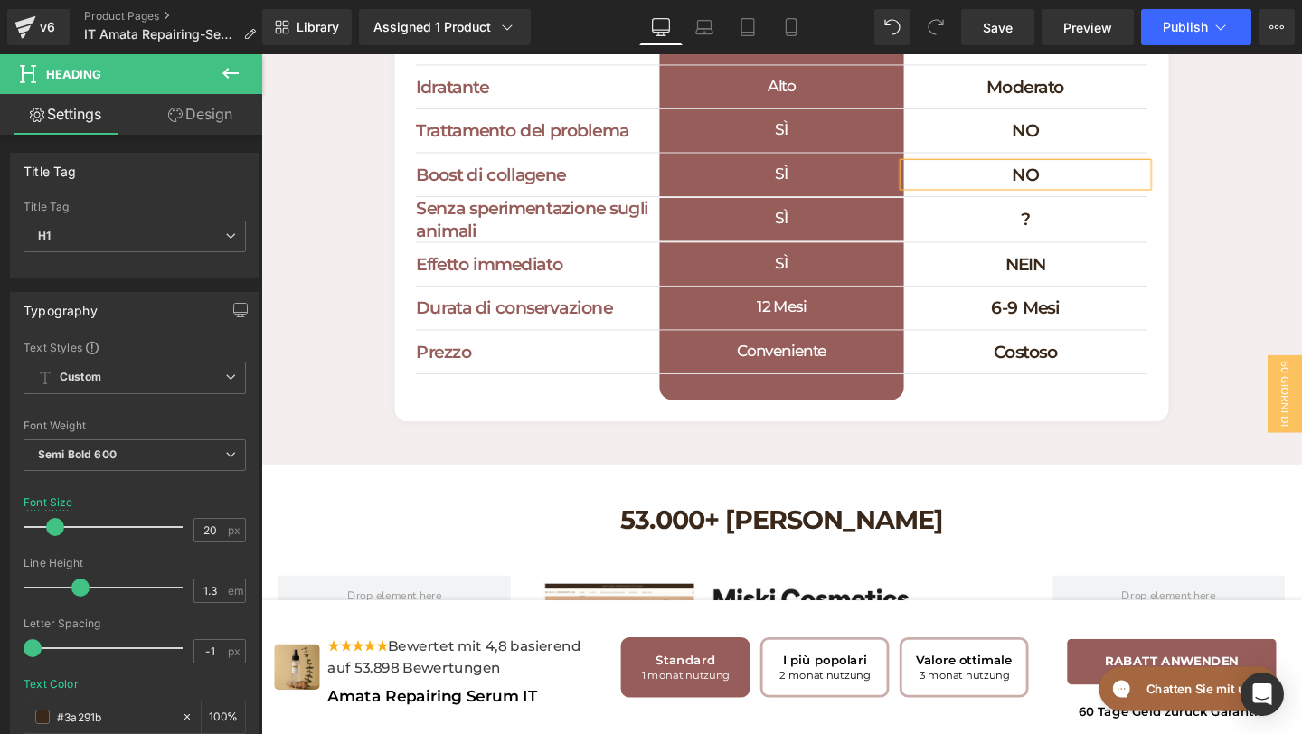
scroll to position [6042, 0]
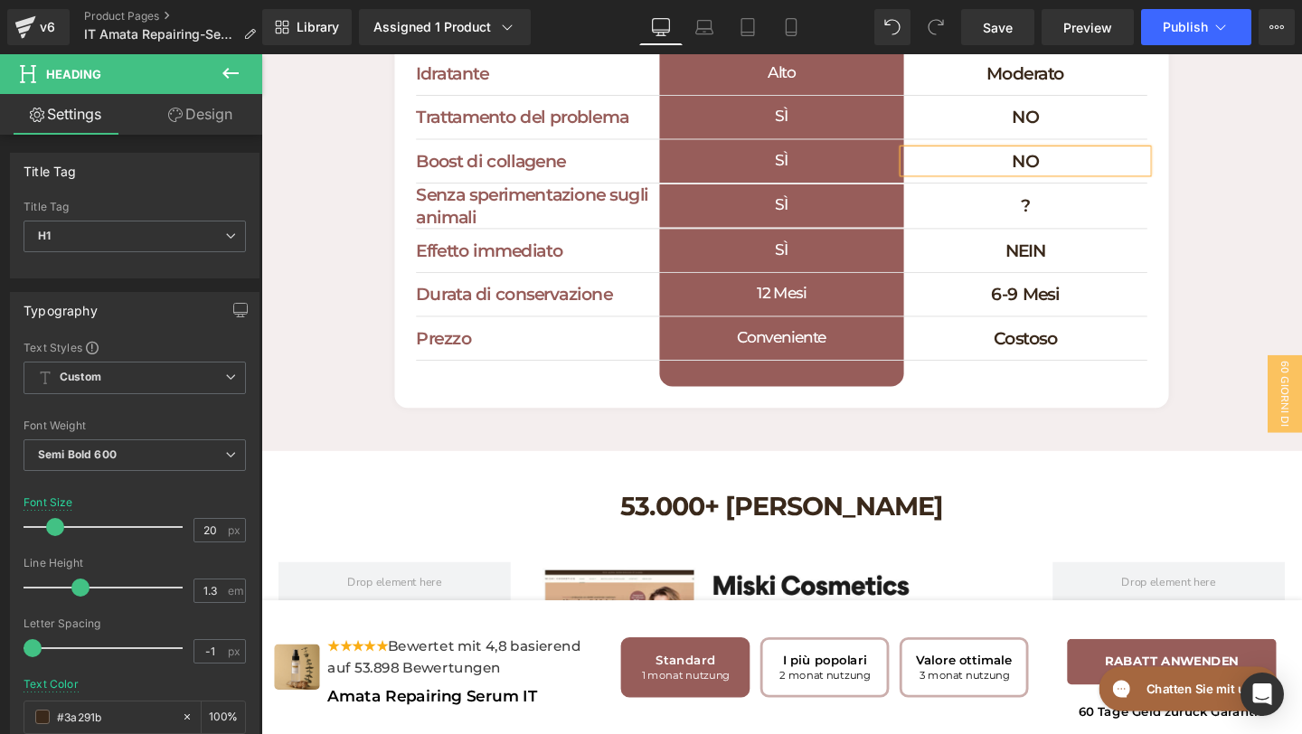
click at [1132, 272] on h1 "NEIN" at bounding box center [1065, 261] width 256 height 24
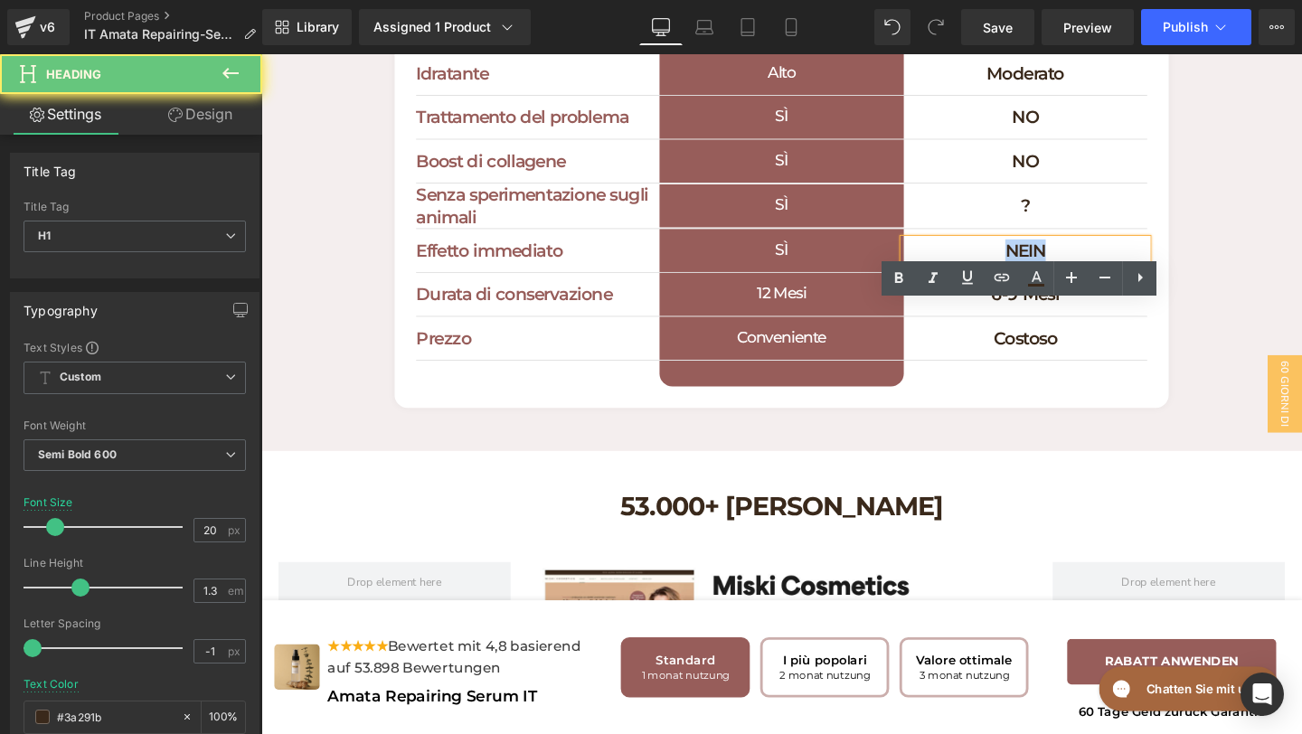
drag, startPoint x: 1149, startPoint y: 333, endPoint x: 995, endPoint y: 333, distance: 153.8
click at [997, 272] on h1 "NEIN" at bounding box center [1065, 261] width 256 height 24
paste div
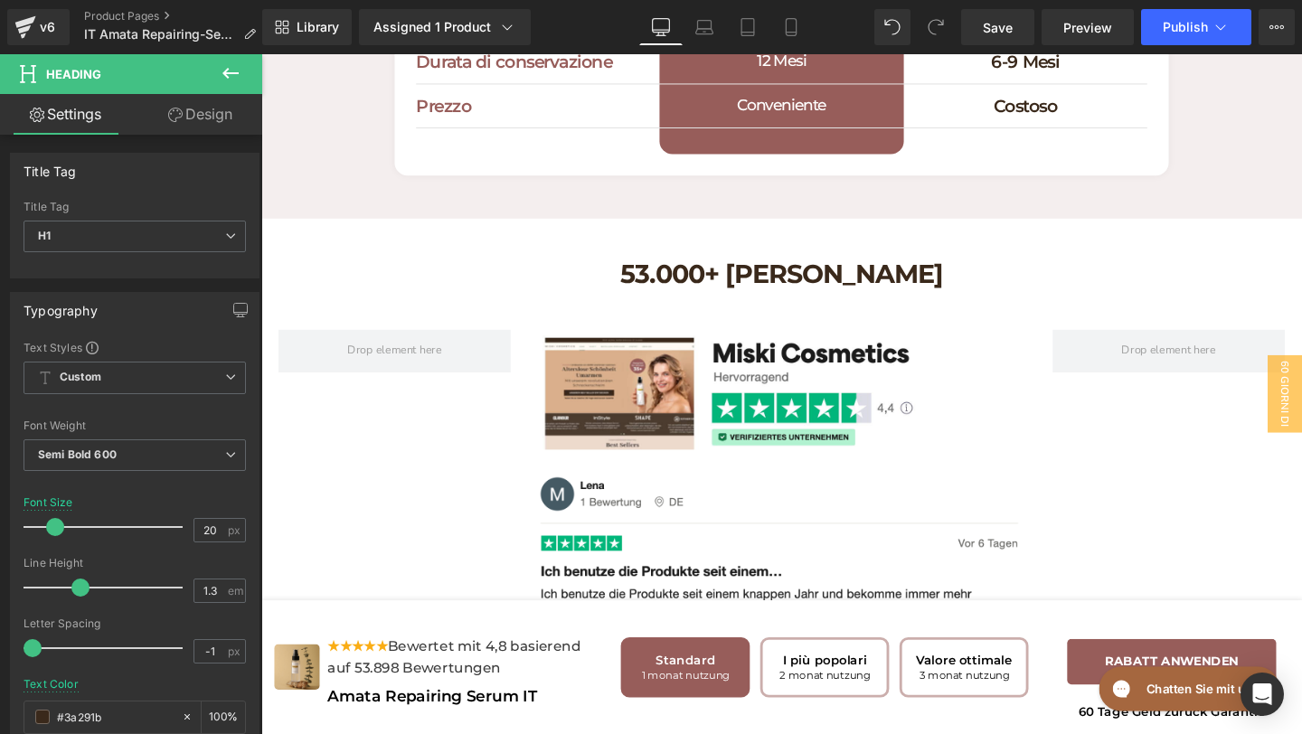
scroll to position [6291, 0]
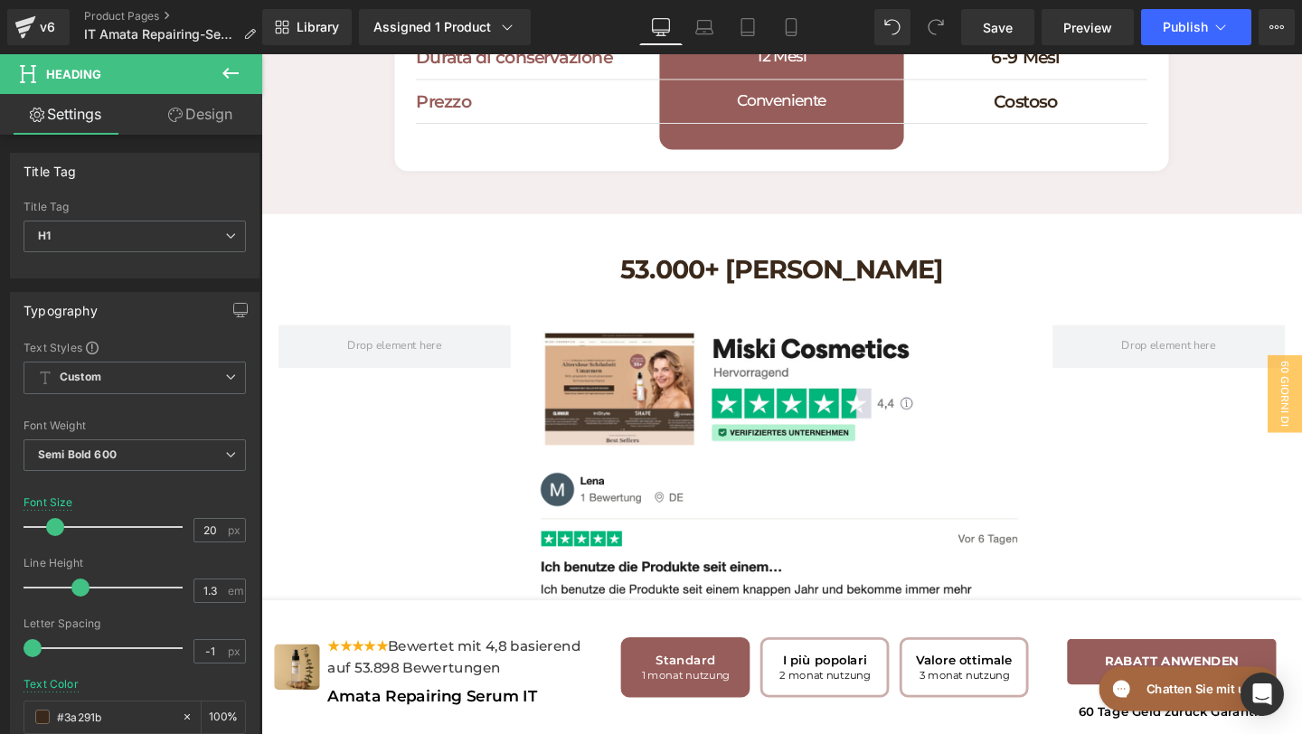
click at [988, 298] on h1 "53.000+ [PERSON_NAME]" at bounding box center [808, 280] width 787 height 35
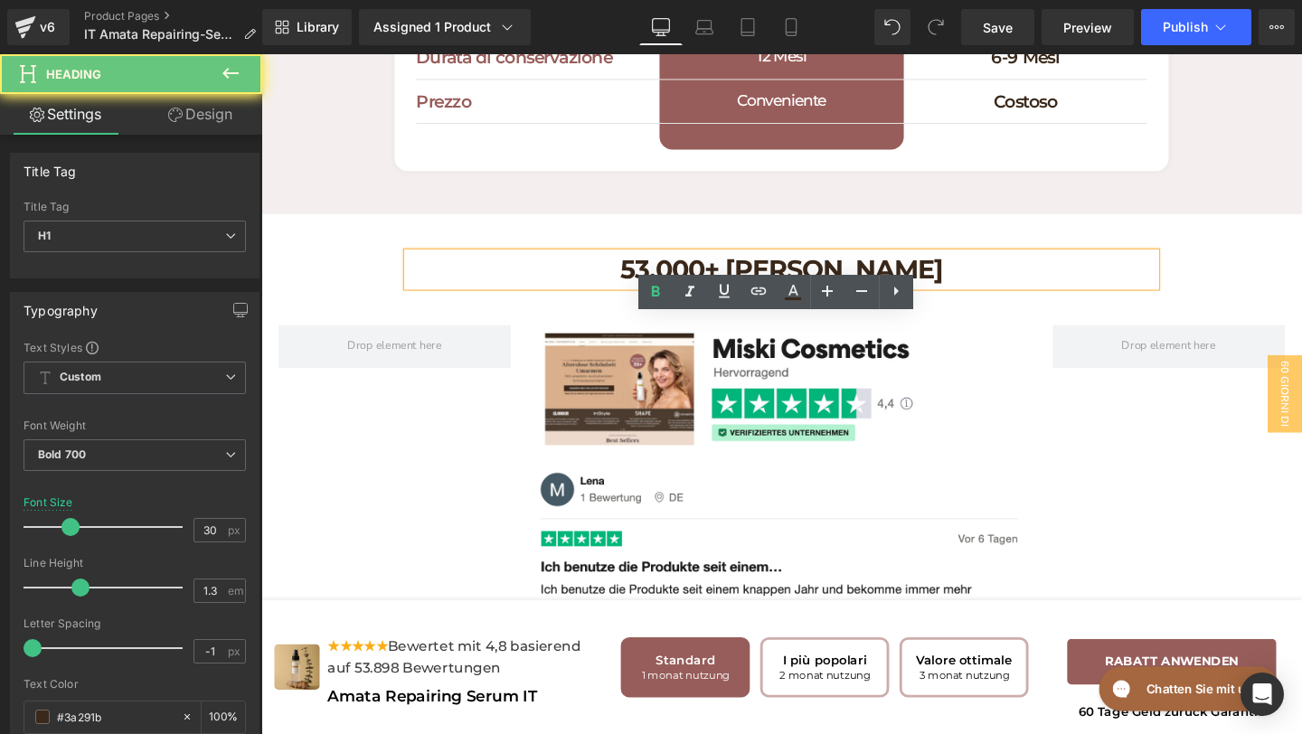
drag, startPoint x: 1055, startPoint y: 359, endPoint x: 534, endPoint y: 357, distance: 521.0
click at [535, 298] on h1 "53.000+ [PERSON_NAME]" at bounding box center [808, 280] width 787 height 35
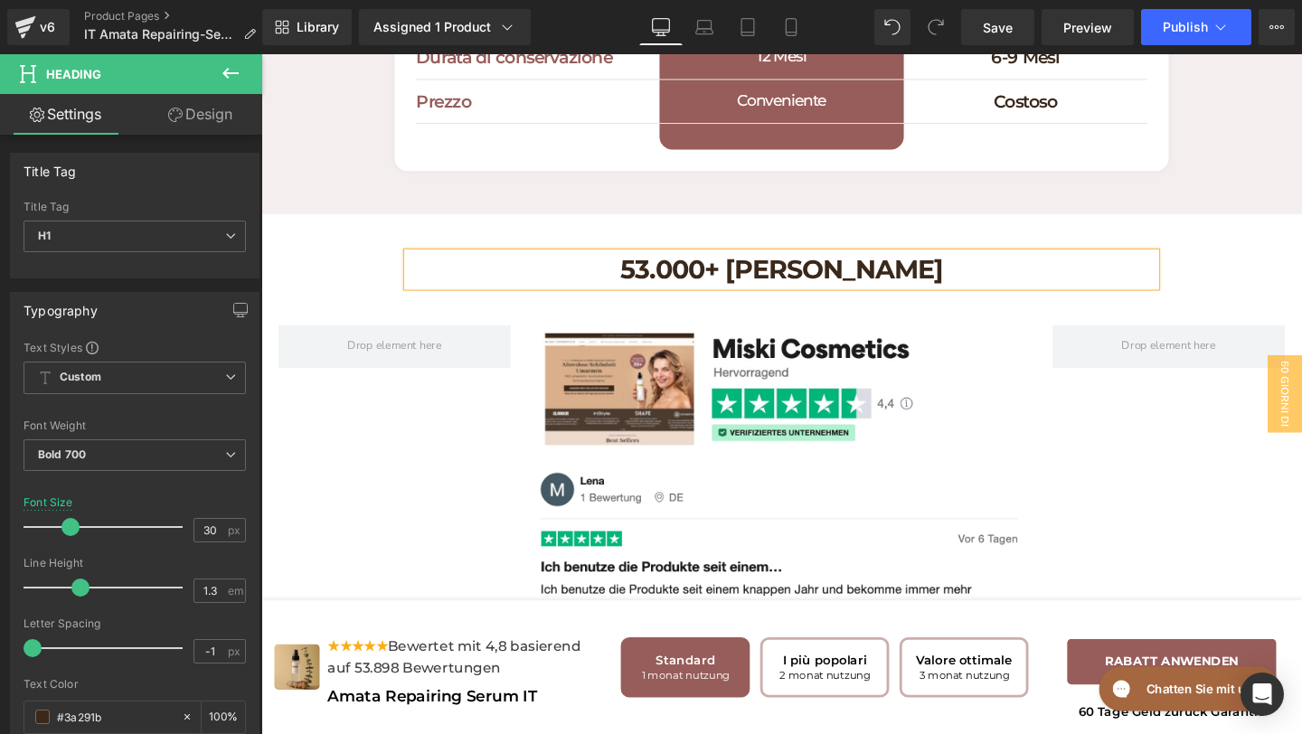
paste div
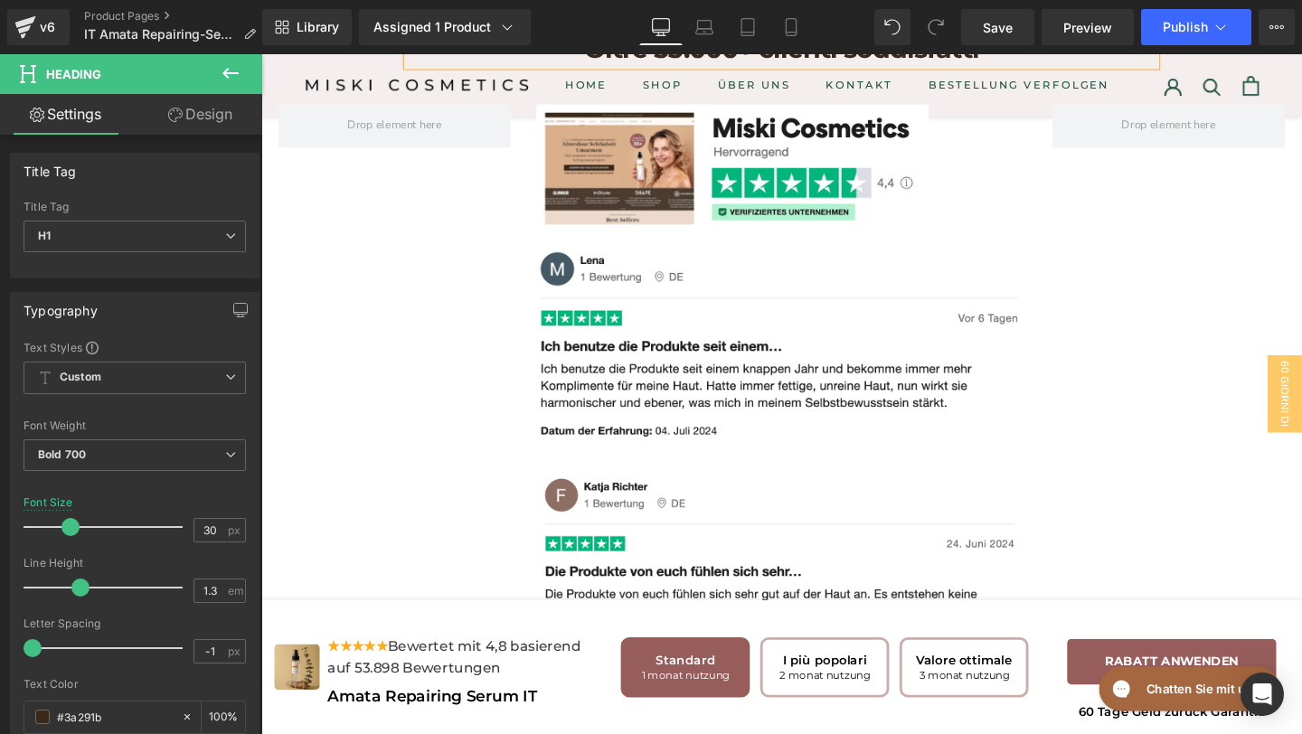
scroll to position [6528, 0]
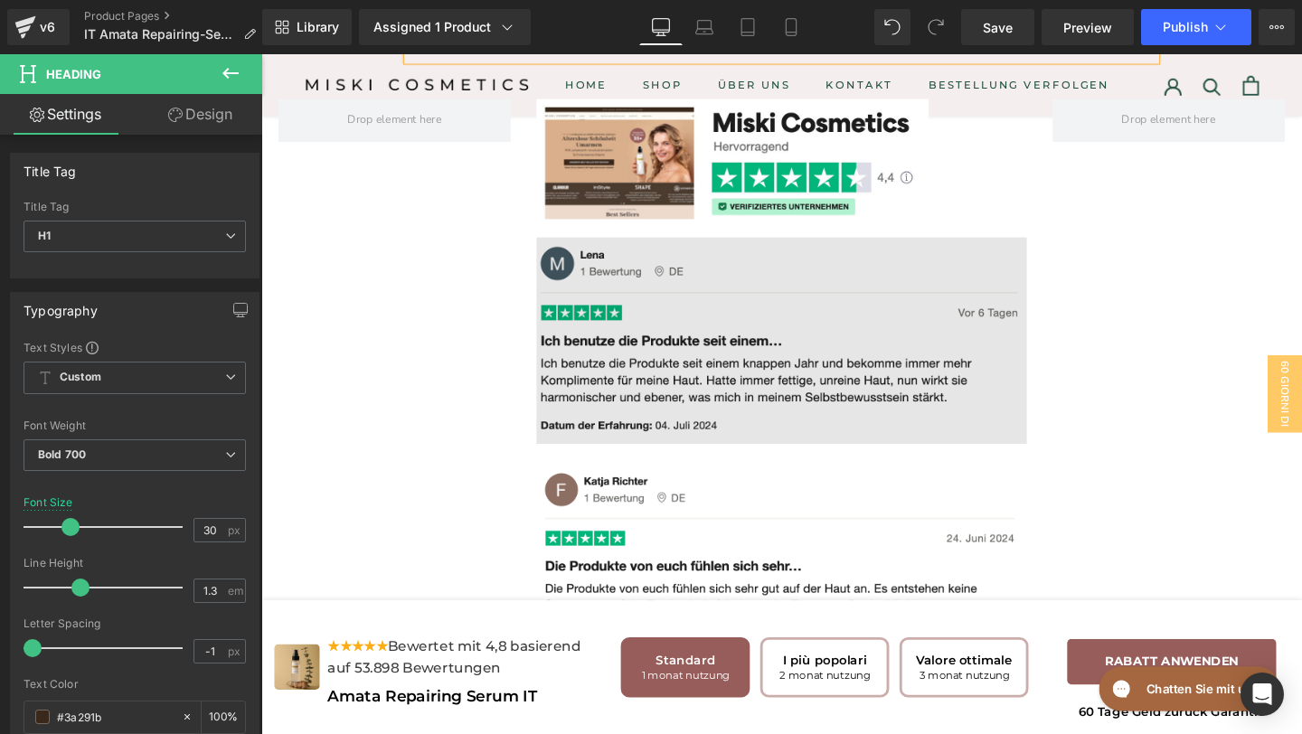
click at [679, 426] on img at bounding box center [809, 356] width 516 height 218
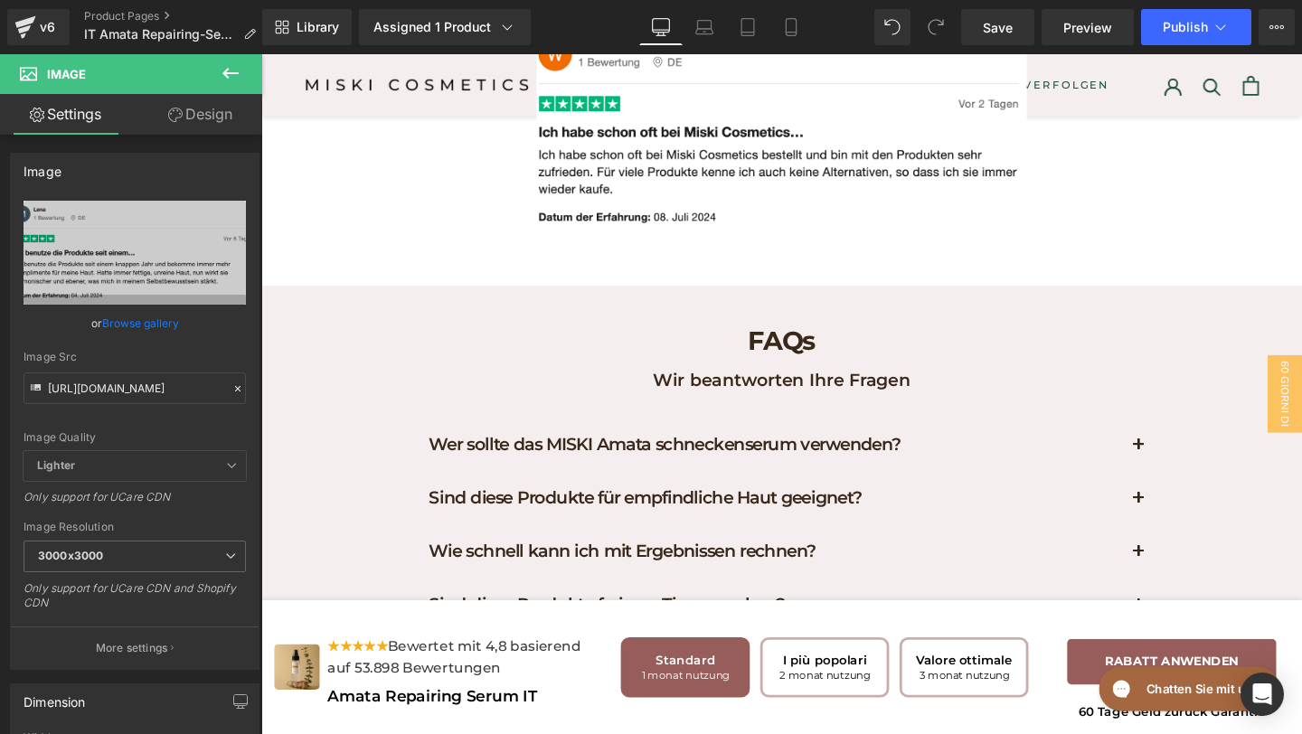
scroll to position [8285, 0]
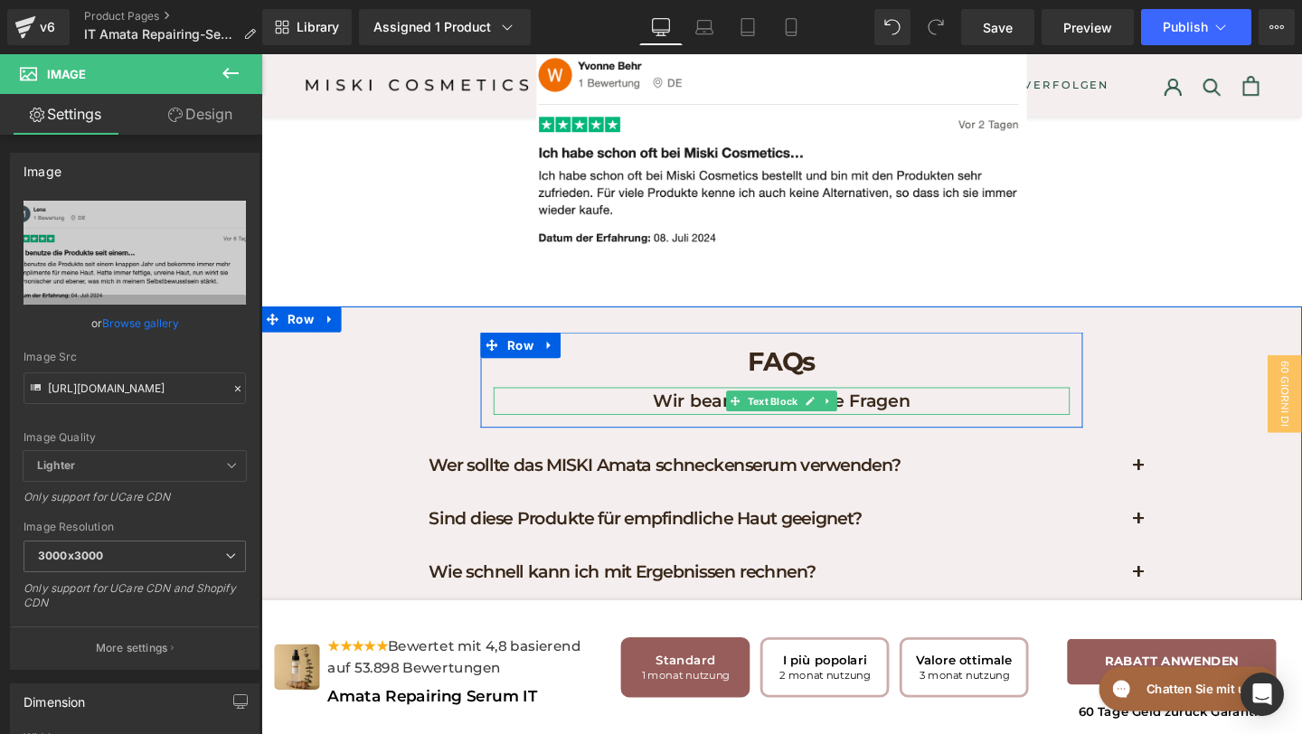
click at [998, 433] on p "Wir beantworten Ihre Fragen" at bounding box center [809, 418] width 606 height 29
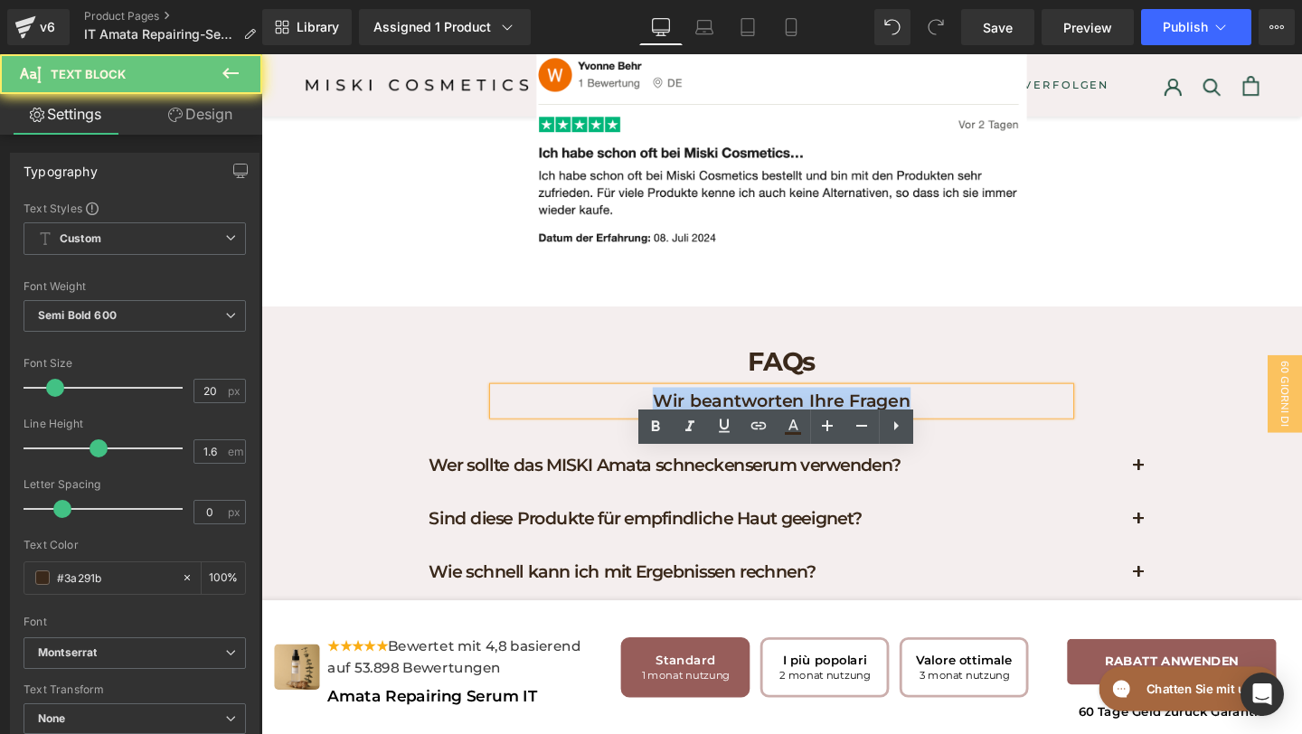
drag, startPoint x: 998, startPoint y: 482, endPoint x: 569, endPoint y: 459, distance: 429.3
click at [570, 433] on div "FAQs Heading Wir beantworten Ihre Fragen Text Block" at bounding box center [808, 396] width 633 height 73
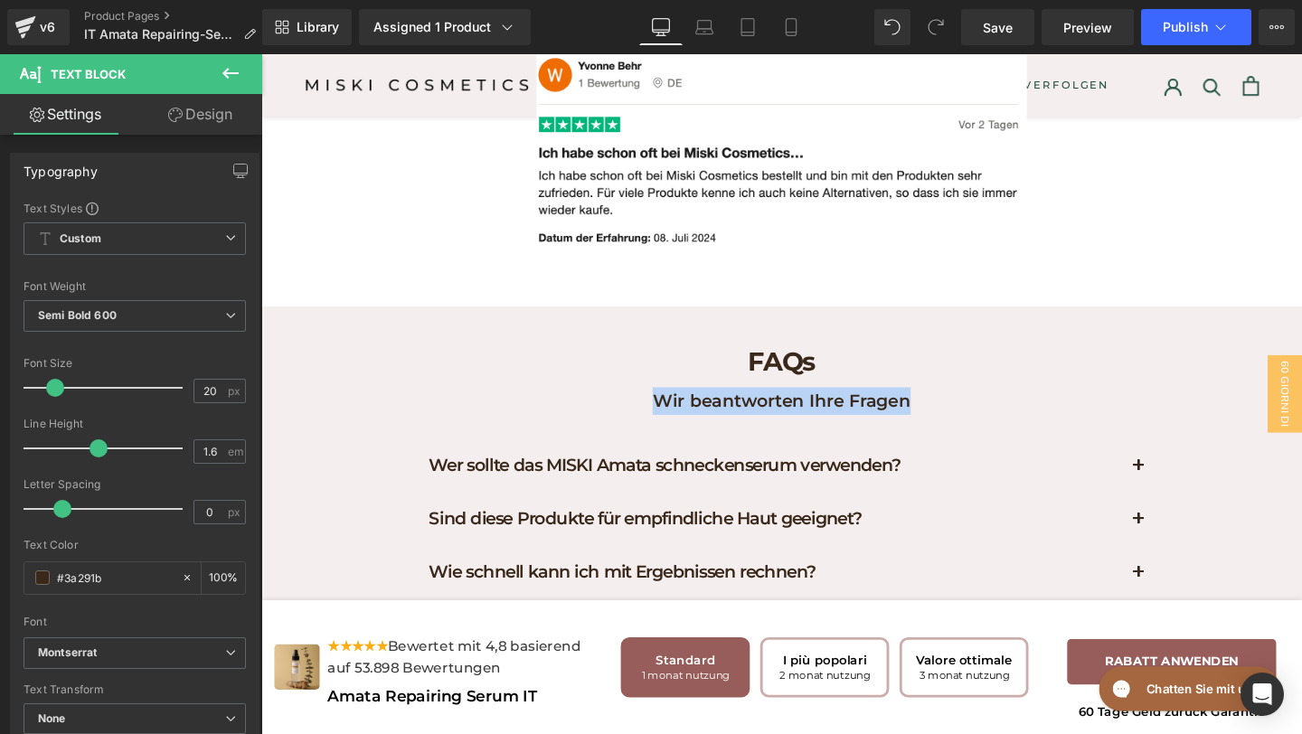
paste div
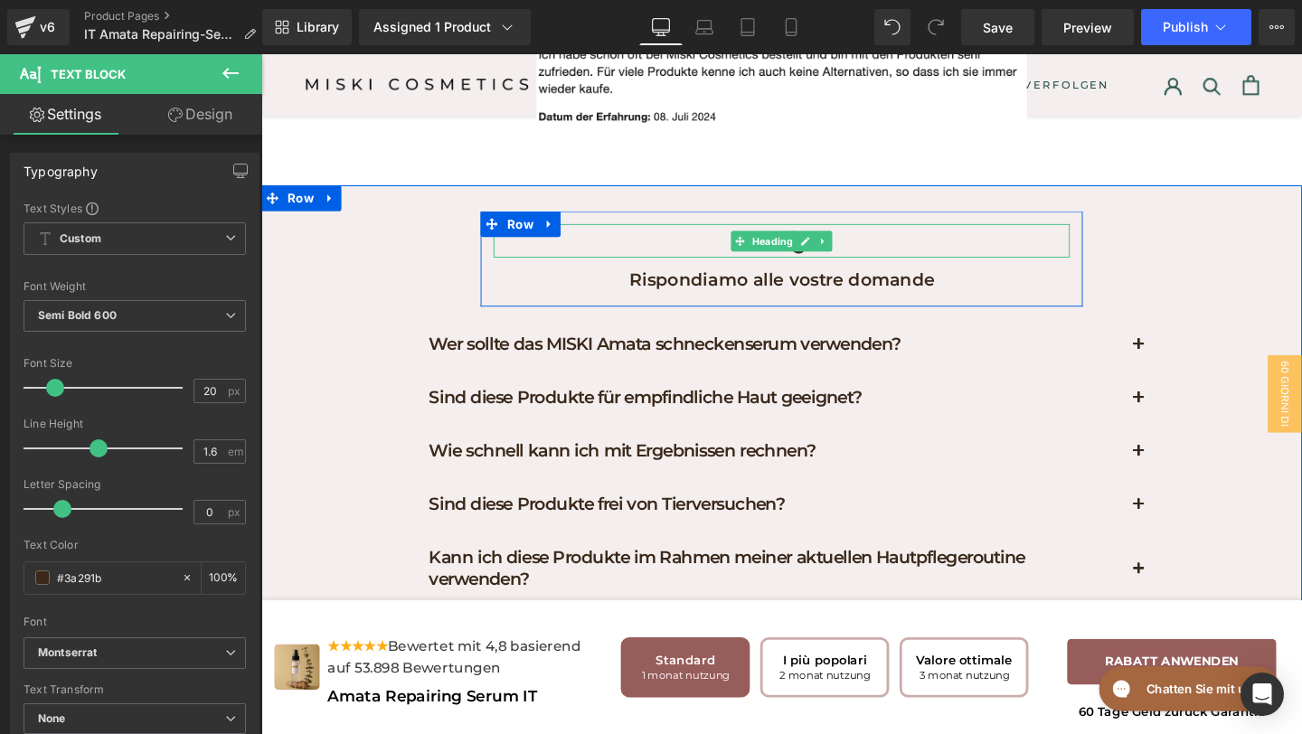
scroll to position [8450, 0]
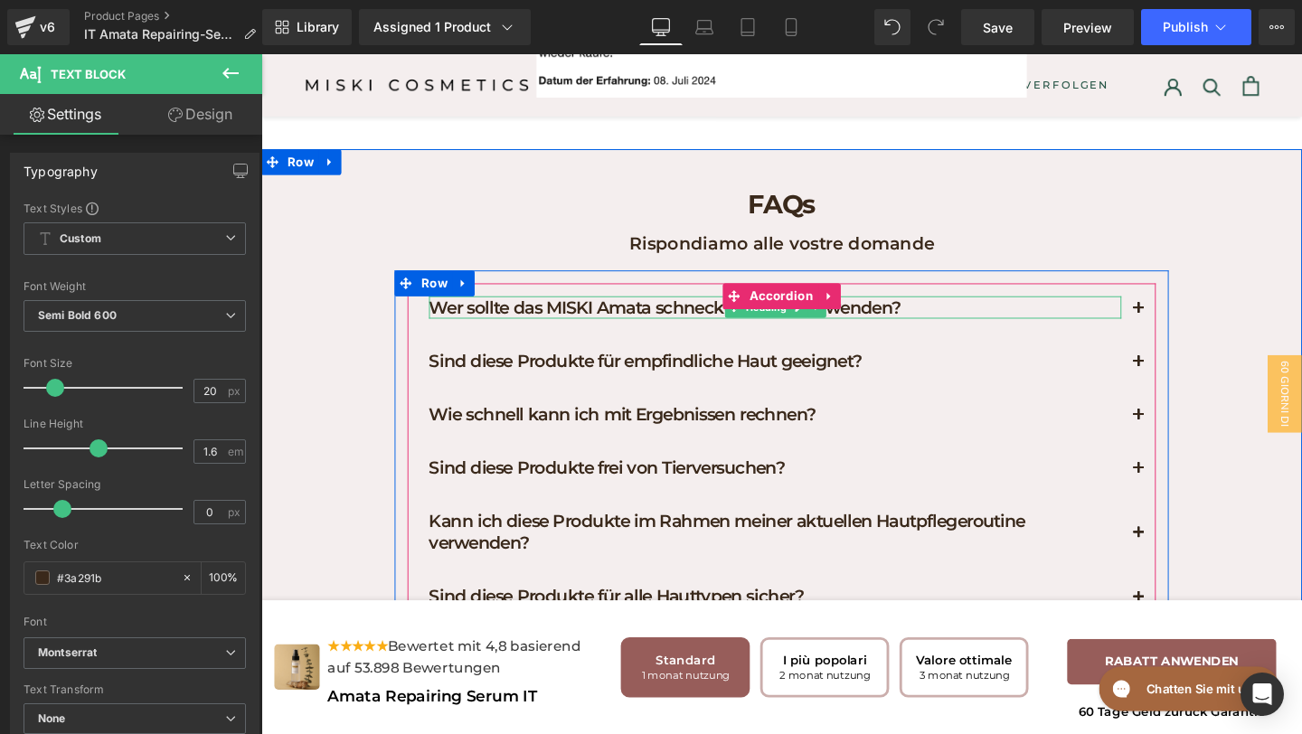
click at [1008, 332] on h1 "Wer sollte das MISKI Amata schneckenserum verwenden?" at bounding box center [802, 320] width 728 height 24
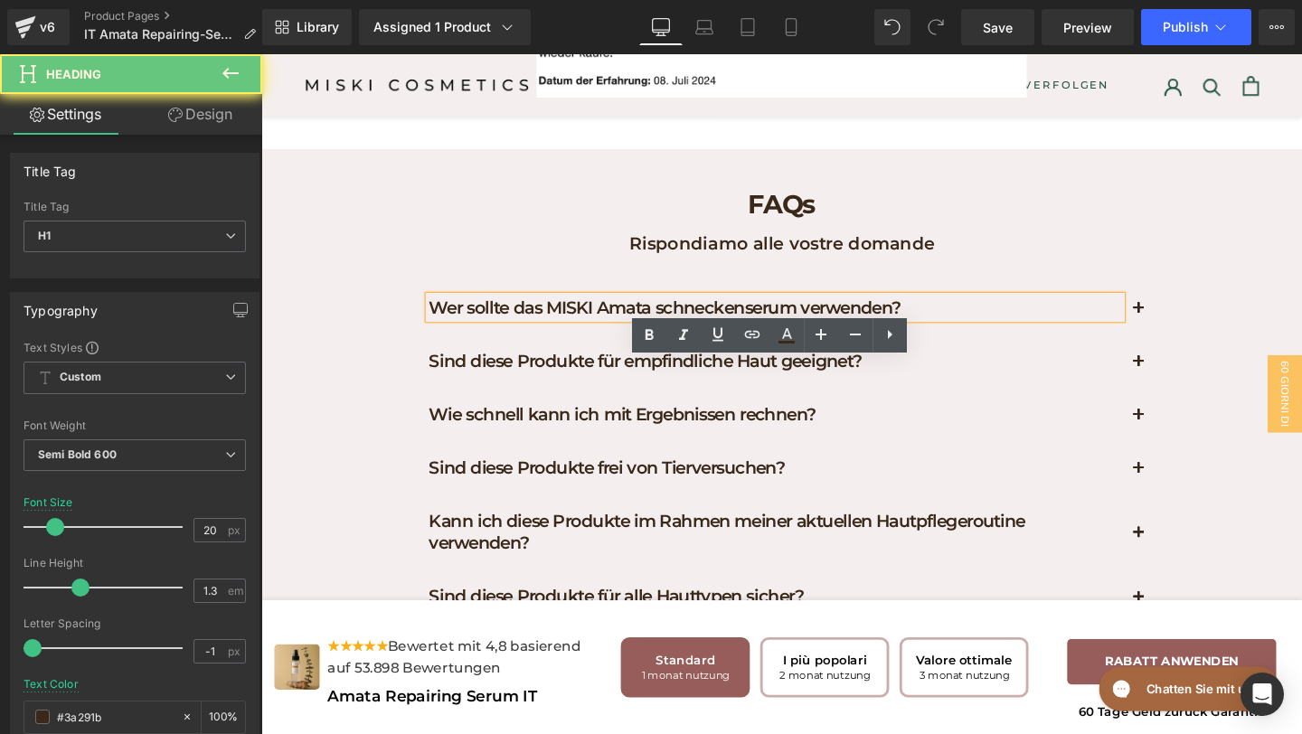
drag, startPoint x: 1008, startPoint y: 390, endPoint x: 355, endPoint y: 431, distance: 653.4
click at [355, 431] on div "FAQs Heading Rispondiamo alle vostre domande Text Block Row Wer sollte das MISK…" at bounding box center [808, 481] width 1094 height 600
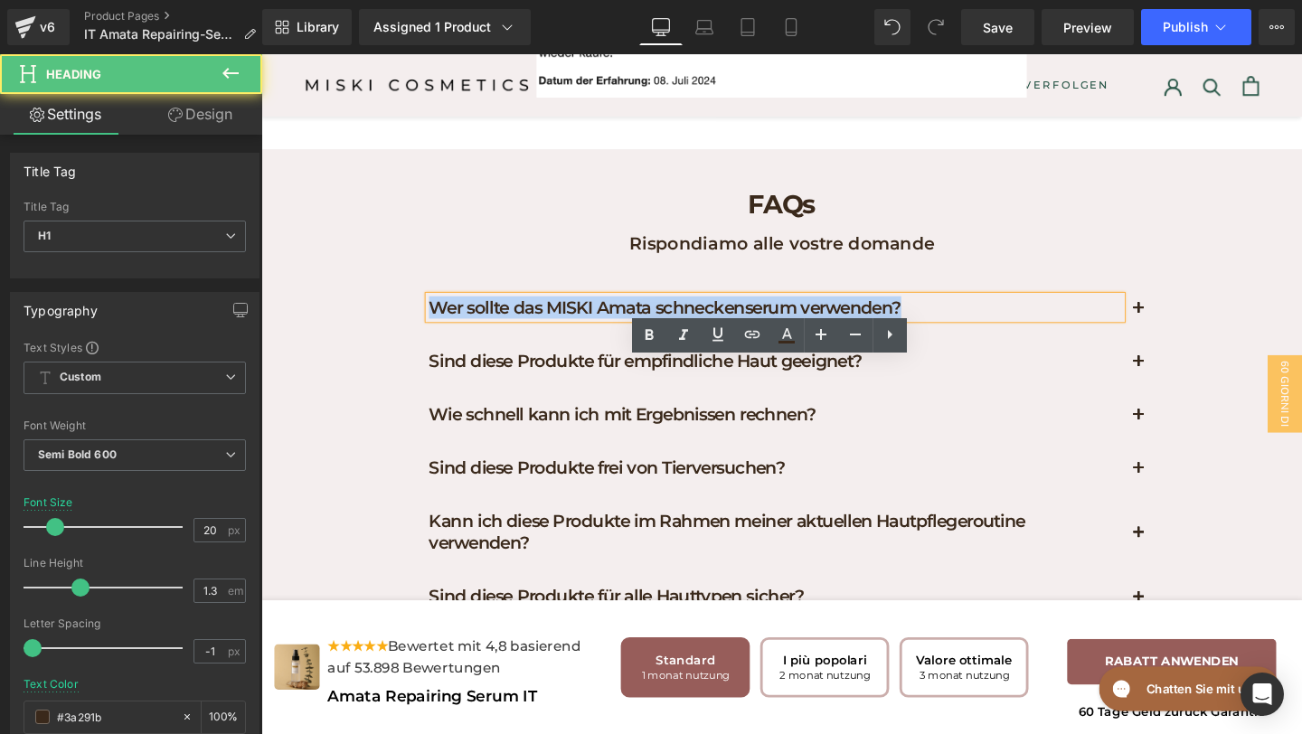
drag, startPoint x: 443, startPoint y: 386, endPoint x: 1000, endPoint y: 383, distance: 557.2
click at [1000, 332] on h1 "Wer sollte das MISKI Amata schneckenserum verwenden?" at bounding box center [802, 320] width 728 height 24
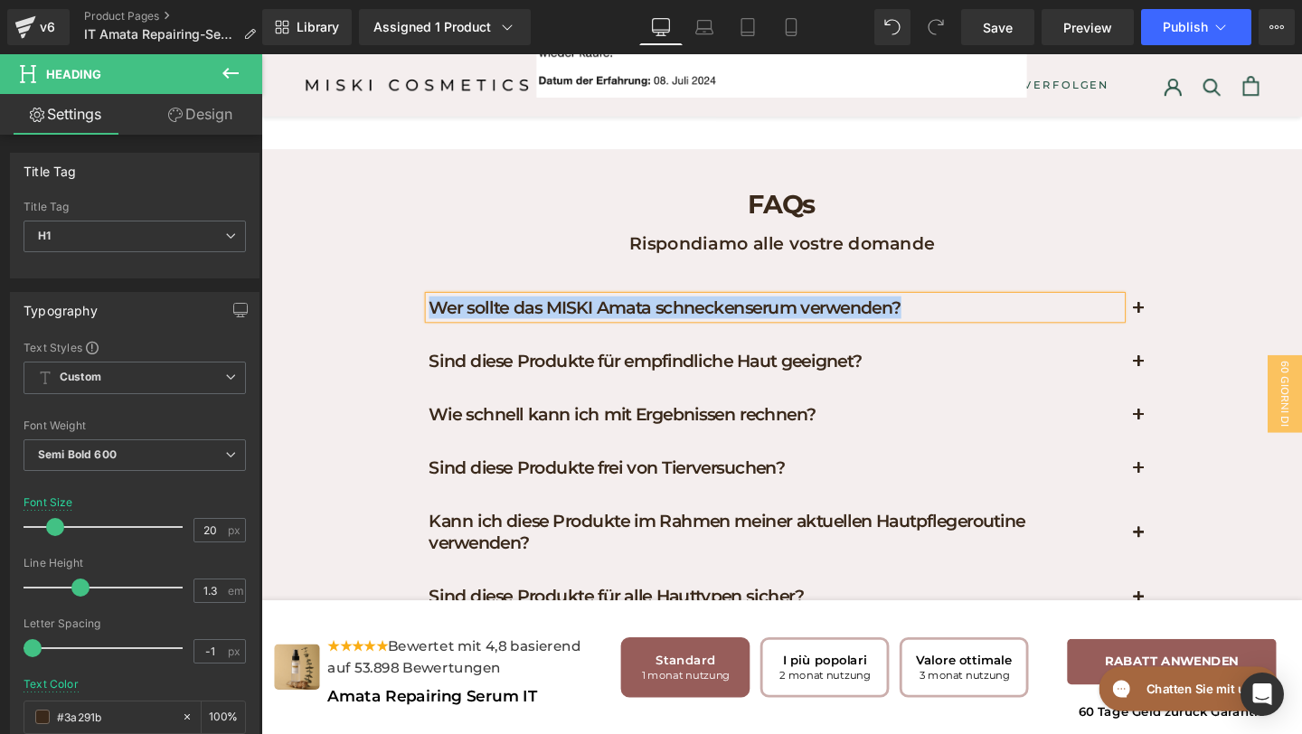
paste div
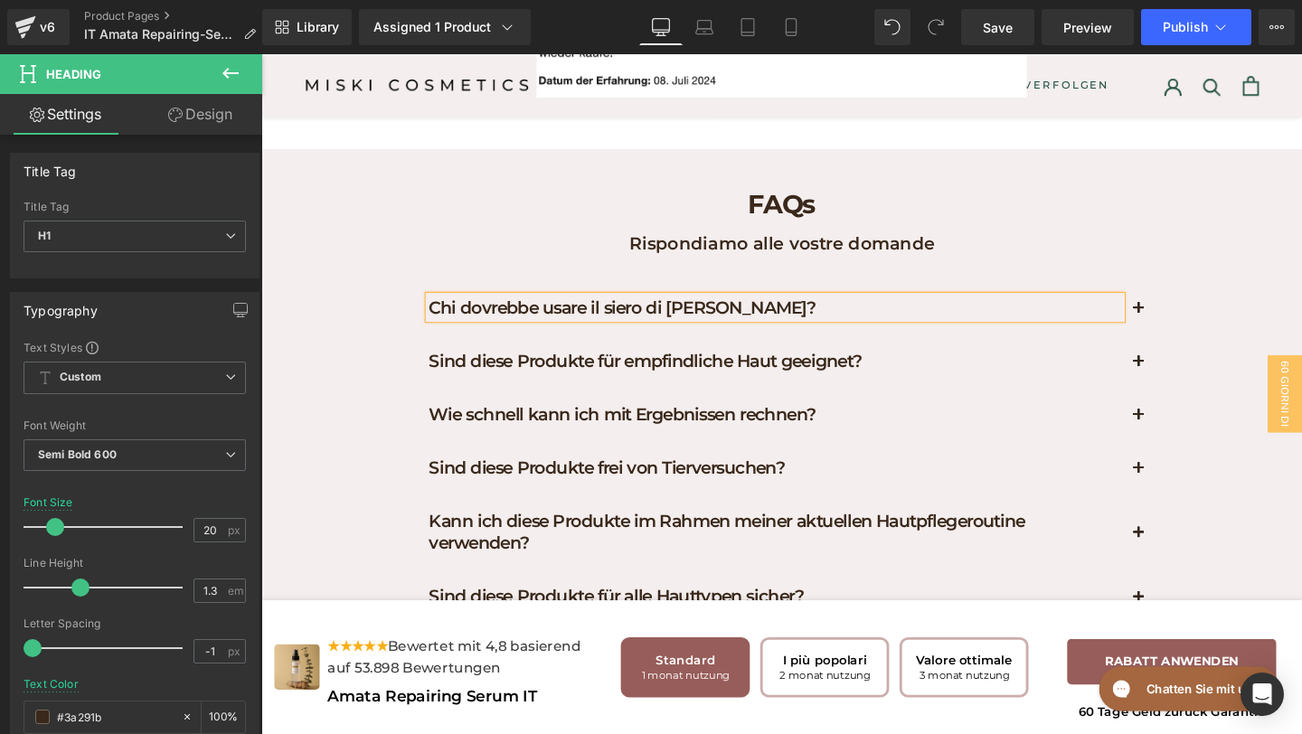
click at [1184, 327] on span "button" at bounding box center [1184, 327] width 0 height 0
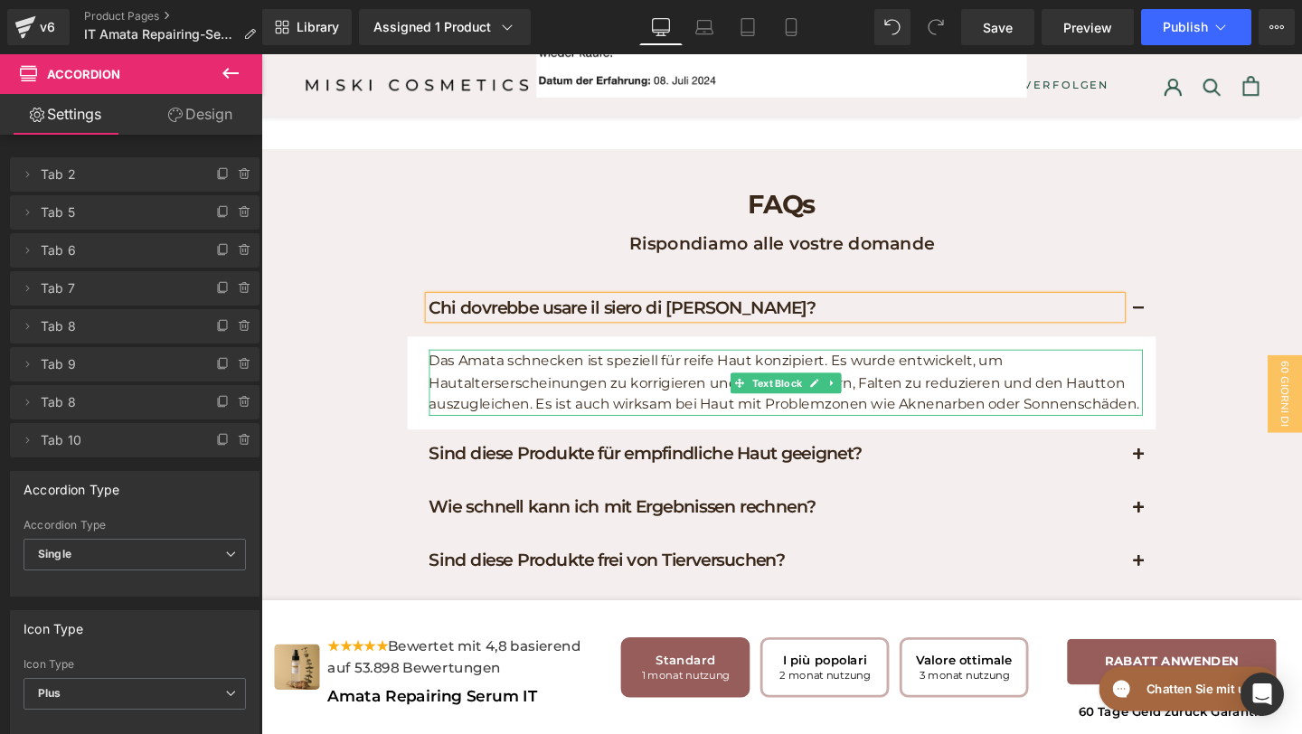
click at [894, 434] on p "Das Amata schnecken ist speziell für reife Haut konzipiert. Es wurde entwickelt…" at bounding box center [813, 399] width 751 height 70
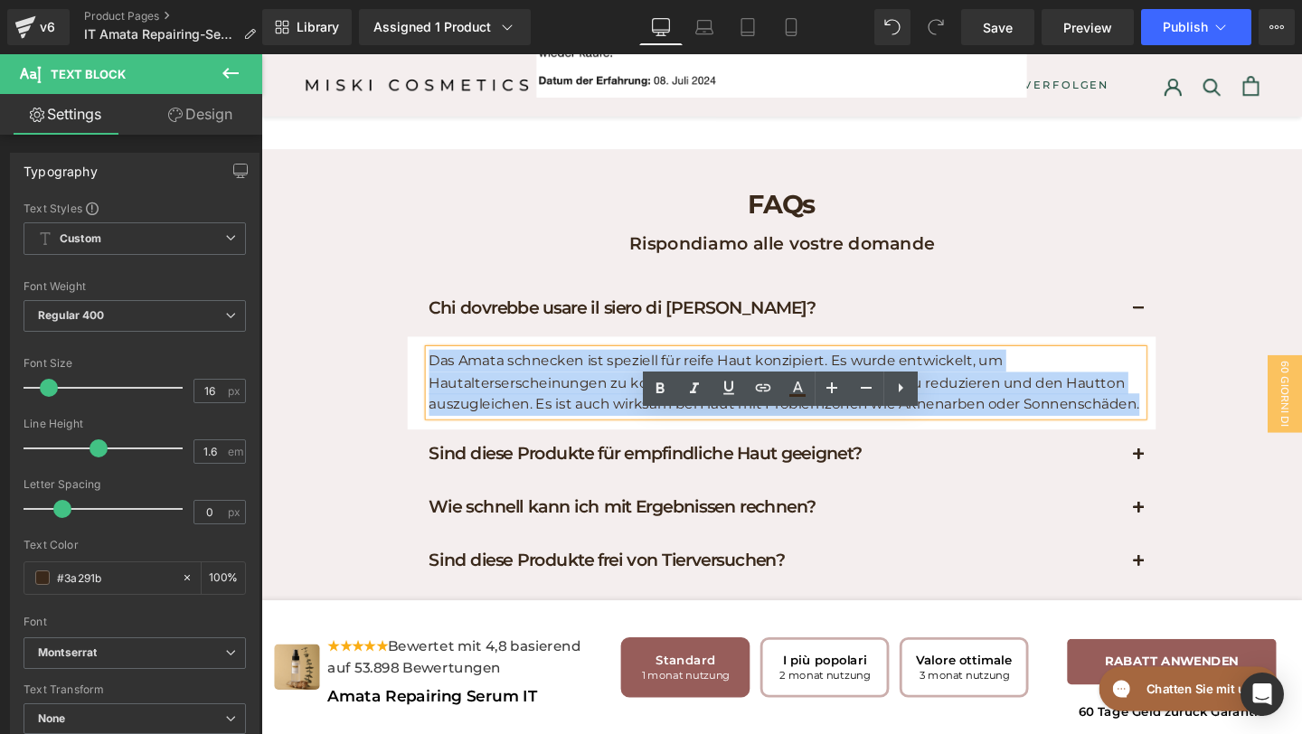
drag, startPoint x: 1187, startPoint y: 489, endPoint x: 445, endPoint y: 420, distance: 744.9
click at [445, 420] on article "Das Amata schnecken ist speziell für reife Haut konzipiert. Es wurde entwickelt…" at bounding box center [808, 400] width 787 height 98
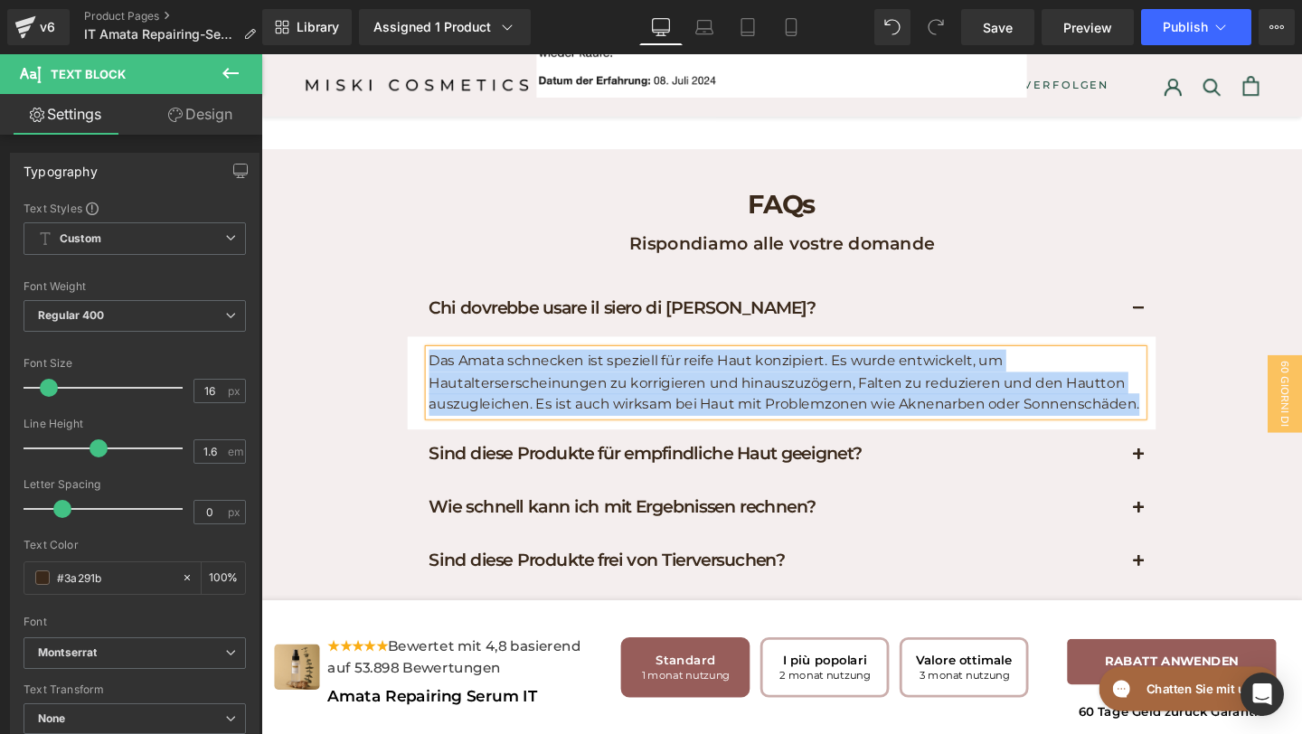
paste div
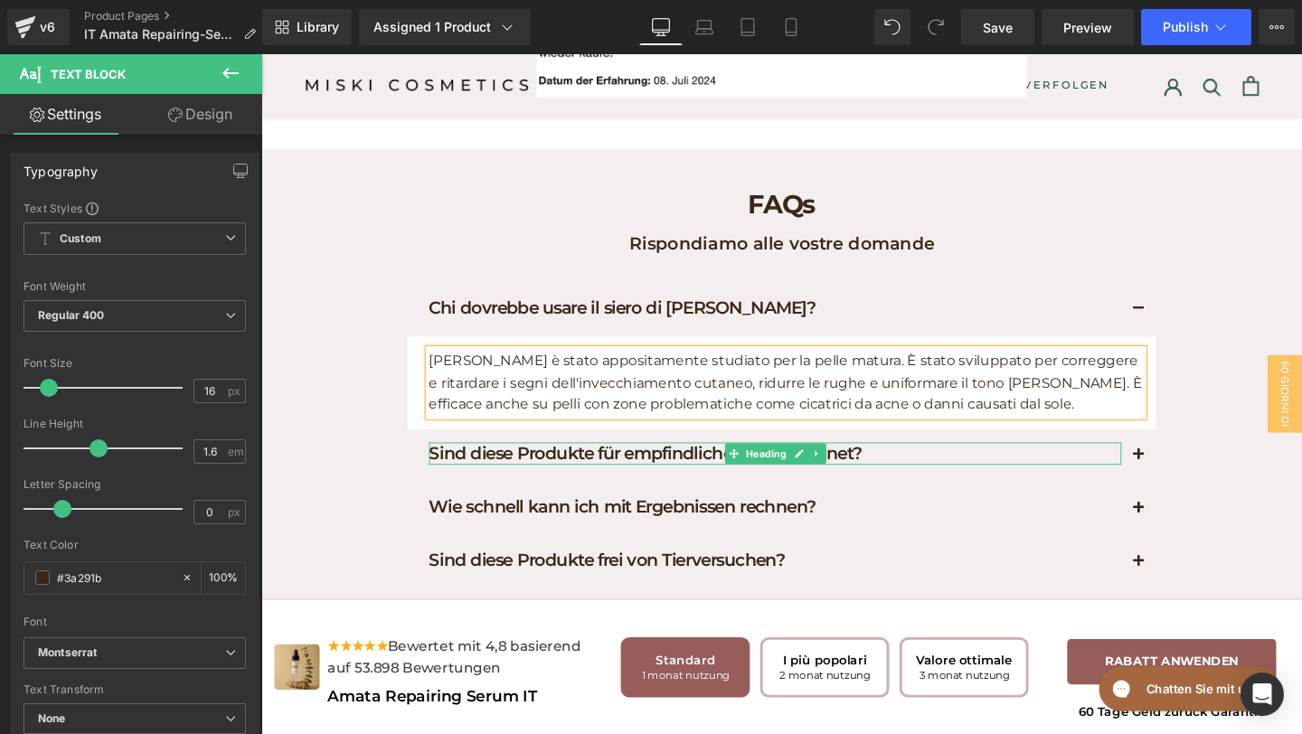
click at [1072, 486] on h1 "Sind diese Produkte für empfindliche Haut geeignet?" at bounding box center [802, 474] width 728 height 24
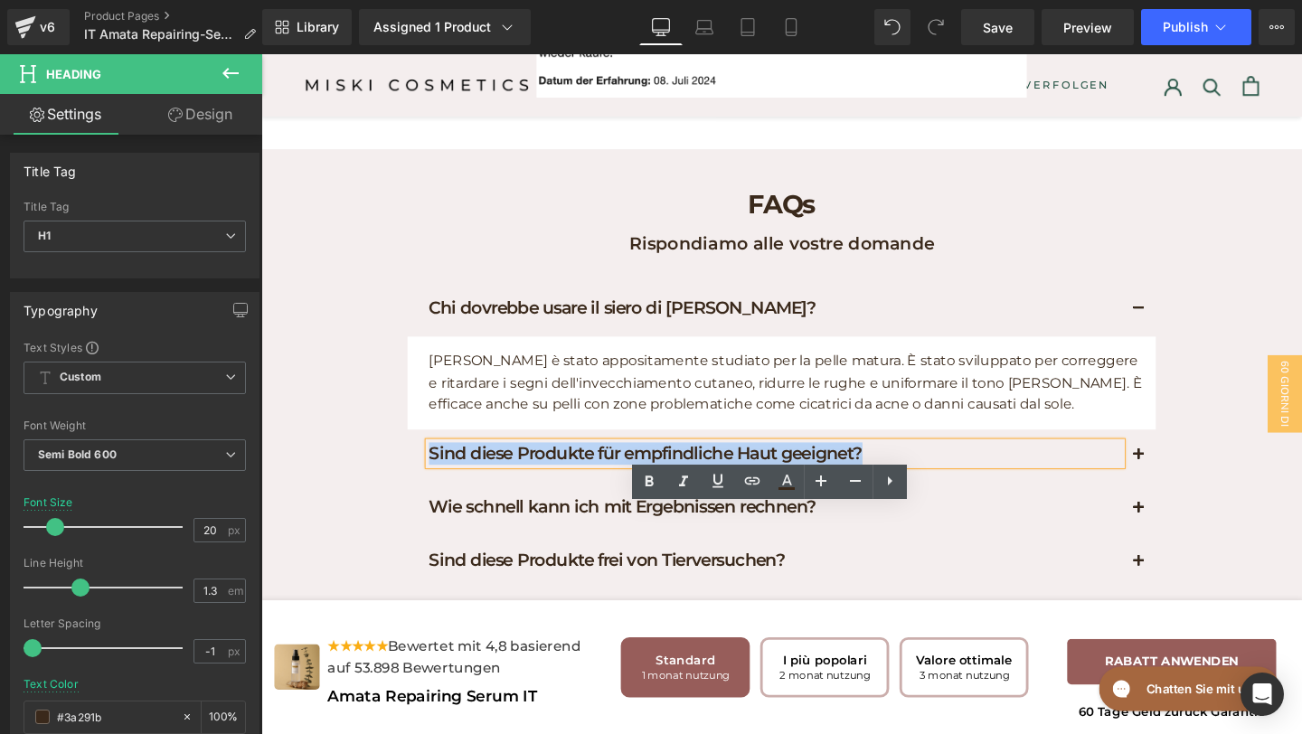
drag, startPoint x: 1071, startPoint y: 545, endPoint x: 440, endPoint y: 533, distance: 631.4
click at [440, 486] on h1 "Sind diese Produkte für empfindliche Haut geeignet?" at bounding box center [802, 474] width 728 height 24
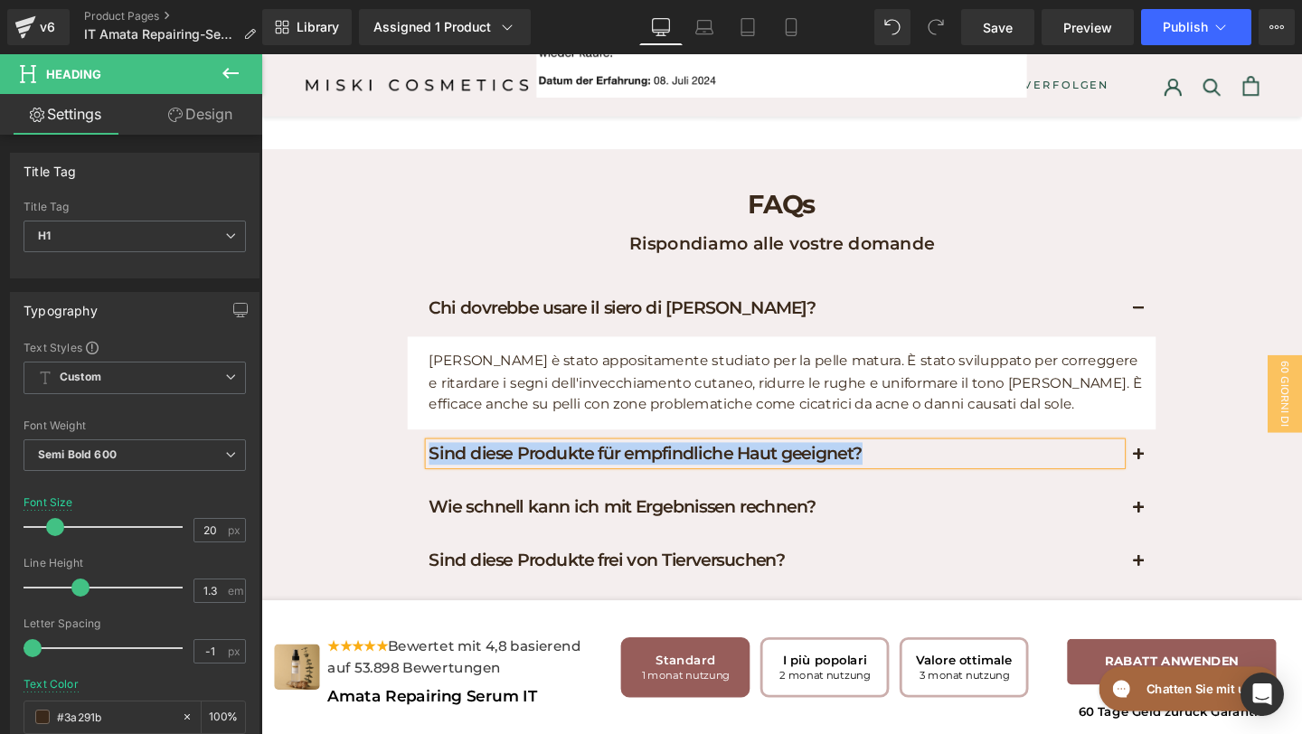
paste div
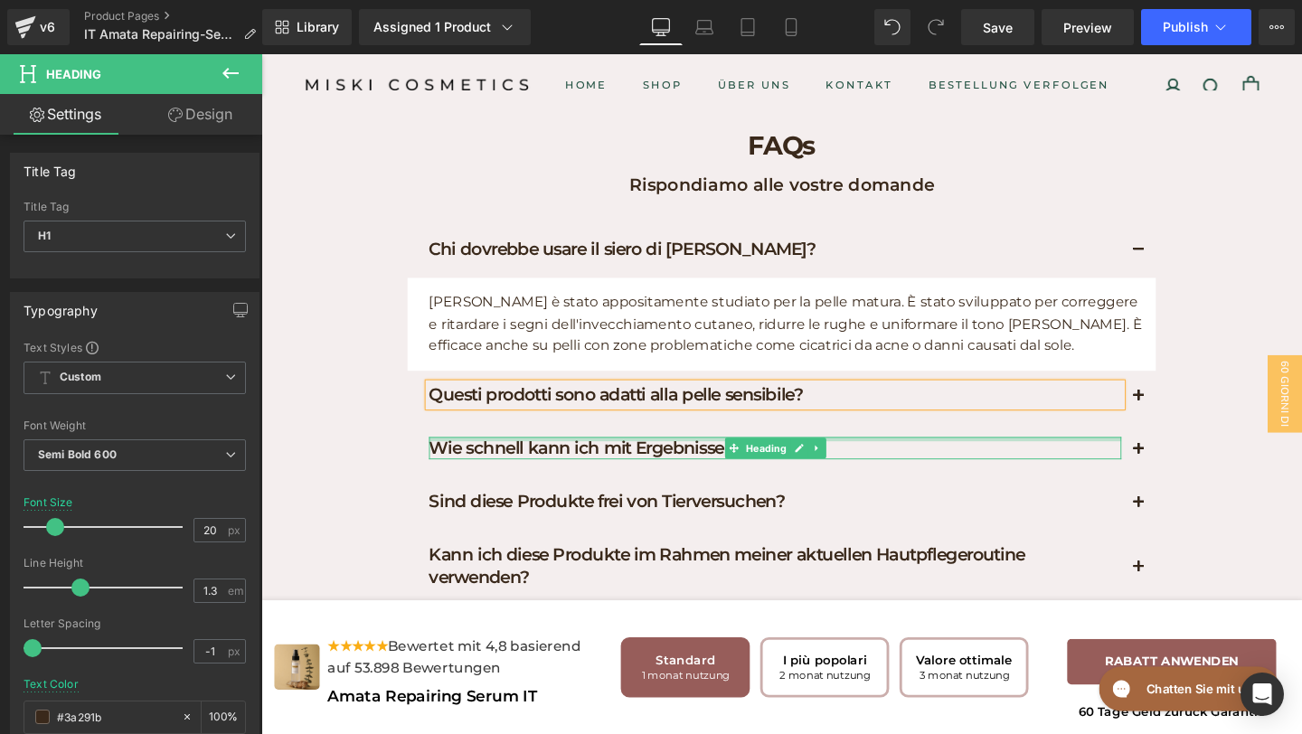
scroll to position [8592, 0]
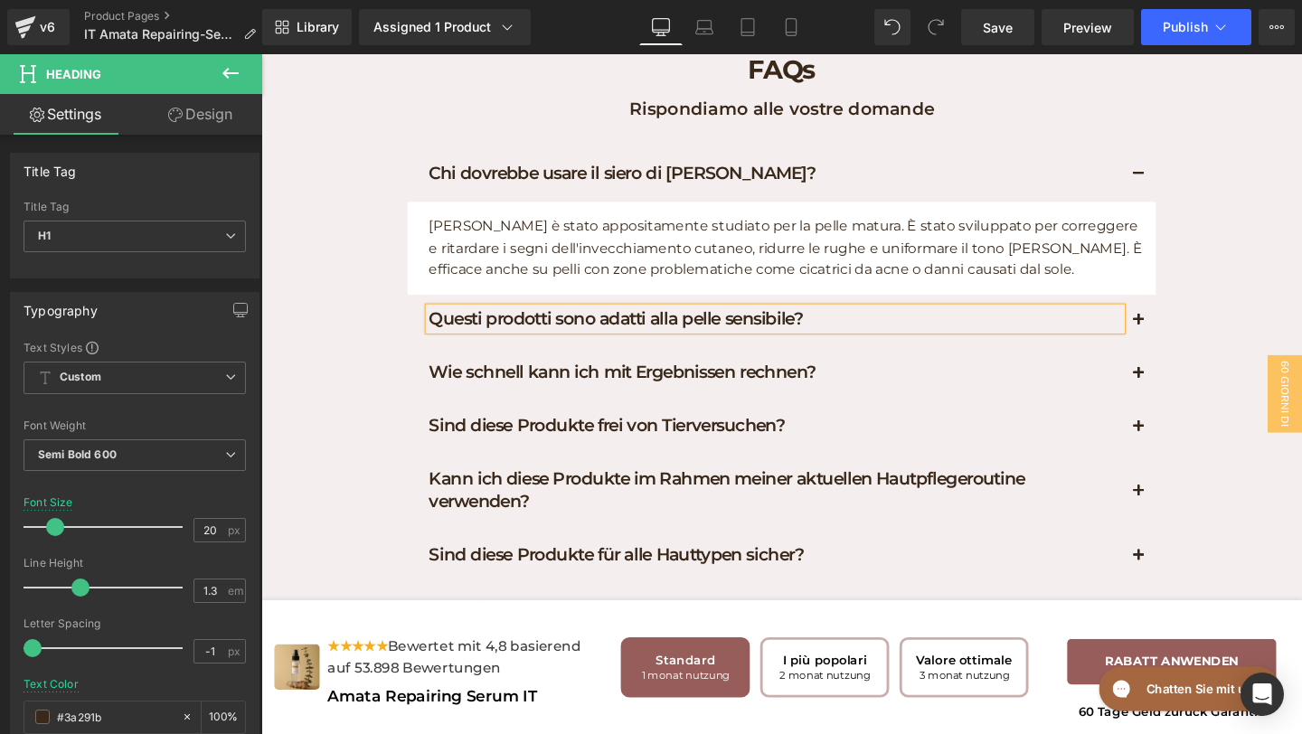
click at [933, 401] on h1 "Wie schnell kann ich mit Ergebnissen rechnen?" at bounding box center [802, 389] width 728 height 24
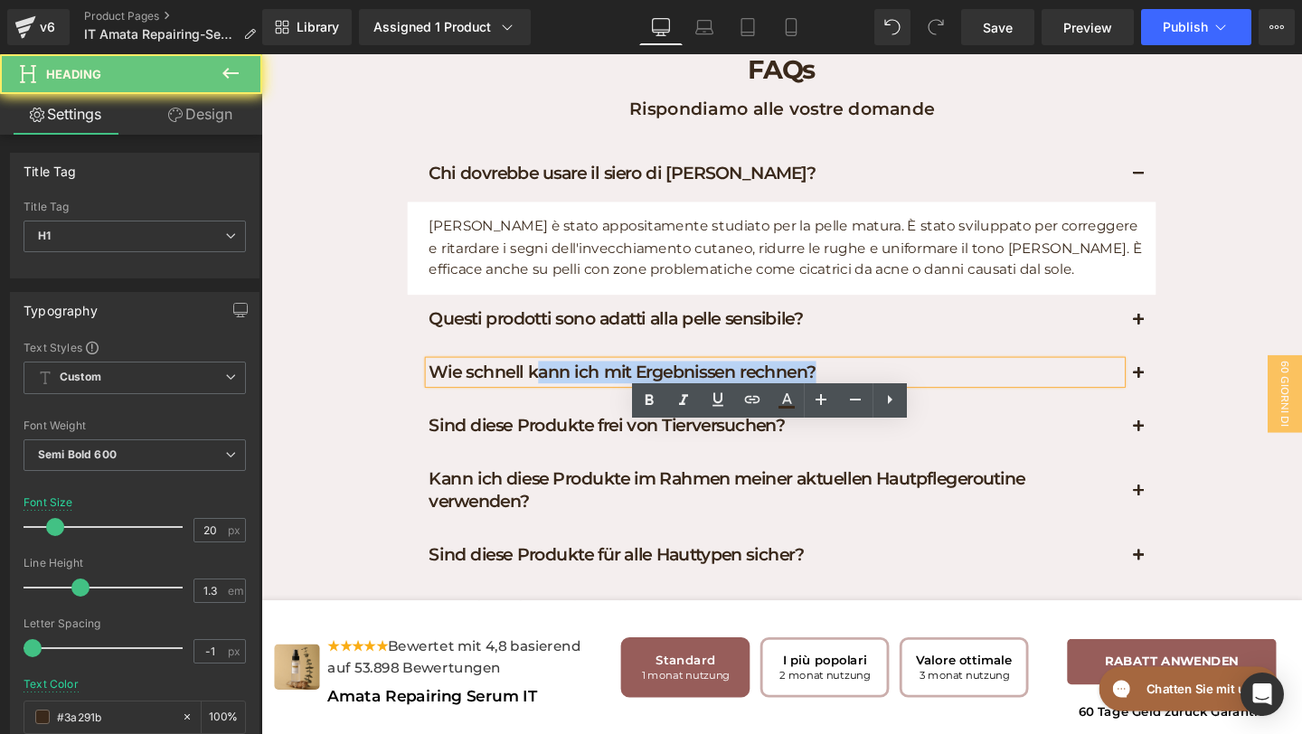
drag, startPoint x: 933, startPoint y: 454, endPoint x: 531, endPoint y: 454, distance: 402.5
click at [533, 401] on h1 "Wie schnell kann ich mit Ergebnissen rechnen?" at bounding box center [802, 389] width 728 height 24
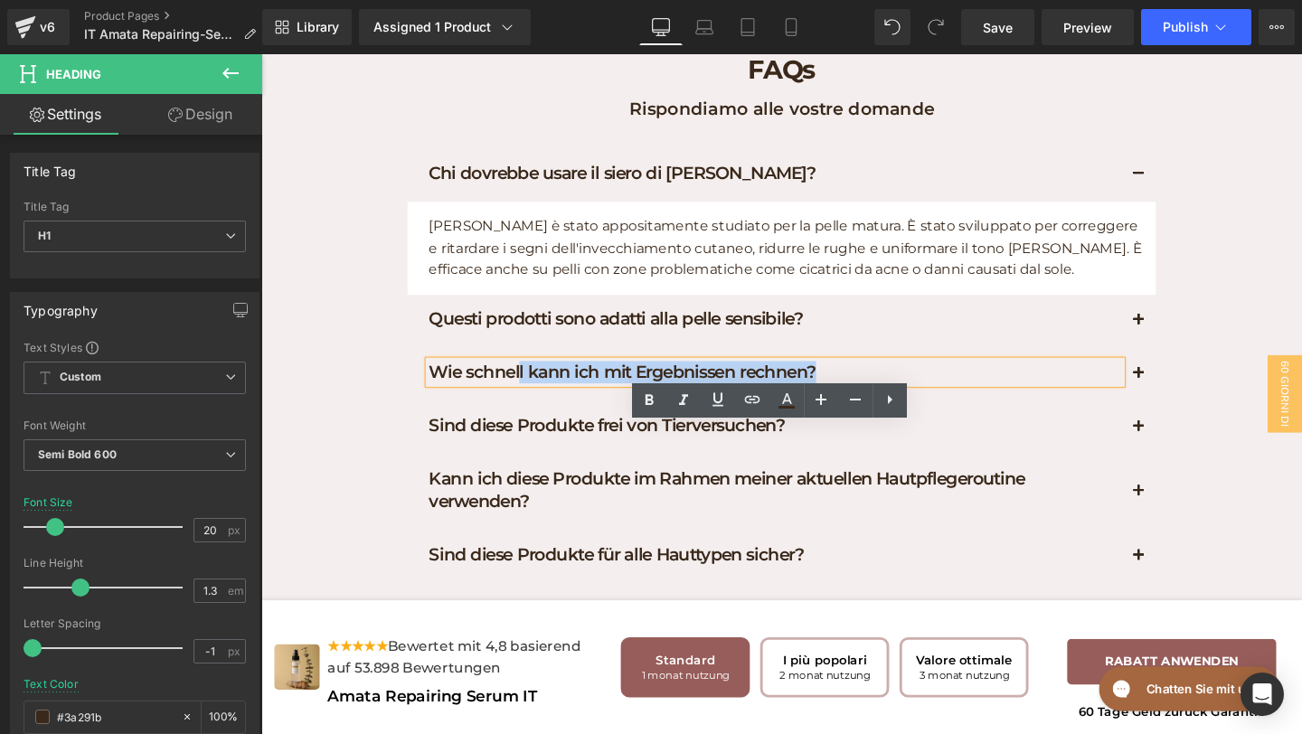
click at [1192, 363] on button "button" at bounding box center [1184, 335] width 36 height 55
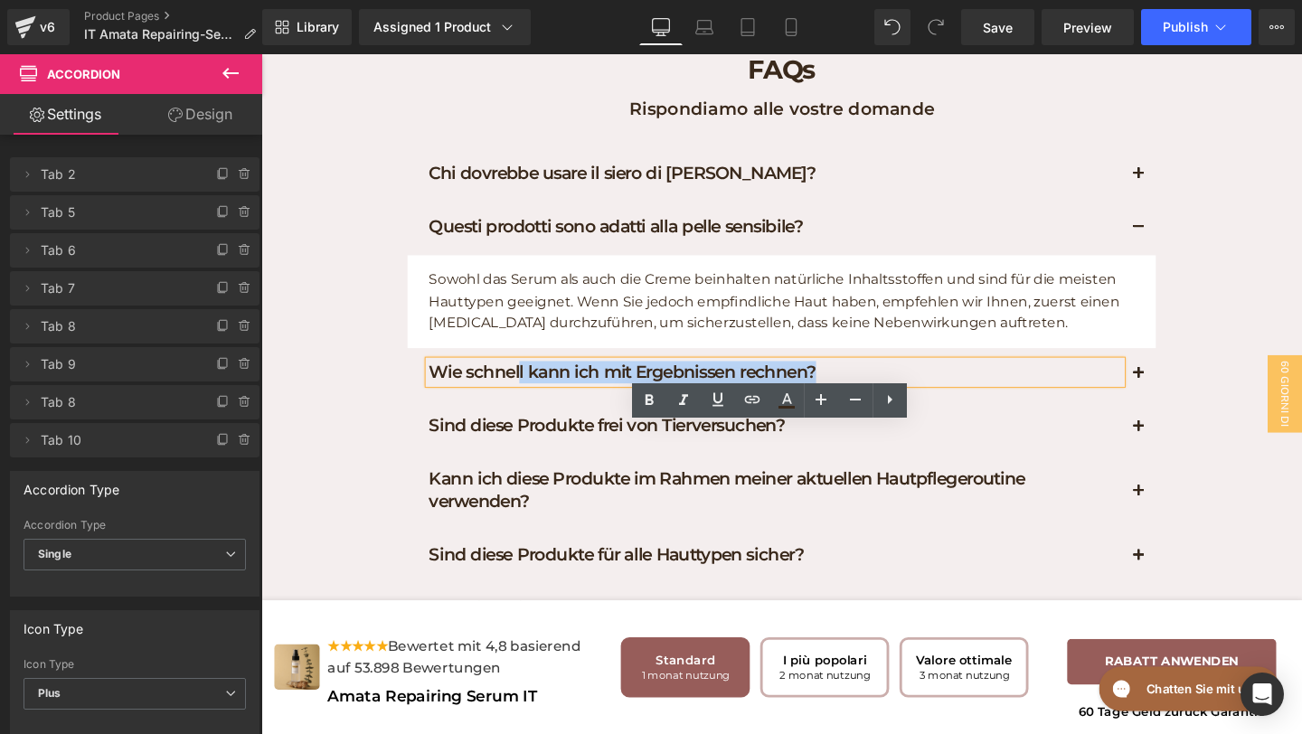
click at [1087, 349] on p "Sowohl das Serum als auch die Creme beinhalten natürliche Inhaltsstoffen und si…" at bounding box center [813, 314] width 751 height 70
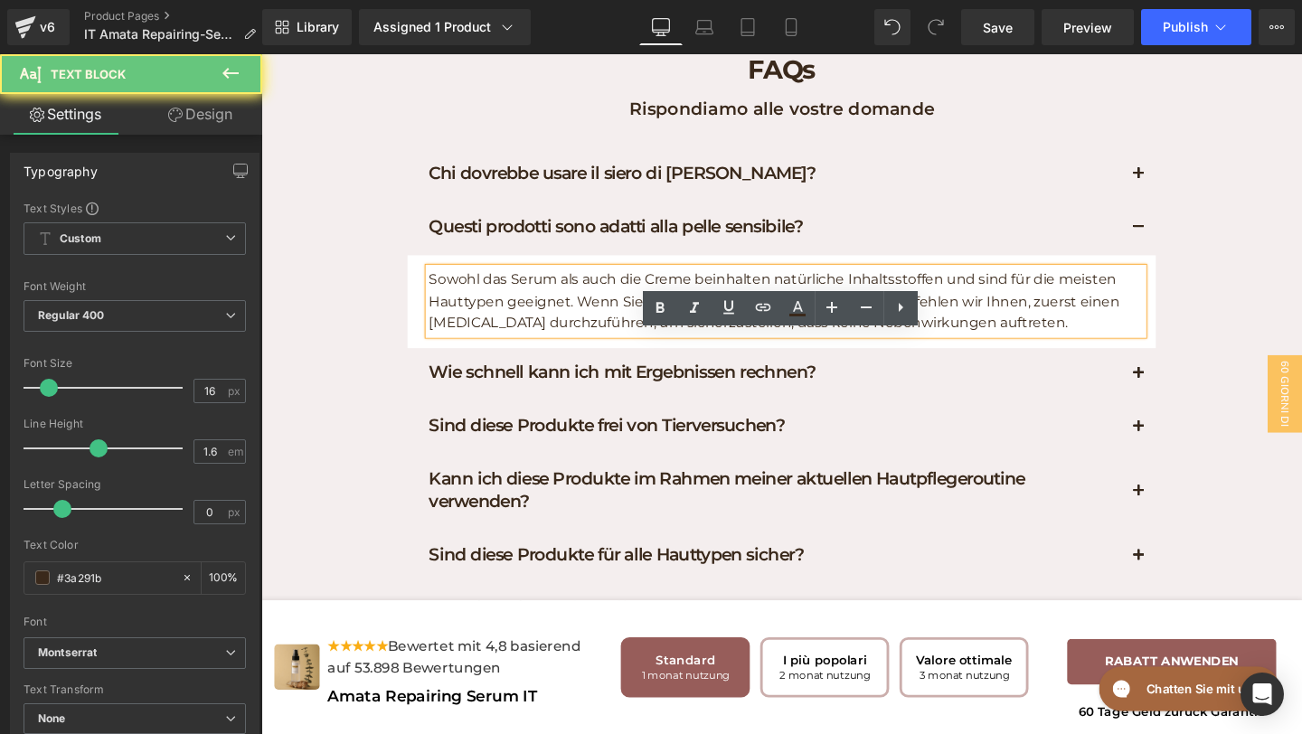
click at [1092, 349] on div "Sowohl das Serum als auch die Creme beinhalten natürliche Inhaltsstoffen und si…" at bounding box center [813, 314] width 751 height 70
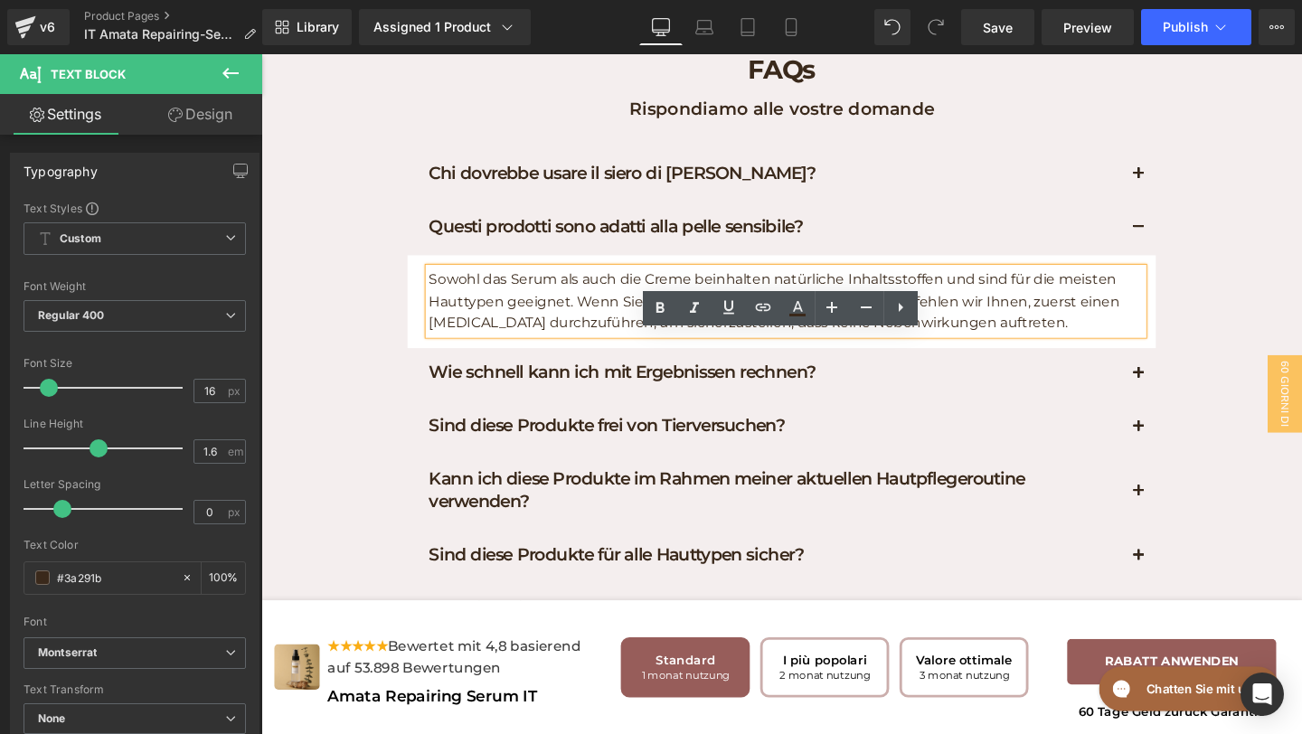
drag, startPoint x: 1090, startPoint y: 416, endPoint x: 434, endPoint y: 355, distance: 658.6
click at [438, 349] on div "Sowohl das Serum als auch die Creme beinhalten natürliche Inhaltsstoffen und si…" at bounding box center [813, 314] width 751 height 70
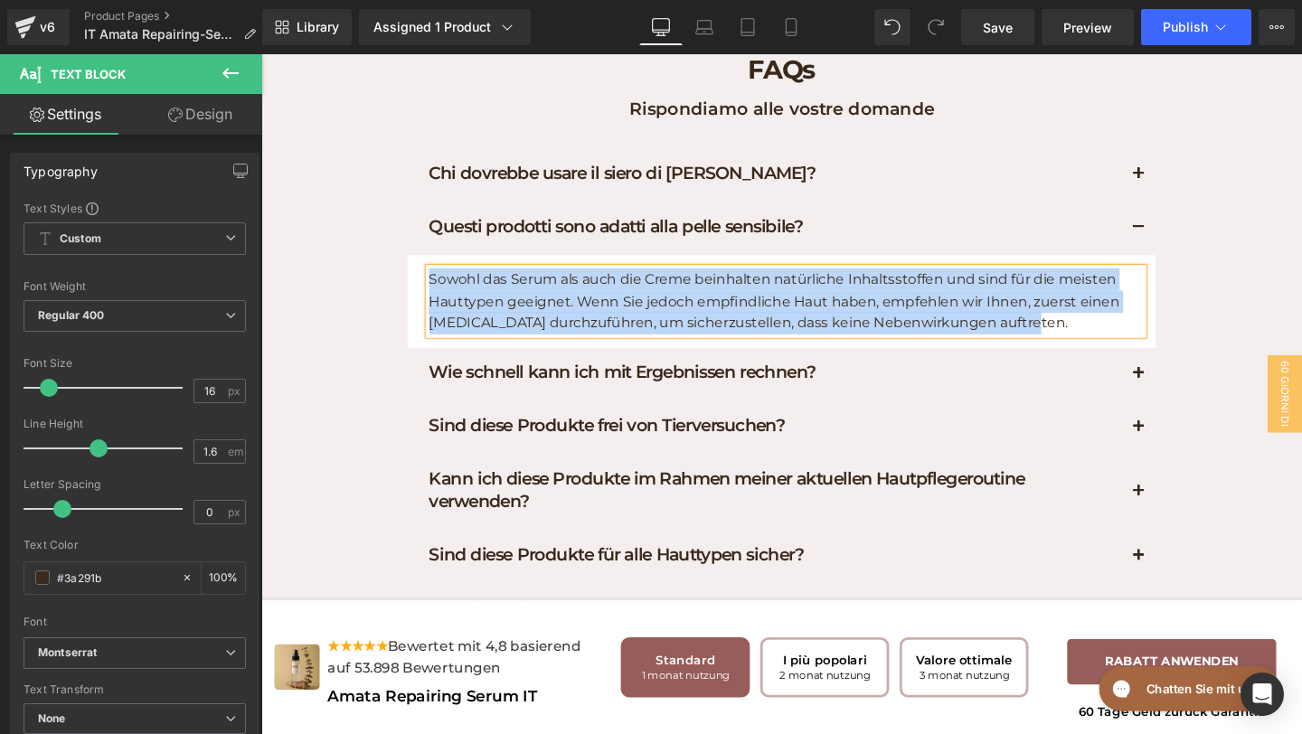
drag, startPoint x: 434, startPoint y: 355, endPoint x: 411, endPoint y: 329, distance: 34.6
click at [411, 329] on div "Chi dovrebbe usare il siero di lumaca MISKI Amata? Heading Amata Schnecken è st…" at bounding box center [809, 439] width 814 height 570
paste div
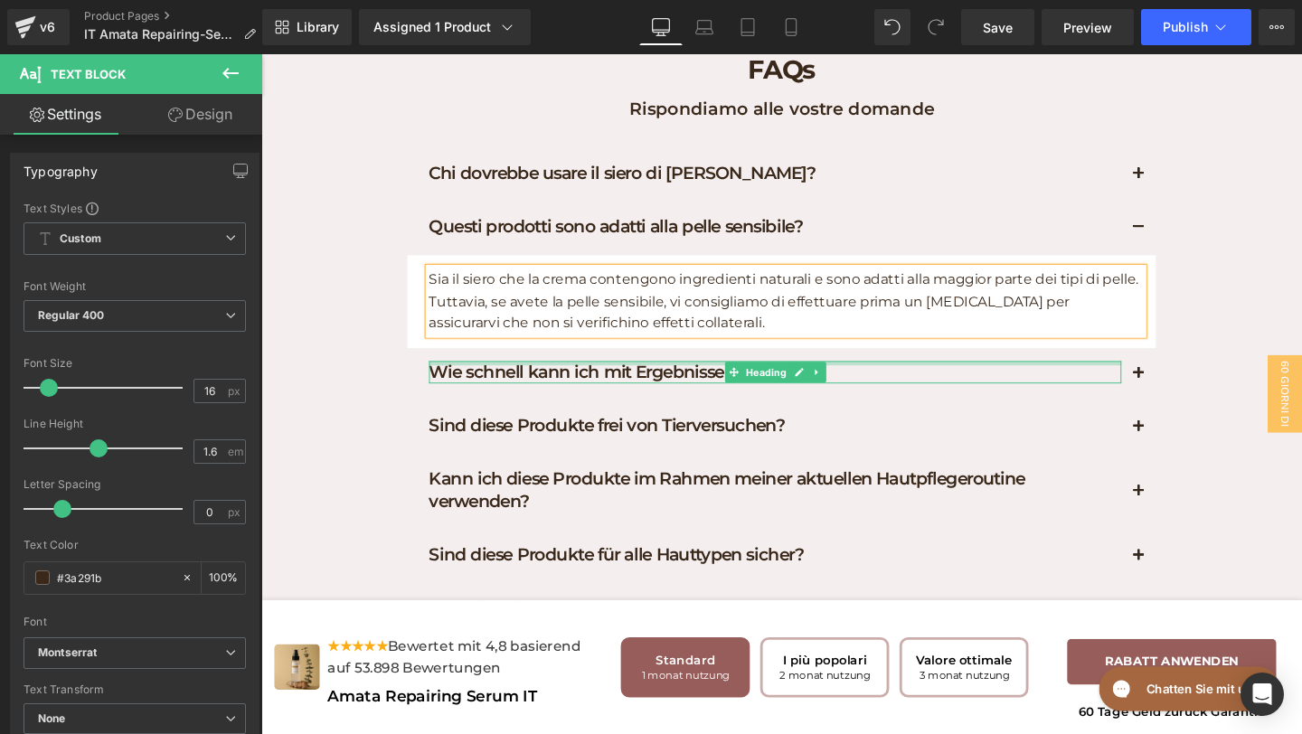
click at [933, 401] on div "Wie schnell kann ich mit Ergebnissen rechnen? Heading" at bounding box center [802, 389] width 728 height 24
click at [911, 401] on h1 "Wie schnell kann ich mit Ergebnissen rechnen?" at bounding box center [802, 389] width 728 height 24
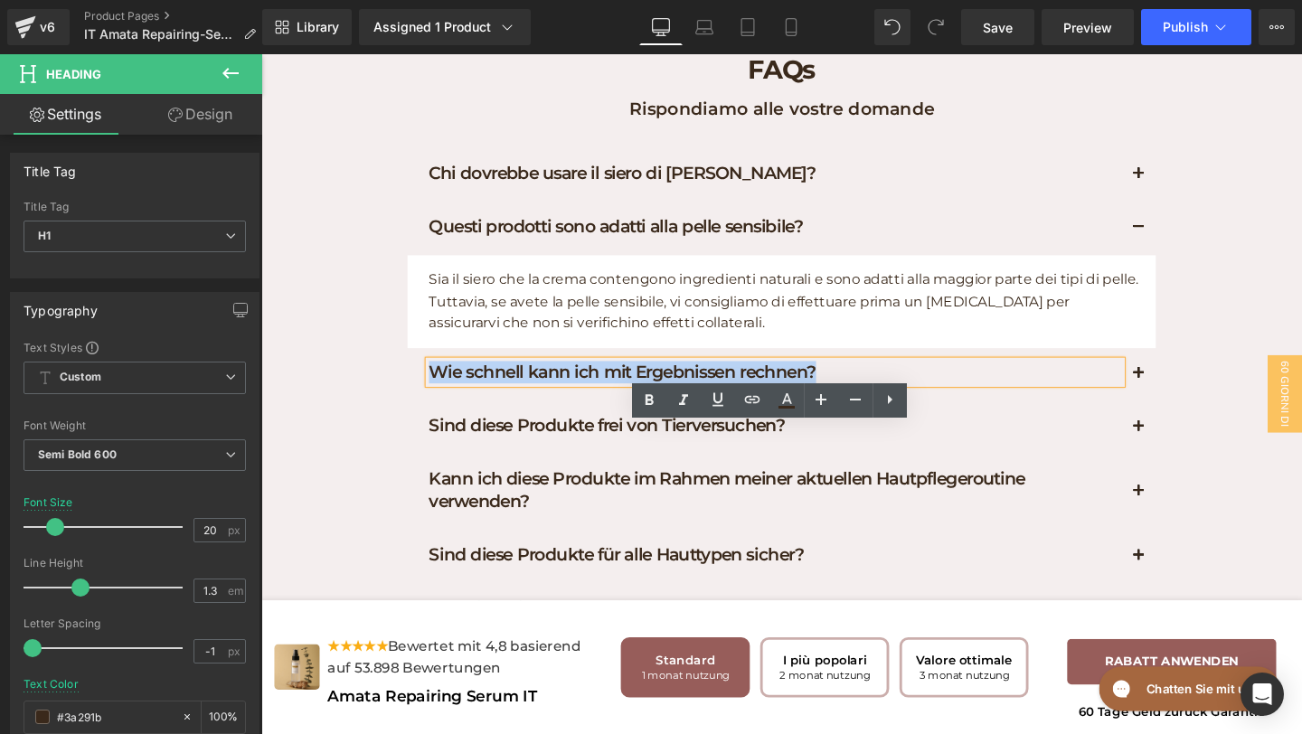
drag, startPoint x: 893, startPoint y: 467, endPoint x: 442, endPoint y: 456, distance: 450.6
click at [442, 401] on h1 "Wie schnell kann ich mit Ergebnissen rechnen?" at bounding box center [802, 389] width 728 height 24
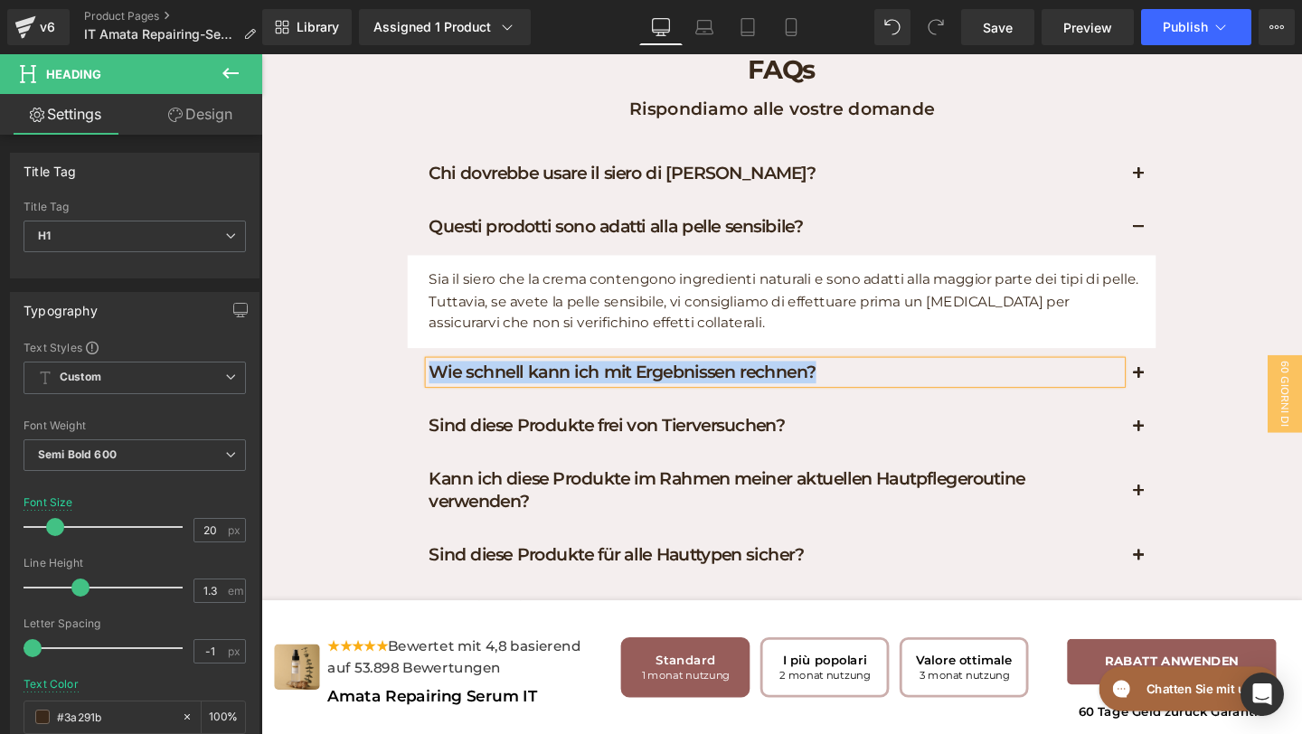
paste div
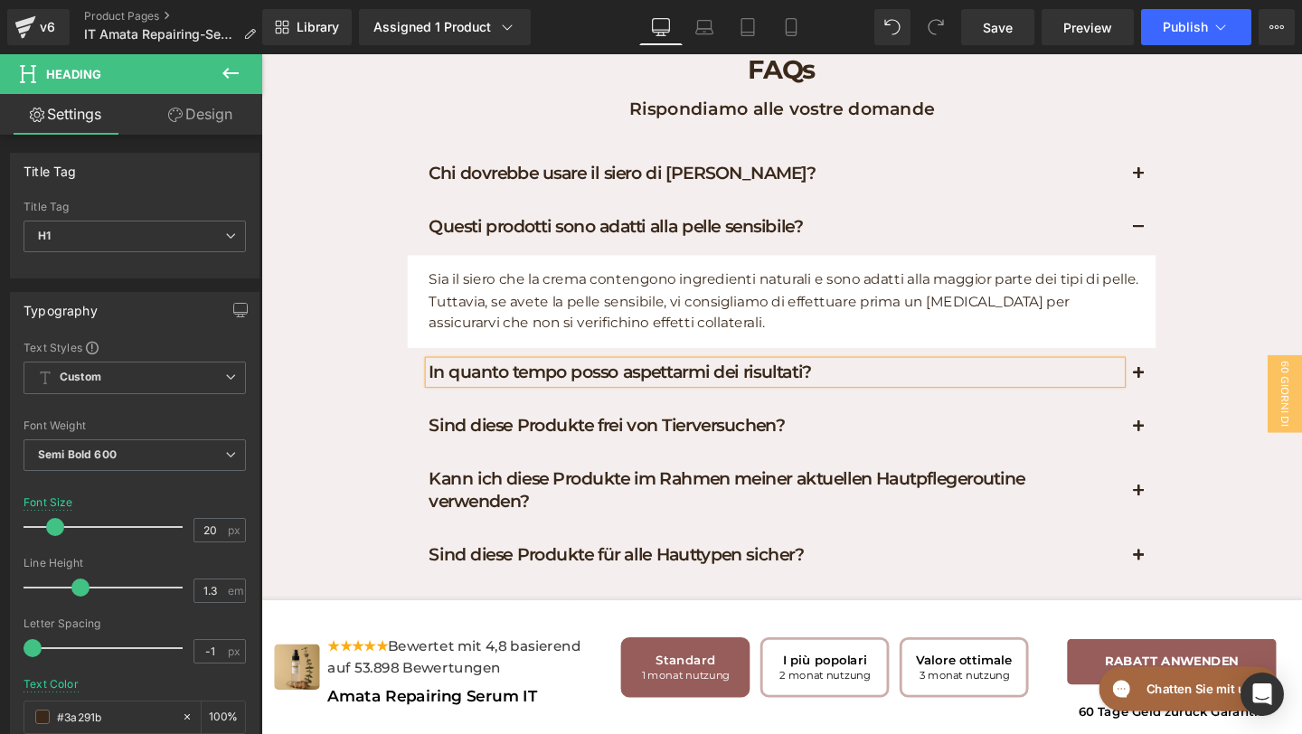
click at [1184, 395] on span "button" at bounding box center [1184, 395] width 0 height 0
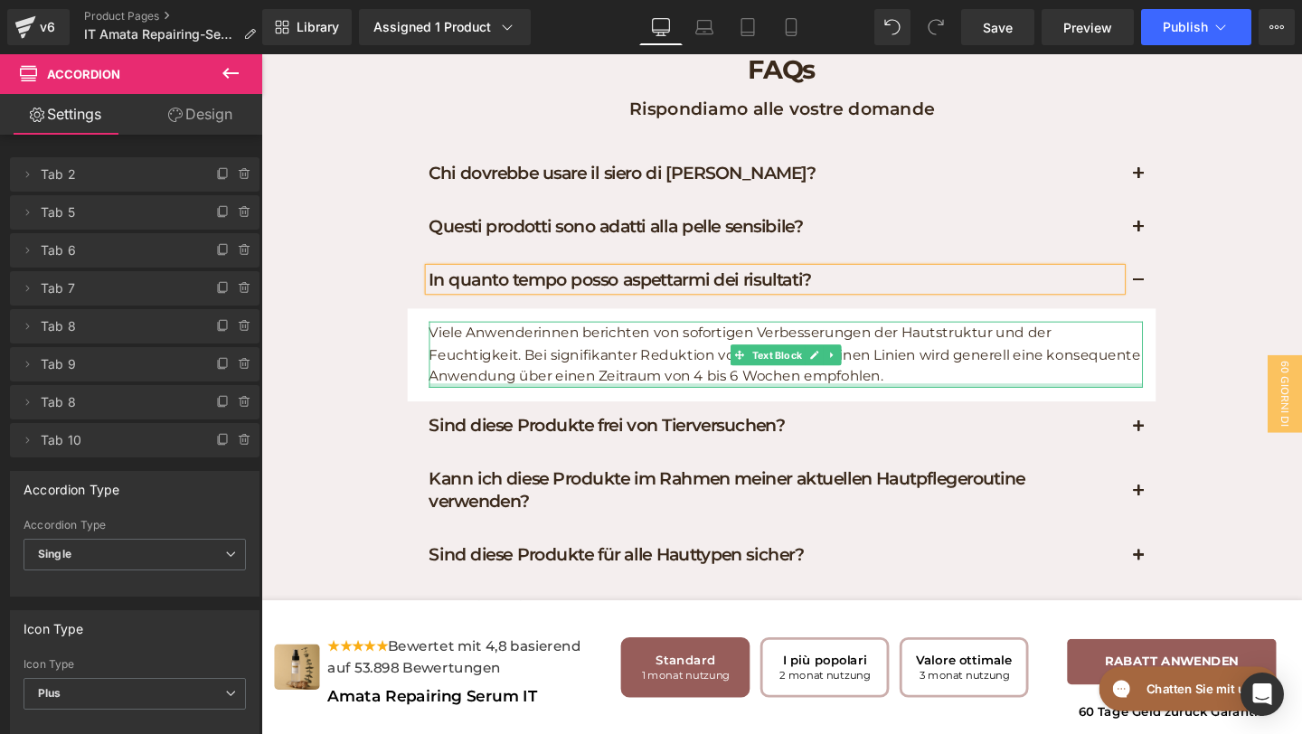
click at [852, 405] on div at bounding box center [813, 403] width 751 height 5
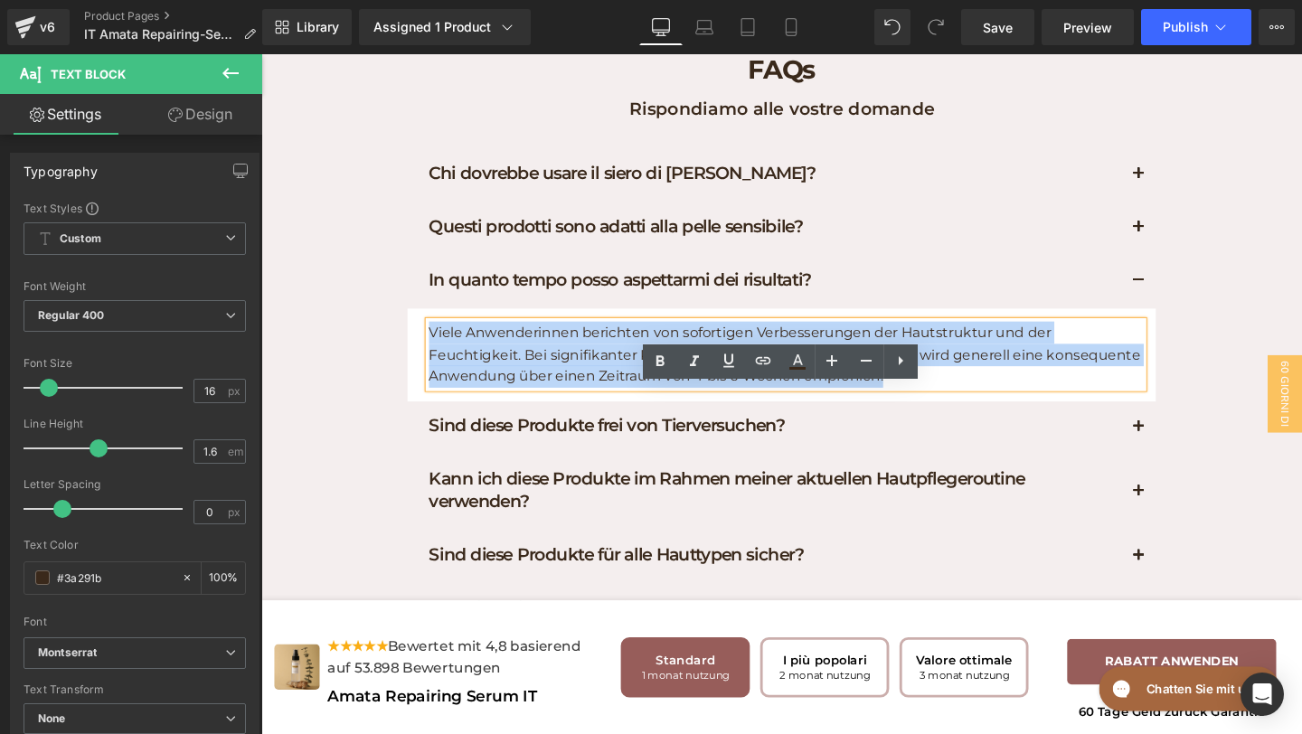
drag, startPoint x: 842, startPoint y: 469, endPoint x: 441, endPoint y: 421, distance: 403.5
click at [440, 405] on p "Viele Anwenderinnen berichten von sofortigen Verbesserungen der Hautstruktur un…" at bounding box center [813, 371] width 751 height 70
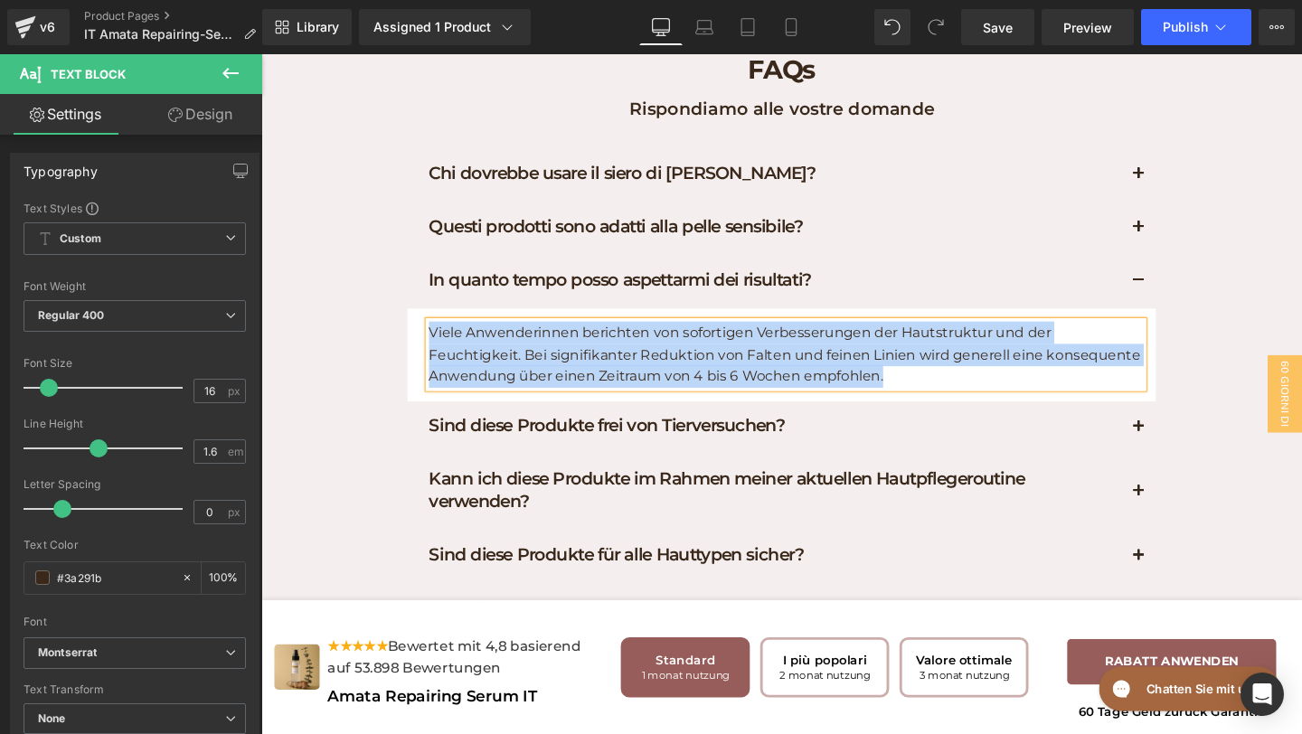
paste div
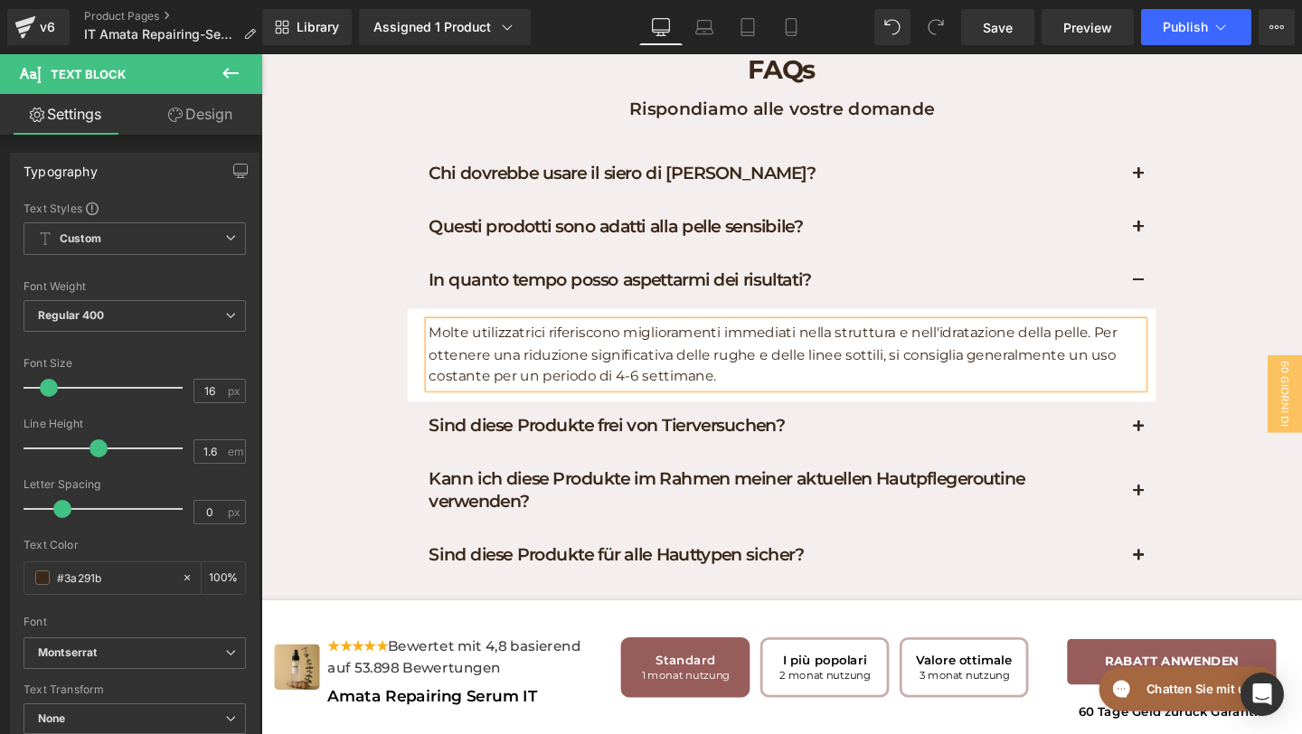
click at [904, 476] on div "Sind diese Produkte frei von Tierversuchen? Heading" at bounding box center [808, 448] width 787 height 56
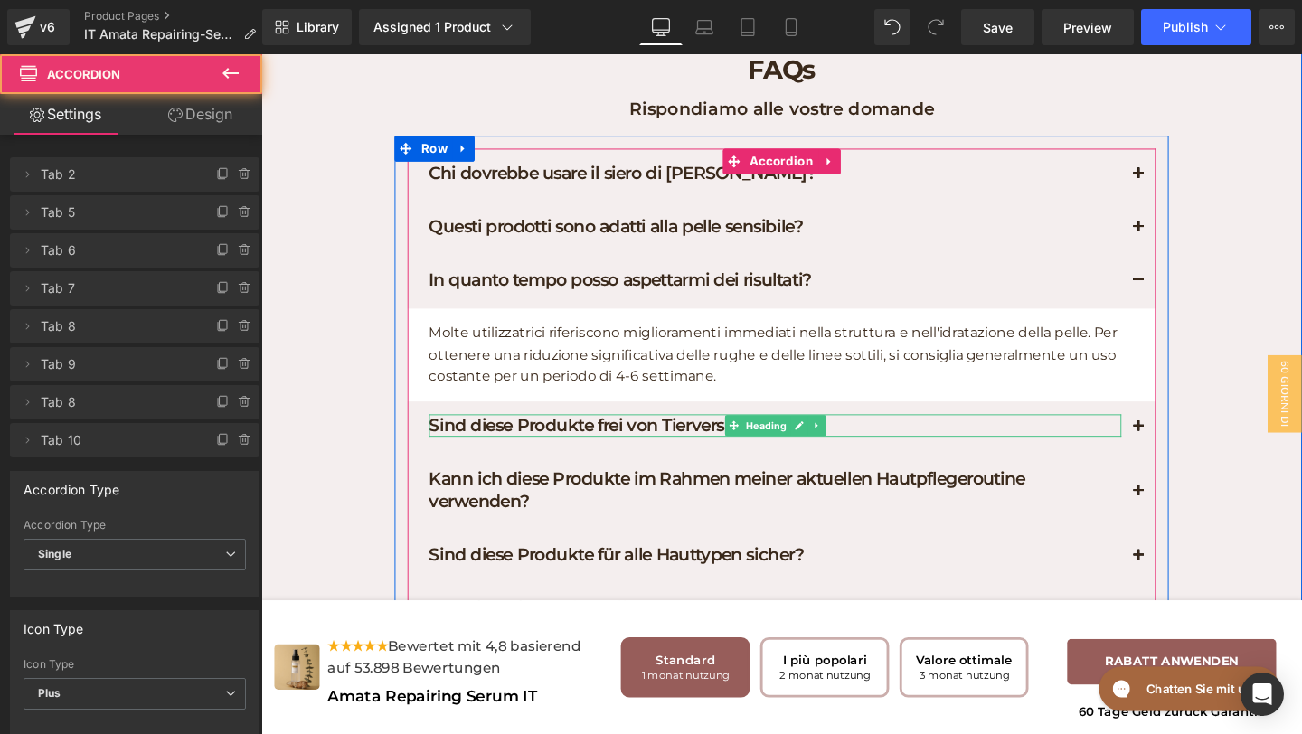
click at [901, 457] on h1 "Sind diese Produkte frei von Tierversuchen?" at bounding box center [802, 445] width 728 height 24
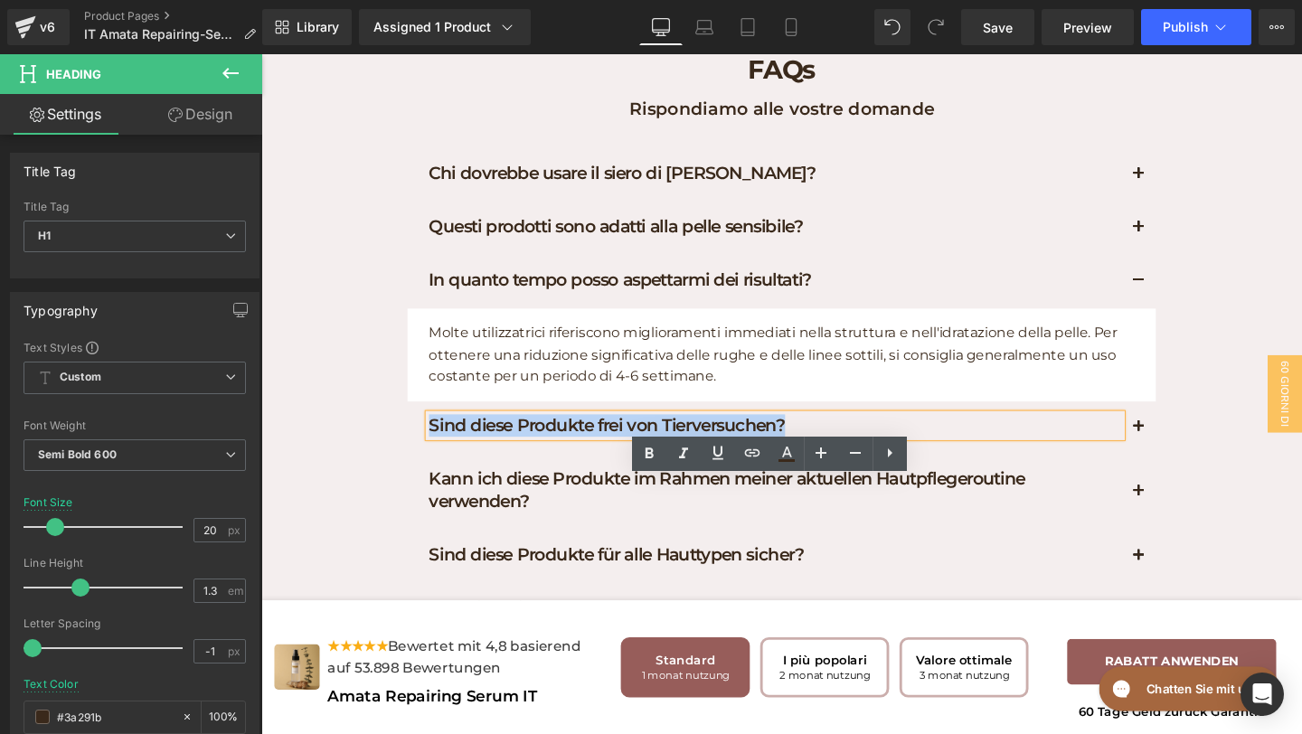
drag, startPoint x: 887, startPoint y: 510, endPoint x: 438, endPoint y: 513, distance: 449.5
click at [438, 457] on h1 "Sind diese Produkte frei von Tierversuchen?" at bounding box center [802, 445] width 728 height 24
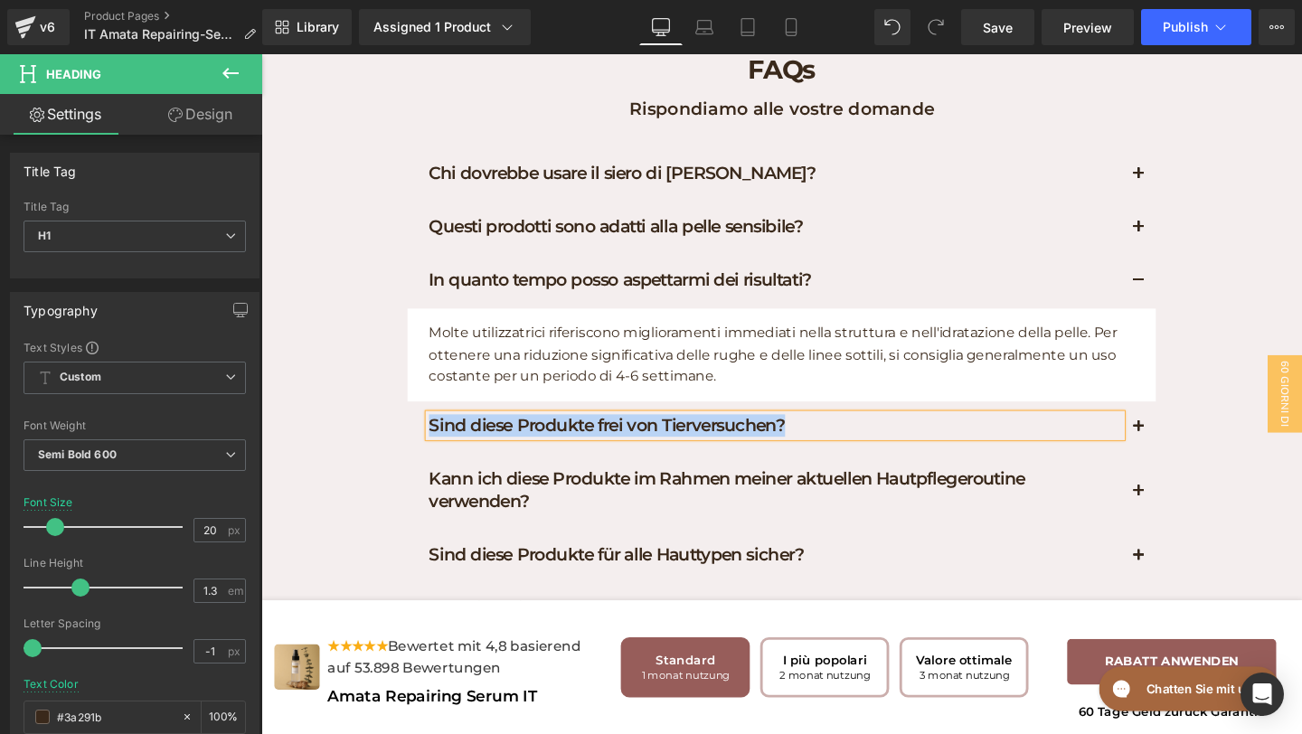
paste div
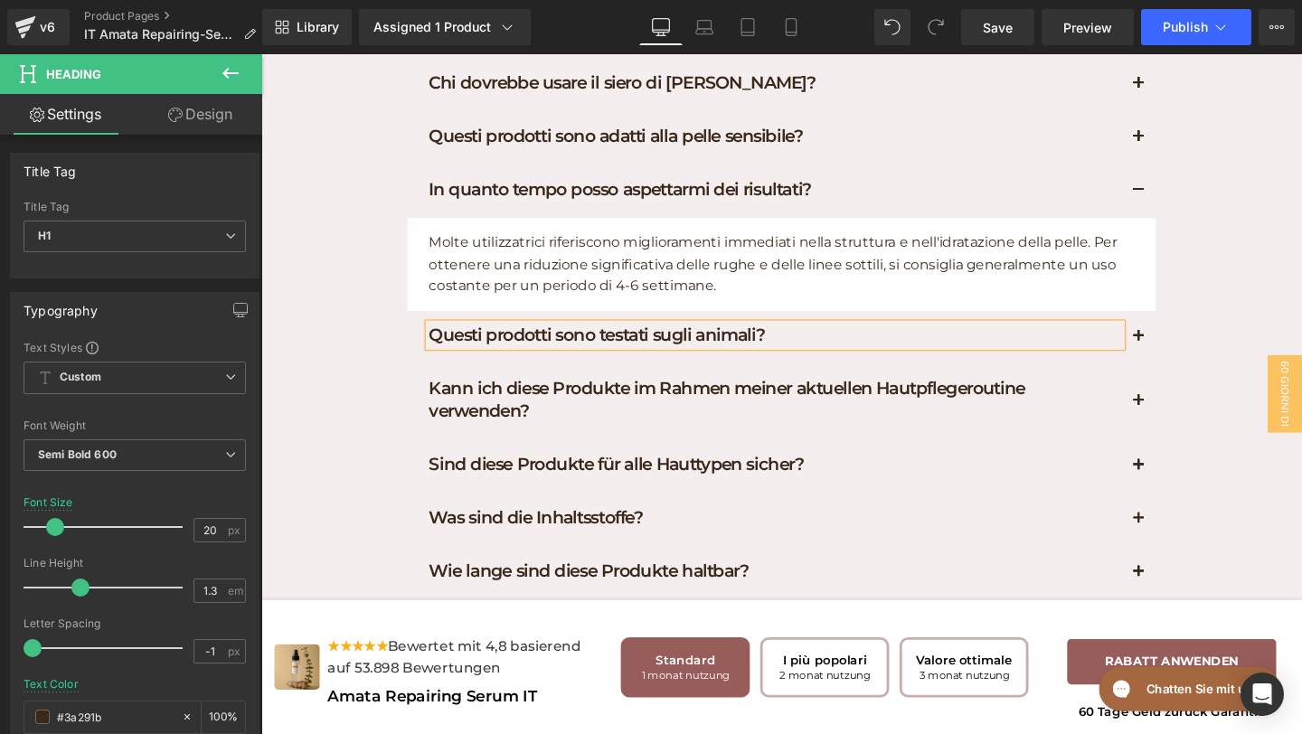
scroll to position [8729, 0]
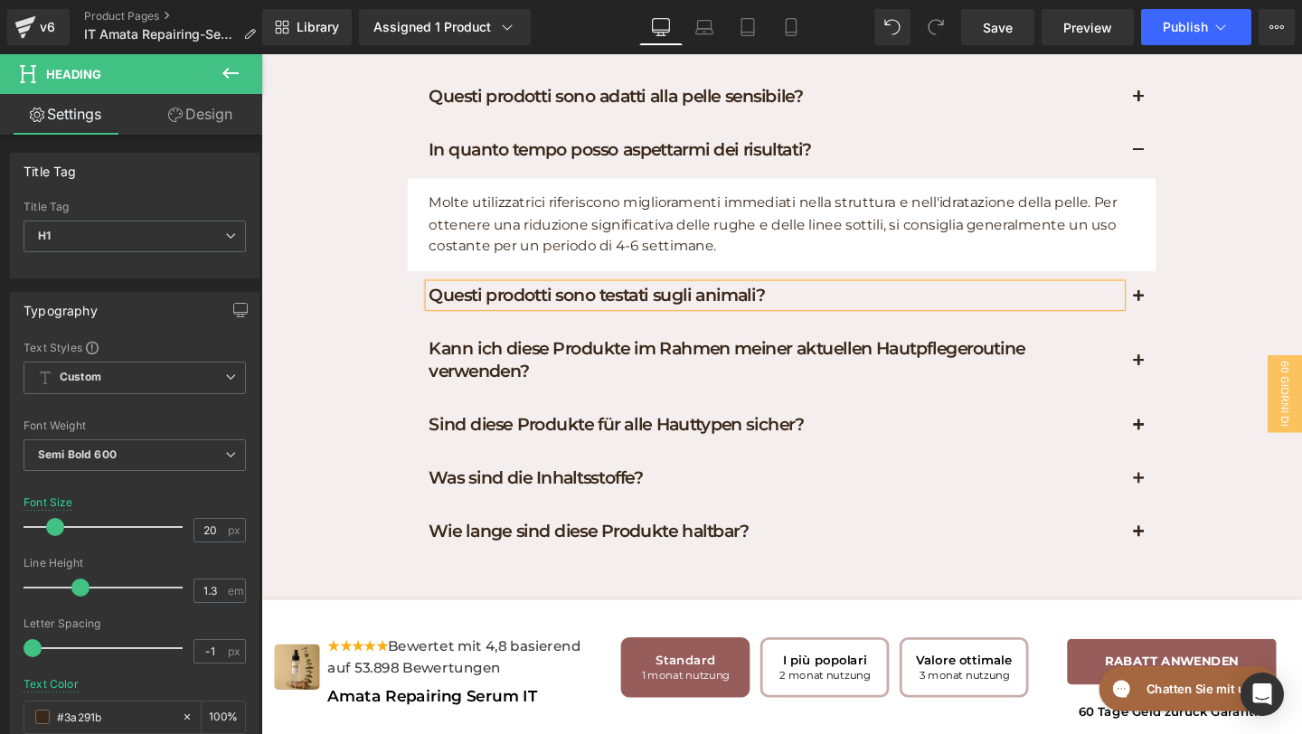
click at [1189, 337] on button "button" at bounding box center [1184, 309] width 36 height 55
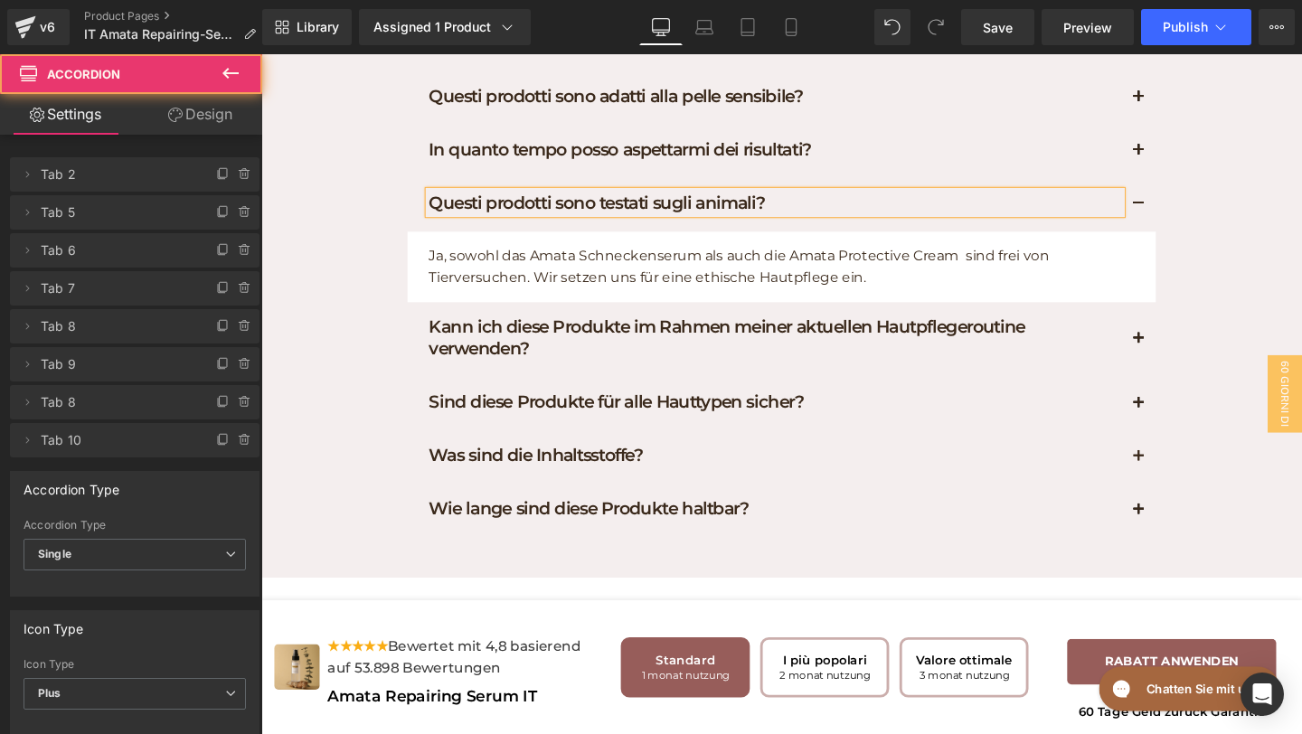
click at [916, 300] on p "Ja, sowohl das Amata Schneckenserum als auch die Amata Protective Cream sind fr…" at bounding box center [813, 277] width 751 height 46
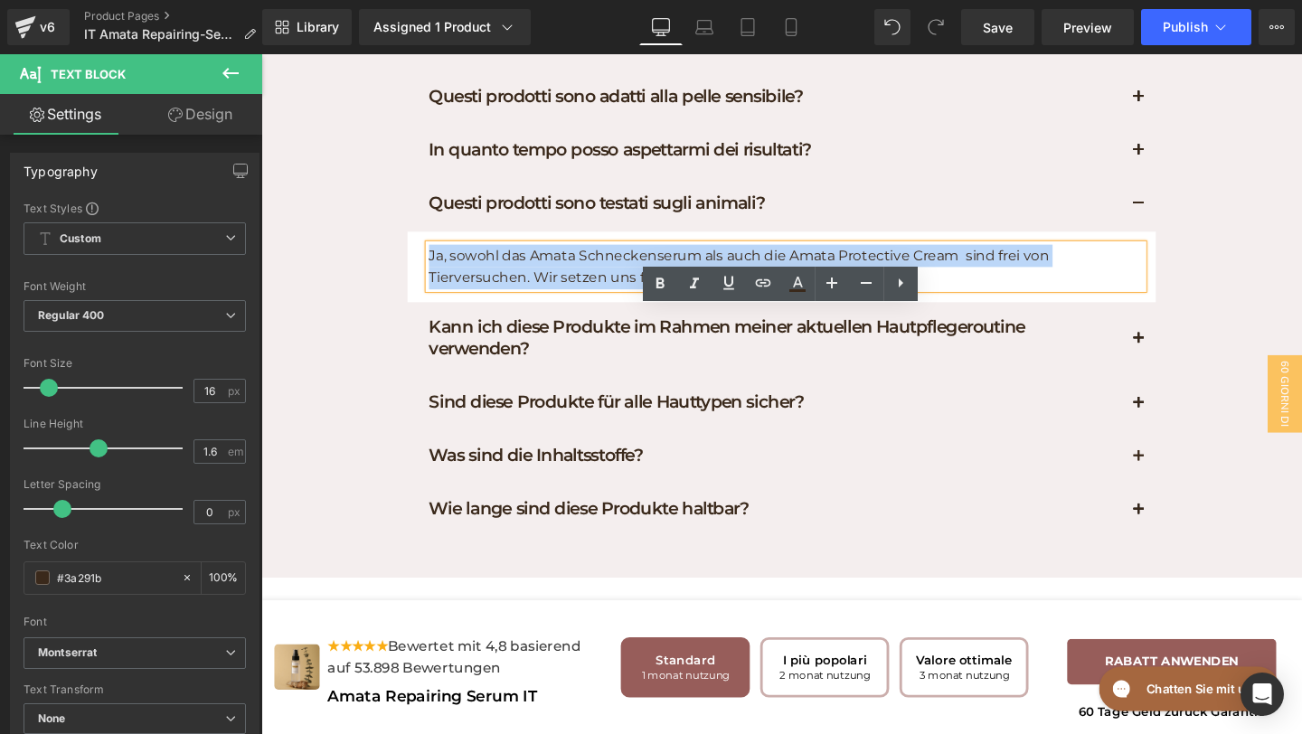
drag, startPoint x: 917, startPoint y: 355, endPoint x: 429, endPoint y: 338, distance: 488.7
click at [429, 315] on article "Ja, sowohl das Amata Schneckenserum als auch die Amata Protective Cream sind fr…" at bounding box center [808, 278] width 787 height 74
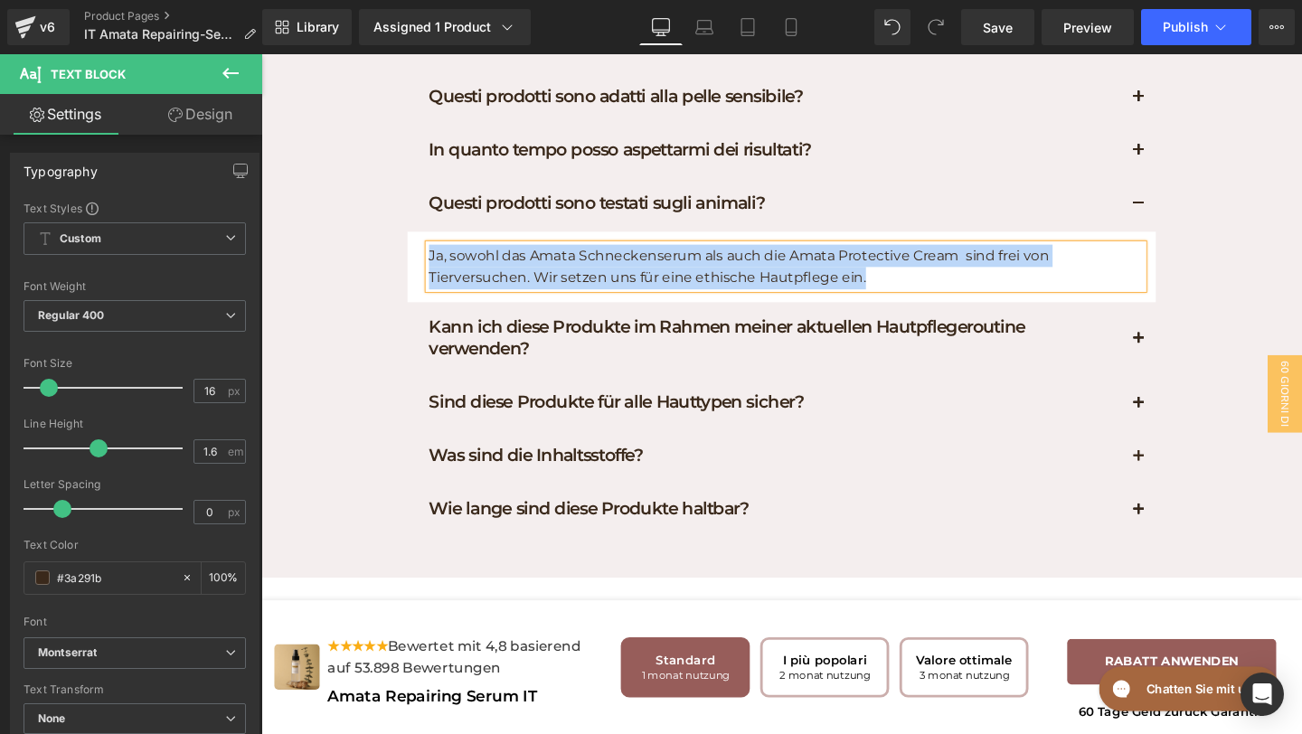
paste div
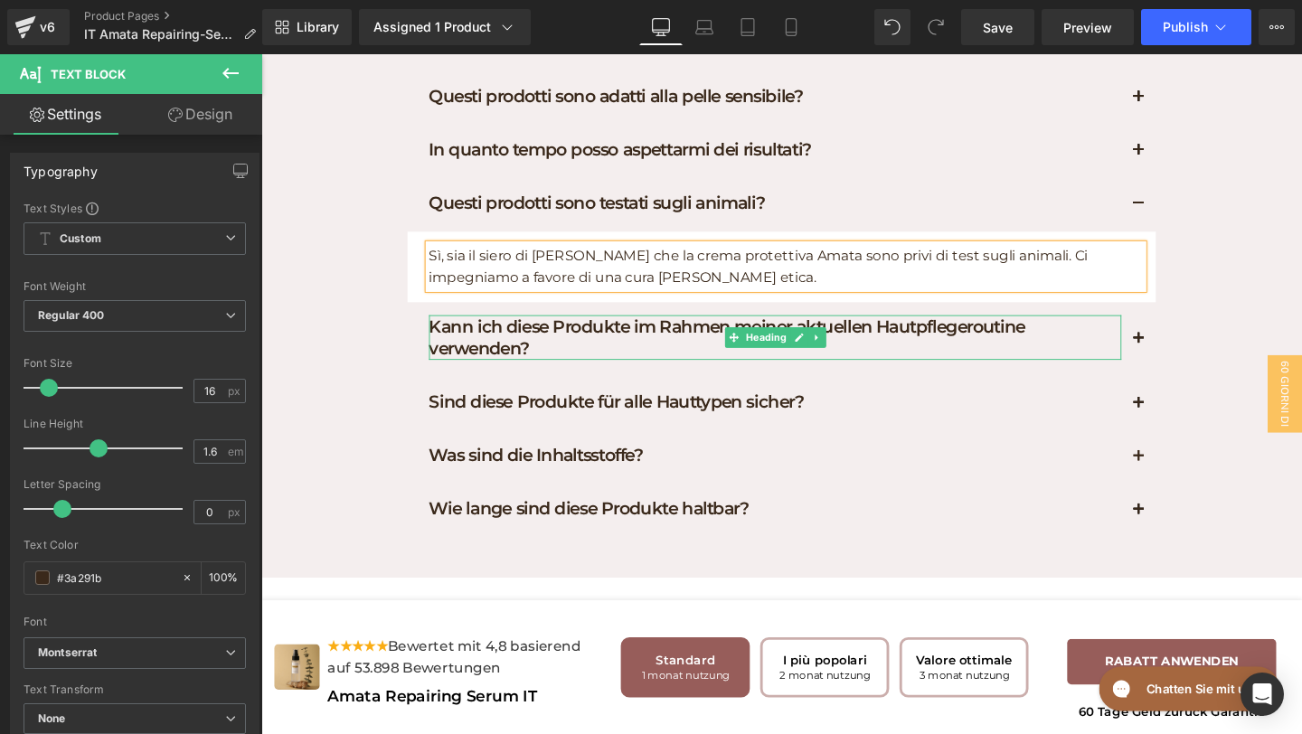
click at [624, 375] on h1 "Kann ich diese Produkte im Rahmen meiner aktuellen Hautpflegeroutine verwenden?" at bounding box center [802, 351] width 728 height 47
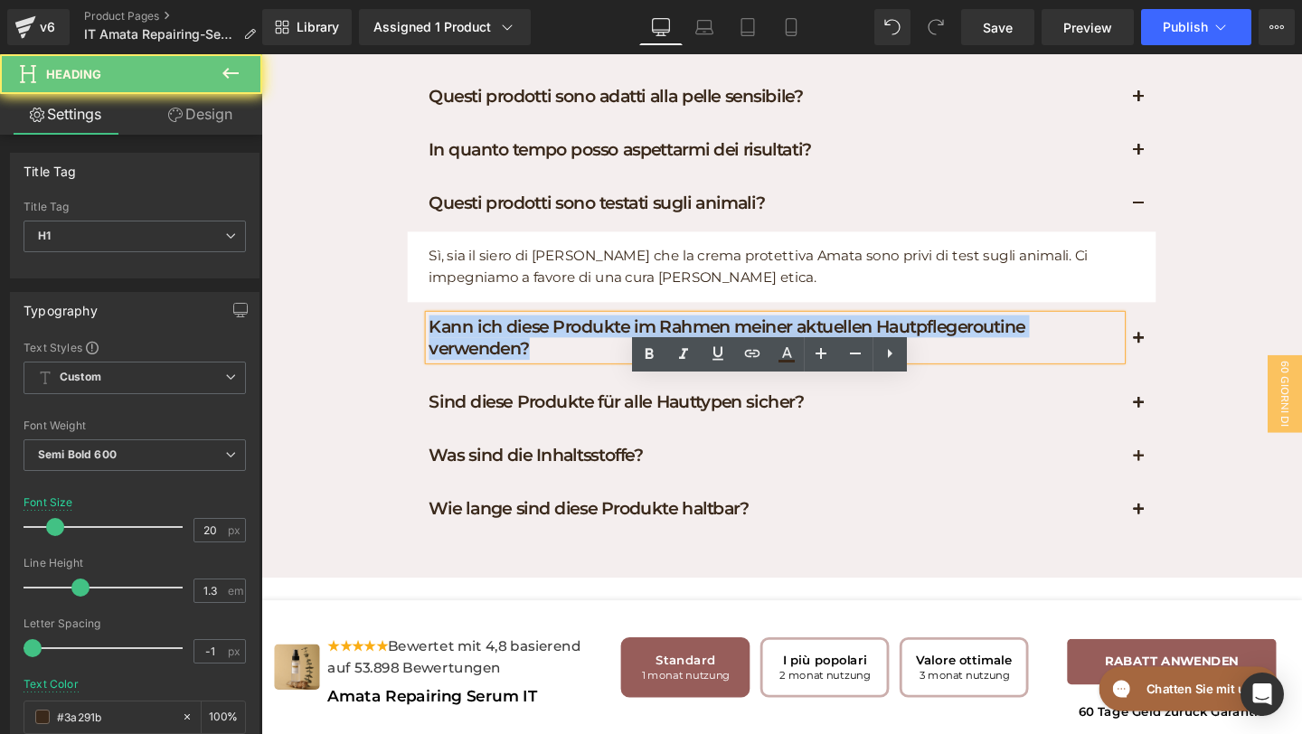
drag, startPoint x: 551, startPoint y: 427, endPoint x: 382, endPoint y: 370, distance: 178.5
click at [383, 370] on div "FAQs Heading Rispondiamo alle vostre domande Text Block Row Chi dovrebbe usare …" at bounding box center [808, 239] width 1094 height 674
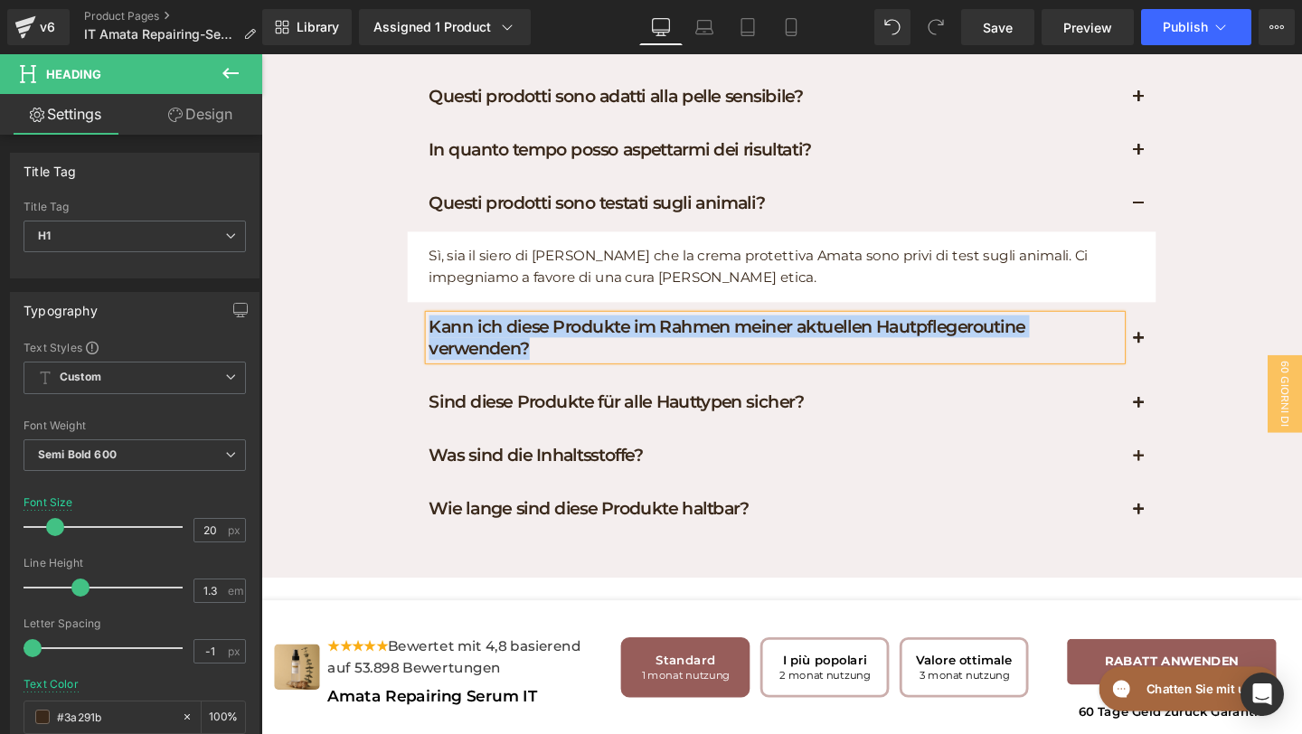
paste div
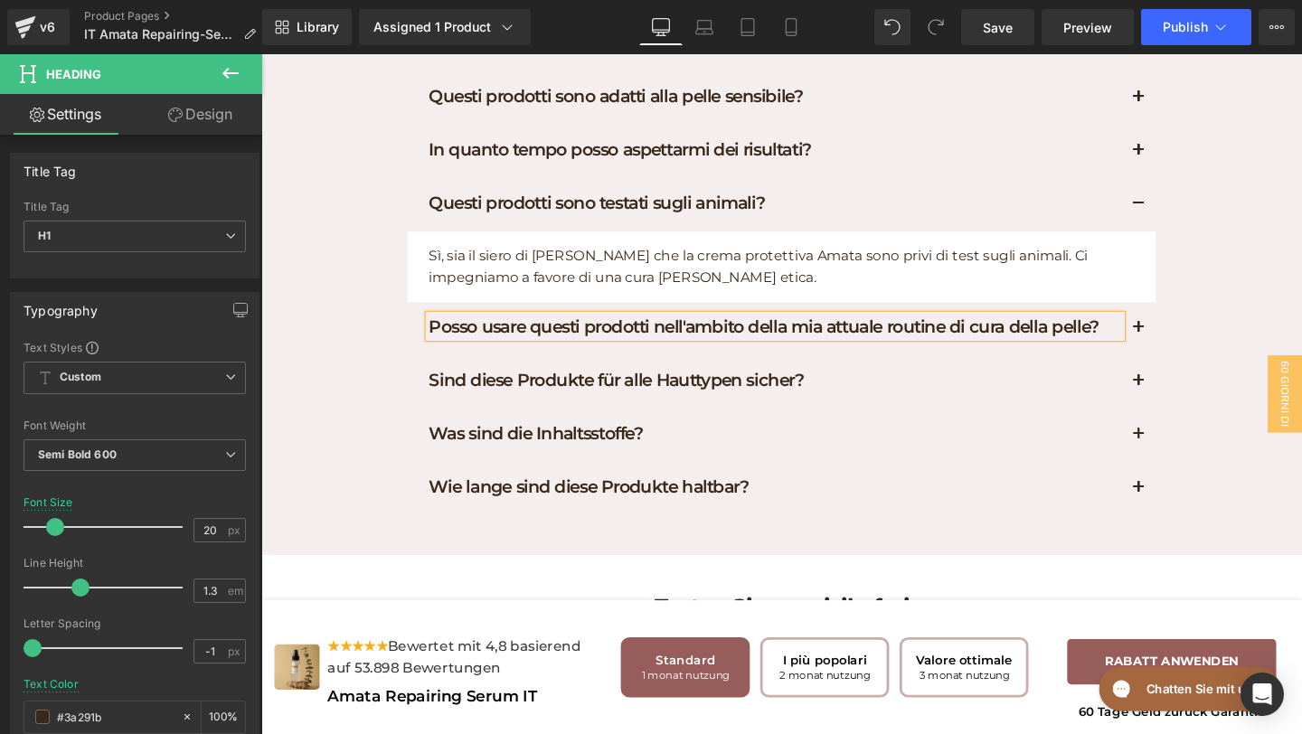
click at [1187, 370] on button "button" at bounding box center [1184, 342] width 36 height 55
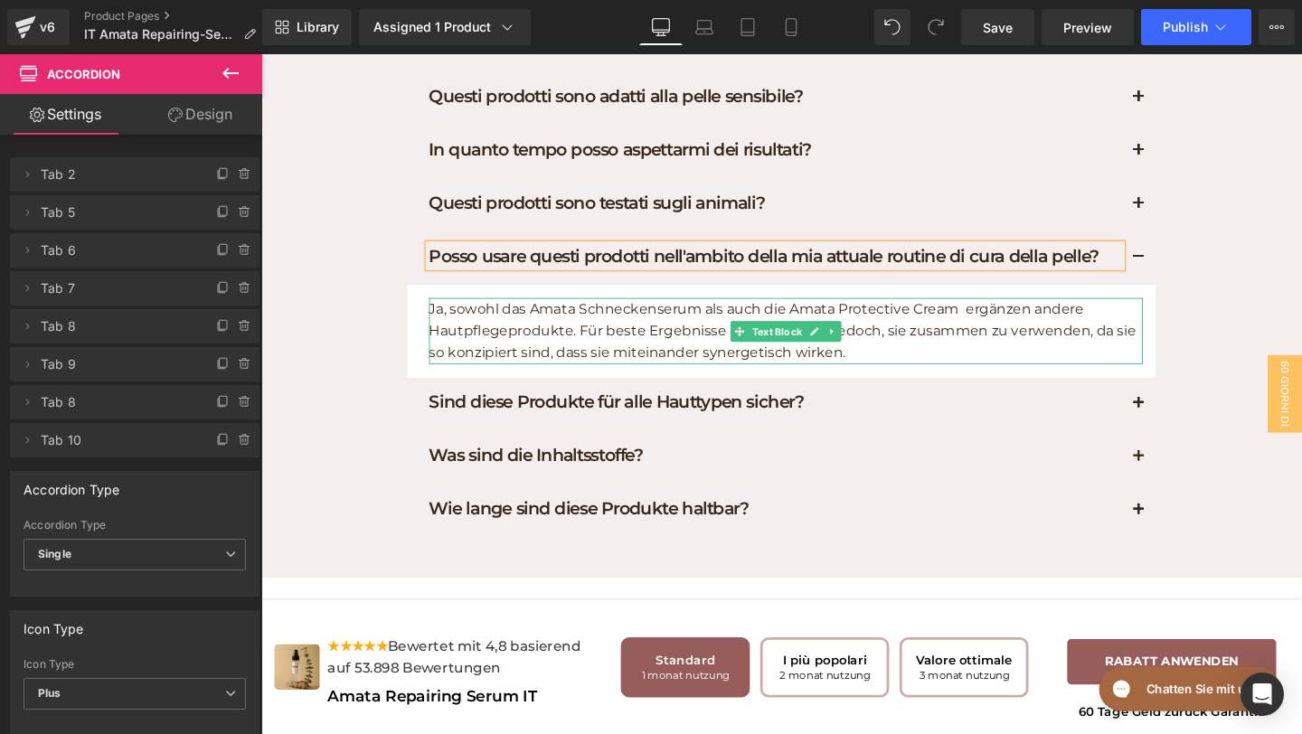
click at [809, 380] on p "Ja, sowohl das Amata Schneckenserum als auch die Amata Protective Cream ergänze…" at bounding box center [813, 345] width 751 height 70
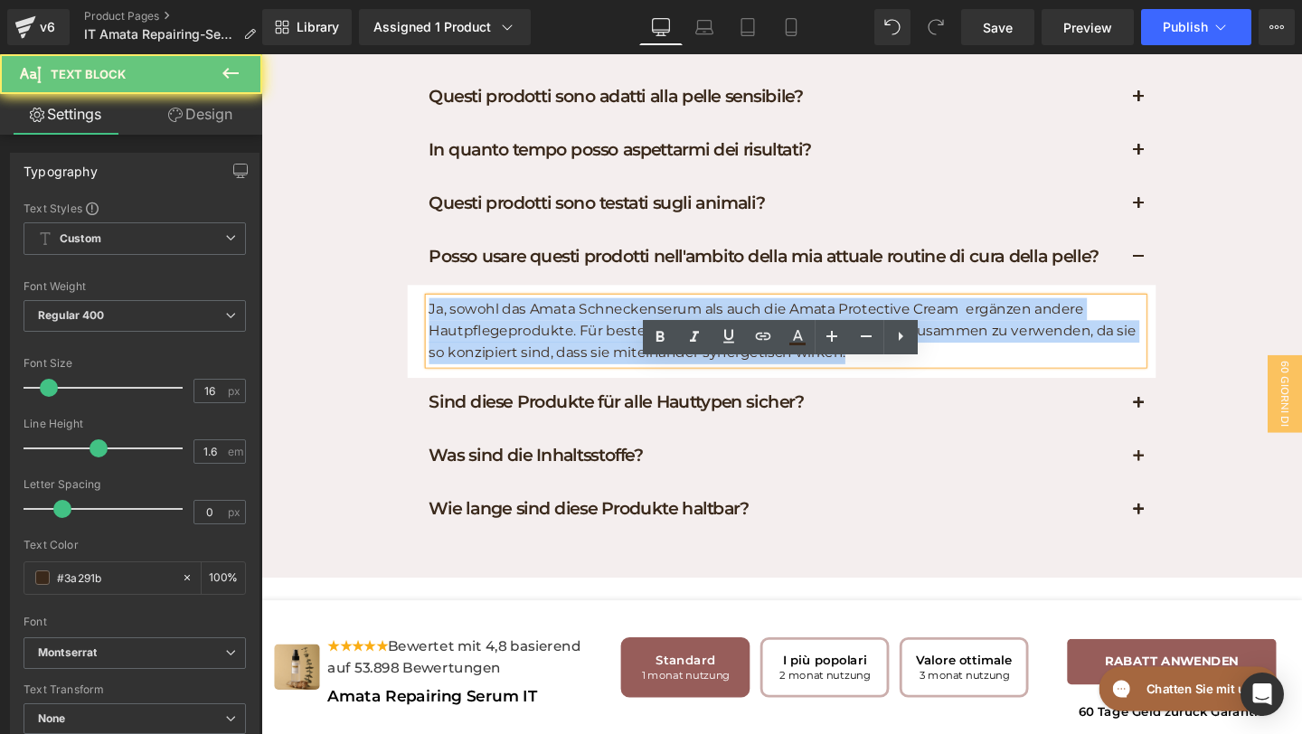
drag, startPoint x: 893, startPoint y: 432, endPoint x: 389, endPoint y: 314, distance: 517.5
click at [389, 314] on div "FAQs Heading Rispondiamo alle vostre domande Text Block Row Chi dovrebbe usare …" at bounding box center [808, 239] width 1094 height 674
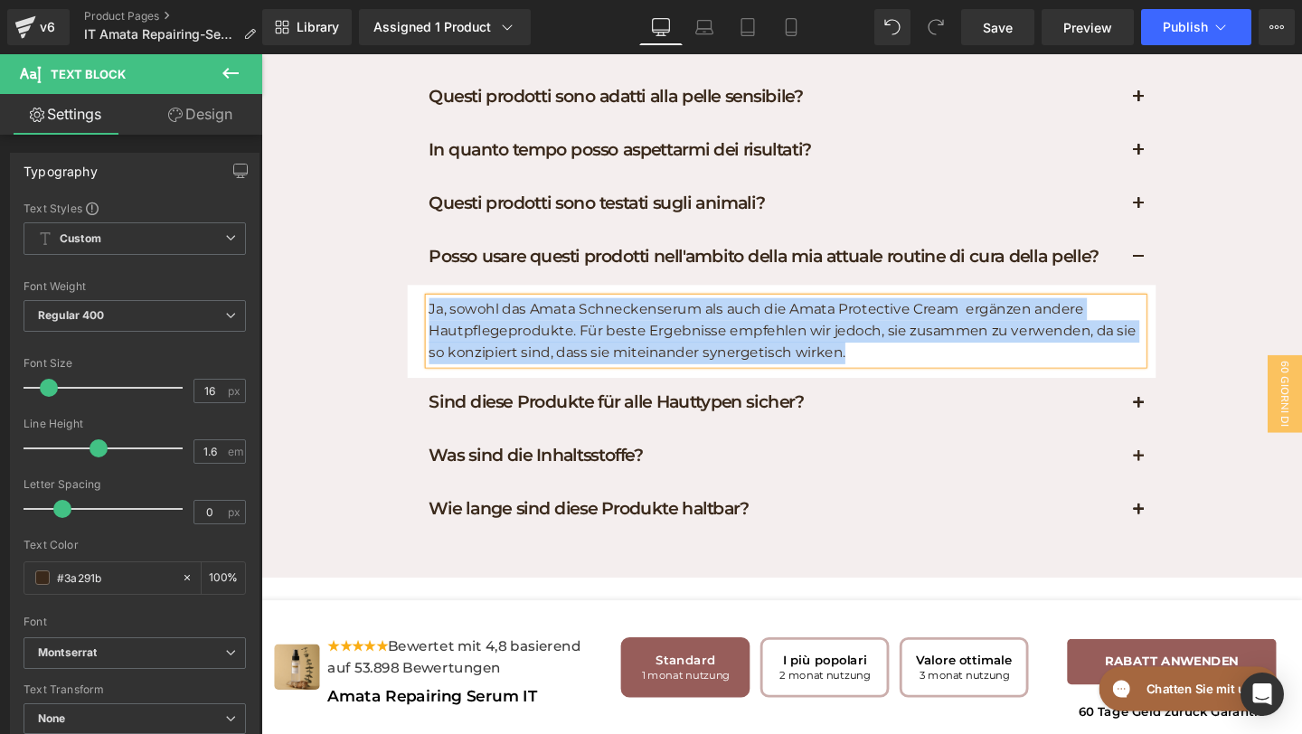
paste div
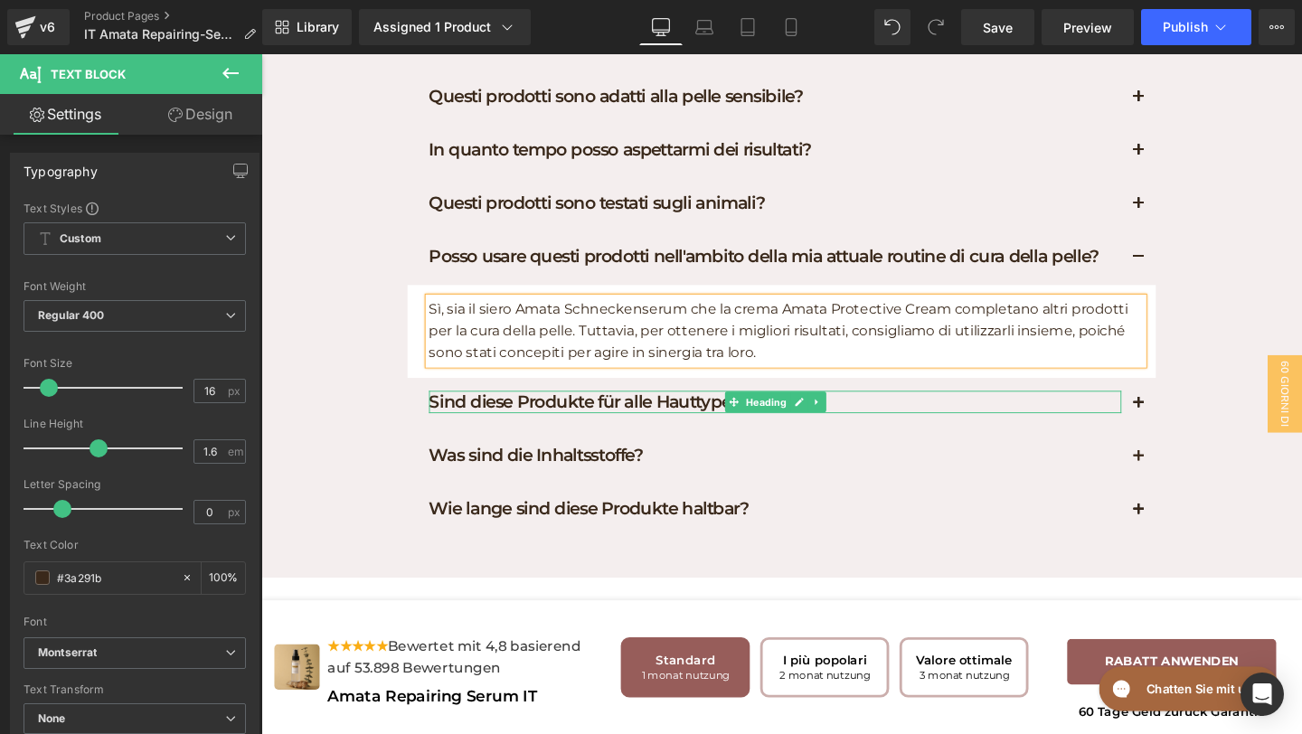
click at [929, 431] on h1 "Sind diese Produkte für alle Hauttypen sicher?" at bounding box center [802, 420] width 728 height 24
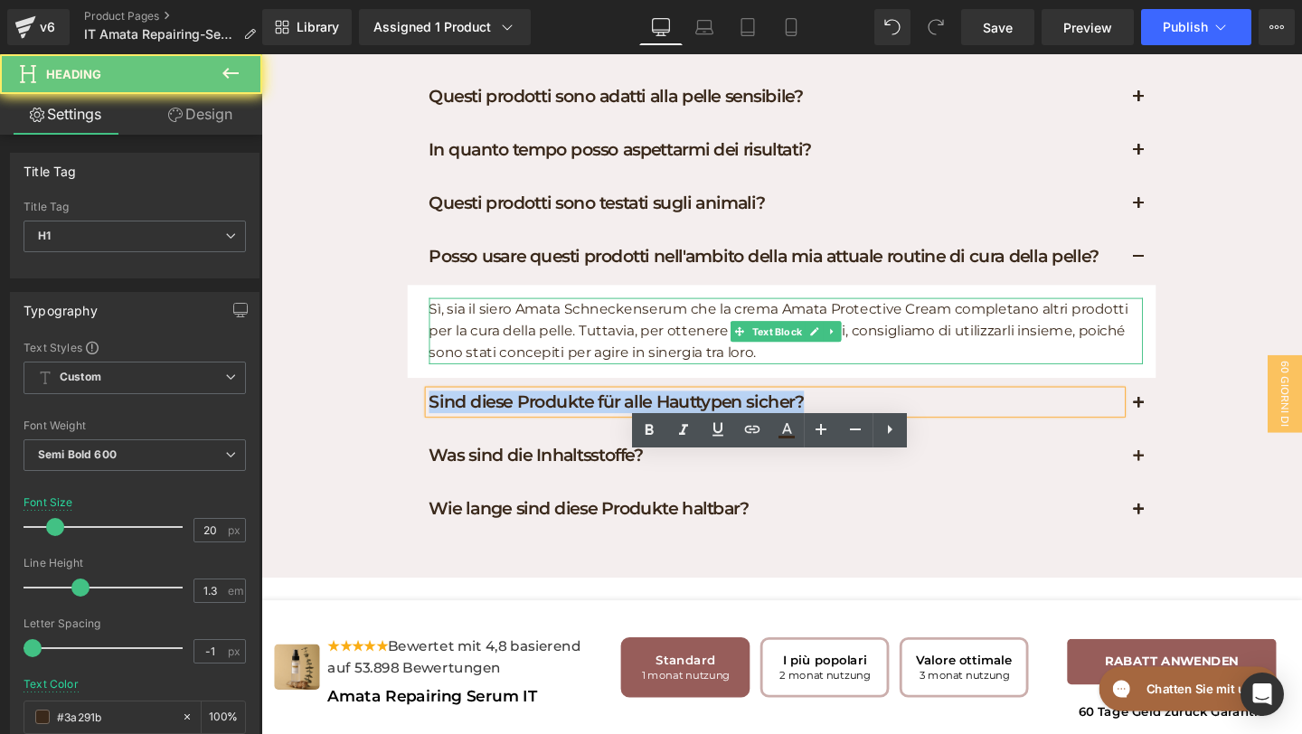
drag, startPoint x: 897, startPoint y: 493, endPoint x: 481, endPoint y: 433, distance: 420.3
click at [481, 431] on div "Chi dovrebbe usare il siero di lumaca MISKI Amata? Heading Amata Schnecken è st…" at bounding box center [808, 289] width 787 height 546
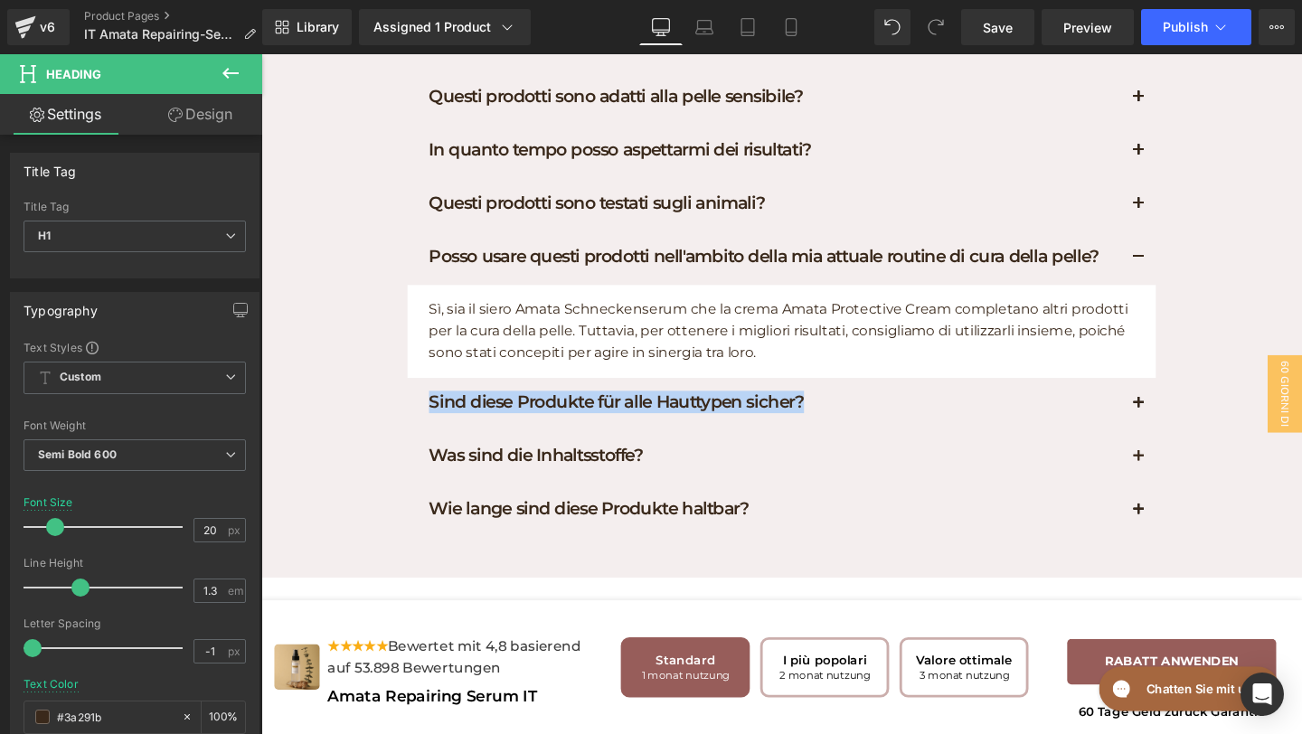
paste div
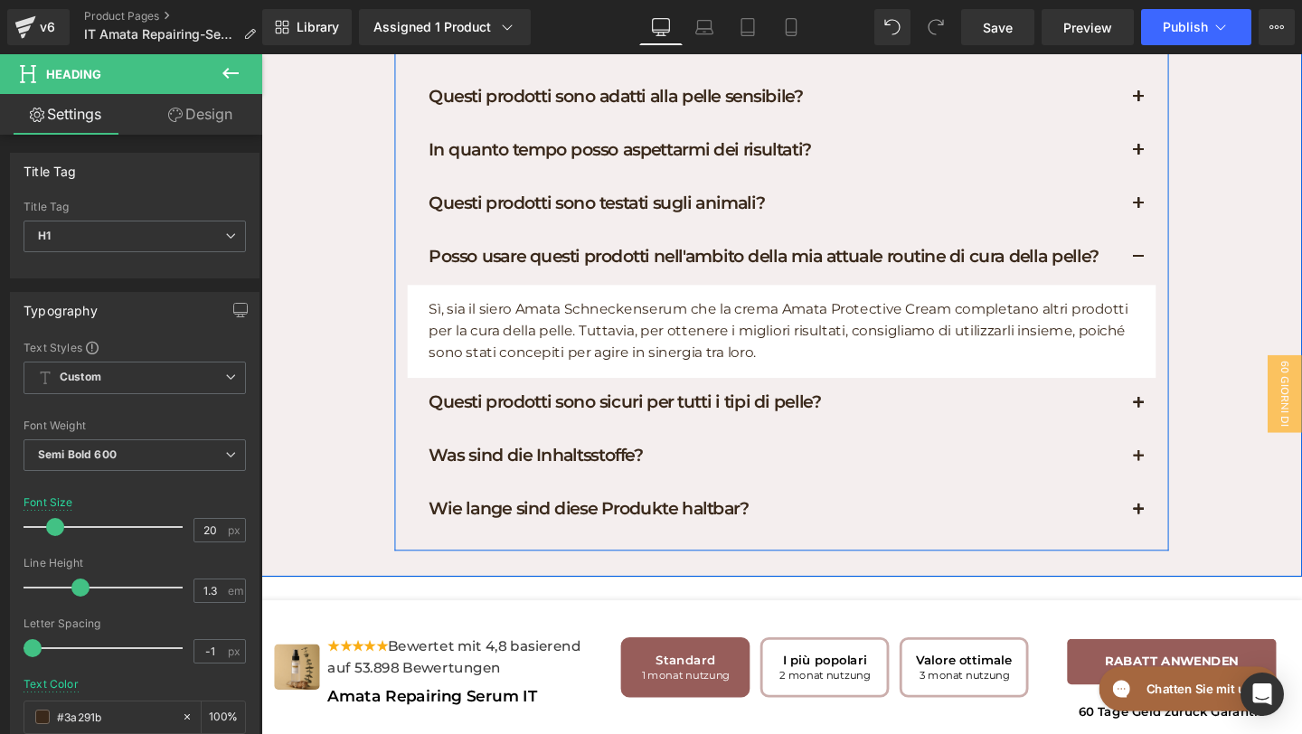
click at [1188, 450] on button "button" at bounding box center [1184, 421] width 36 height 55
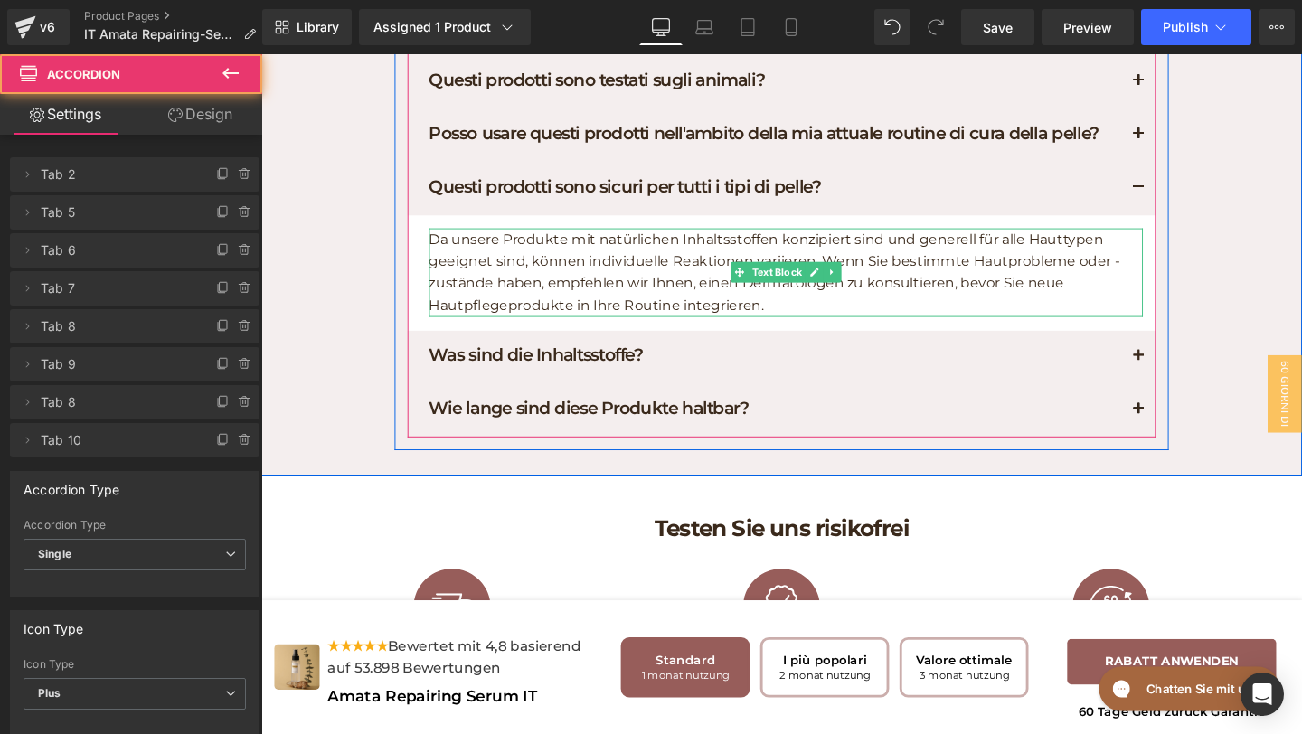
scroll to position [8911, 0]
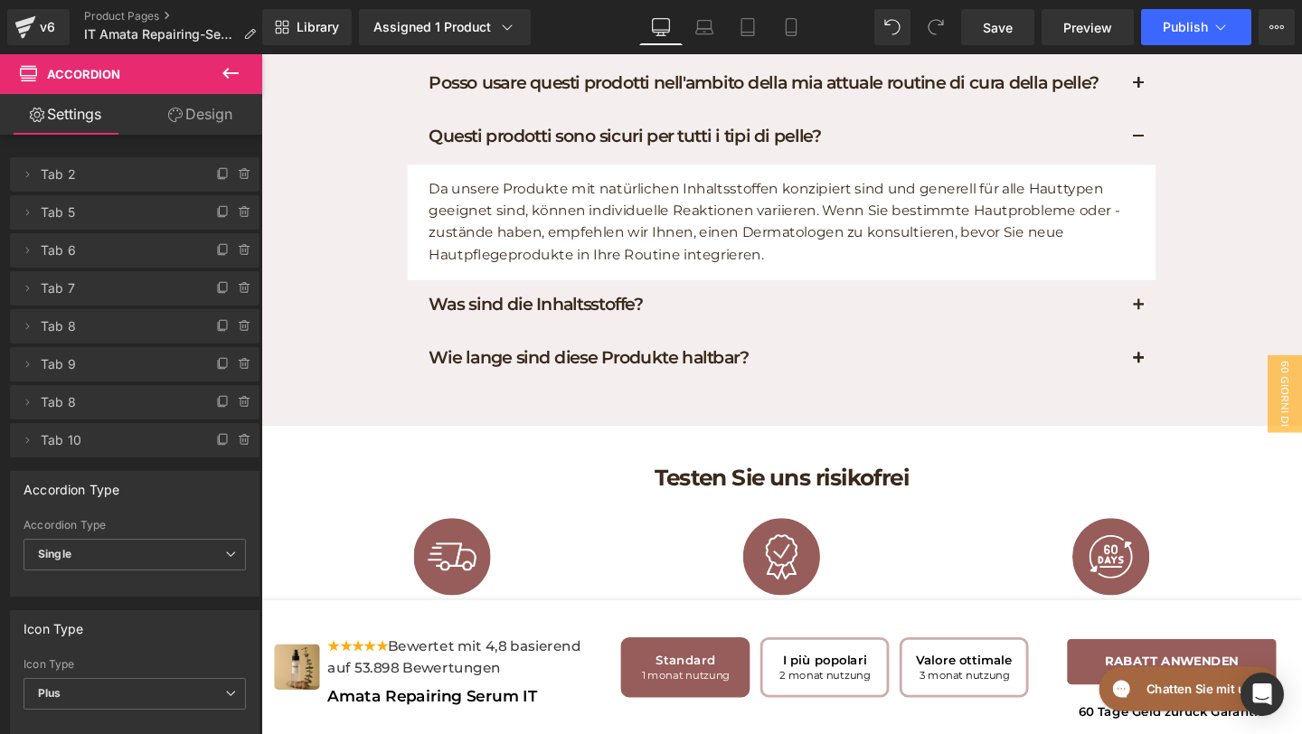
click at [813, 277] on p "Da unsere Produkte mit natürlichen Inhaltsstoffen konzipiert sind und generell …" at bounding box center [813, 231] width 751 height 92
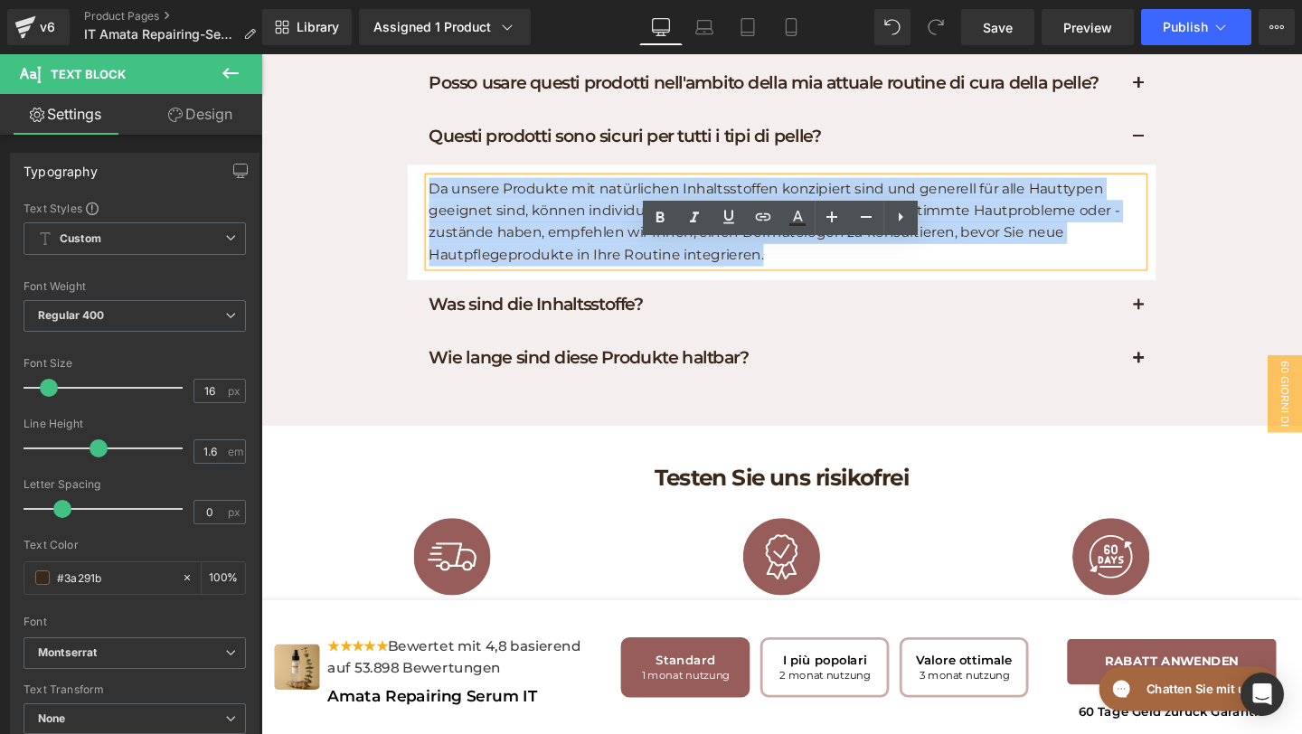
drag, startPoint x: 813, startPoint y: 334, endPoint x: 442, endPoint y: 269, distance: 376.5
click at [442, 269] on p "Da unsere Produkte mit natürlichen Inhaltsstoffen konzipiert sind und generell …" at bounding box center [813, 231] width 751 height 92
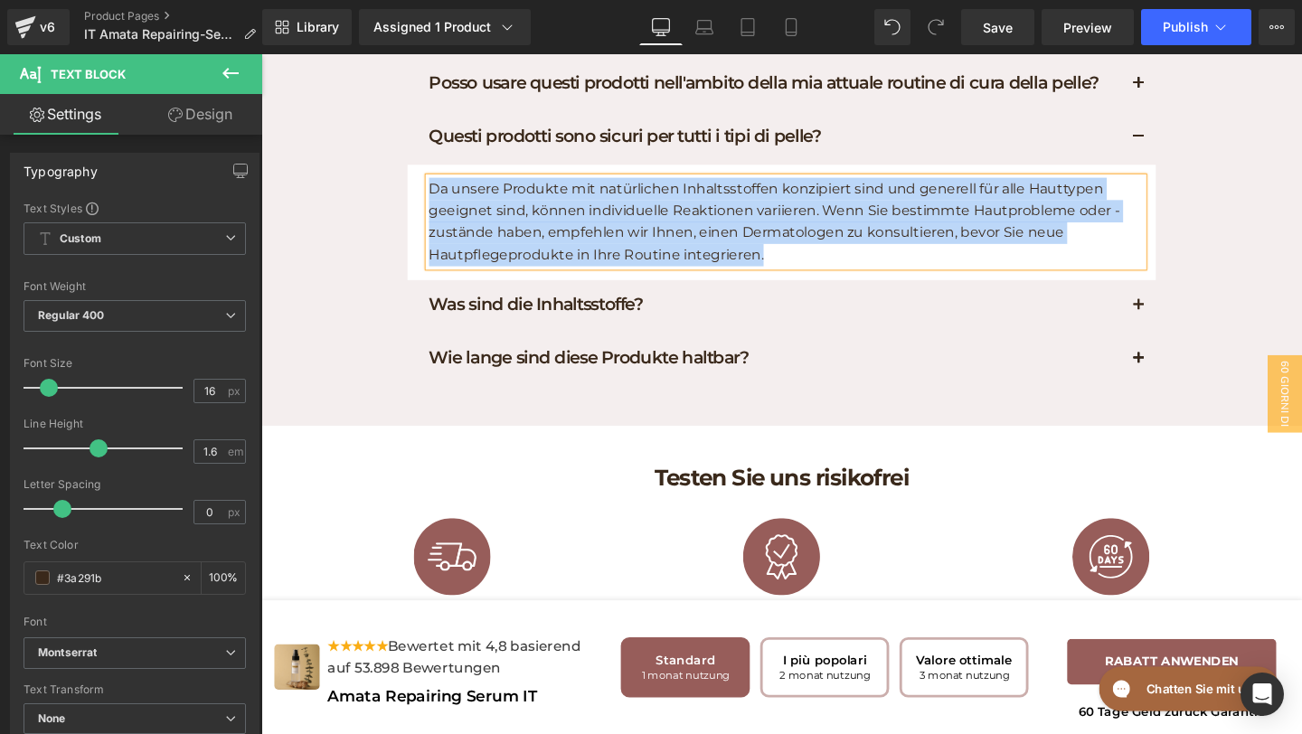
paste div
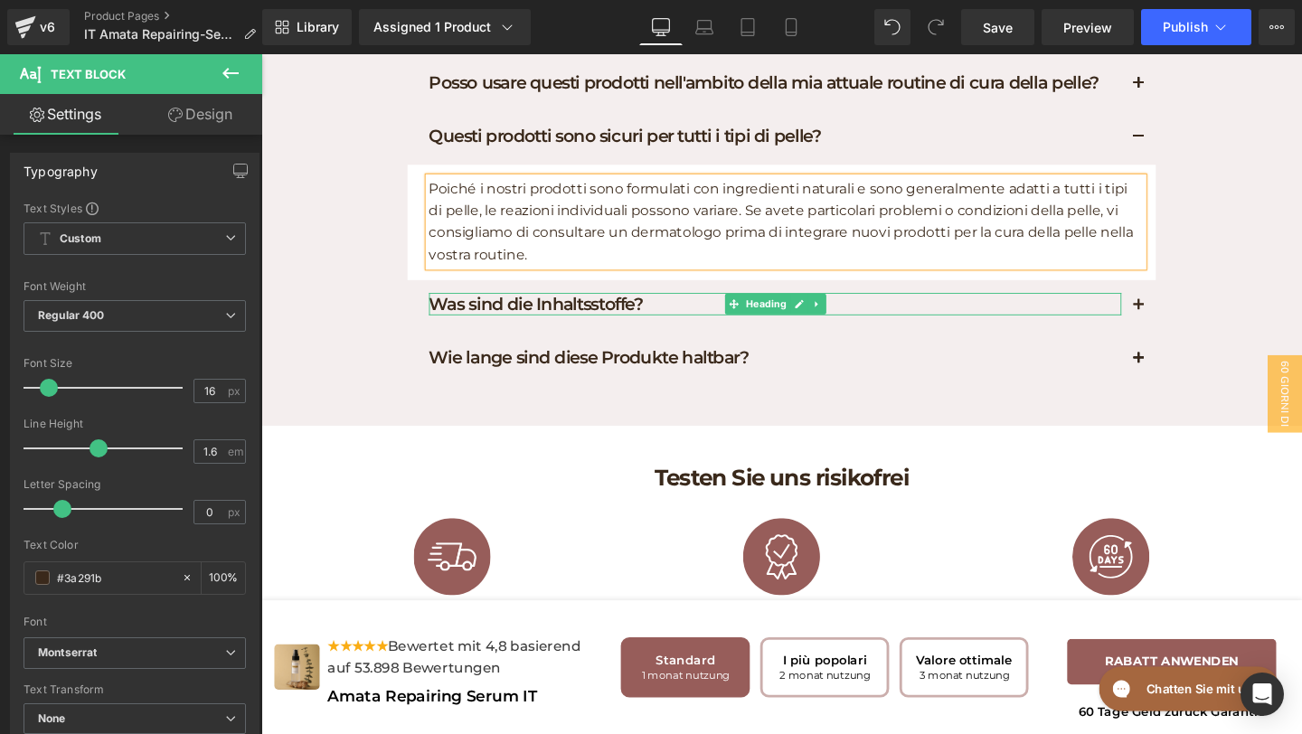
click at [725, 329] on h1 "Was sind die Inhaltsstoffe?" at bounding box center [802, 318] width 728 height 24
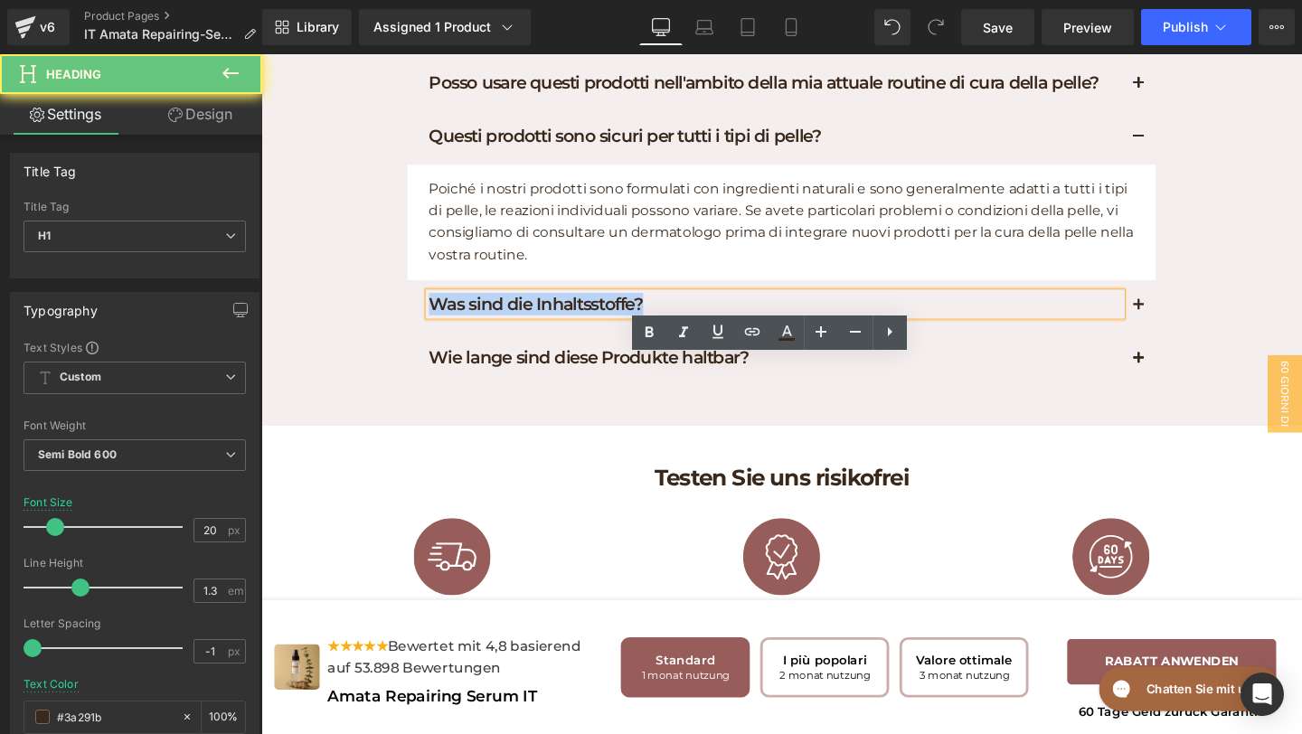
drag, startPoint x: 715, startPoint y: 391, endPoint x: 414, endPoint y: 390, distance: 301.2
click at [415, 348] on div "Was sind die Inhaltsstoffe? Heading" at bounding box center [808, 320] width 787 height 56
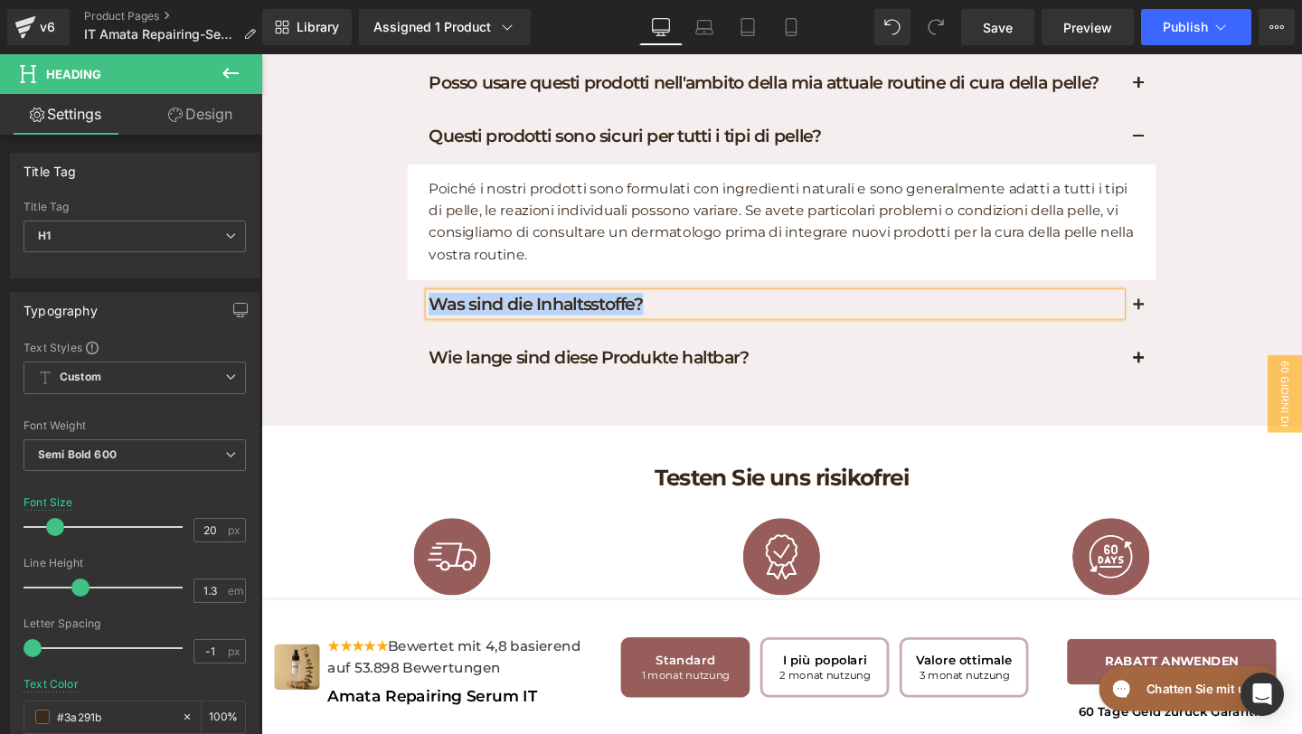
paste div
click at [1188, 347] on button "button" at bounding box center [1184, 319] width 36 height 55
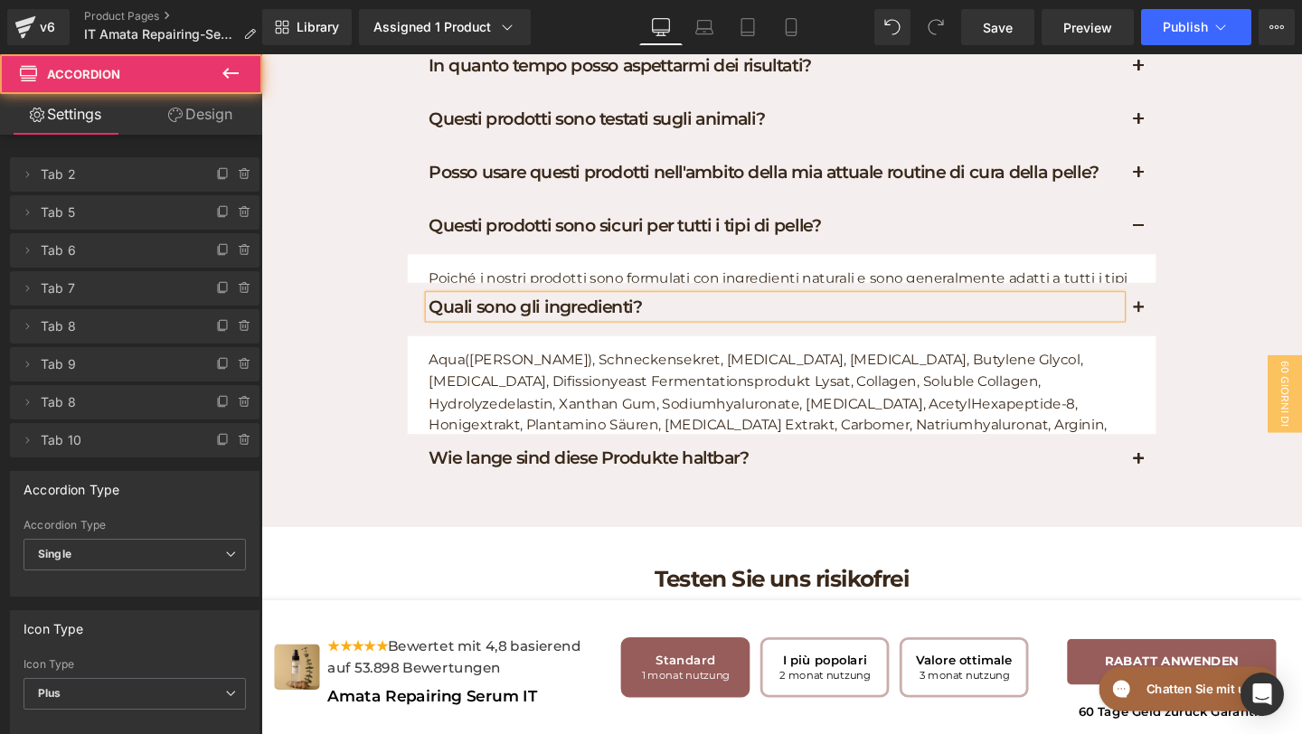
scroll to position [8791, 0]
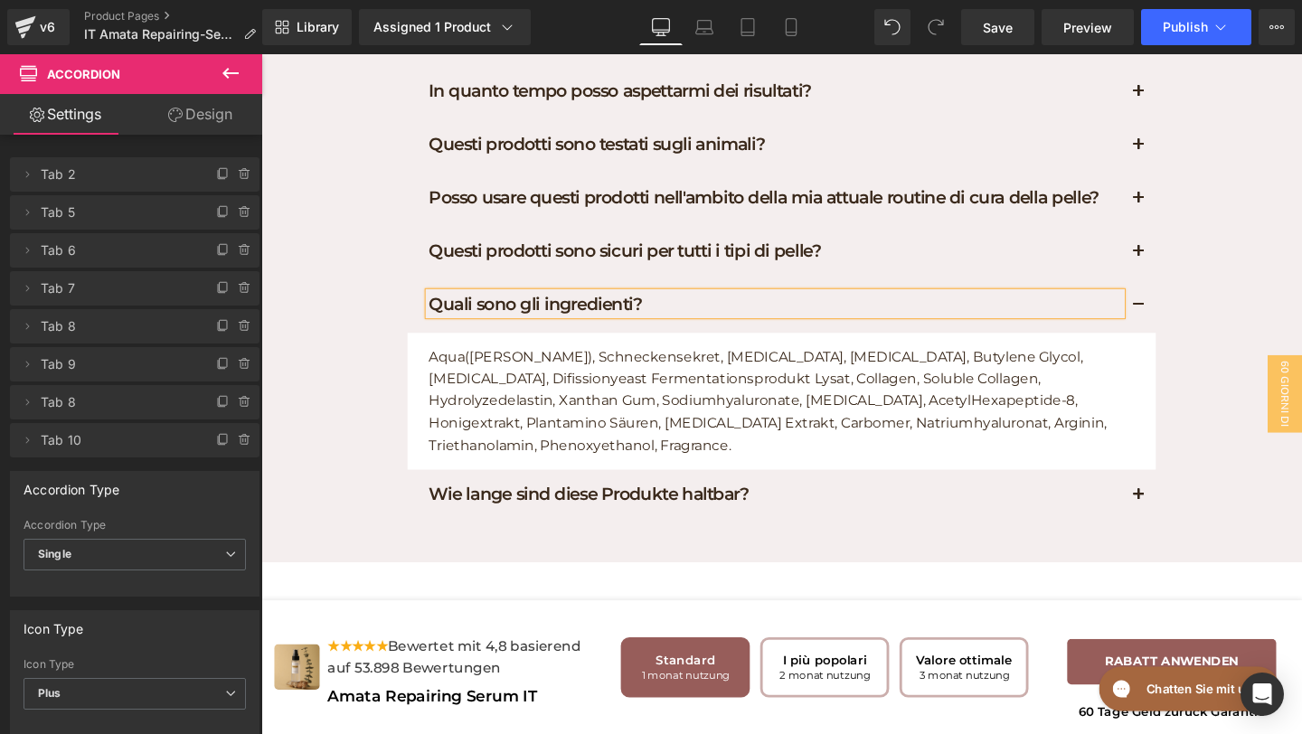
click at [261, 54] on div at bounding box center [261, 54] width 0 height 0
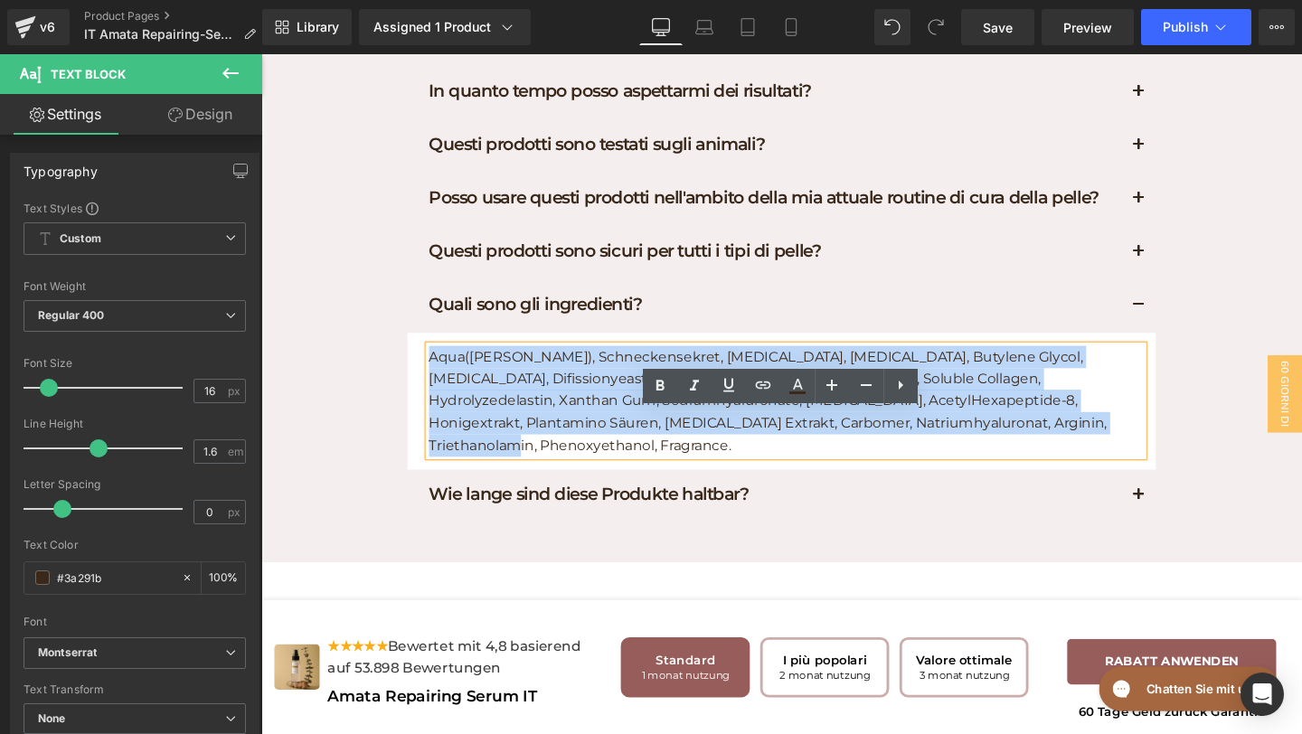
drag, startPoint x: 1127, startPoint y: 506, endPoint x: 366, endPoint y: 372, distance: 772.3
click at [366, 372] on div "FAQs Heading Rispondiamo alle vostre domande Text Block Row Chi dovrebbe usare …" at bounding box center [808, 201] width 1094 height 720
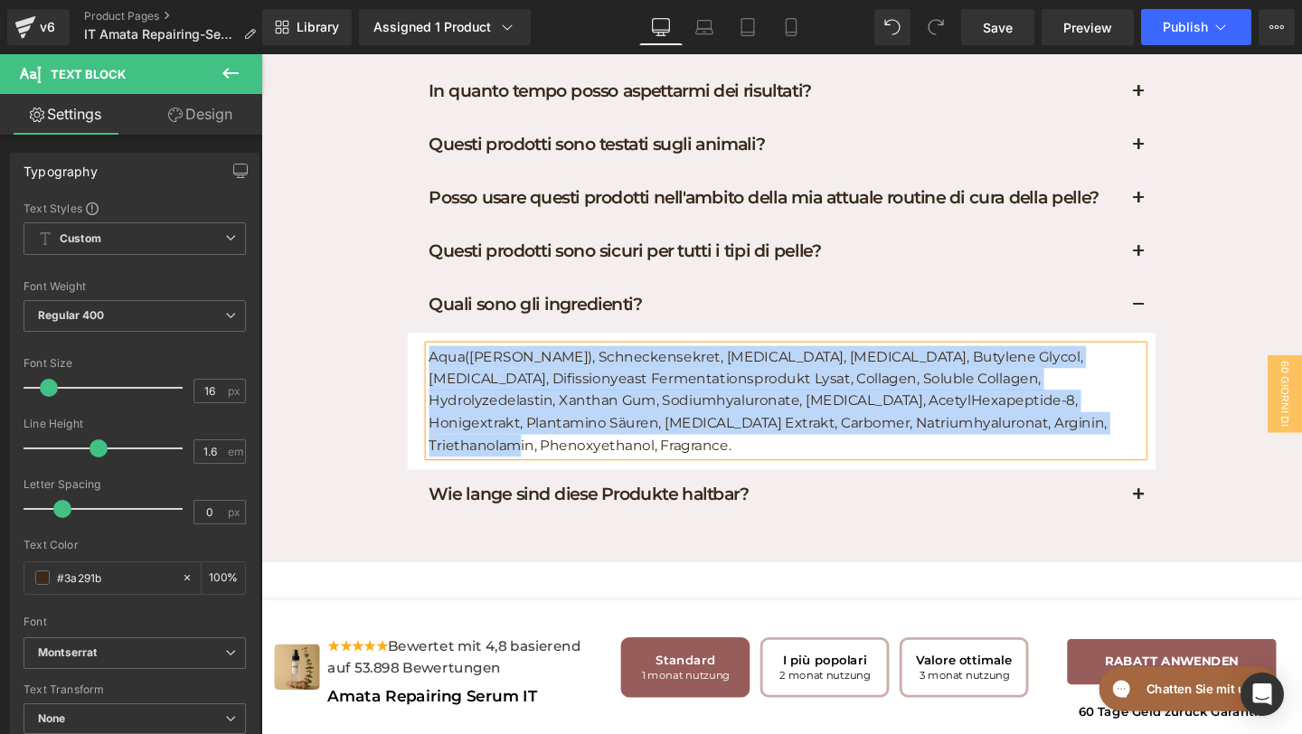
paste div
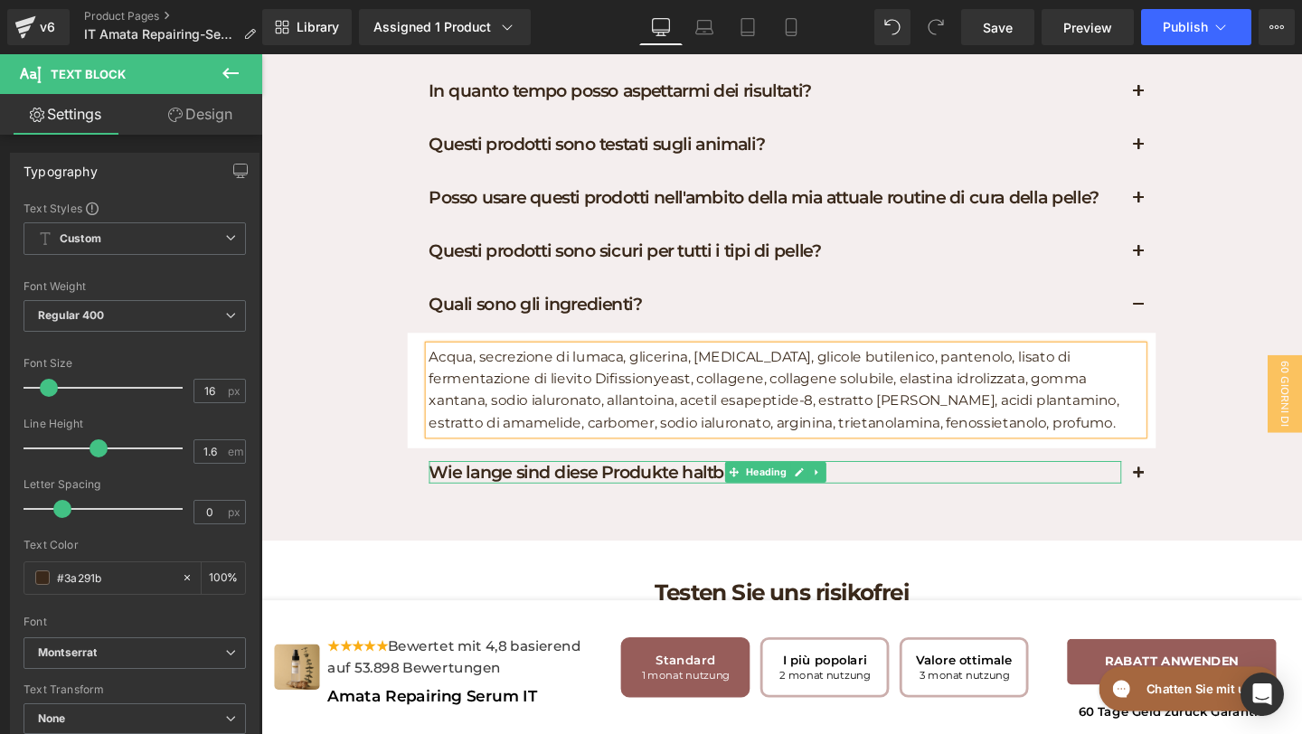
drag, startPoint x: 884, startPoint y: 554, endPoint x: 864, endPoint y: 560, distance: 20.9
click at [884, 506] on div "Wie lange sind diese Produkte haltbar? Heading" at bounding box center [802, 494] width 728 height 24
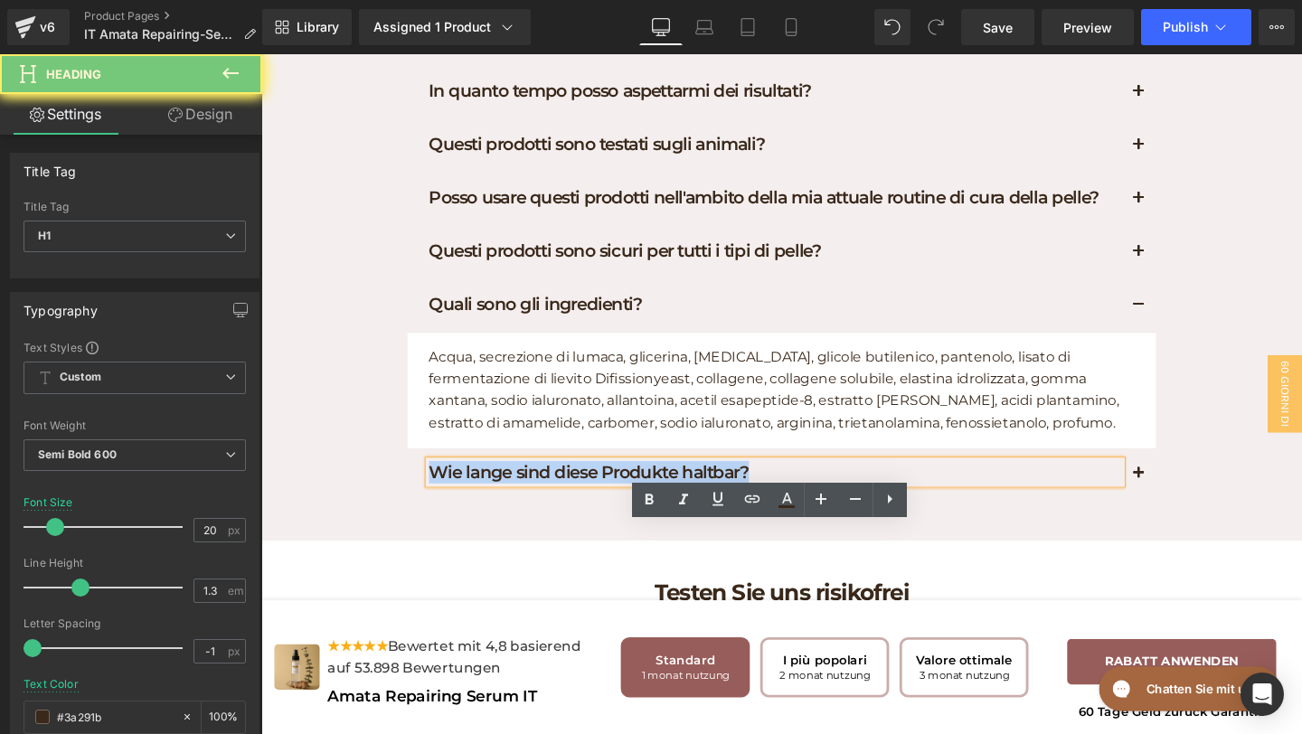
drag, startPoint x: 801, startPoint y: 551, endPoint x: 266, endPoint y: 459, distance: 543.3
click at [271, 456] on div "FAQs Heading Rispondiamo alle vostre domande Text Block Row Chi dovrebbe usare …" at bounding box center [808, 189] width 1094 height 696
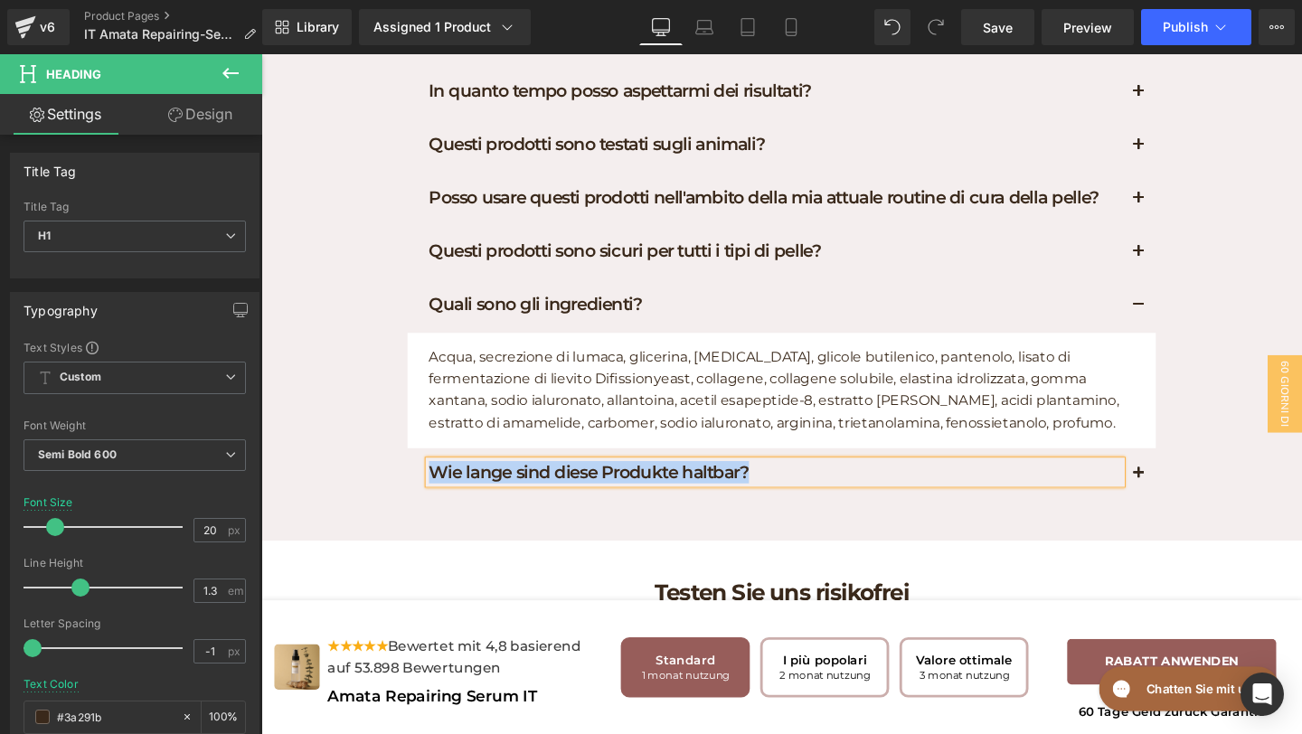
paste div
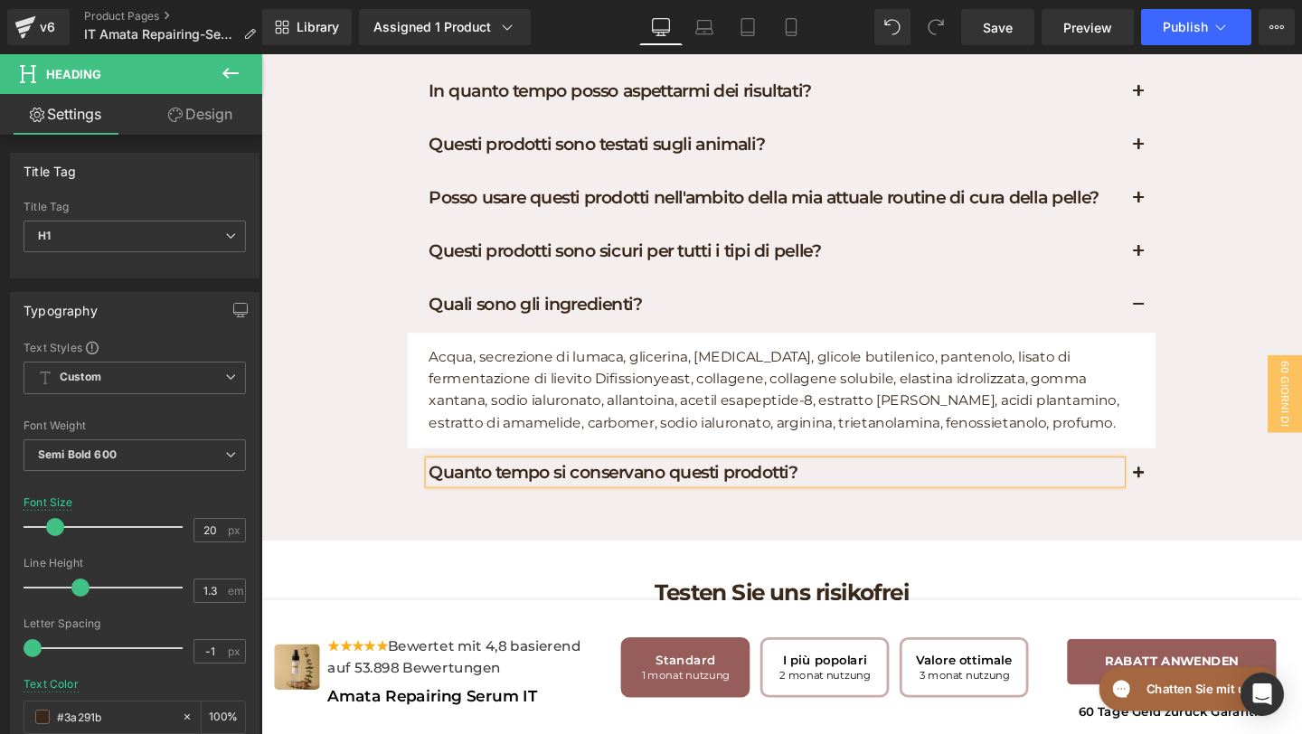
click at [1187, 524] on button "button" at bounding box center [1184, 496] width 36 height 55
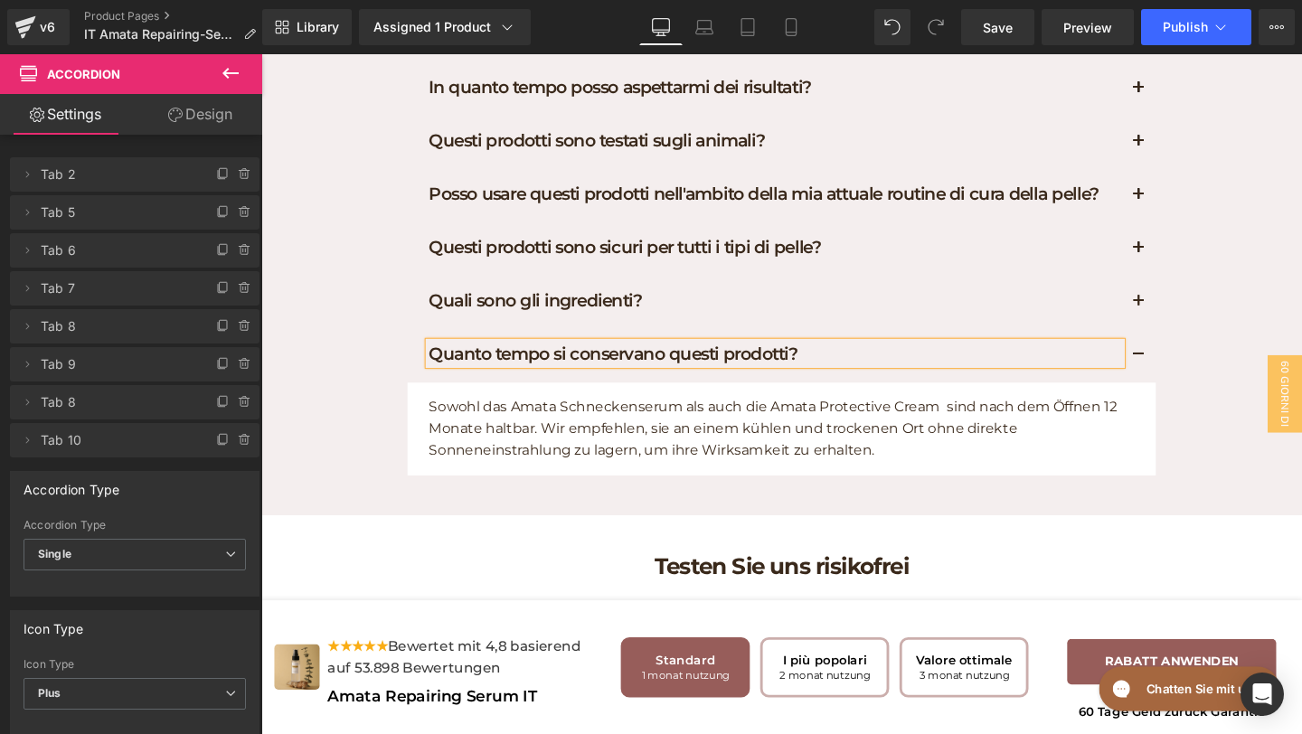
scroll to position [8802, 0]
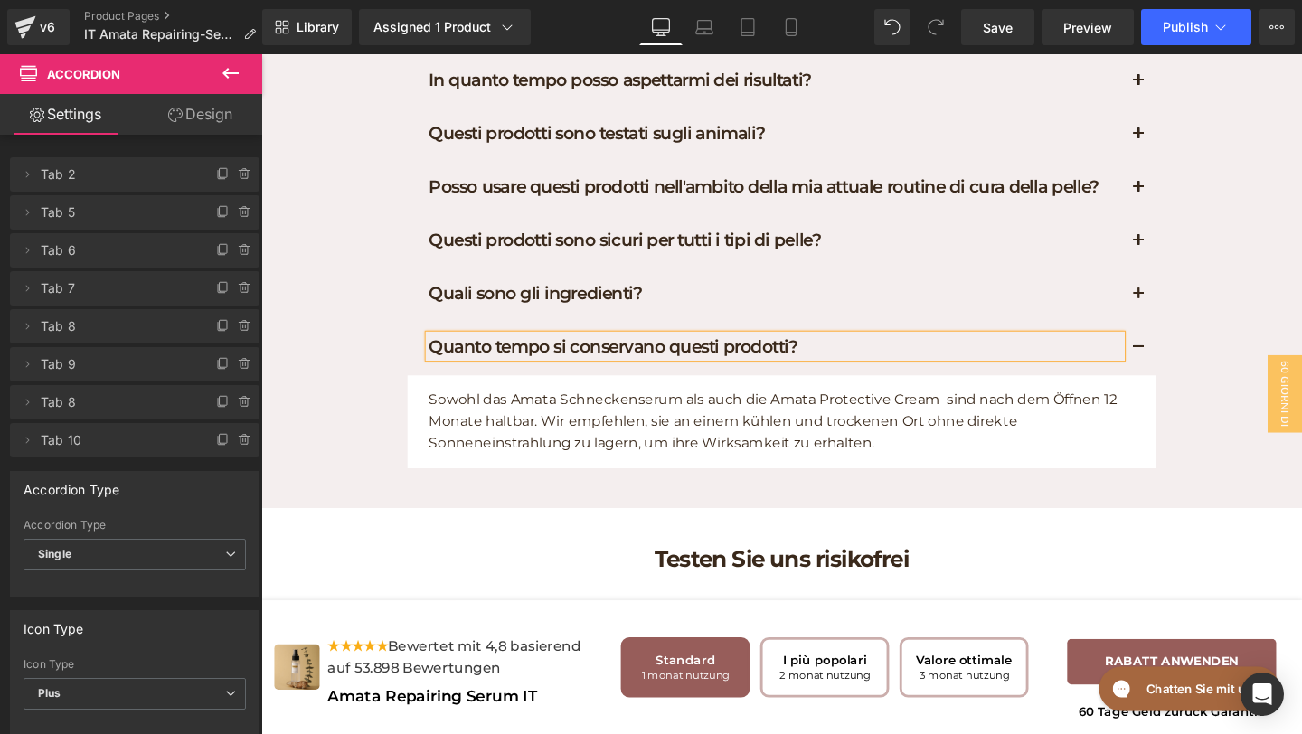
click at [927, 489] on article "Sowohl das Amata Schneckenserum als auch die Amata Protective Cream sind nach d…" at bounding box center [808, 441] width 787 height 98
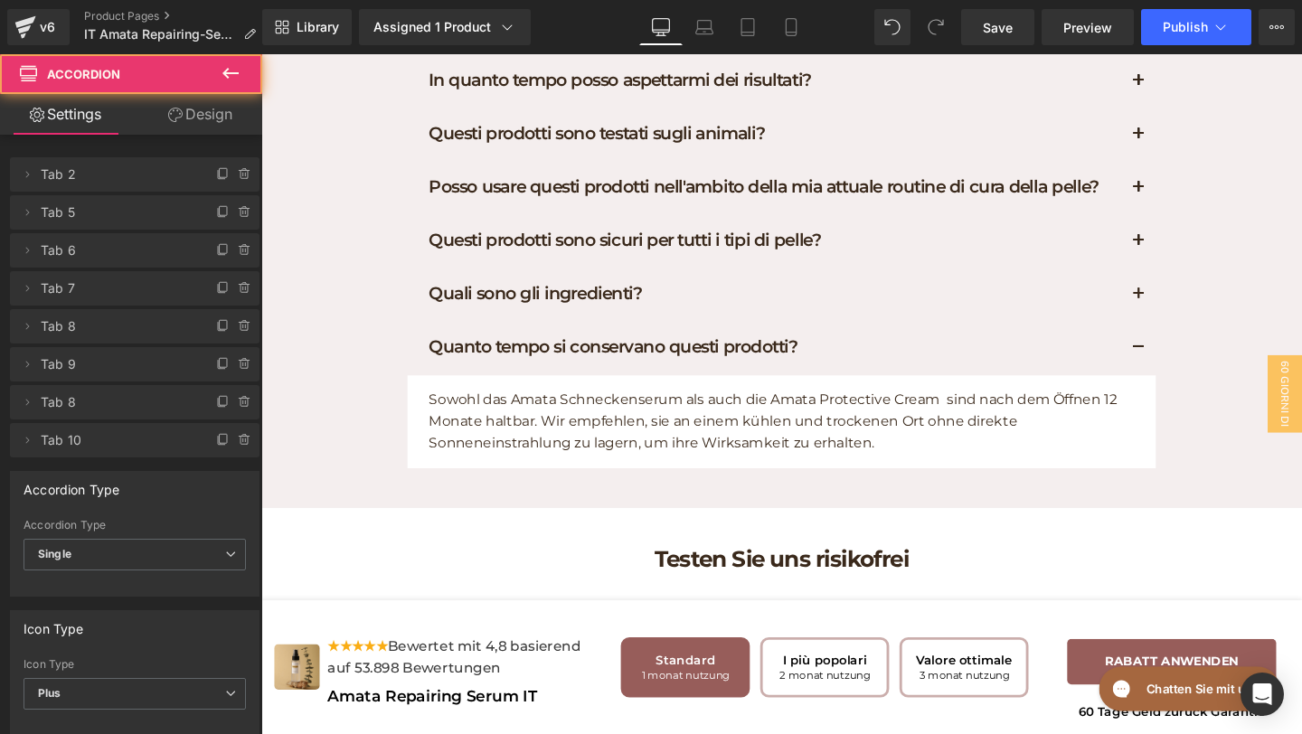
click at [927, 475] on p "Sowohl das Amata Schneckenserum als auch die Amata Protective Cream sind nach d…" at bounding box center [813, 440] width 751 height 70
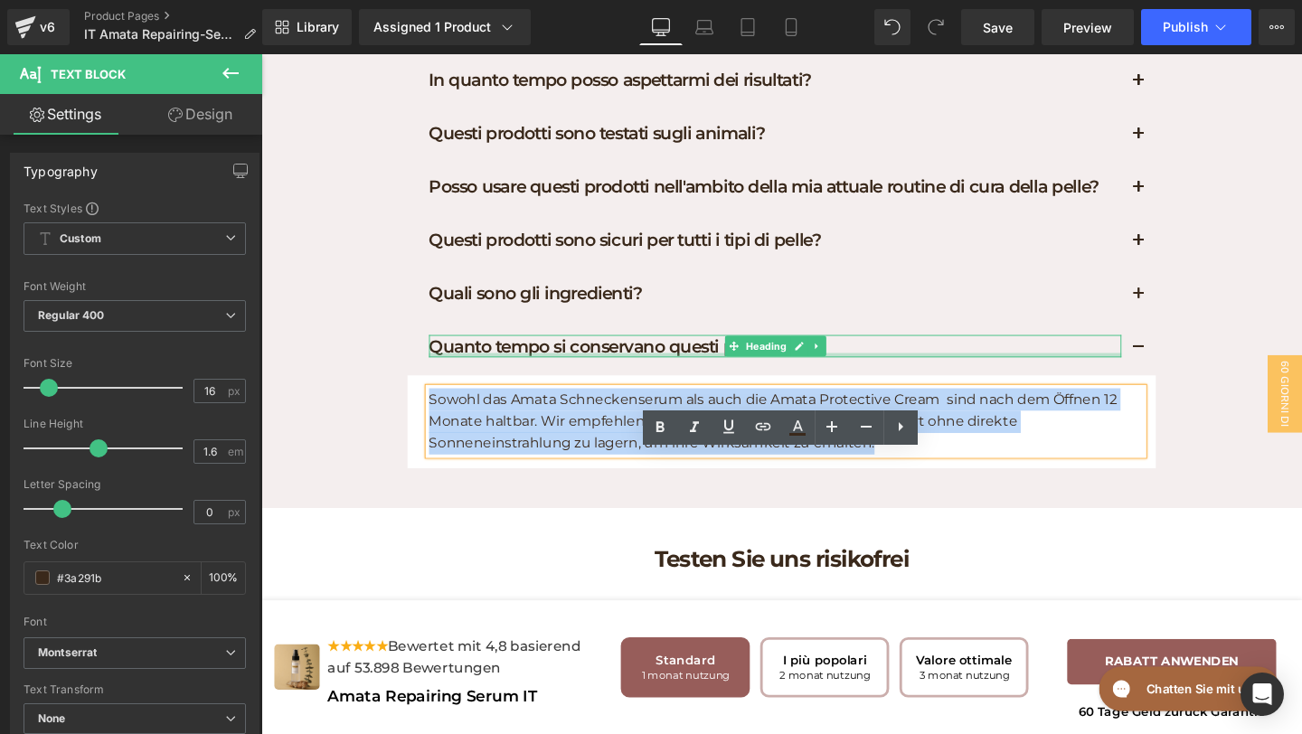
drag, startPoint x: 926, startPoint y: 536, endPoint x: 442, endPoint y: 435, distance: 494.4
click at [442, 435] on div "Quanto tempo si conservano questi prodotti? Heading Sowohl das Amata Schneckens…" at bounding box center [808, 413] width 787 height 154
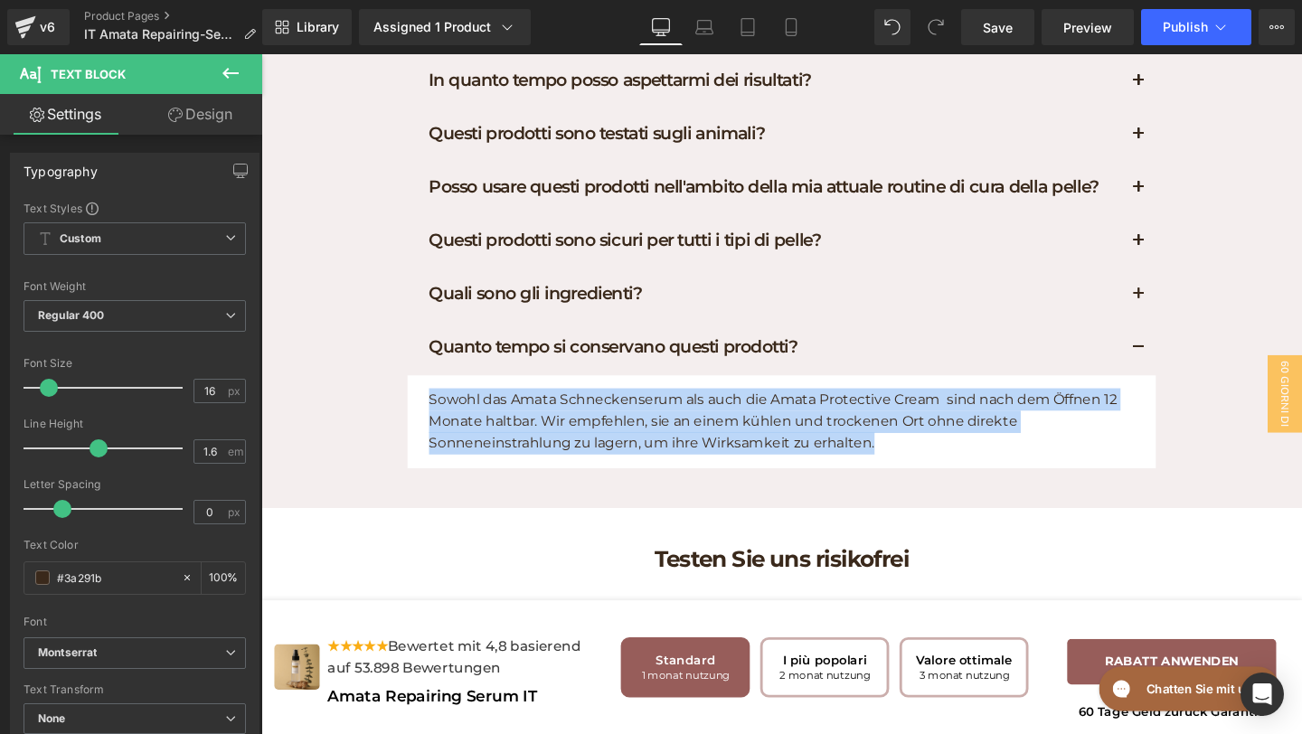
paste div
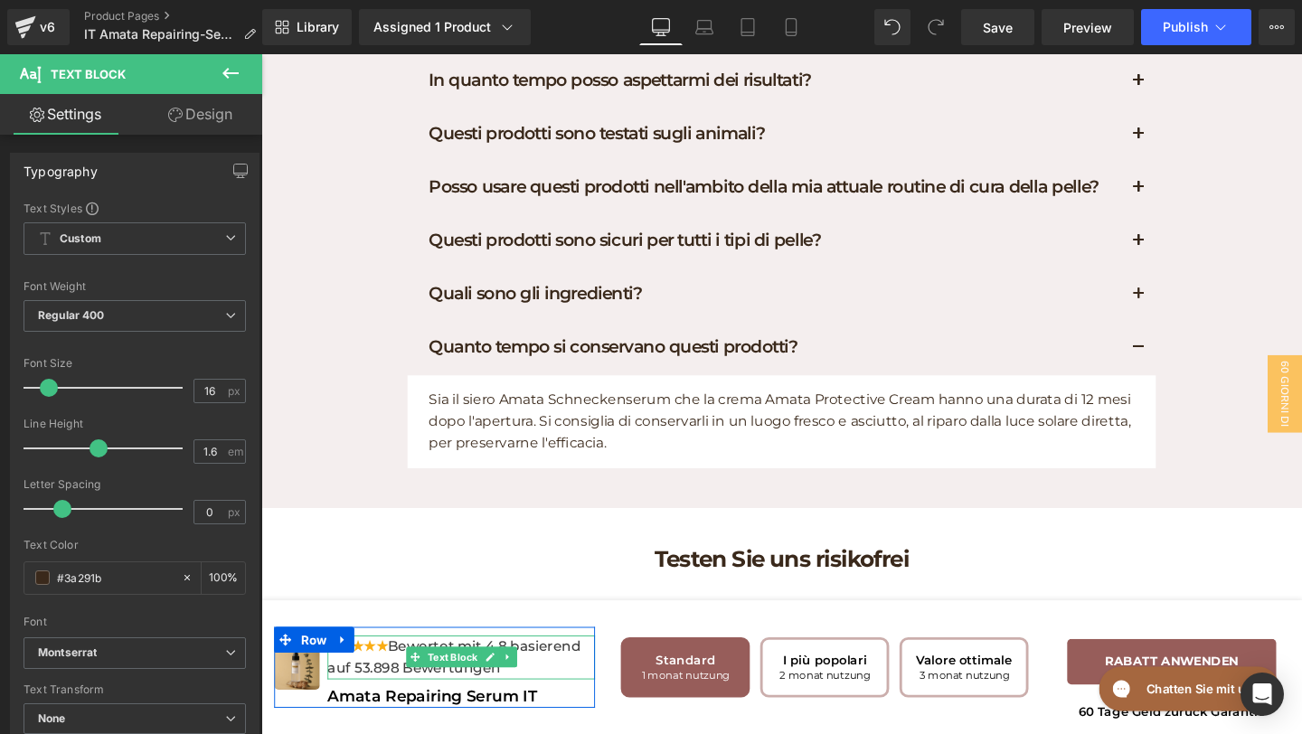
click at [550, 696] on div "★★★★★ Bewertet mit 4,8 basierend auf 53.898 Bewertungen" at bounding box center [471, 689] width 281 height 46
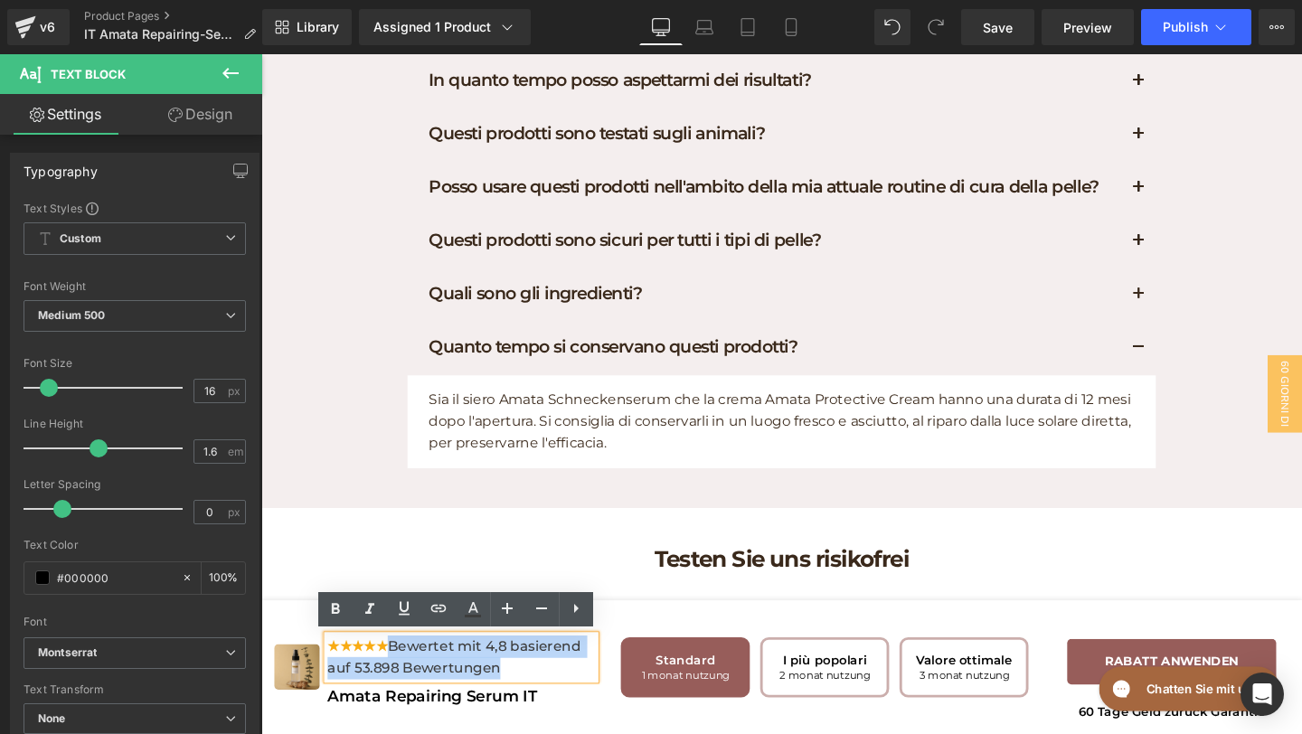
drag, startPoint x: 411, startPoint y: 680, endPoint x: 532, endPoint y: 693, distance: 121.9
click at [532, 694] on div "★★★★★ Bewertet mit 4,8 basierend auf 53.898 Bewertungen" at bounding box center [471, 689] width 281 height 46
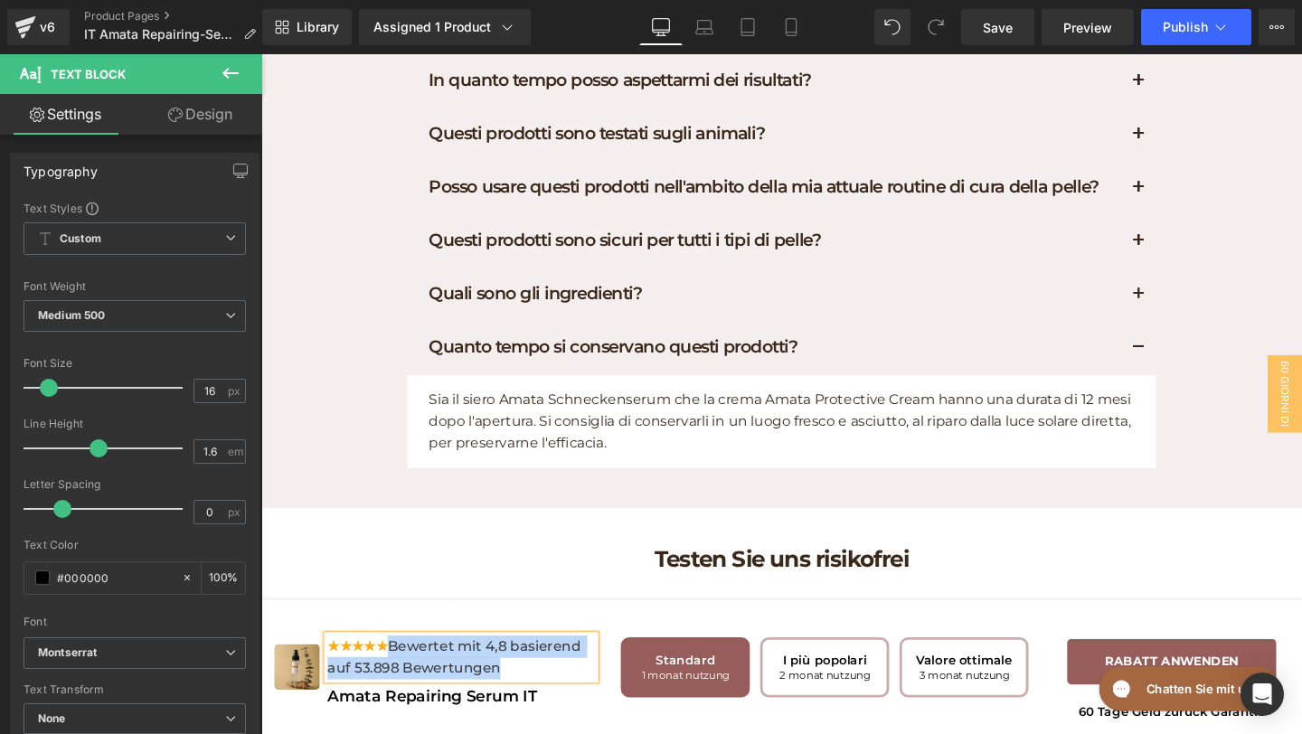
paste div
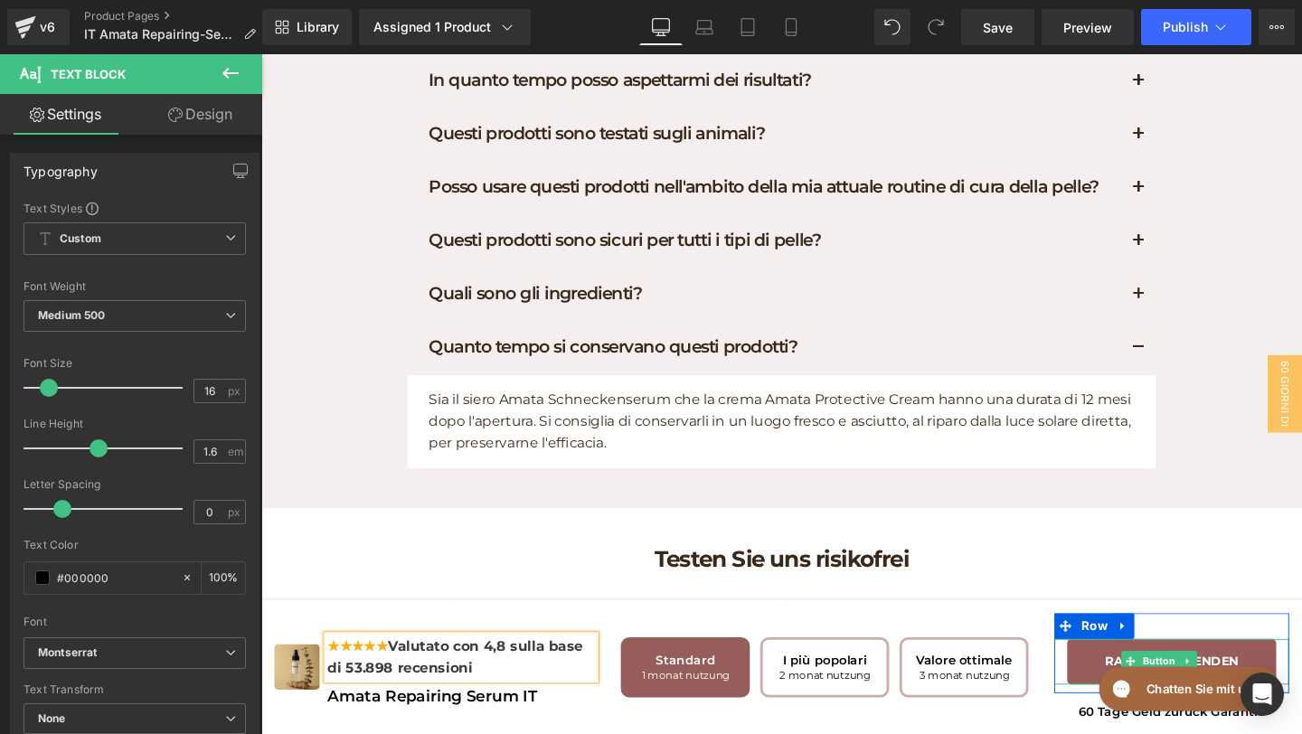
click at [1122, 694] on div "RABATT ANWENDEN" at bounding box center [1218, 693] width 193 height 21
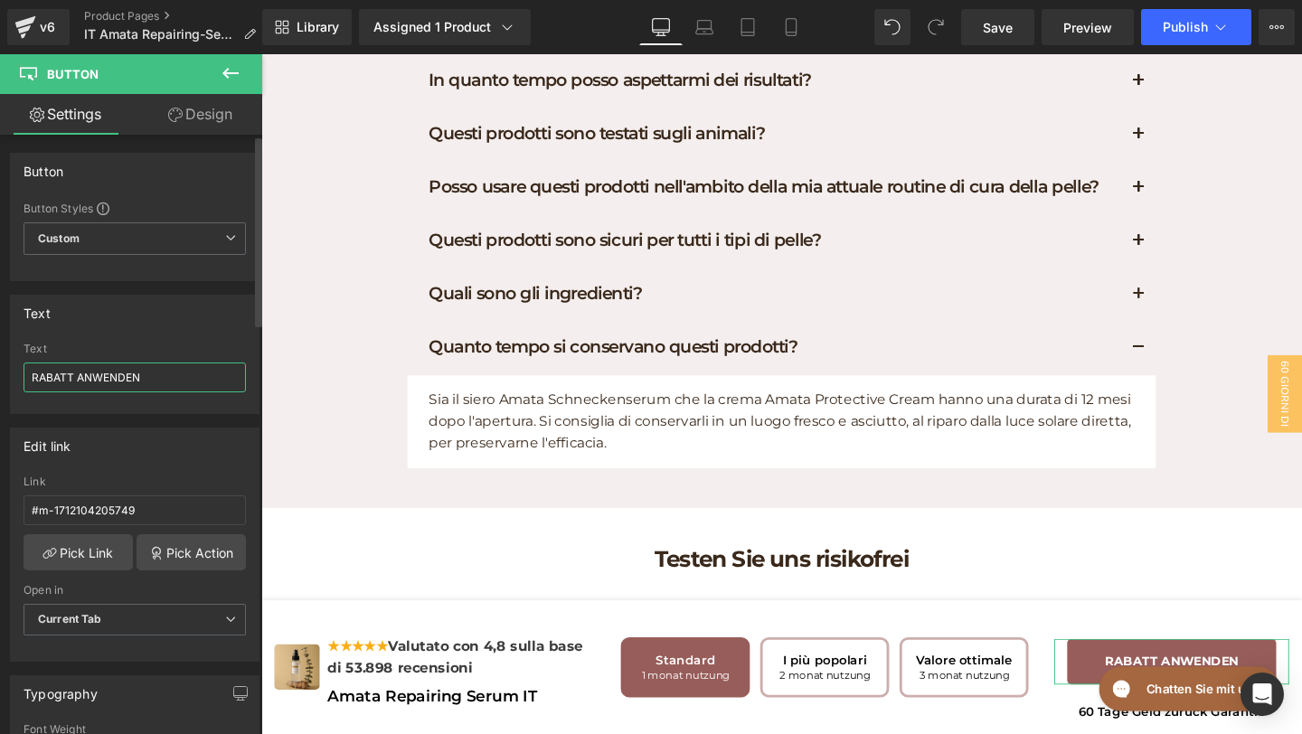
drag, startPoint x: 173, startPoint y: 374, endPoint x: 0, endPoint y: 353, distance: 174.1
click at [0, 353] on div "Text RABATT ANWENDEN Text RABATT ANWENDEN" at bounding box center [135, 347] width 270 height 133
paste input "APPLICA LO SCONTO"
type input "APPLICA LO SCONTO"
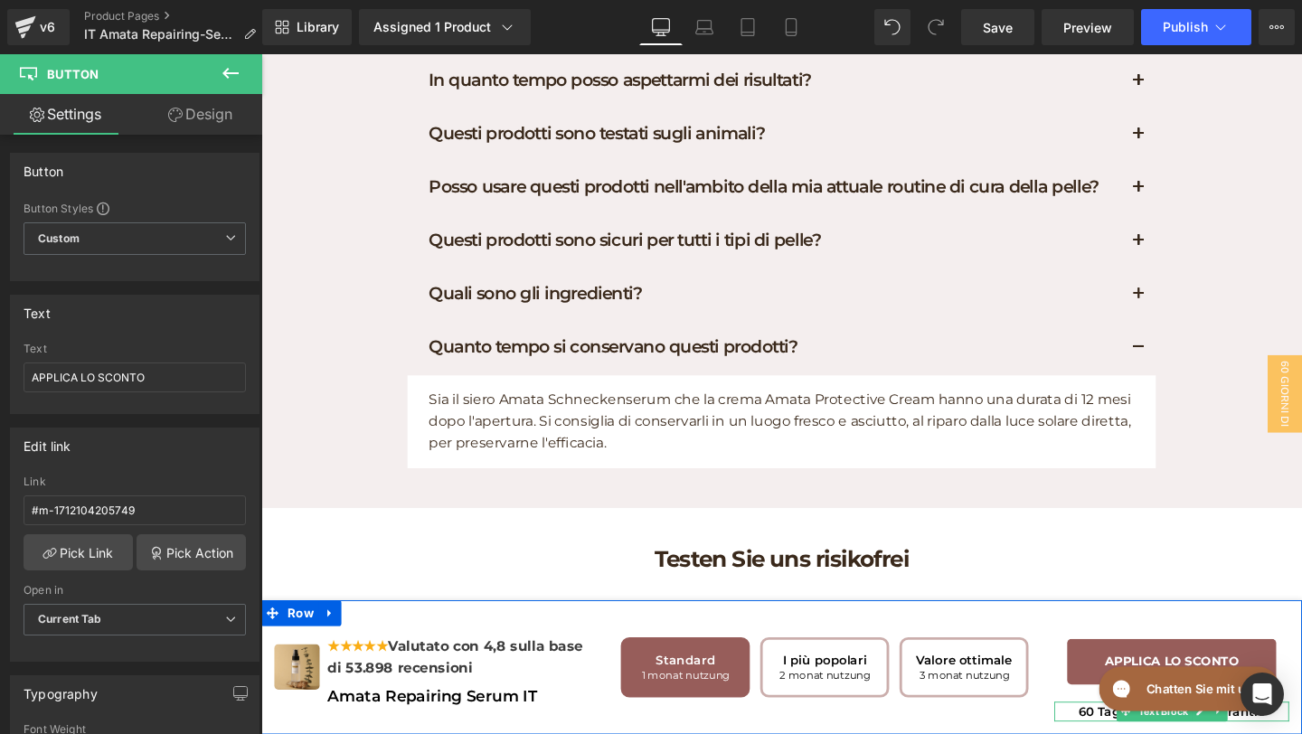
click at [1120, 734] on p "60 Tage Geld zurück Garantie" at bounding box center [1218, 745] width 247 height 21
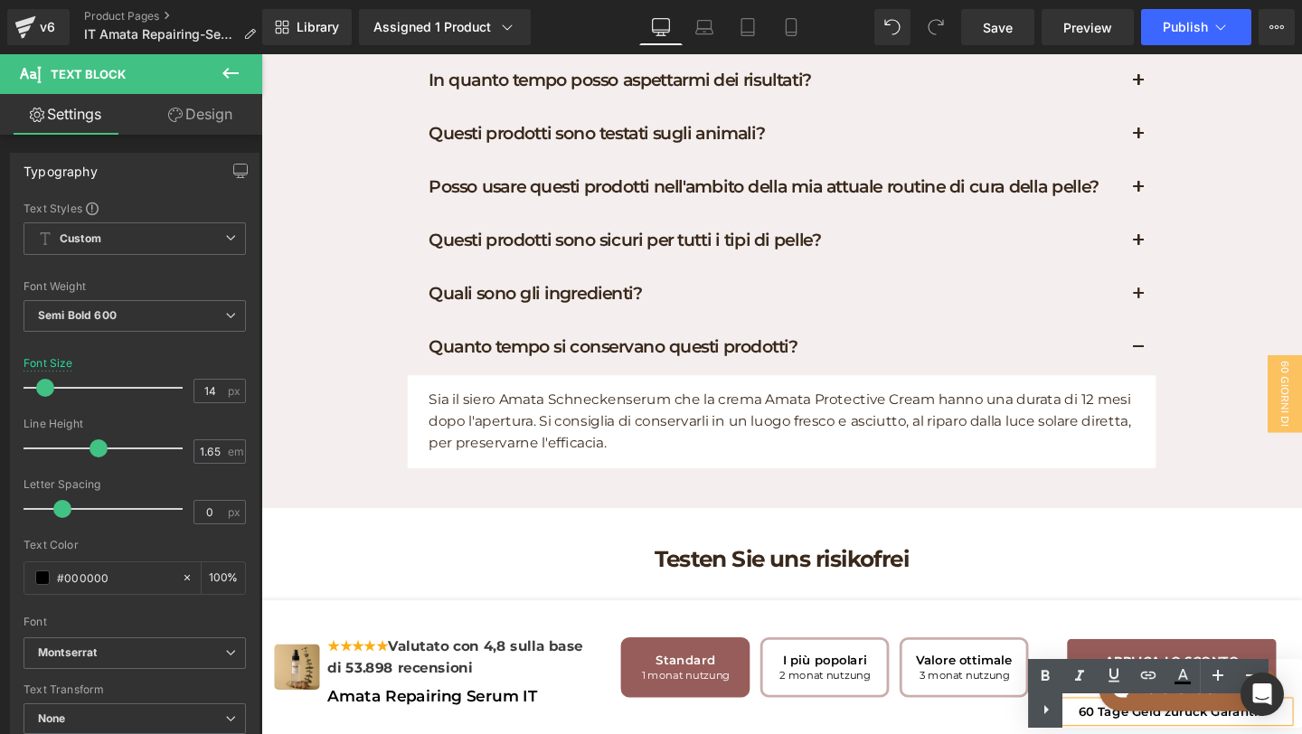
drag, startPoint x: 1070, startPoint y: 709, endPoint x: 1225, endPoint y: 725, distance: 155.5
click at [1226, 725] on div "Text Color Highlight Color #333333 #975d5a 100 % none 0 %" at bounding box center [1165, 693] width 274 height 69
click at [1075, 709] on div "Text Color Highlight Color #333333 #975d5a 100 % none 0 %" at bounding box center [1165, 693] width 274 height 69
drag, startPoint x: 1046, startPoint y: 708, endPoint x: 850, endPoint y: 688, distance: 196.4
click at [1046, 708] on icon at bounding box center [1047, 709] width 5 height 9
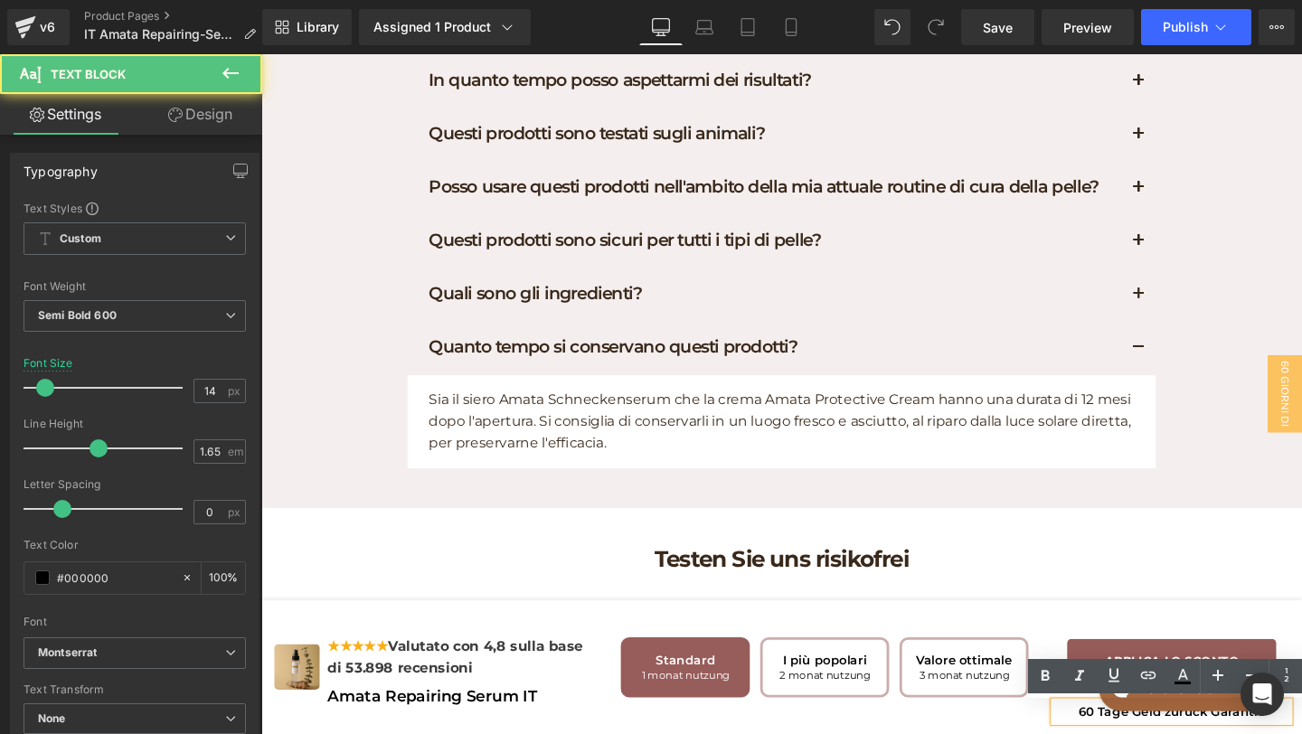
click at [1114, 734] on p "60 Tage Geld zurück Garantie" at bounding box center [1218, 745] width 247 height 21
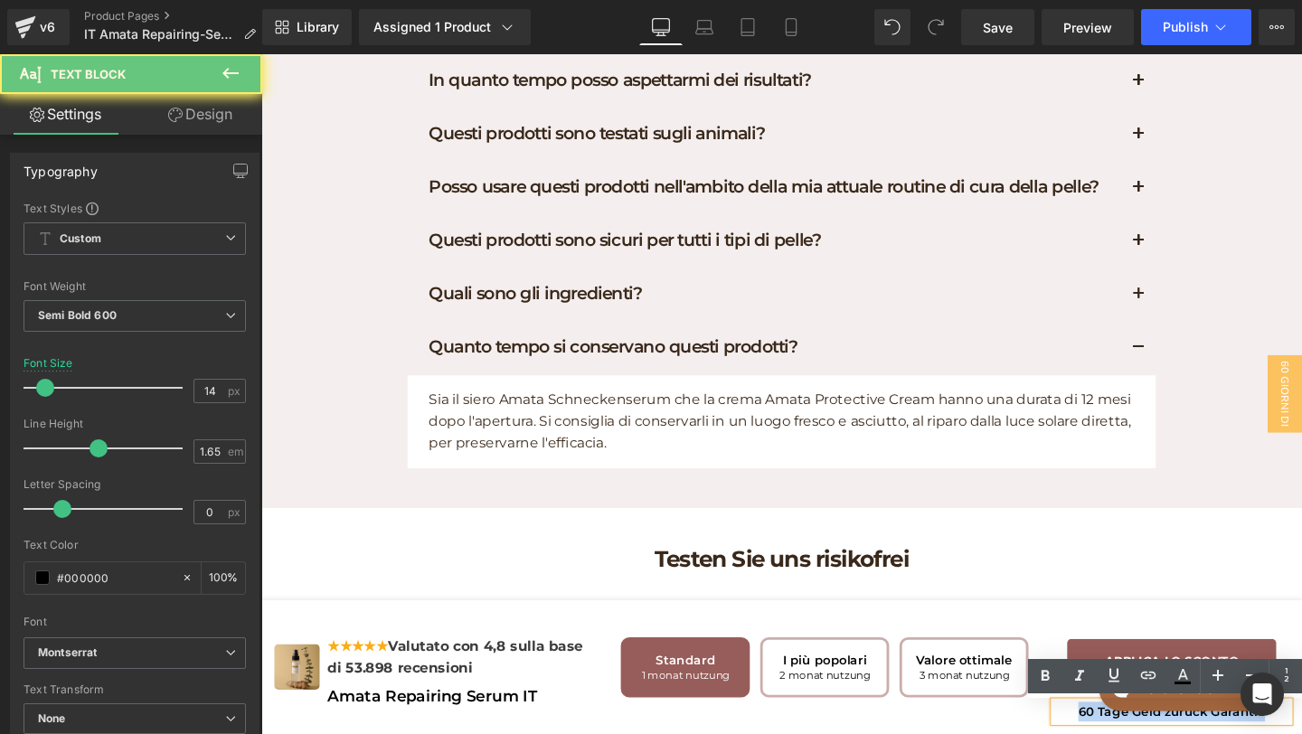
drag, startPoint x: 1114, startPoint y: 743, endPoint x: 1352, endPoint y: 747, distance: 237.9
click at [1302, 734] on div "APPLICA LO SCONTO Button Row 60 Tage Geld zurück Garantie Text Block" at bounding box center [1219, 699] width 274 height 114
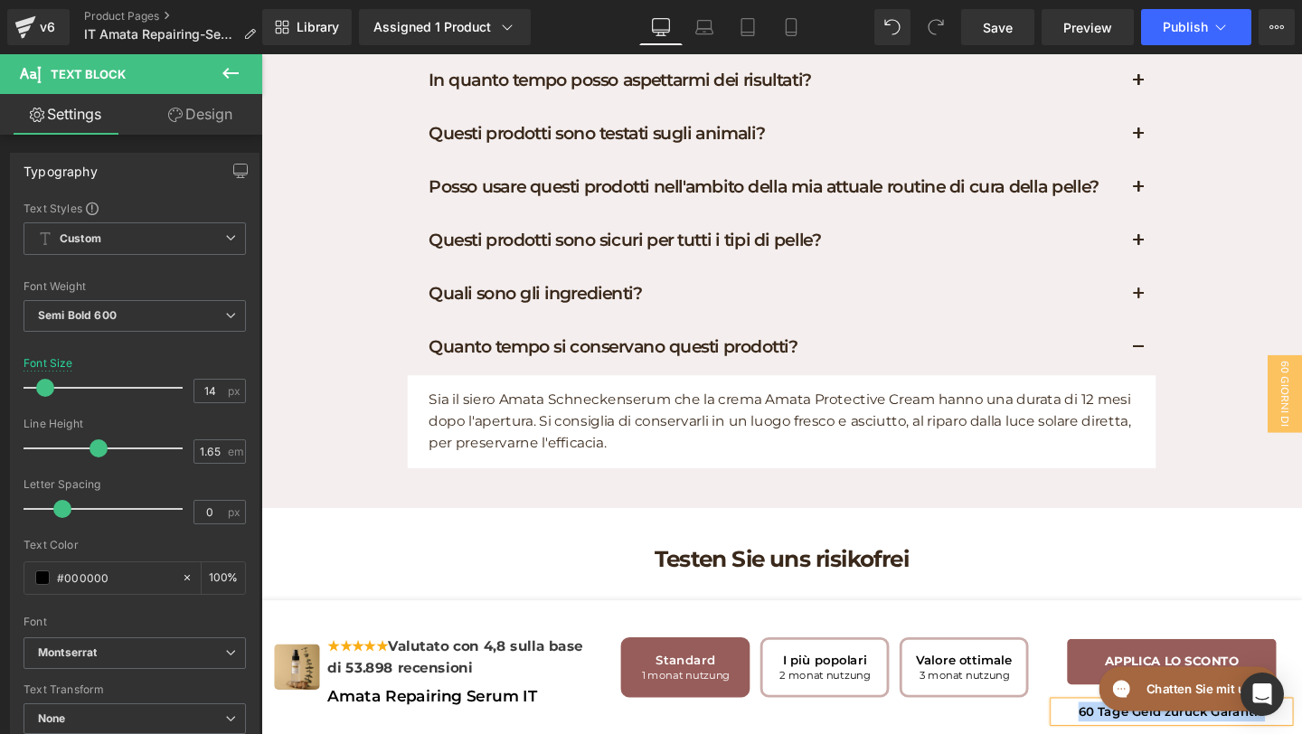
paste div
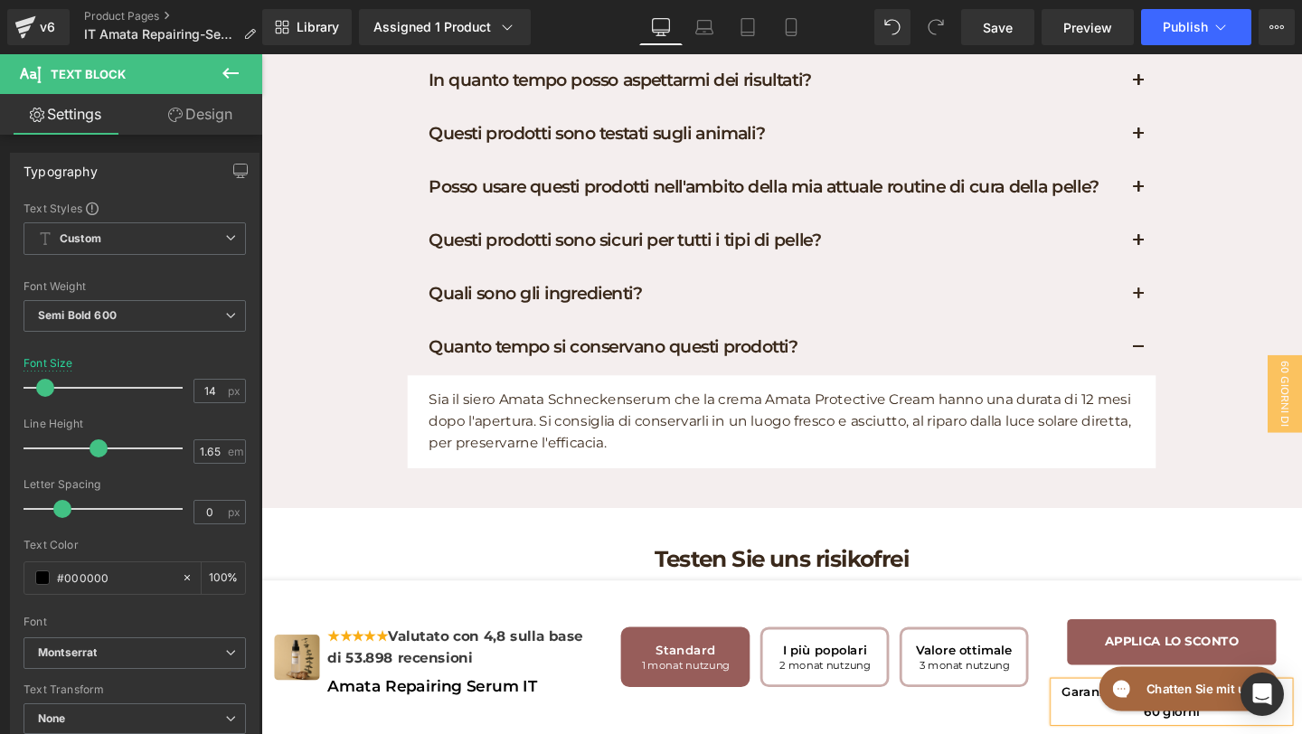
click at [692, 657] on div "Rendering Content" at bounding box center [651, 663] width 111 height 20
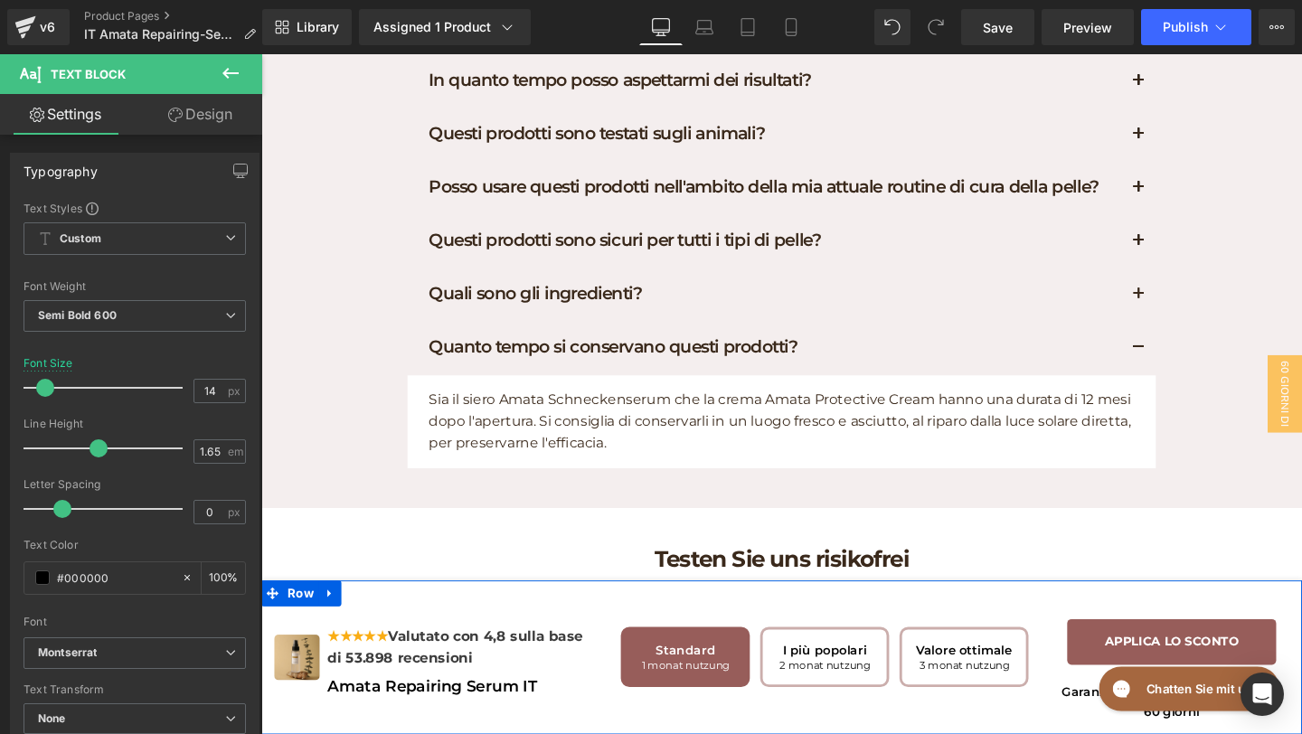
click at [1120, 734] on p "Garanzia soddisfatti o rimborsati di 60 giorni" at bounding box center [1218, 736] width 247 height 42
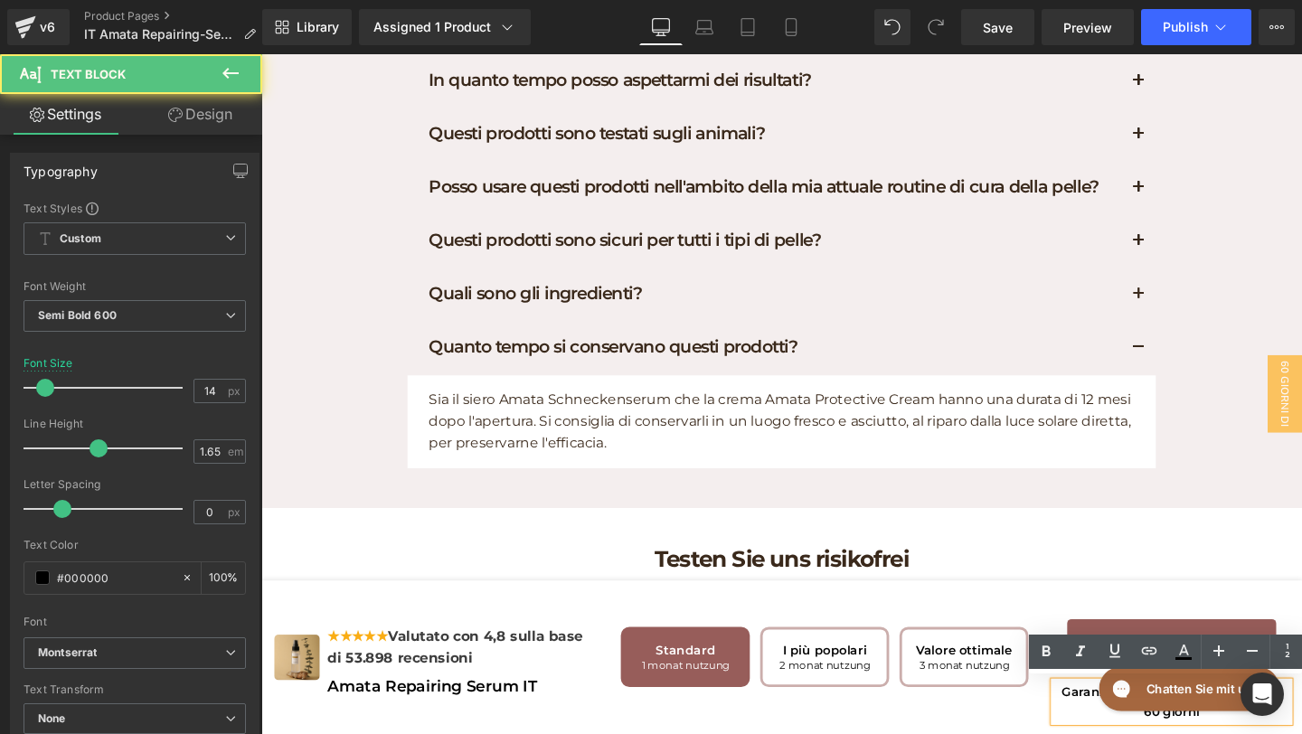
click at [1120, 734] on p "Garanzia soddisfatti o rimborsati di 60 giorni" at bounding box center [1218, 736] width 247 height 42
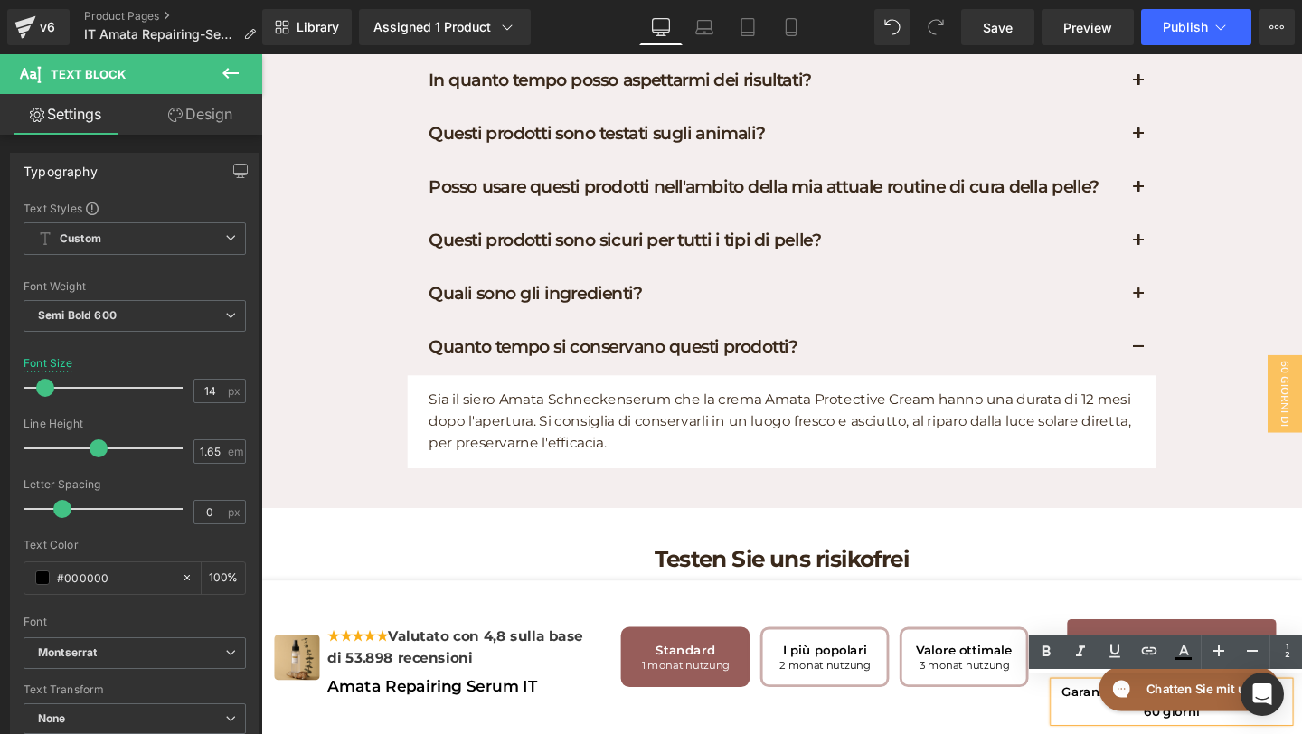
click at [1065, 734] on div "Standard 1 monat nutzung €70,00 €34,95 Sie sparen €0,35 I più popolari 2 monat …" at bounding box center [854, 688] width 456 height 135
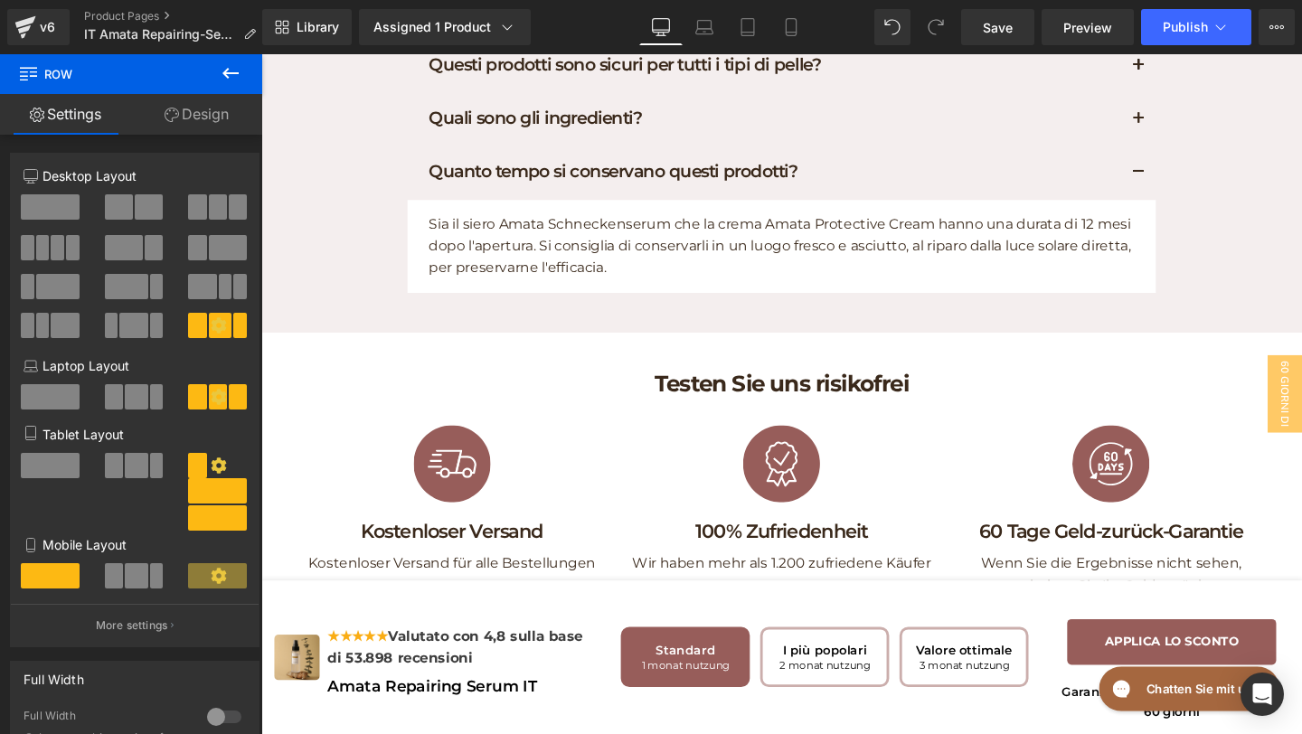
scroll to position [8986, 0]
click at [695, 667] on div "Rendering Content" at bounding box center [651, 663] width 111 height 20
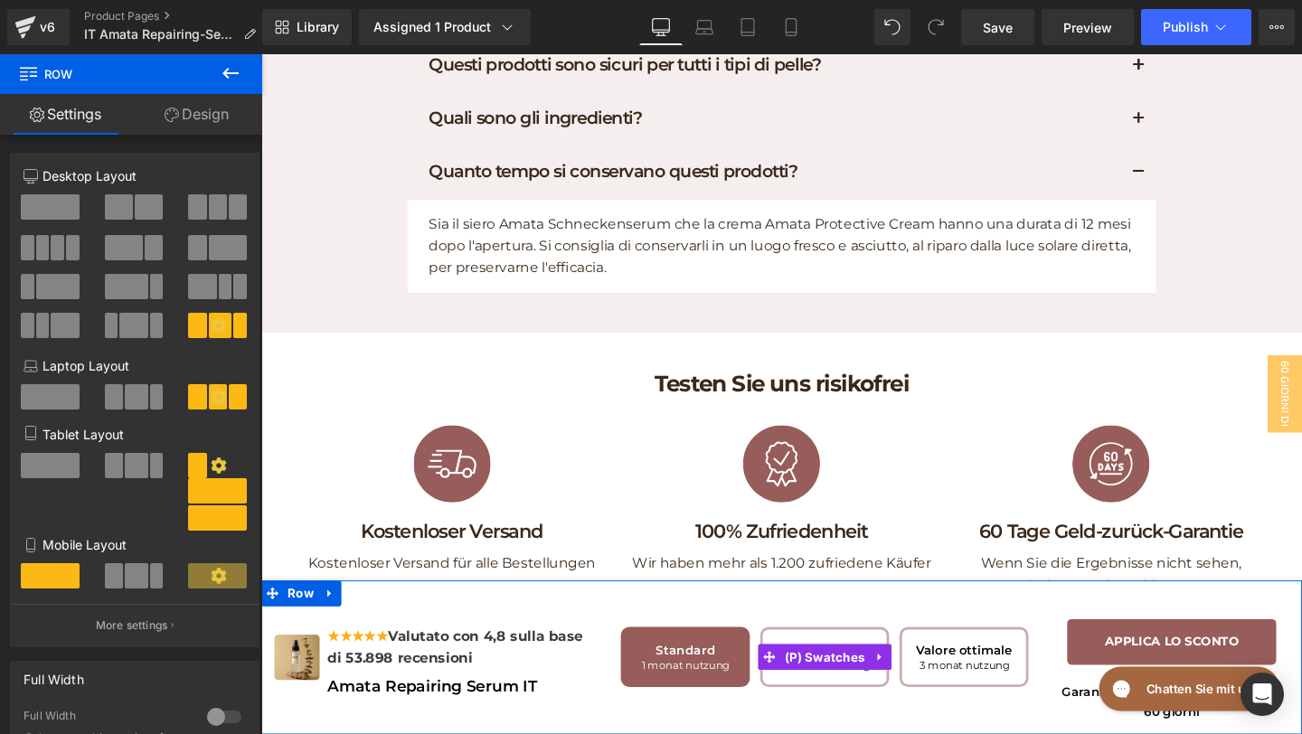
click at [942, 677] on span "Valore ottimale 3 monat nutzung €210,00 €69,95 Sie sparen €1,40" at bounding box center [1001, 688] width 136 height 63
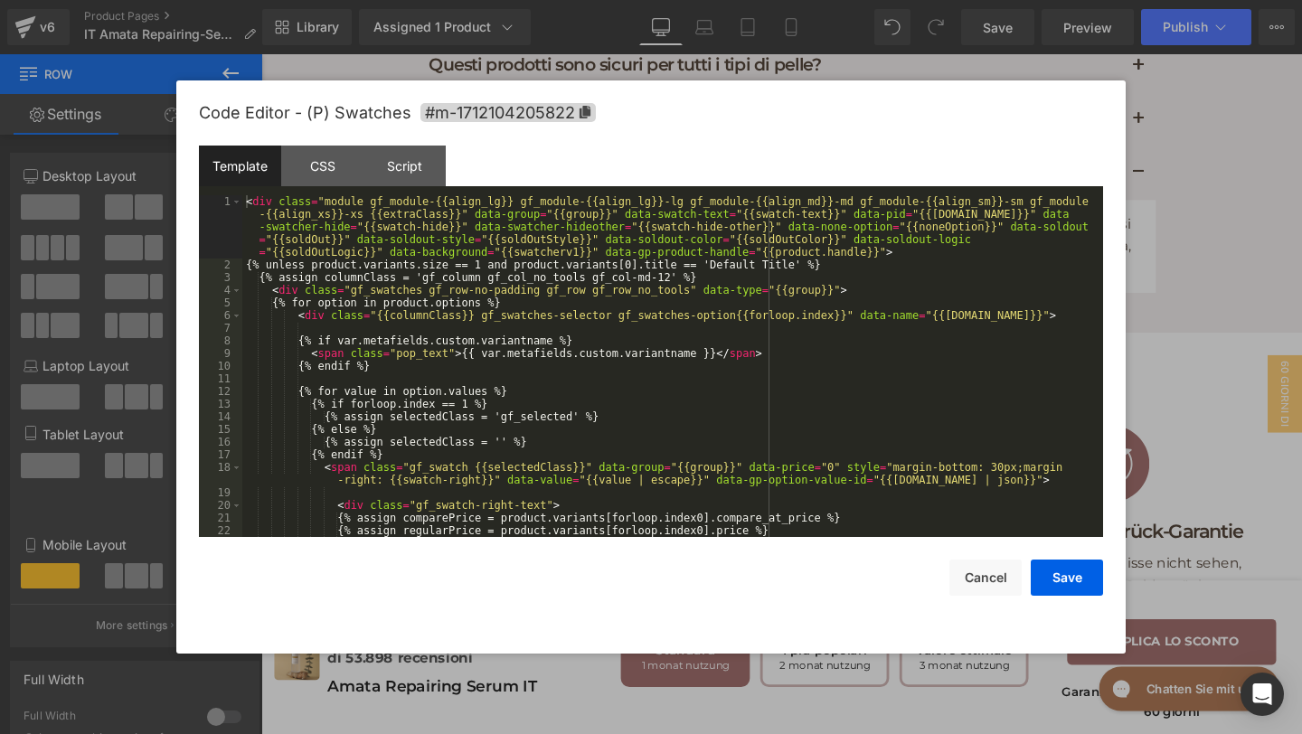
click at [883, 0] on div "Heading You are previewing how the will restyle your page. You can not edit Ele…" at bounding box center [651, 0] width 1302 height 0
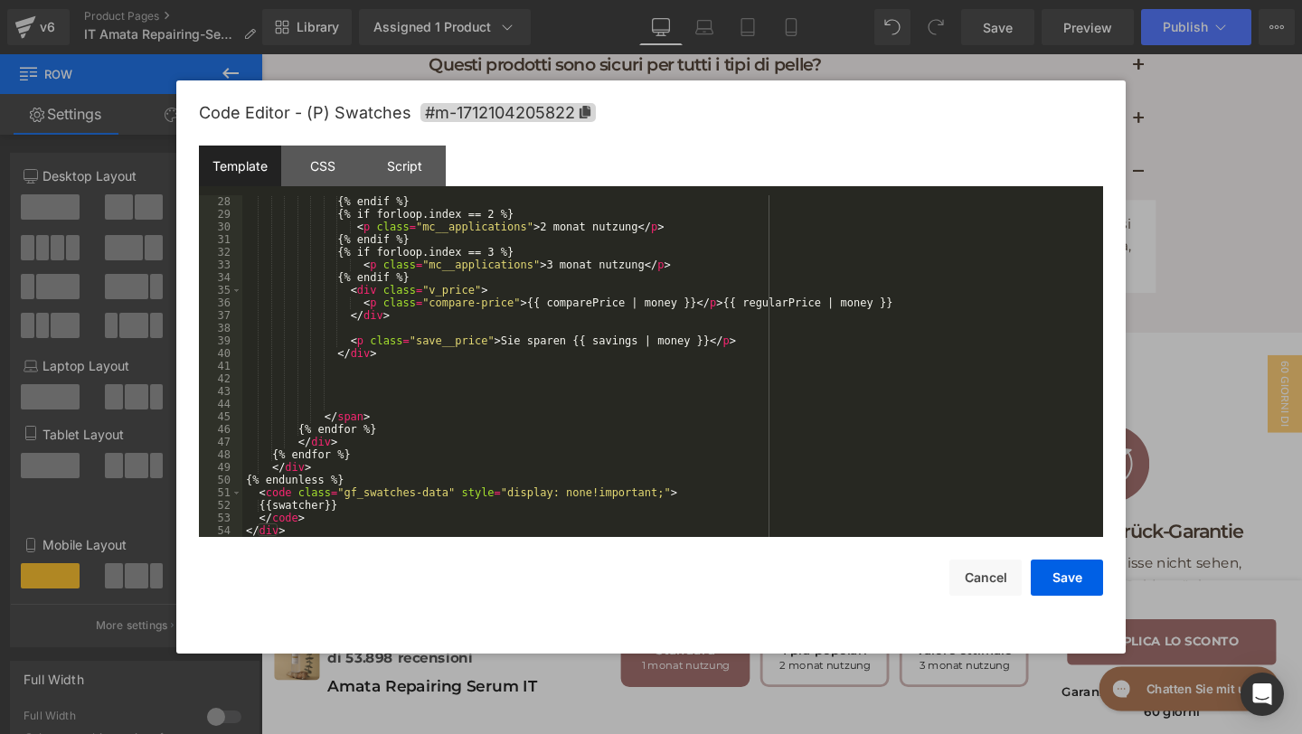
scroll to position [405, 0]
drag, startPoint x: 502, startPoint y: 343, endPoint x: 565, endPoint y: 346, distance: 63.4
click at [565, 346] on div "{% endif %} {% if forloop.index == 2 %} < p class = "mc__applications" > 2 mona…" at bounding box center [669, 378] width 854 height 367
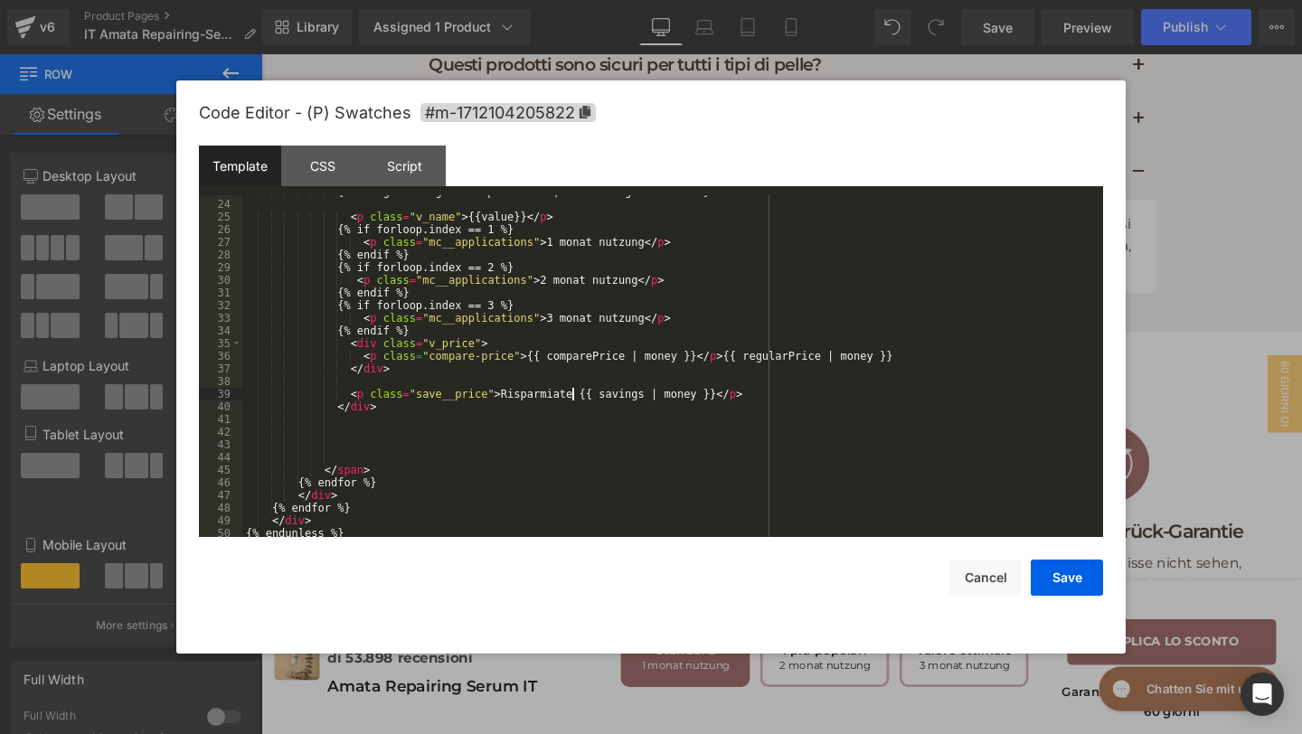
scroll to position [346, 0]
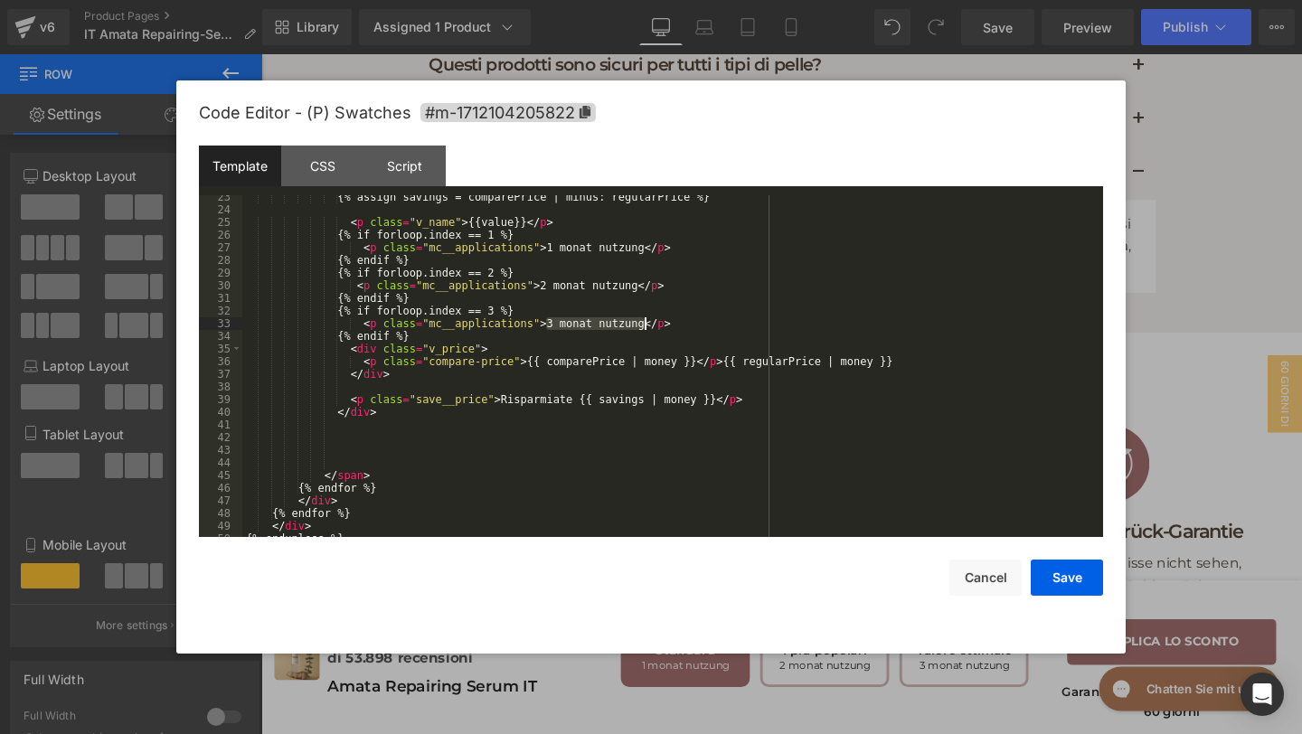
drag, startPoint x: 545, startPoint y: 326, endPoint x: 643, endPoint y: 326, distance: 97.7
click at [643, 326] on div "{% assign savings = comparePrice | minus: regularPrice %} < p class = "v_name" …" at bounding box center [669, 374] width 854 height 367
drag, startPoint x: 541, startPoint y: 282, endPoint x: 635, endPoint y: 284, distance: 94.1
click at [638, 287] on div "{% assign savings = comparePrice | minus: regularPrice %} < p class = "v_name" …" at bounding box center [669, 374] width 854 height 367
paste textarea
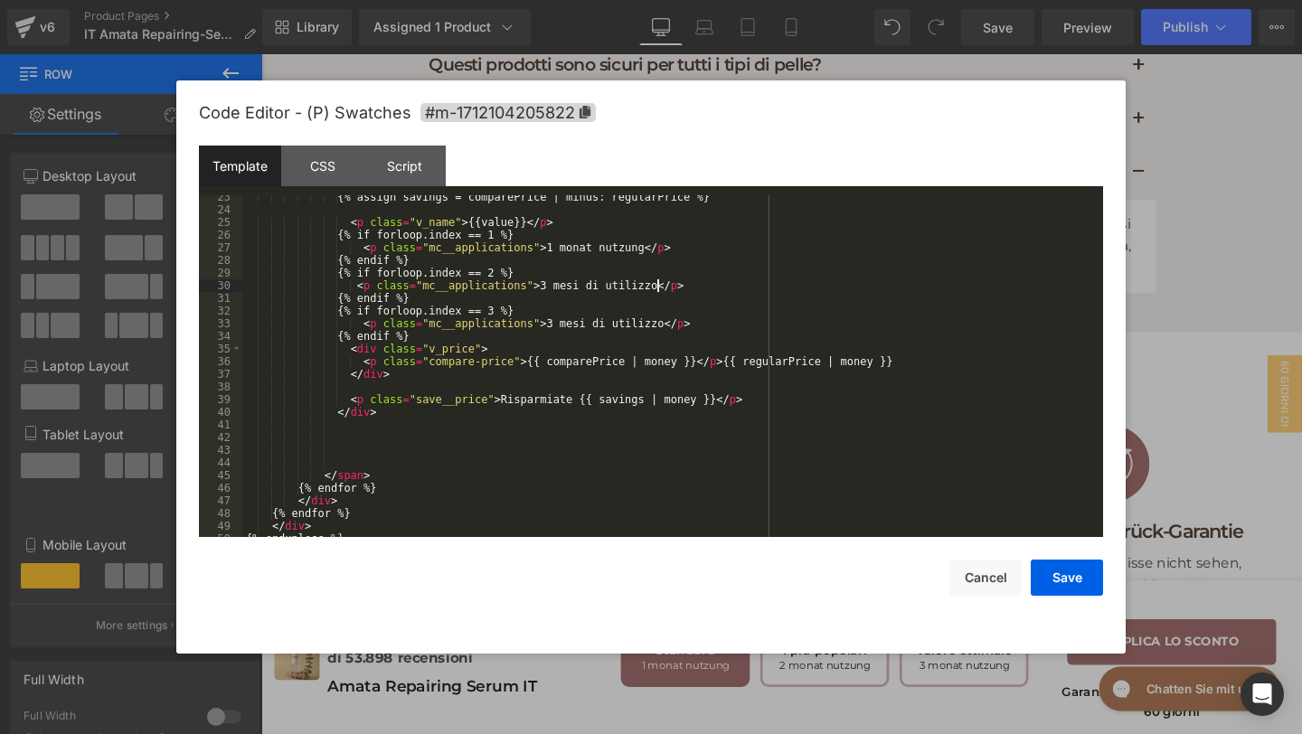
drag, startPoint x: 546, startPoint y: 284, endPoint x: 556, endPoint y: 284, distance: 9.9
click at [546, 284] on div "{% assign savings = comparePrice | minus: regularPrice %} < p class = "v_name" …" at bounding box center [669, 374] width 854 height 367
paste textarea
drag, startPoint x: 547, startPoint y: 248, endPoint x: 633, endPoint y: 245, distance: 86.0
click at [636, 247] on div "{% assign savings = comparePrice | minus: regularPrice %} < p class = "v_name" …" at bounding box center [669, 374] width 854 height 367
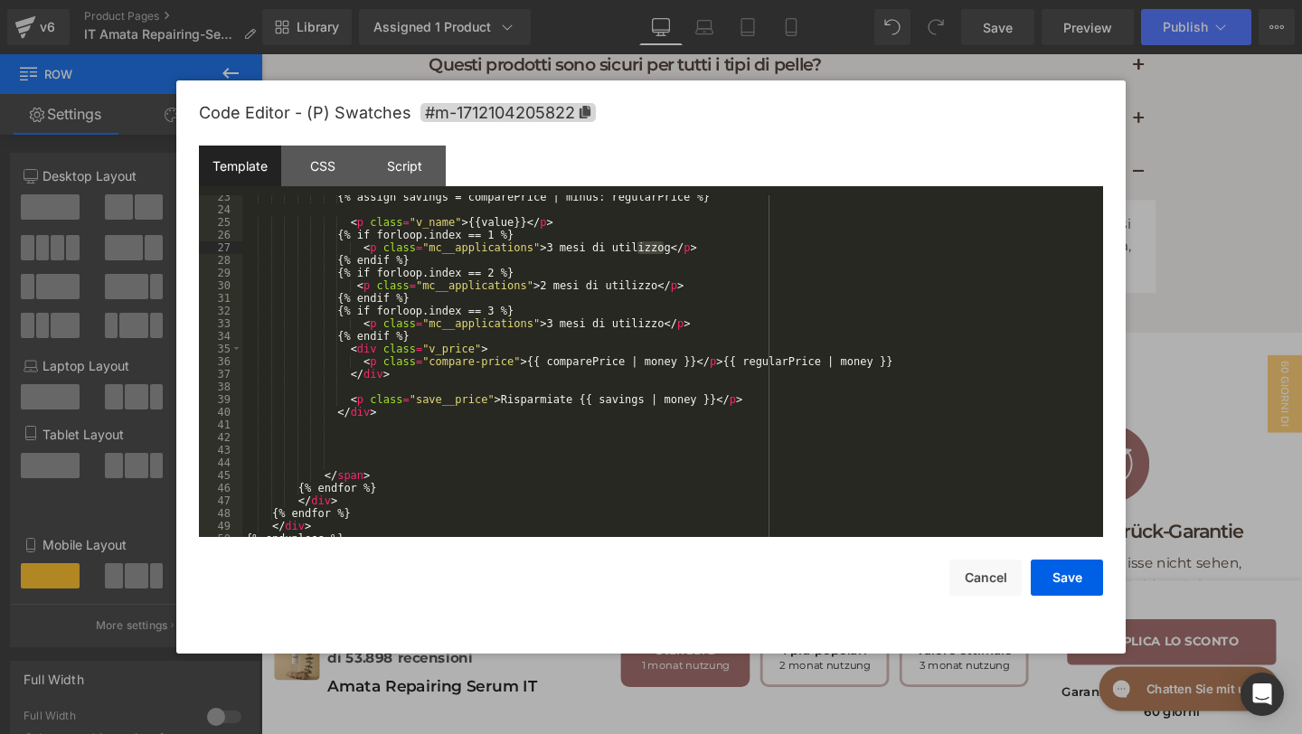
click at [549, 248] on div "{% assign savings = comparePrice | minus: regularPrice %} < p class = "v_name" …" at bounding box center [669, 374] width 854 height 367
click at [668, 244] on div "{% assign savings = comparePrice | minus: regularPrice %} < p class = "v_name" …" at bounding box center [669, 374] width 854 height 367
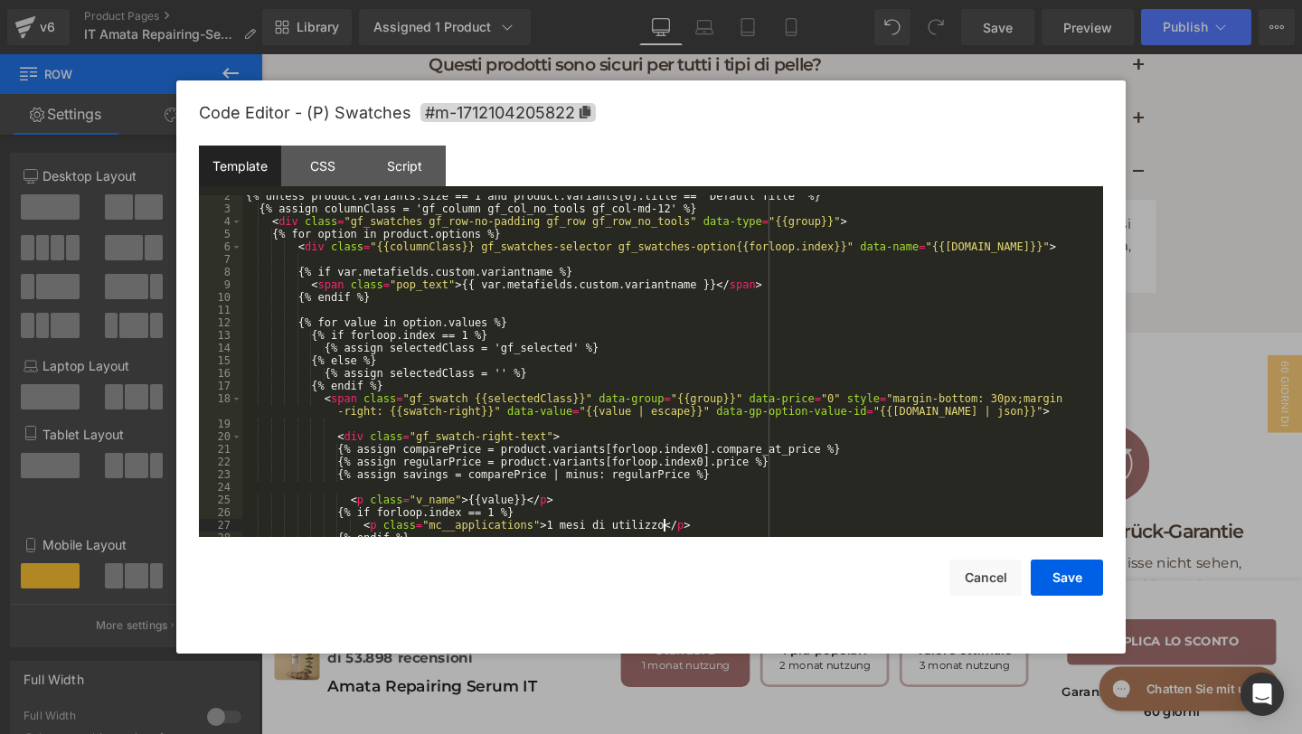
scroll to position [0, 0]
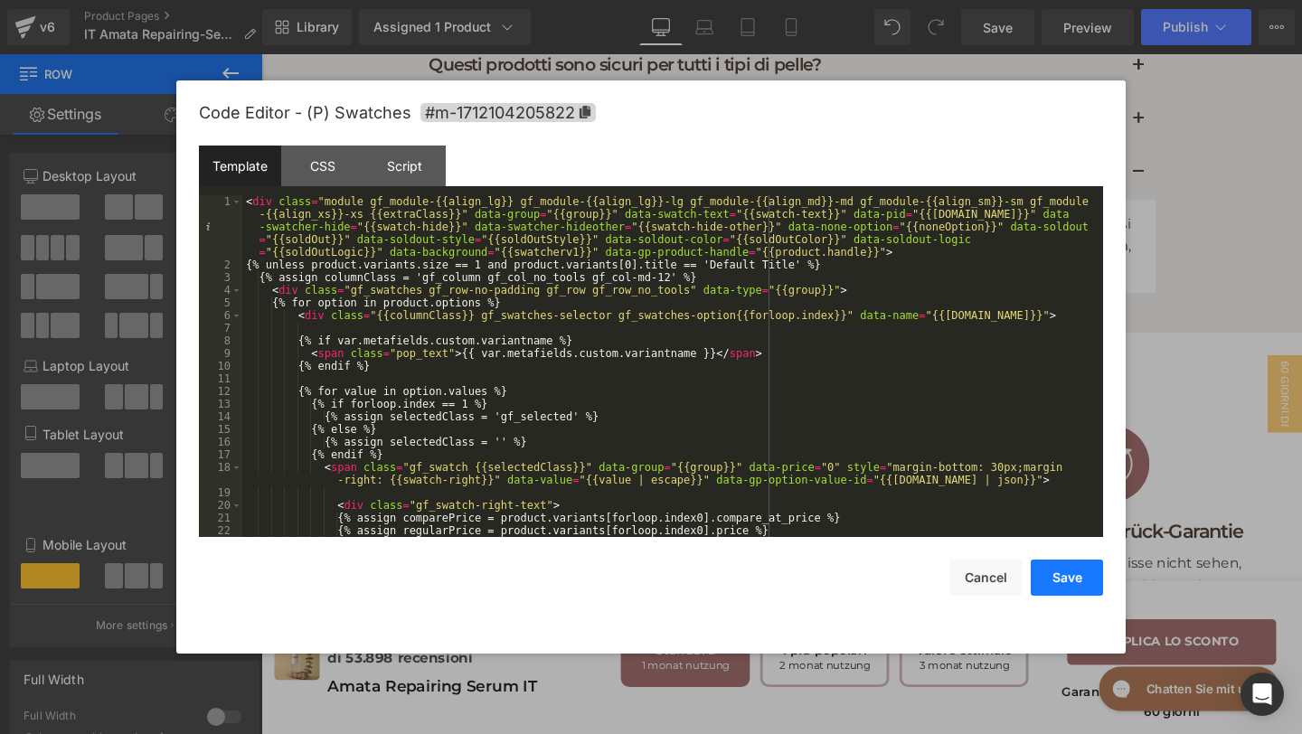
click at [1070, 563] on button "Save" at bounding box center [1067, 578] width 72 height 36
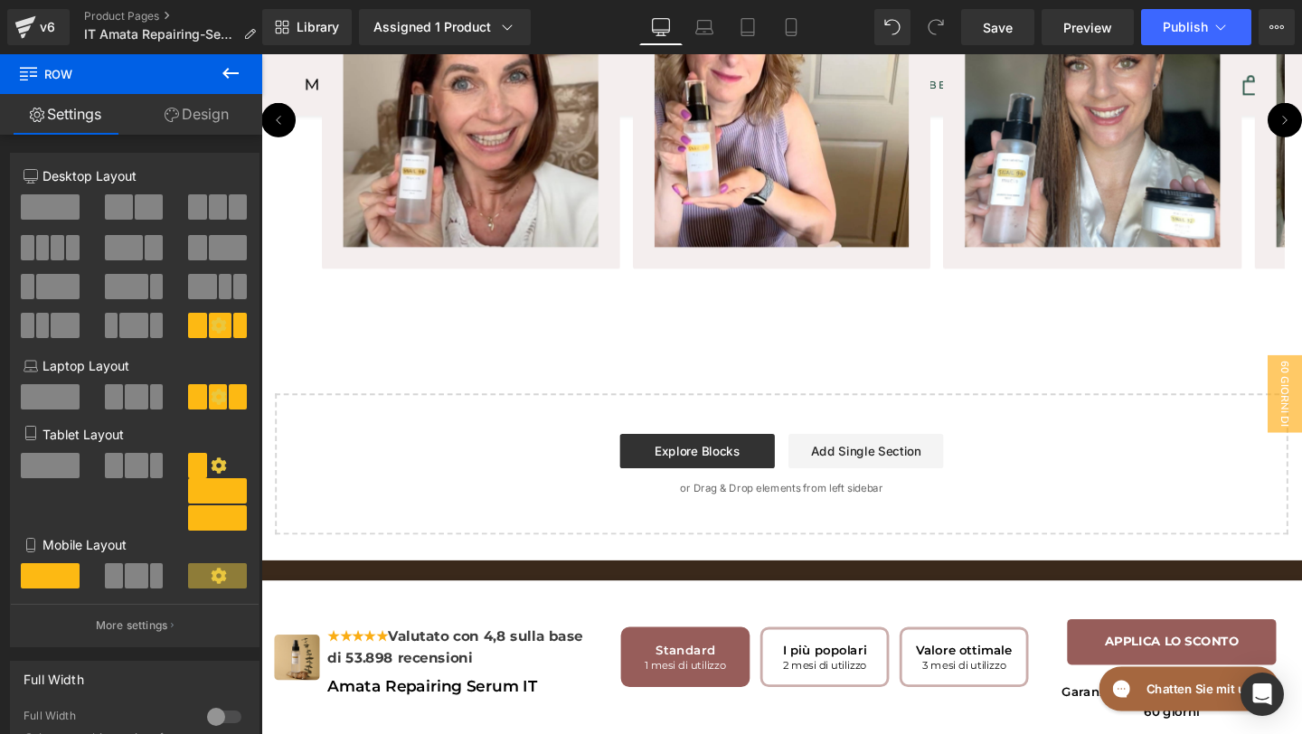
scroll to position [9704, 0]
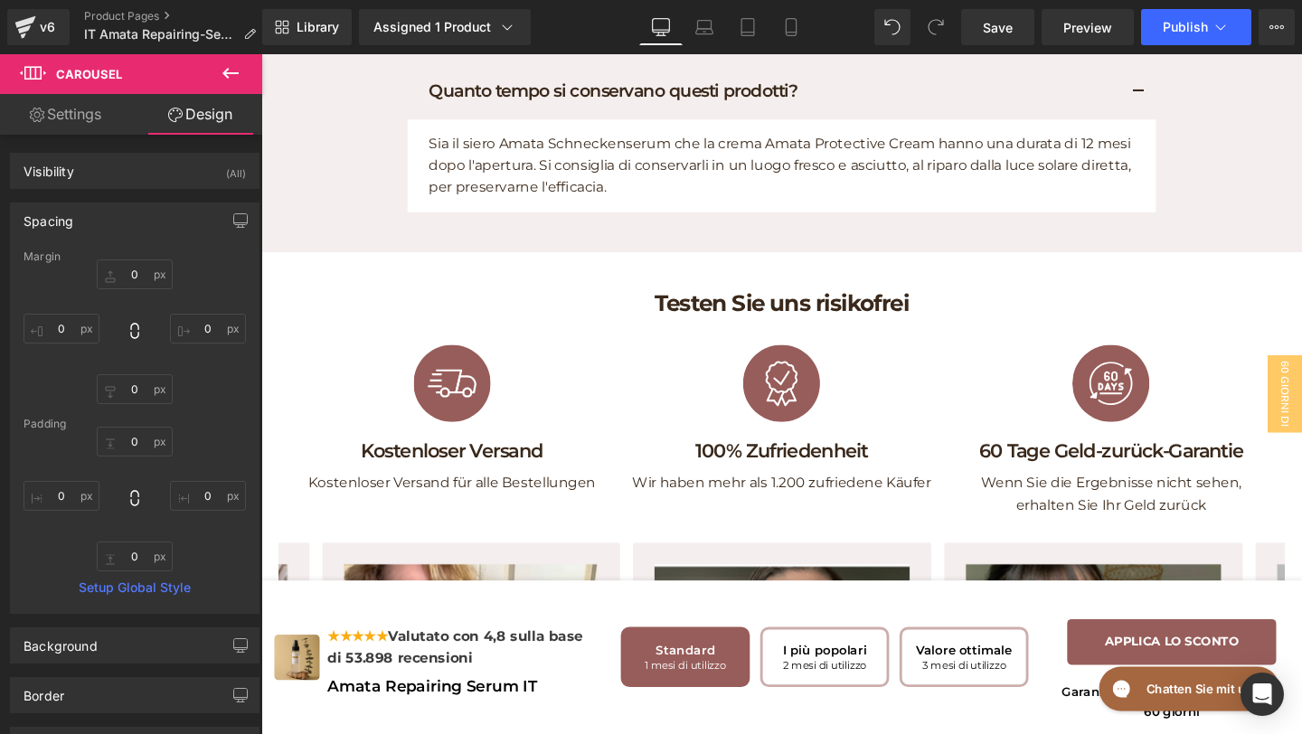
scroll to position [9041, 0]
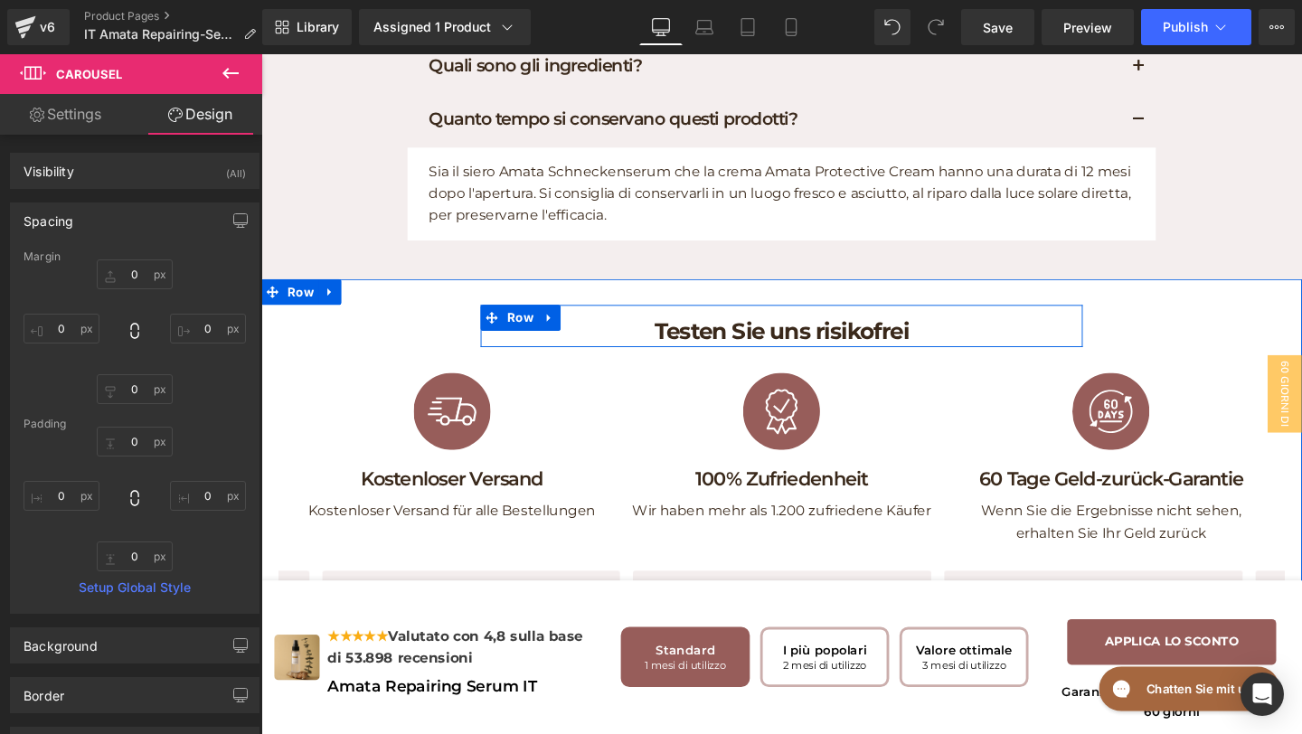
click at [924, 363] on h1 "Testen Sie uns risikofrei" at bounding box center [809, 347] width 606 height 31
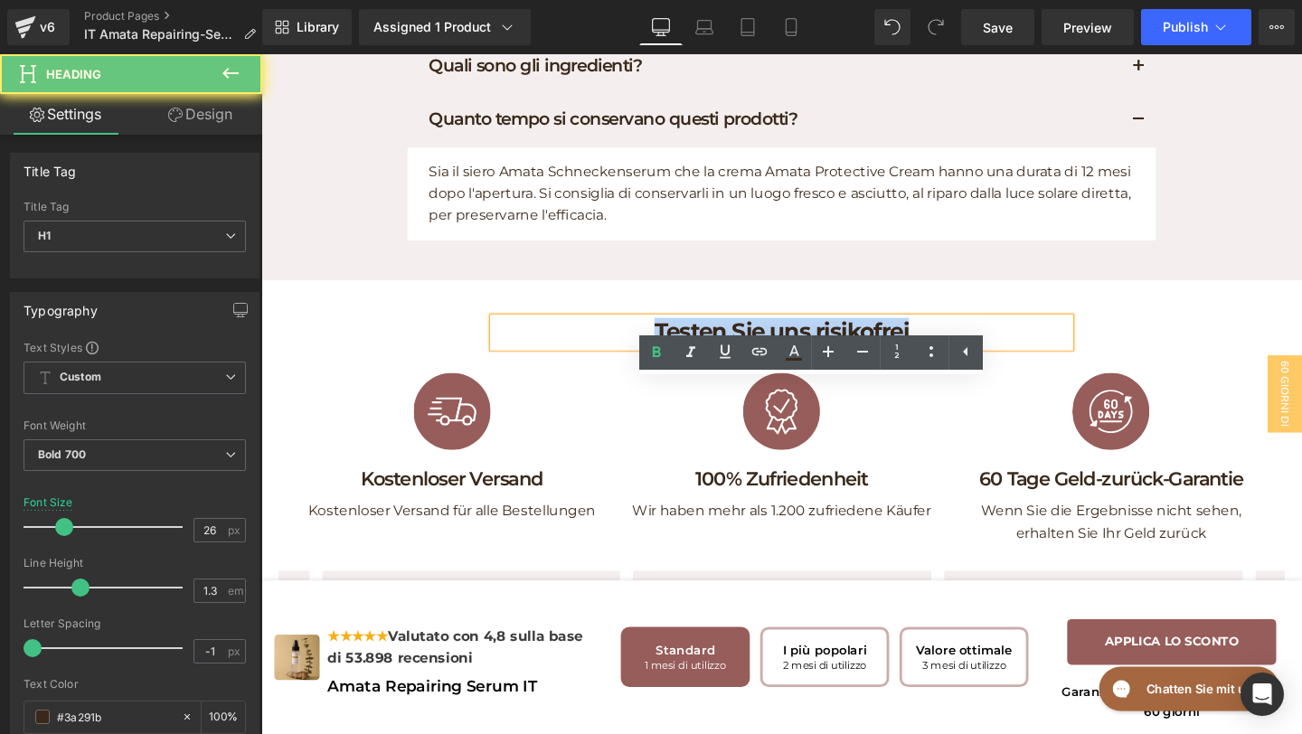
drag, startPoint x: 973, startPoint y: 413, endPoint x: 565, endPoint y: 413, distance: 407.9
click at [565, 363] on h1 "Testen Sie uns risikofrei" at bounding box center [809, 347] width 606 height 31
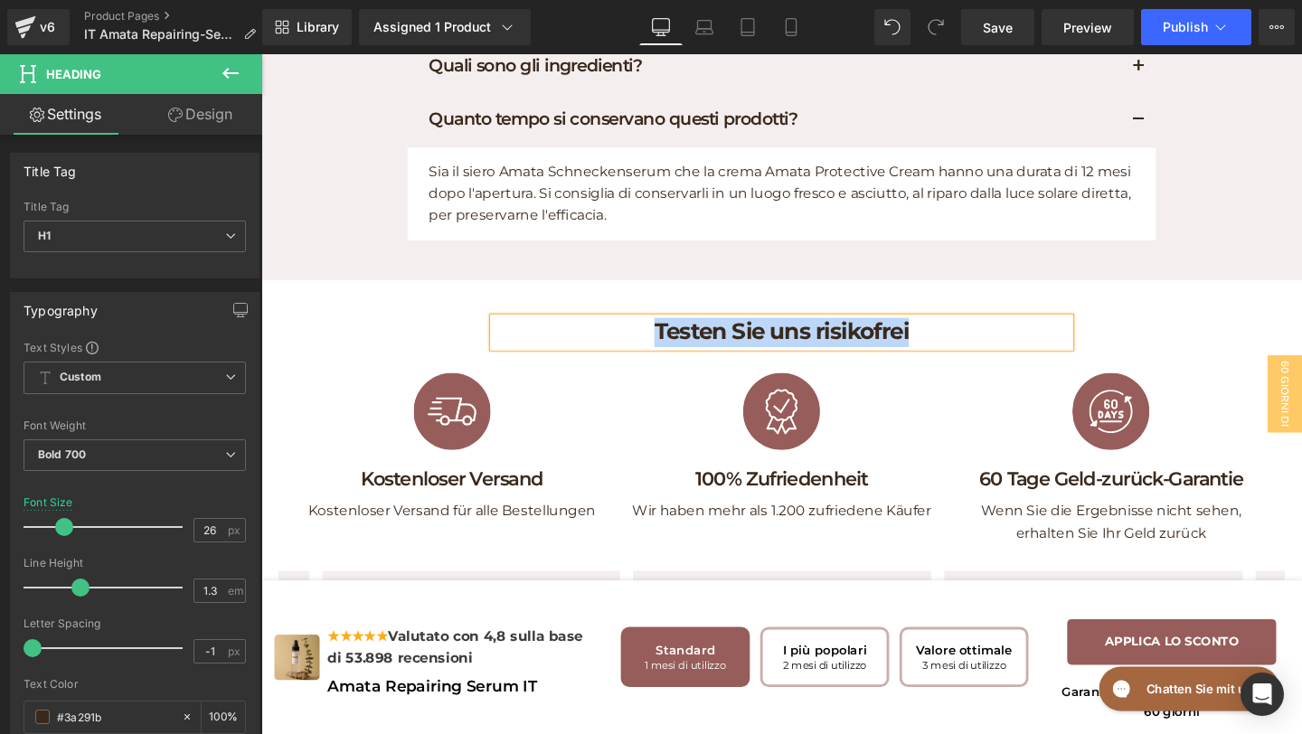
paste div
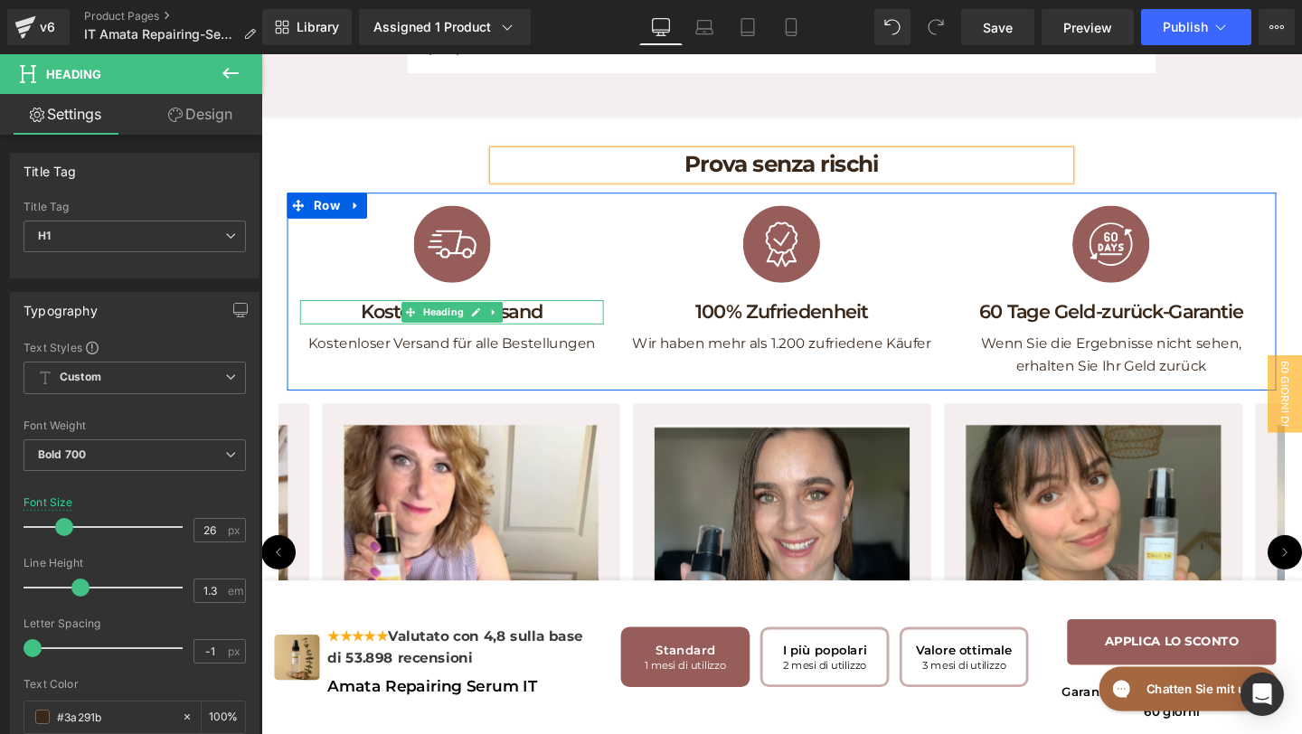
click at [577, 339] on h1 "Kostenloser Versand" at bounding box center [461, 326] width 319 height 26
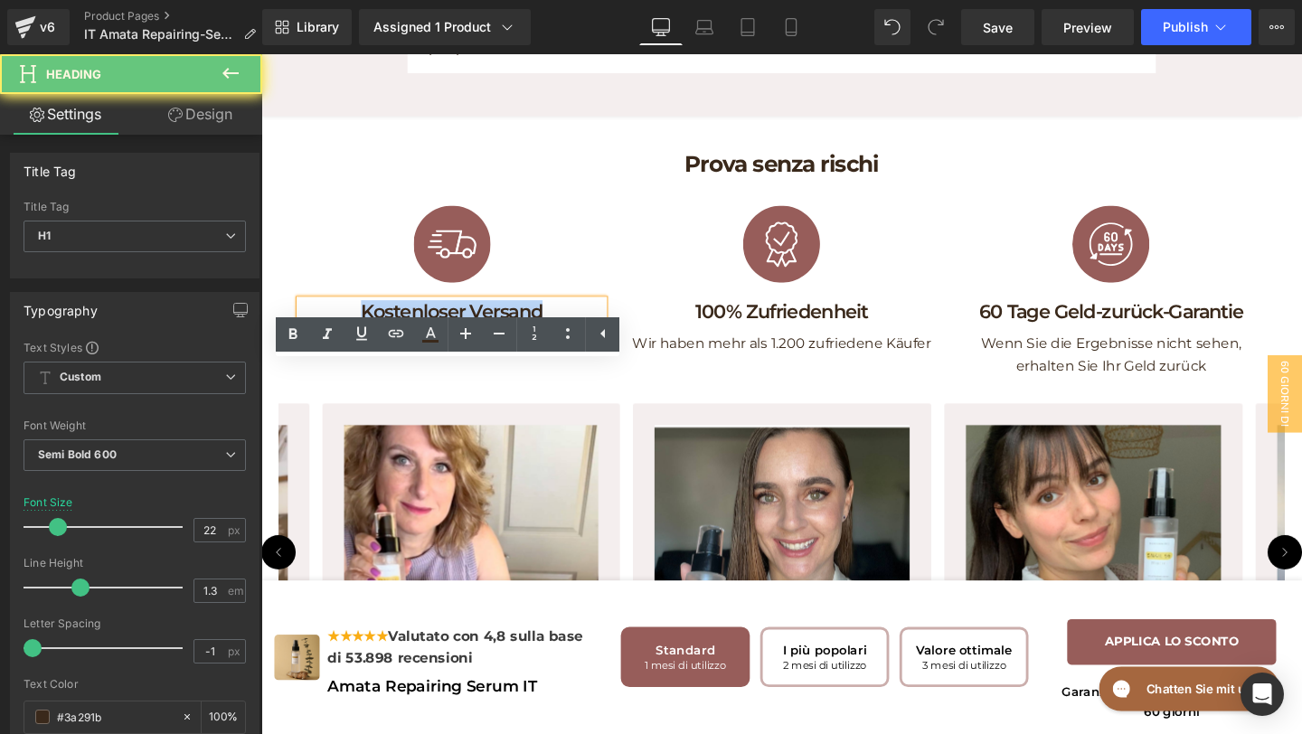
drag, startPoint x: 577, startPoint y: 393, endPoint x: 346, endPoint y: 381, distance: 231.9
click at [356, 339] on h1 "Kostenloser Versand" at bounding box center [461, 326] width 319 height 26
copy h1 "Kostenloser Versand"
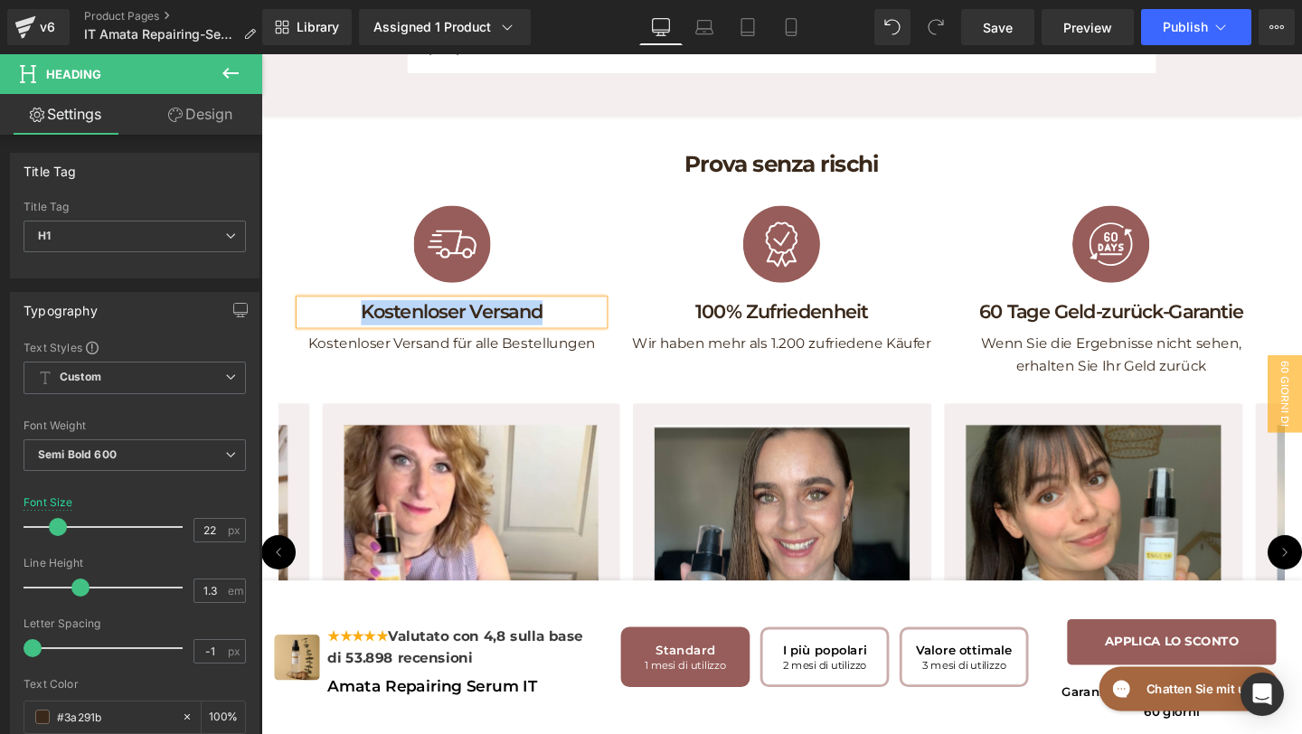
paste div
click at [915, 339] on h1 "100% Zufriedenheit" at bounding box center [808, 326] width 319 height 26
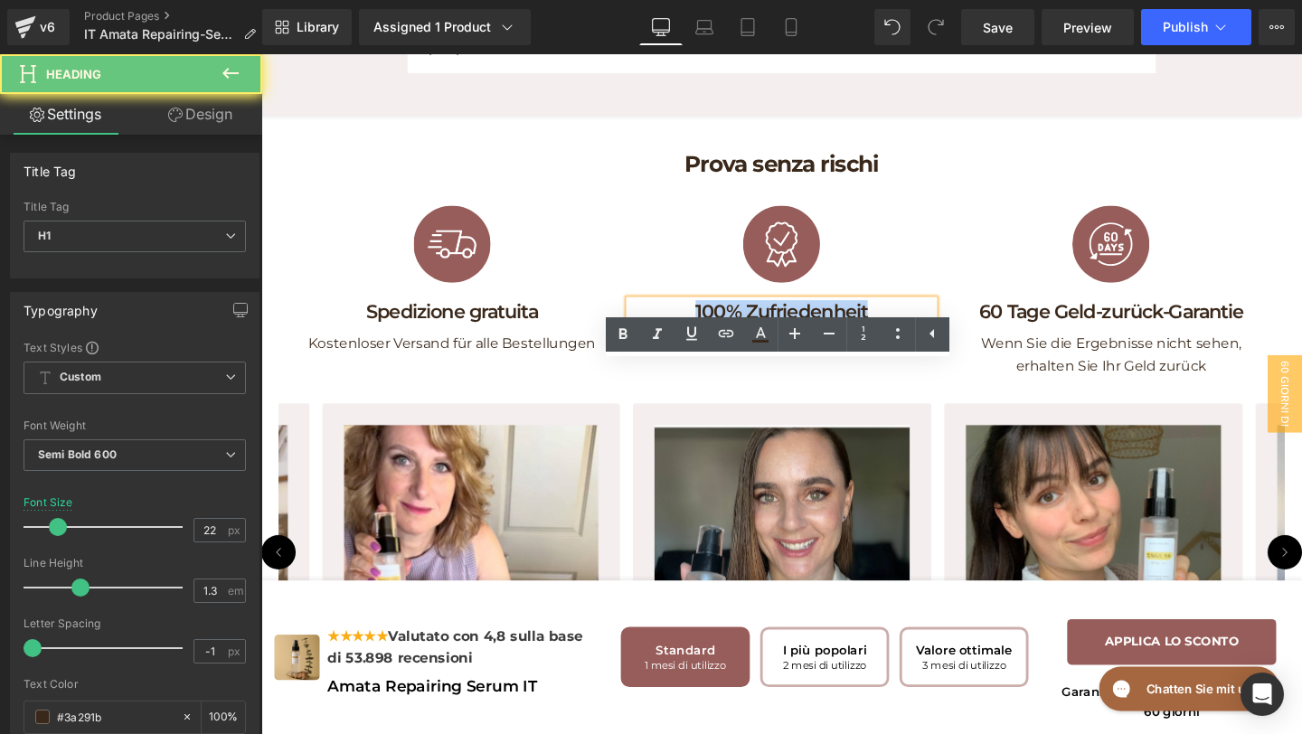
drag, startPoint x: 915, startPoint y: 392, endPoint x: 629, endPoint y: 350, distance: 289.7
click at [632, 350] on div "Image Spedizione gratuita Heading Kostenloser Versand für alle Bestellungen Tex…" at bounding box center [809, 304] width 1040 height 208
copy h1 "100% Zufriedenheit"
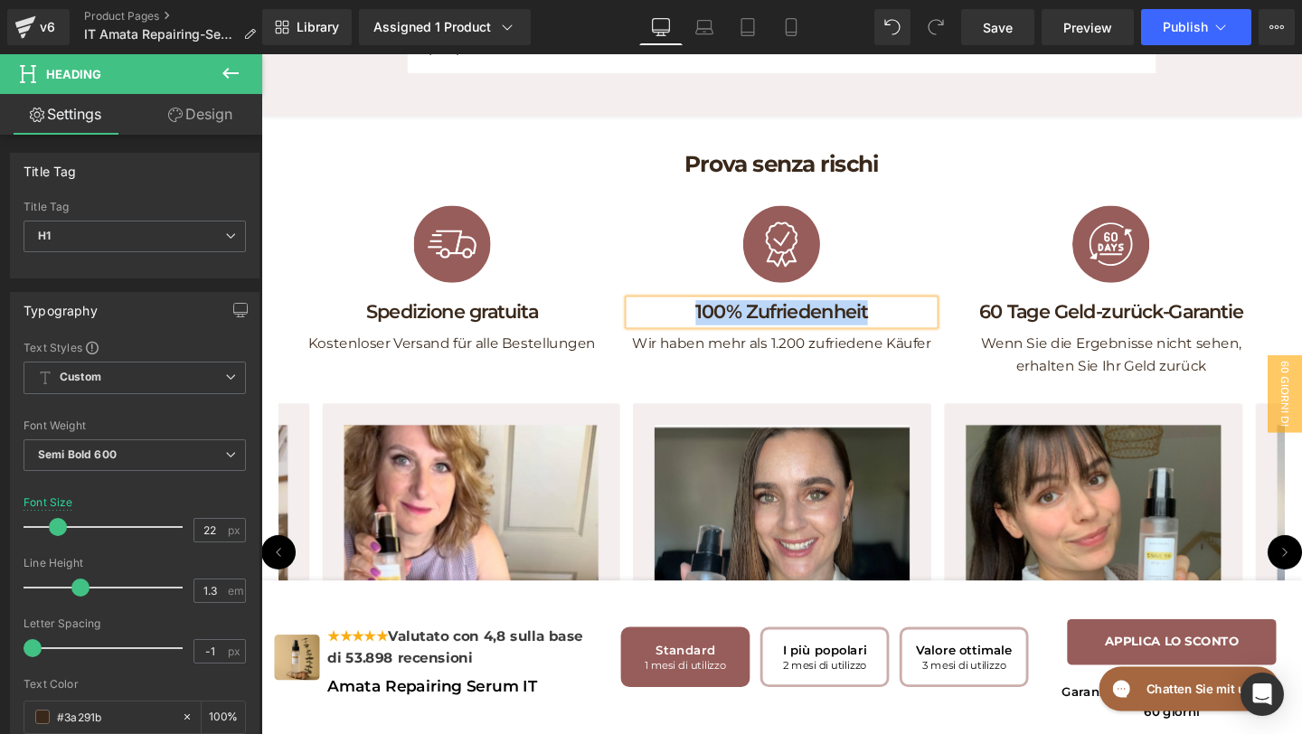
paste div
click at [1087, 339] on h1 "60 Tage Geld-zurück-Garantie" at bounding box center [1155, 326] width 319 height 26
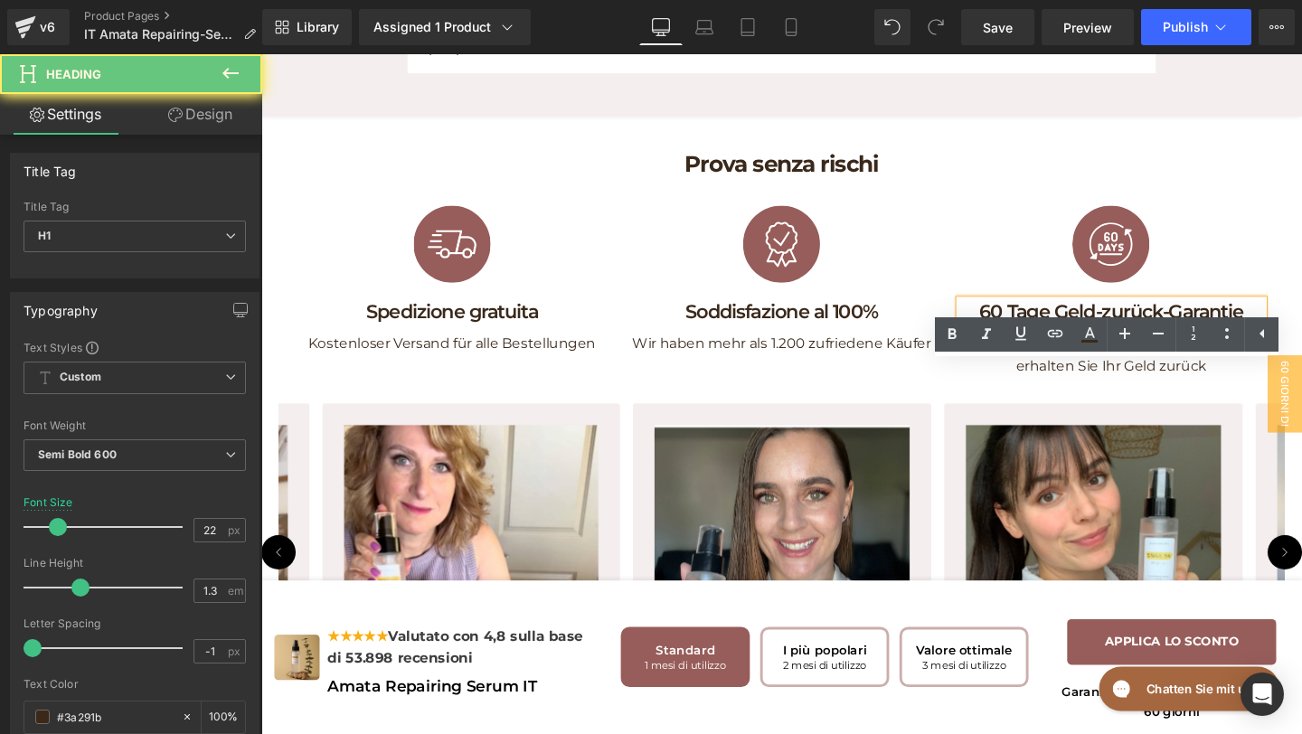
click at [1011, 339] on h1 "60 Tage Geld-zurück-Garantie" at bounding box center [1155, 326] width 319 height 26
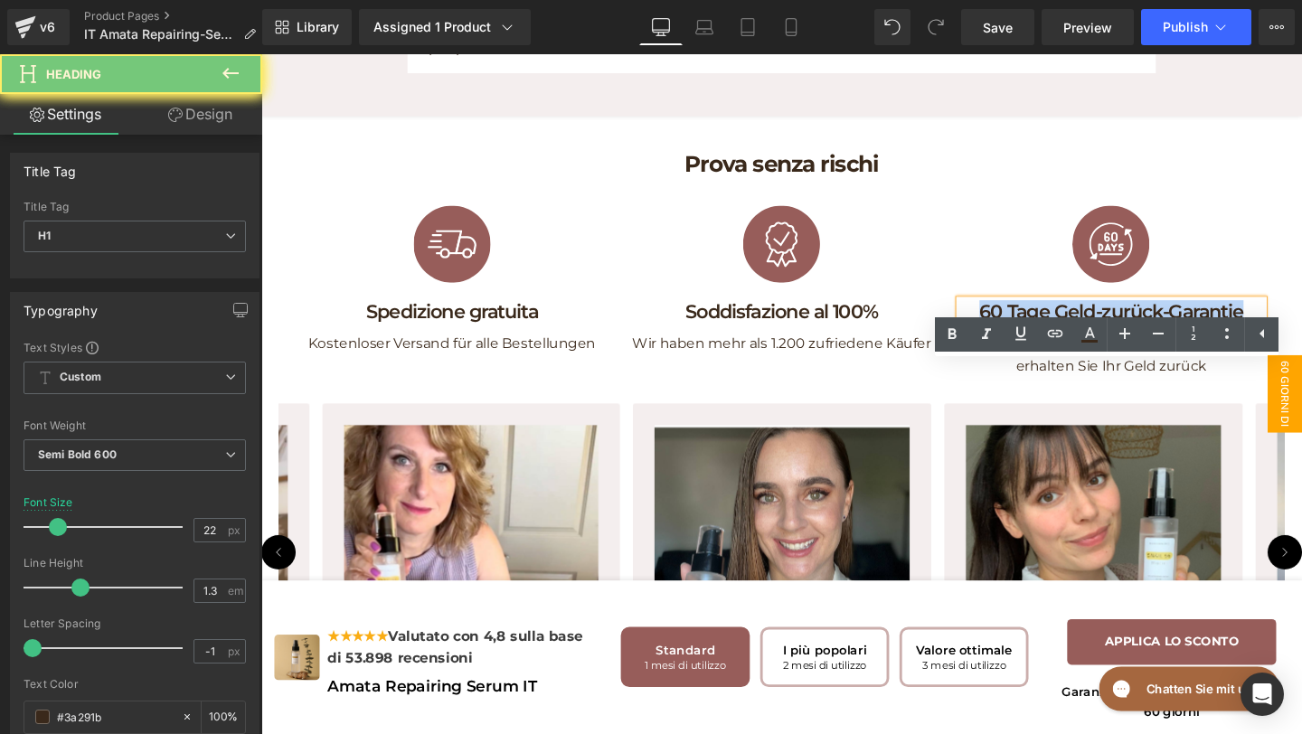
drag, startPoint x: 1011, startPoint y: 394, endPoint x: 1352, endPoint y: 399, distance: 341.0
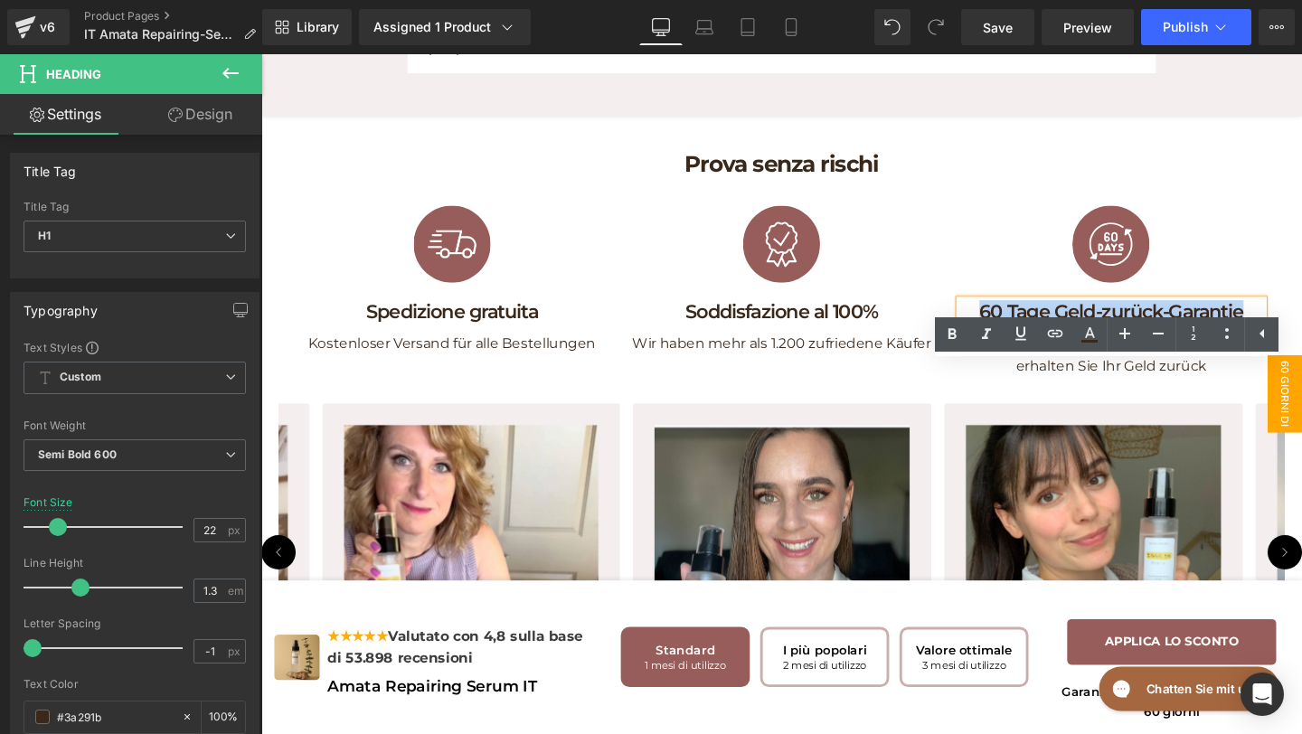
copy h1 "60 Tage Geld-zurück-Garantie"
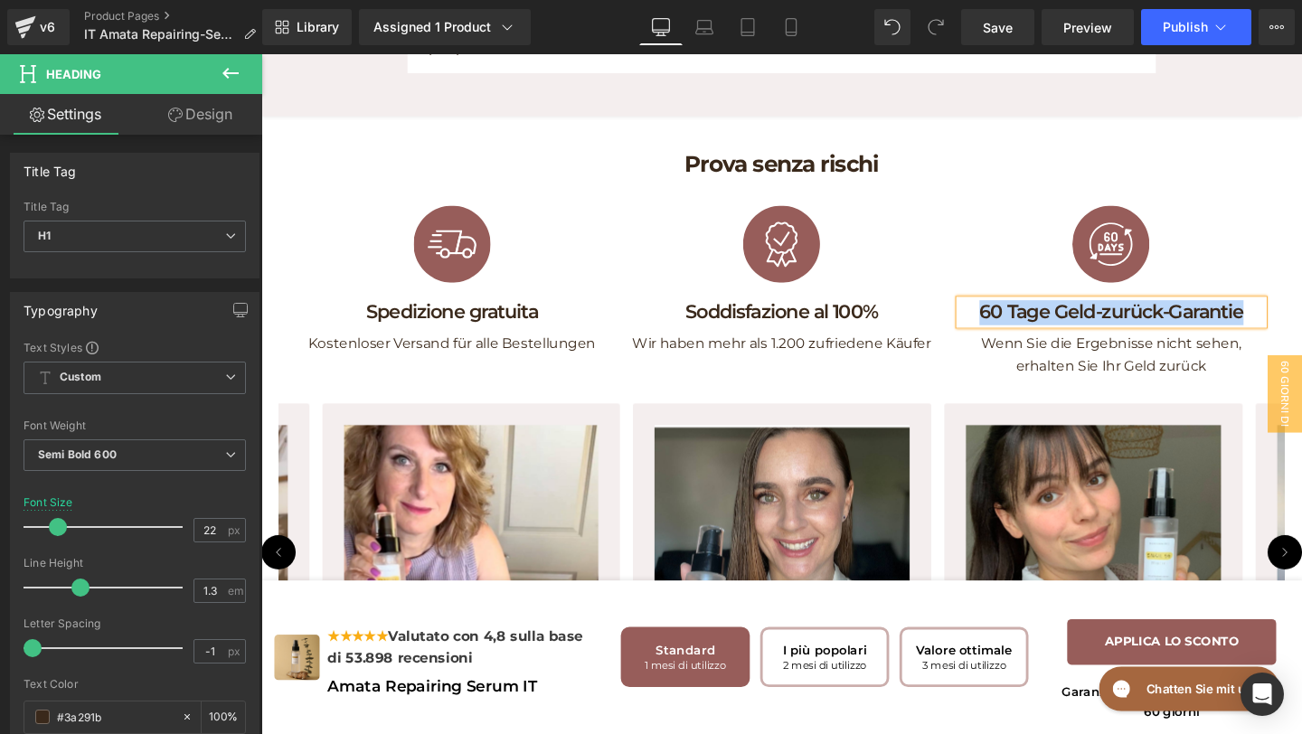
paste div
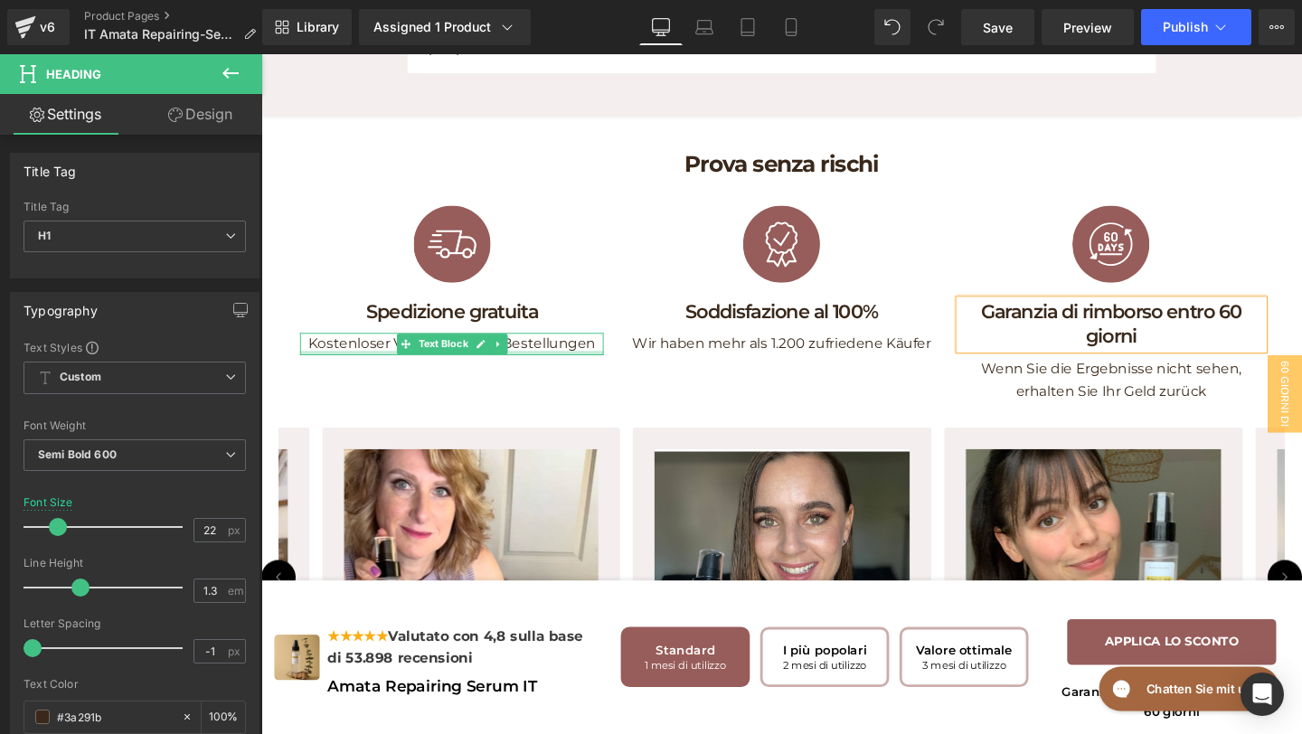
click at [558, 371] on p "Kostenloser Versand für alle Bestellungen" at bounding box center [461, 359] width 319 height 24
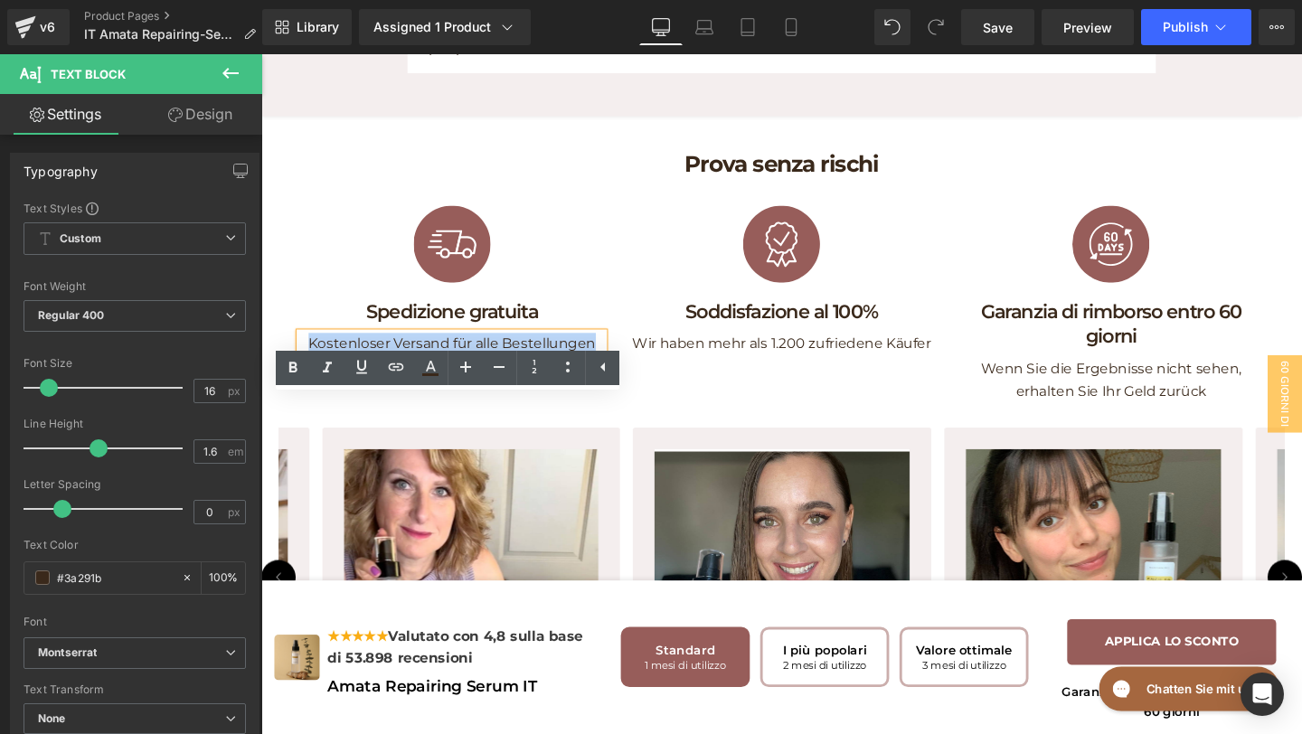
drag, startPoint x: 613, startPoint y: 427, endPoint x: 263, endPoint y: 406, distance: 350.6
click at [263, 406] on div "Prova senza rischi Heading Row Image Spedizione gratuita Heading Kostenloser Ve…" at bounding box center [808, 458] width 1094 height 632
copy p "Kostenloser Versand für alle Bestellungen"
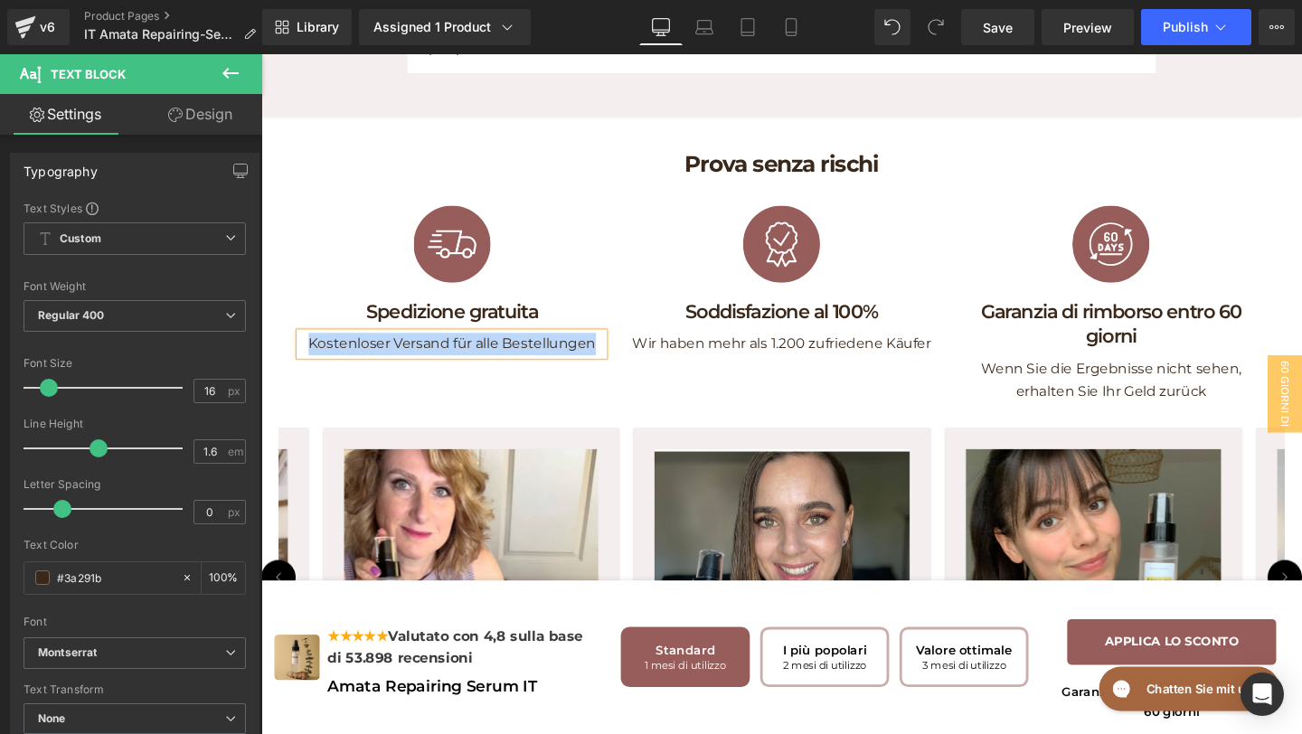
paste div
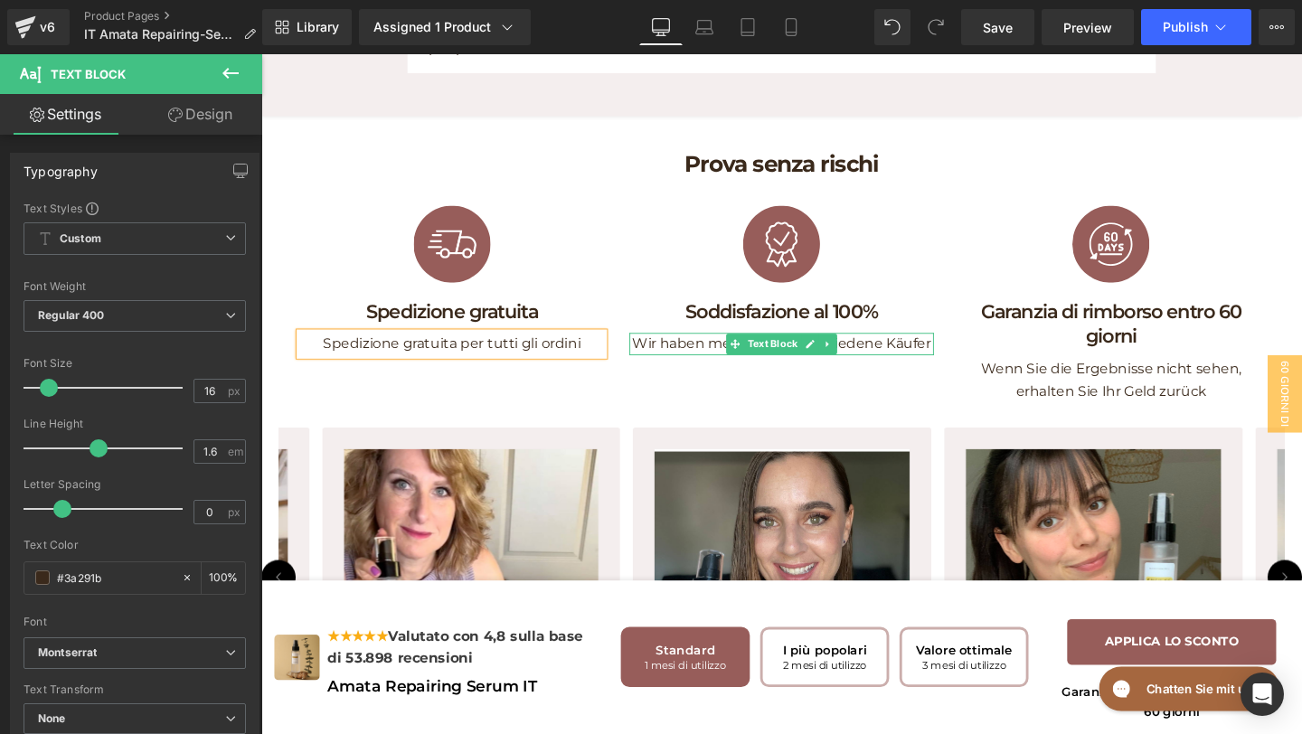
click at [747, 371] on p "Wir haben mehr als 1.200 zufriedene Käufer" at bounding box center [808, 359] width 319 height 24
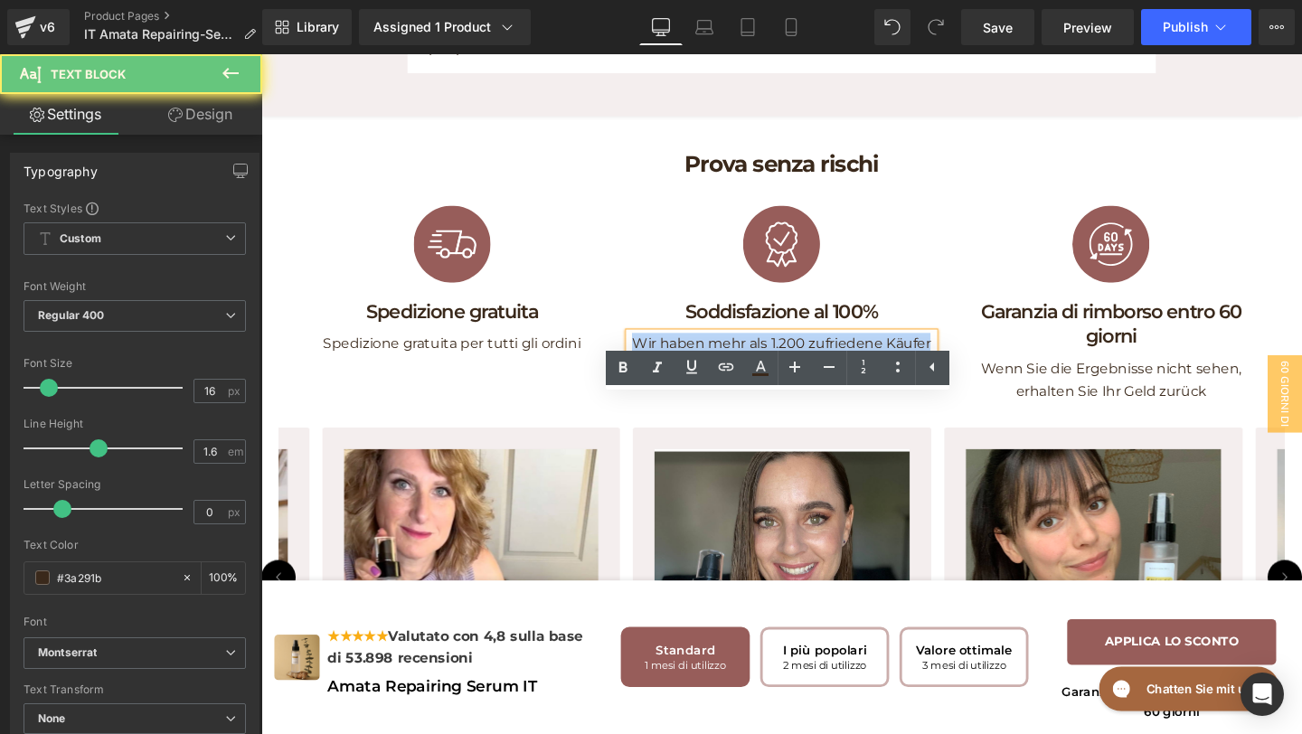
drag, startPoint x: 649, startPoint y: 426, endPoint x: 1108, endPoint y: 431, distance: 458.6
click at [1101, 429] on div "Image Spedizione gratuita Heading Spedizione gratuita per tutti gli ordini Text…" at bounding box center [809, 316] width 1040 height 233
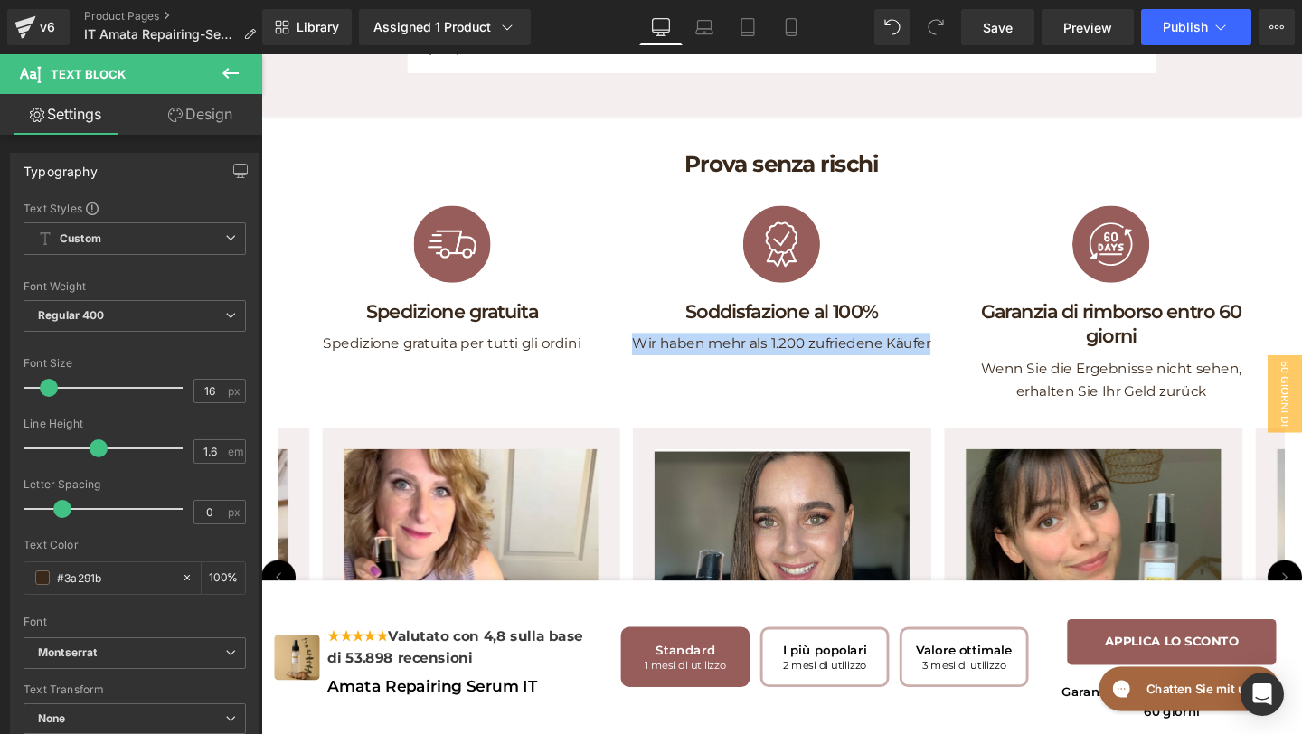
copy p "Wir haben mehr als 1.200 zufriedene Käufer"
paste div
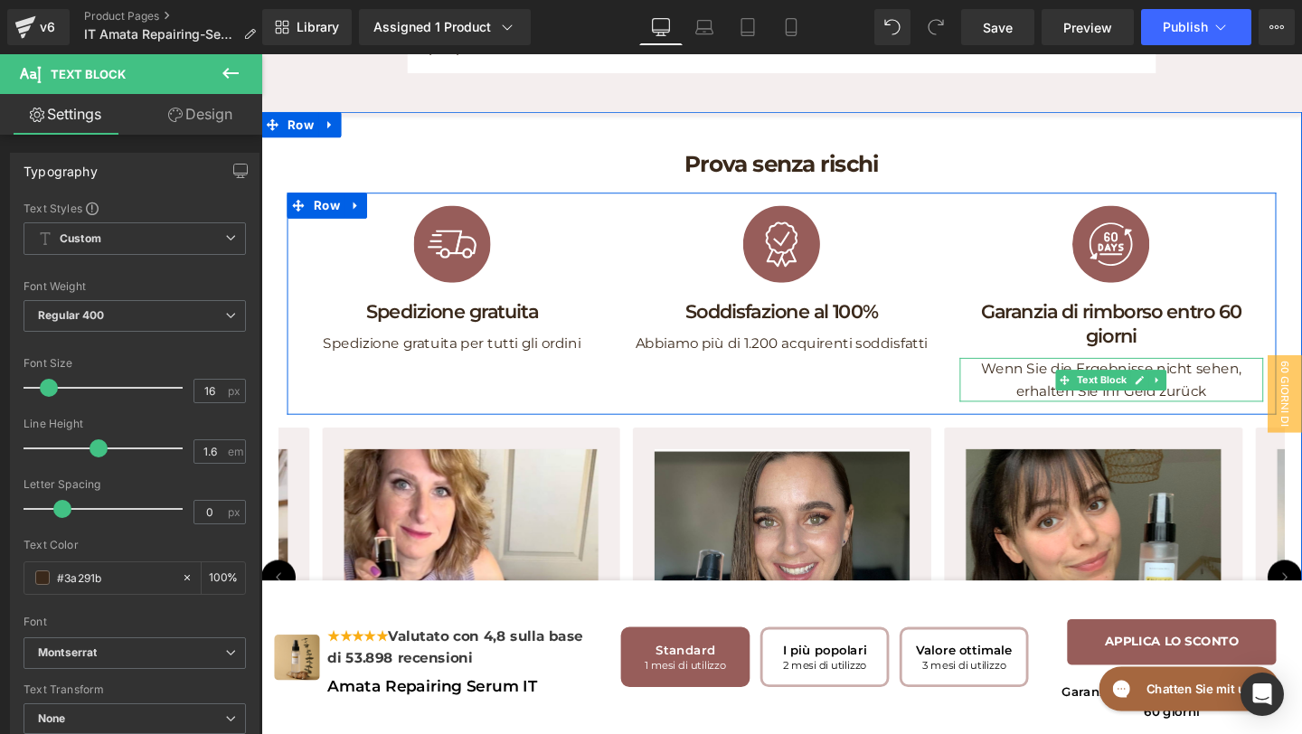
click at [1085, 420] on p "Wenn Sie die Ergebnisse nicht sehen, erhalten Sie Ihr Geld zurück" at bounding box center [1155, 397] width 319 height 46
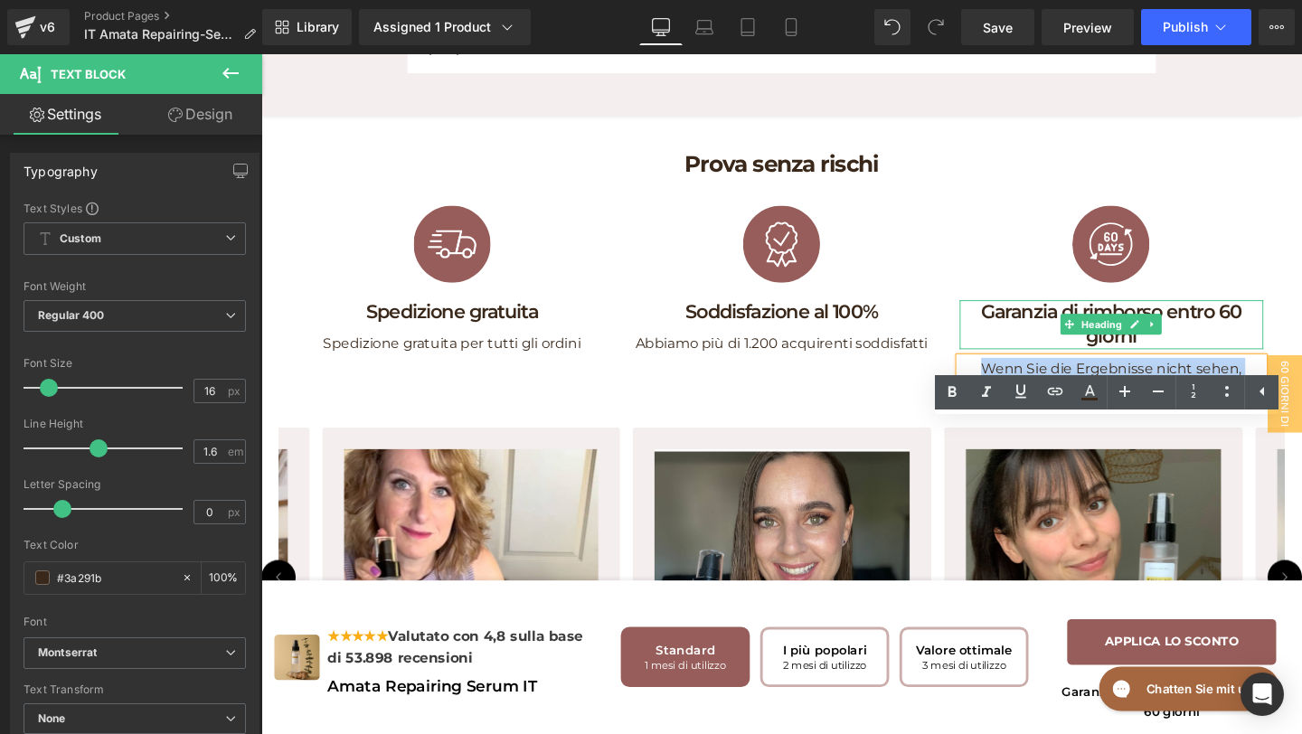
drag, startPoint x: 1017, startPoint y: 465, endPoint x: 1028, endPoint y: 412, distance: 53.8
click at [1028, 412] on div "Image Garanzia di rimborso entro 60 giorni Heading Wenn Sie die Ergebnisse nich…" at bounding box center [1155, 310] width 346 height 220
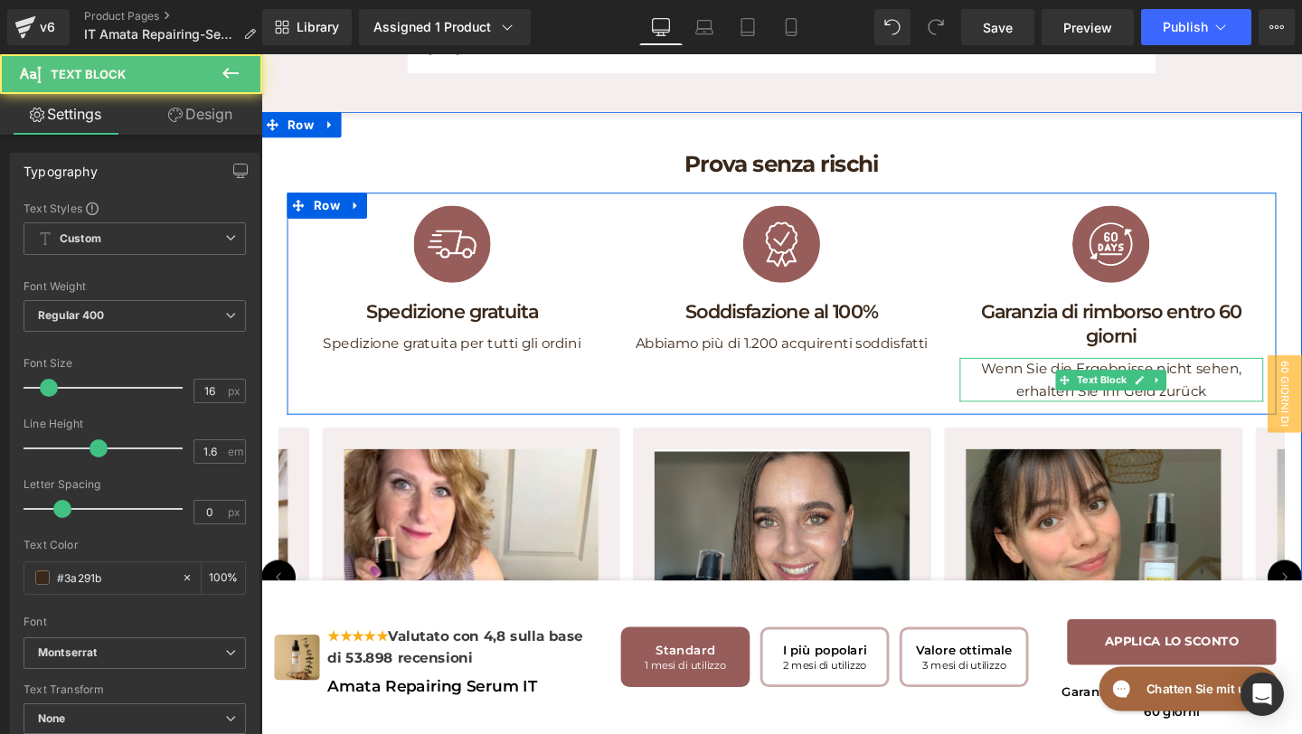
click at [1272, 420] on p "Wenn Sie die Ergebnisse nicht sehen, erhalten Sie Ihr Geld zurück" at bounding box center [1155, 397] width 319 height 46
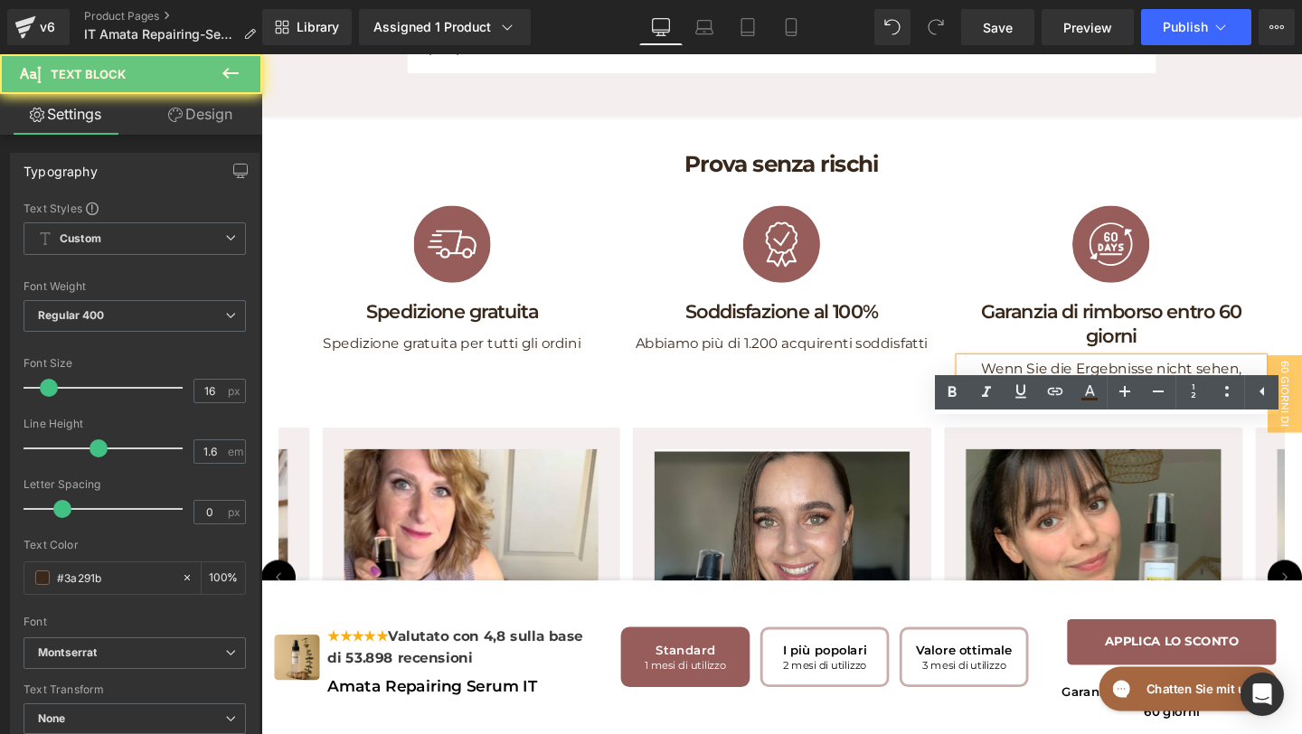
drag, startPoint x: 1273, startPoint y: 472, endPoint x: 1004, endPoint y: 437, distance: 270.9
click at [1004, 420] on div "Wenn Sie die Ergebnisse nicht sehen, erhalten Sie Ihr Geld zurück" at bounding box center [1155, 397] width 319 height 46
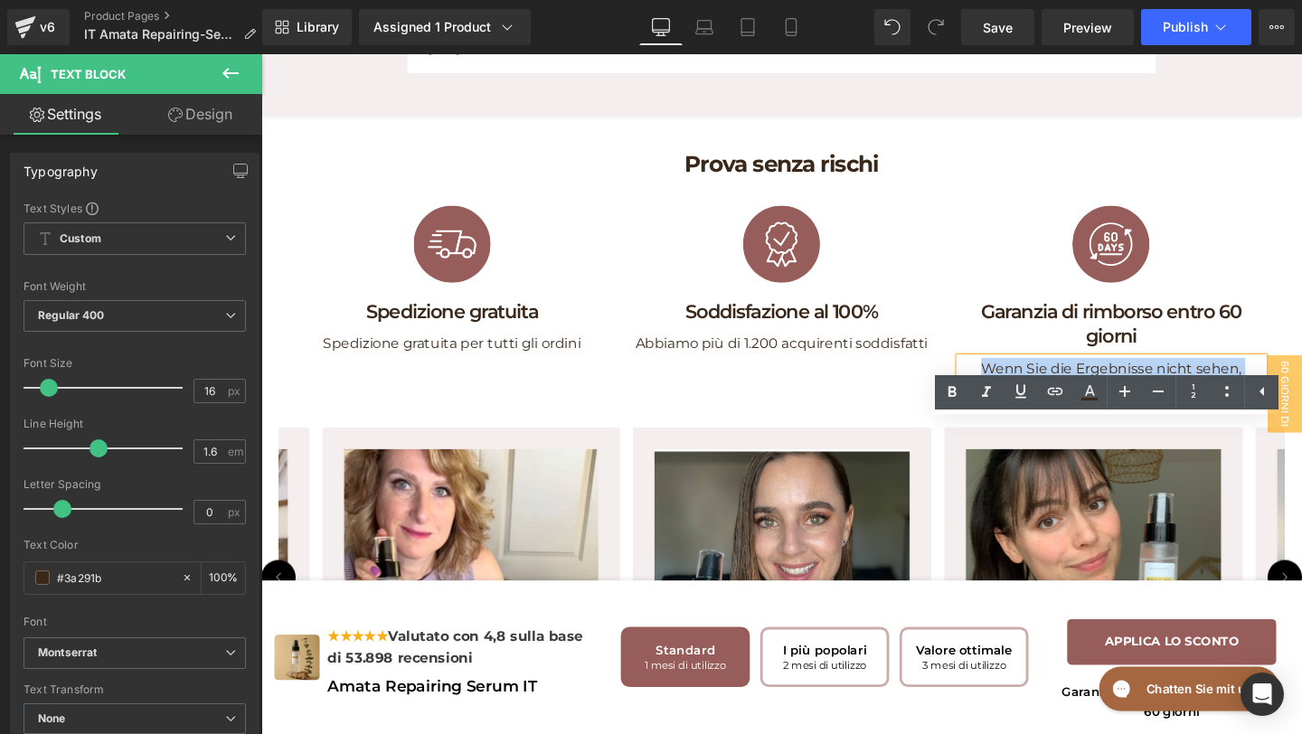
drag, startPoint x: 1017, startPoint y: 458, endPoint x: 1282, endPoint y: 503, distance: 268.8
click at [1283, 504] on div "Prova senza rischi Heading Row Image Spedizione gratuita Heading Spedizione gra…" at bounding box center [808, 458] width 1094 height 632
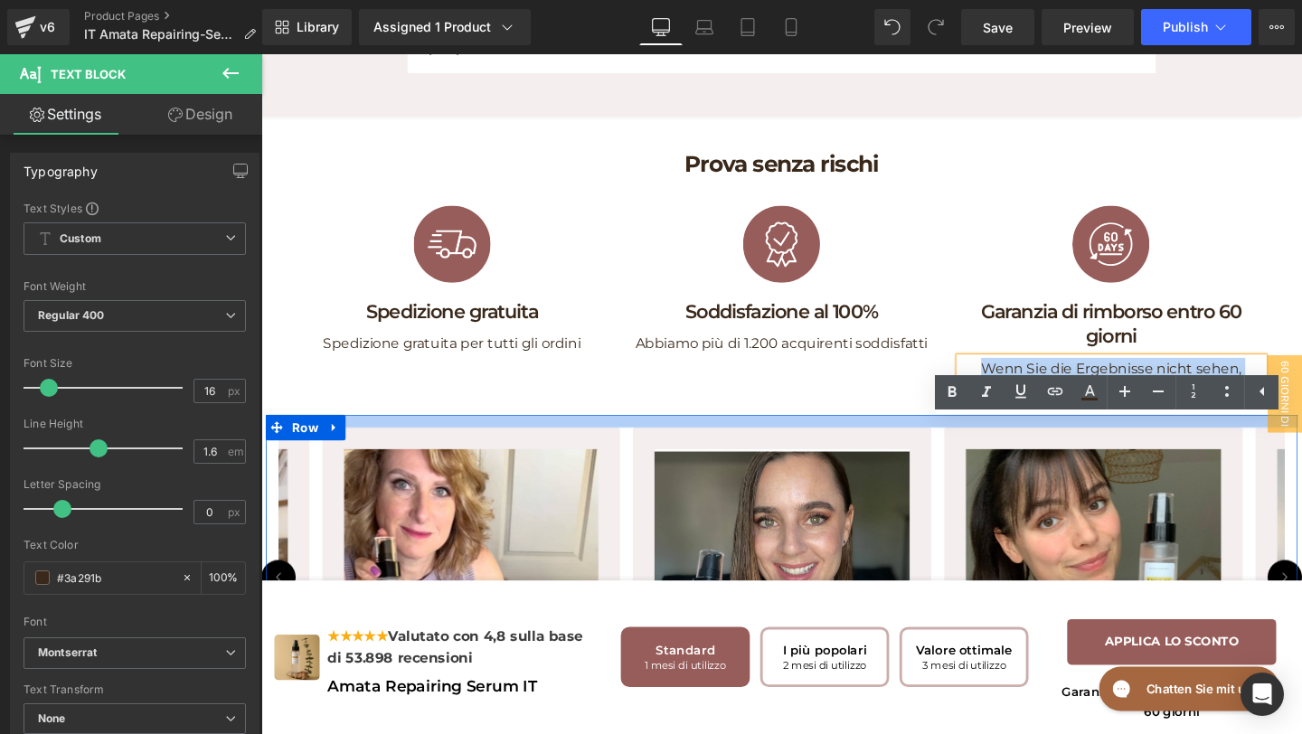
copy p "Wenn Sie die Ergebnisse nicht sehen, erhalten Sie Ihr Geld zurück"
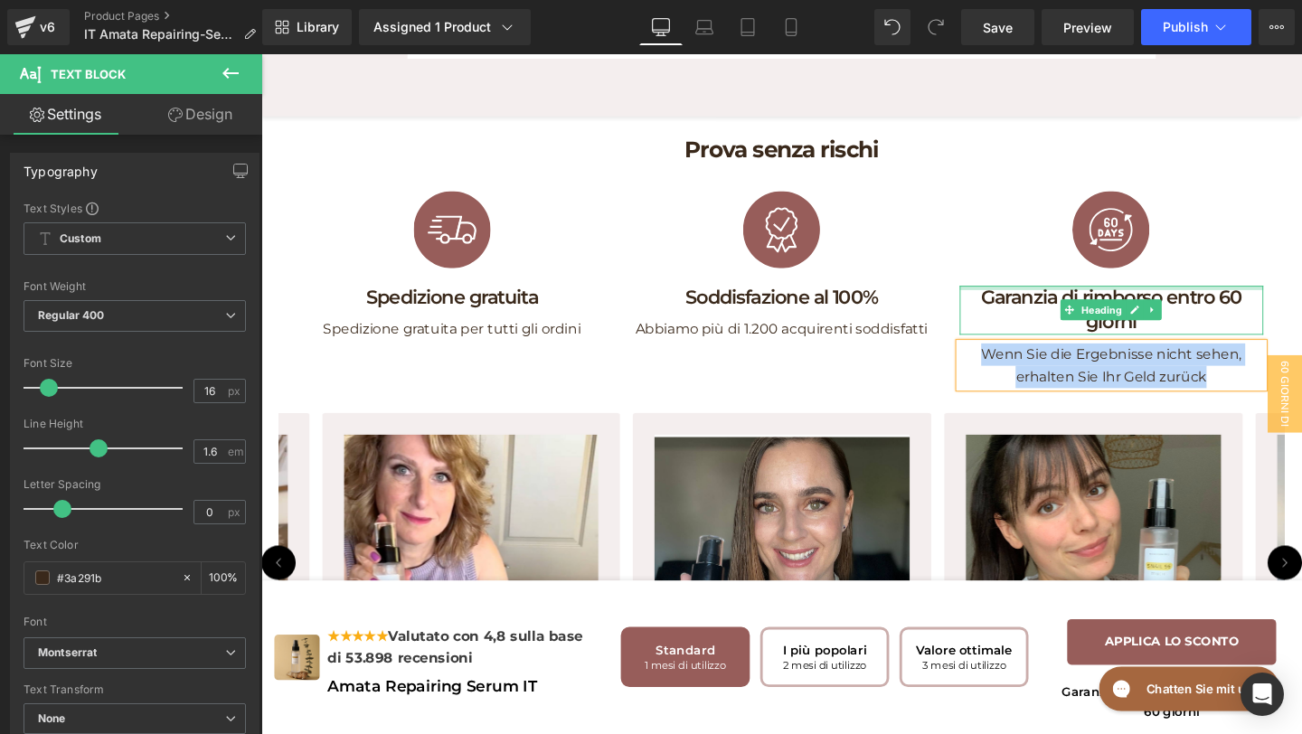
scroll to position [9236, 0]
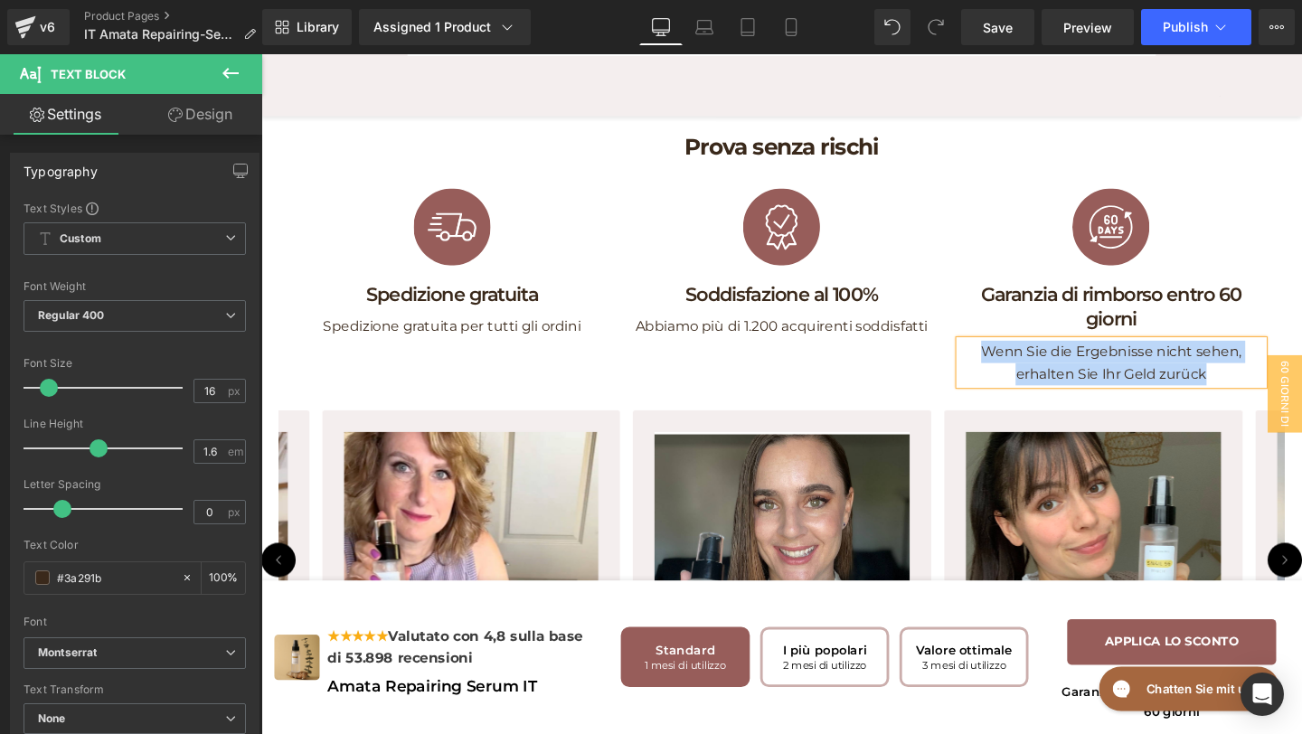
paste div
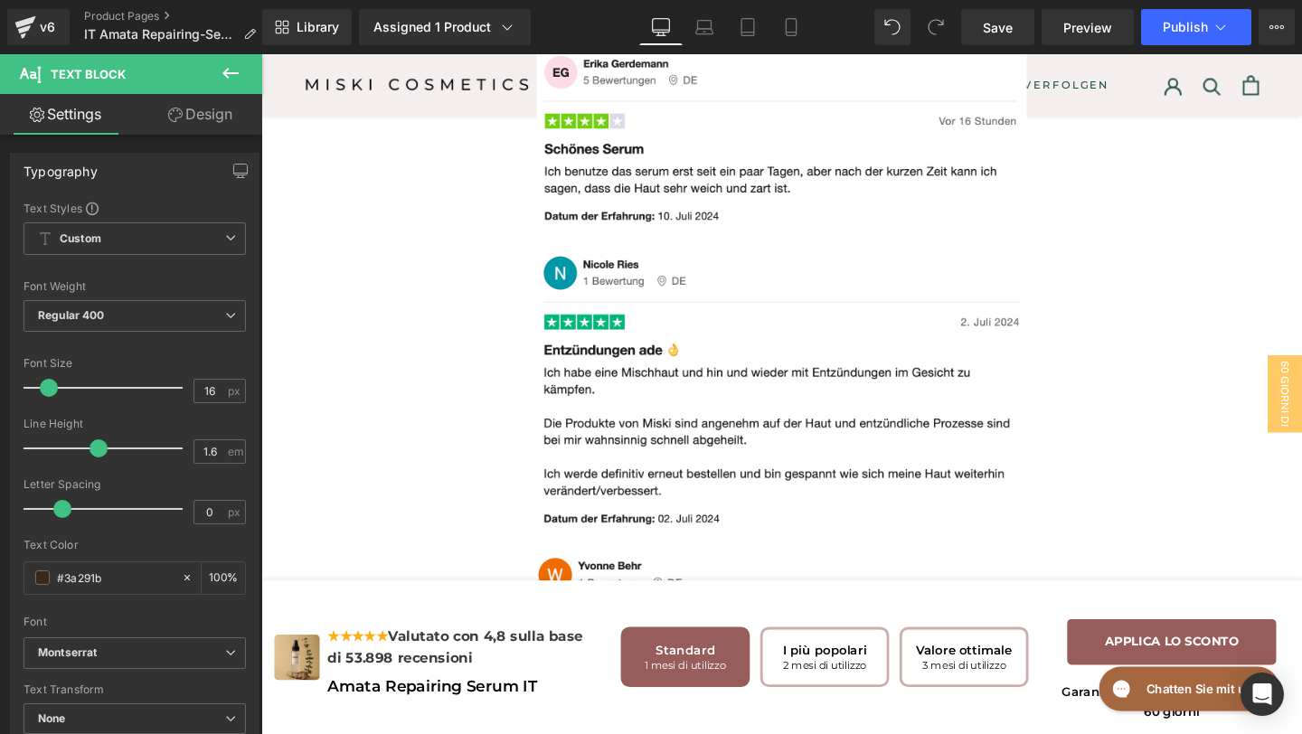
scroll to position [7762, 0]
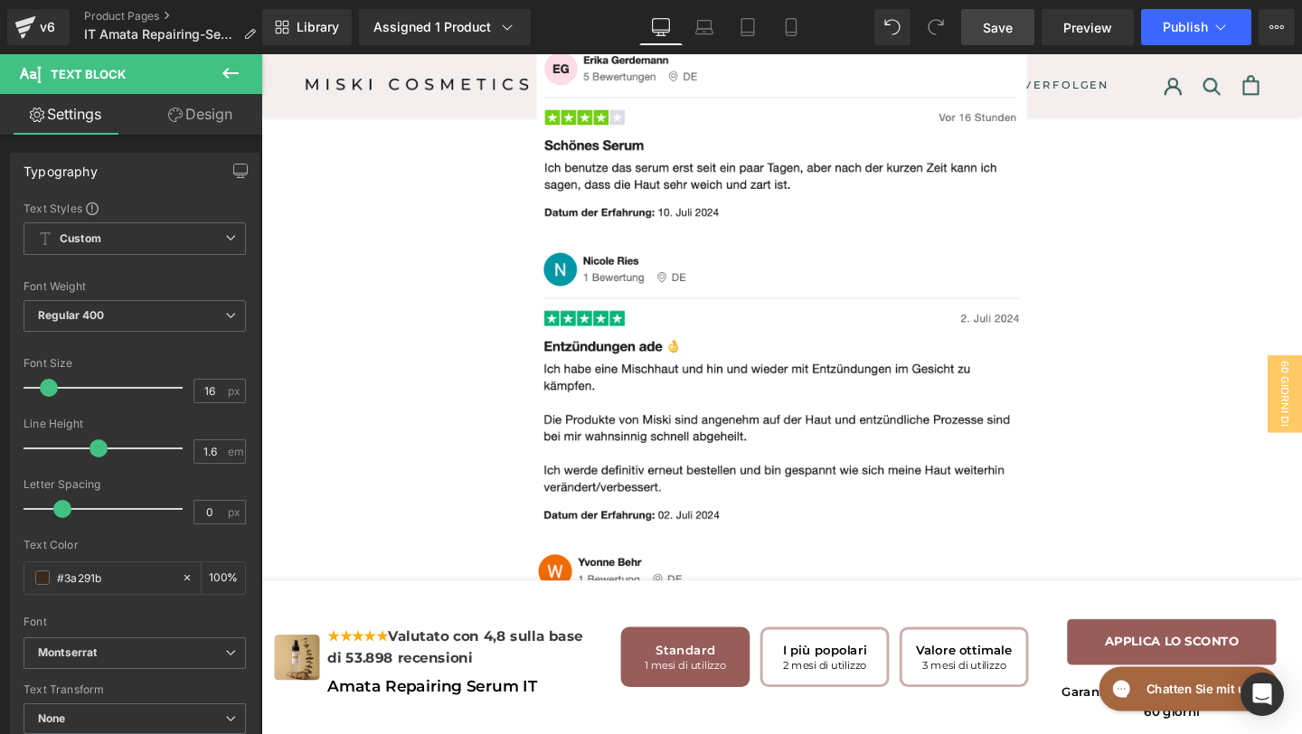
drag, startPoint x: 1006, startPoint y: 14, endPoint x: 586, endPoint y: 214, distance: 465.2
click at [1006, 14] on link "Save" at bounding box center [997, 27] width 73 height 36
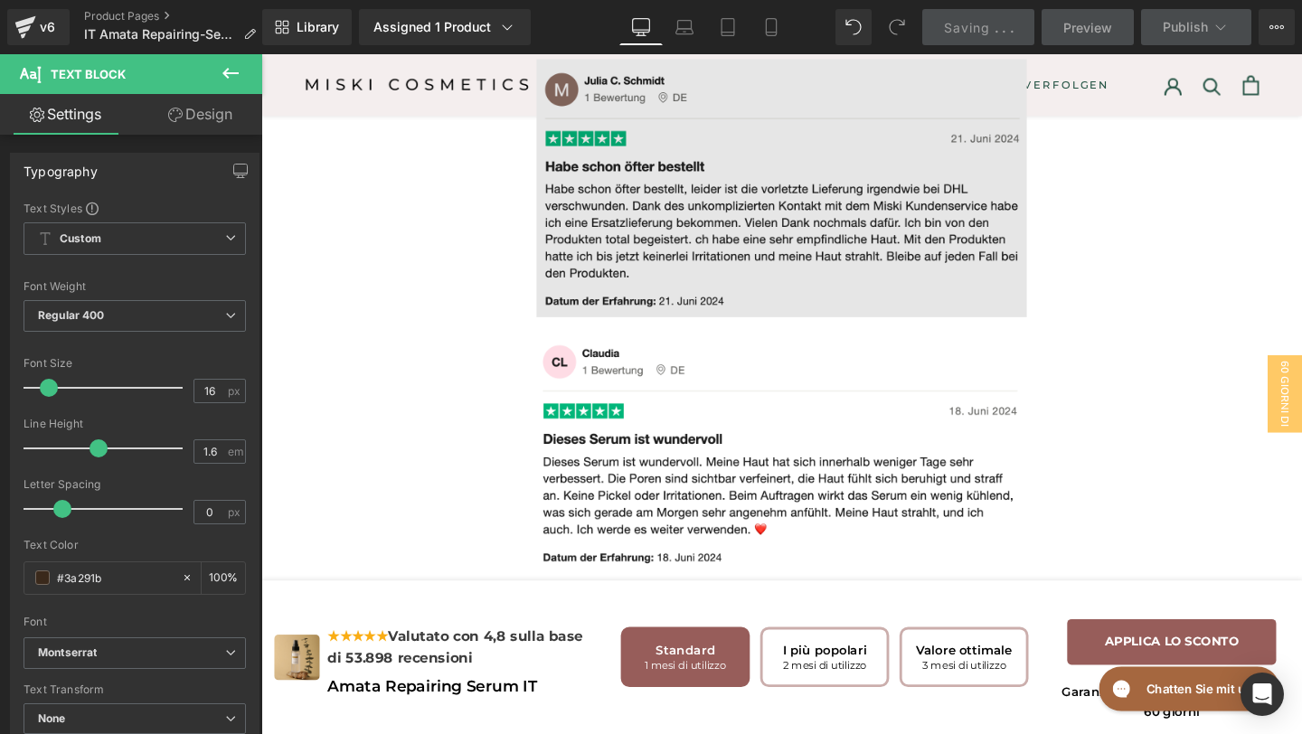
scroll to position [7156, 0]
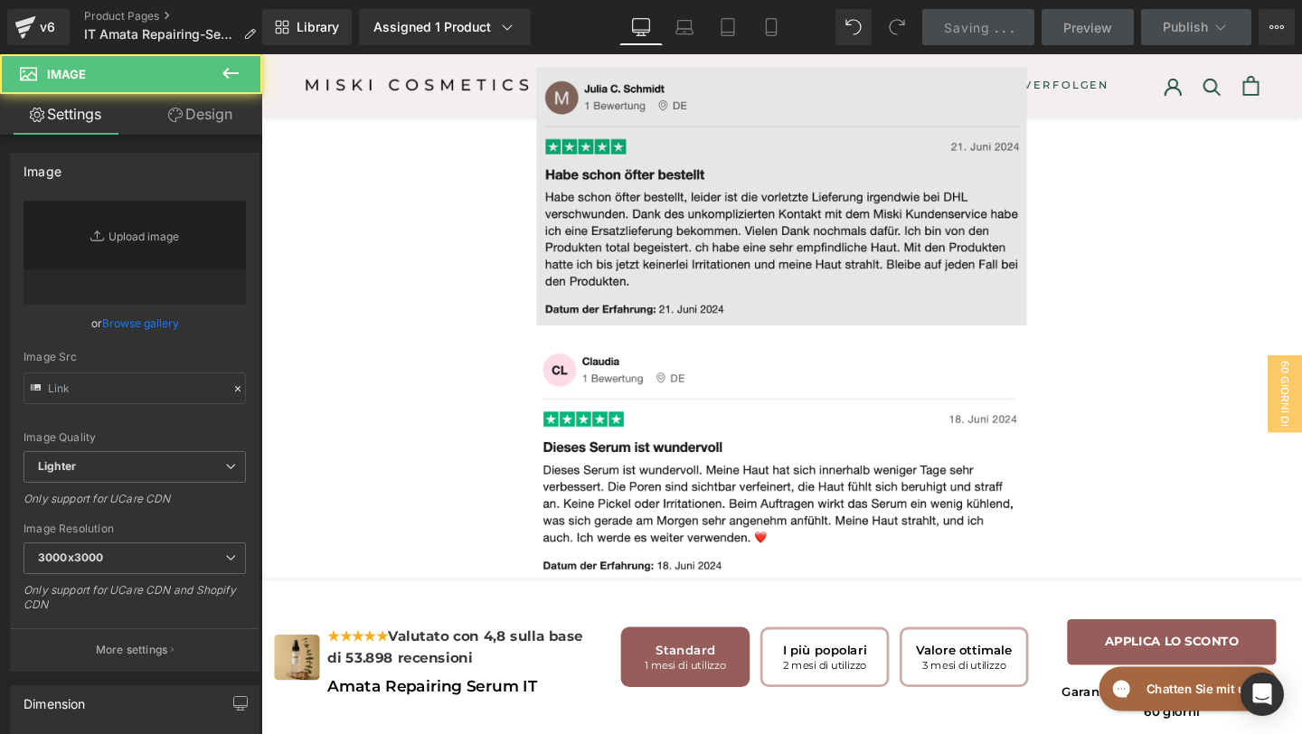
click at [709, 326] on img at bounding box center [809, 203] width 516 height 271
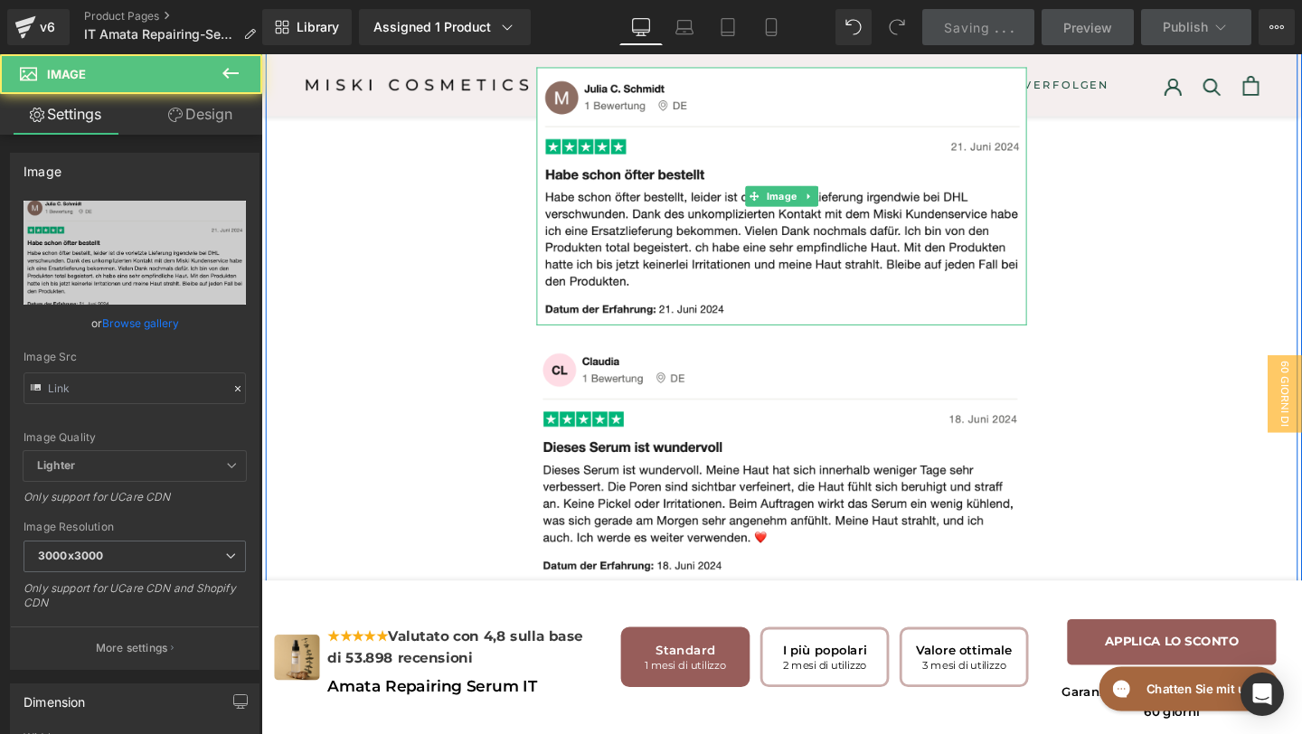
type input "https://img.funnelish.com/8323/383904/1720653754-Bildschirmfoto%202024-07-11%20…"
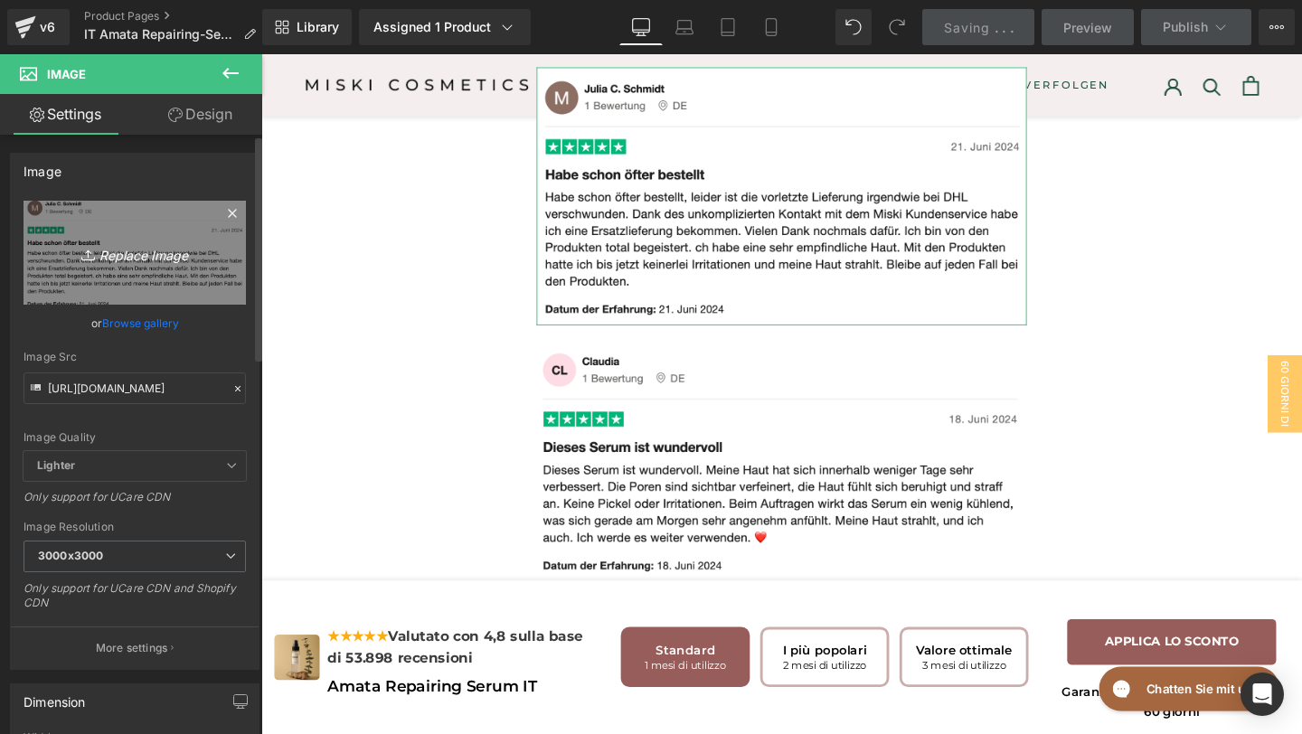
click at [158, 255] on icon "Replace Image" at bounding box center [134, 252] width 145 height 23
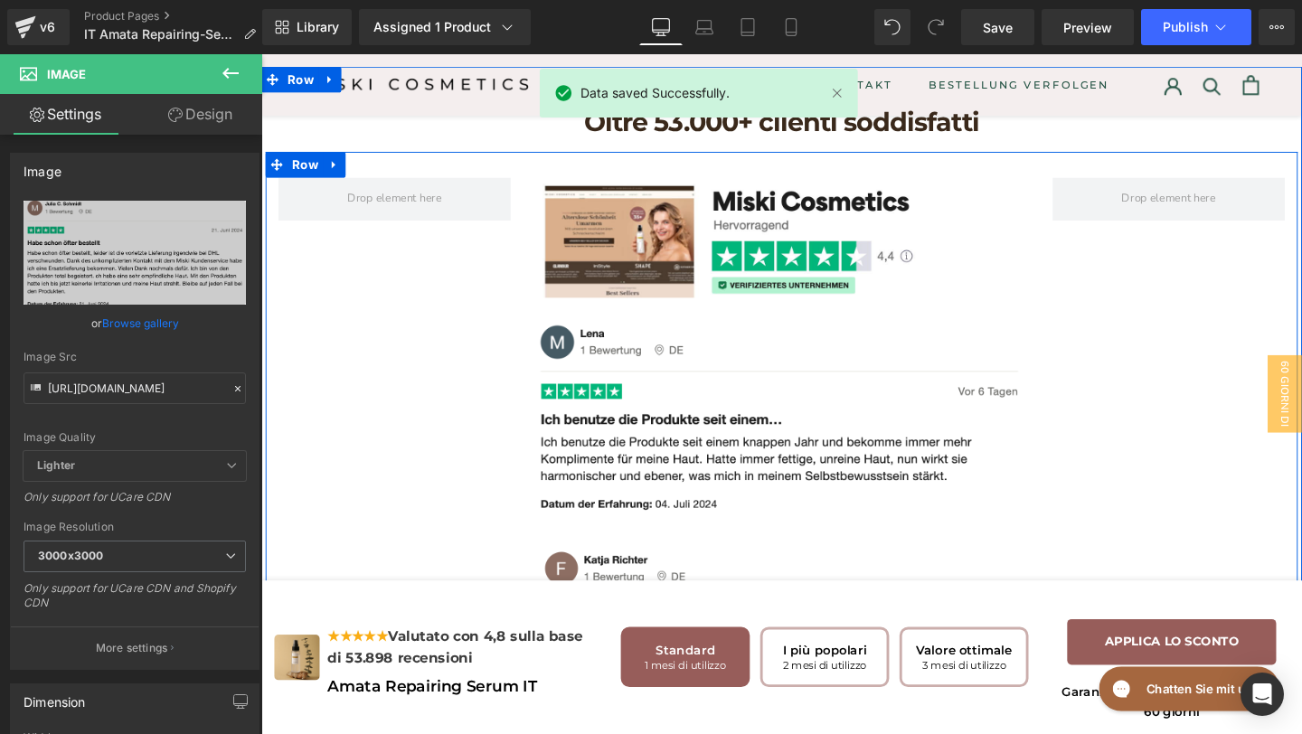
scroll to position [6433, 0]
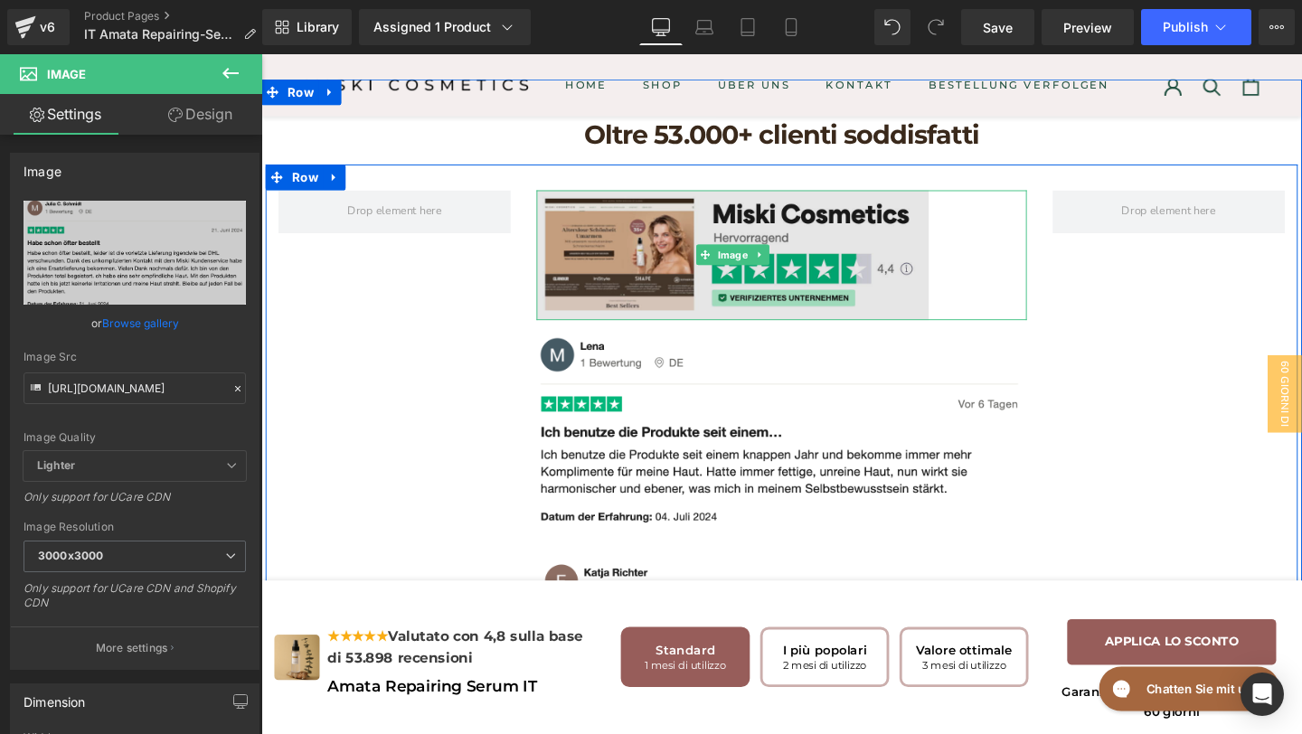
click at [936, 334] on img at bounding box center [757, 265] width 412 height 137
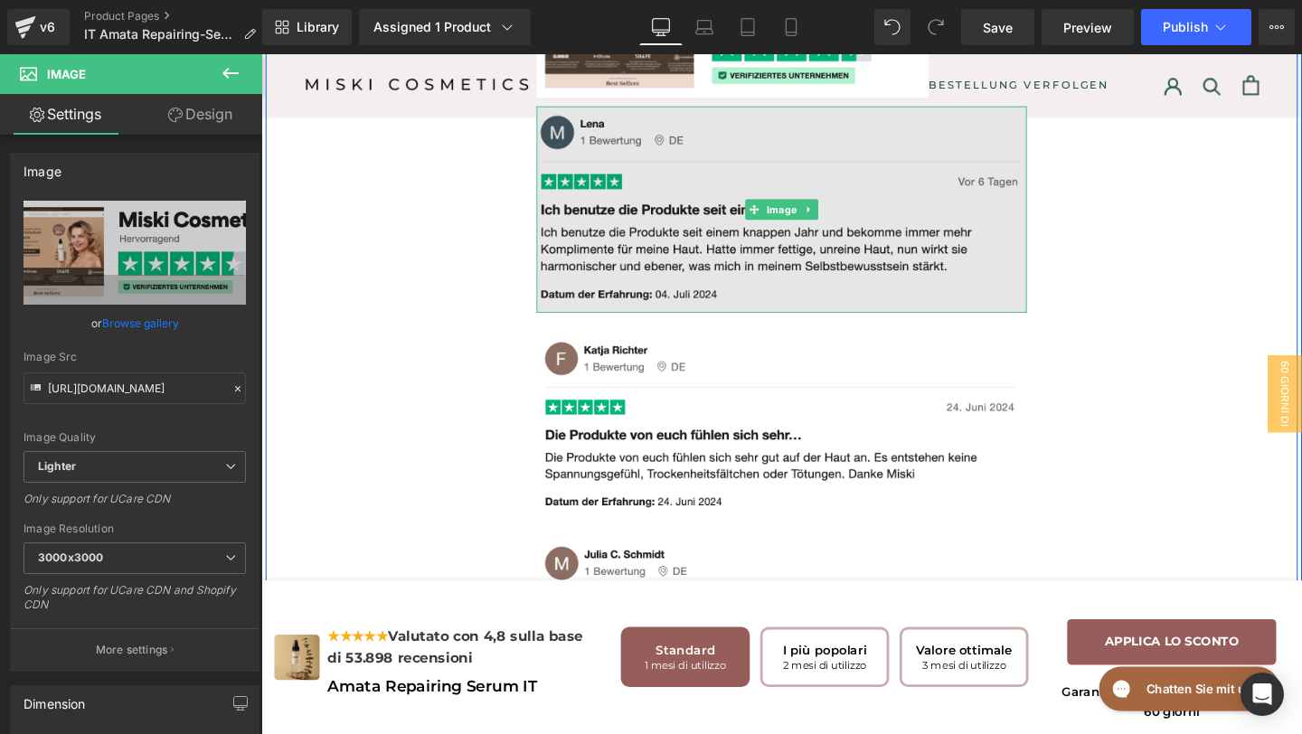
scroll to position [6668, 0]
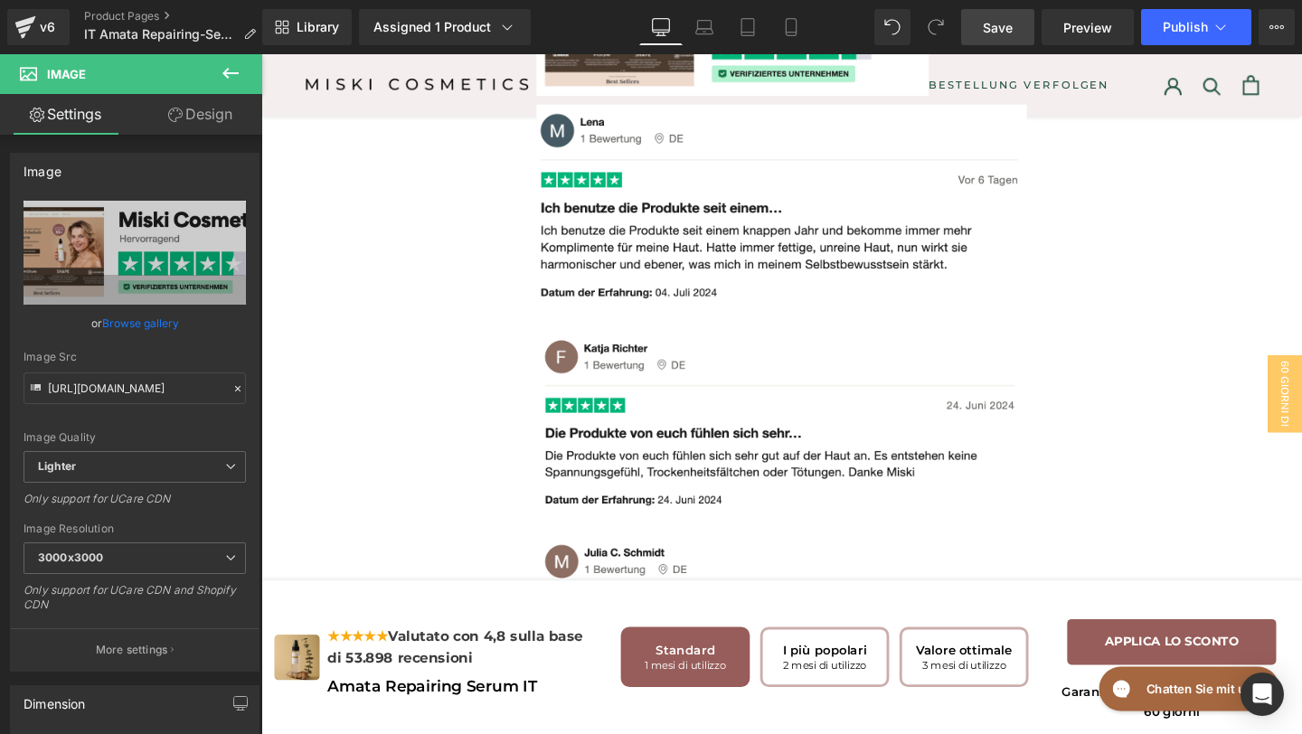
drag, startPoint x: 1011, startPoint y: 27, endPoint x: 595, endPoint y: 459, distance: 600.0
click at [1011, 27] on span "Save" at bounding box center [998, 27] width 30 height 19
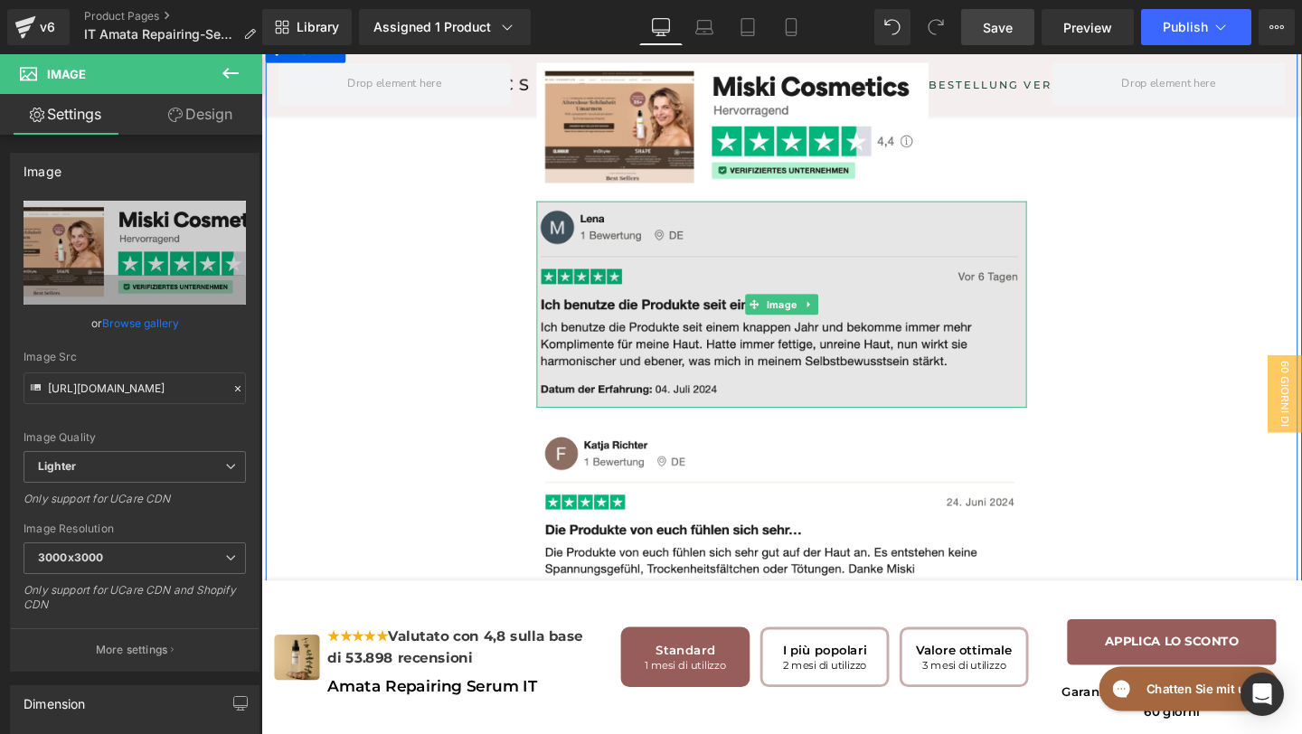
scroll to position [6639, 0]
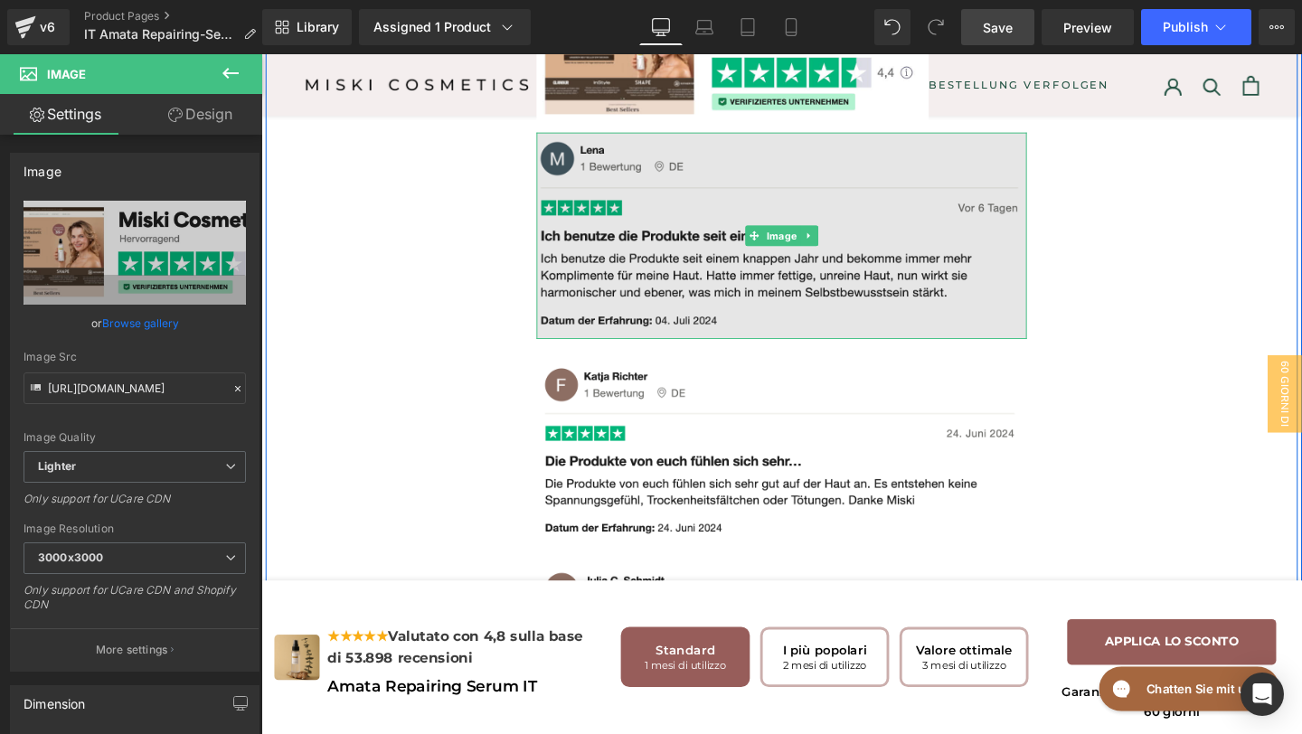
click at [626, 355] on img at bounding box center [809, 246] width 516 height 218
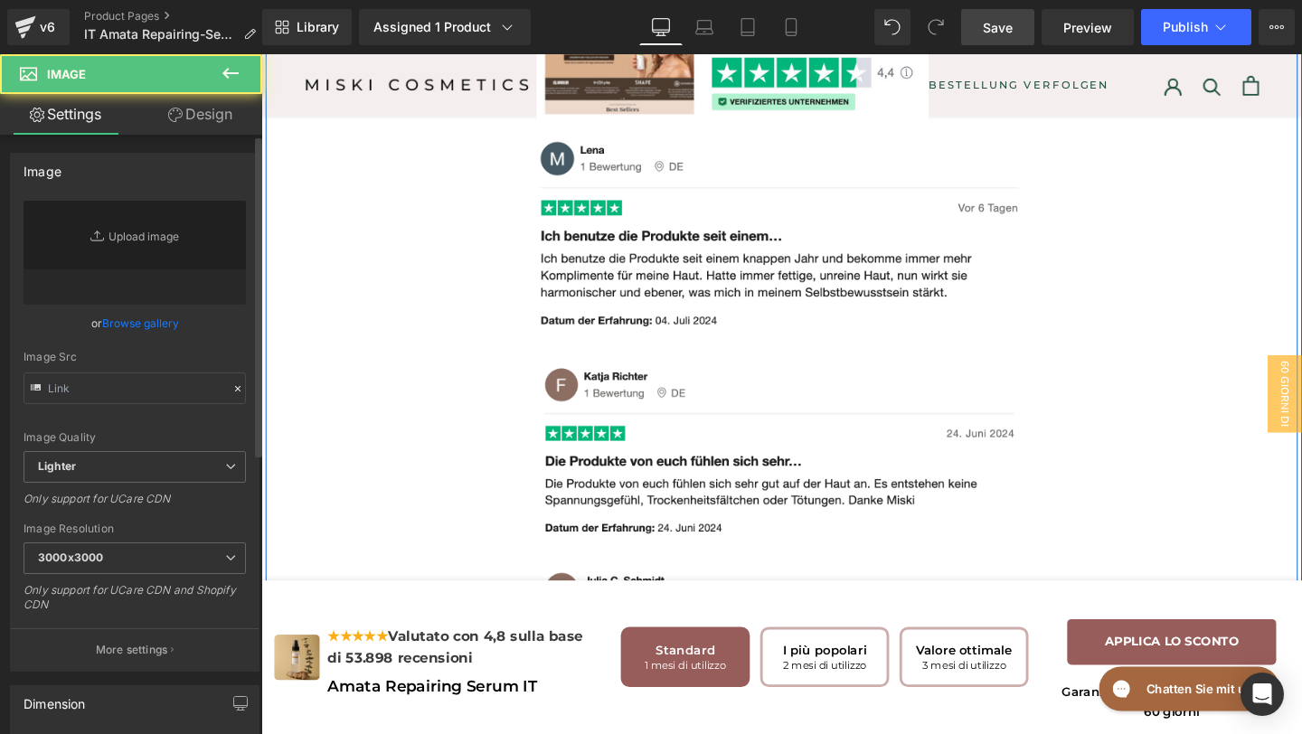
type input "https://img.funnelish.com/8323/383904/1720653742-Bildschirmfoto%202024-07-11%20…"
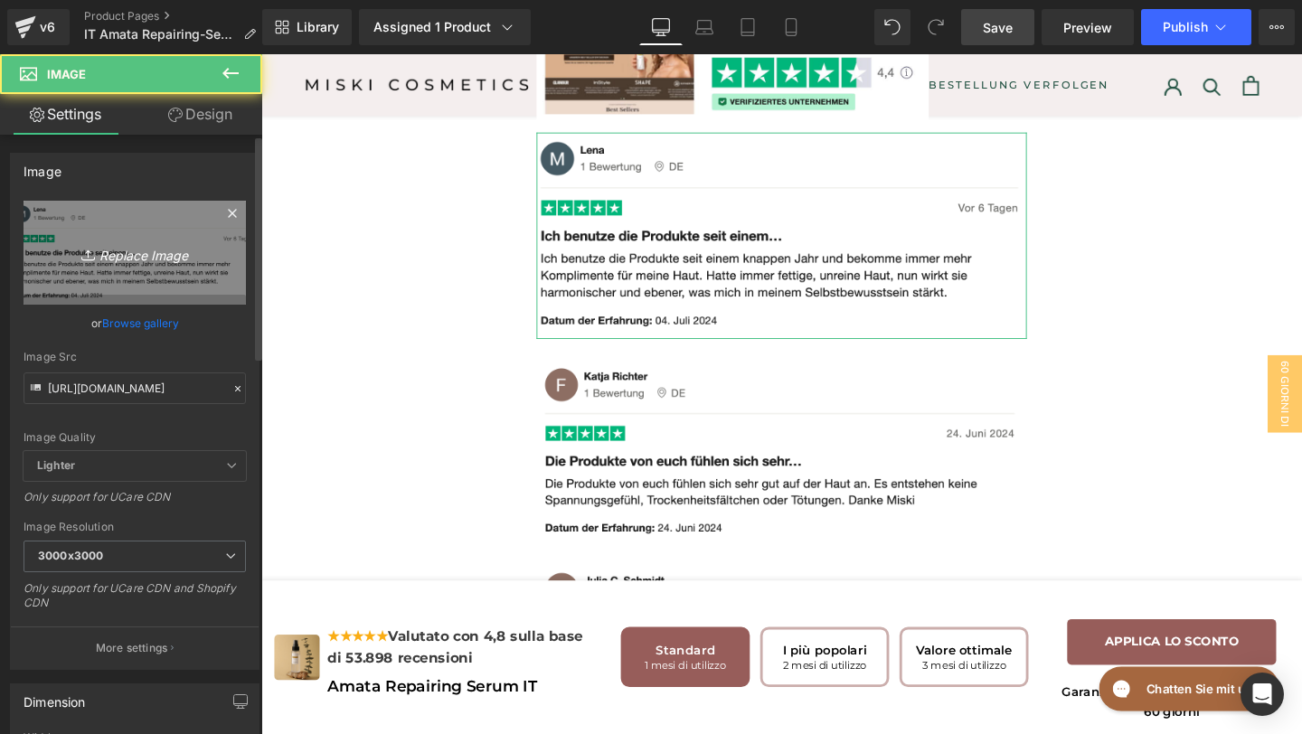
click at [152, 244] on icon "Replace Image" at bounding box center [134, 252] width 145 height 23
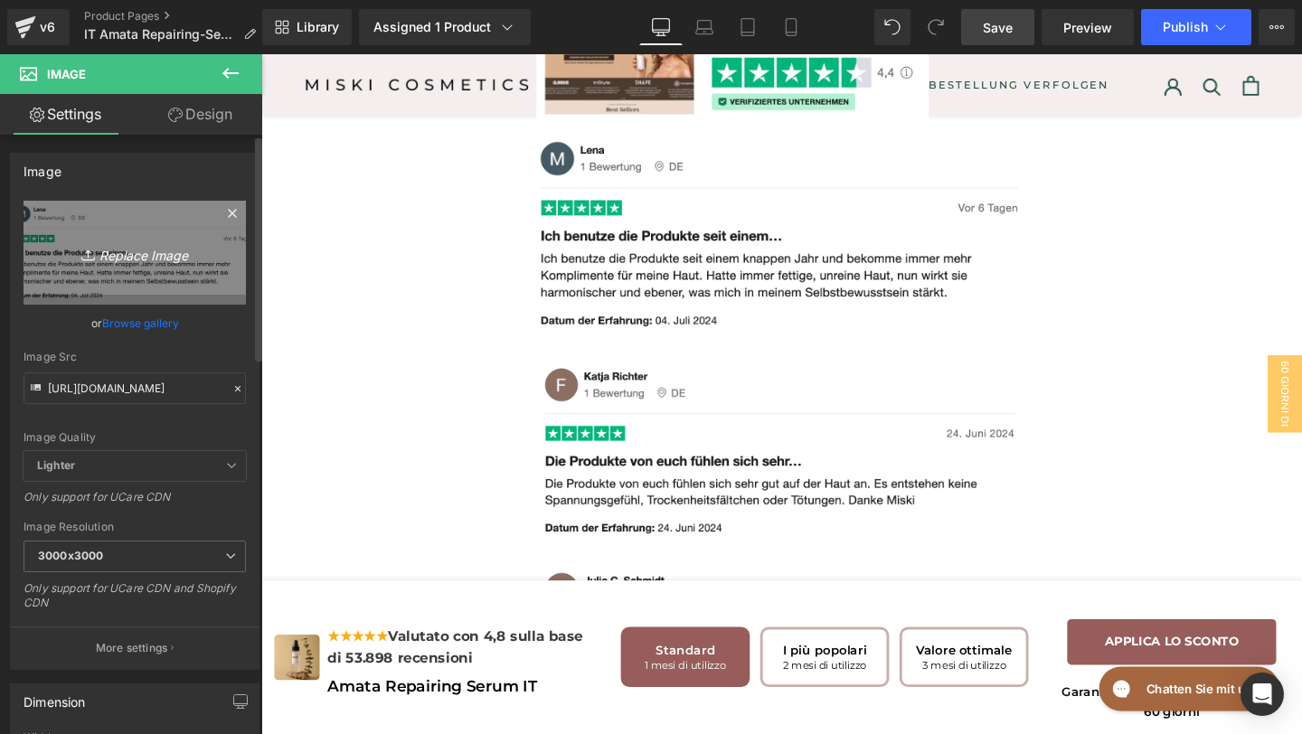
type input "C:\fakepath\TRUSTPILOT REVIEW IT.png"
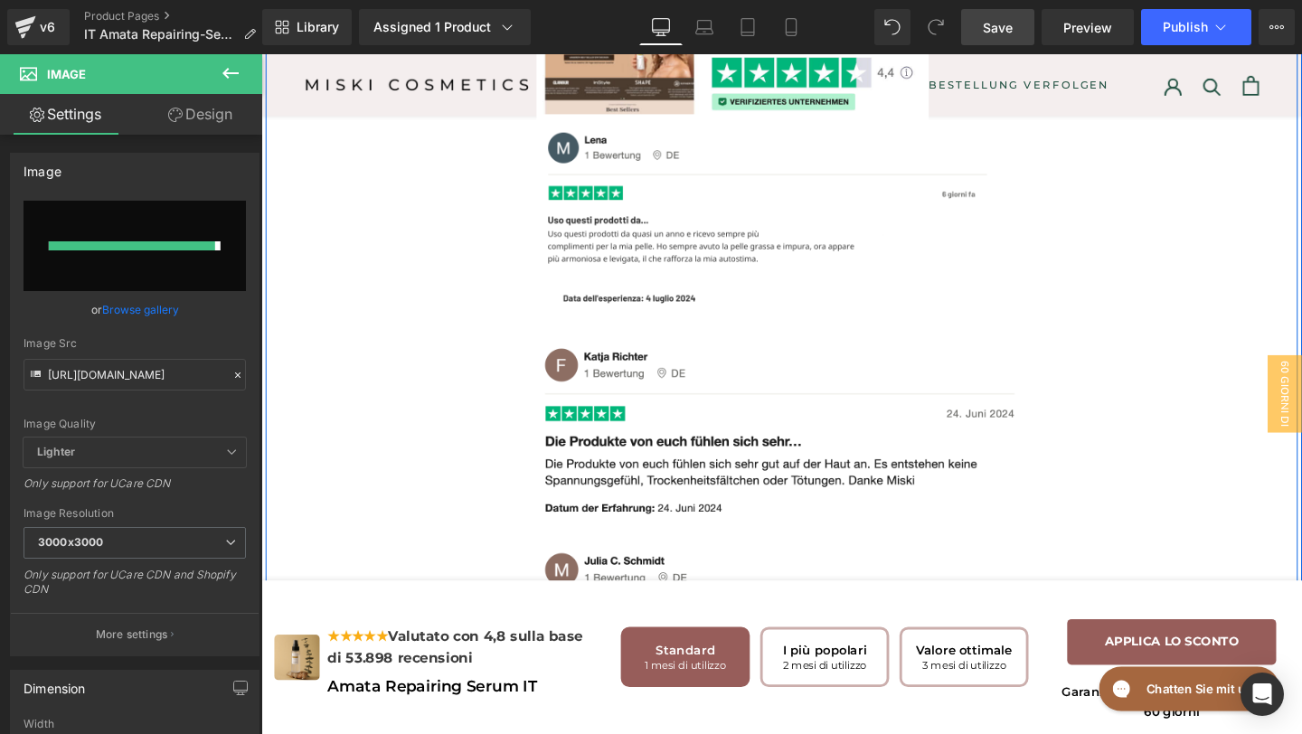
type input "https://ucarecdn.com/082c06db-5c7b-4afe-b2a2-9c9f66565af2/-/format/auto/-/previ…"
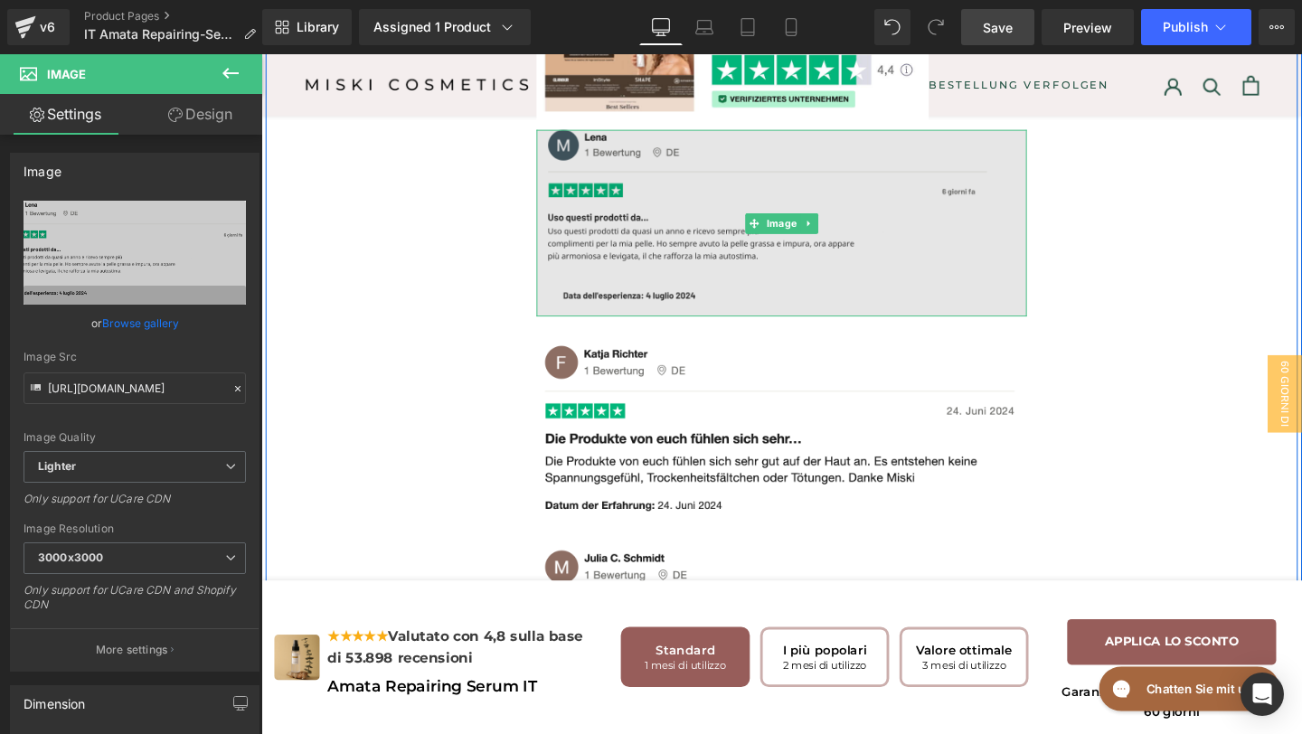
scroll to position [6643, 0]
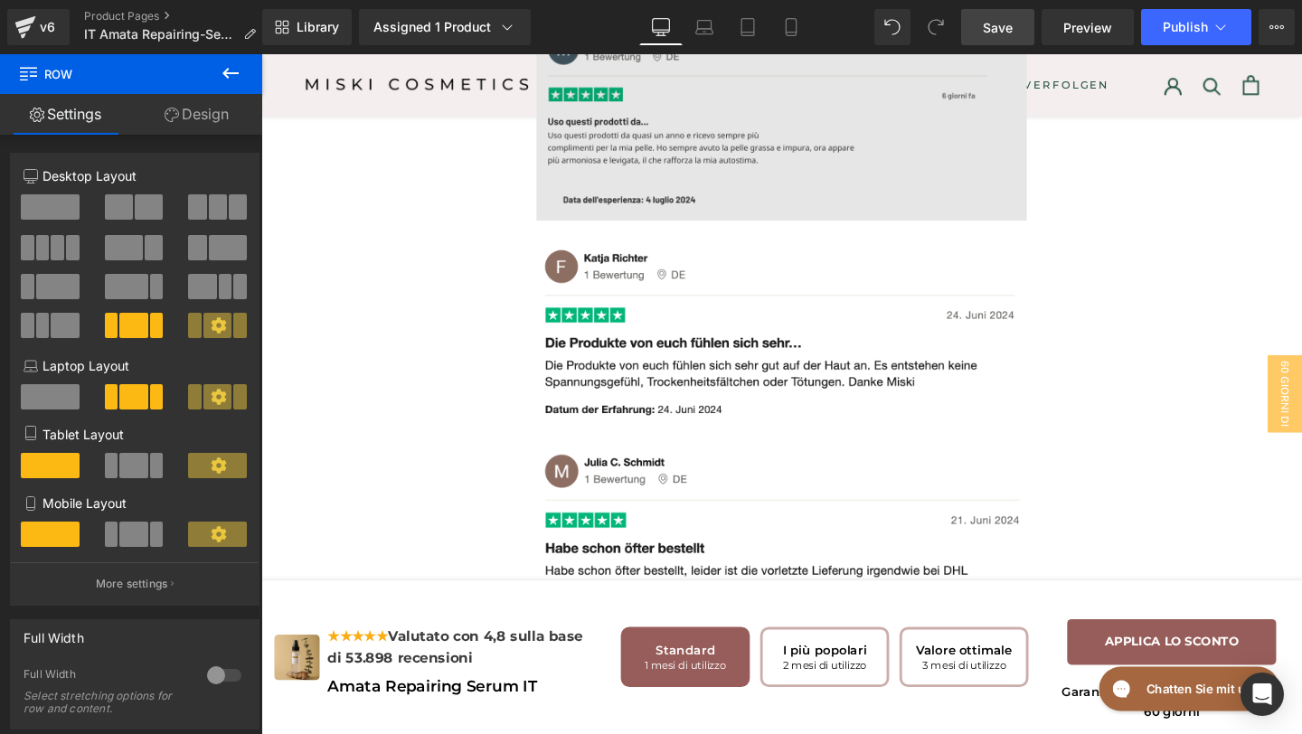
scroll to position [6736, 0]
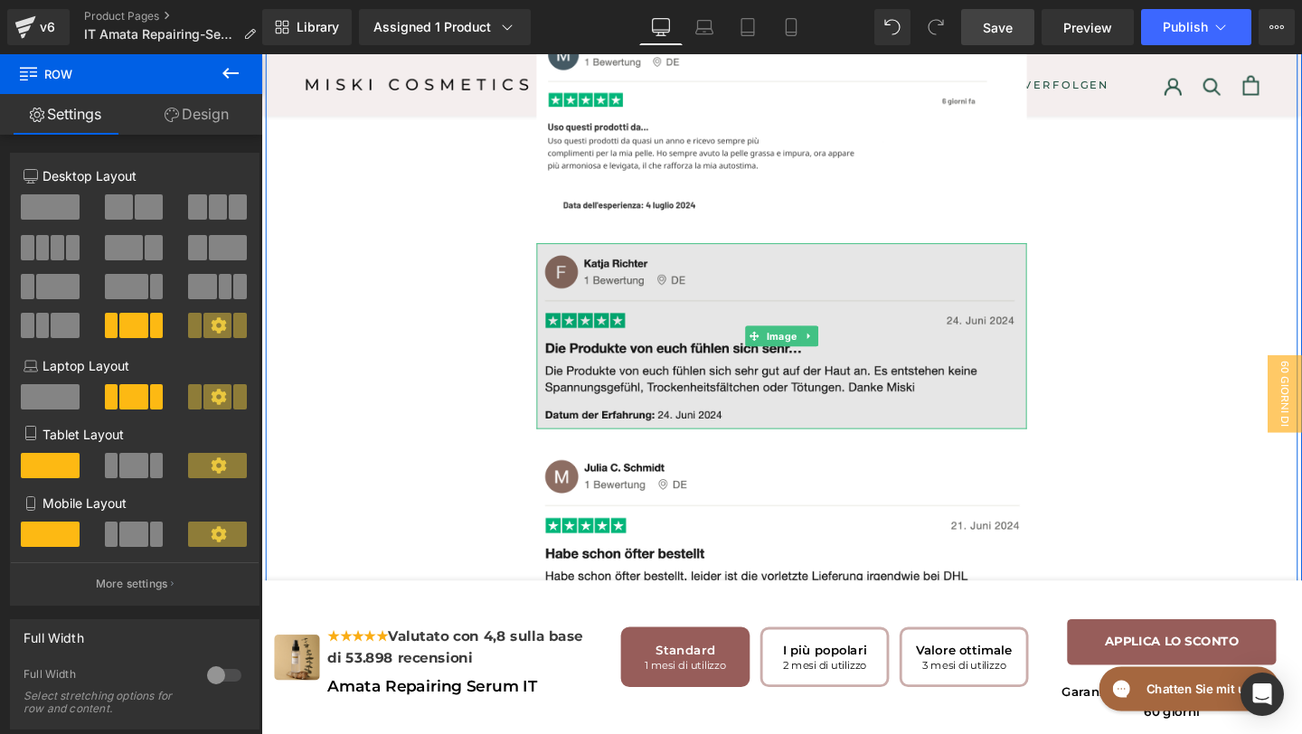
click at [685, 443] on img at bounding box center [809, 350] width 516 height 195
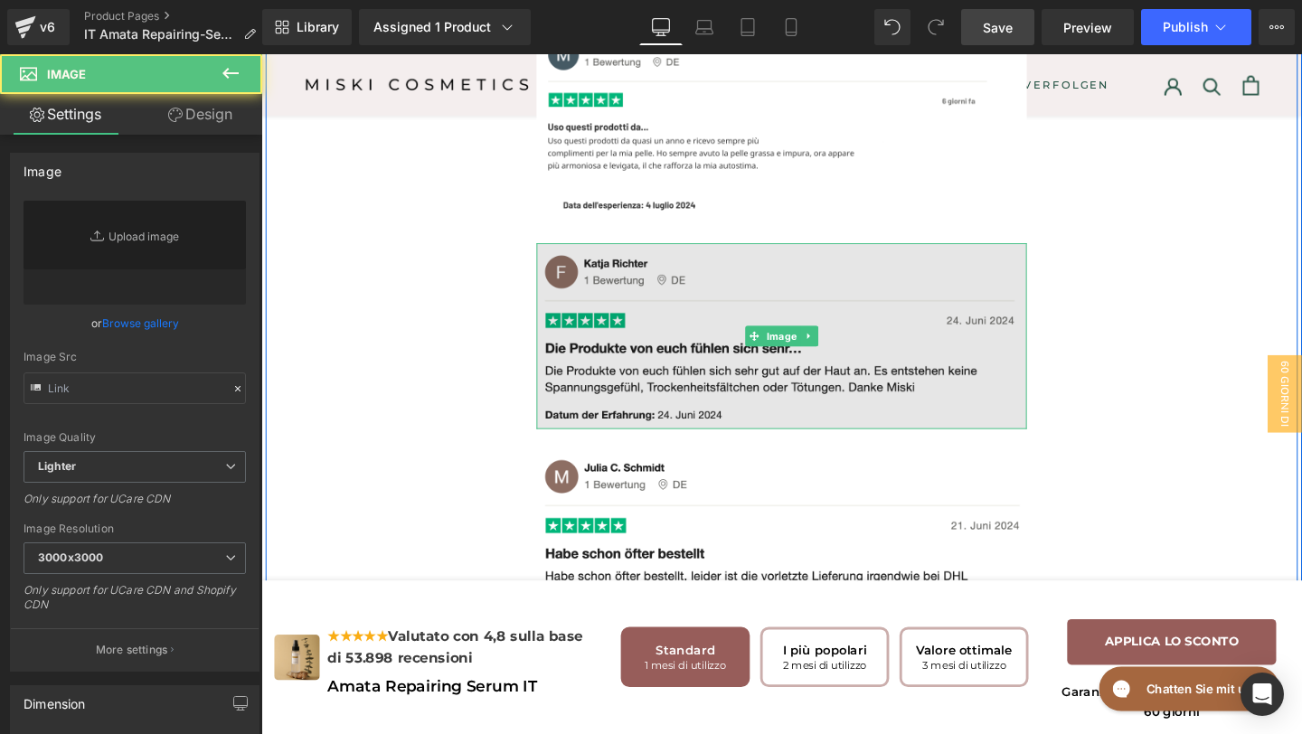
type input "https://img.funnelish.com/8323/383904/1720653761-Bildschirmfoto%202024-07-11%20…"
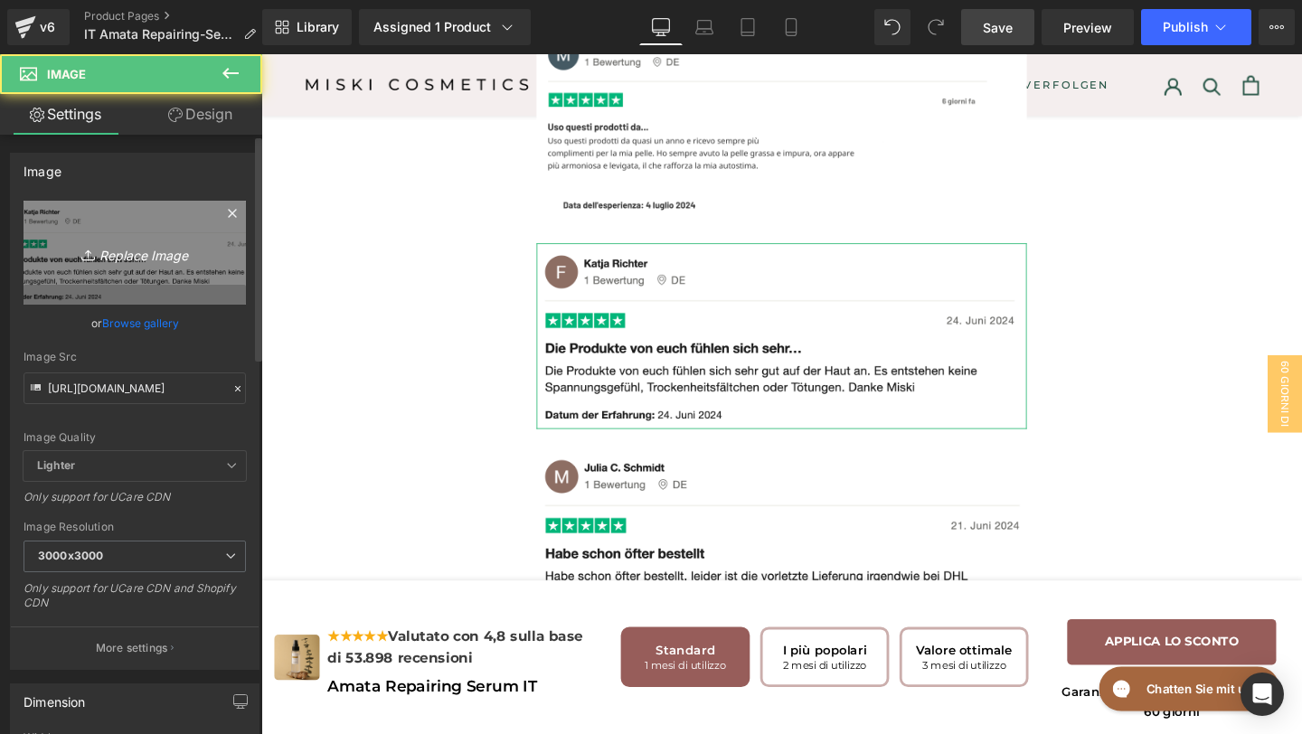
click at [140, 232] on link "Replace Image" at bounding box center [135, 253] width 222 height 104
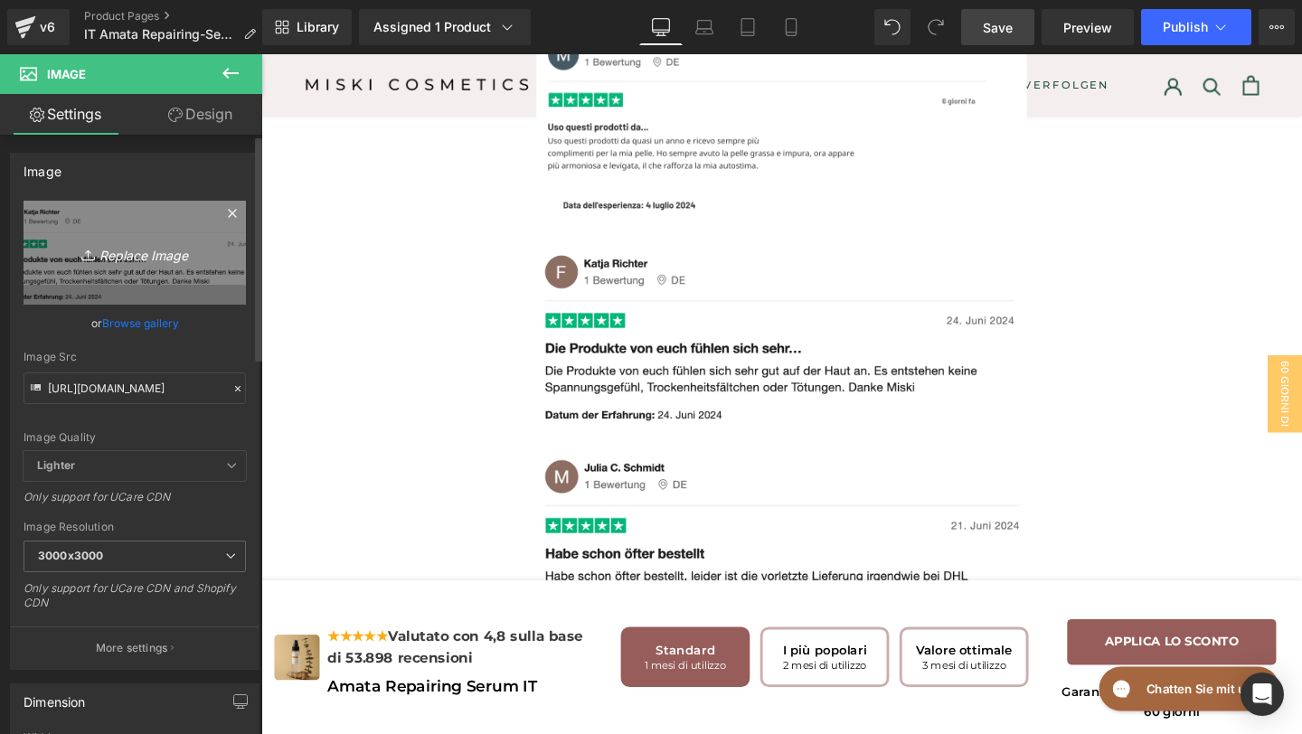
type input "C:\fakepath\Trust pilot review IT #2.png"
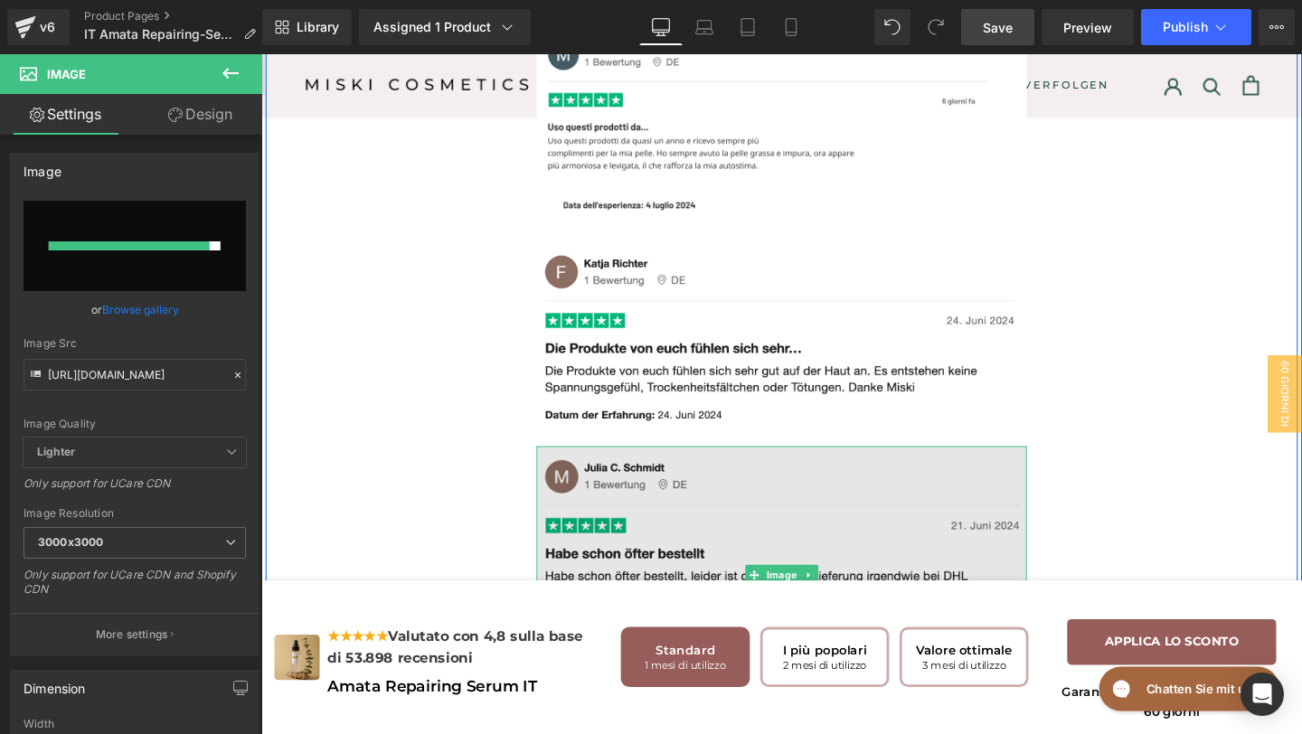
type input "https://ucarecdn.com/b47a2d6e-3883-431c-a94f-666a5d3367df/-/format/auto/-/previ…"
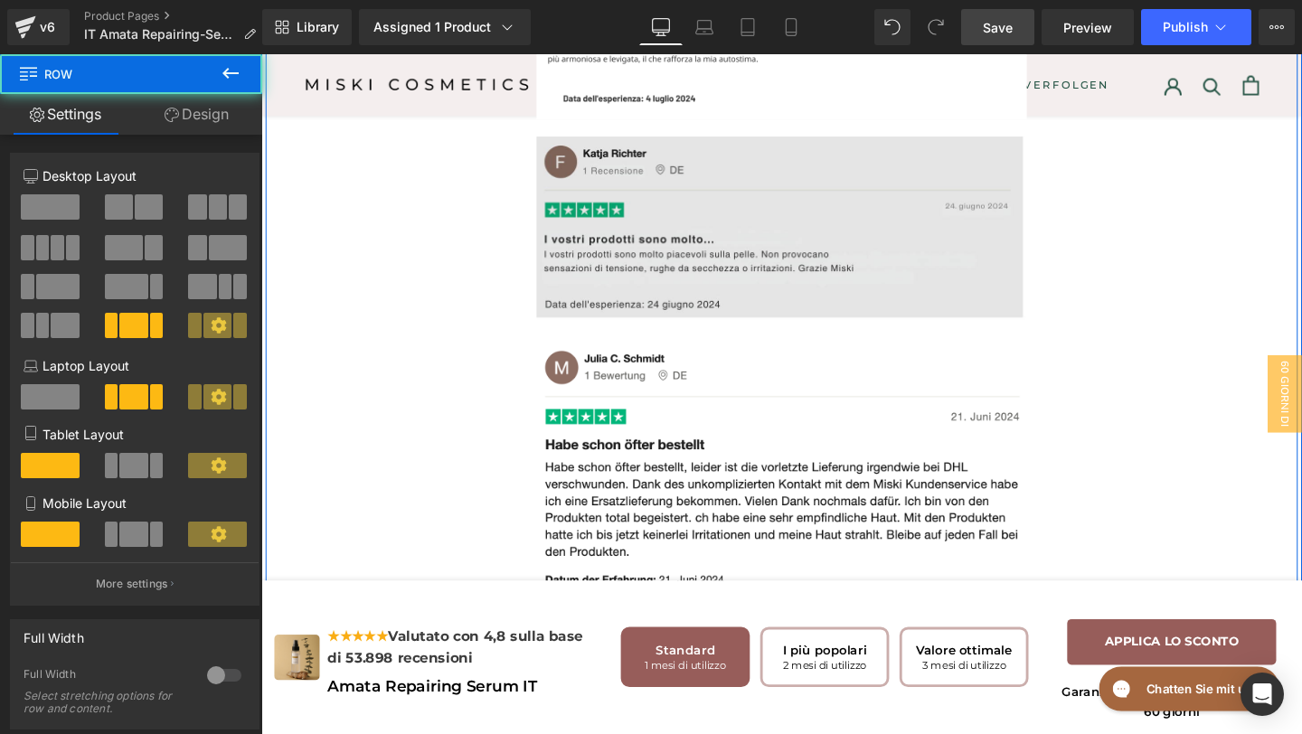
scroll to position [6851, 0]
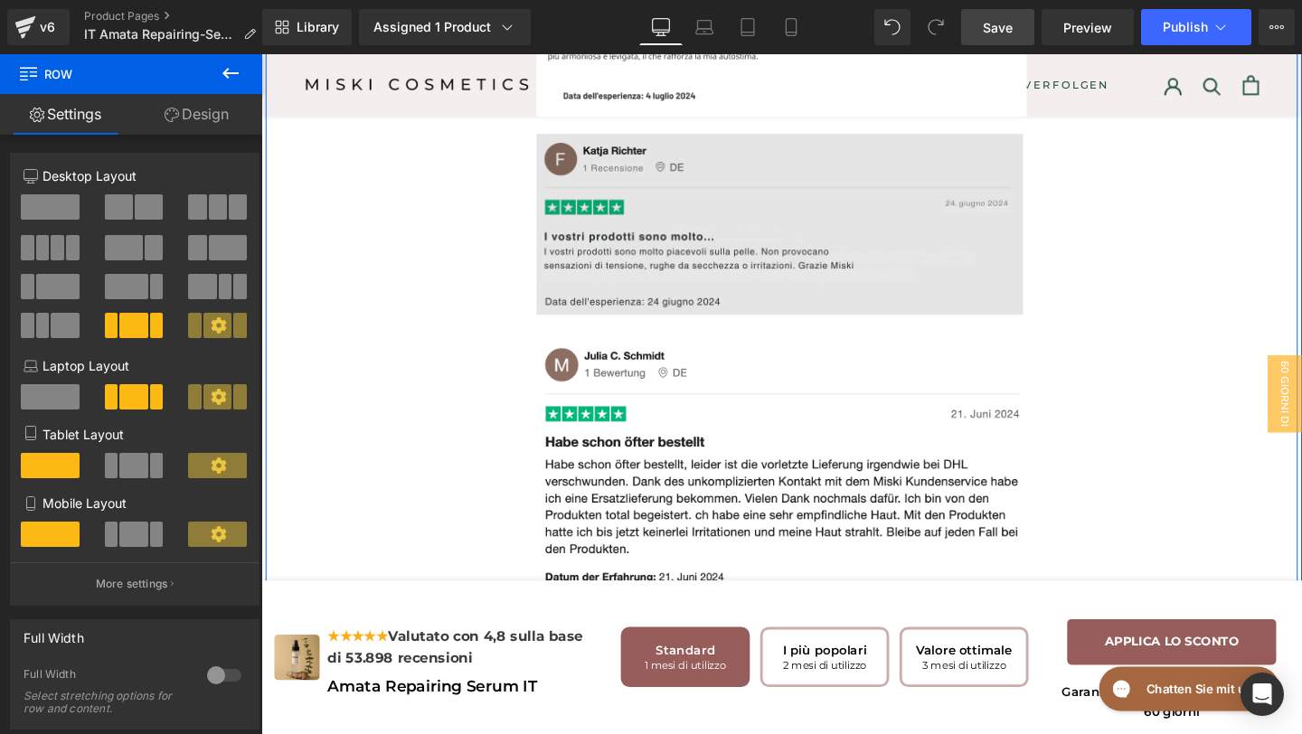
click at [1188, 535] on div "Image Image Image Image Image Image Image Image Row" at bounding box center [808, 727] width 1085 height 1952
click at [236, 73] on icon at bounding box center [231, 73] width 22 height 22
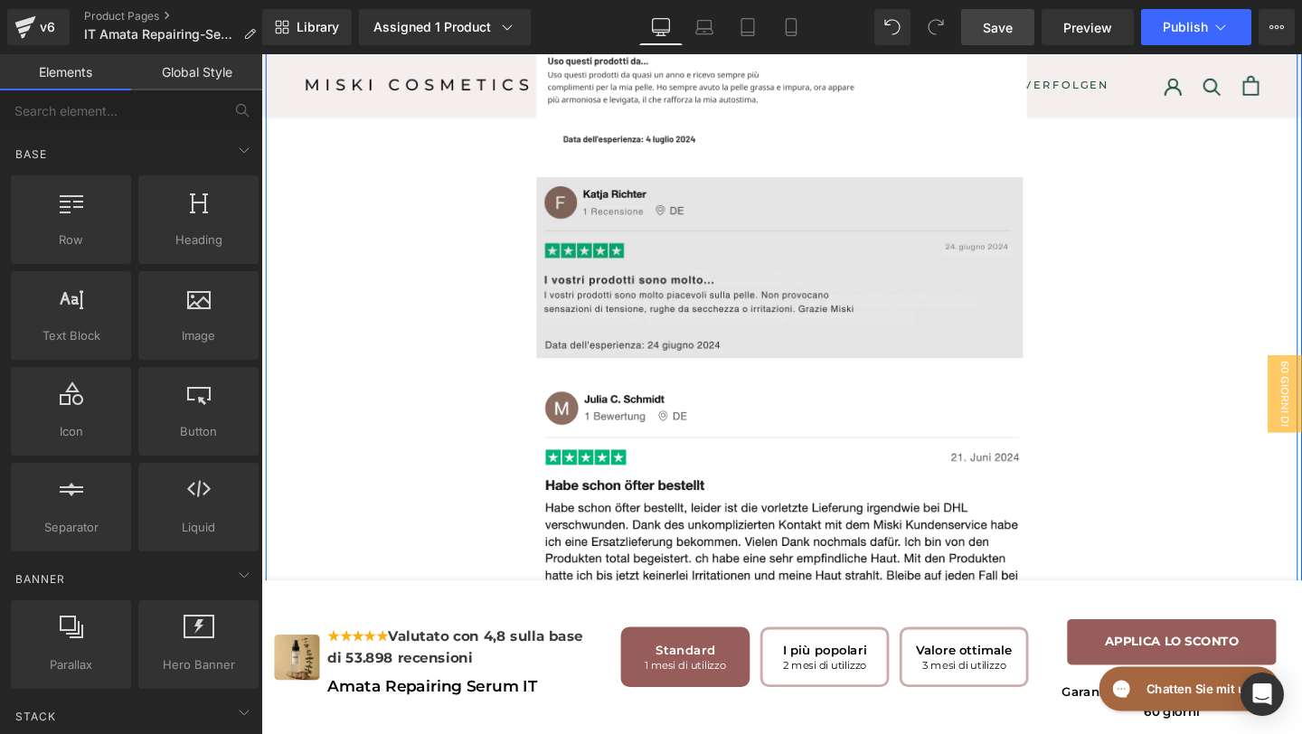
scroll to position [6786, 0]
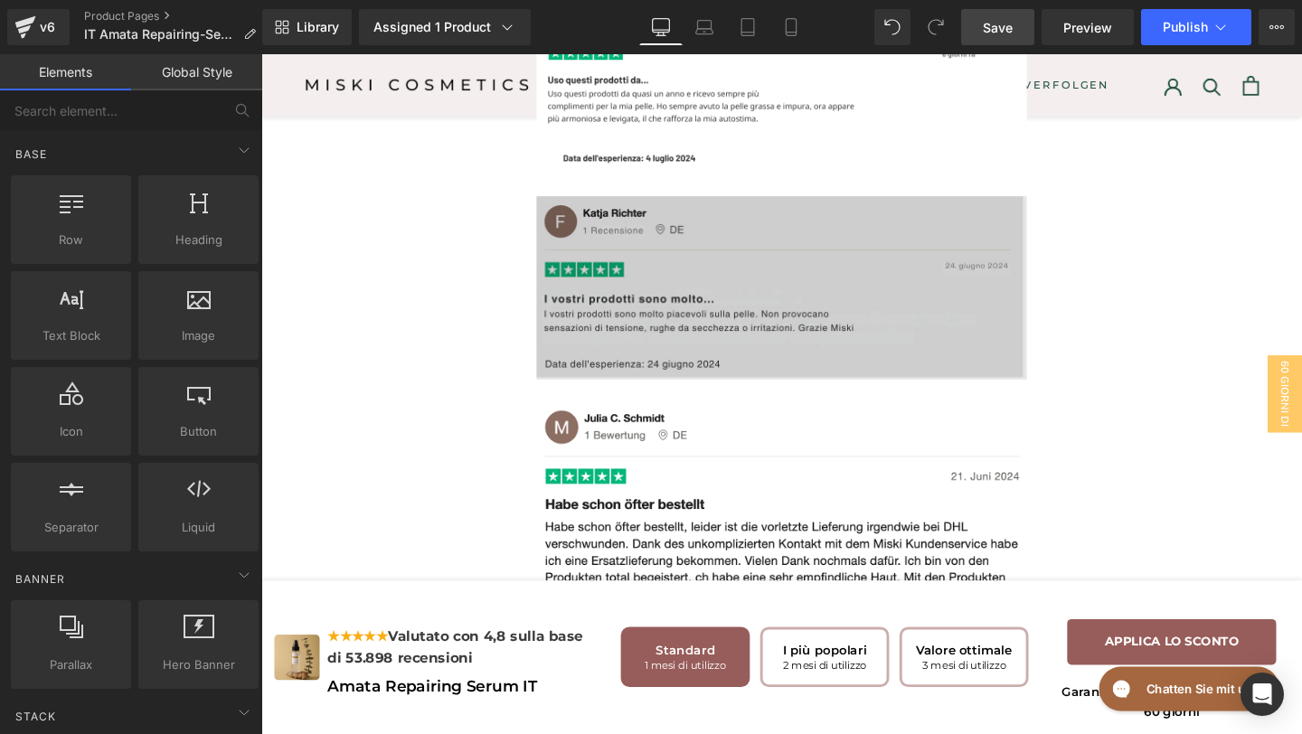
click at [603, 321] on img at bounding box center [809, 300] width 516 height 193
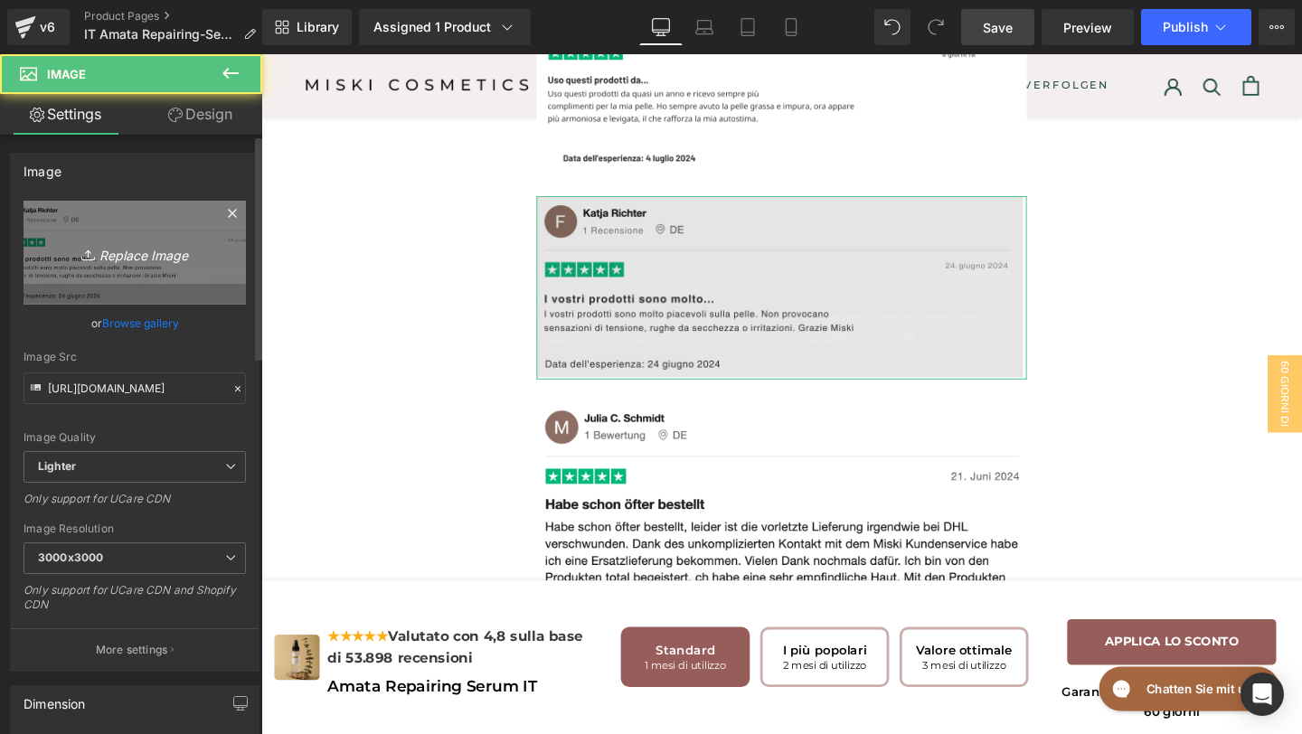
click at [156, 275] on link "Replace Image" at bounding box center [135, 253] width 222 height 104
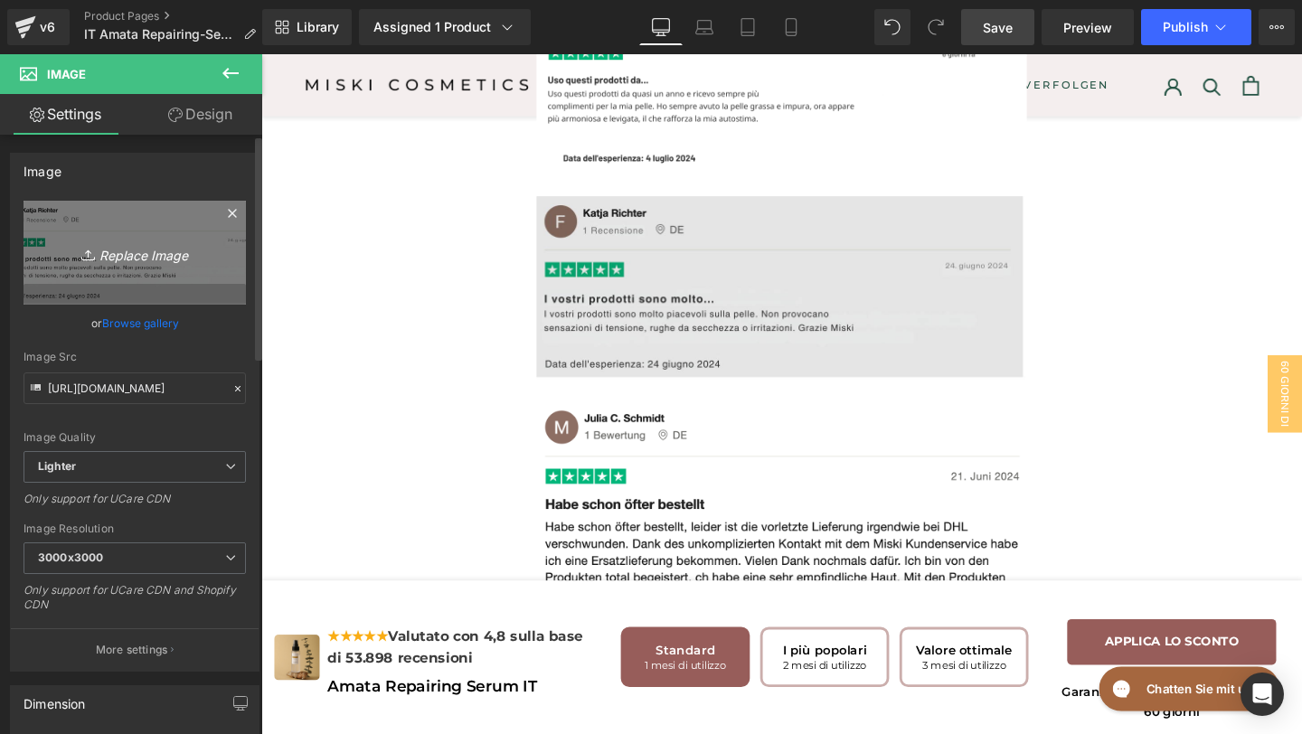
type input "C:\fakepath\Trust pilot review IT #2 (1).png"
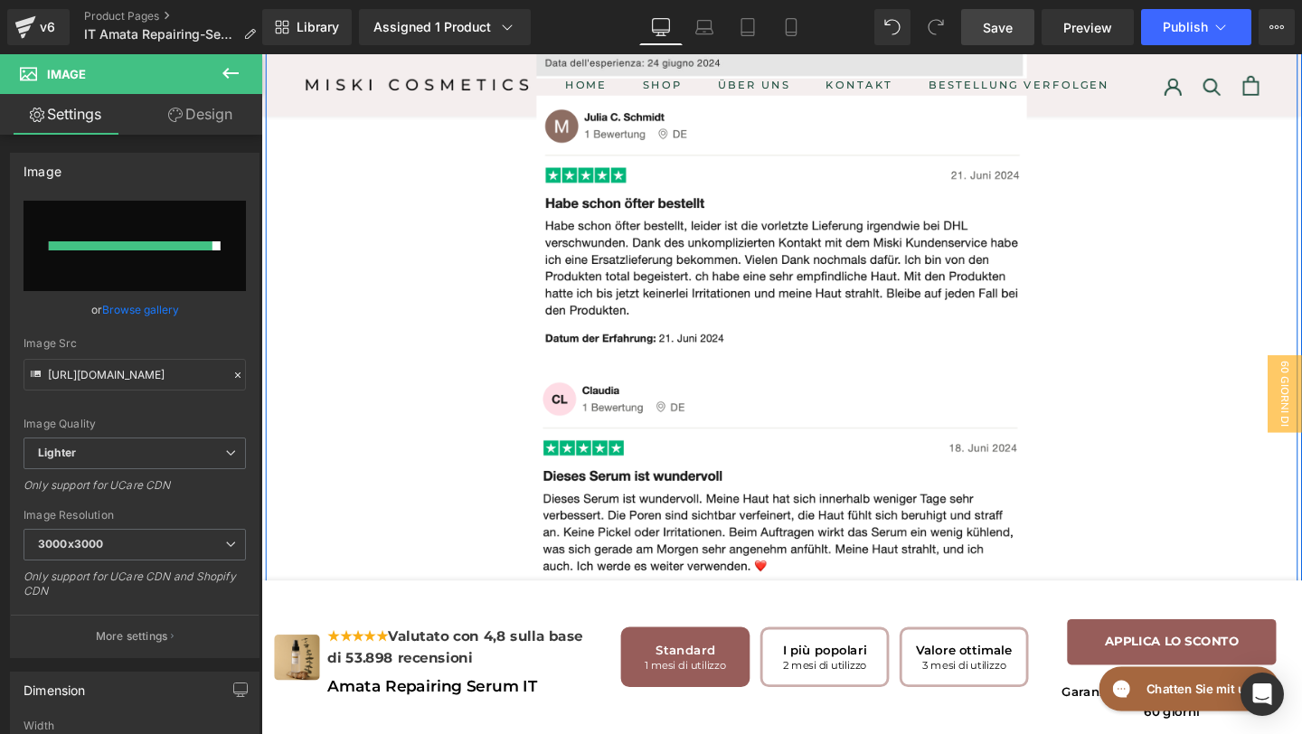
scroll to position [7068, 0]
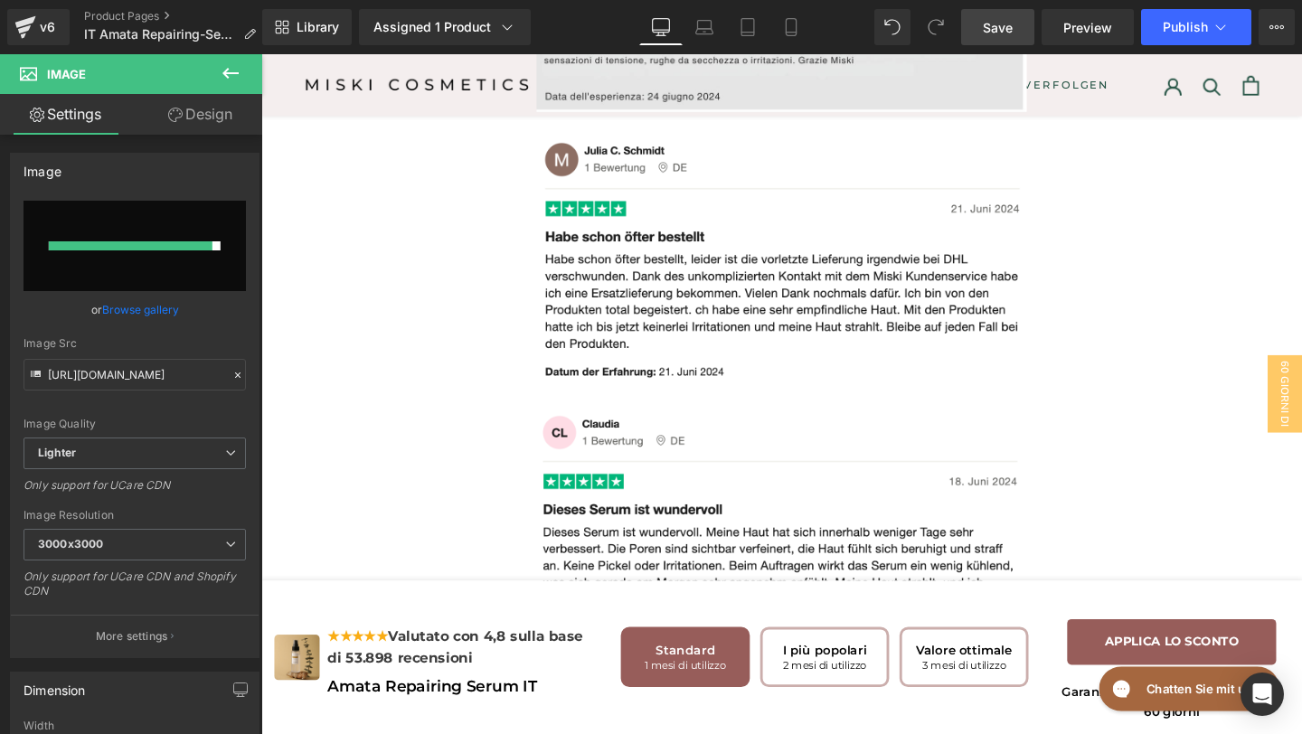
click at [984, 20] on link "Save" at bounding box center [997, 27] width 73 height 36
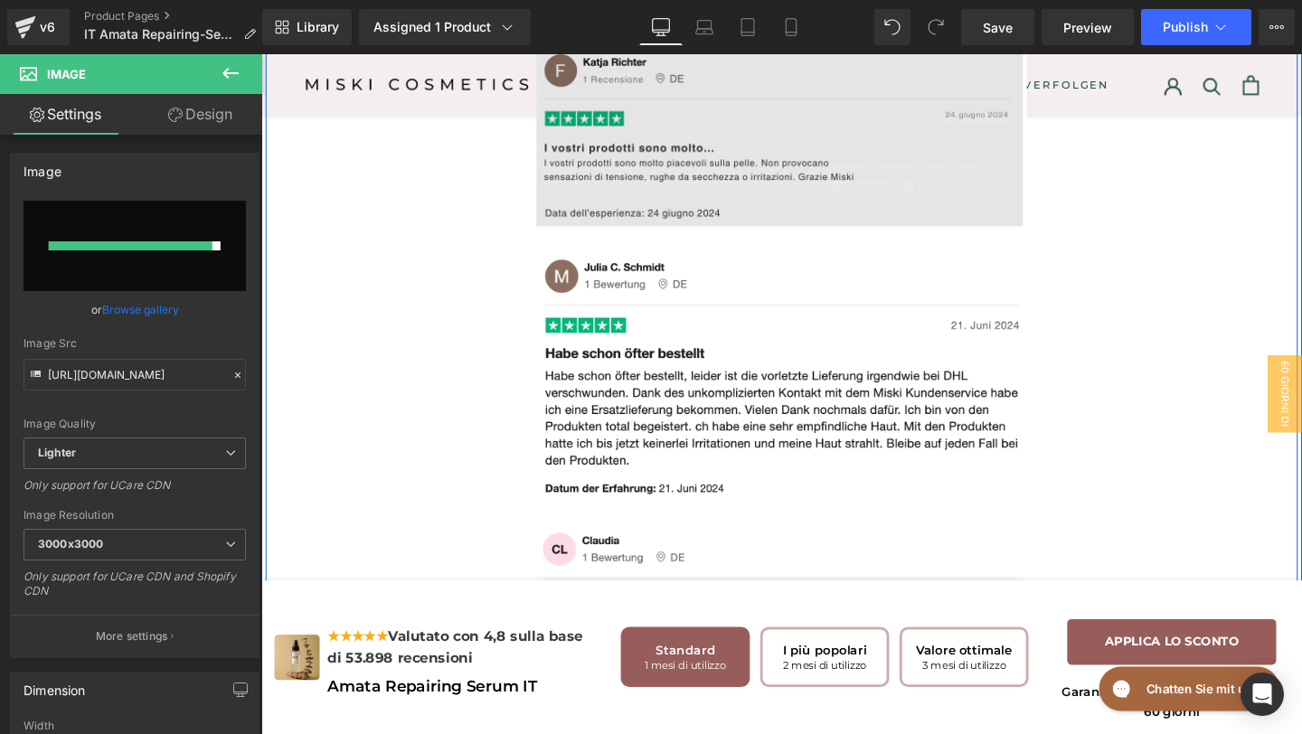
scroll to position [6935, 0]
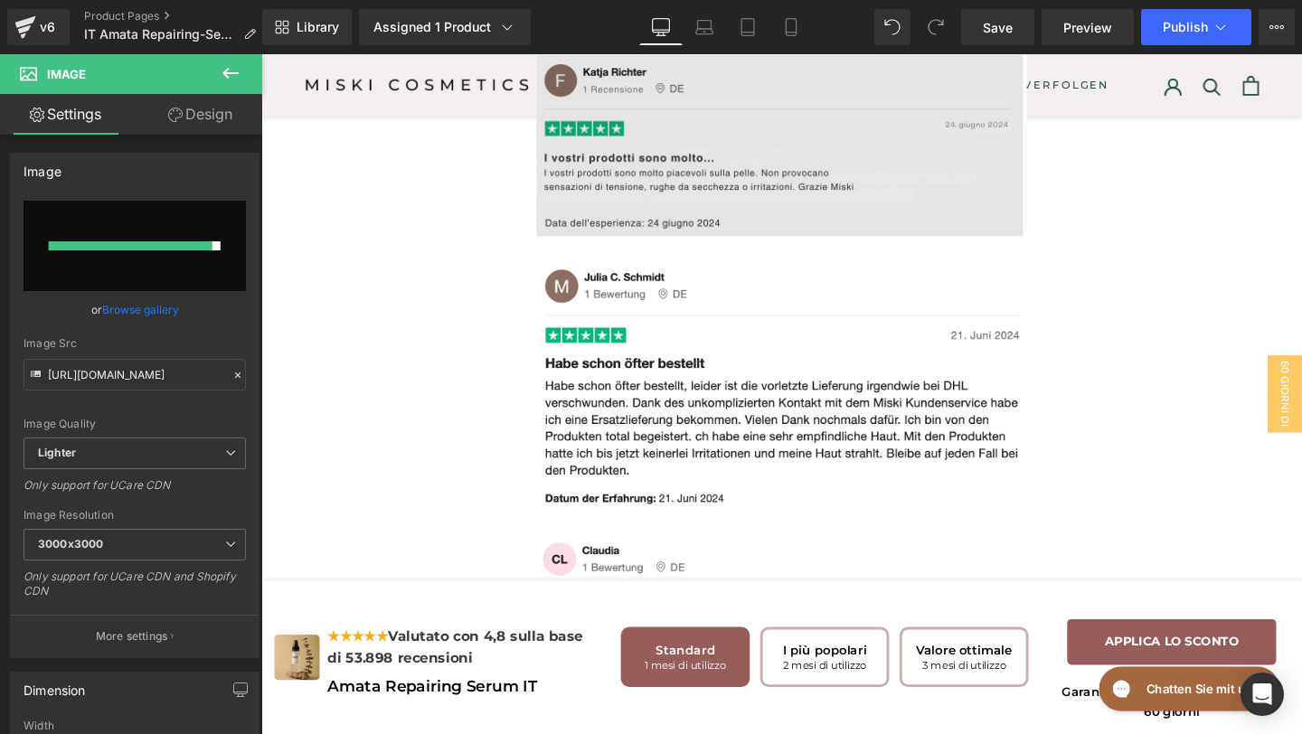
click at [229, 80] on icon at bounding box center [231, 73] width 22 height 22
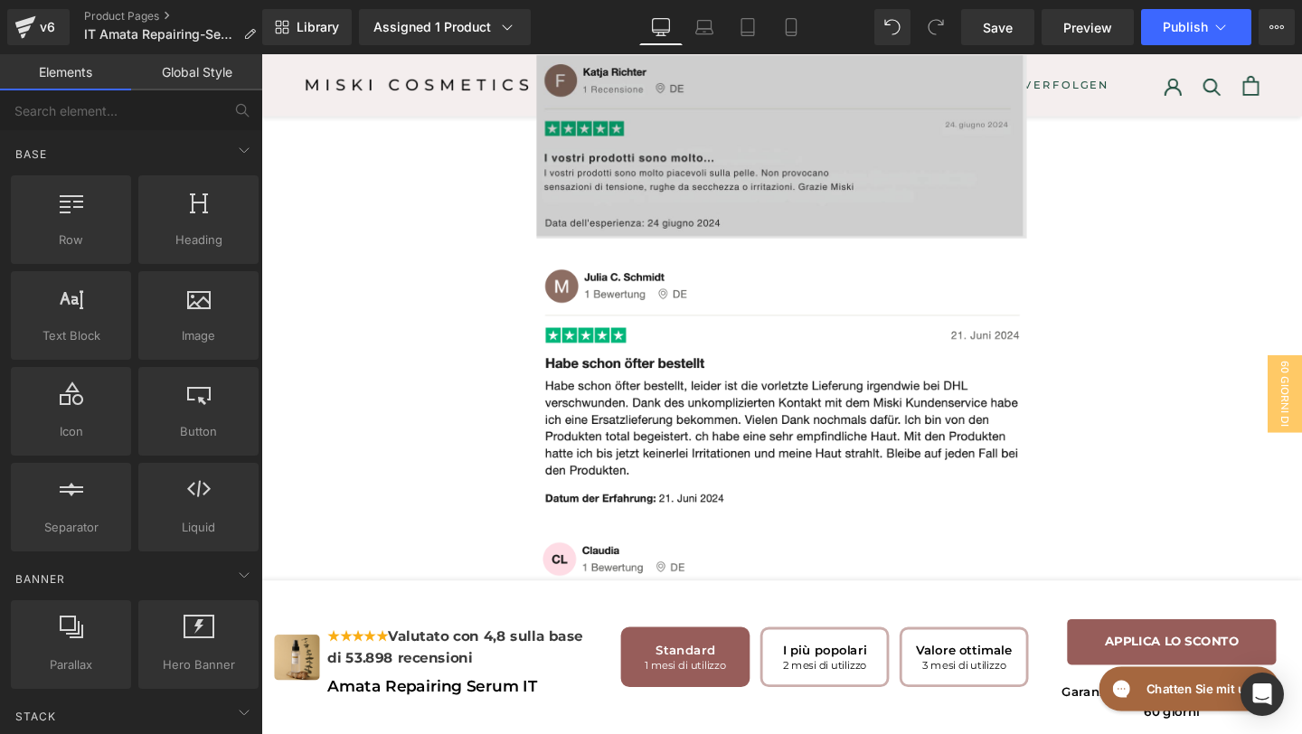
click at [703, 248] on img at bounding box center [809, 151] width 516 height 193
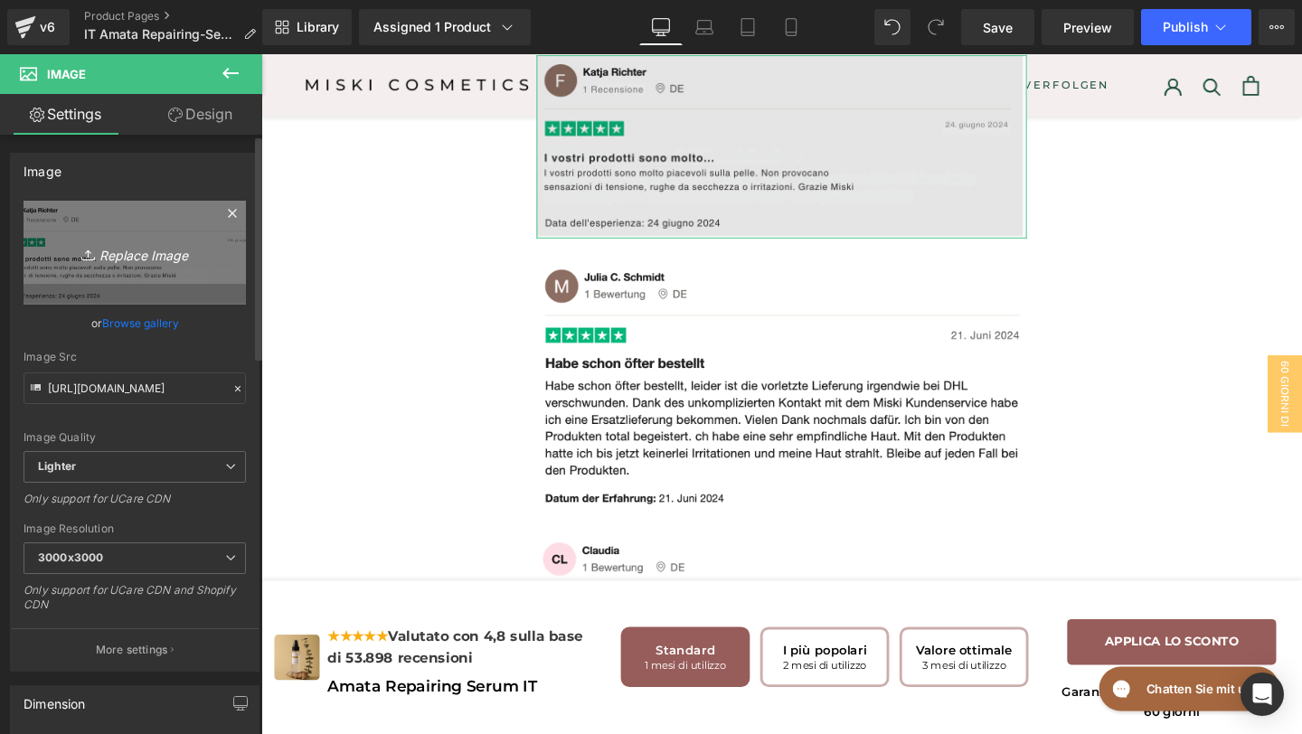
click at [81, 251] on icon at bounding box center [90, 255] width 18 height 18
type input "C:\fakepath\Trust pilot review IT #2 (1).png"
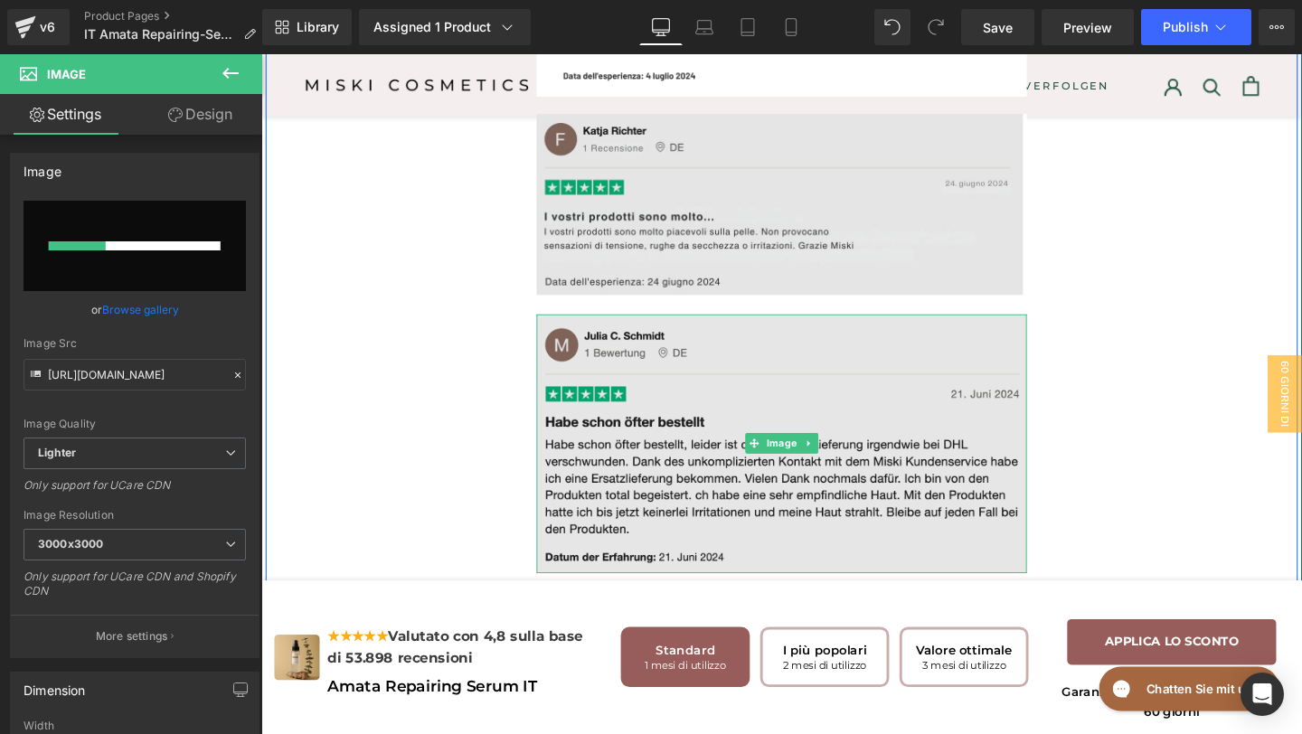
scroll to position [6871, 0]
type input "https://ucarecdn.com/6782ef69-3ce2-4494-842a-f4ad534dae32/-/format/auto/-/previ…"
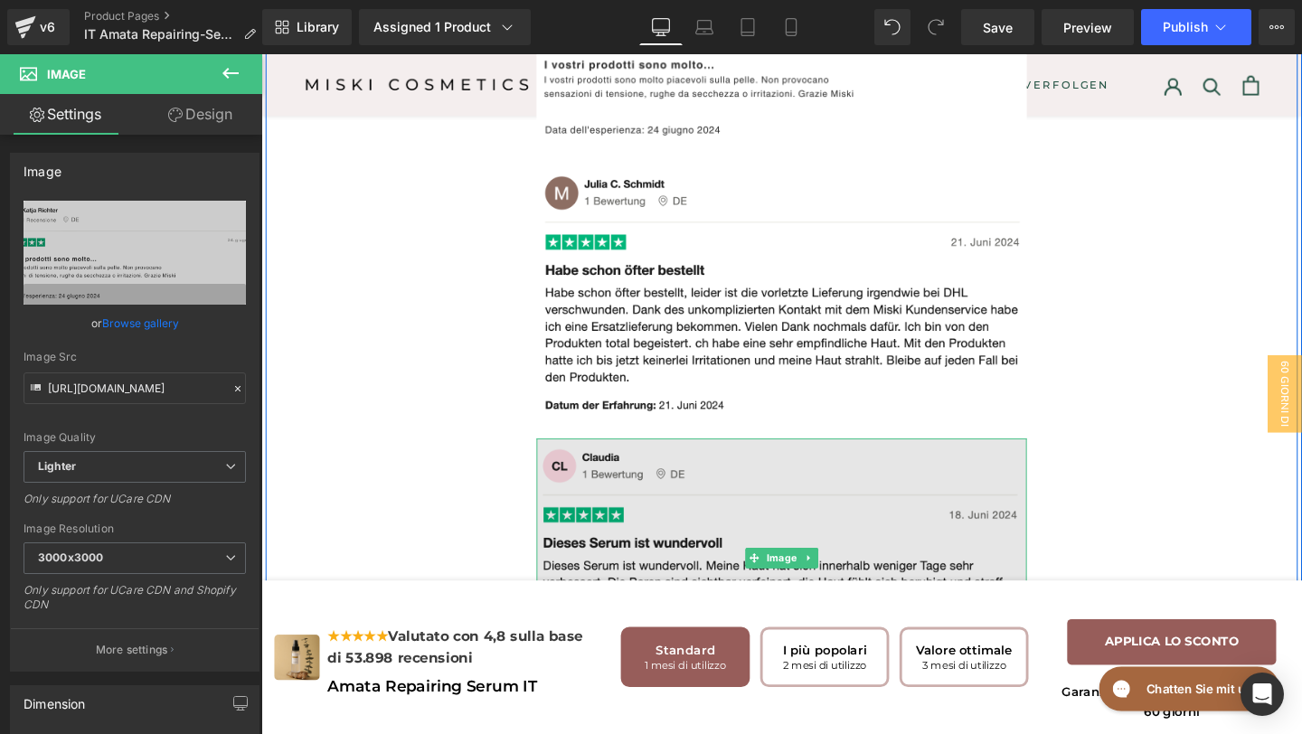
scroll to position [6998, 0]
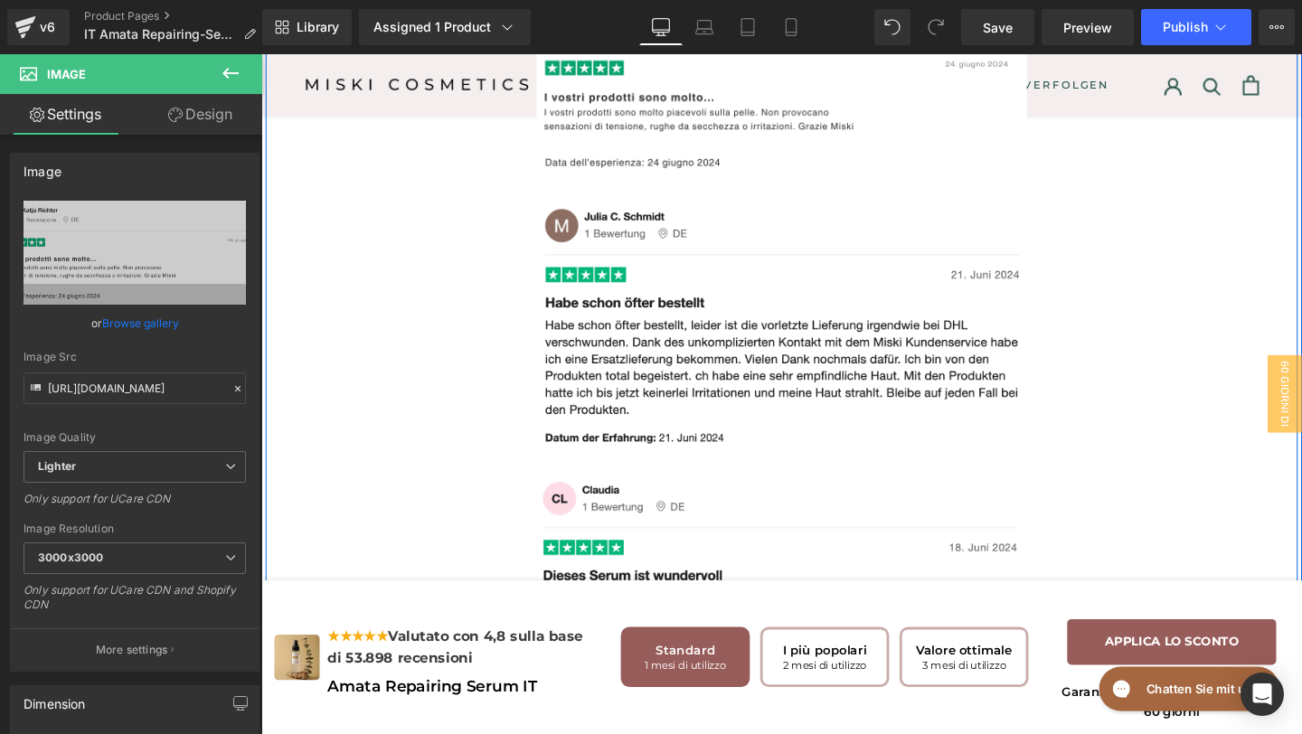
click at [497, 472] on div "Image Image Image Image Image Image Image Image Row" at bounding box center [808, 581] width 1085 height 1952
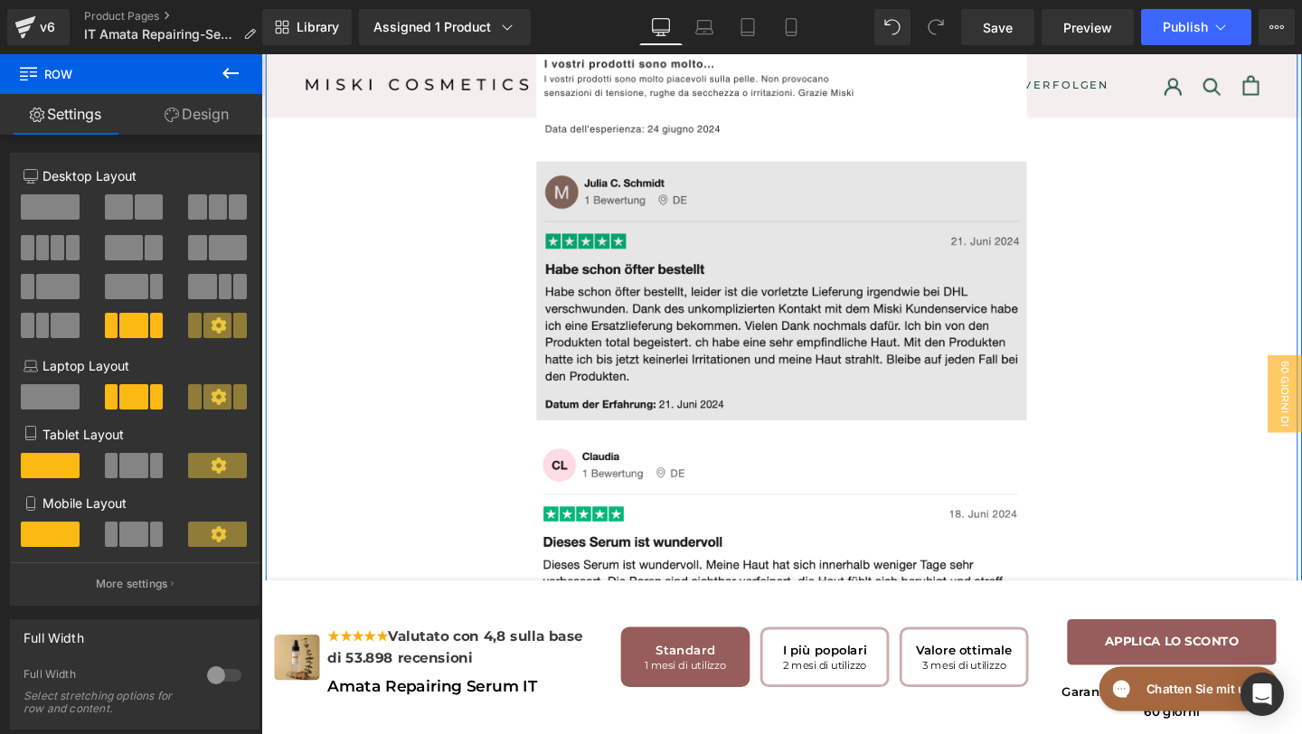
scroll to position [7066, 0]
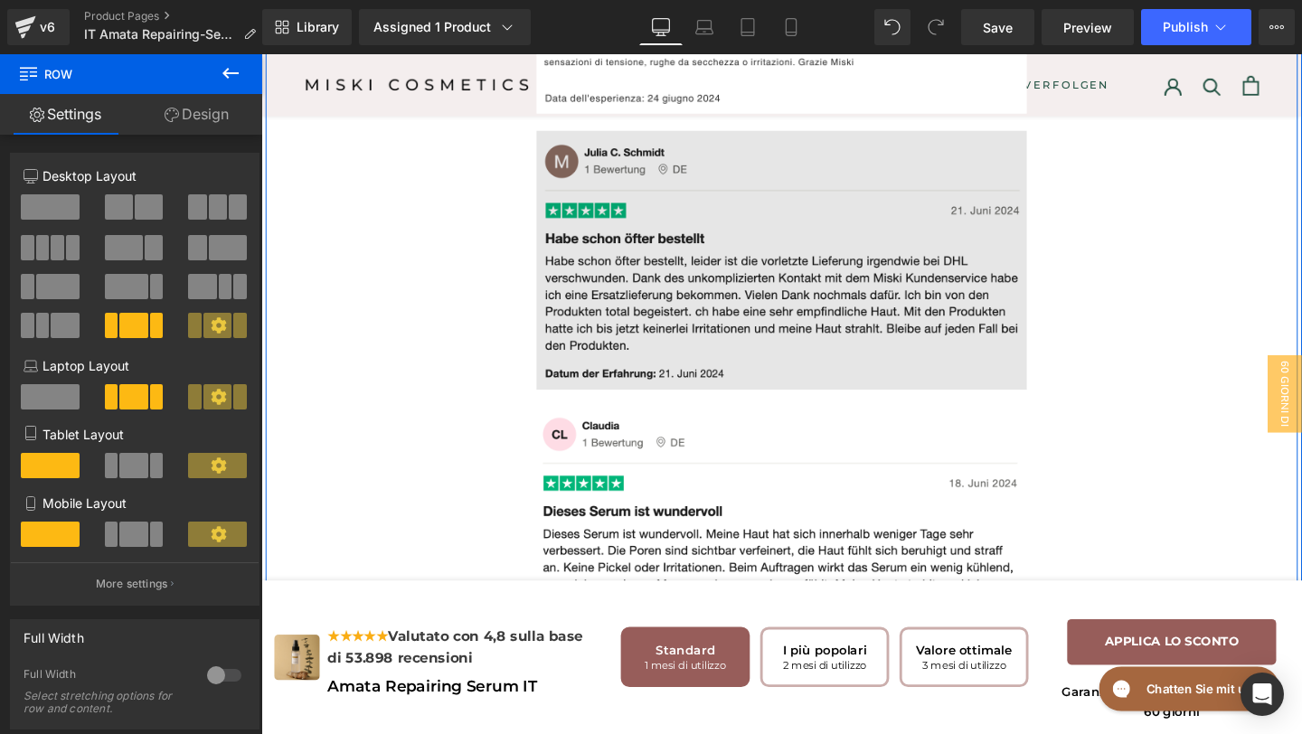
click at [658, 367] on img at bounding box center [809, 270] width 516 height 271
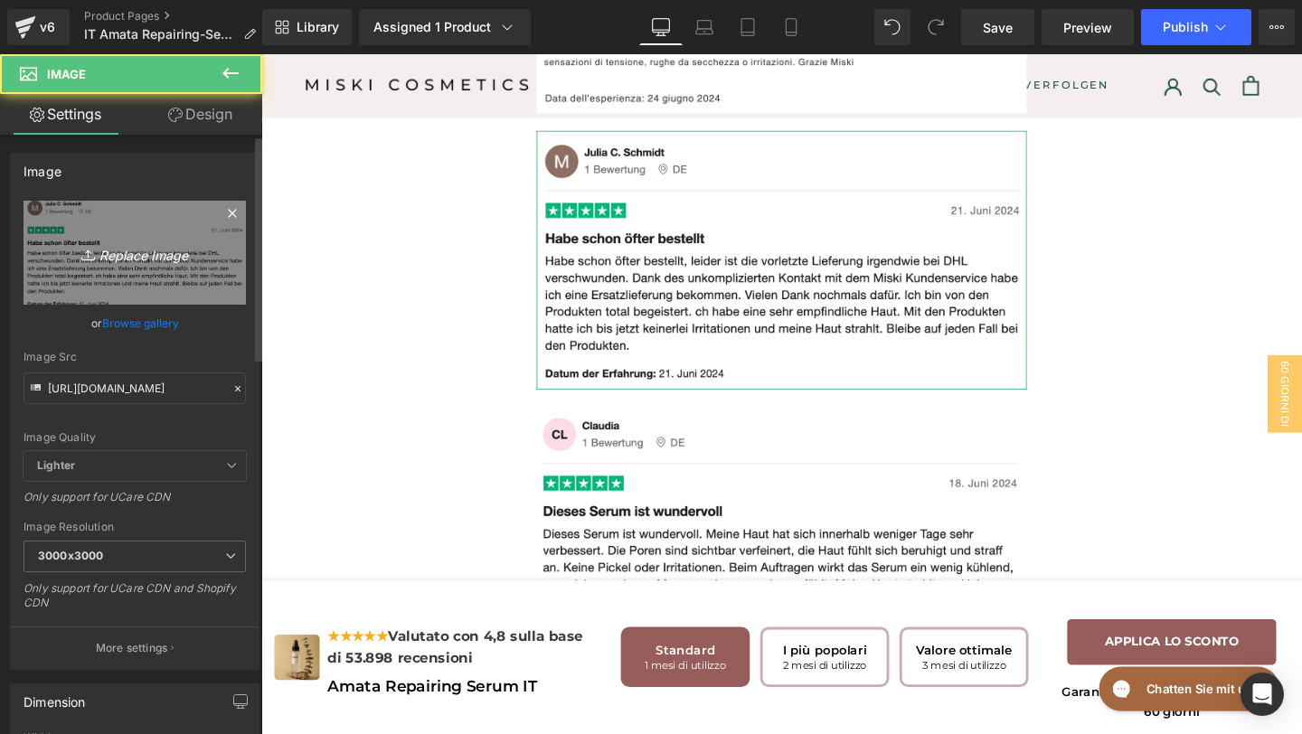
click at [63, 270] on link "Replace Image" at bounding box center [135, 253] width 222 height 104
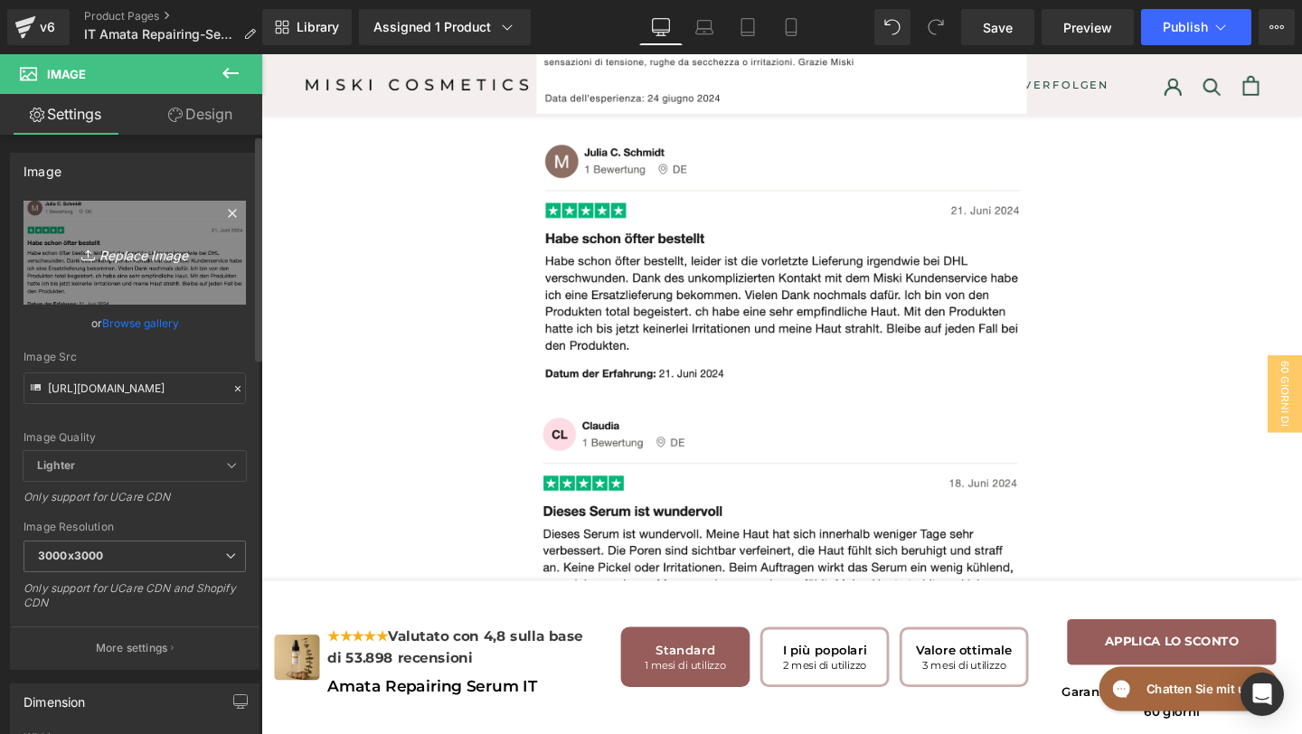
type input "C:\fakepath\TRUSTPILOT IT#3.png"
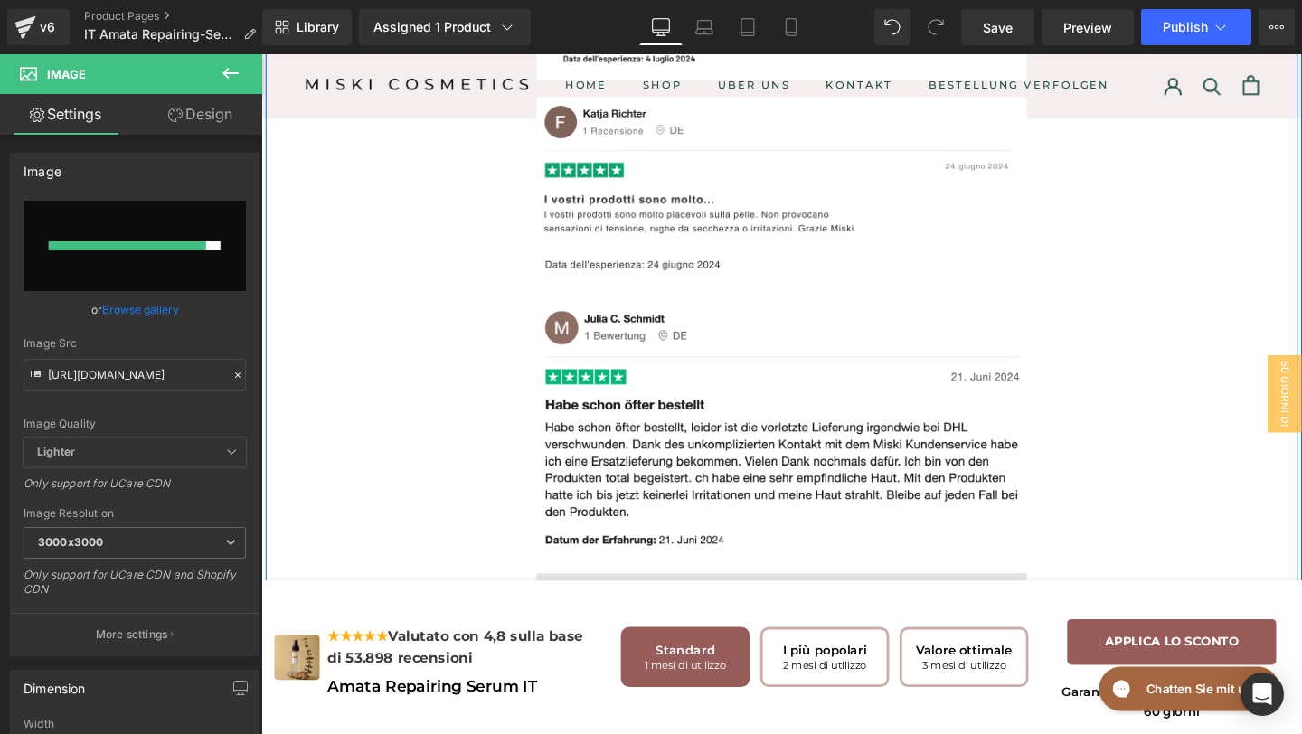
scroll to position [6883, 0]
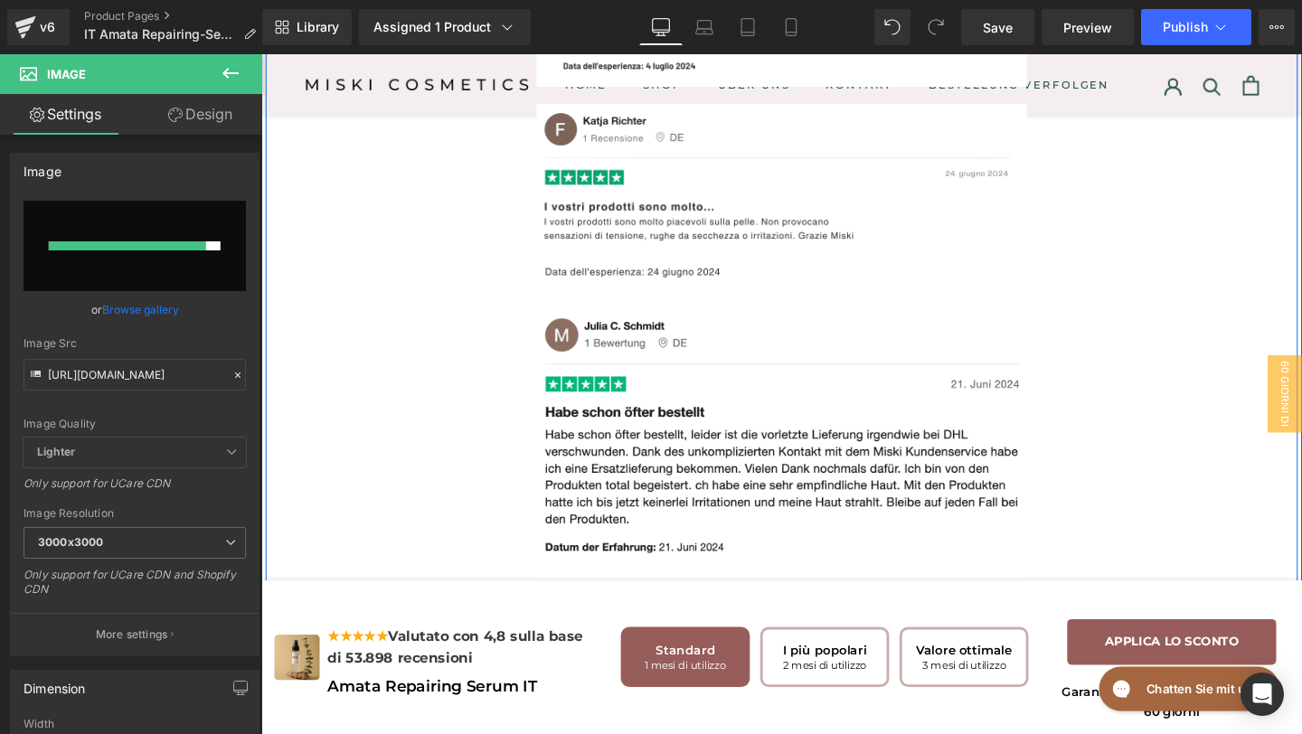
type input "https://ucarecdn.com/99b51572-dc89-4c1a-8194-4131d20b18e2/-/format/auto/-/previ…"
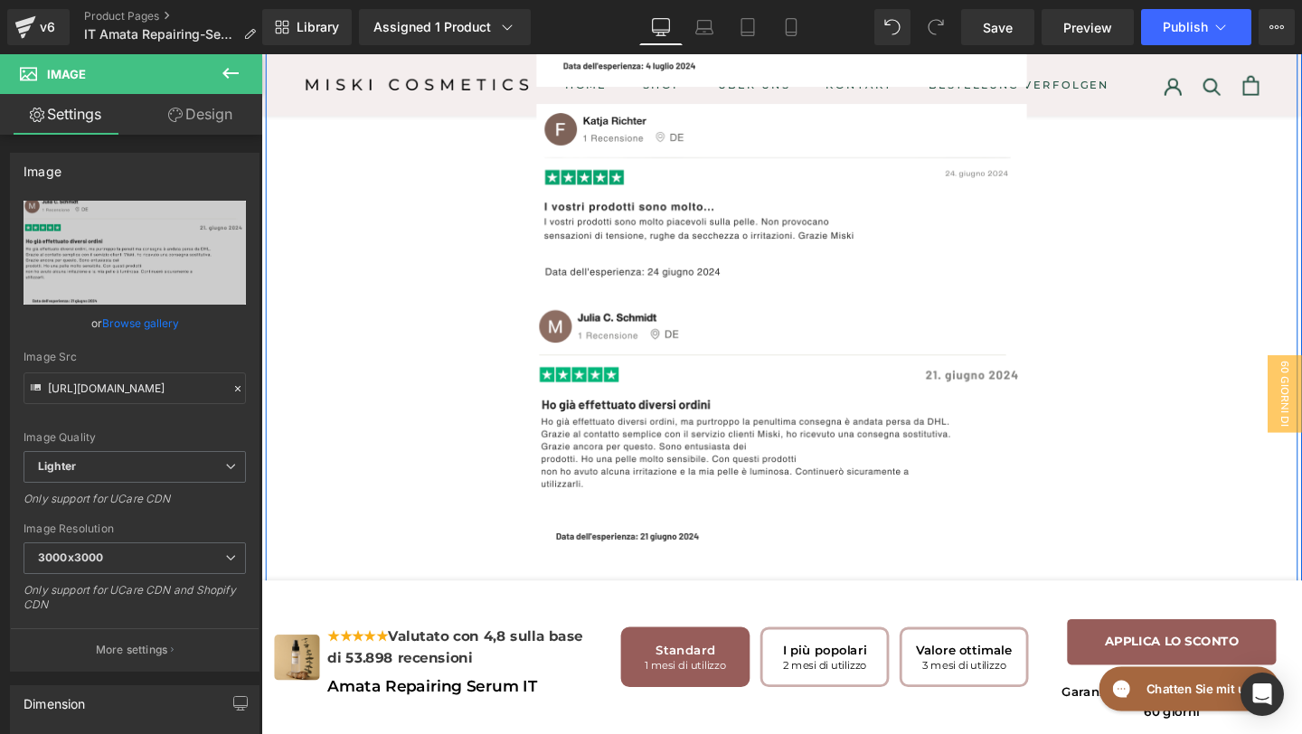
click at [1234, 455] on div "Image Image Image Image Image Image Image Image Row" at bounding box center [808, 692] width 1085 height 1944
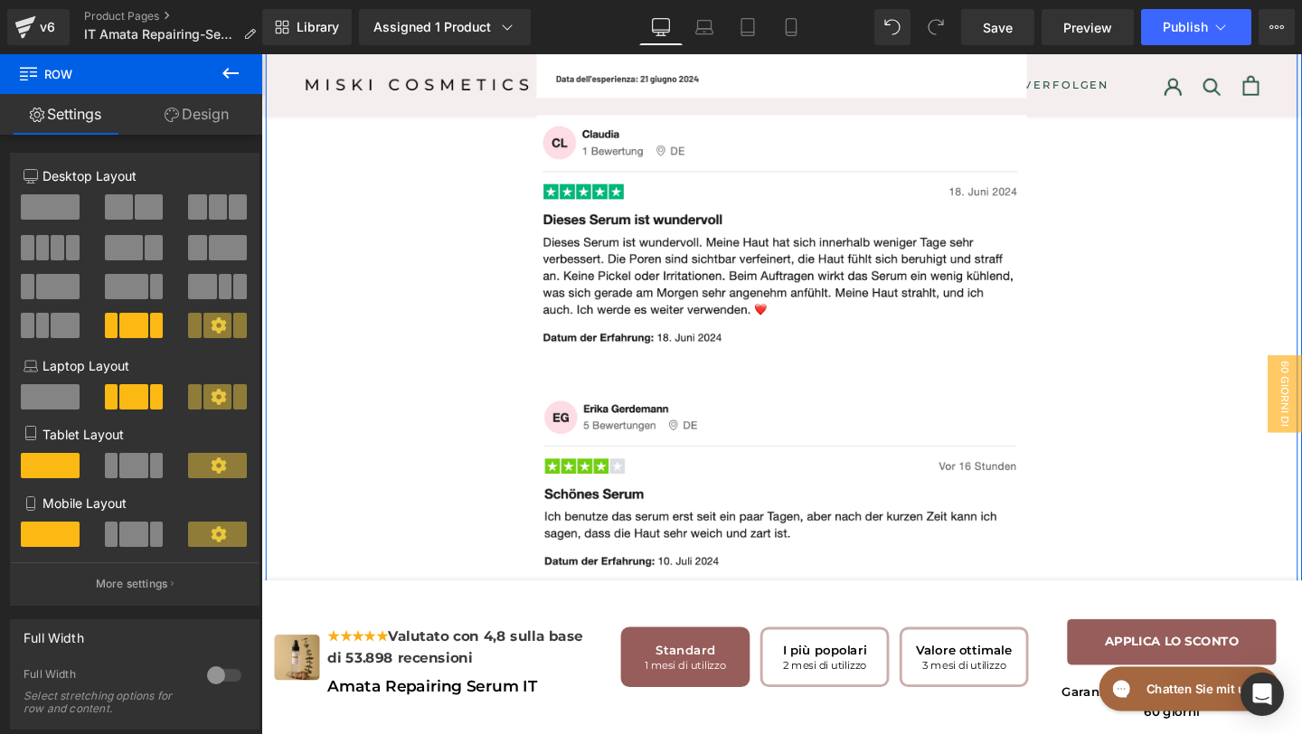
scroll to position [7366, 0]
